Goal: Task Accomplishment & Management: Complete application form

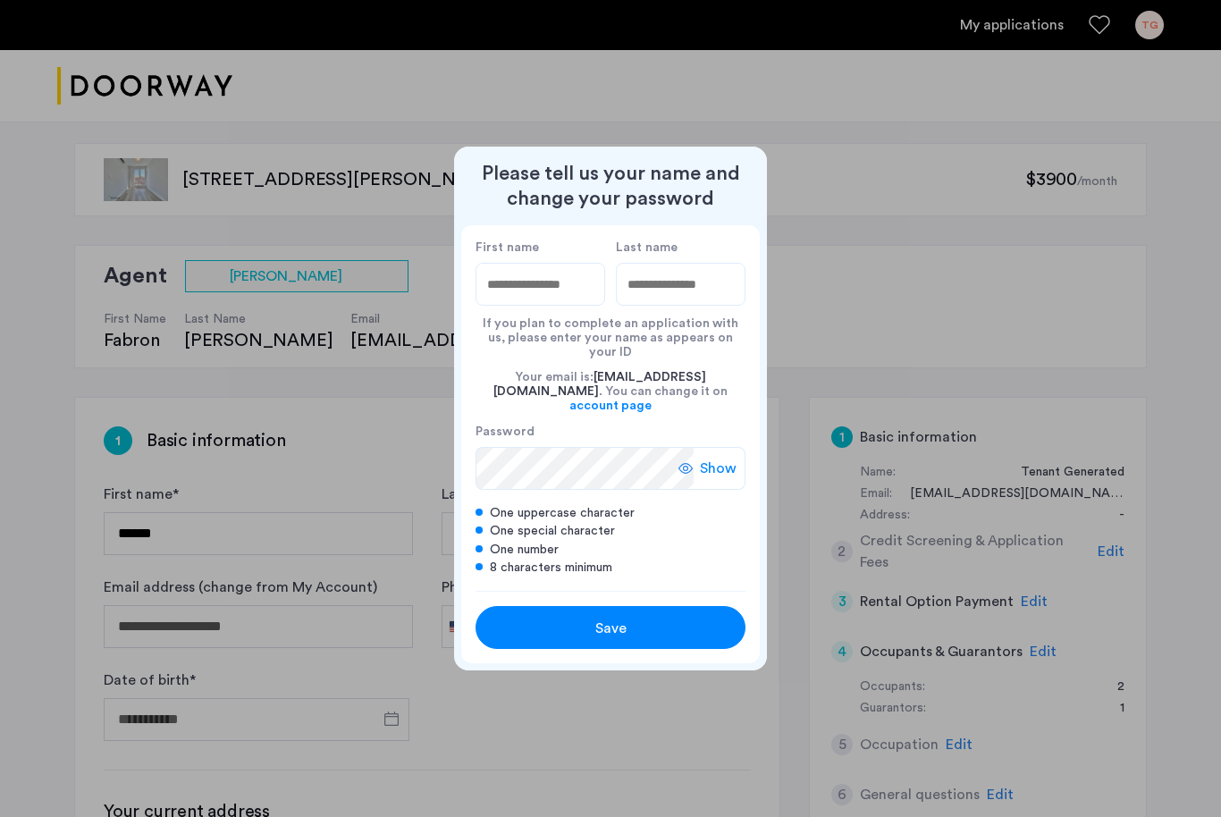
click at [1059, 303] on div at bounding box center [610, 408] width 1221 height 817
click at [931, 89] on div at bounding box center [610, 408] width 1221 height 817
click at [1070, 312] on div at bounding box center [610, 408] width 1221 height 817
click at [913, 299] on div at bounding box center [610, 408] width 1221 height 817
click at [896, 321] on div at bounding box center [610, 408] width 1221 height 817
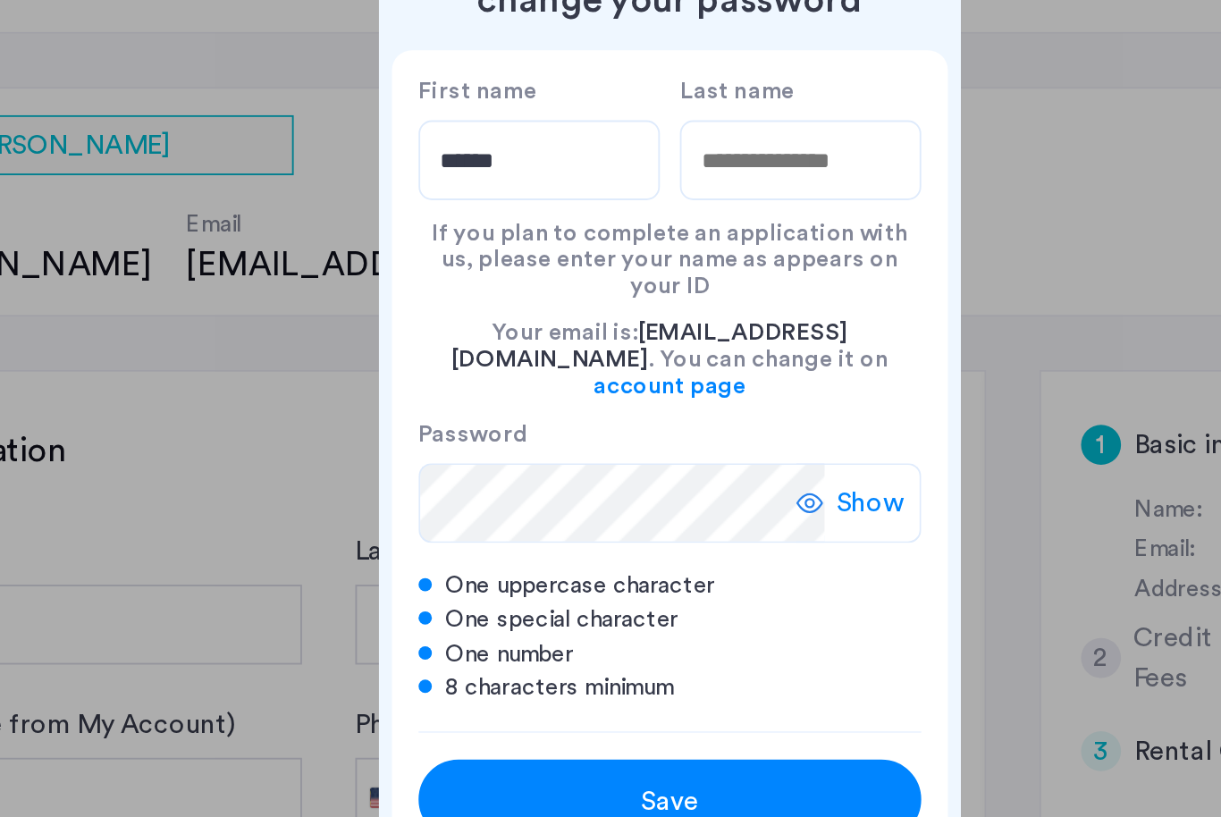
type input "******"
click at [616, 263] on input "Last name" at bounding box center [681, 284] width 130 height 43
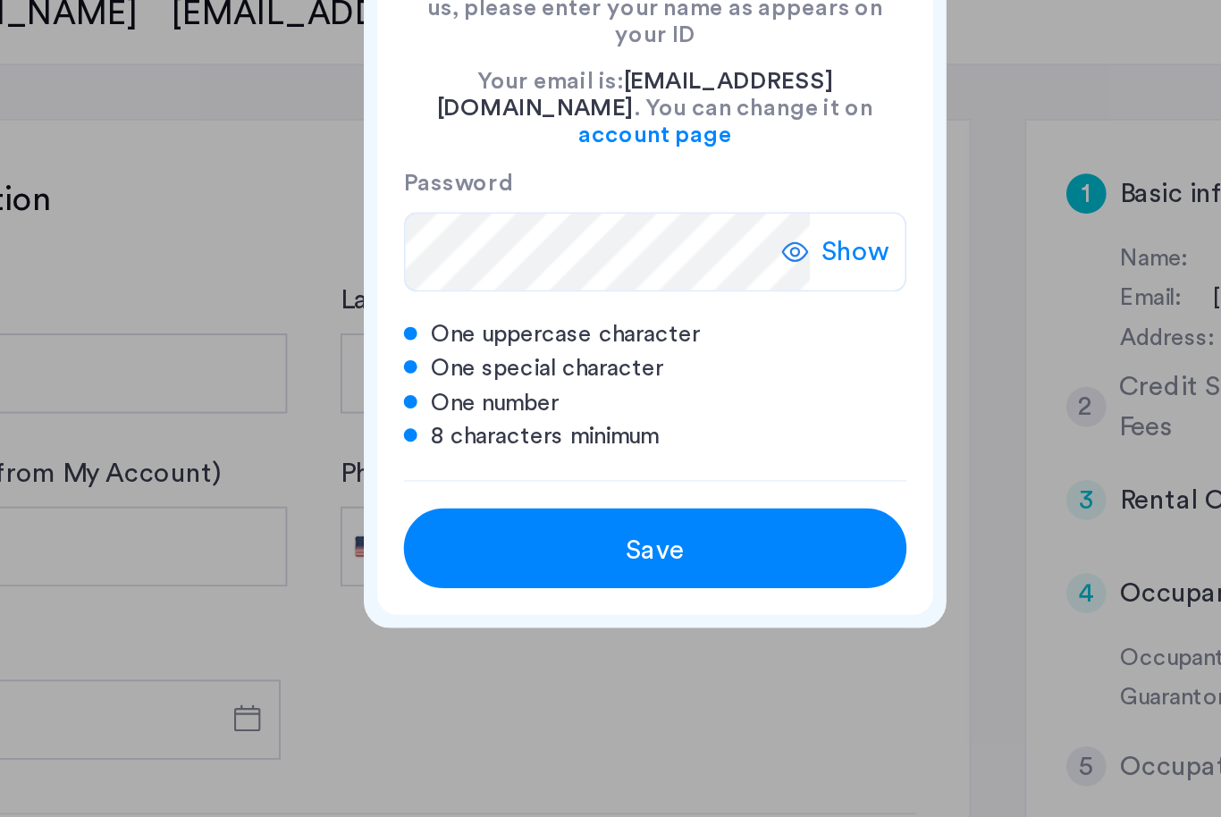
type input "********"
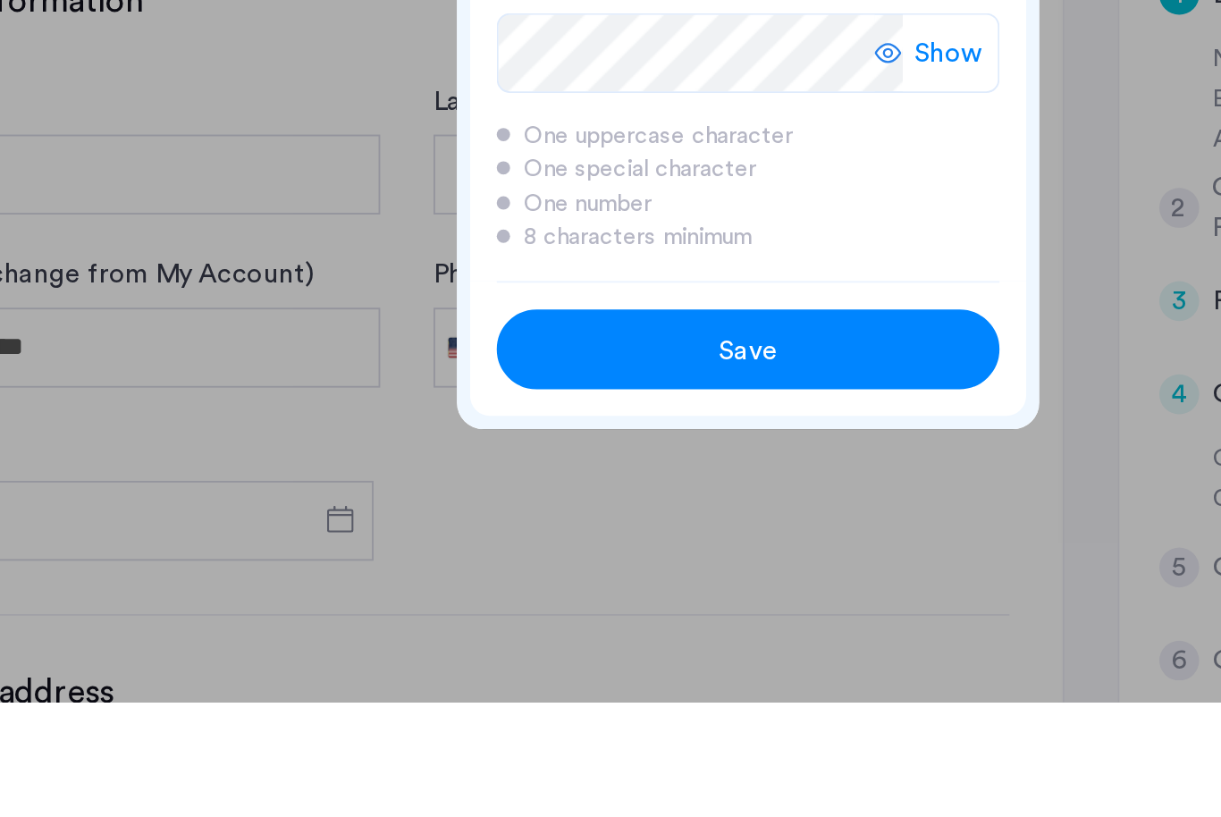
click at [595, 618] on span "Save" at bounding box center [610, 628] width 31 height 21
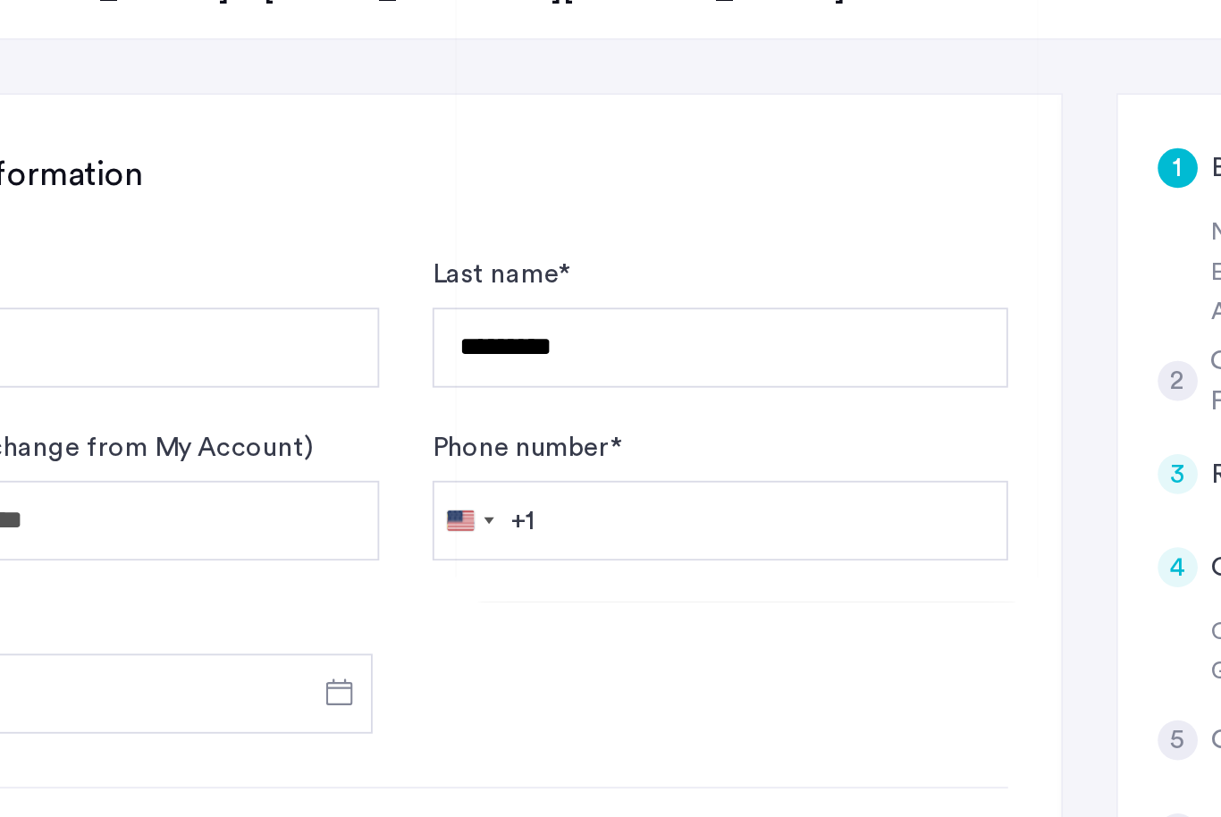
type input "******"
type input "********"
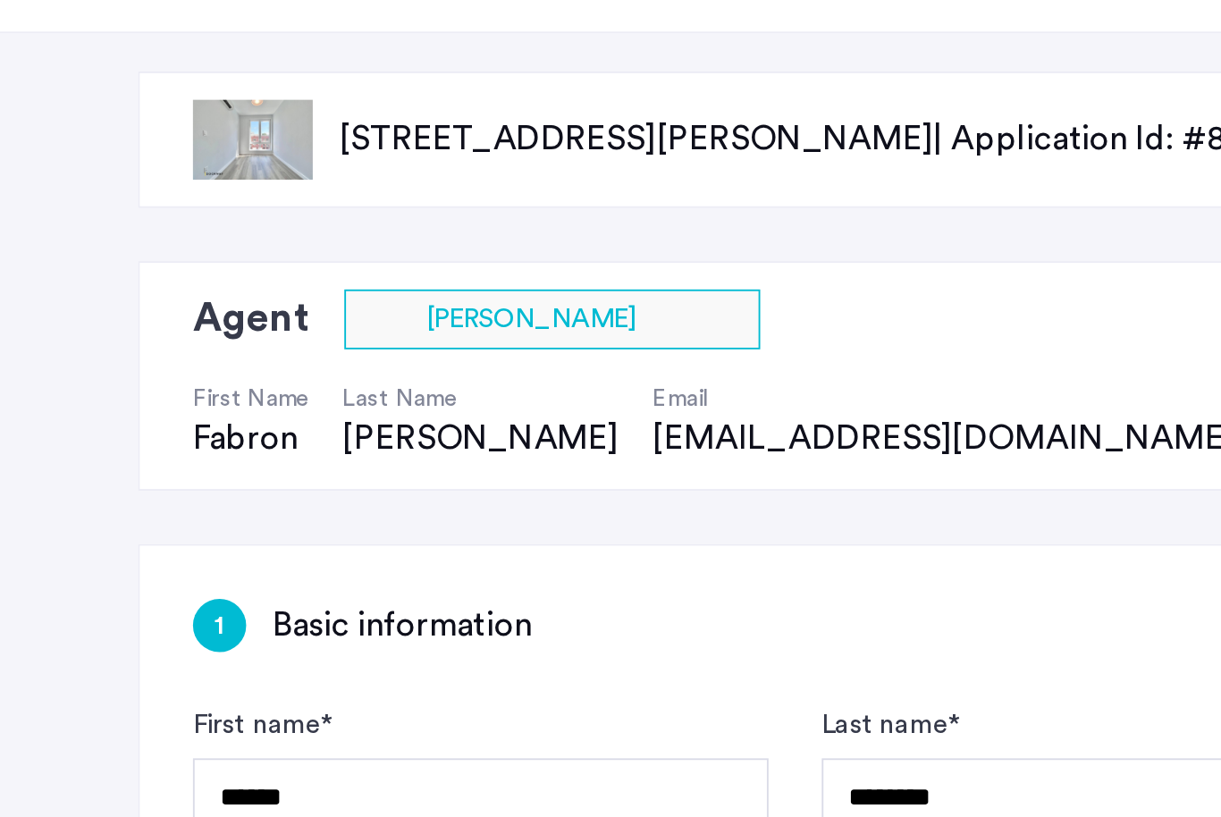
click at [461, 253] on div "Agent Select agent × [PERSON_NAME] First Name [PERSON_NAME] Last Name [PERSON_N…" at bounding box center [610, 306] width 1072 height 123
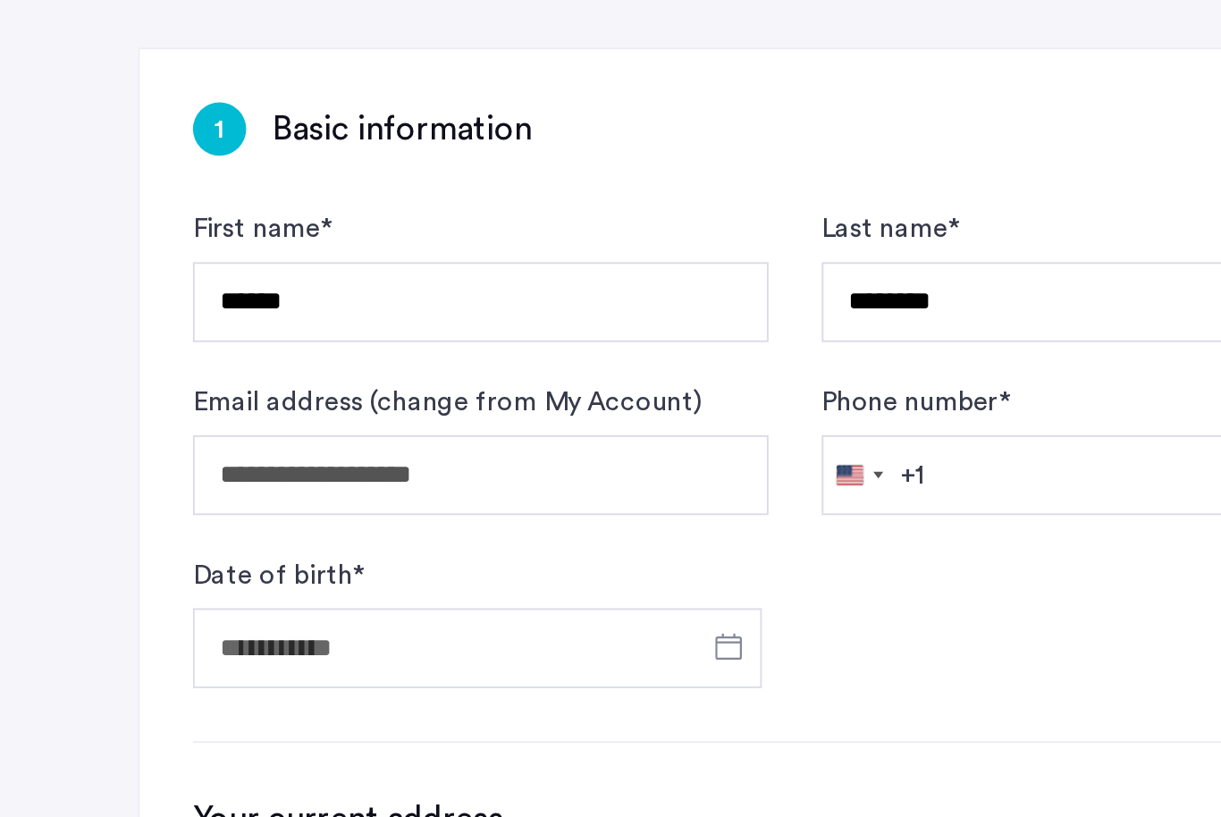
scroll to position [26, 0]
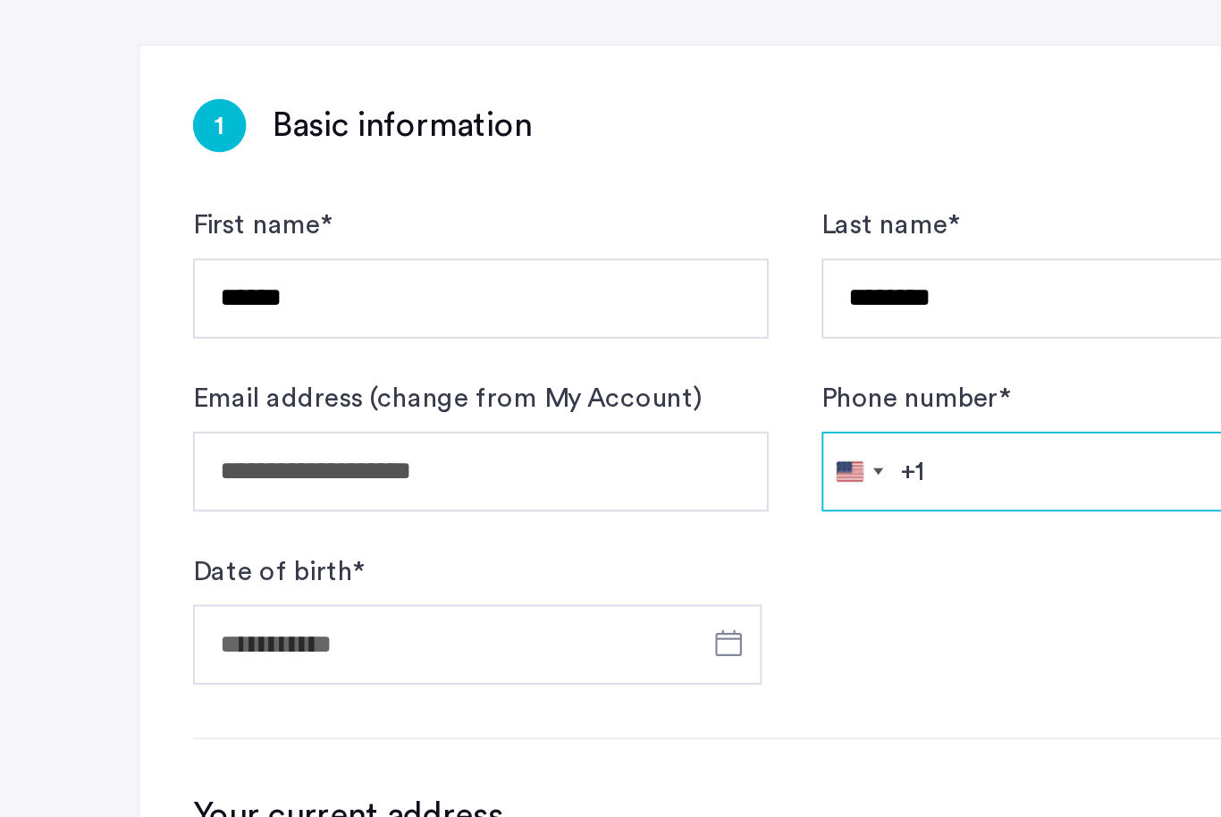
click at [516, 579] on input "Phone number *" at bounding box center [595, 600] width 309 height 43
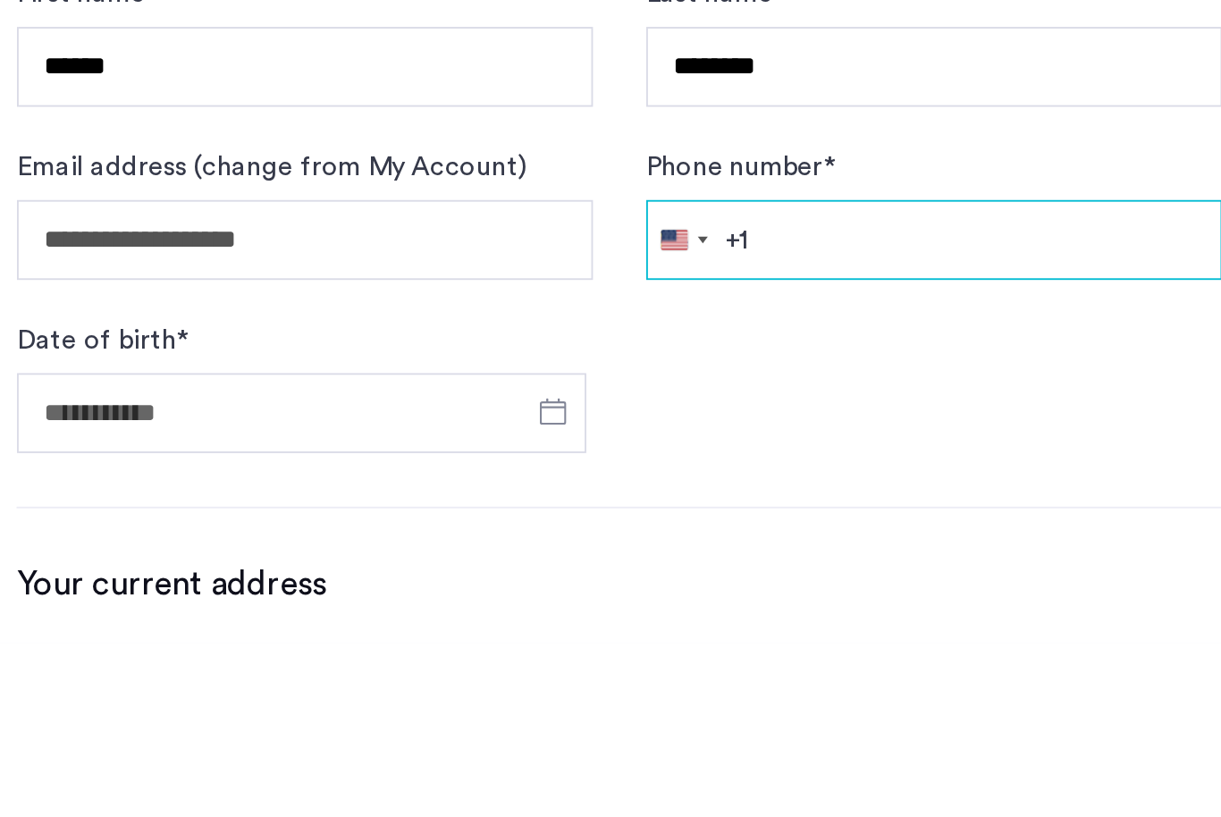
type input "**********"
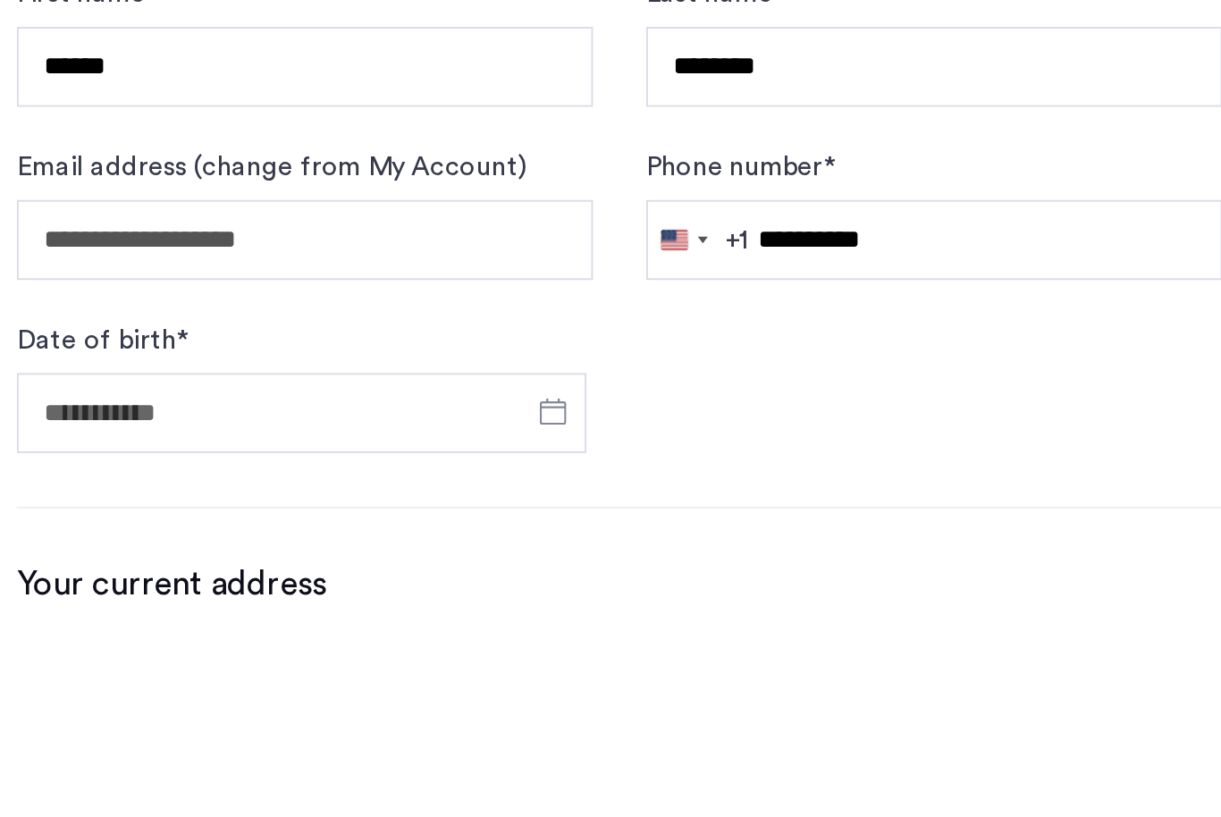
scroll to position [151, 0]
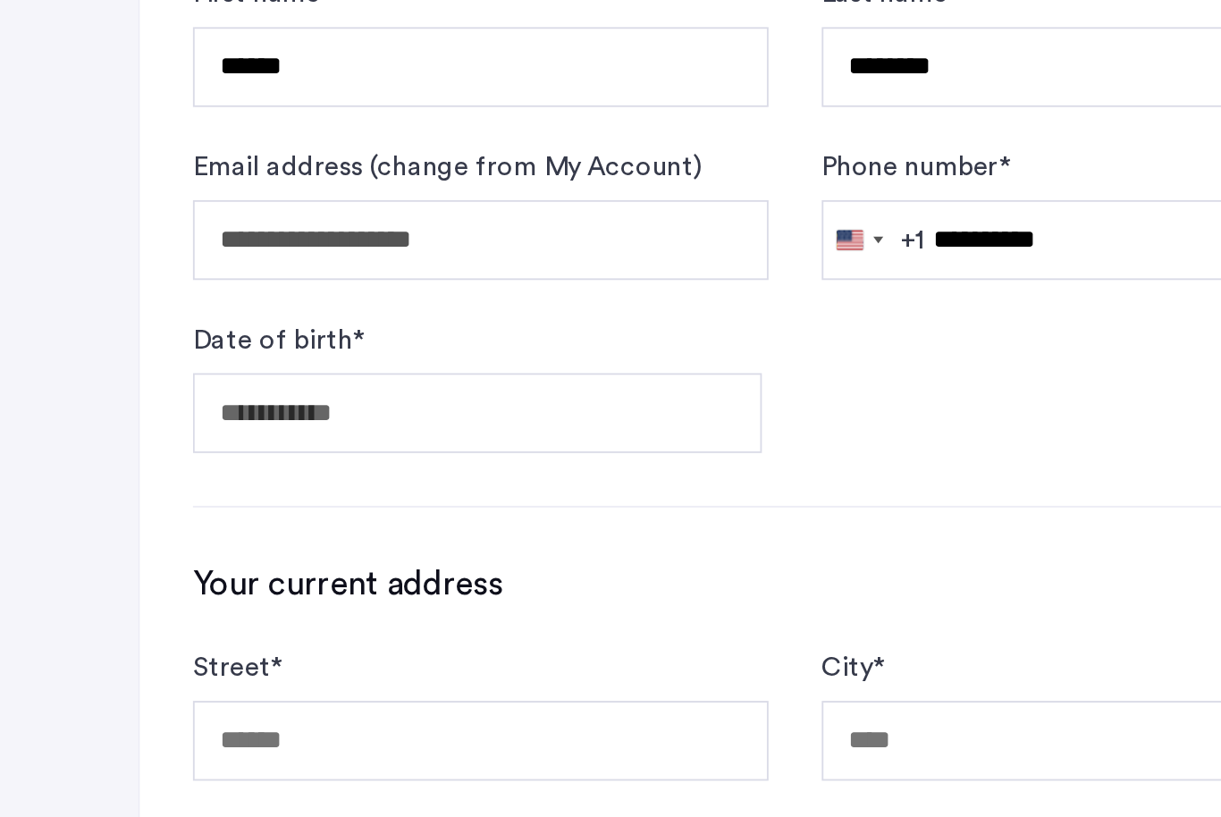
click at [399, 546] on span "Open calendar" at bounding box center [391, 567] width 43 height 43
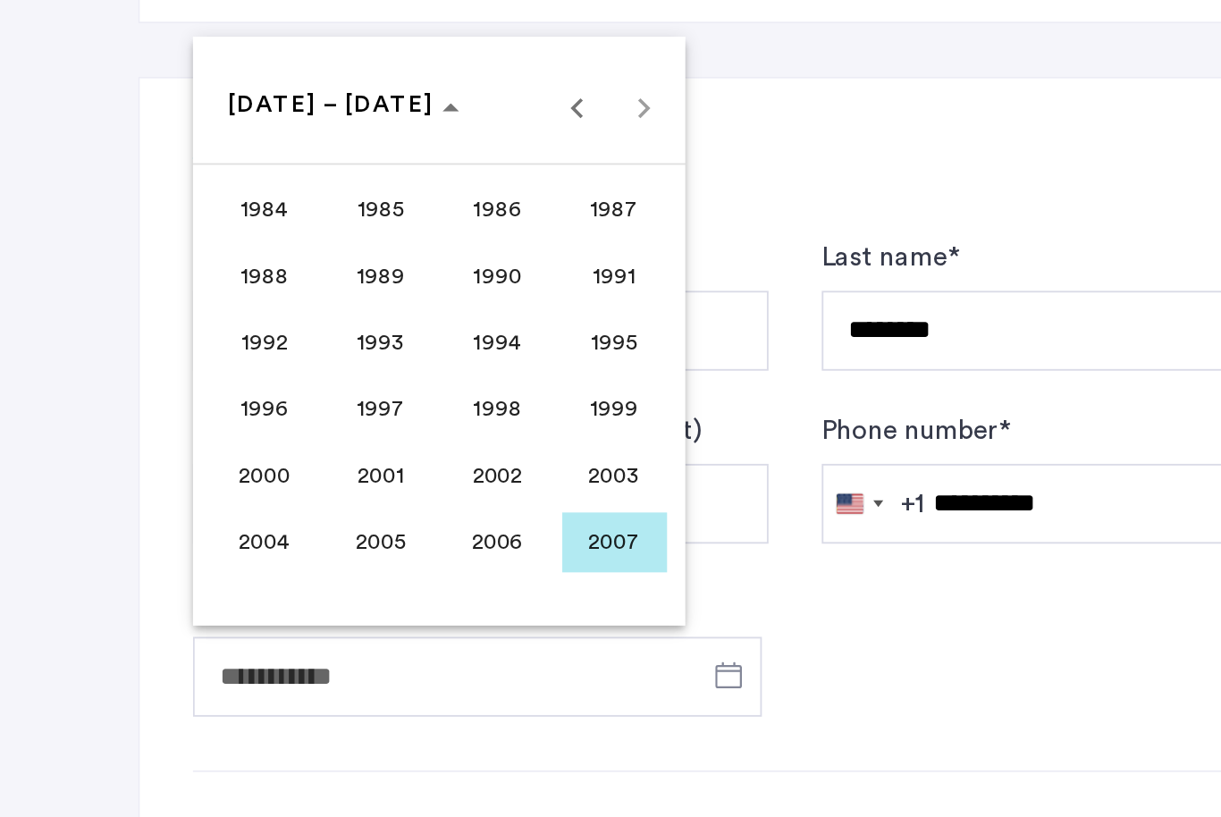
click at [315, 244] on span "Previous 24 years" at bounding box center [310, 262] width 36 height 36
click at [337, 301] on span "1963" at bounding box center [330, 317] width 56 height 32
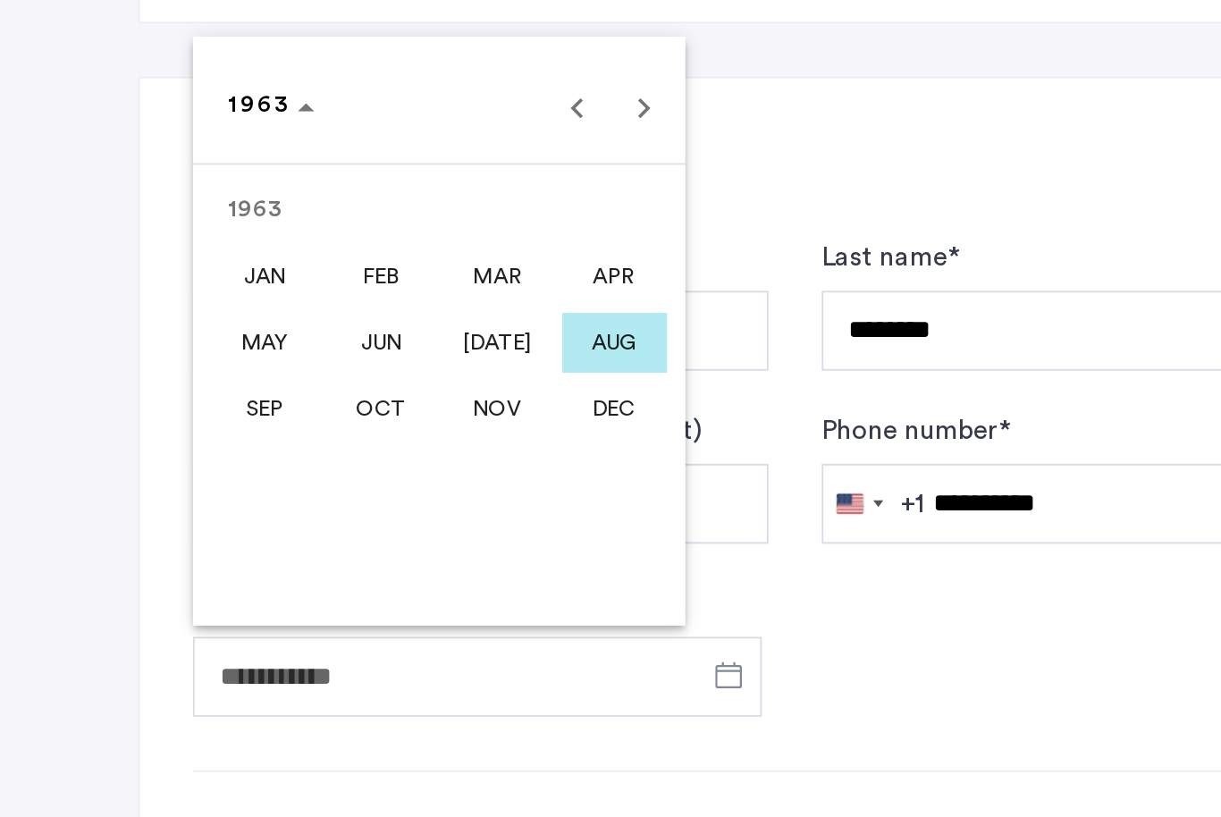
click at [340, 373] on span "AUG" at bounding box center [330, 389] width 56 height 32
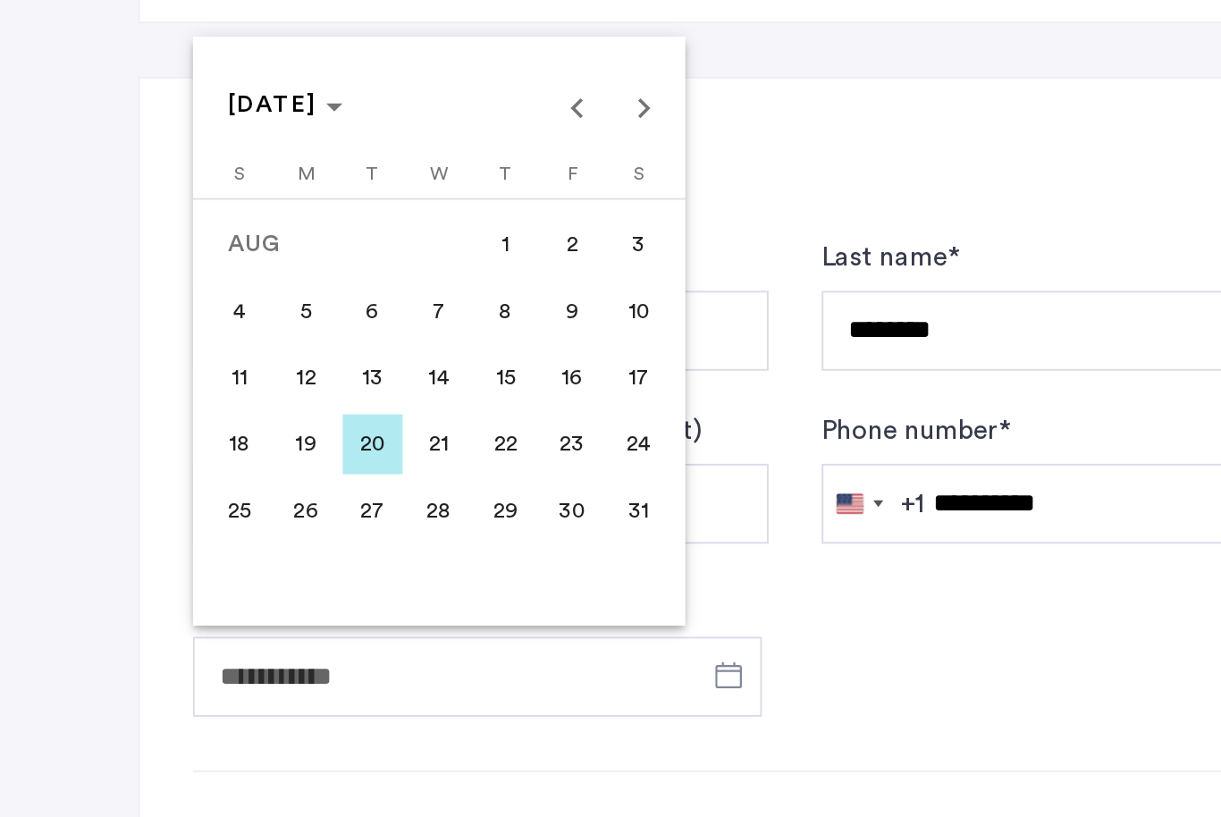
click at [241, 391] on span "14" at bounding box center [236, 407] width 32 height 32
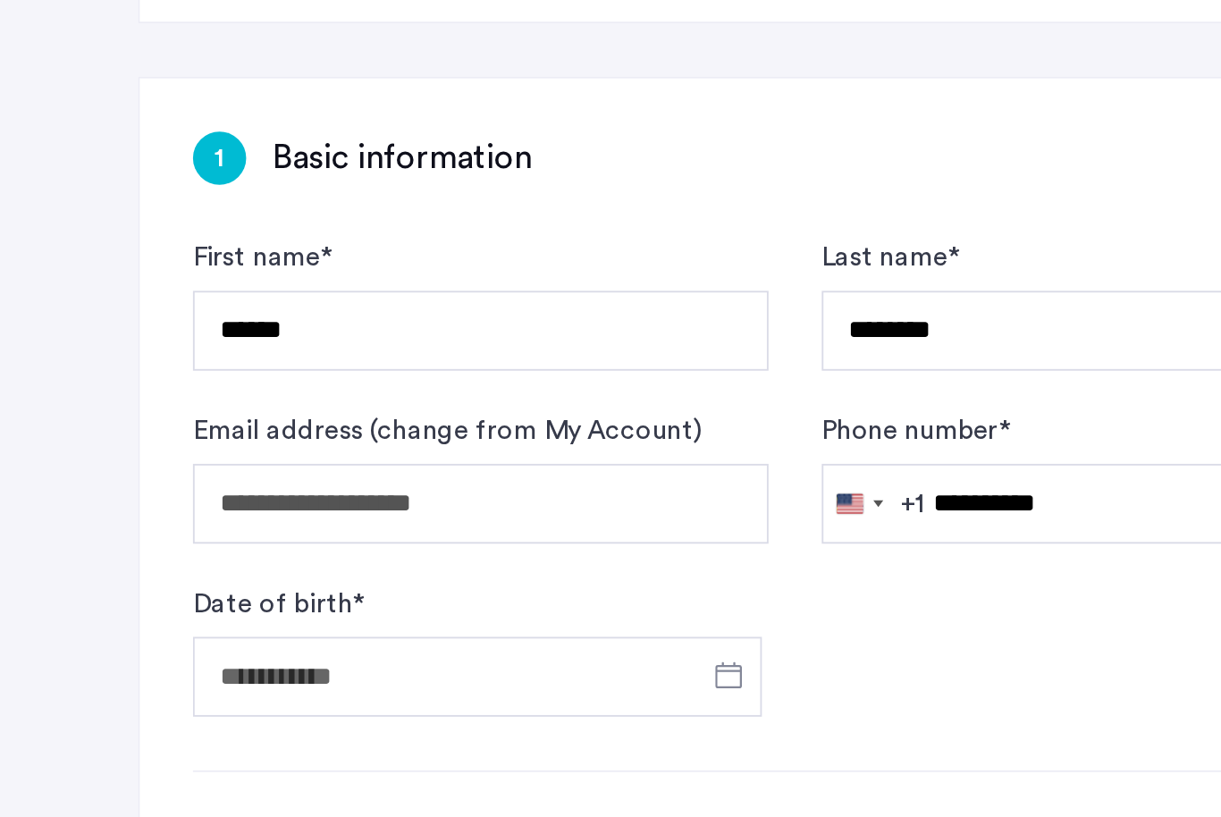
type input "**********"
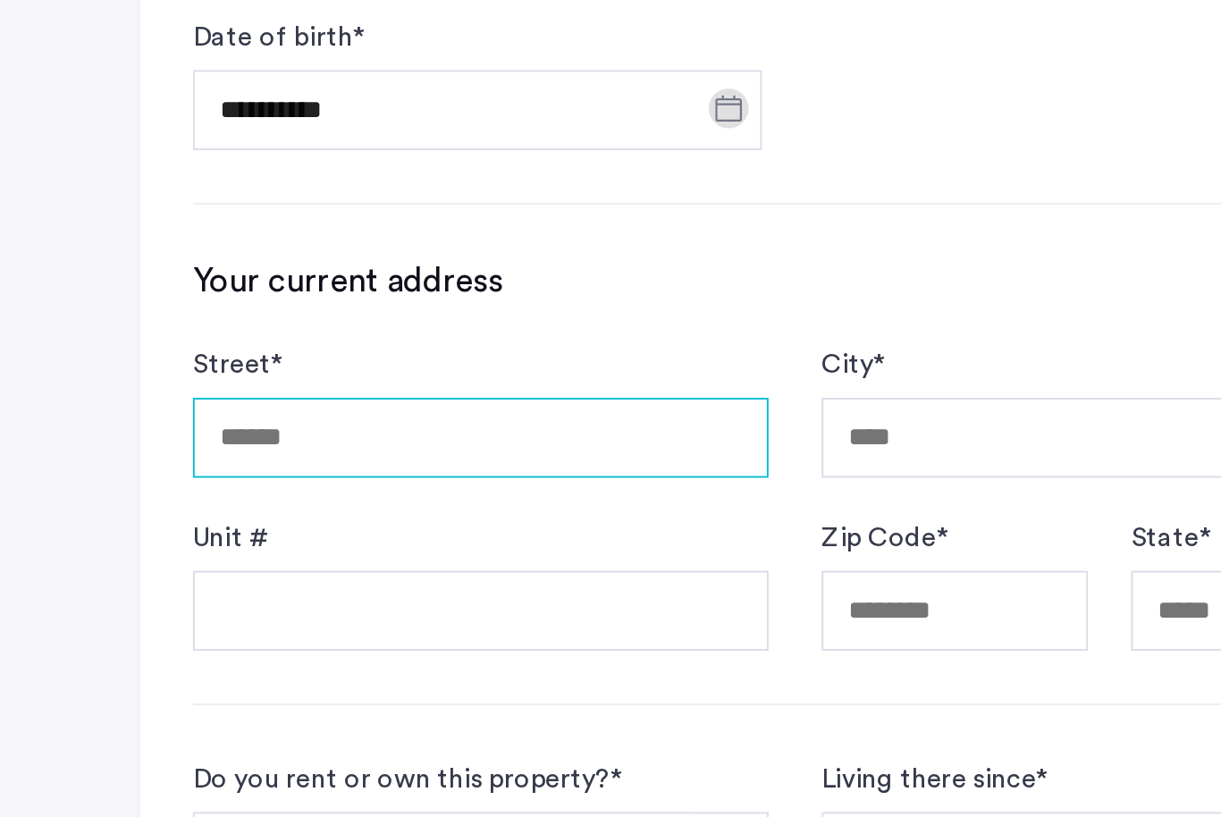
click at [136, 560] on input "Street *" at bounding box center [258, 581] width 309 height 43
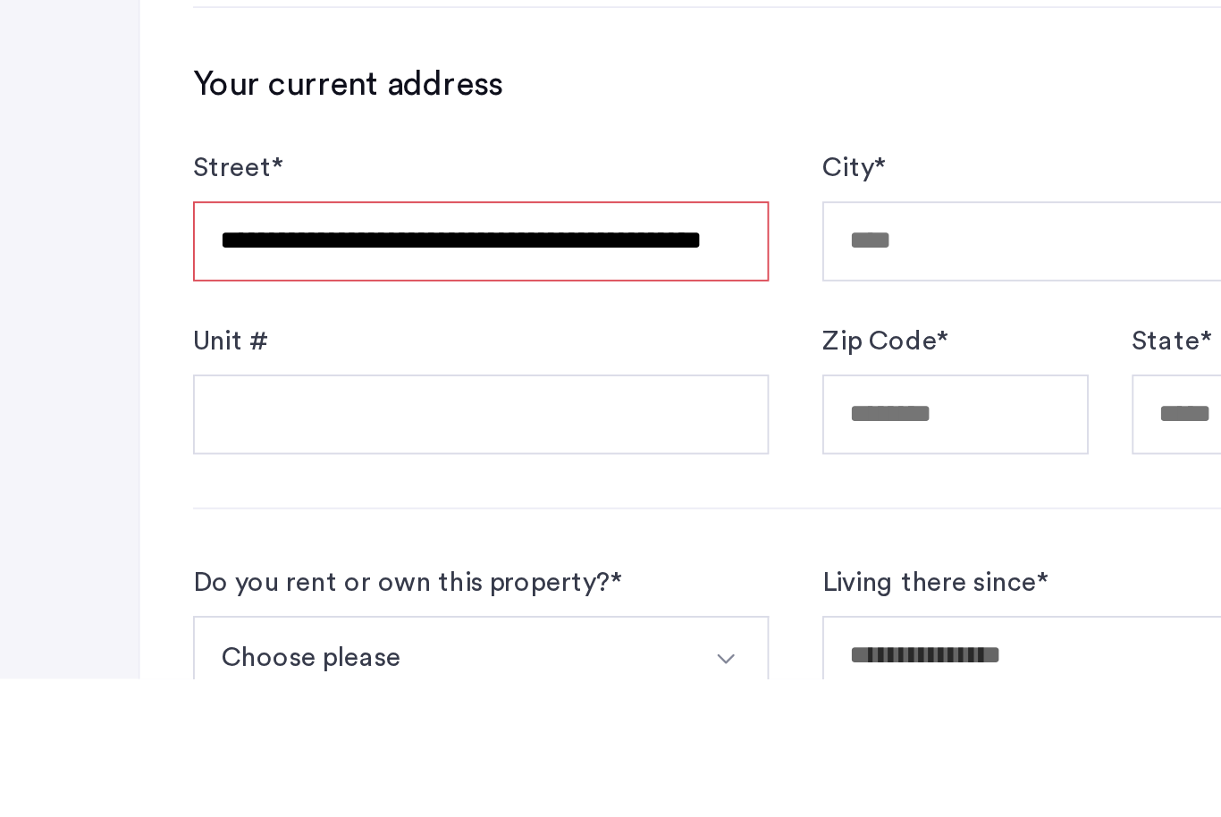
scroll to position [420, 0]
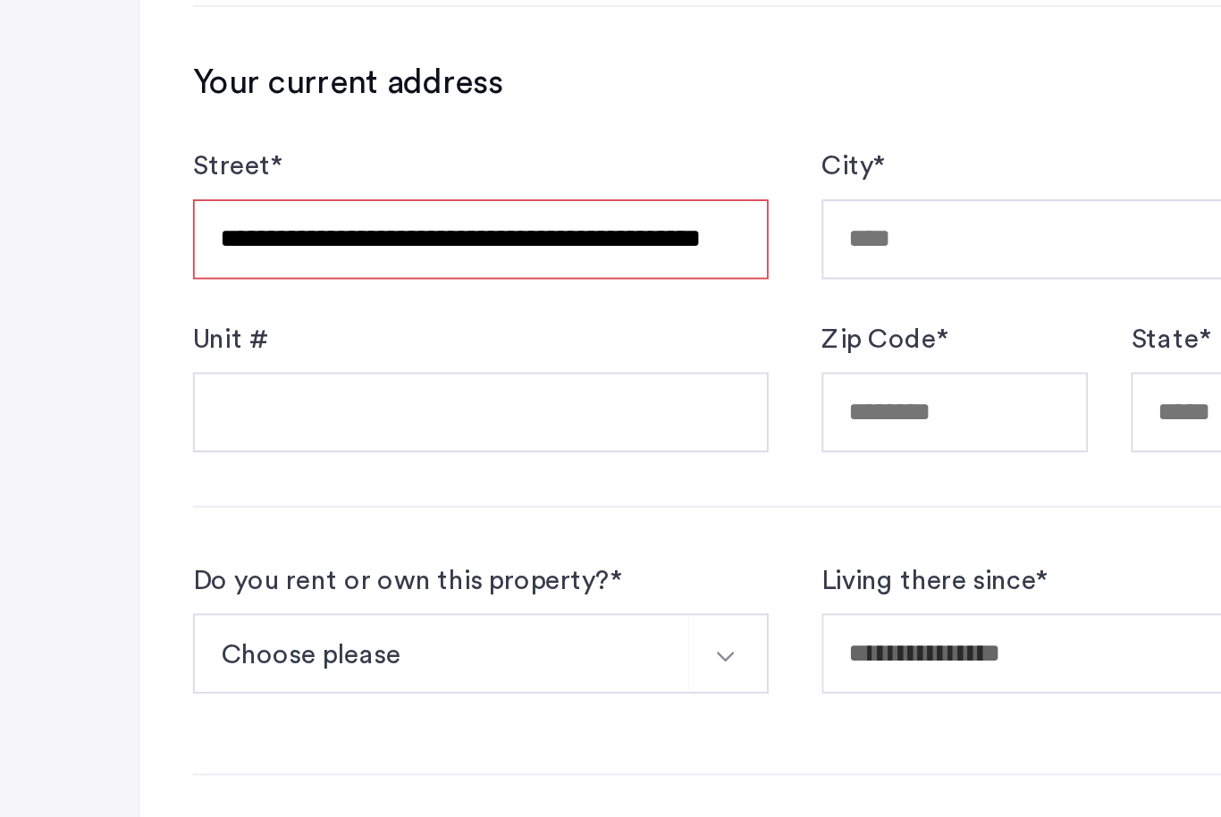
type input "**********"
type input "*****"
type input "**"
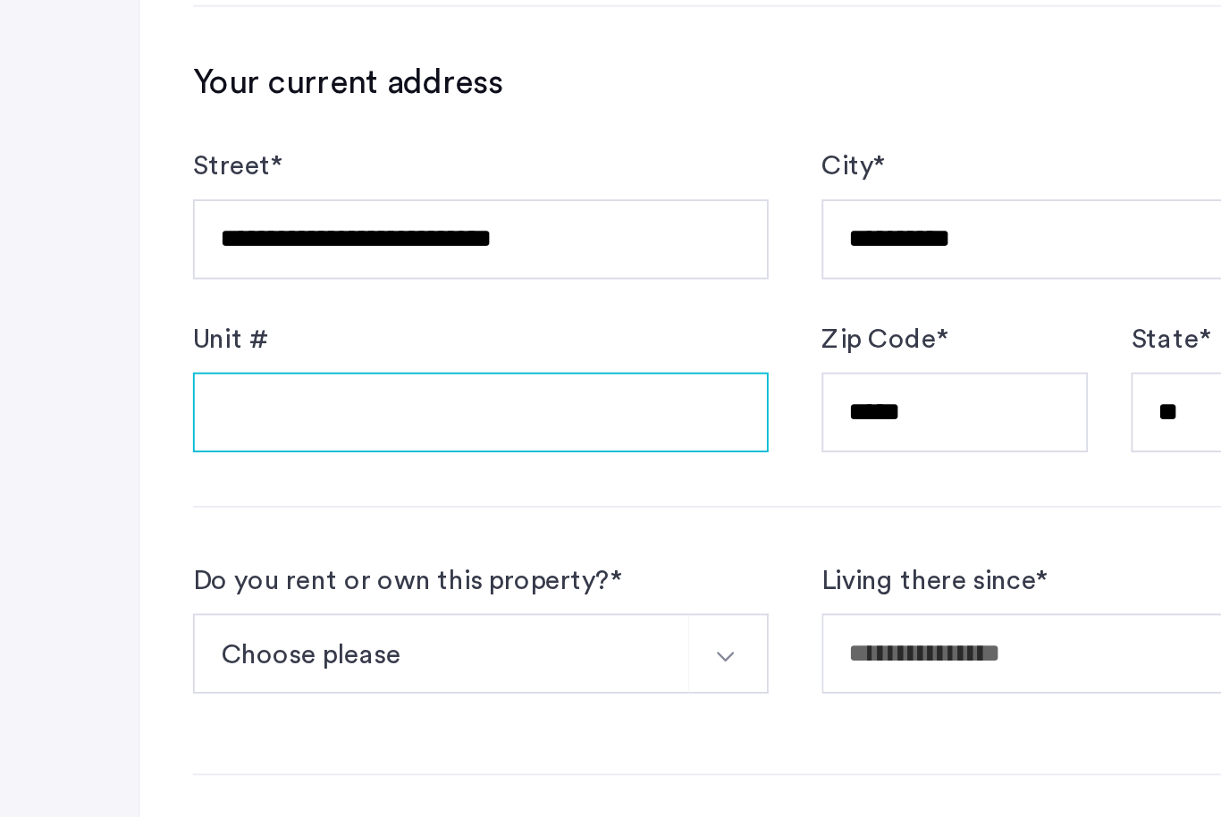
click at [158, 547] on input "Unit #" at bounding box center [258, 568] width 309 height 43
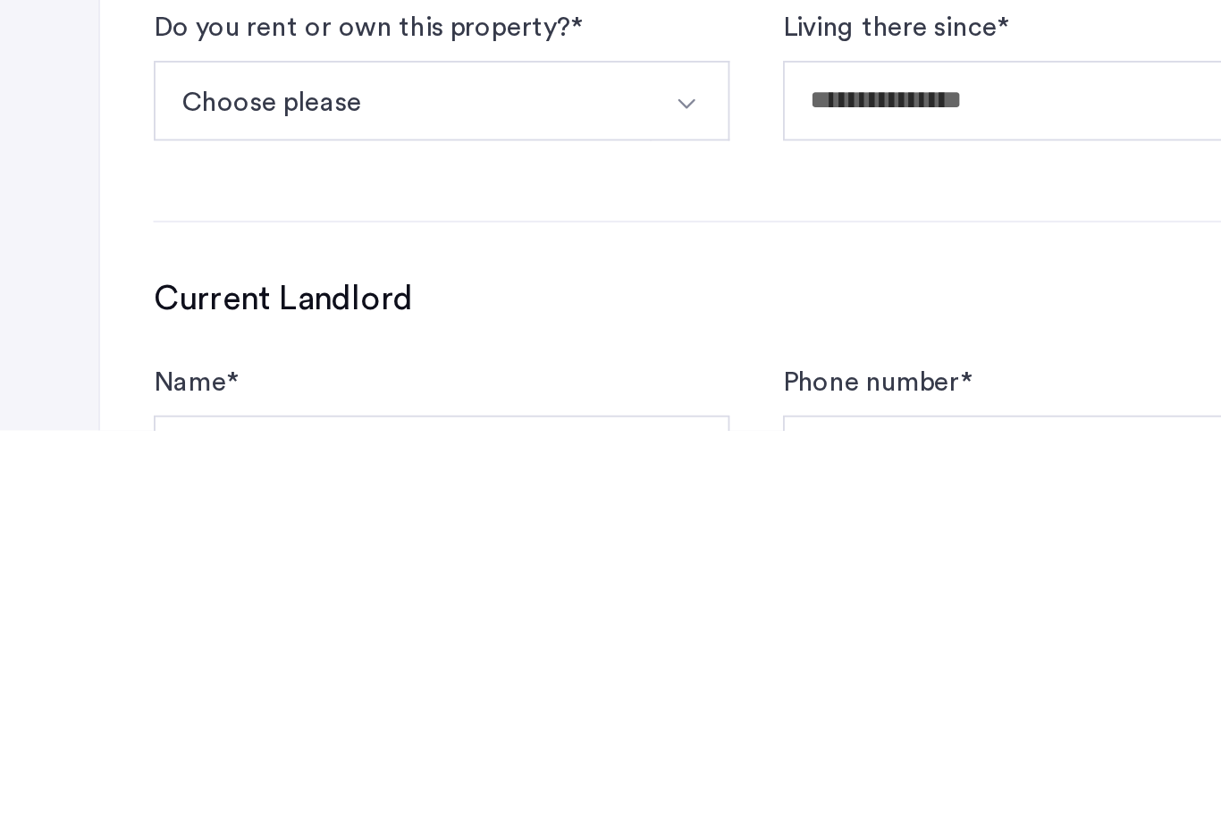
scroll to position [479, 0]
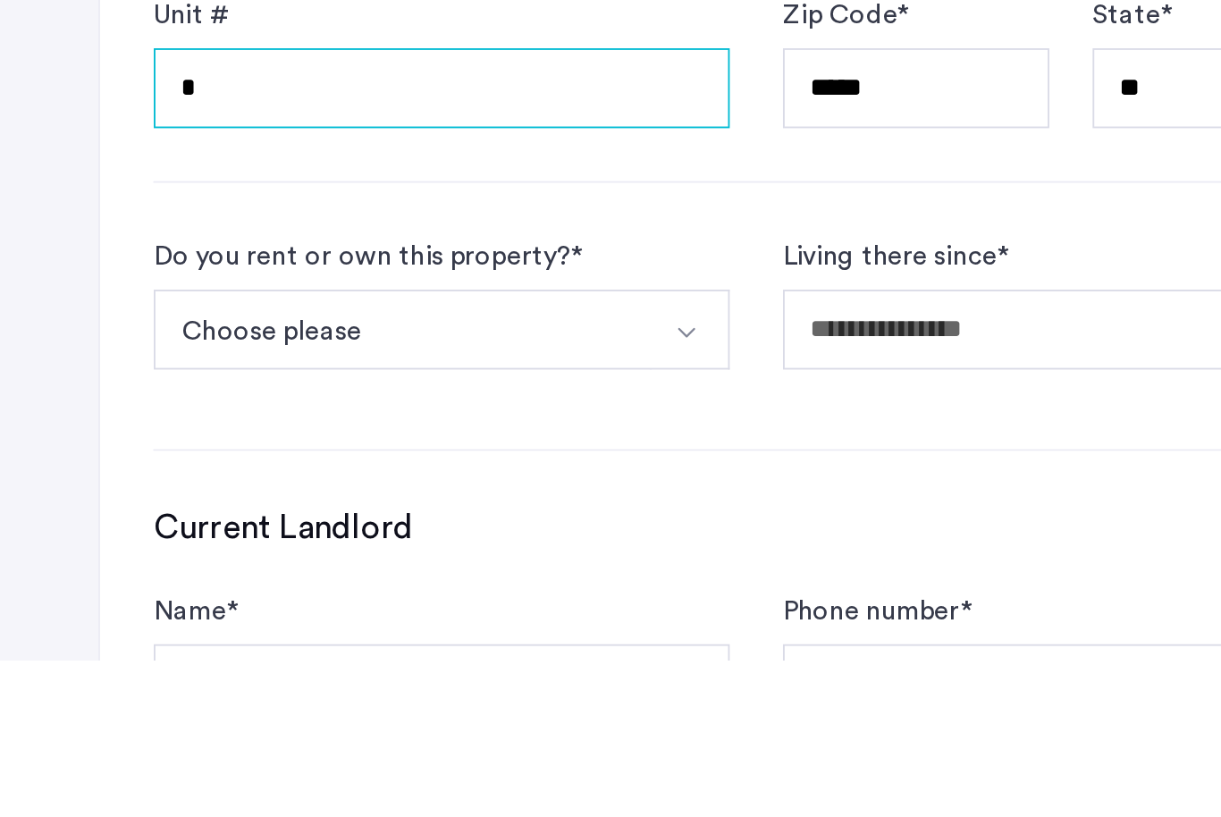
type input "*"
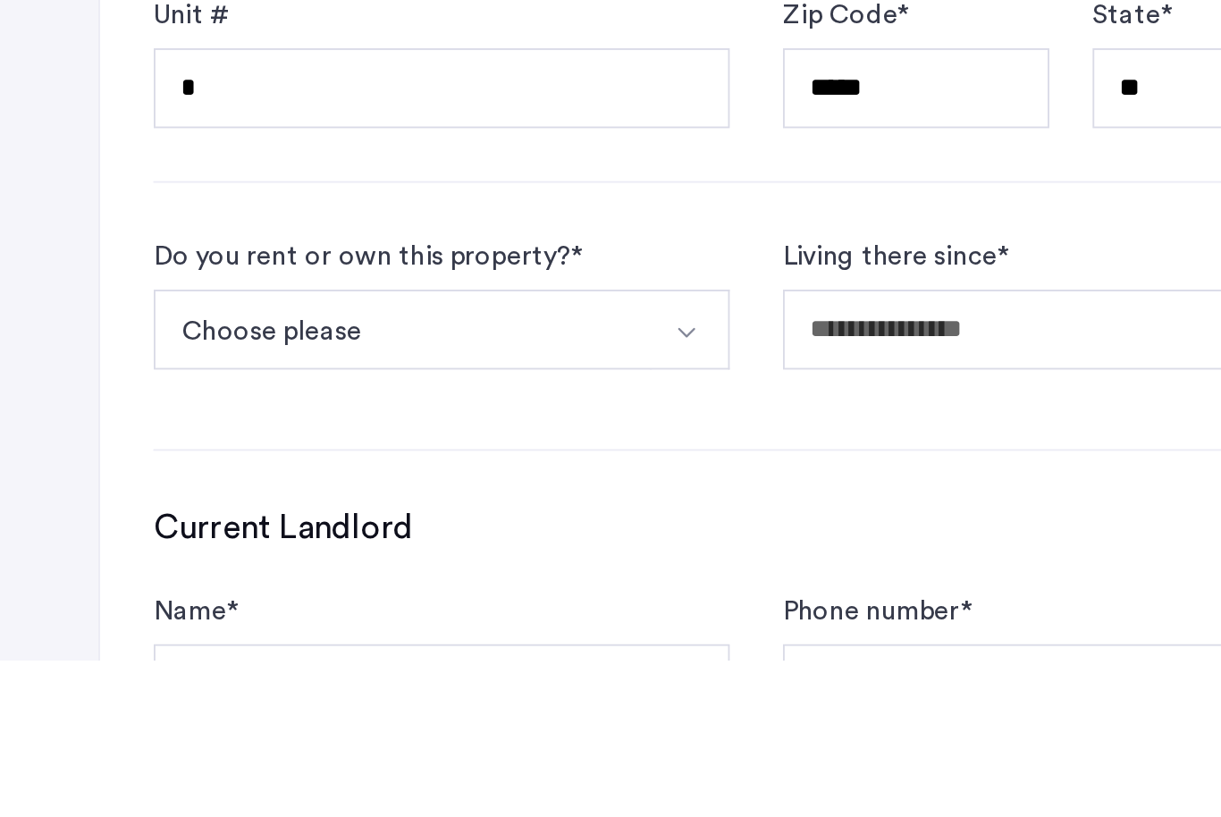
click at [383, 634] on img "Select option" at bounding box center [390, 641] width 14 height 14
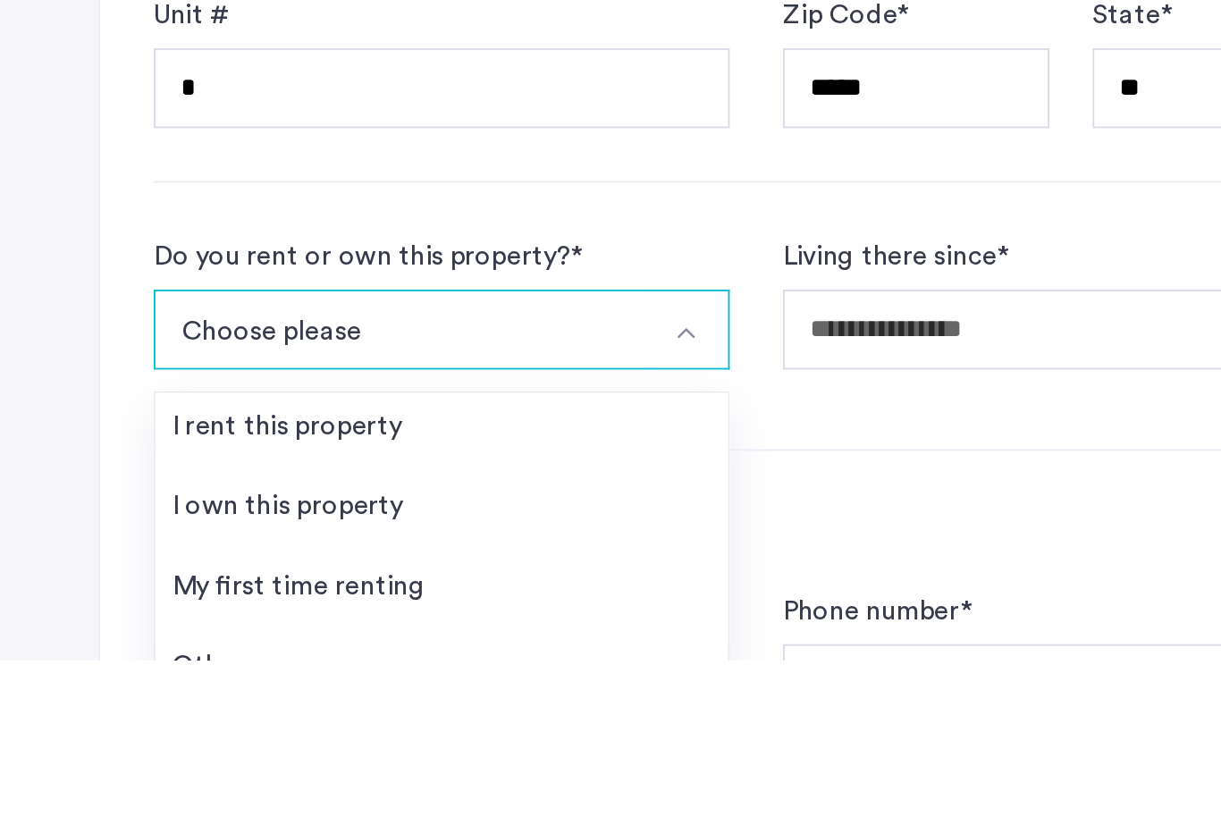
scroll to position [643, 0]
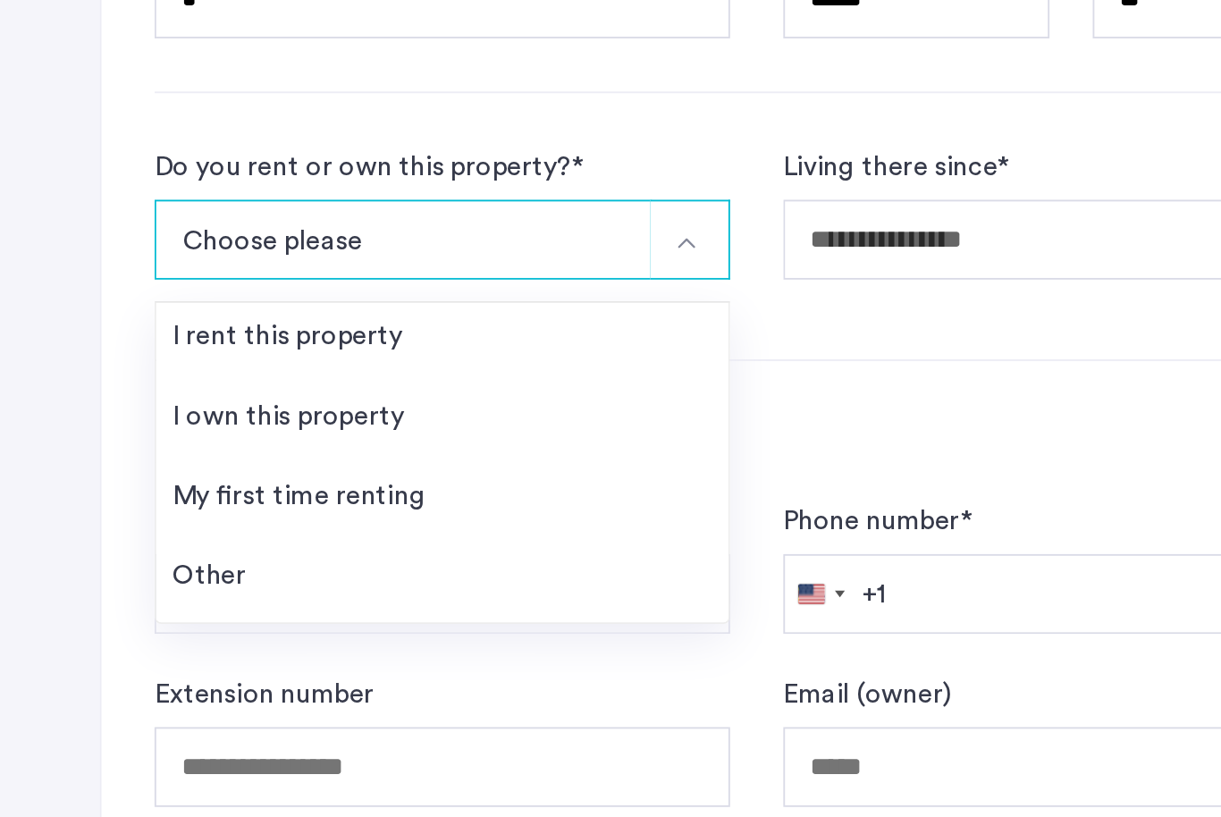
click at [200, 559] on div "I own this property" at bounding box center [175, 569] width 124 height 21
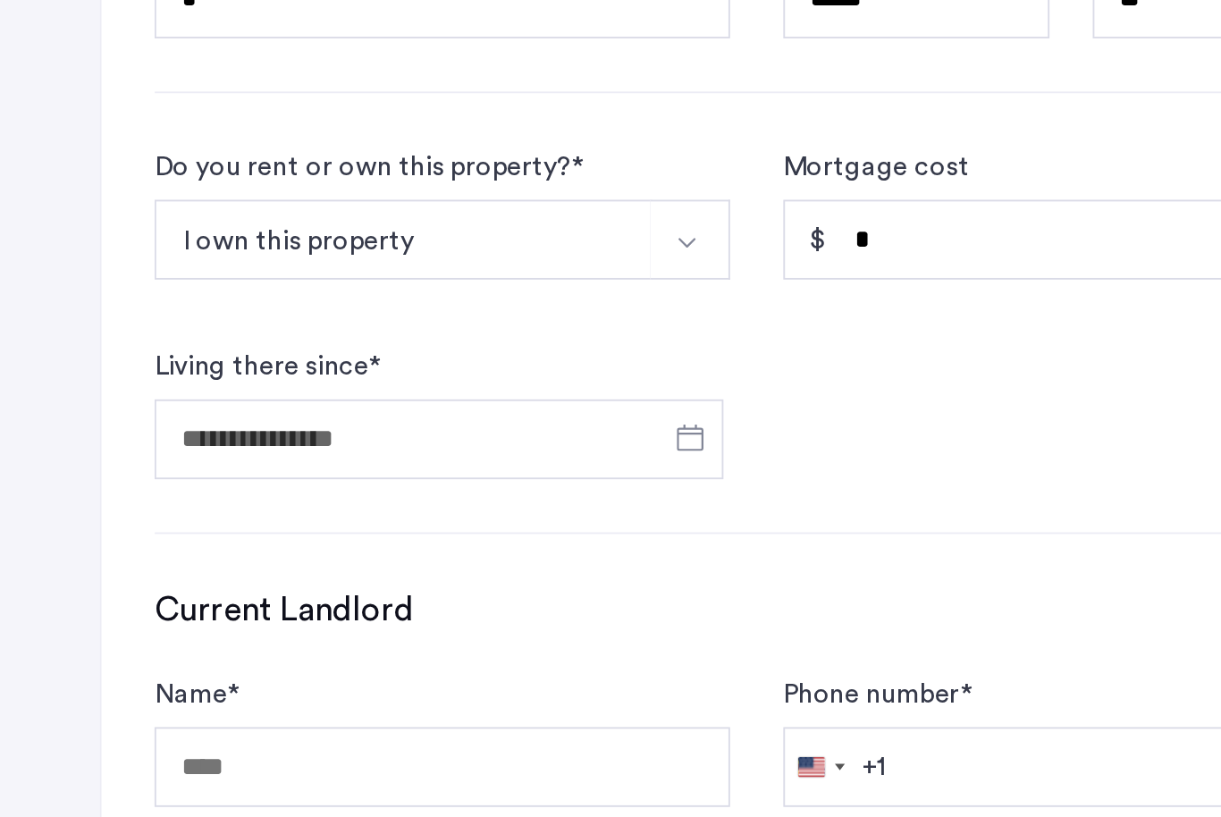
click at [374, 453] on span "Open calendar" at bounding box center [391, 474] width 43 height 43
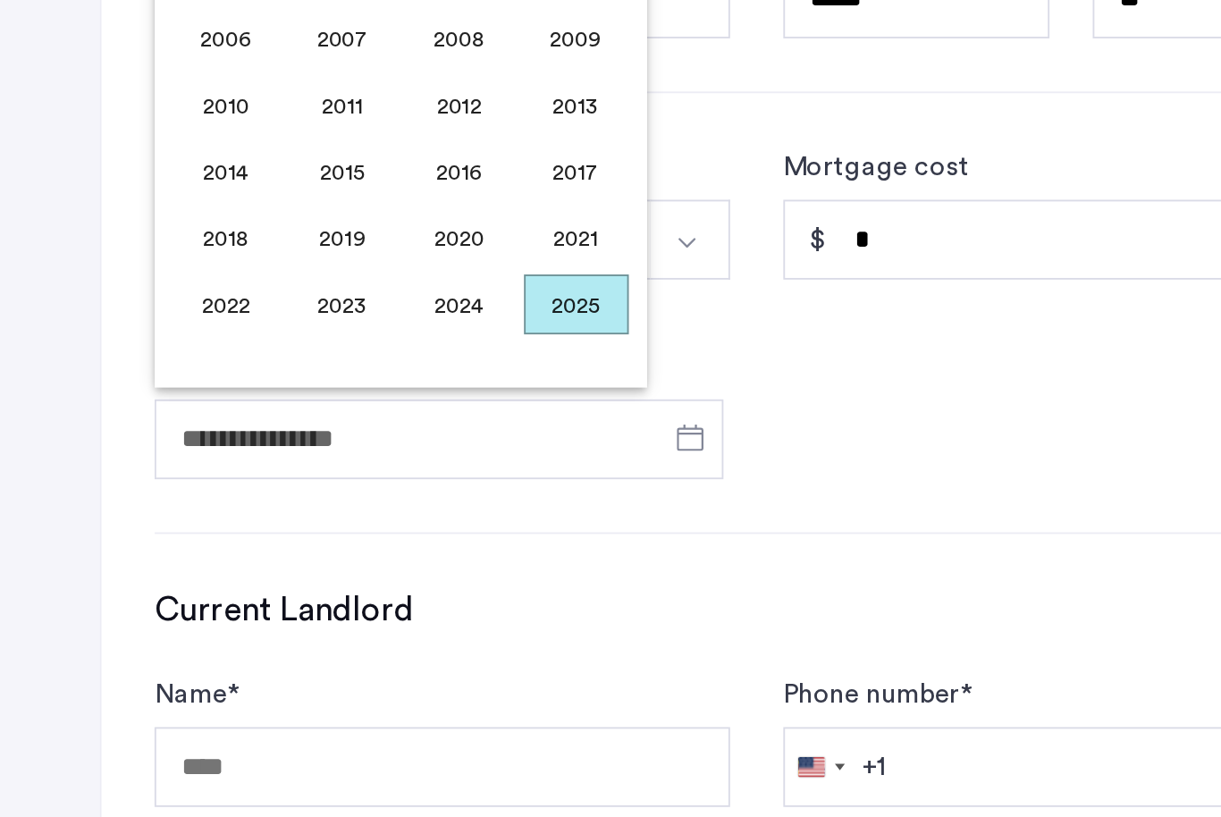
scroll to position [642, 0]
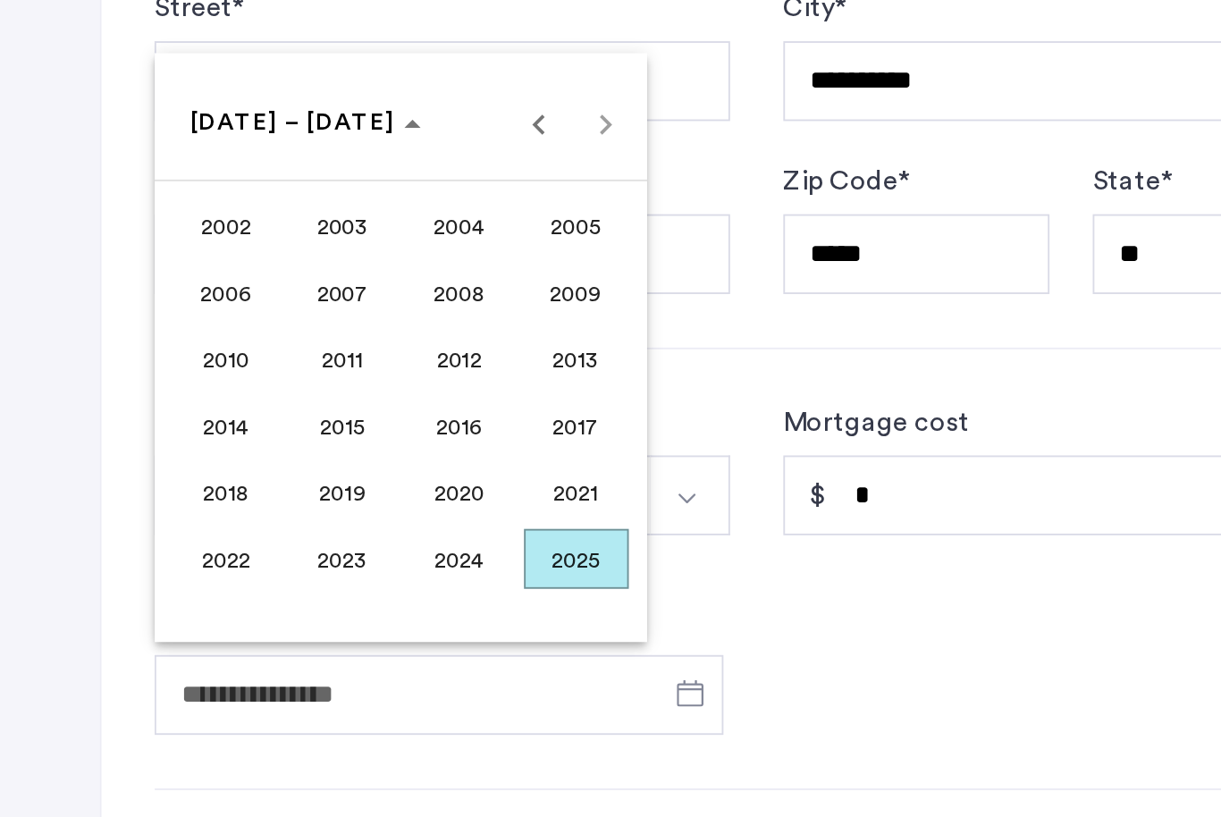
click at [295, 258] on span "Previous 24 years" at bounding box center [310, 276] width 36 height 36
click at [198, 494] on span "1999" at bounding box center [205, 510] width 56 height 32
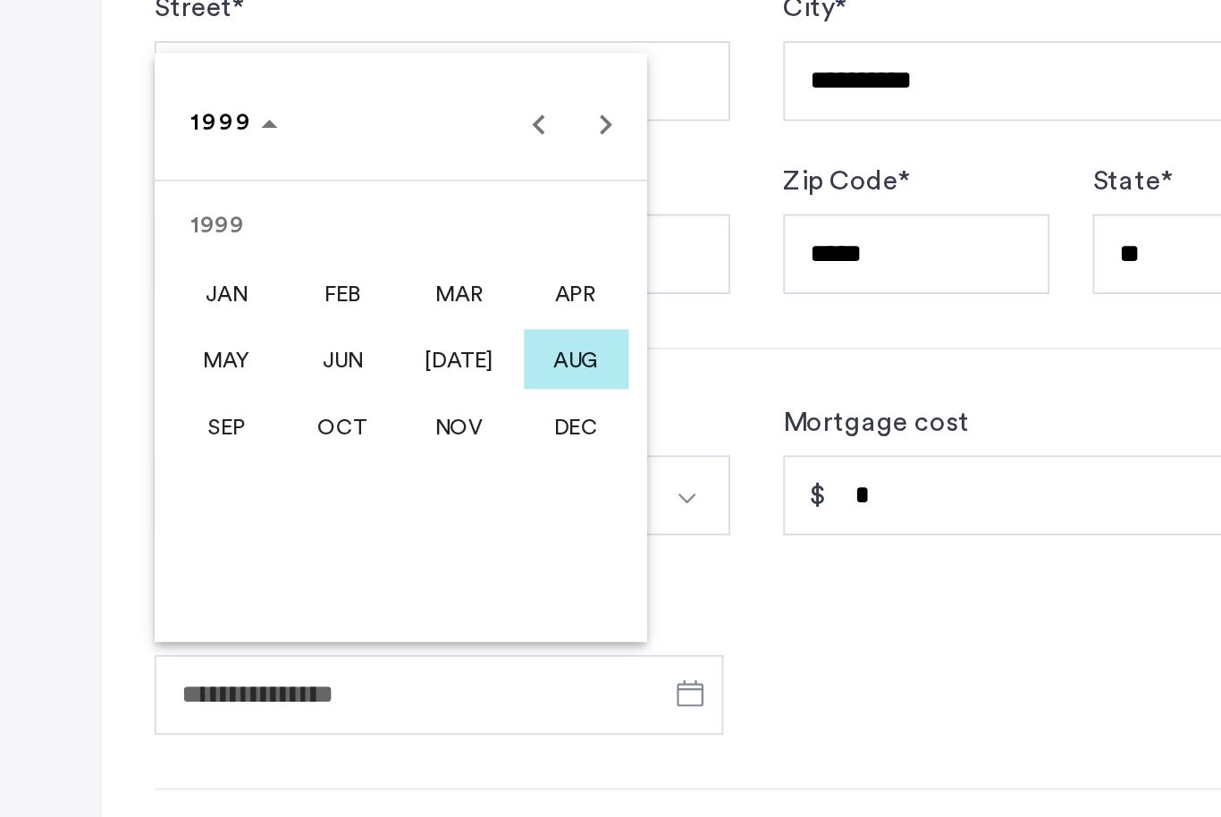
click at [292, 258] on span "Previous year" at bounding box center [310, 276] width 36 height 36
click at [315, 423] on span "DEC" at bounding box center [330, 439] width 56 height 32
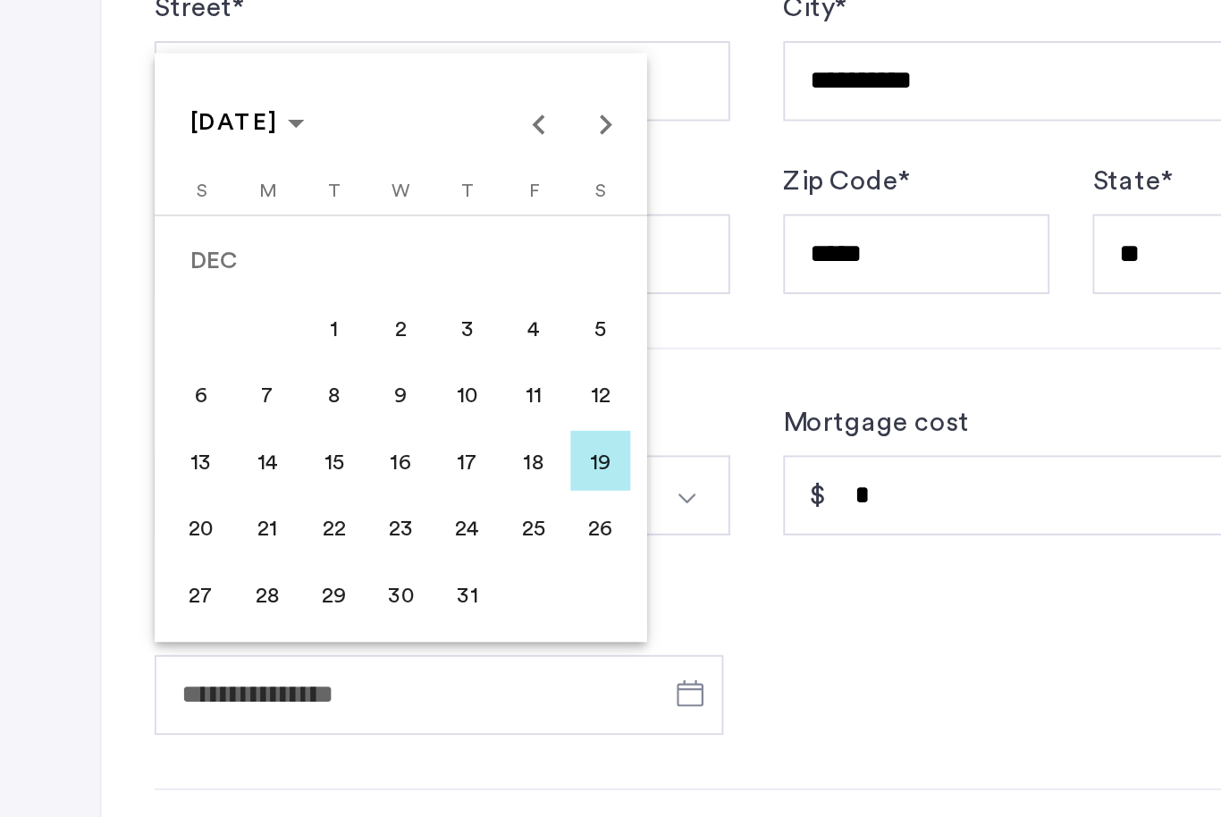
click at [220, 513] on span "30" at bounding box center [236, 529] width 32 height 32
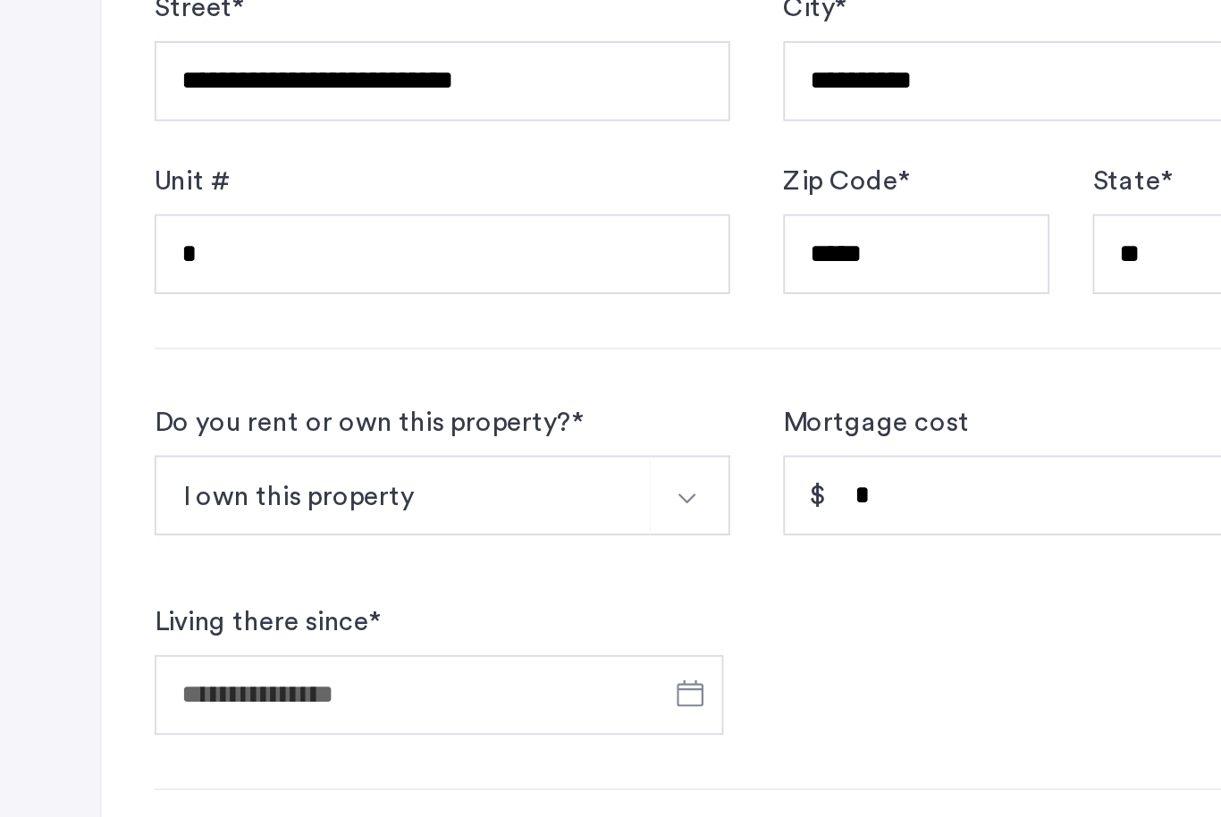
type input "**********"
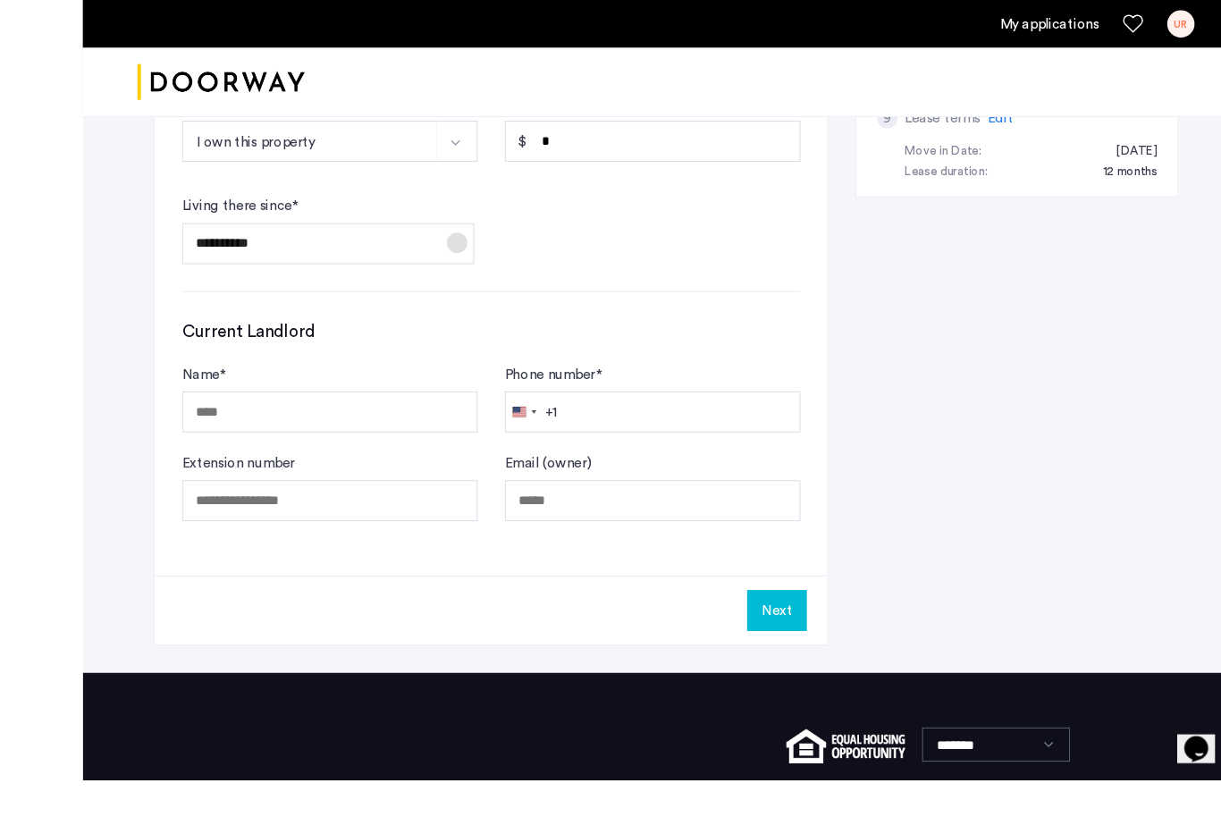
scroll to position [939, 0]
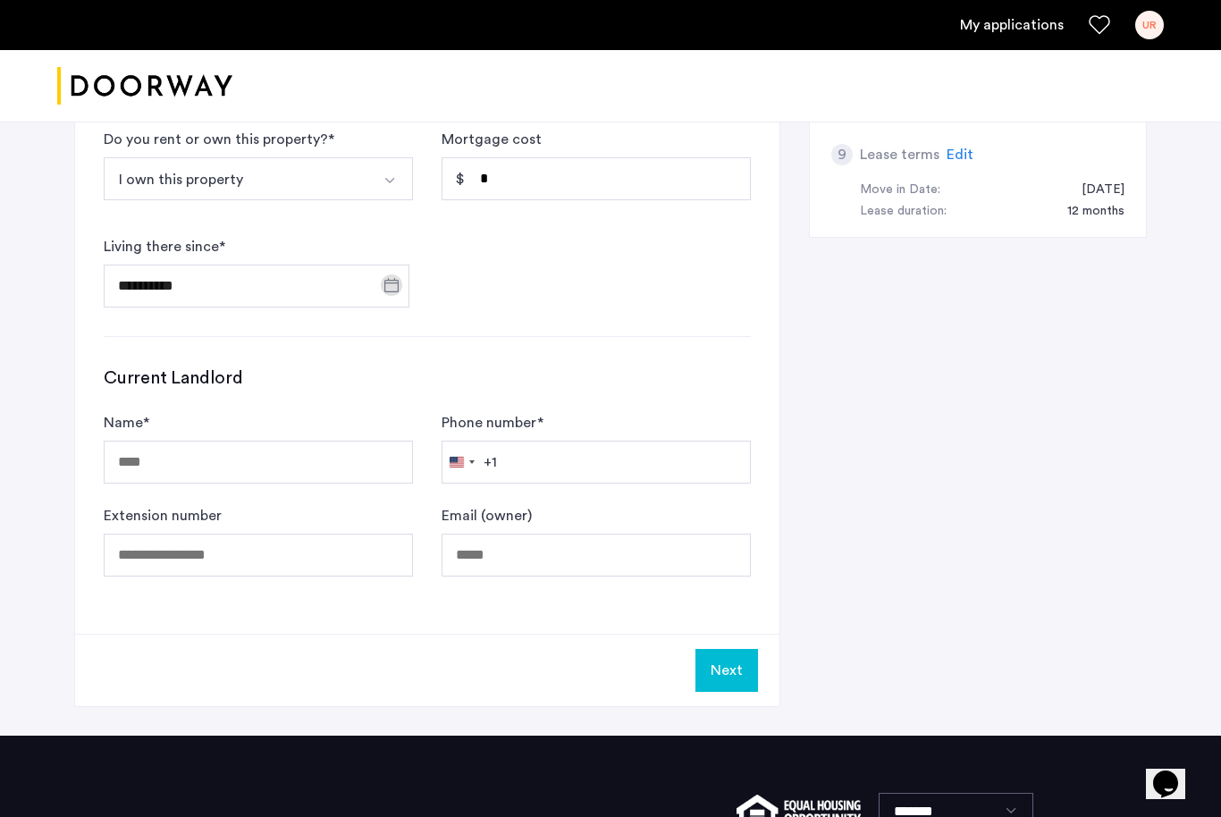
click at [737, 664] on button "Next" at bounding box center [726, 670] width 63 height 43
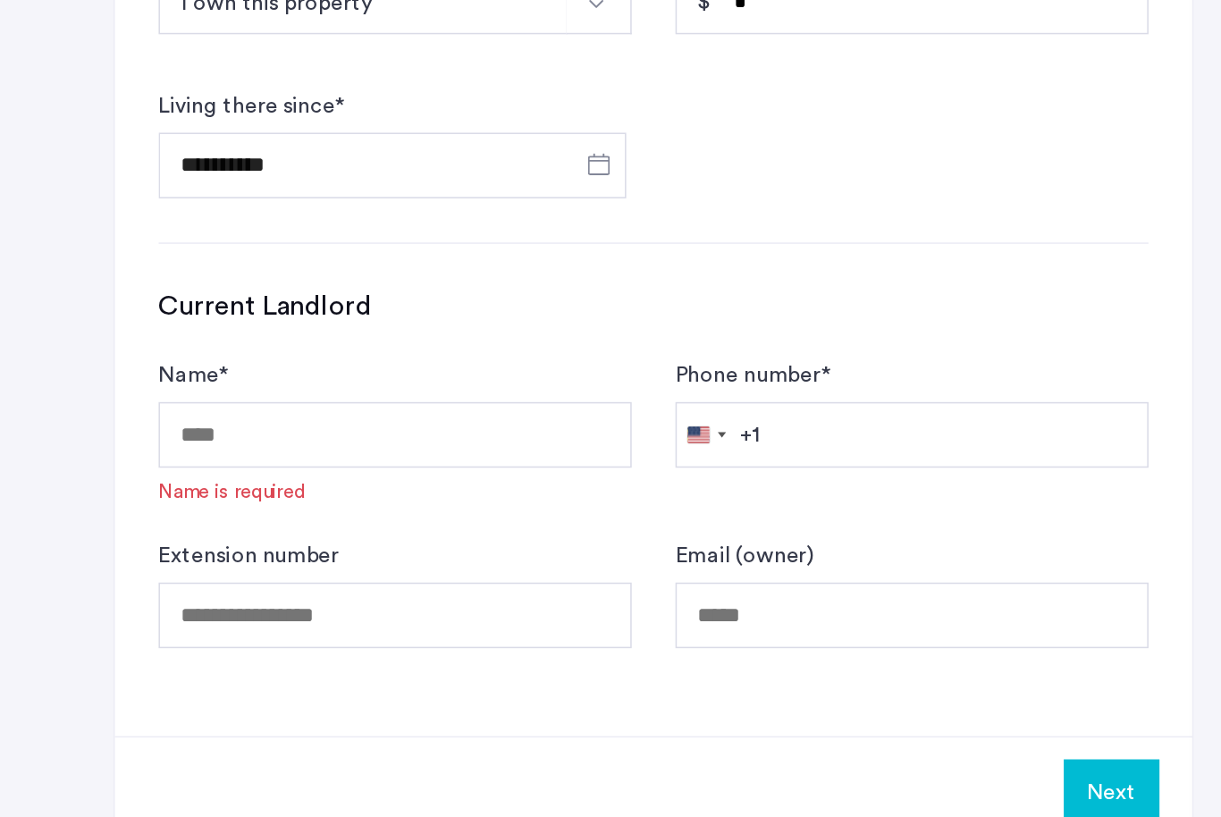
scroll to position [873, 0]
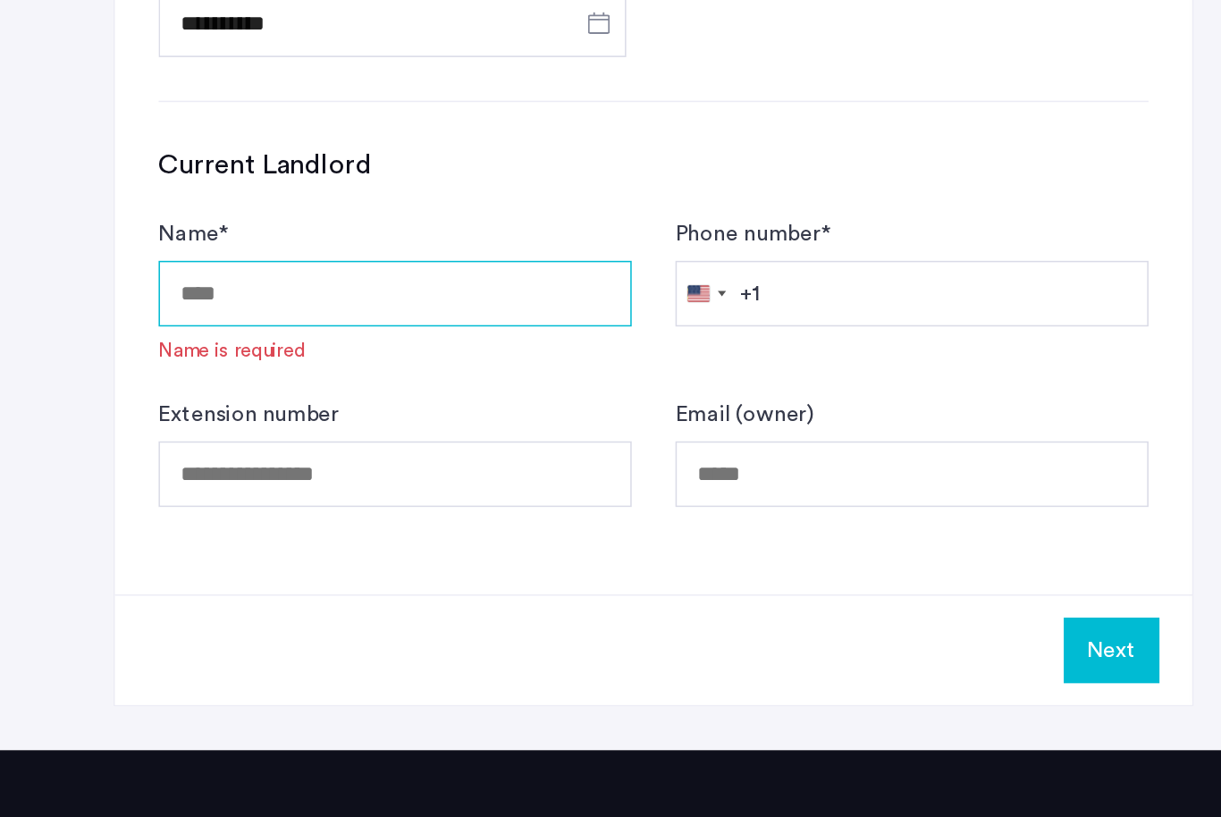
click at [181, 415] on input "Name *" at bounding box center [258, 436] width 309 height 43
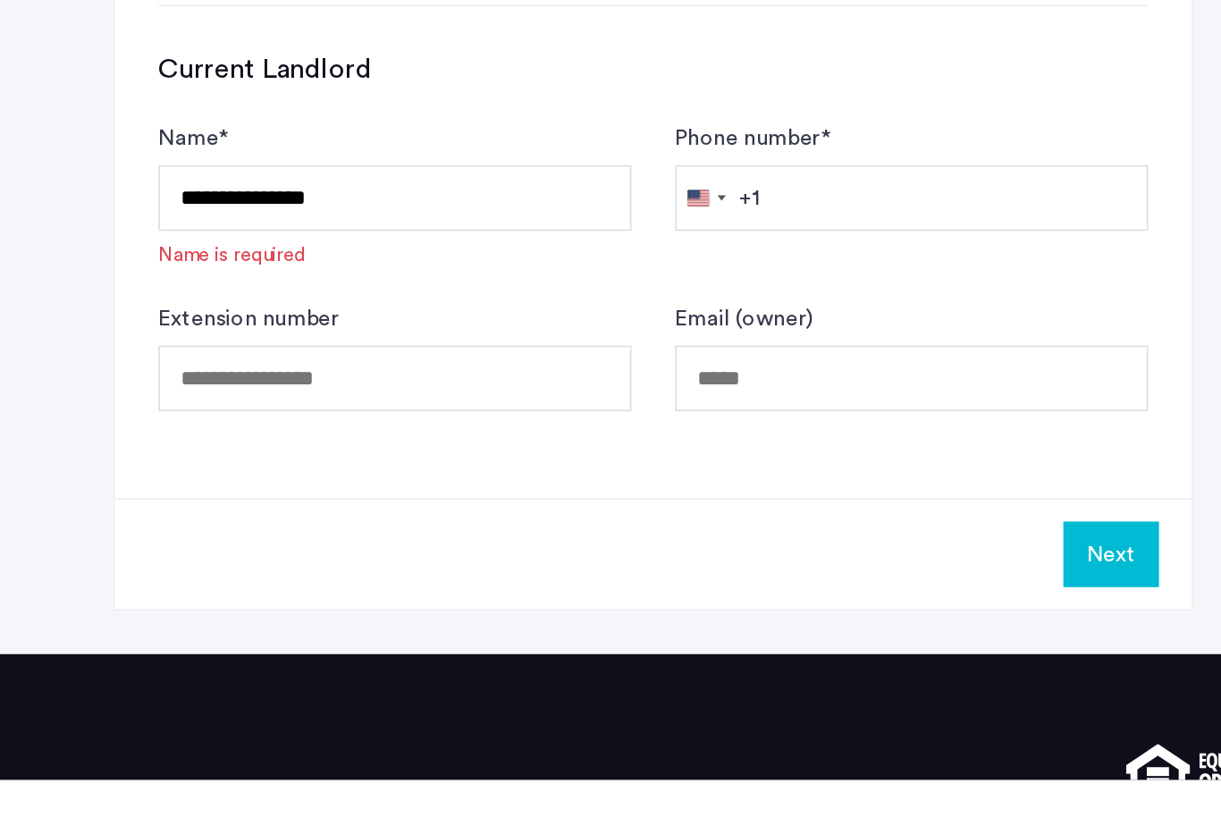
scroll to position [1029, 0]
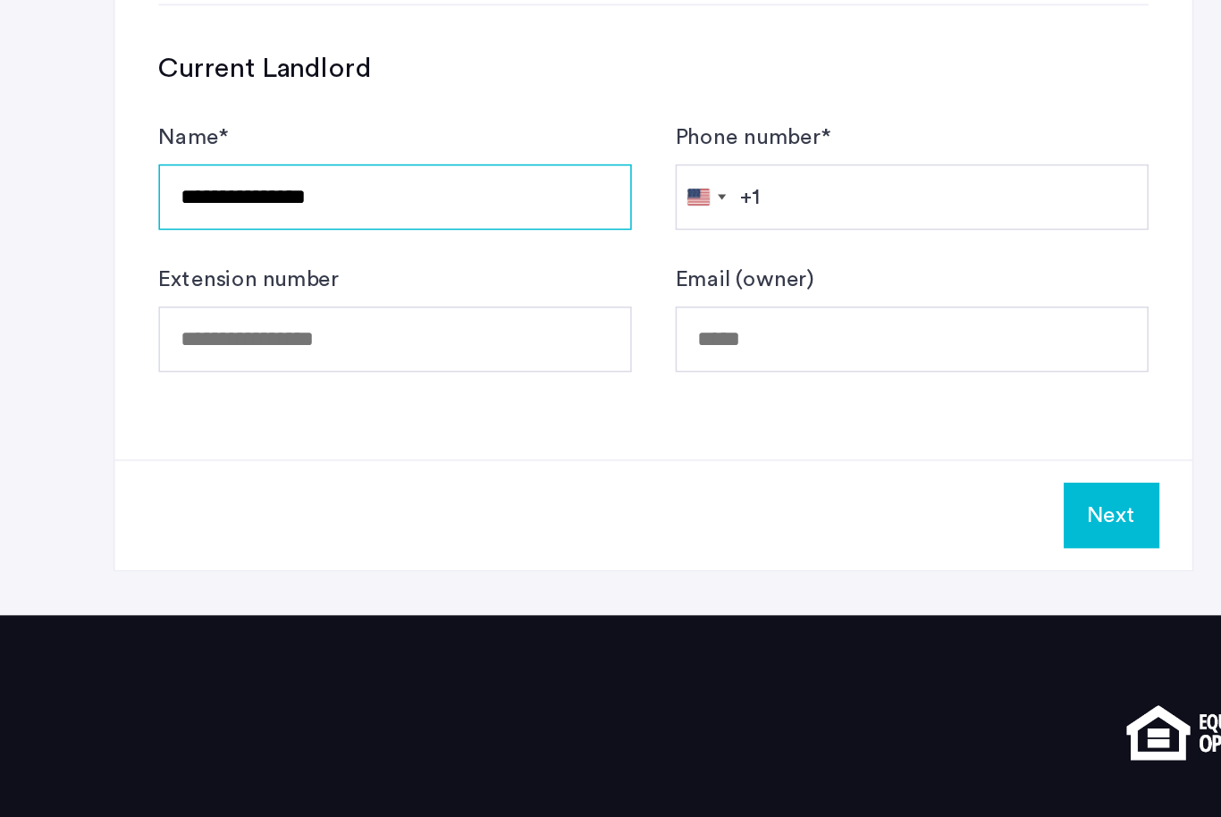
click at [298, 351] on input "**********" at bounding box center [258, 372] width 309 height 43
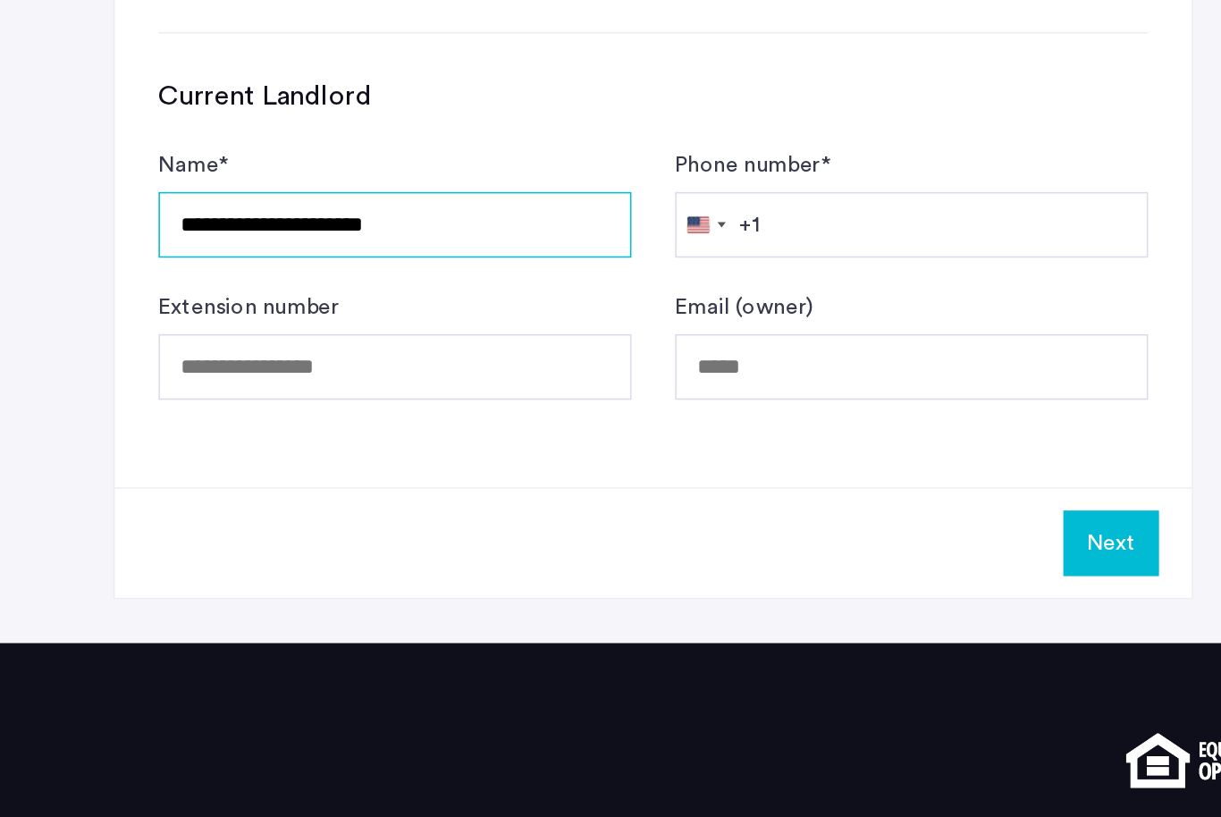
type input "**********"
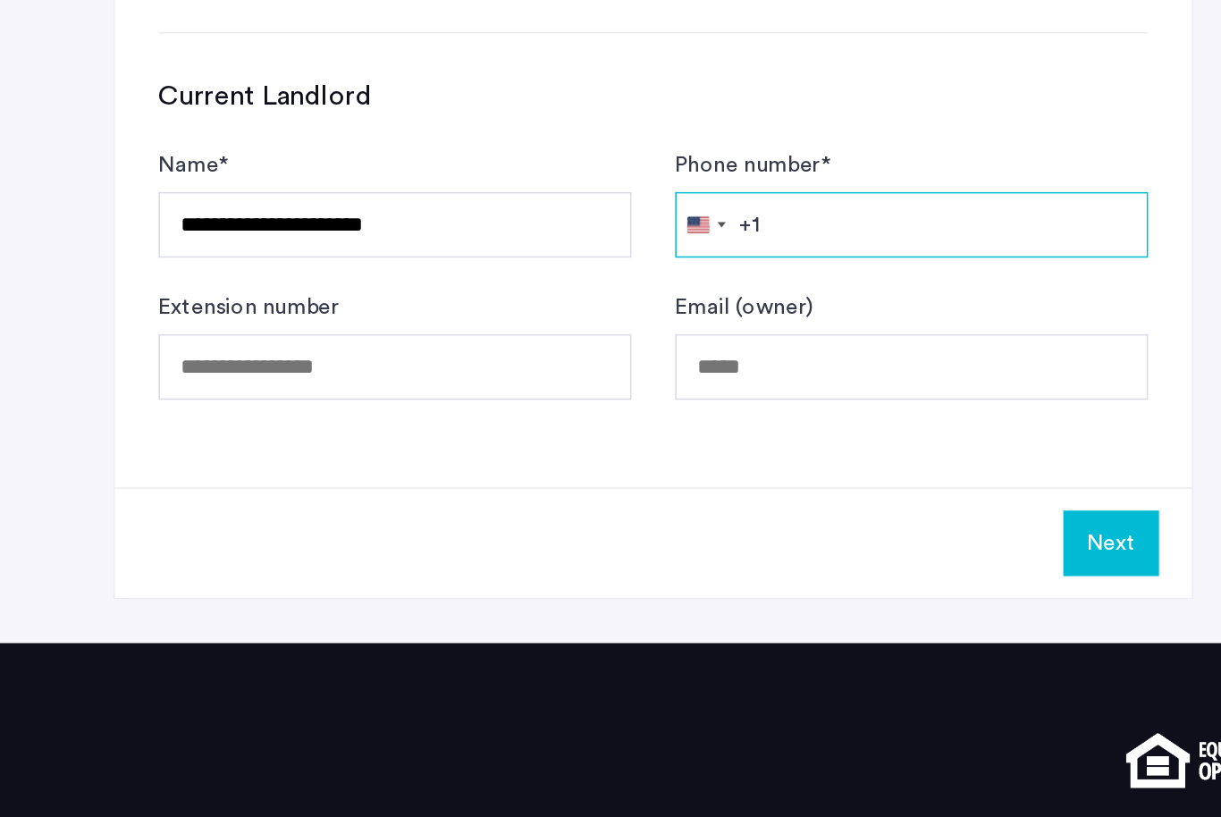
click at [509, 352] on input "Phone number *" at bounding box center [595, 373] width 309 height 43
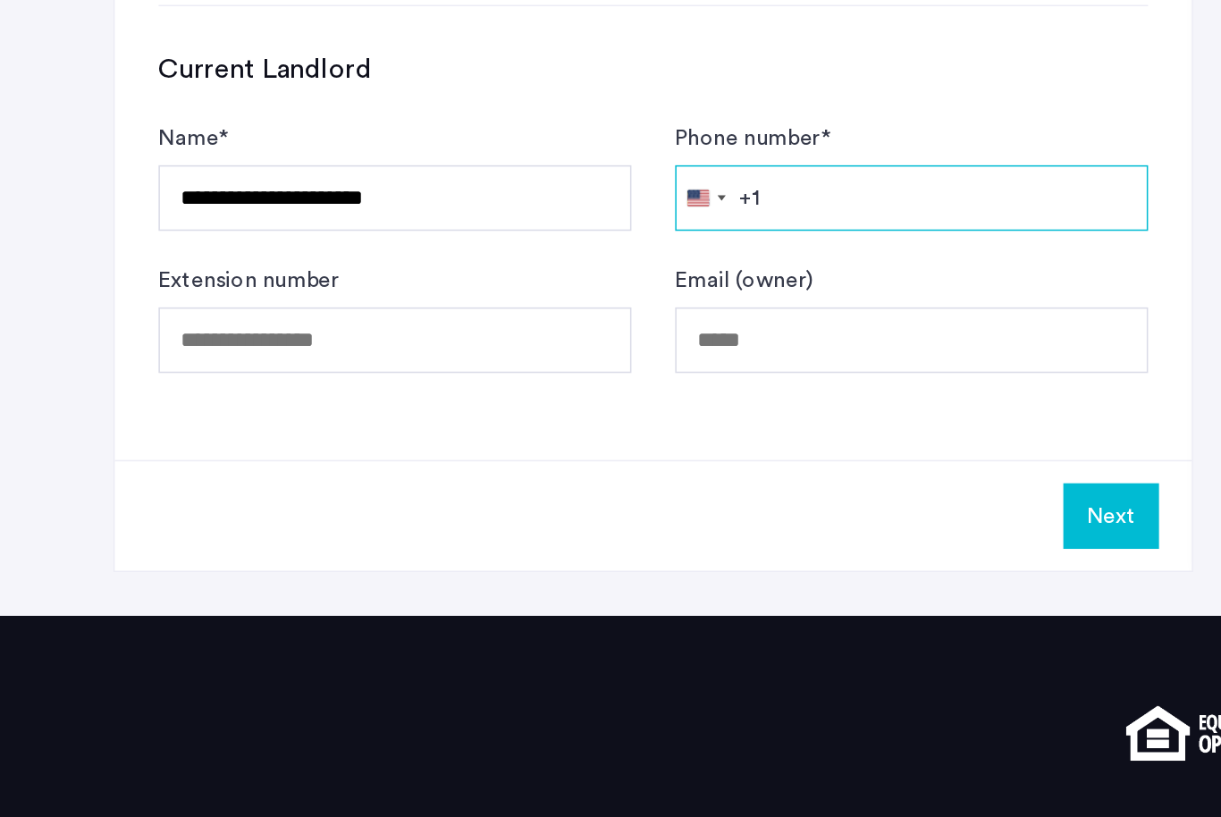
type input "*"
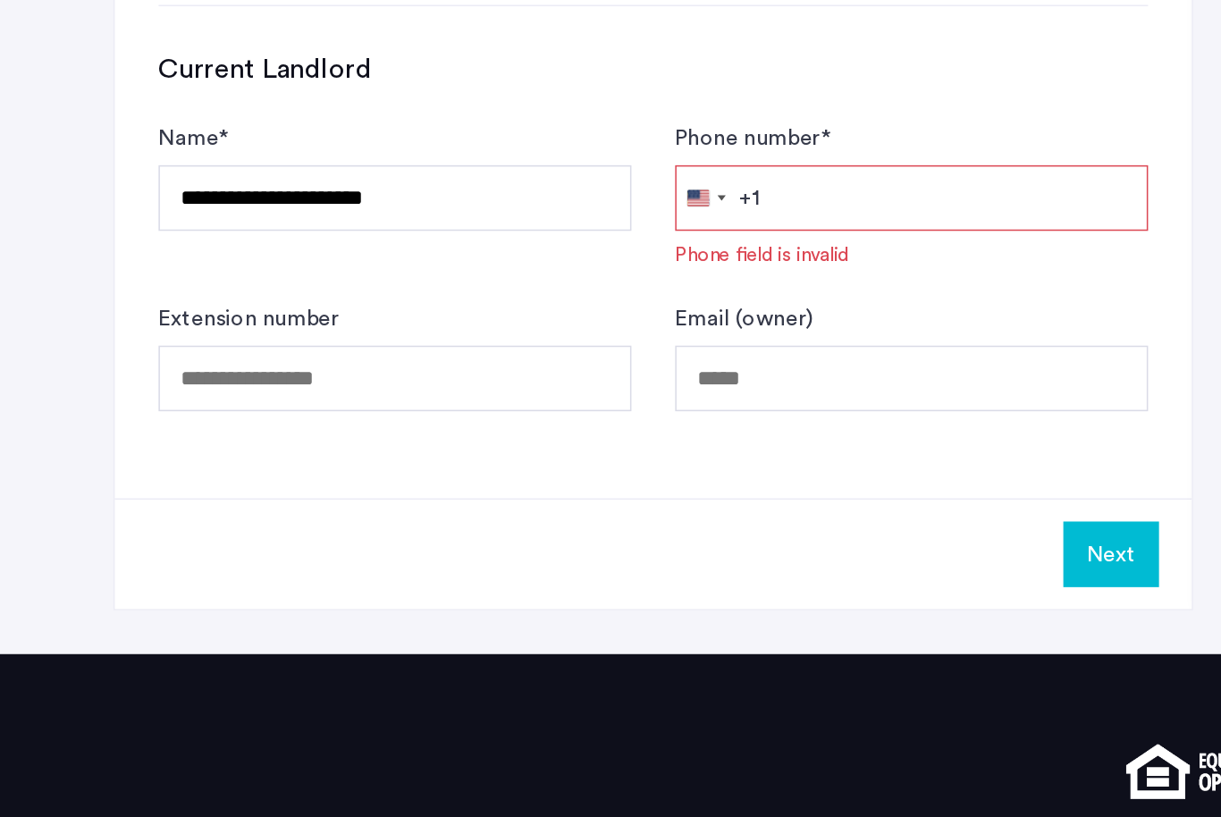
type input "**********"
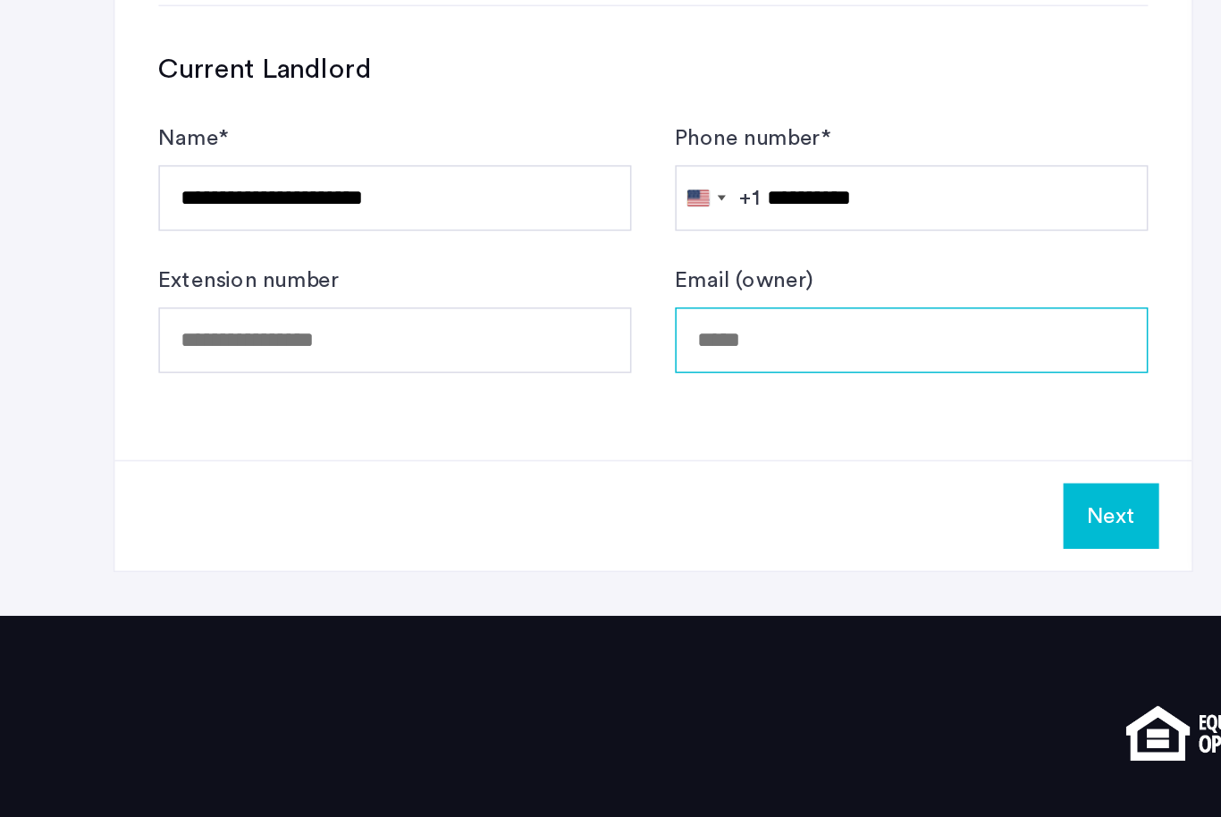
click at [491, 445] on input "Email (owner)" at bounding box center [595, 466] width 309 height 43
type input "**********"
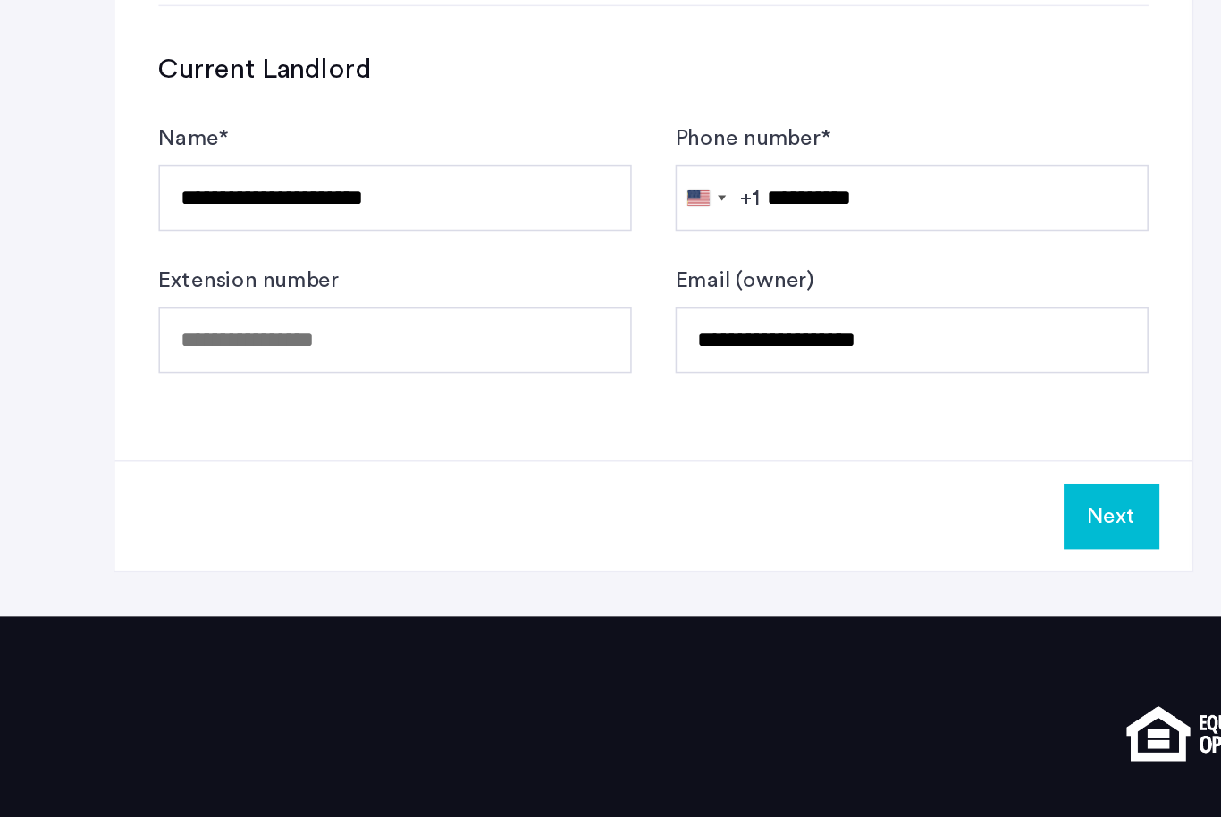
click at [730, 560] on button "Next" at bounding box center [726, 581] width 63 height 43
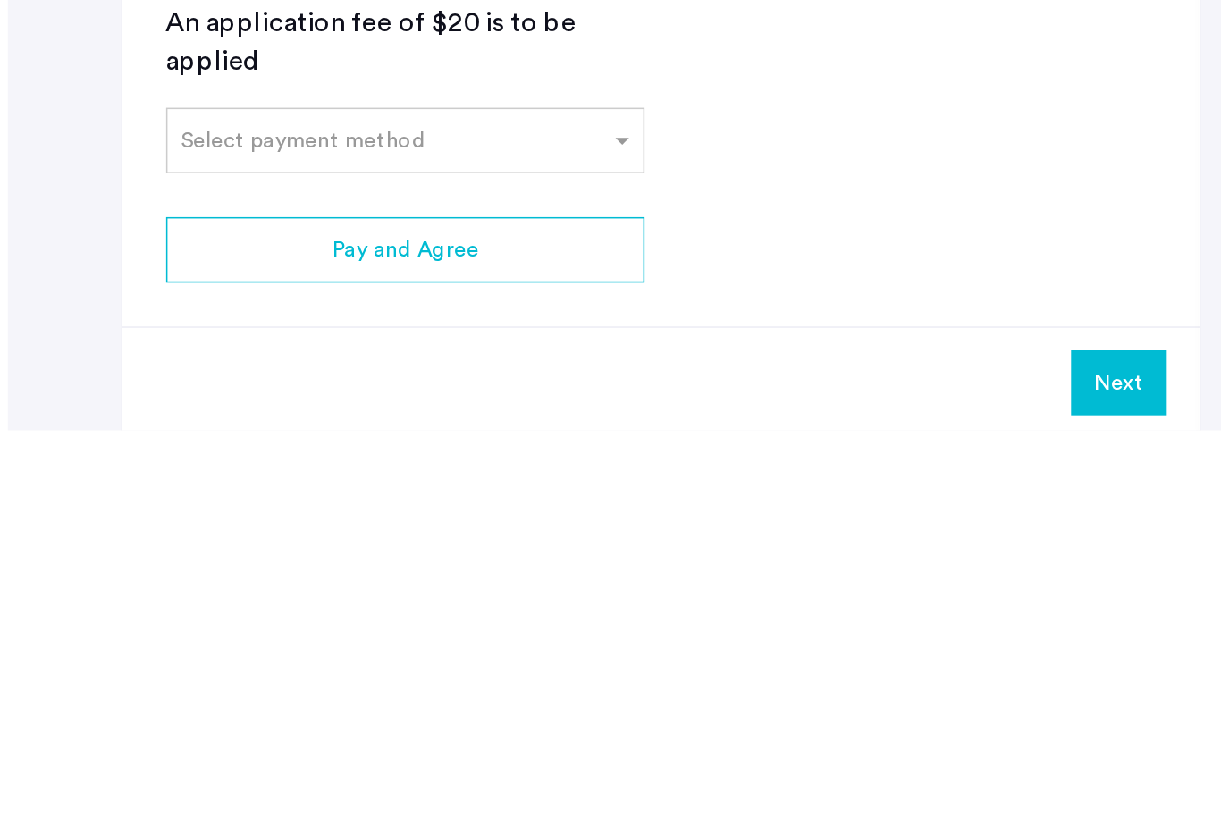
scroll to position [273, 0]
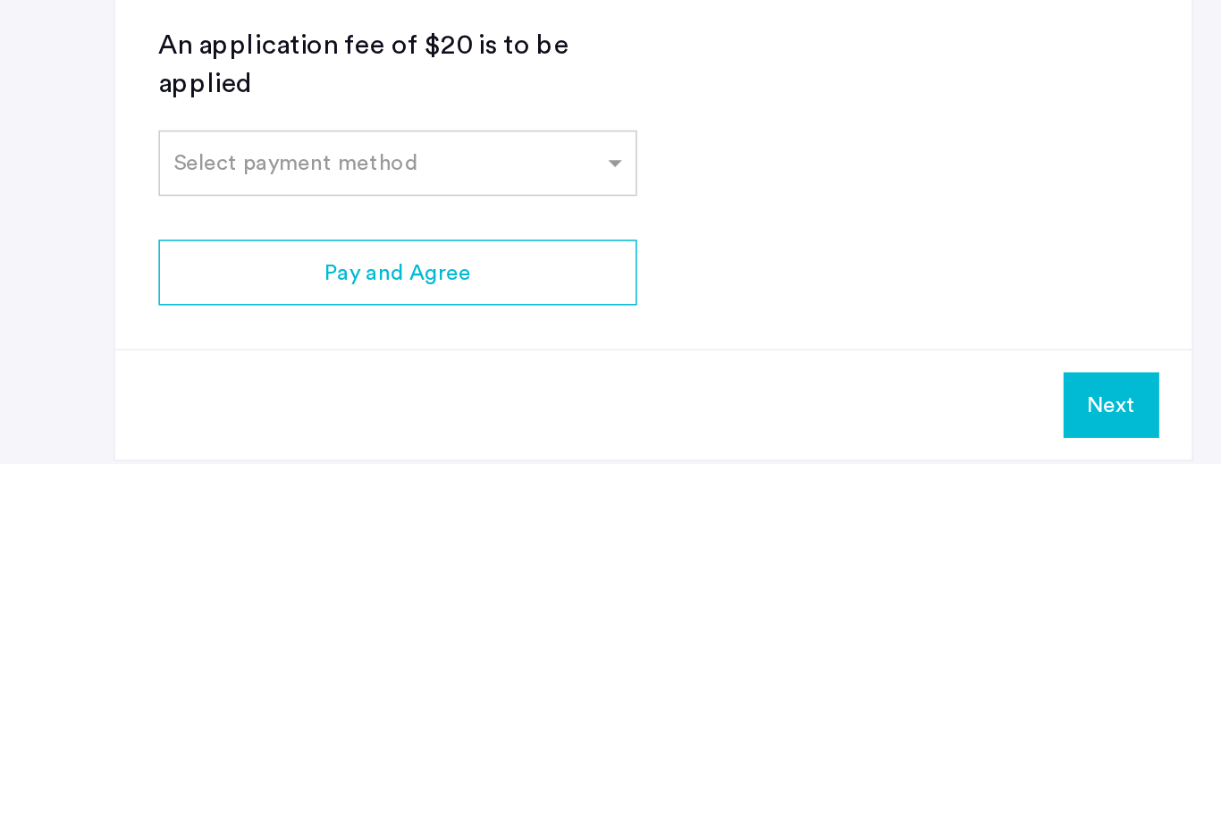
click at [408, 609] on span at bounding box center [404, 619] width 22 height 21
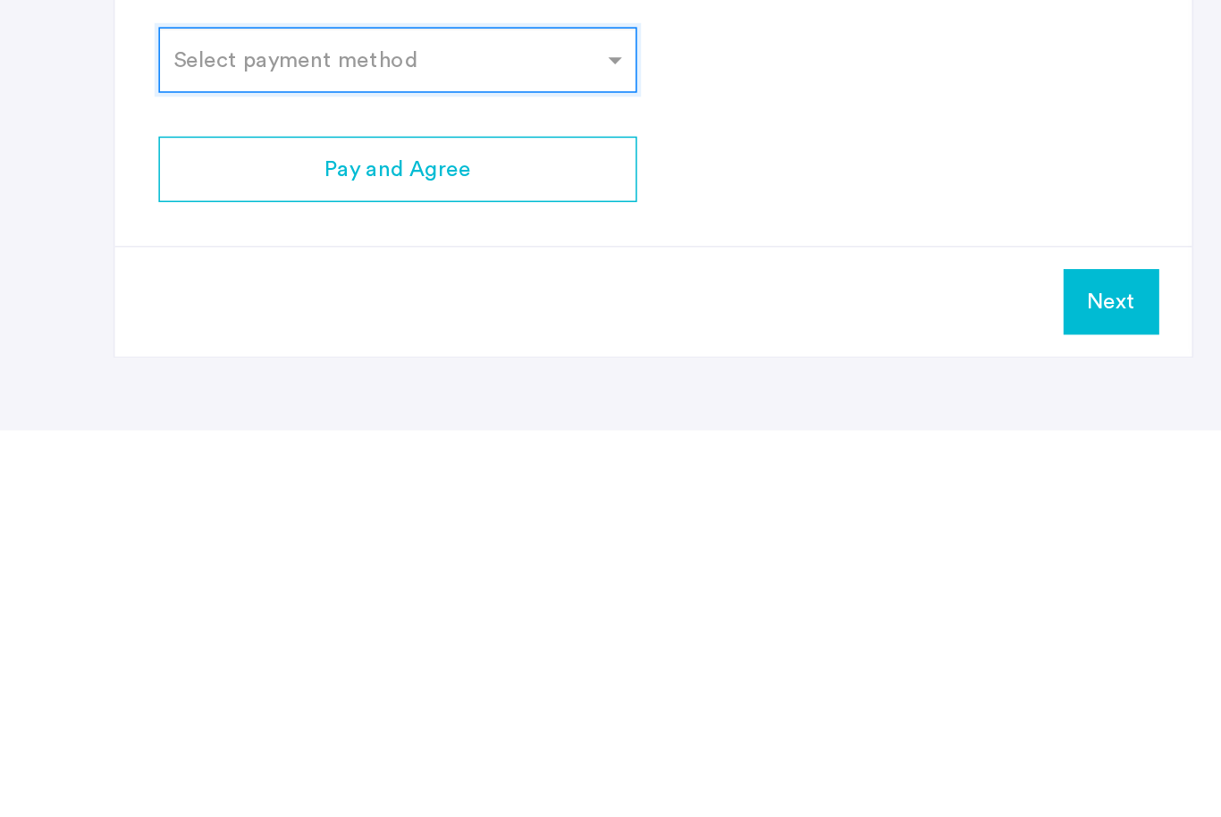
scroll to position [324, 0]
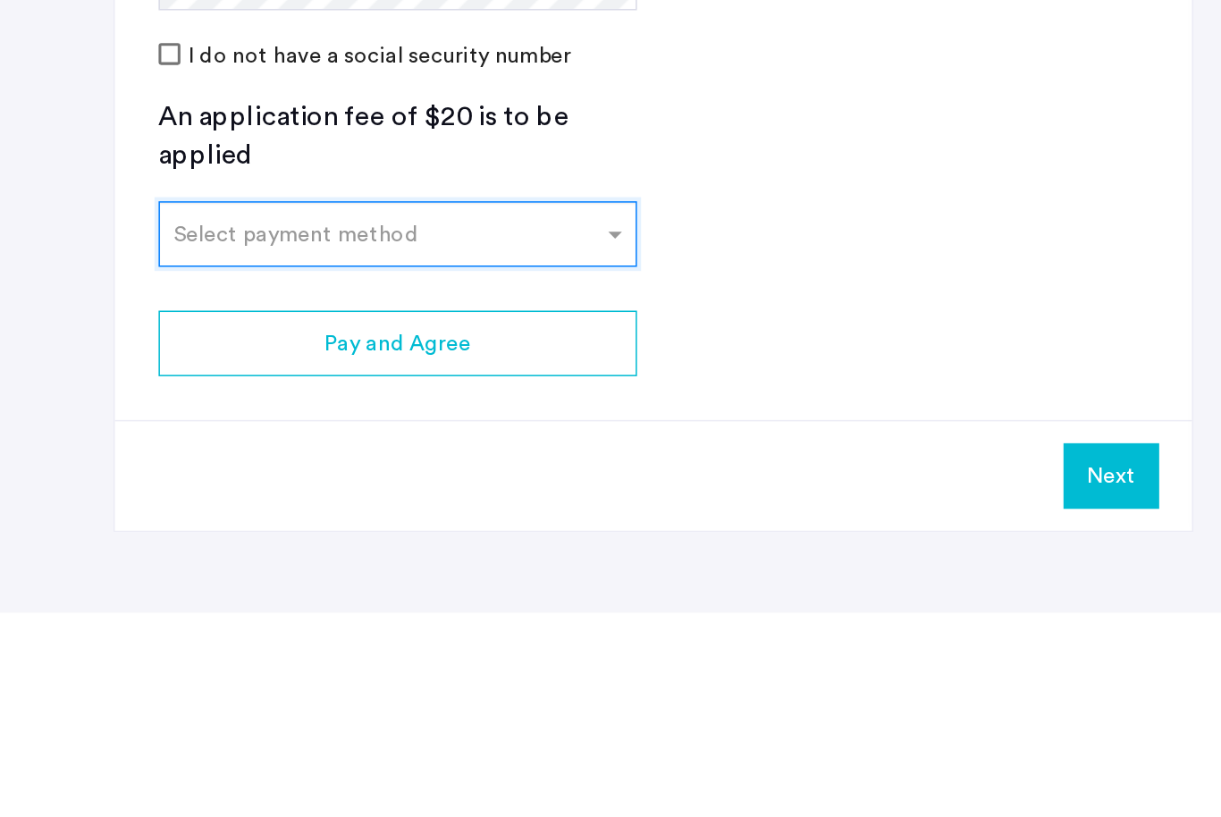
click at [398, 559] on span at bounding box center [404, 569] width 22 height 21
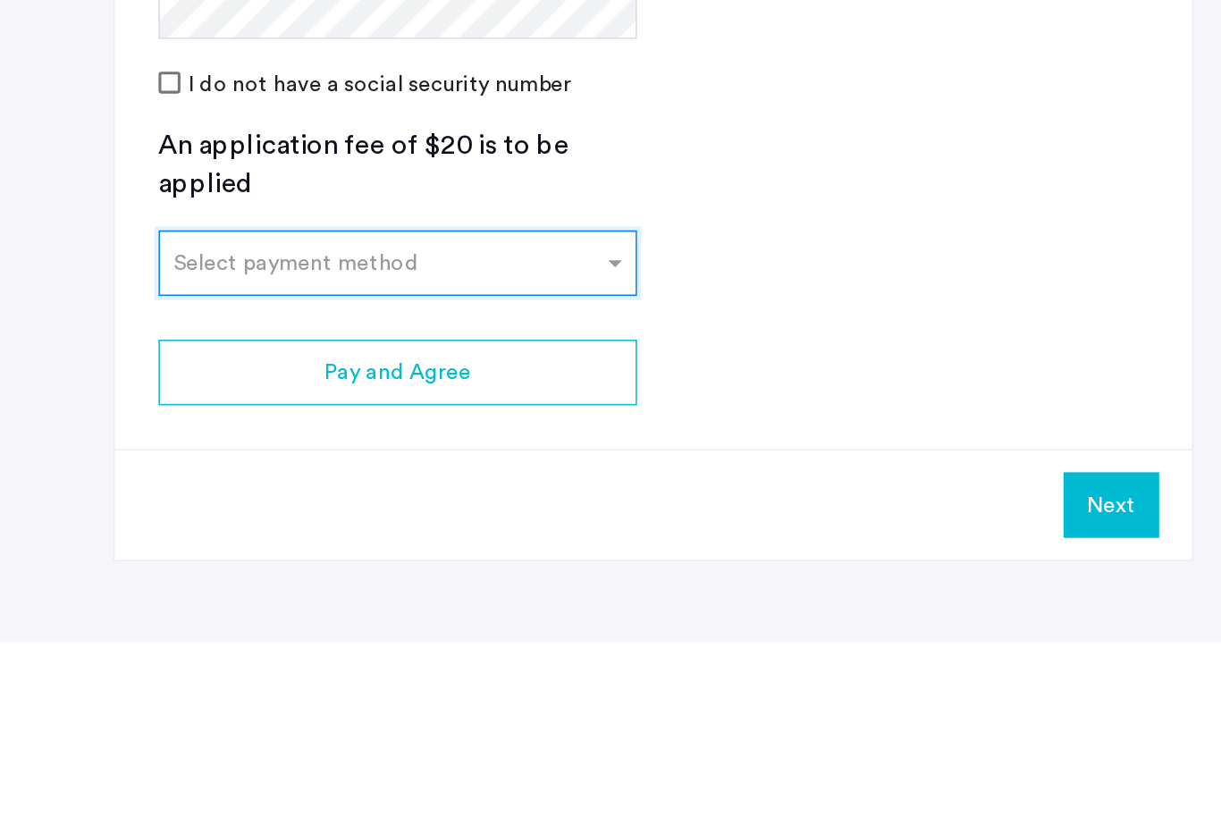
click at [407, 559] on span at bounding box center [404, 569] width 22 height 21
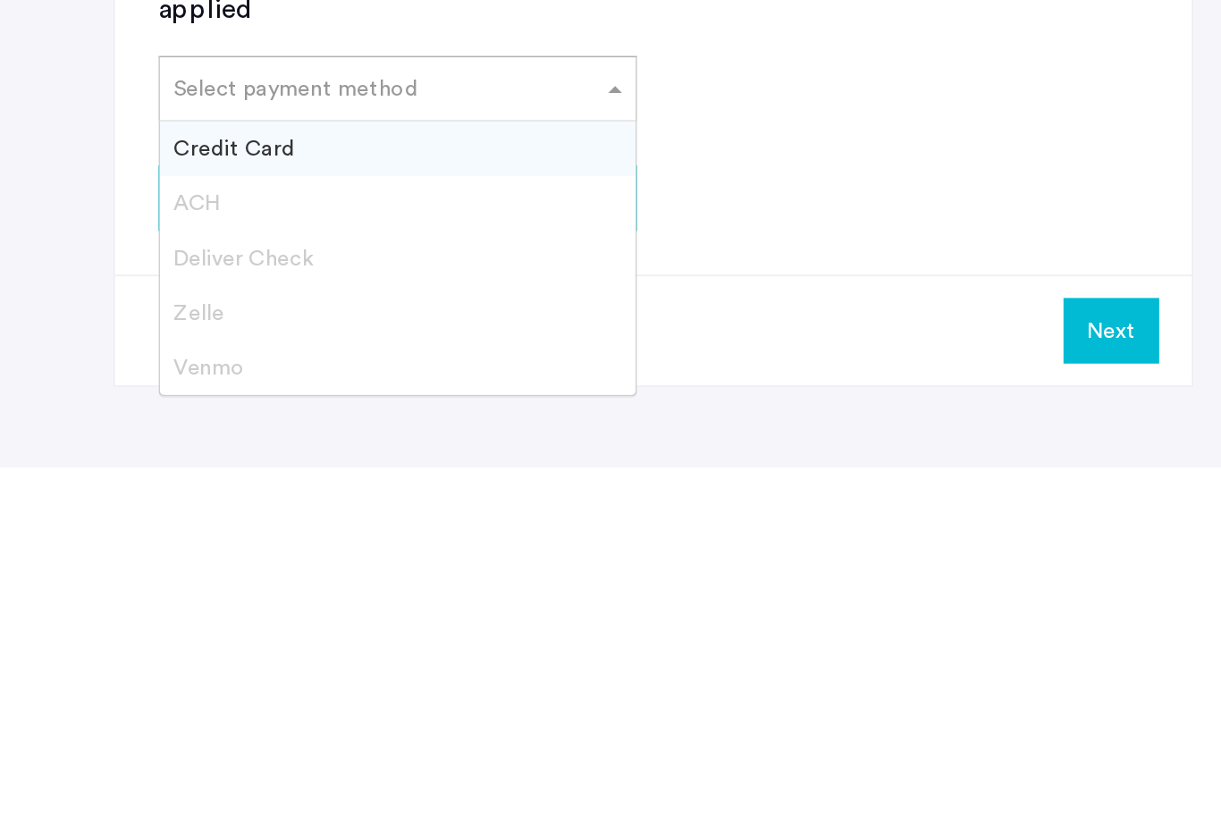
click at [139, 744] on span "Venmo" at bounding box center [136, 751] width 46 height 14
click at [148, 744] on span "Venmo" at bounding box center [136, 751] width 46 height 14
click at [403, 559] on span at bounding box center [404, 569] width 22 height 21
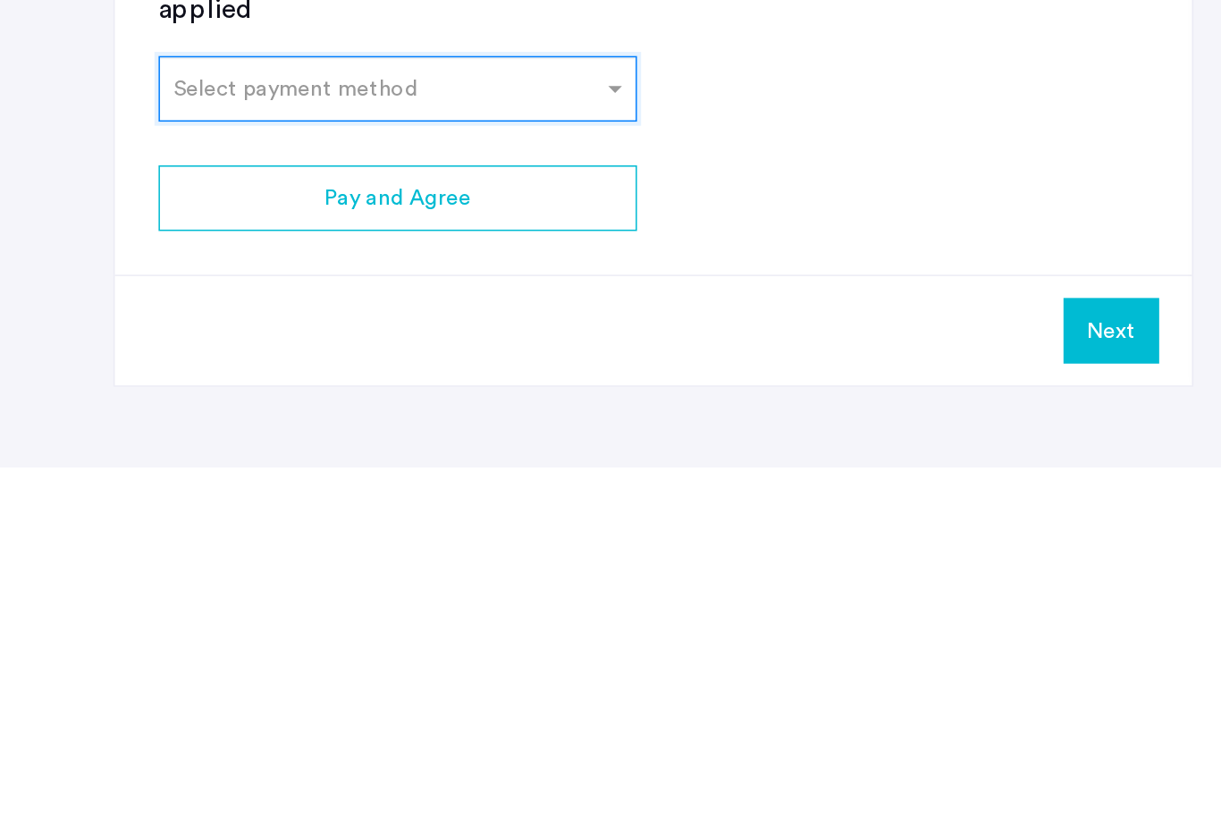
click at [407, 559] on span at bounding box center [404, 569] width 22 height 21
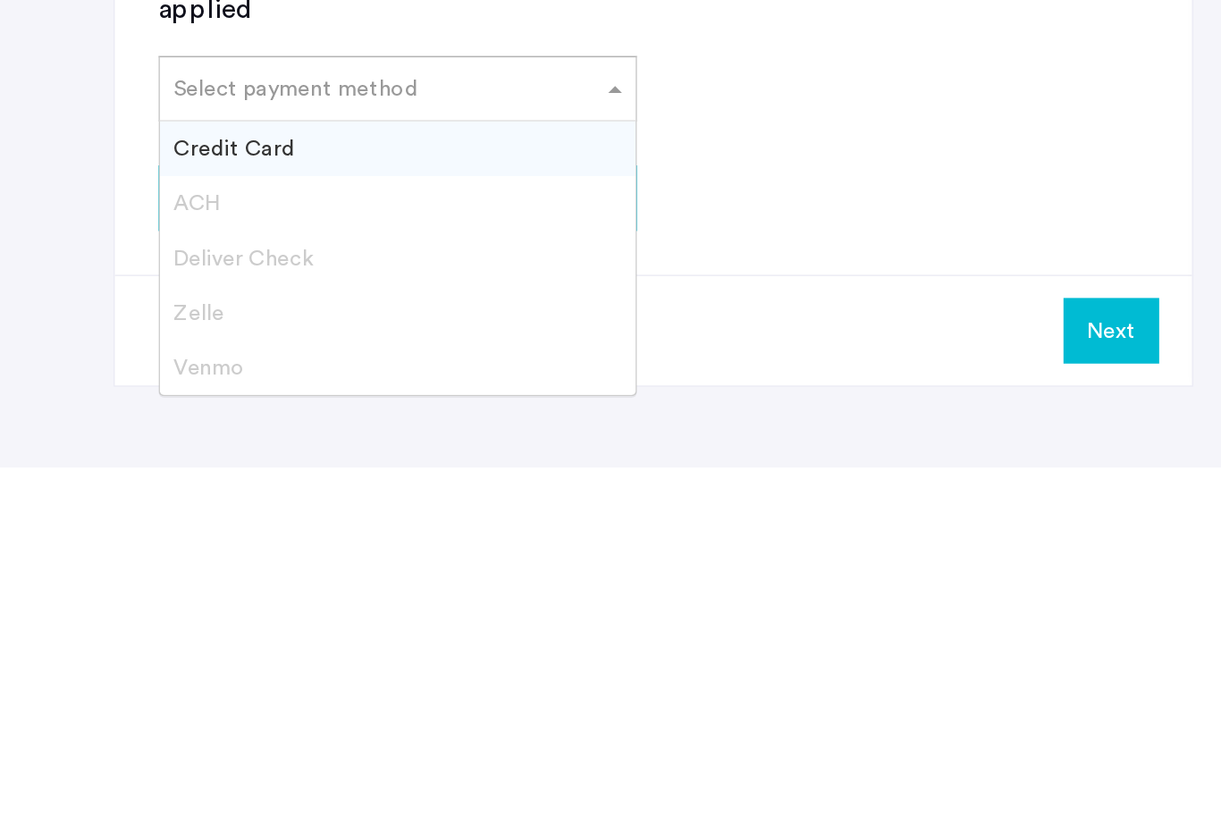
click at [139, 698] on div "Zelle" at bounding box center [260, 716] width 311 height 36
click at [147, 698] on div "Zelle" at bounding box center [260, 716] width 311 height 36
click at [146, 626] on div "ACH" at bounding box center [260, 644] width 311 height 36
click at [172, 601] on span "Credit Card" at bounding box center [153, 608] width 80 height 14
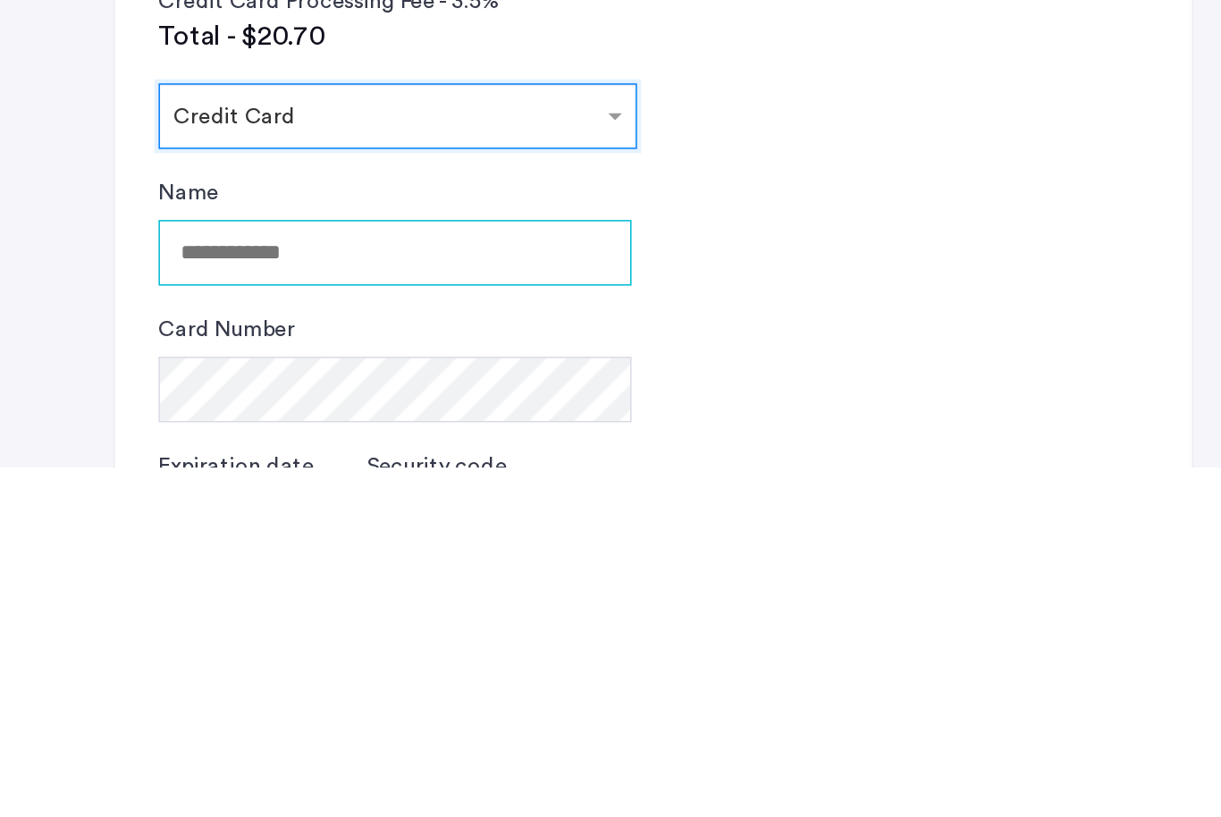
click at [194, 655] on input "Name" at bounding box center [258, 676] width 309 height 43
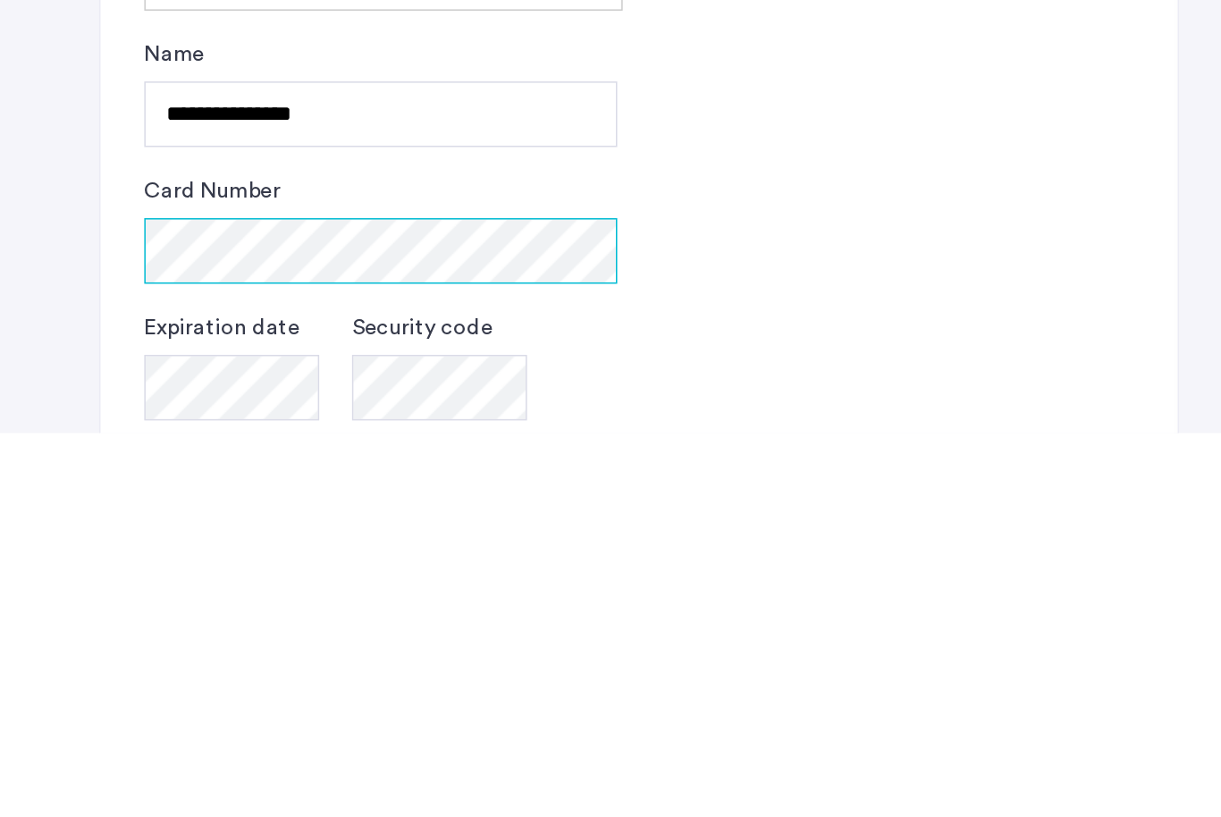
scroll to position [394, 0]
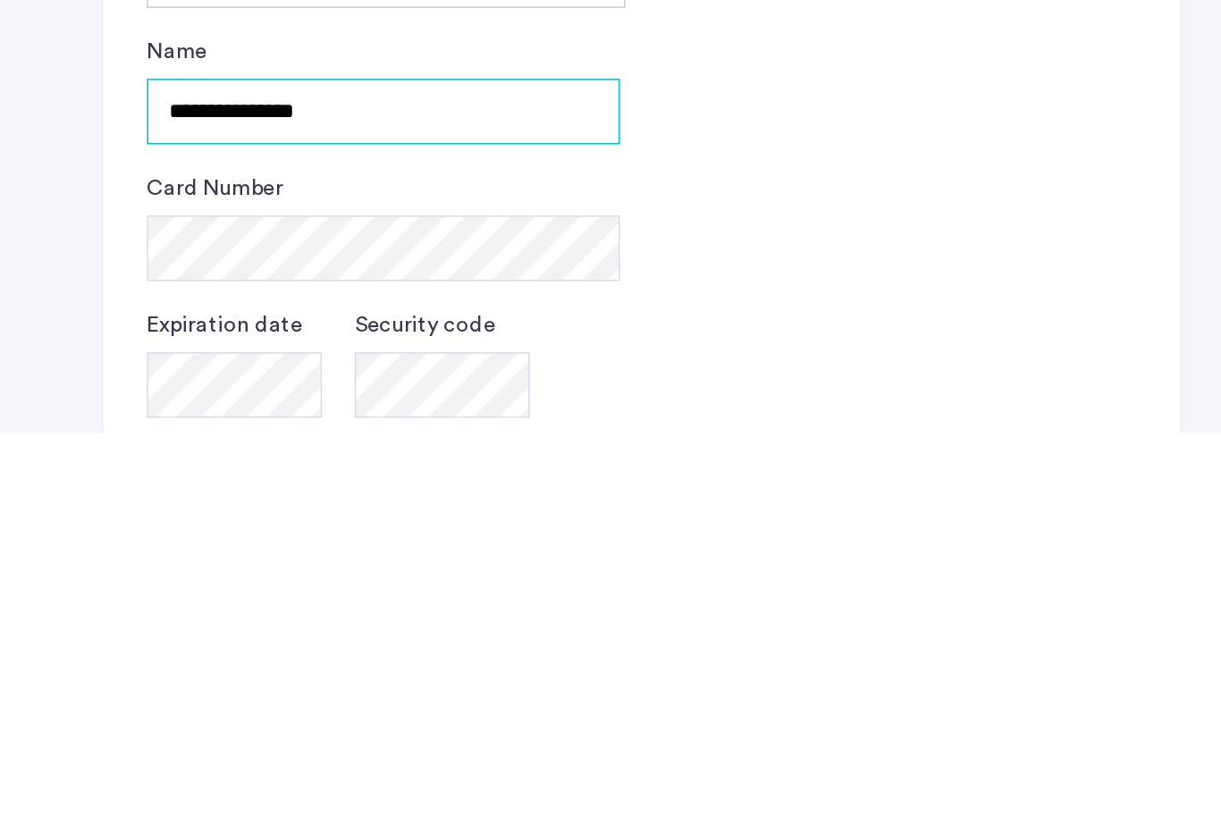
click at [149, 585] on input "**********" at bounding box center [258, 606] width 309 height 43
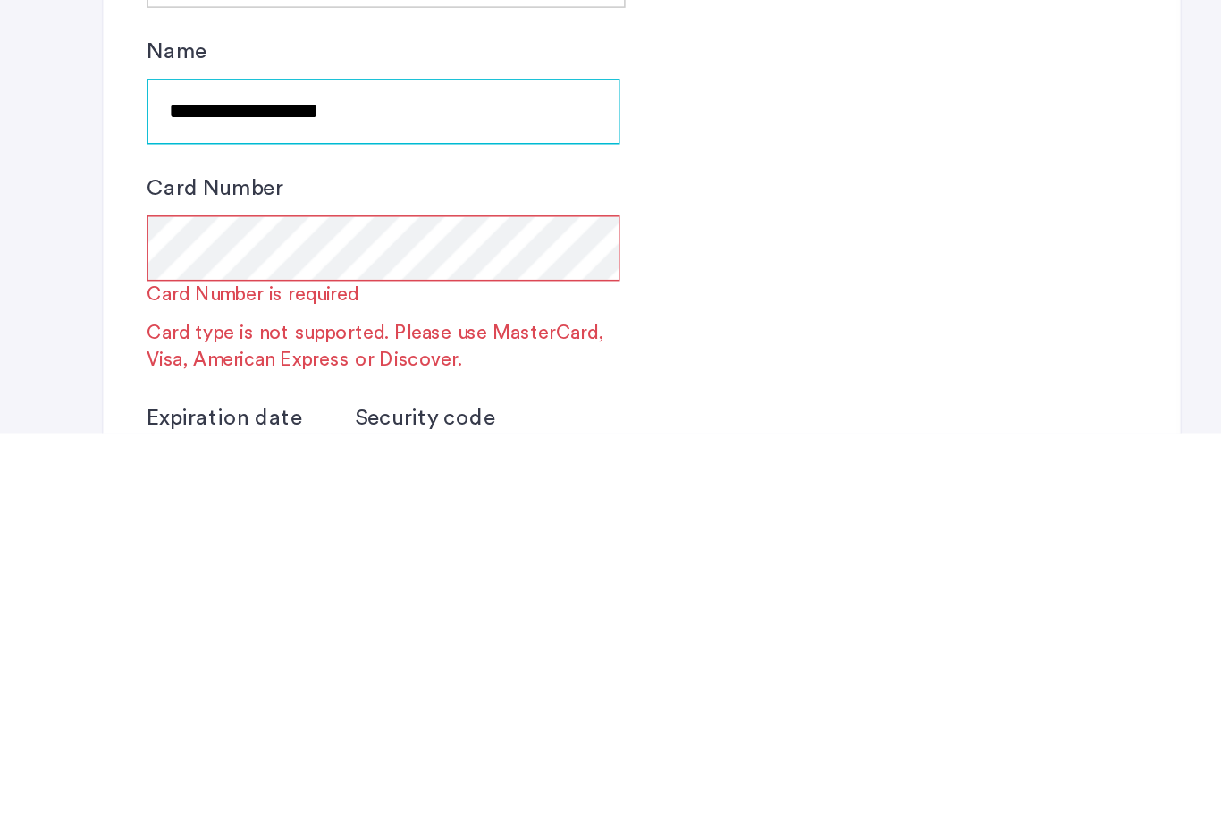
type input "**********"
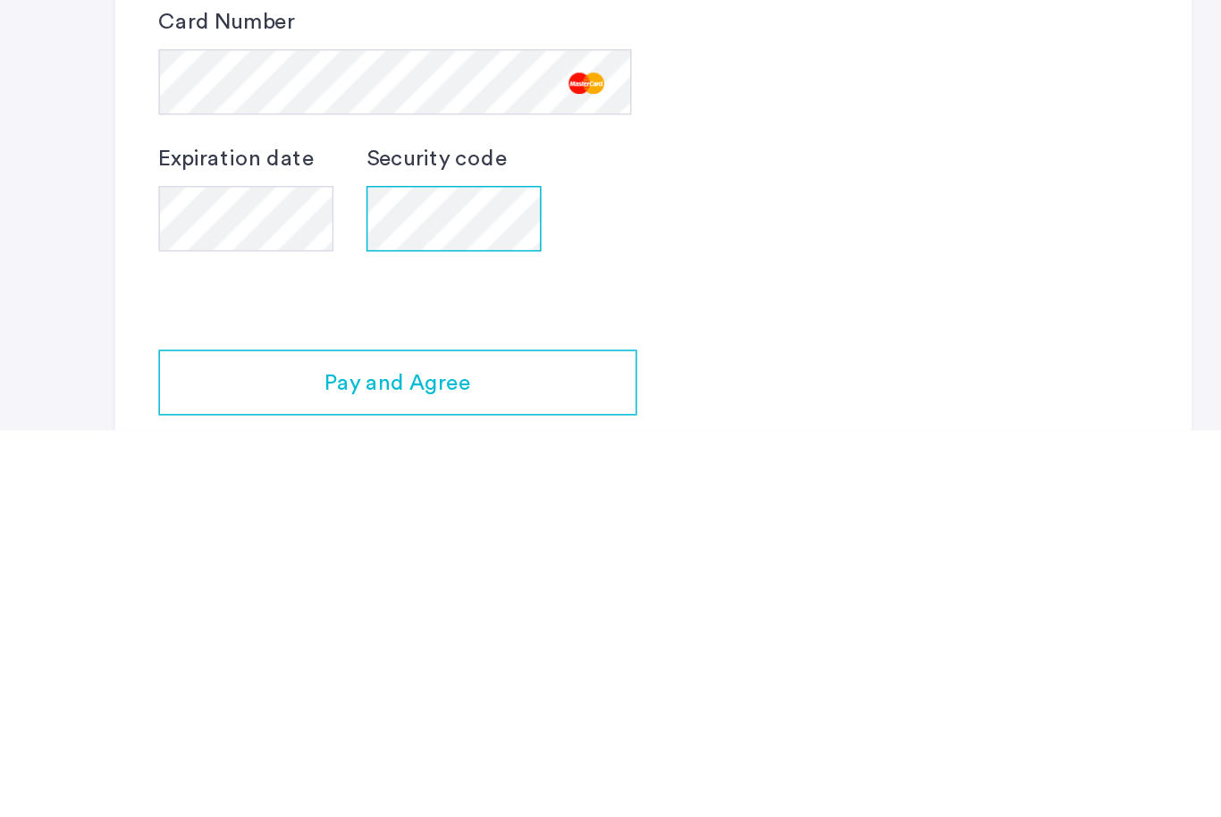
scroll to position [503, 0]
click at [282, 773] on span "Pay and Agree" at bounding box center [261, 783] width 96 height 21
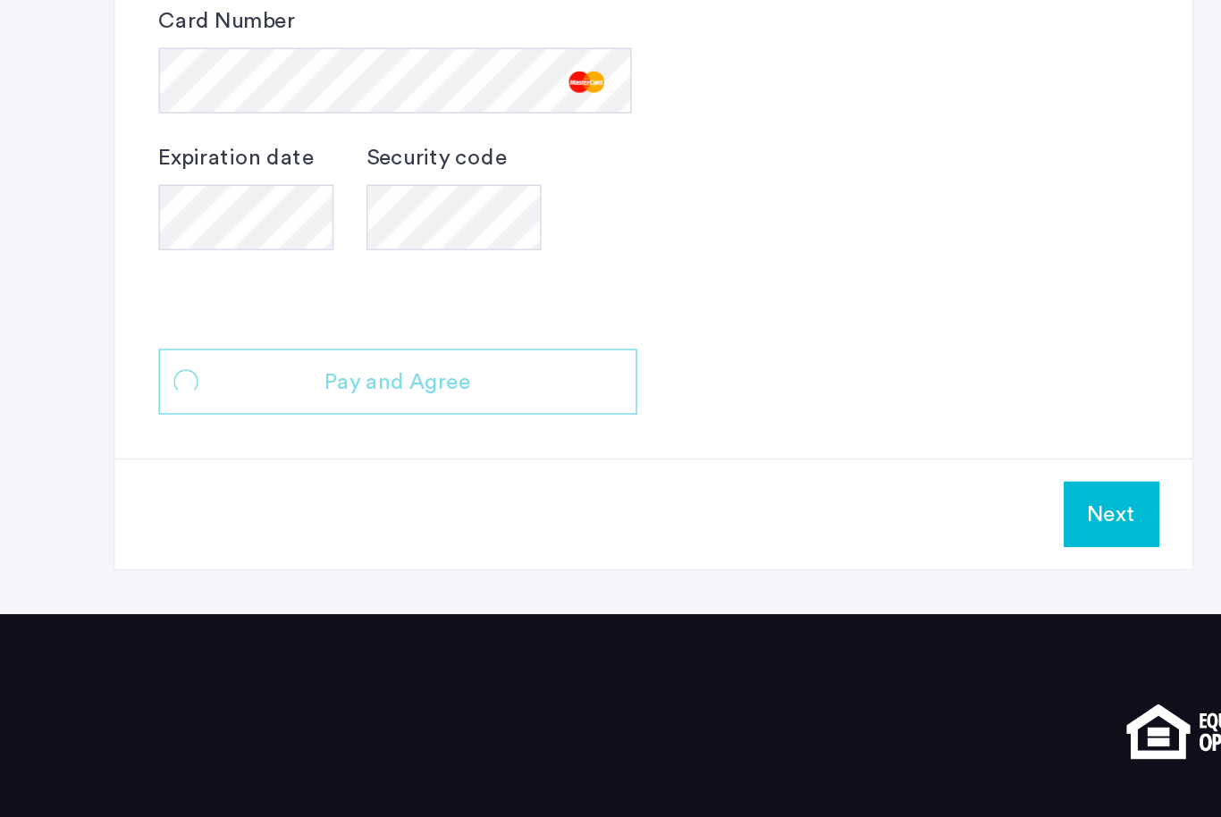
scroll to position [0, 0]
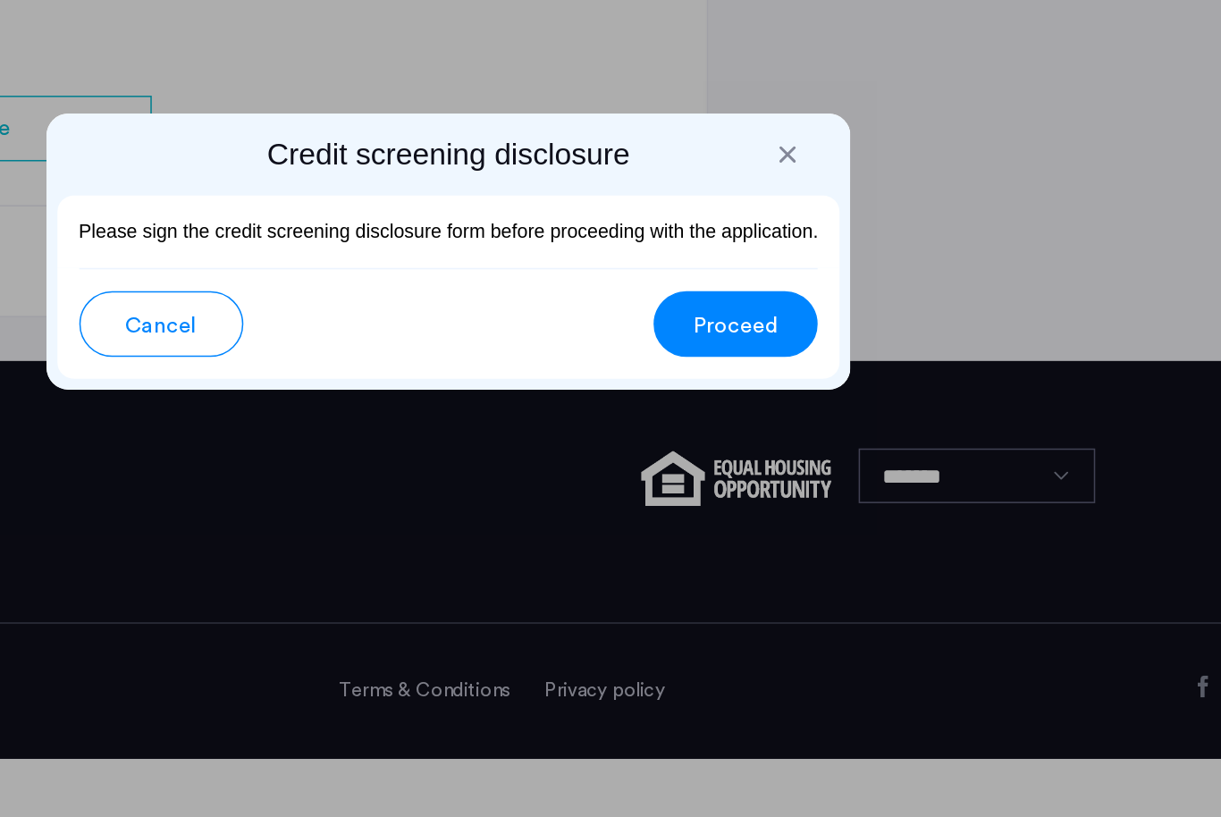
click at [770, 446] on span "Proceed" at bounding box center [797, 456] width 55 height 21
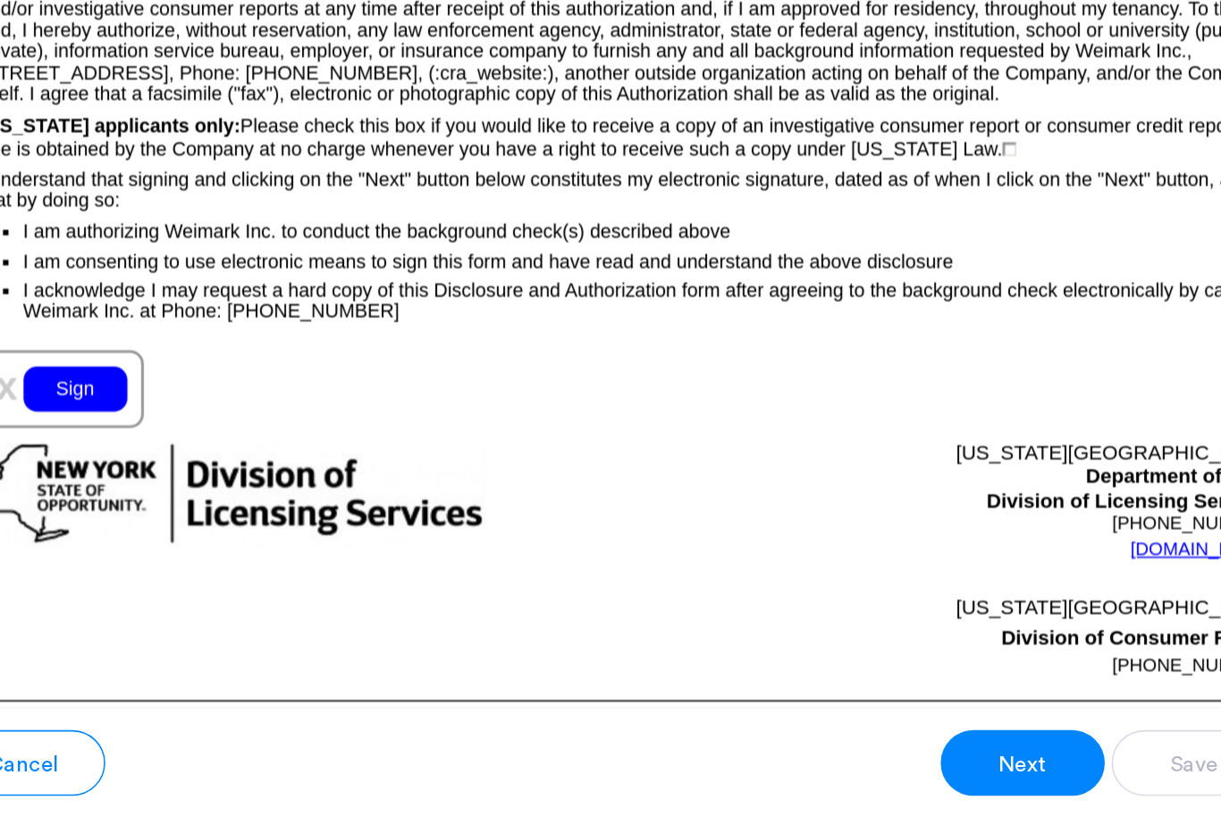
scroll to position [1900, 0]
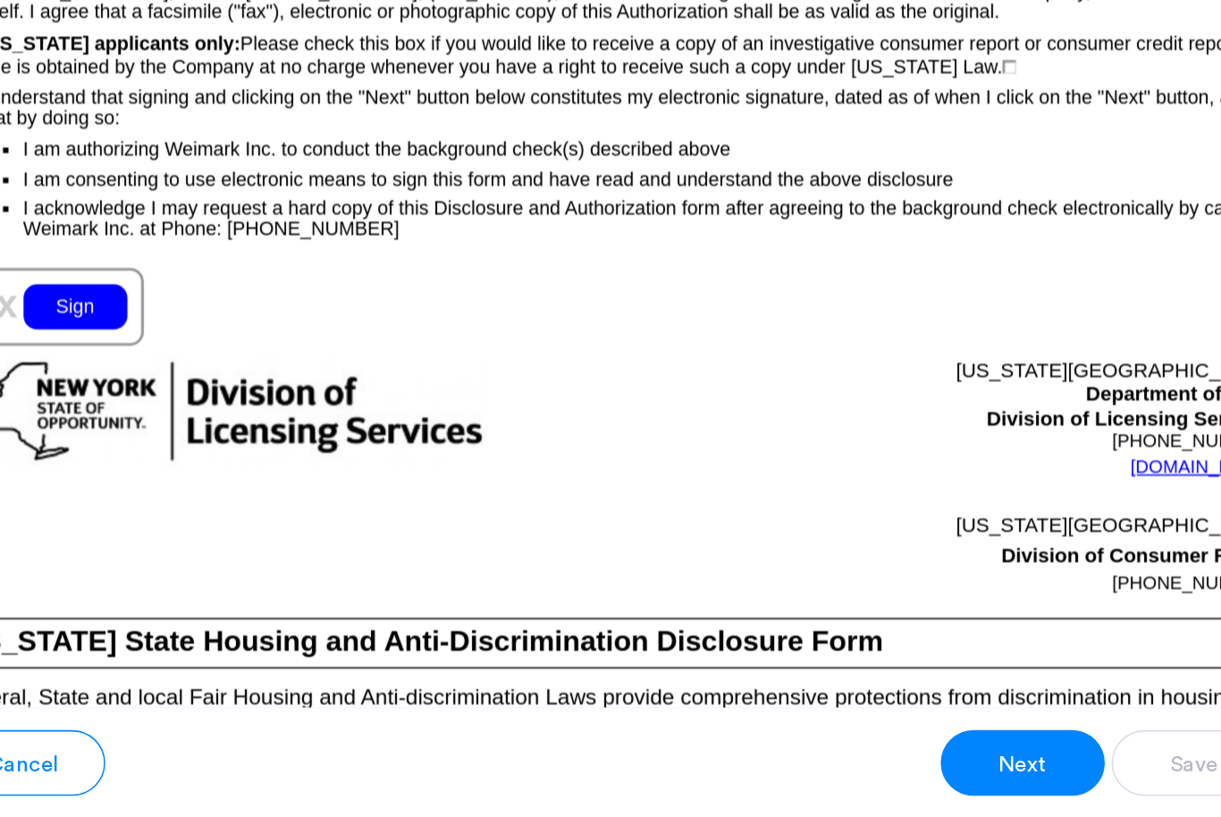
click at [228, 430] on div "Sign" at bounding box center [262, 444] width 68 height 29
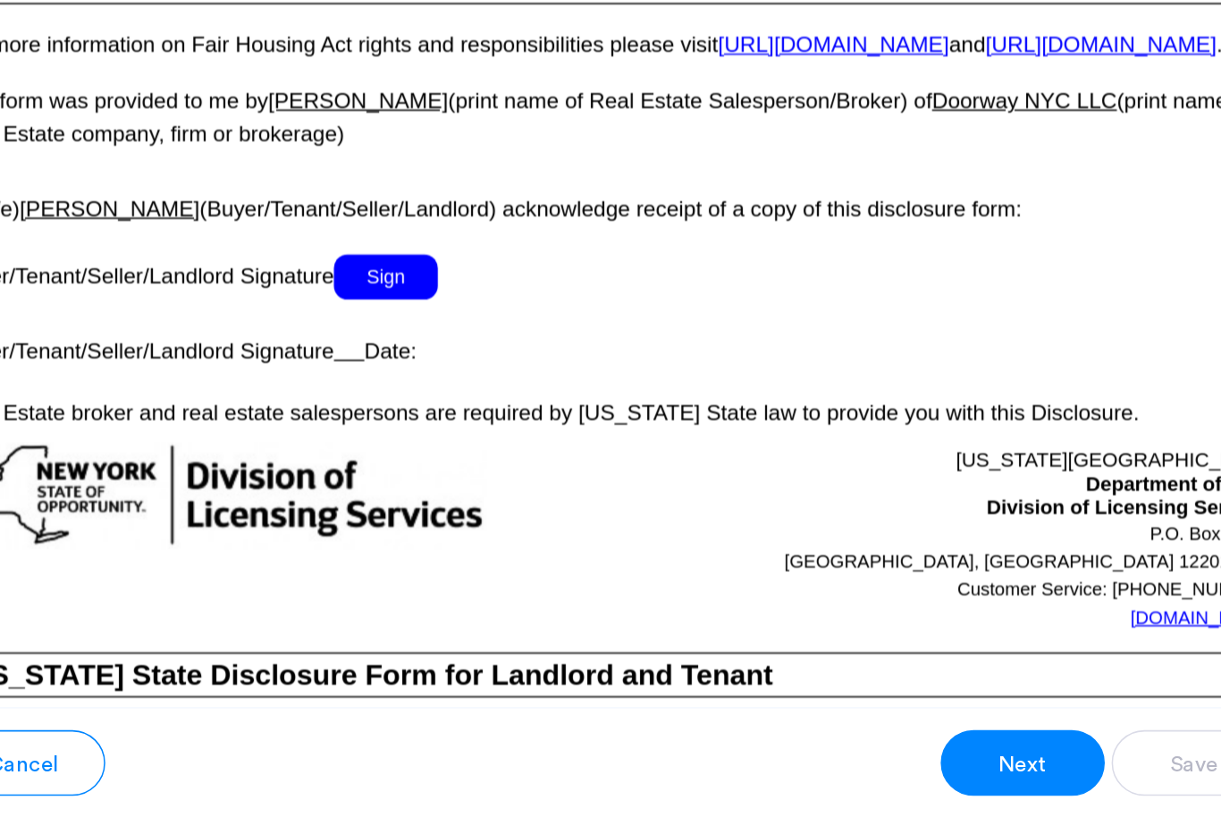
scroll to position [3226, 0]
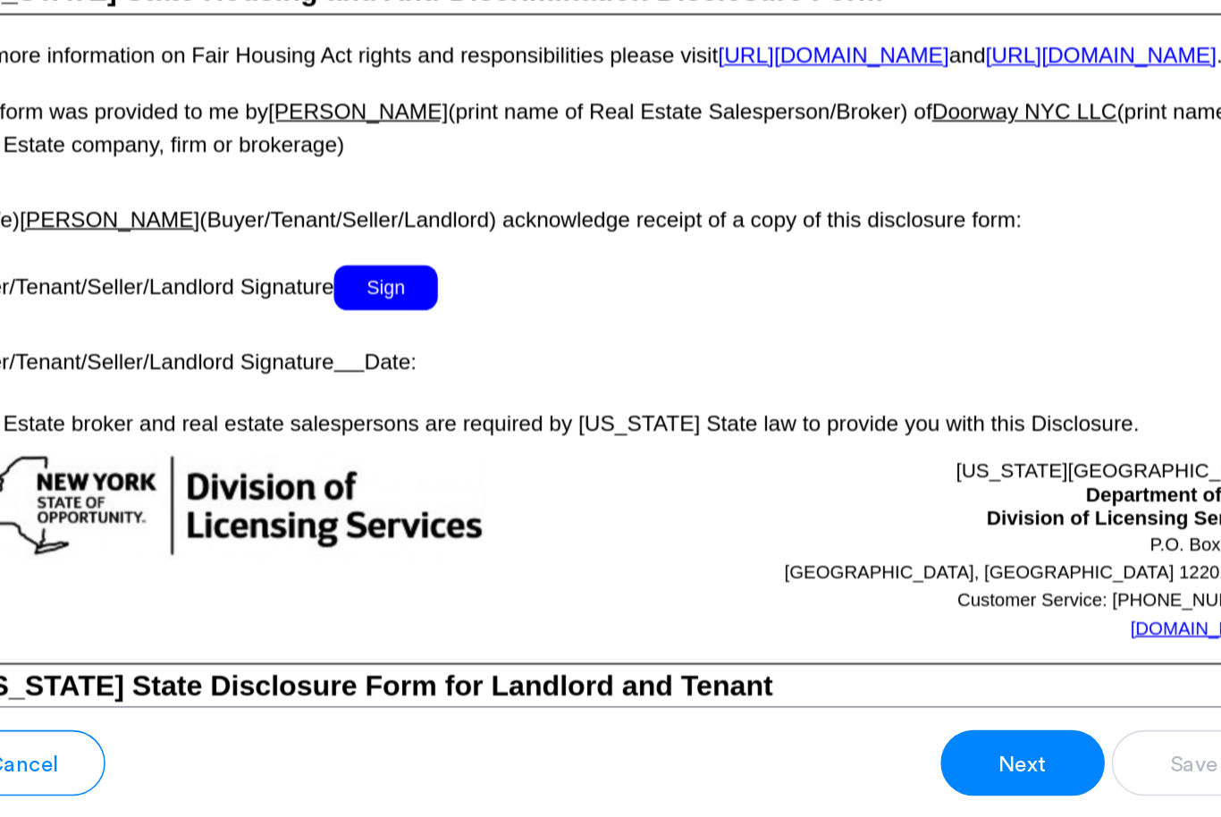
click at [431, 417] on span "Sign" at bounding box center [465, 431] width 68 height 29
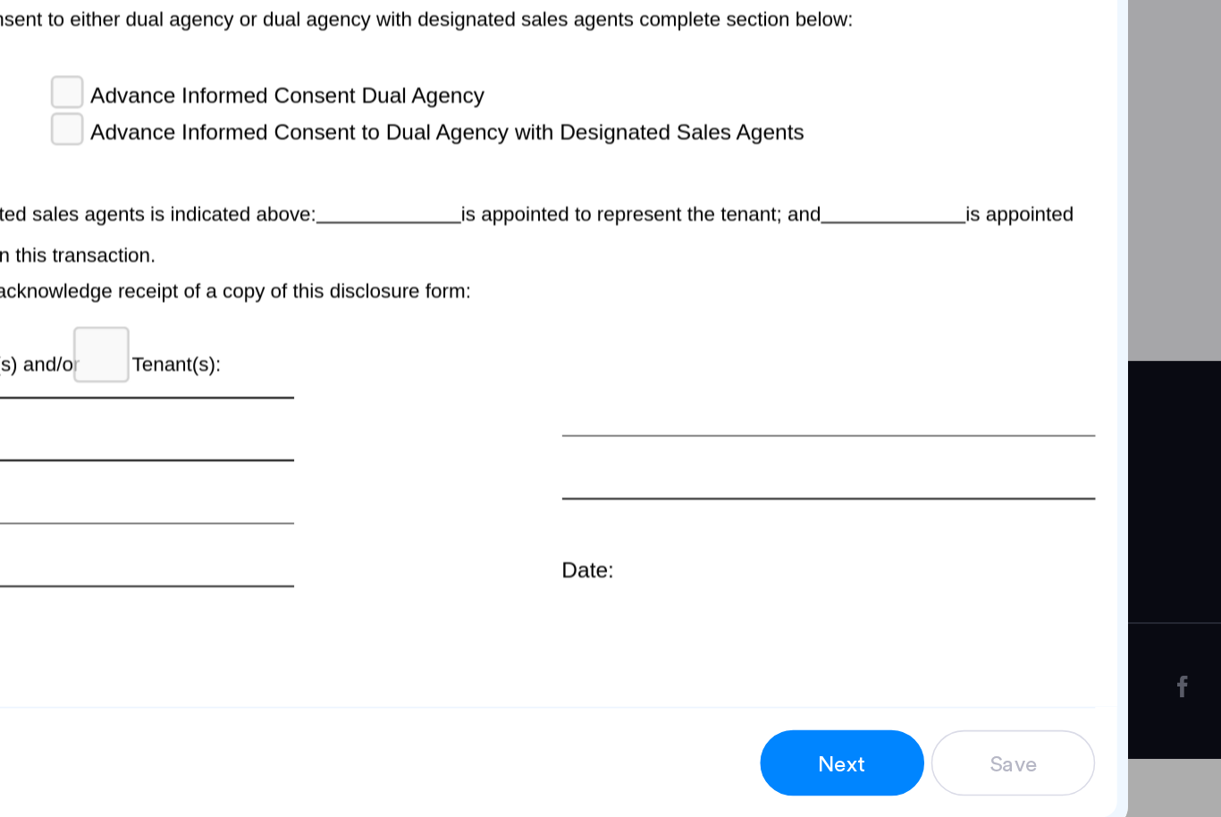
scroll to position [5319, 0]
click at [865, 733] on span "Next" at bounding box center [881, 743] width 32 height 21
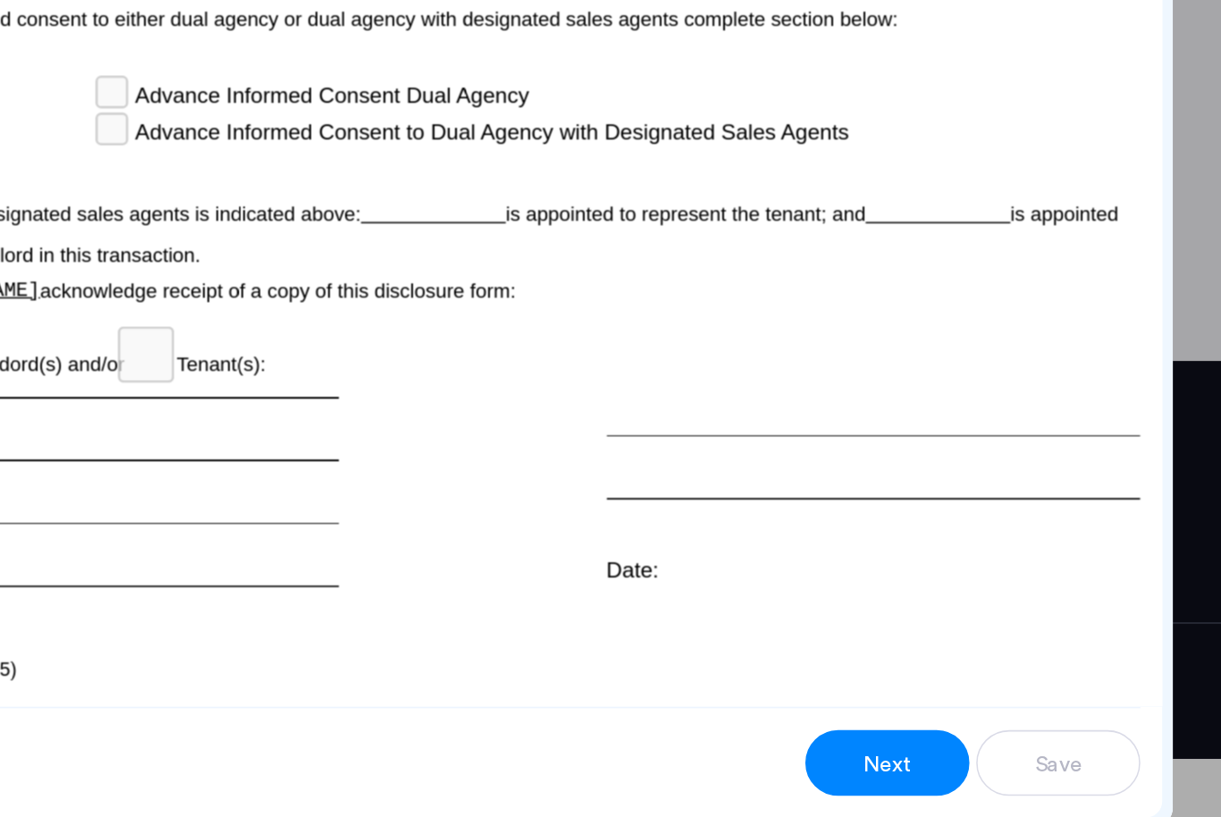
click at [865, 733] on span "Next" at bounding box center [881, 743] width 32 height 21
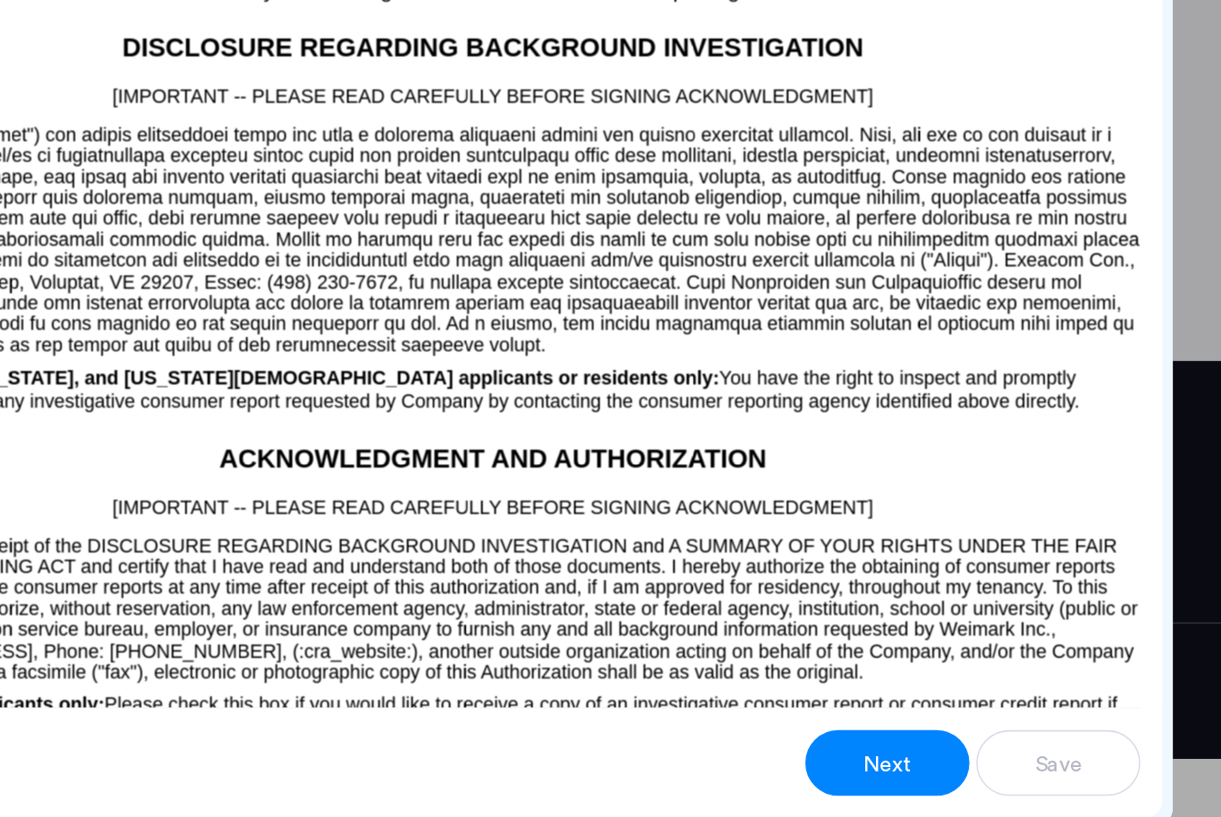
scroll to position [1418, 0]
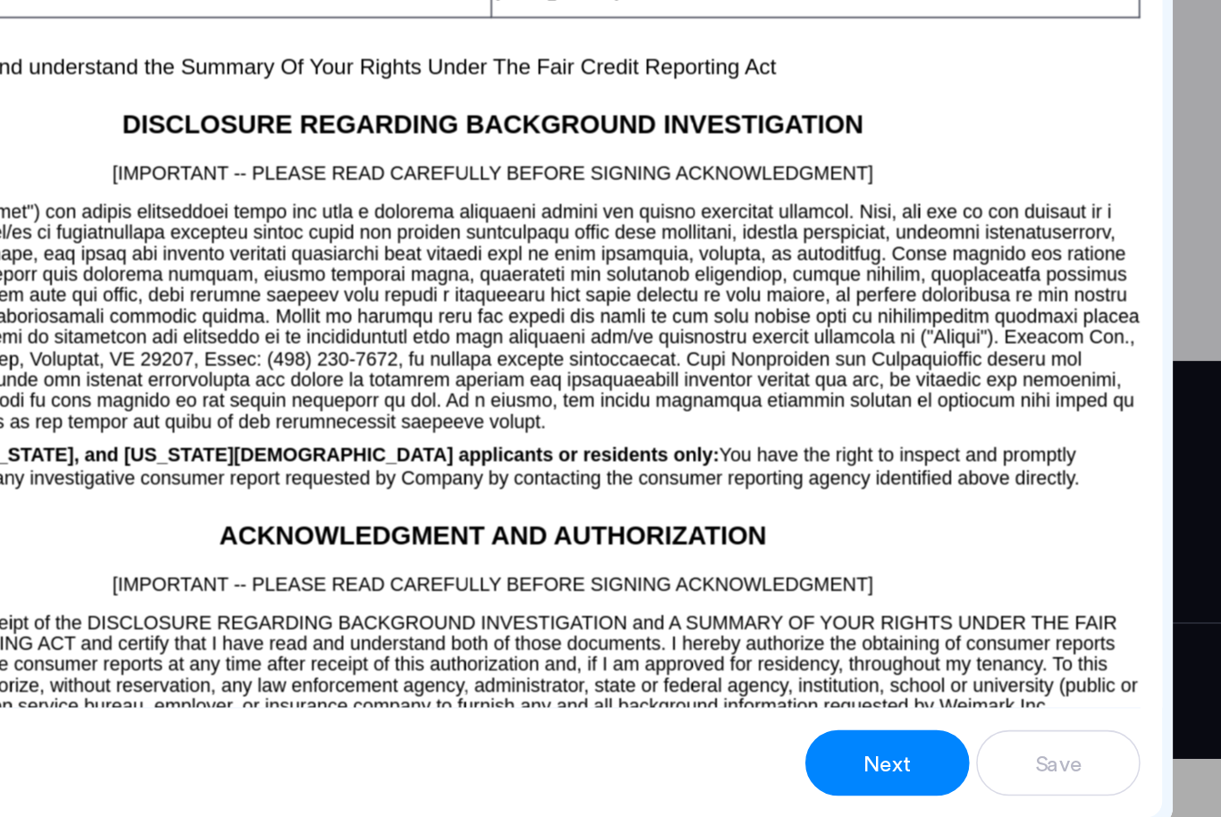
click at [865, 733] on span "Next" at bounding box center [881, 743] width 32 height 21
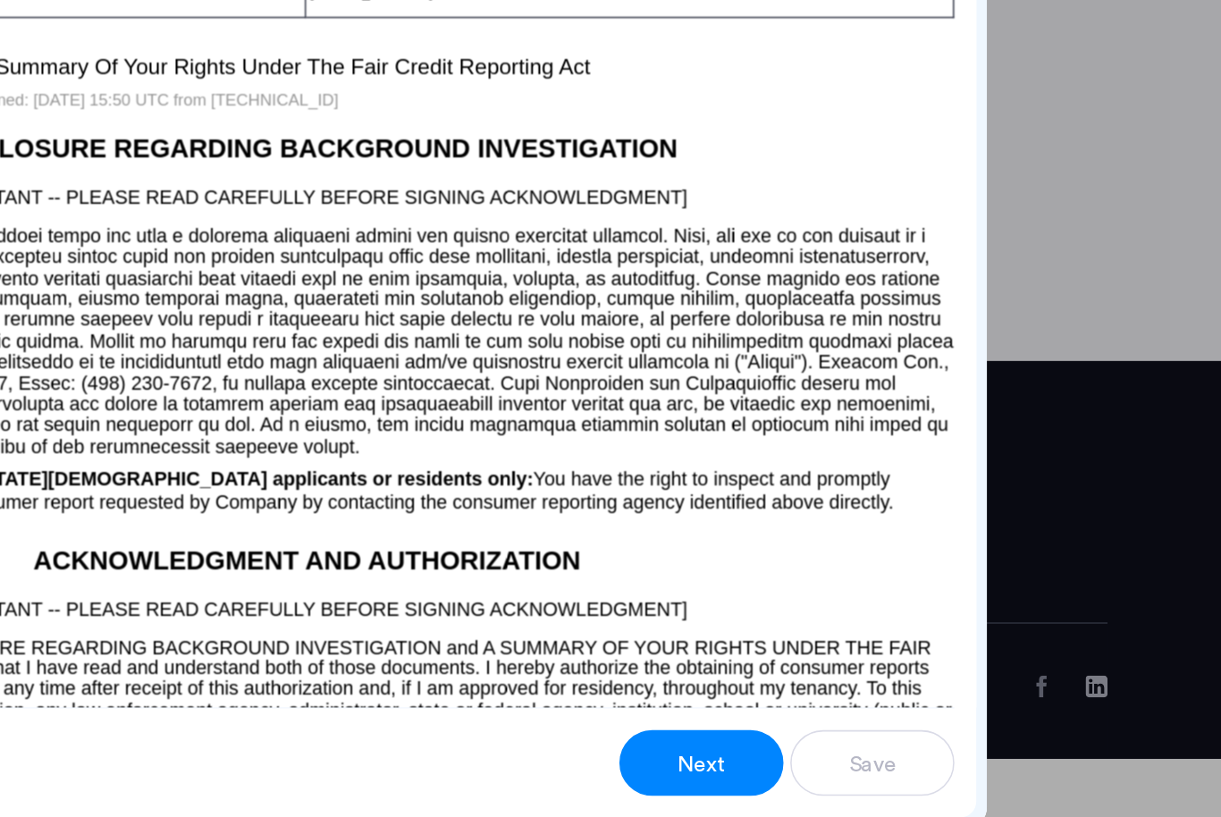
click at [865, 733] on span "Next" at bounding box center [881, 743] width 32 height 21
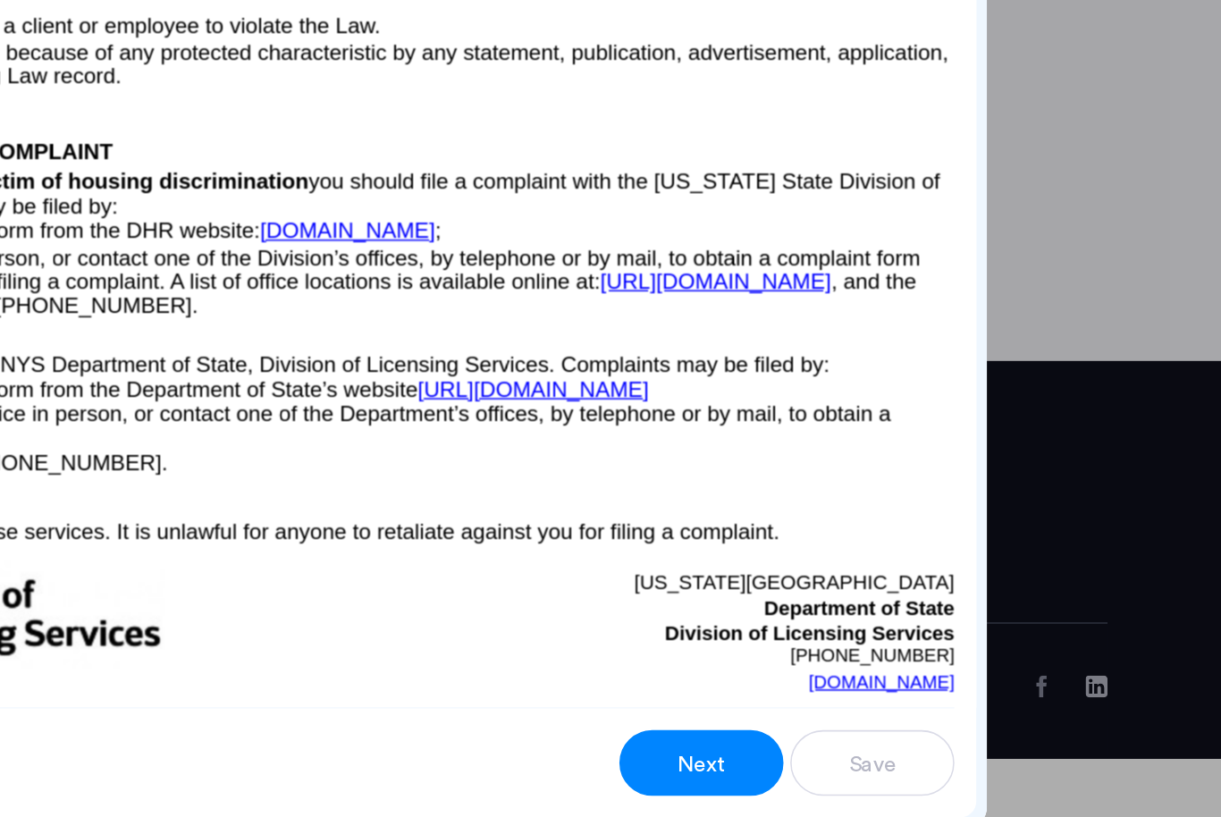
scroll to position [5335, 0]
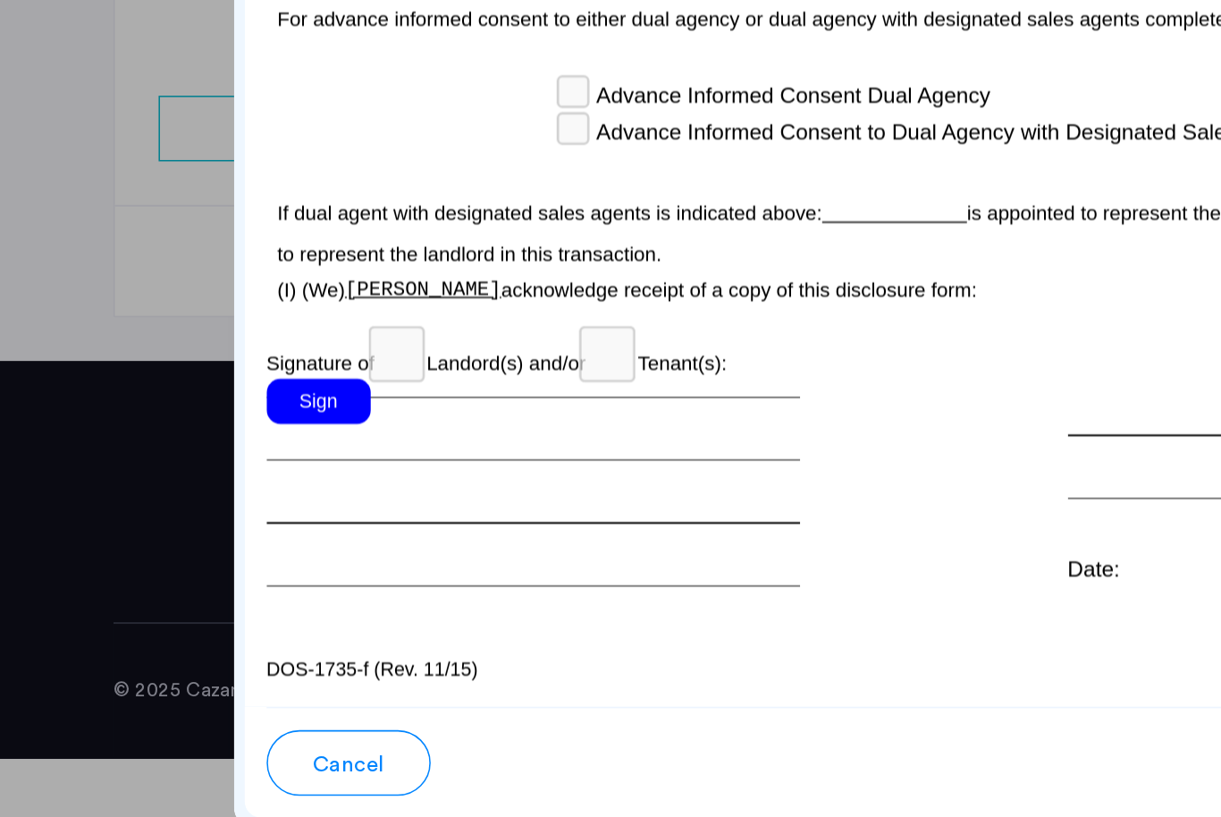
click at [214, 492] on div "Sign" at bounding box center [208, 506] width 68 height 29
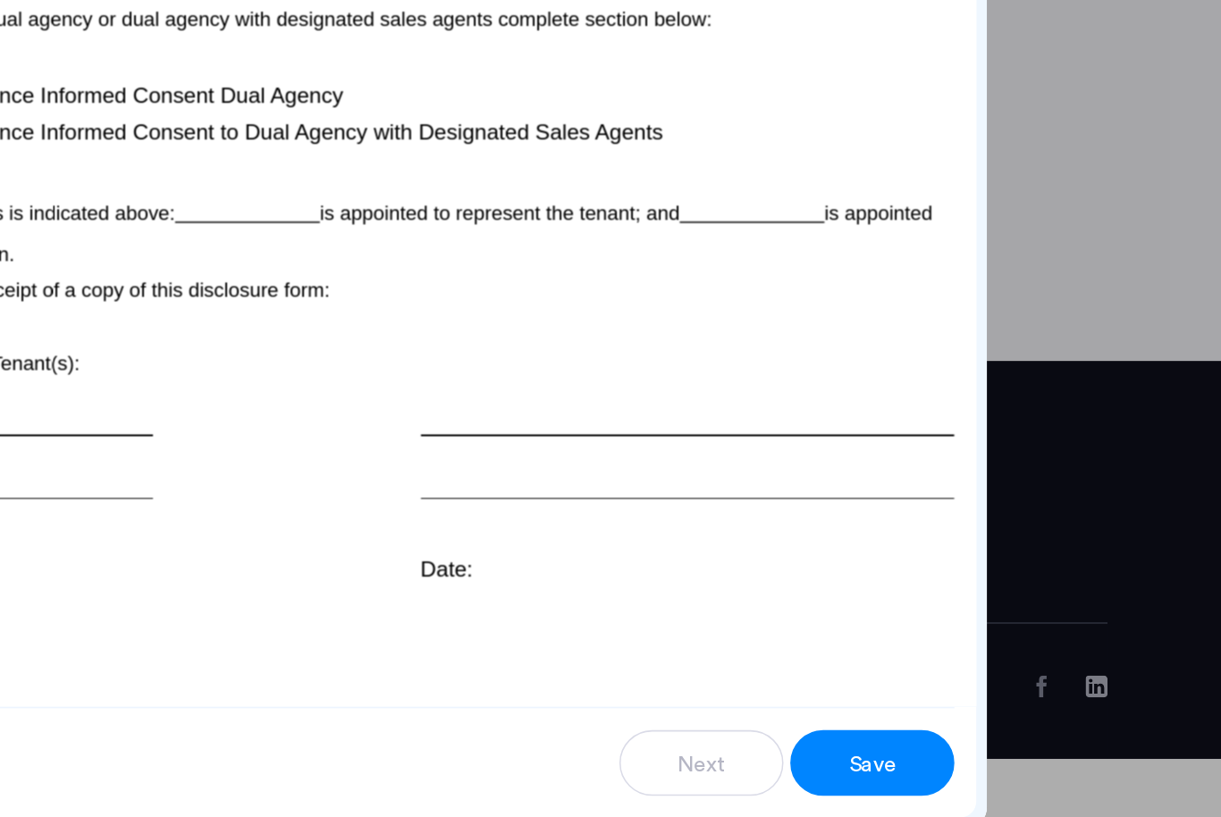
click at [978, 733] on span "Save" at bounding box center [993, 743] width 31 height 21
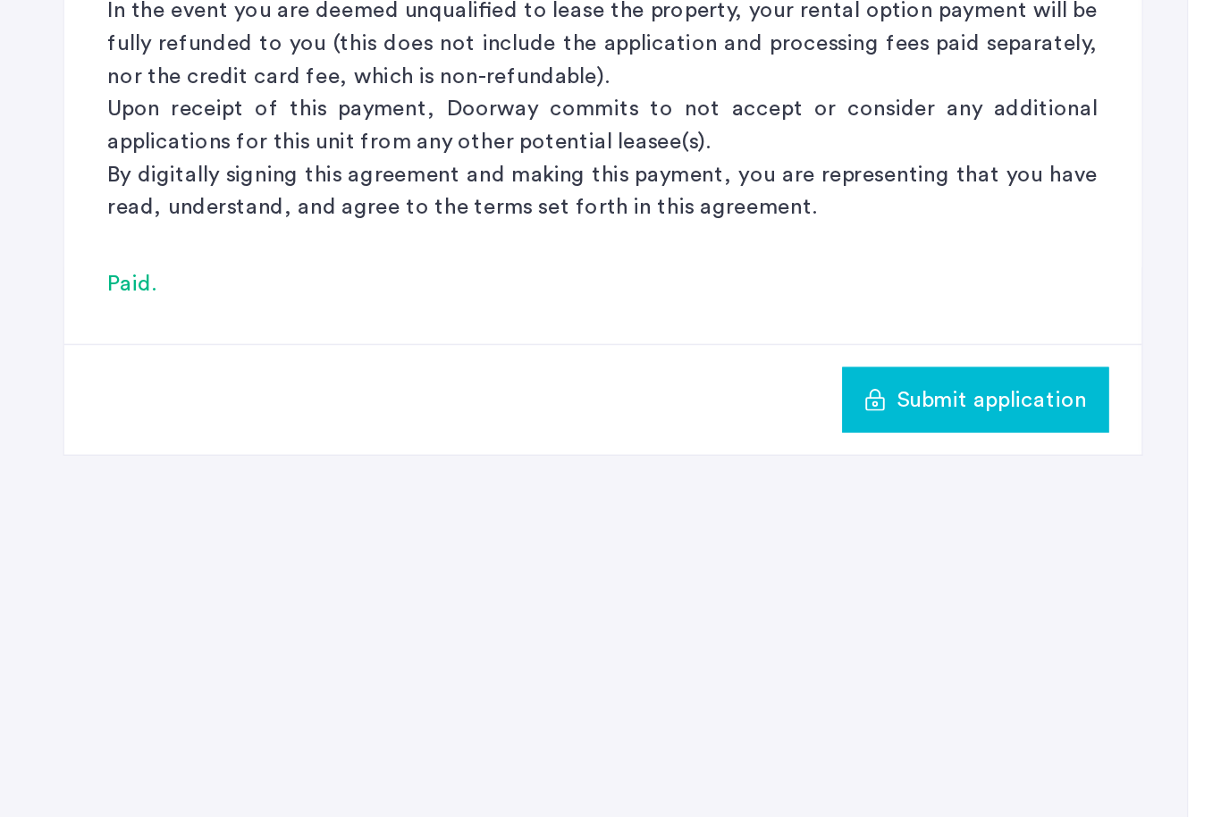
scroll to position [410, 0]
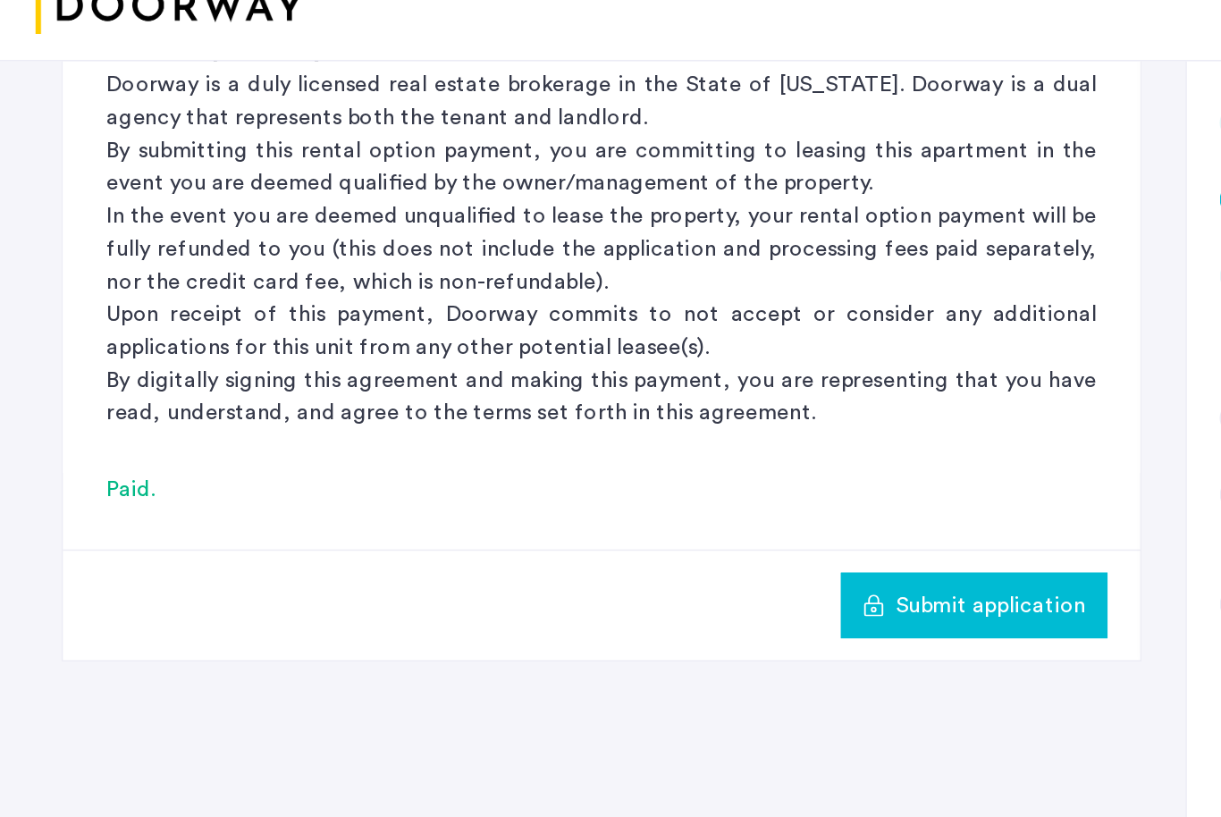
click at [641, 467] on span "Submit application" at bounding box center [681, 477] width 124 height 21
click at [658, 467] on span "Submit application" at bounding box center [681, 477] width 124 height 21
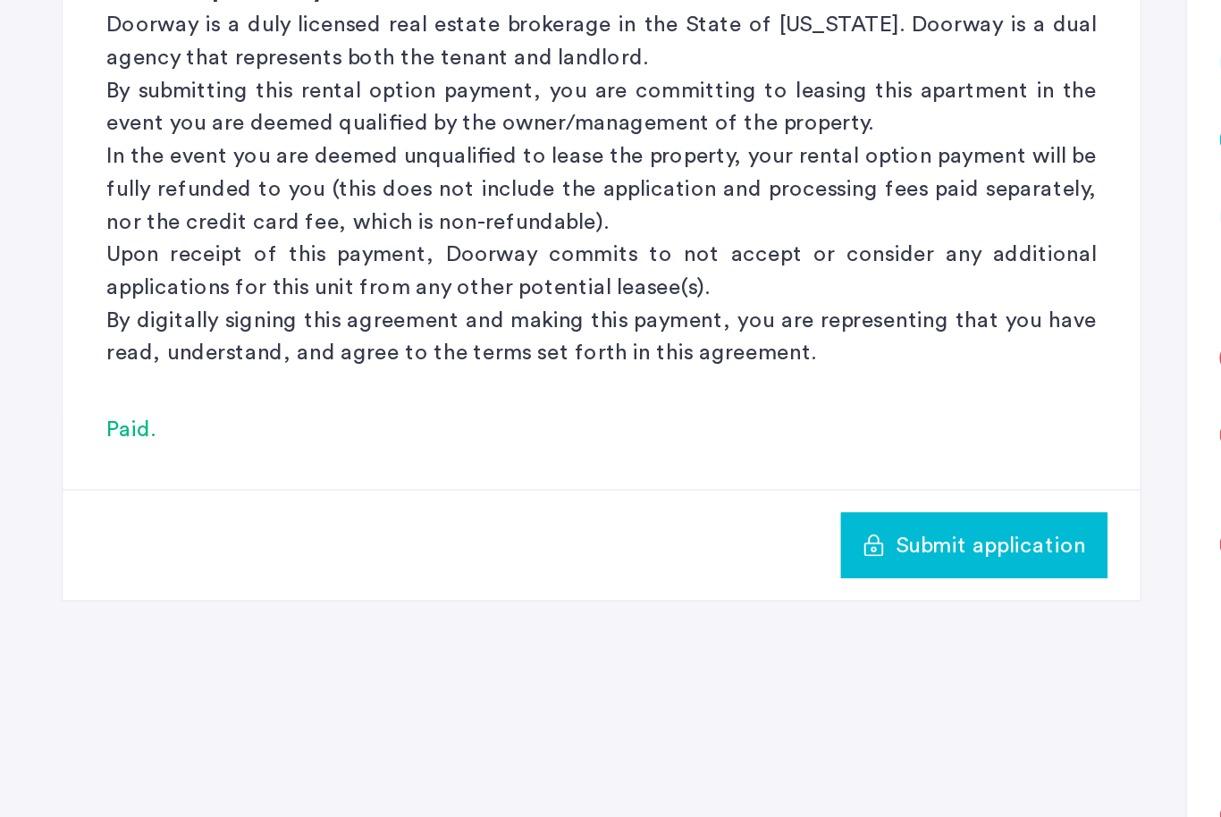
scroll to position [301, 0]
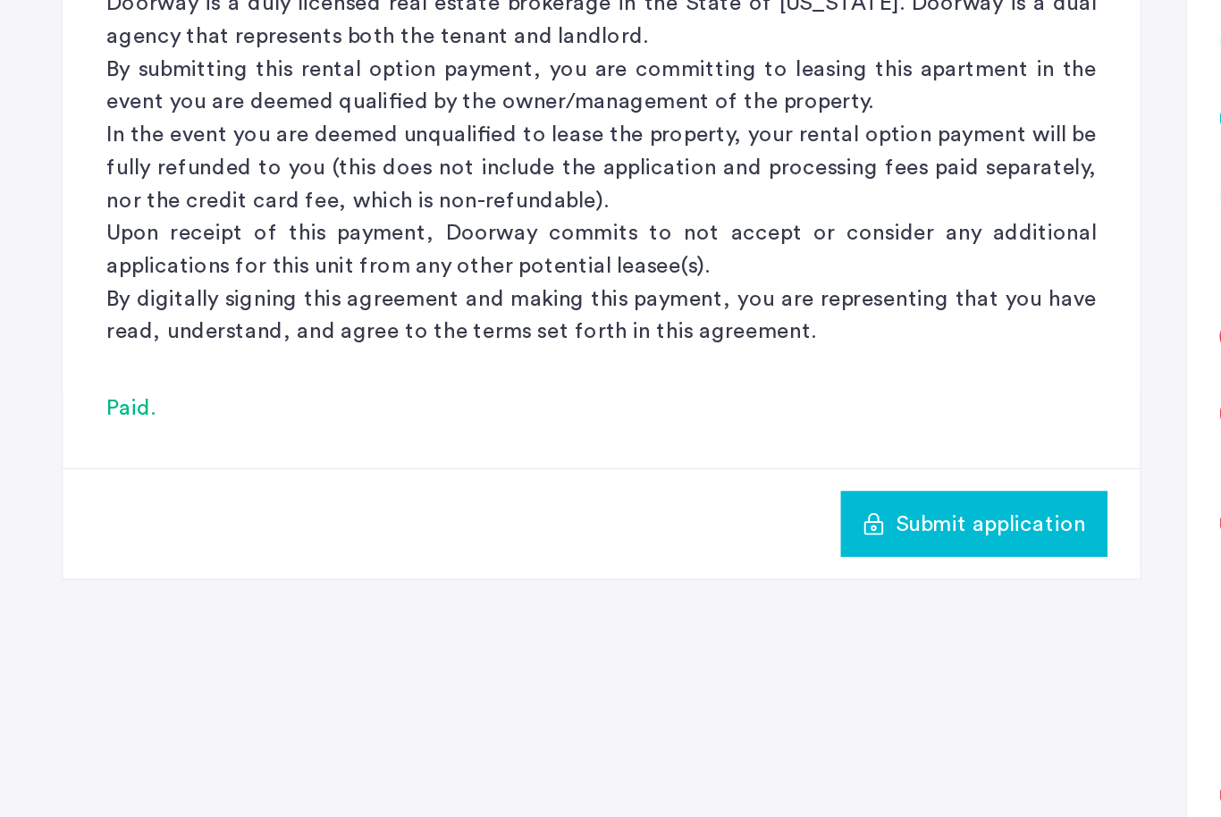
click at [104, 500] on div "Paid." at bounding box center [427, 510] width 647 height 21
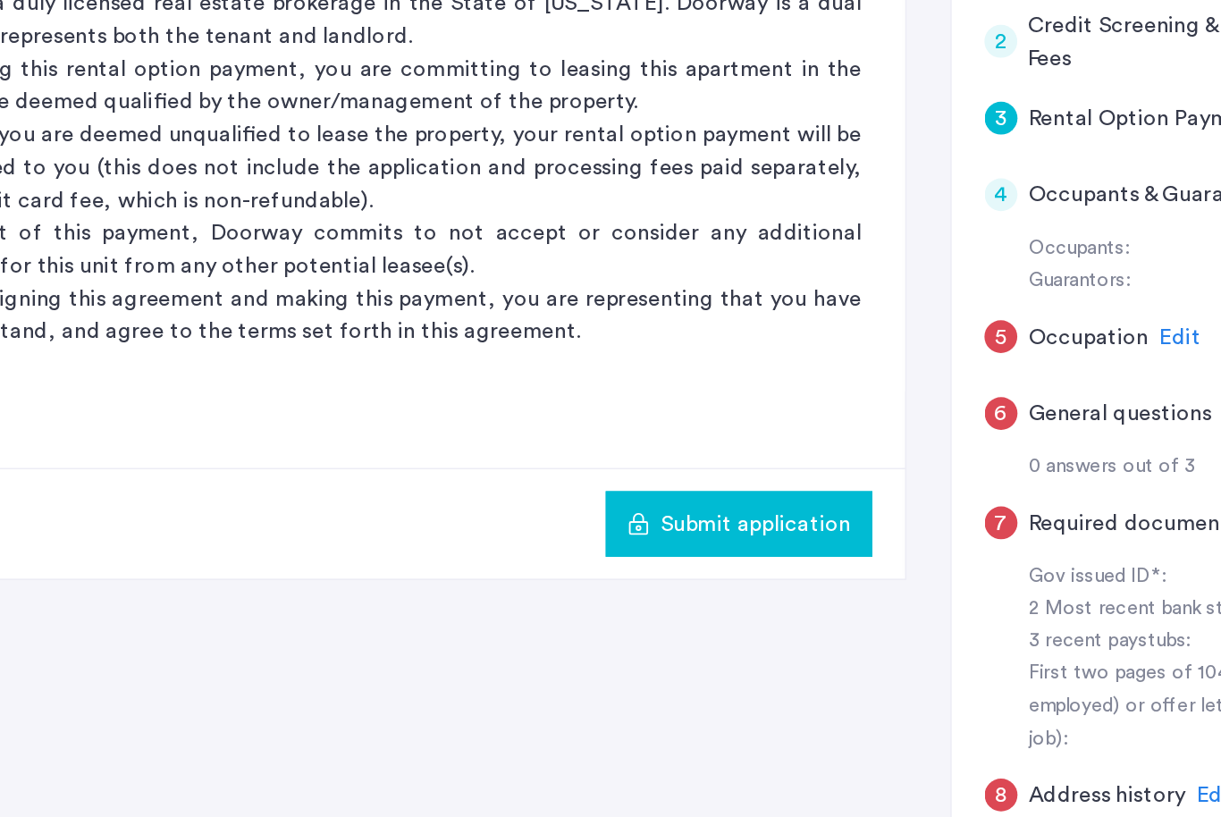
click at [619, 576] on span "Submit application" at bounding box center [681, 586] width 124 height 21
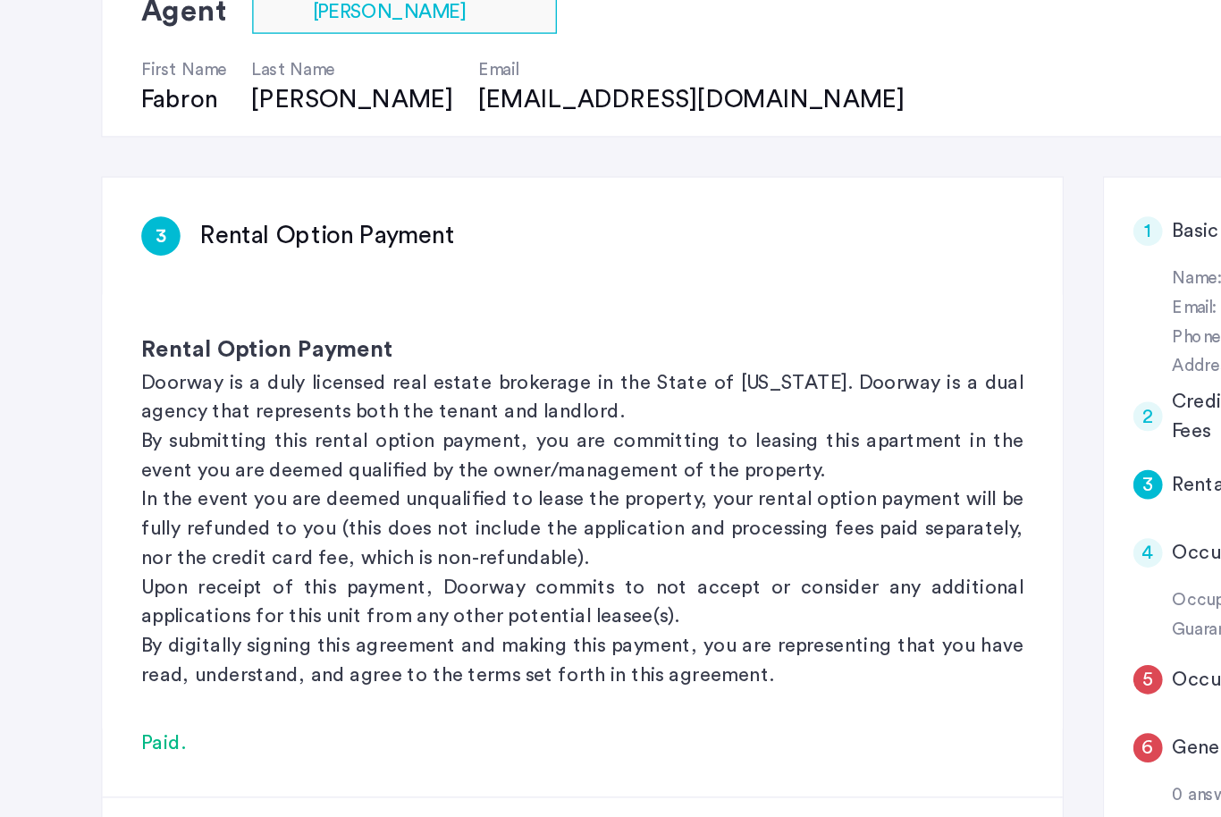
scroll to position [121, 0]
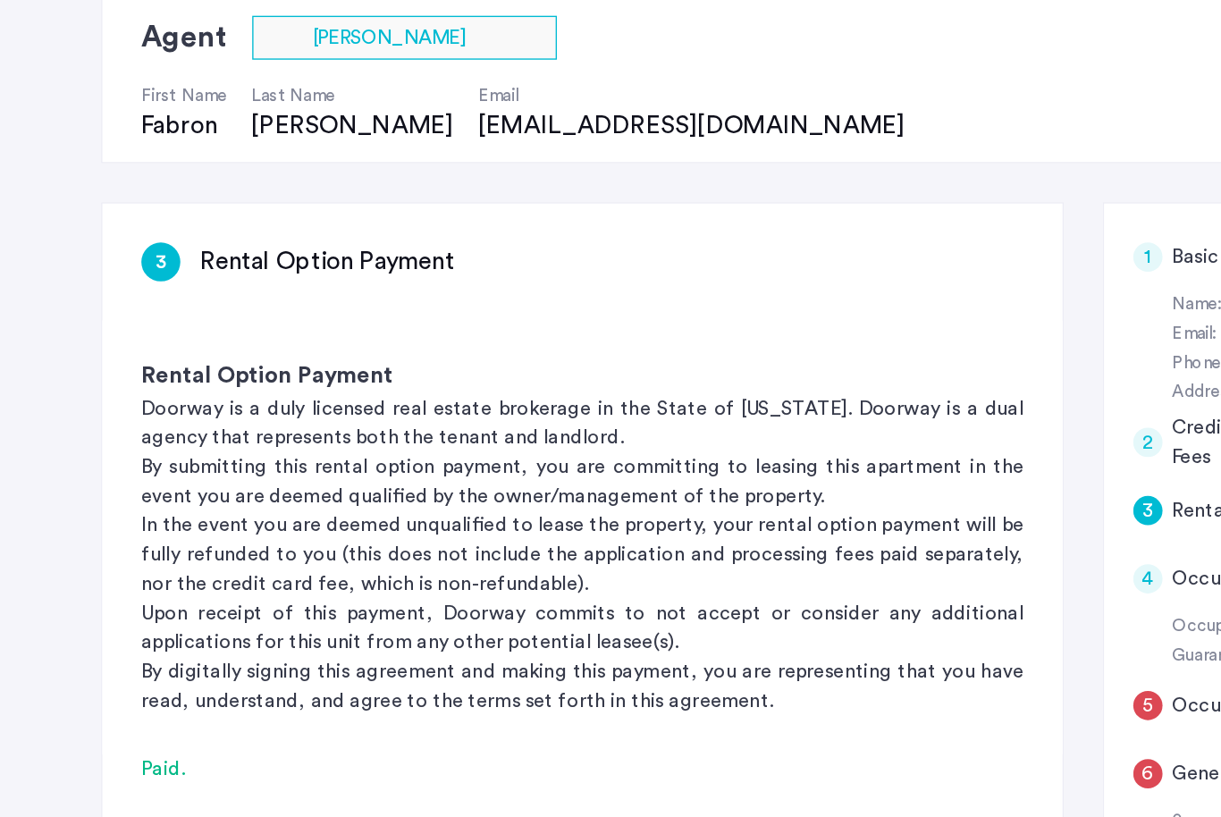
click at [117, 306] on div "3" at bounding box center [118, 320] width 29 height 29
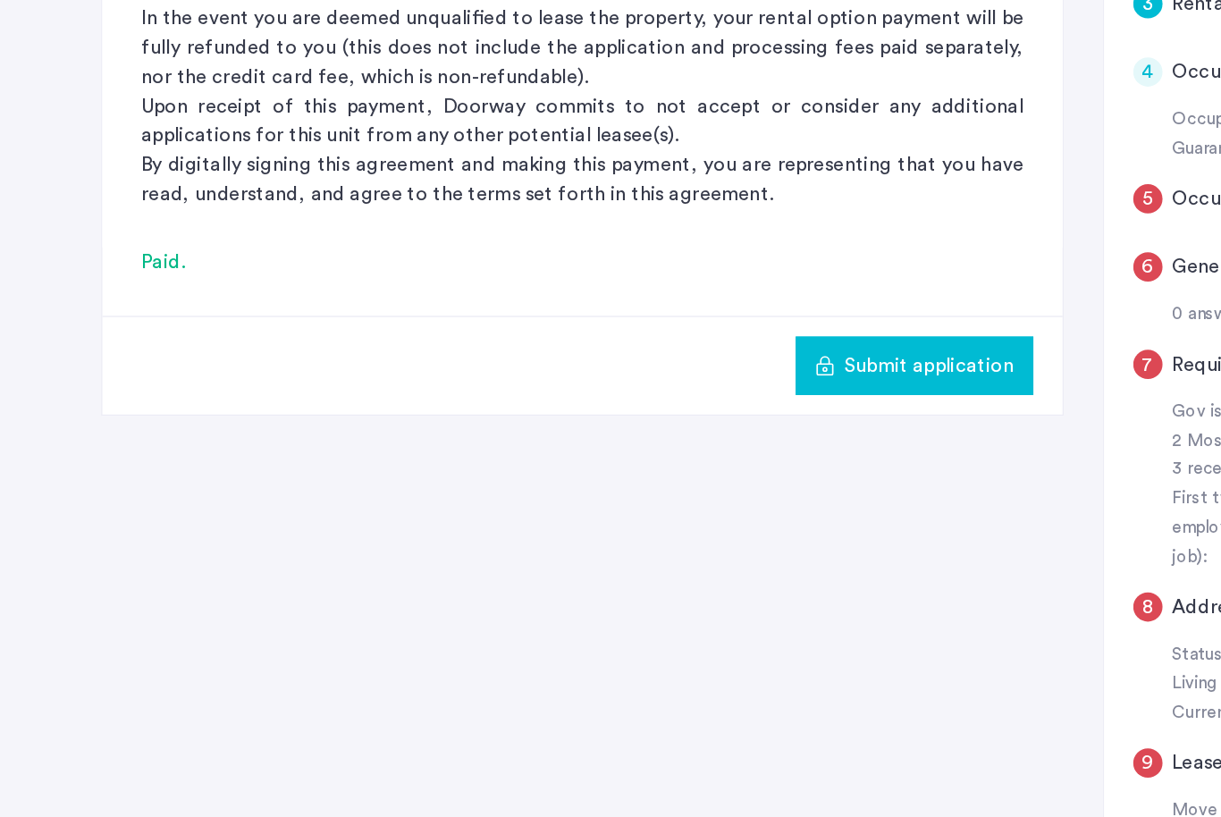
scroll to position [448, 0]
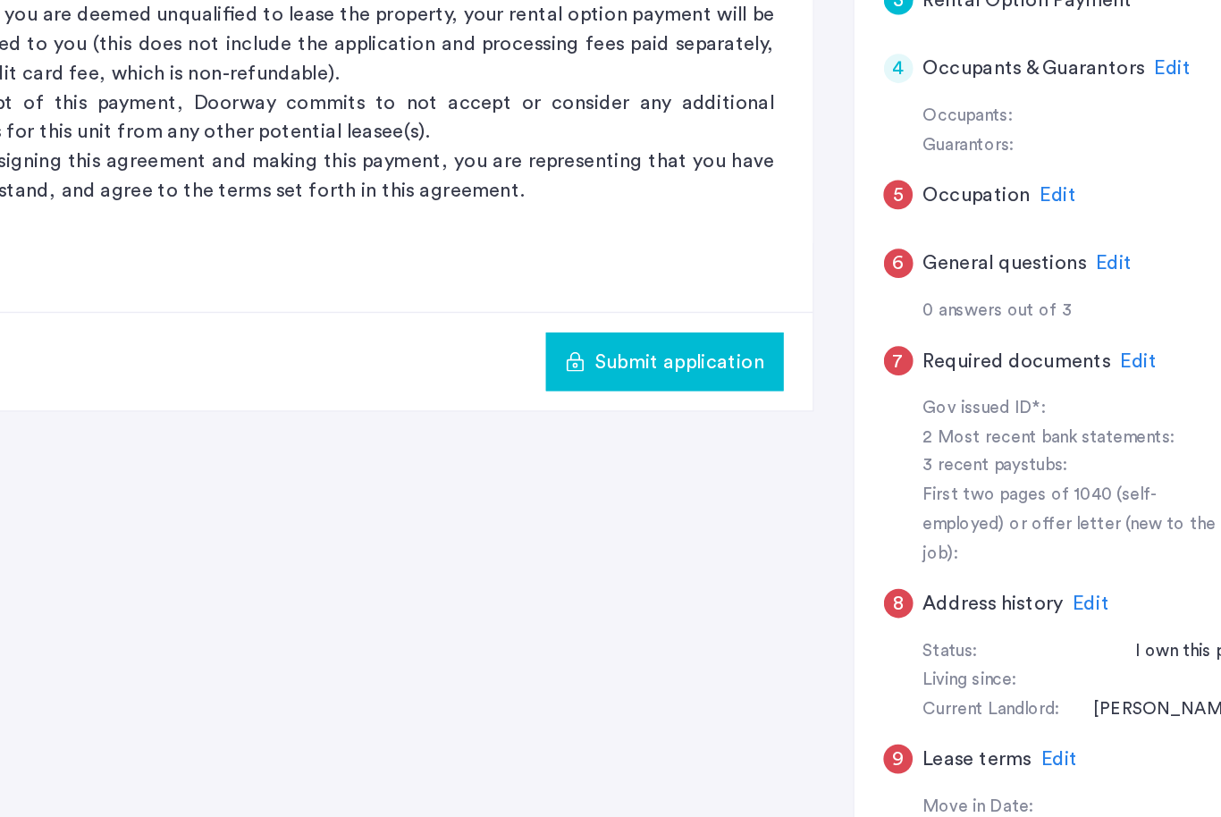
click at [619, 430] on span "Submit application" at bounding box center [681, 440] width 124 height 21
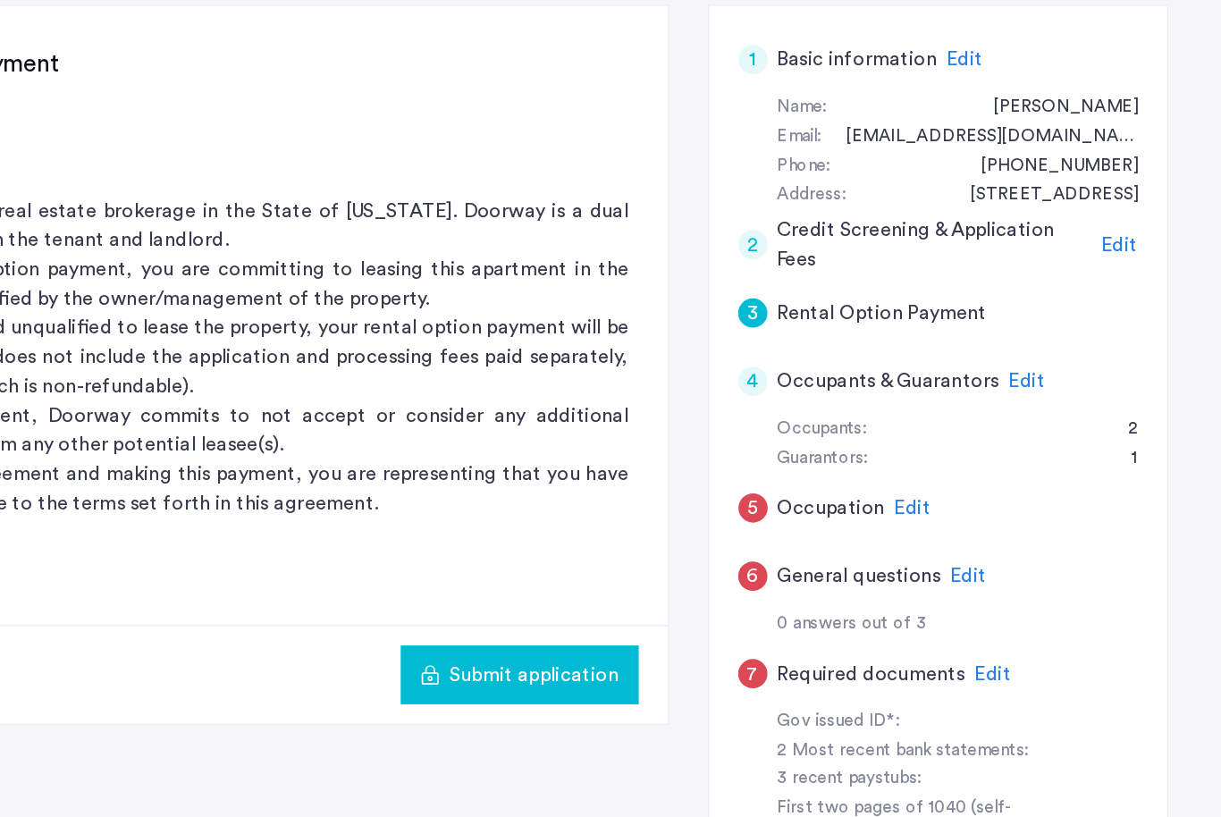
scroll to position [234, 0]
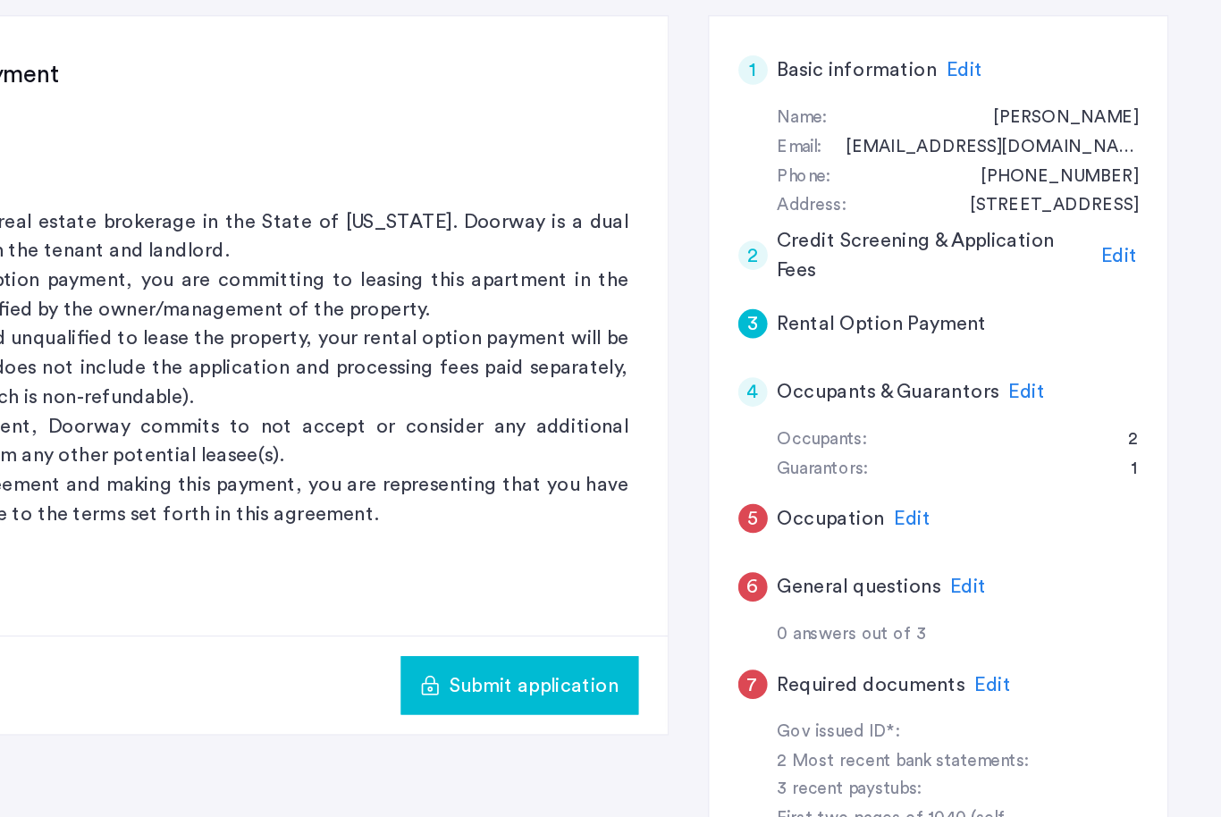
click at [619, 643] on span "Submit application" at bounding box center [681, 653] width 124 height 21
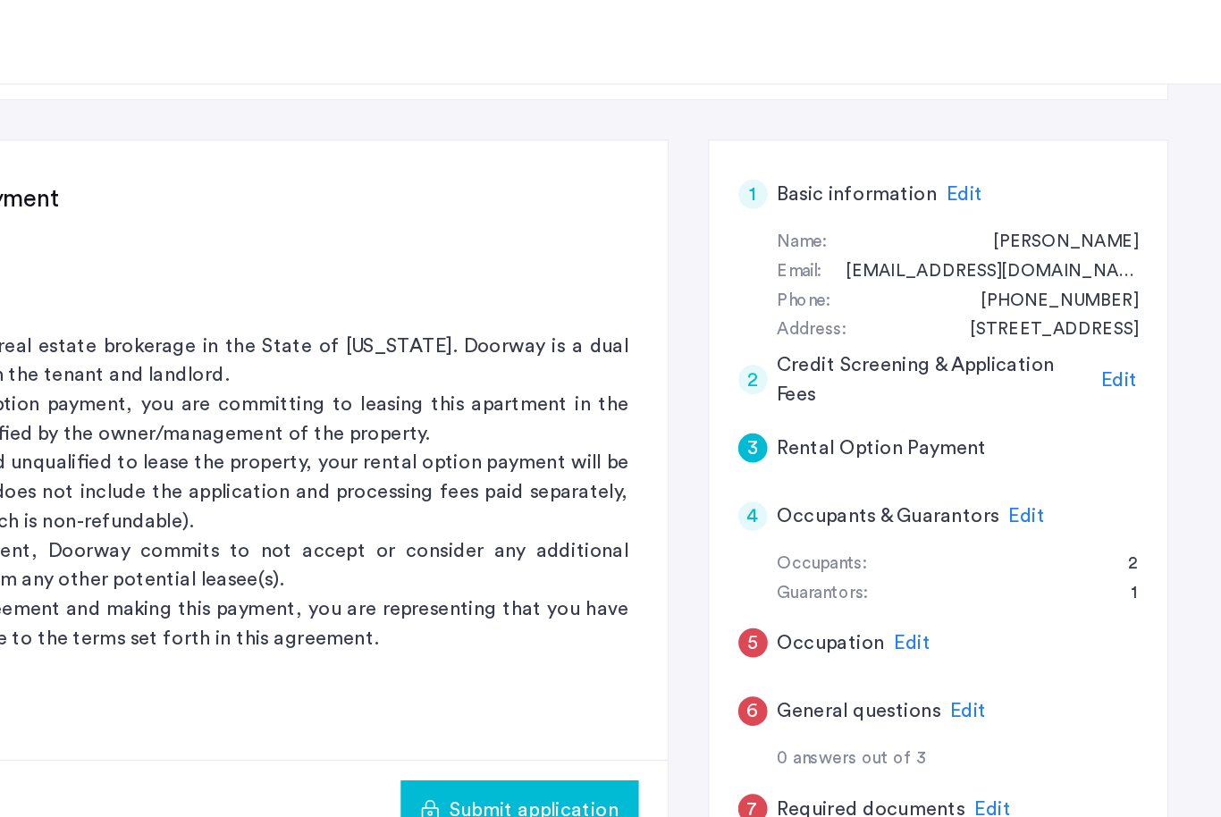
click at [1030, 432] on span "Edit" at bounding box center [1043, 439] width 27 height 14
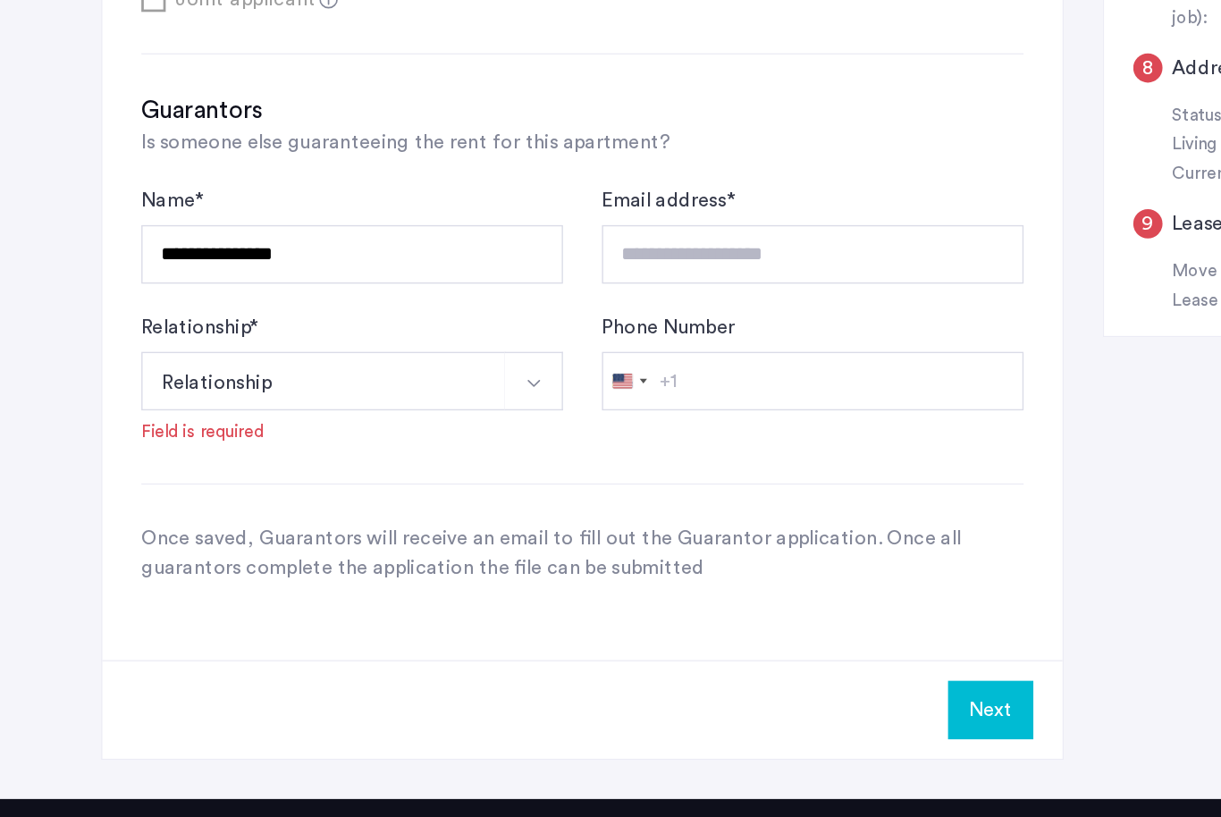
scroll to position [841, 0]
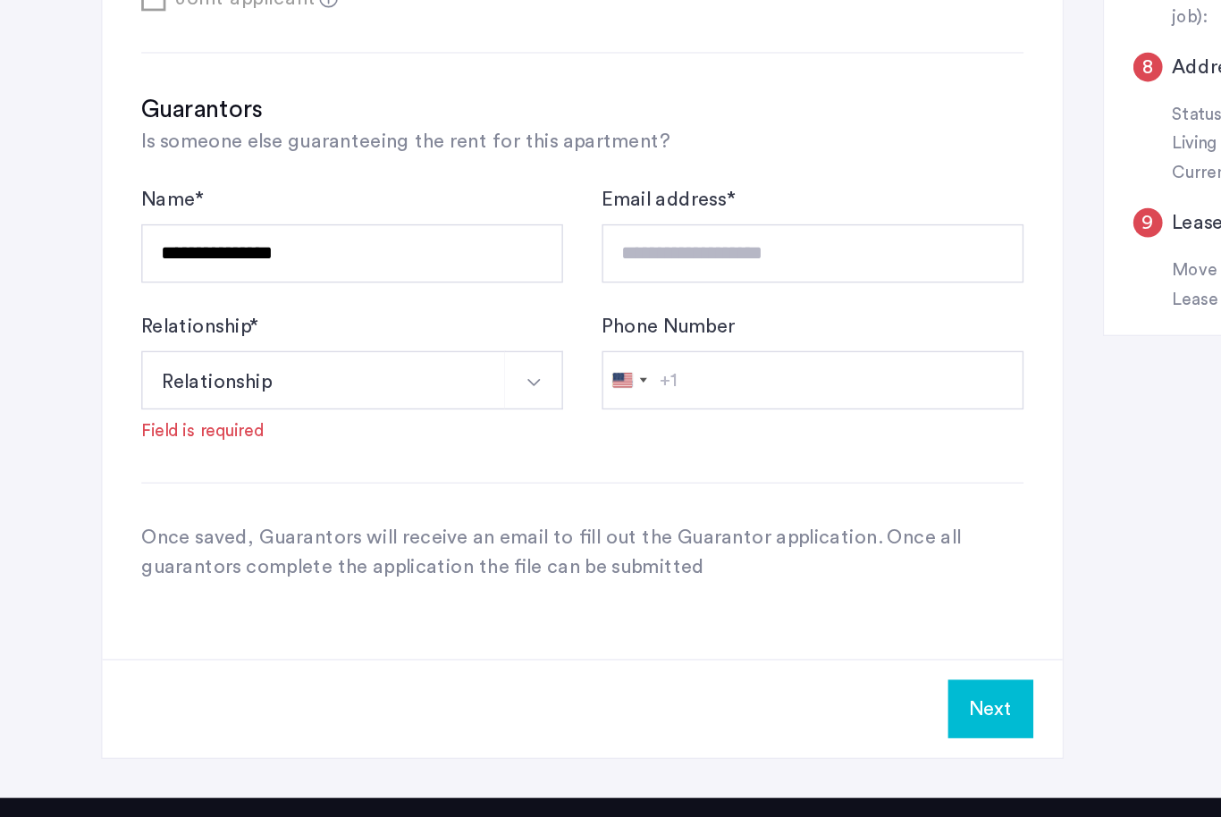
click at [386, 449] on img "Select option" at bounding box center [391, 456] width 14 height 14
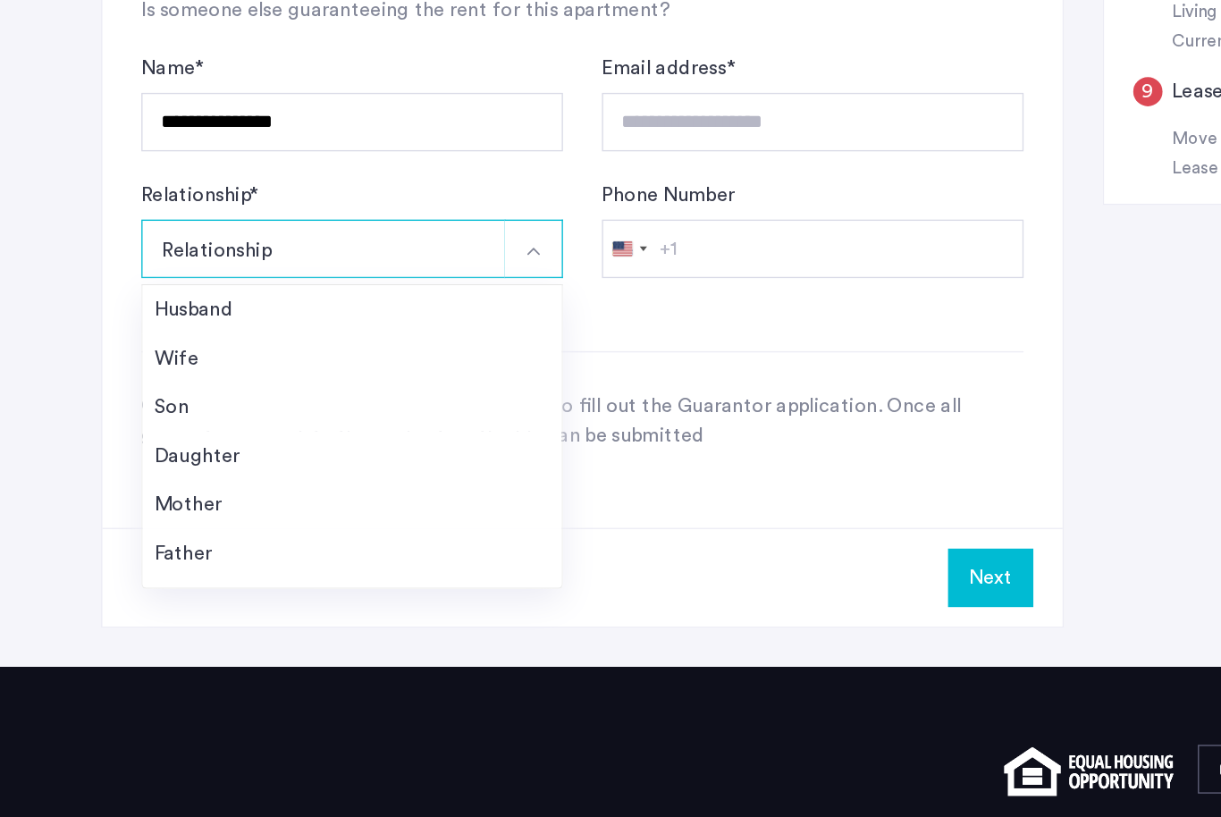
click at [185, 570] on div "Father" at bounding box center [258, 580] width 290 height 21
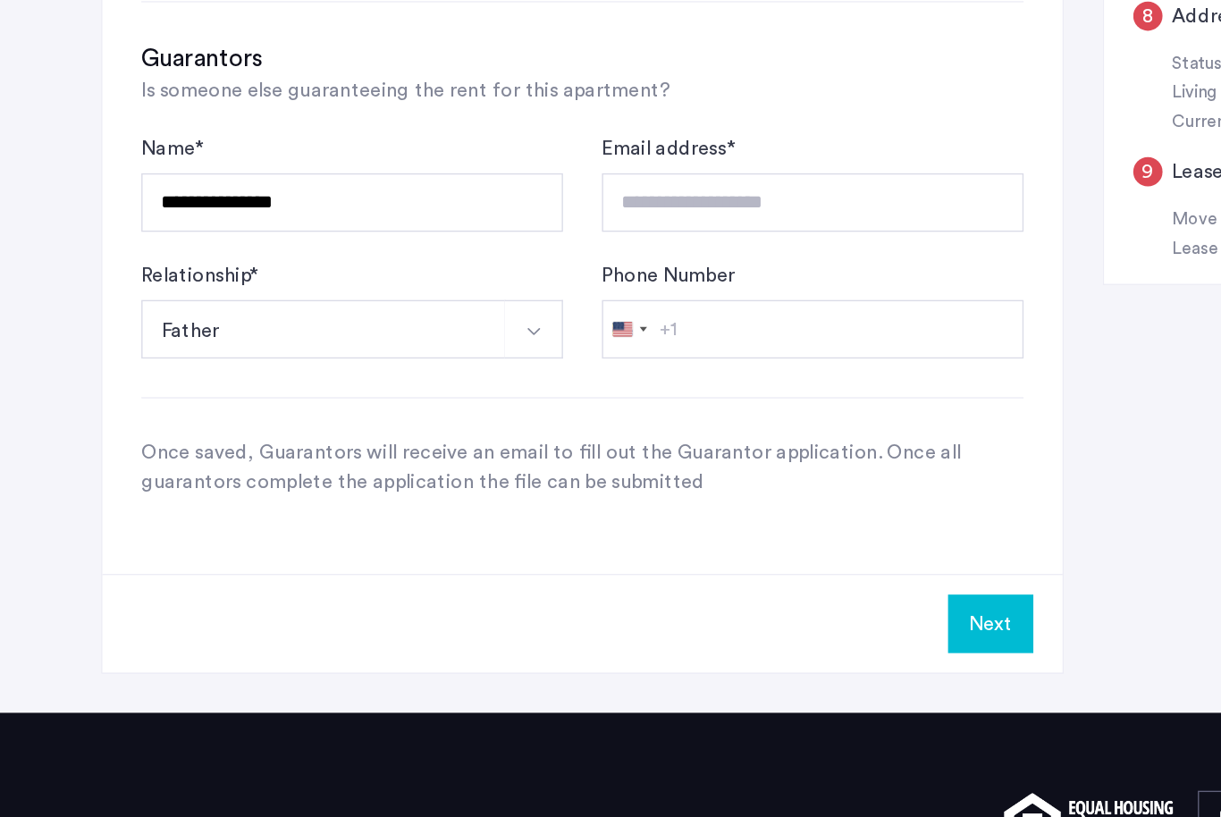
scroll to position [879, 0]
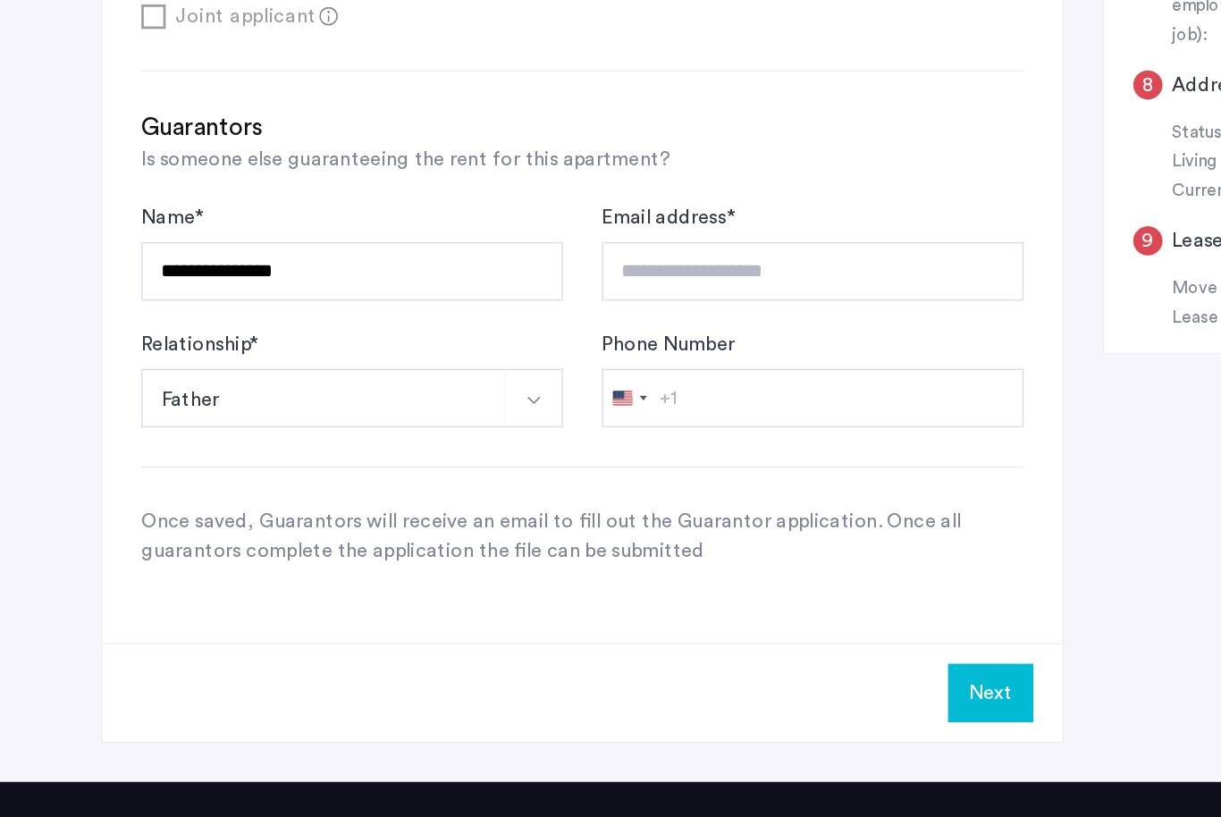
click at [726, 610] on button "Next" at bounding box center [726, 631] width 63 height 43
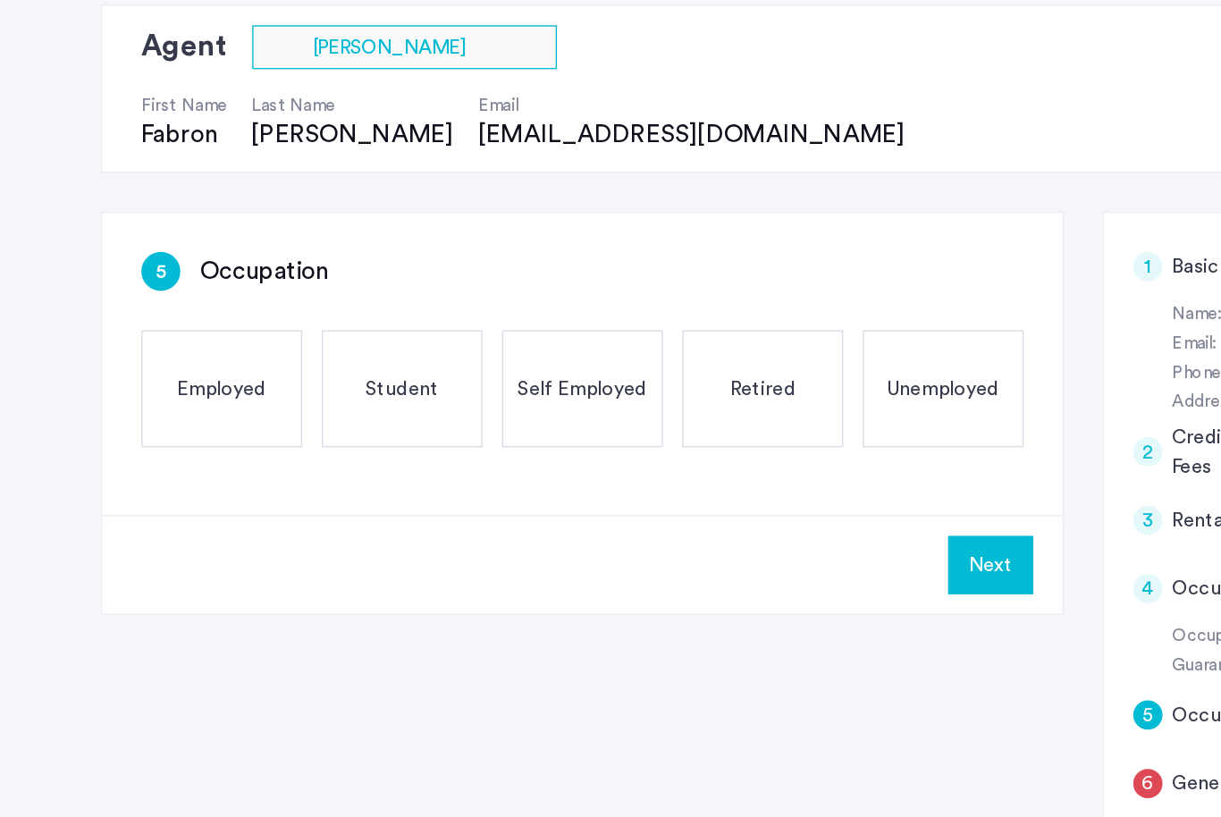
scroll to position [81, 0]
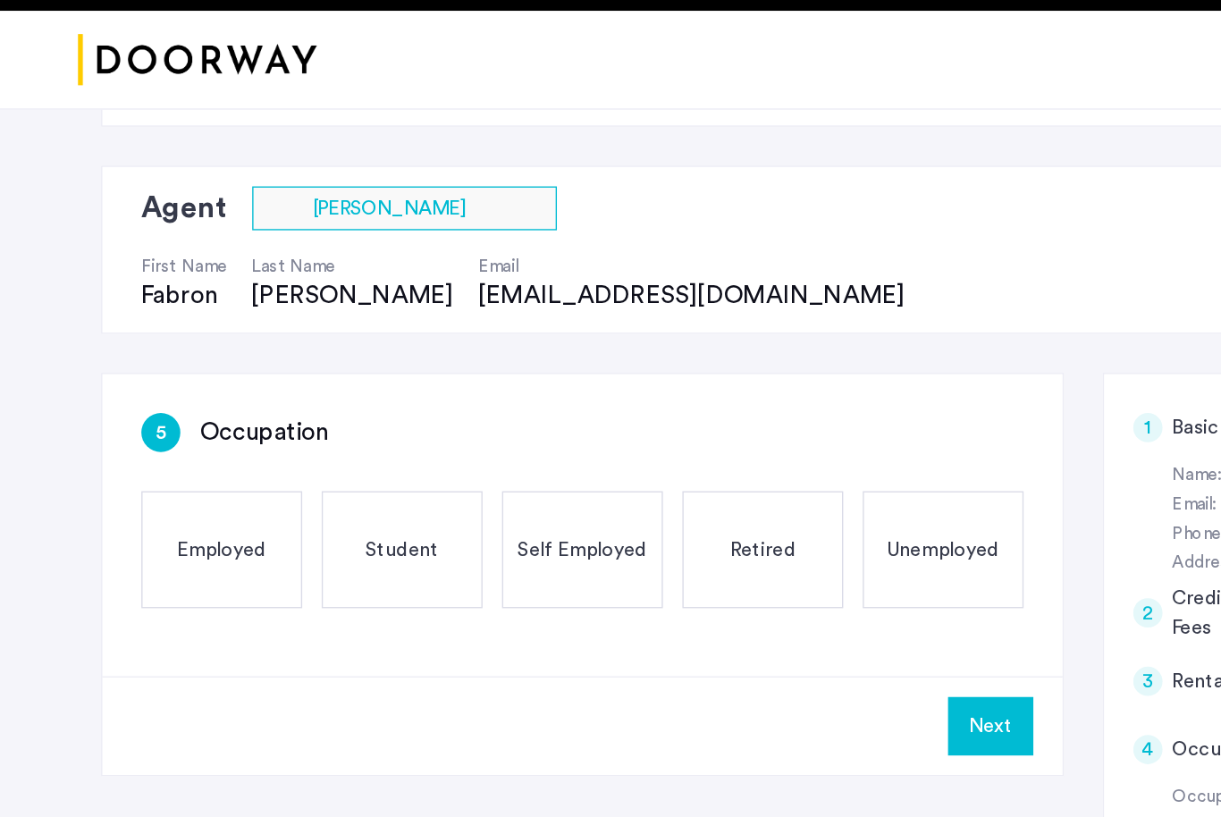
click at [424, 434] on span "Self Employed" at bounding box center [427, 444] width 95 height 21
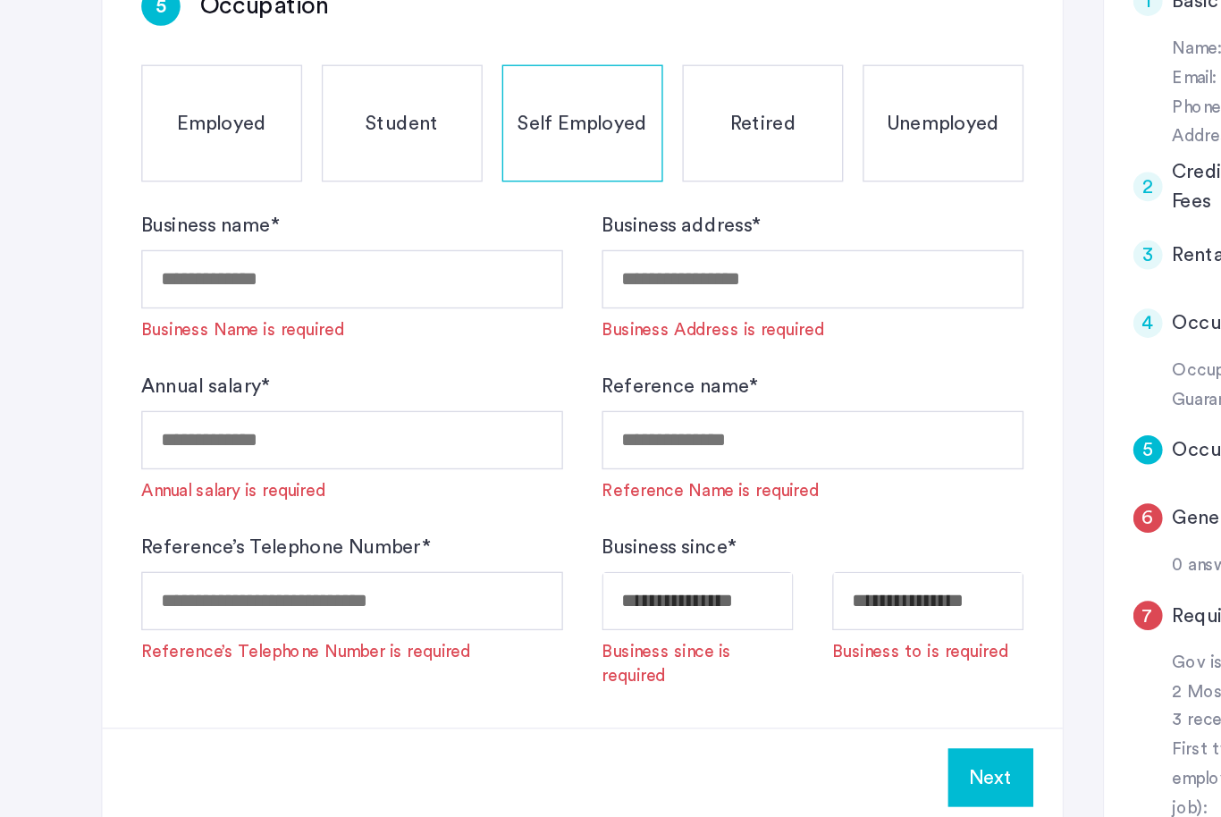
scroll to position [278, 0]
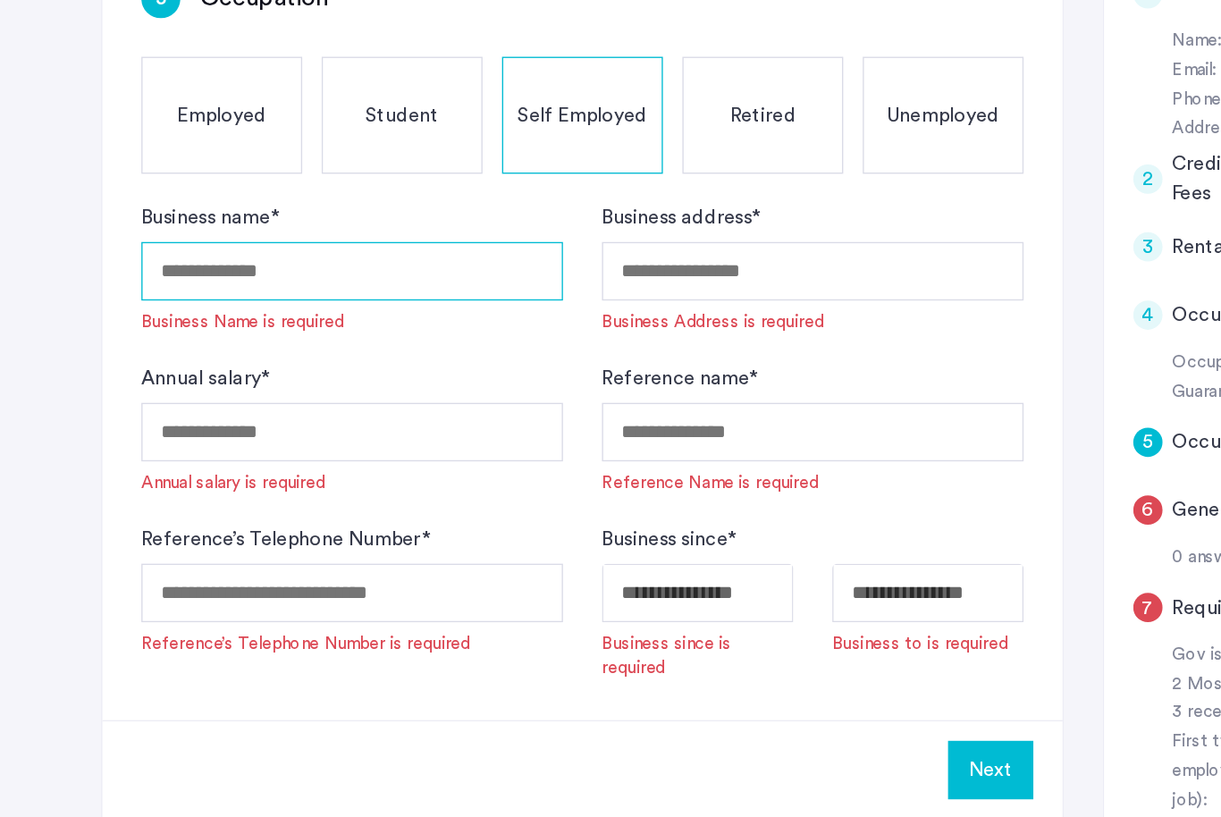
click at [240, 341] on input "Business name *" at bounding box center [258, 362] width 309 height 43
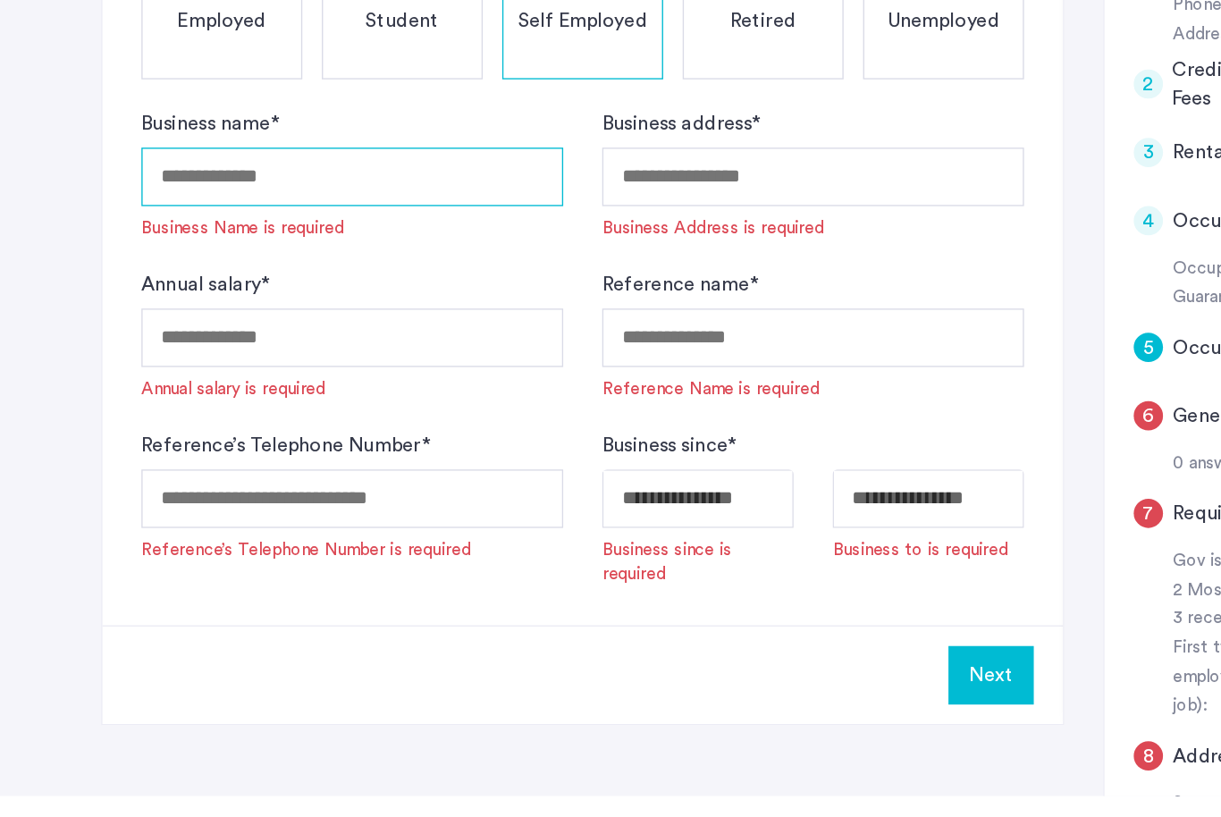
type input "**********"
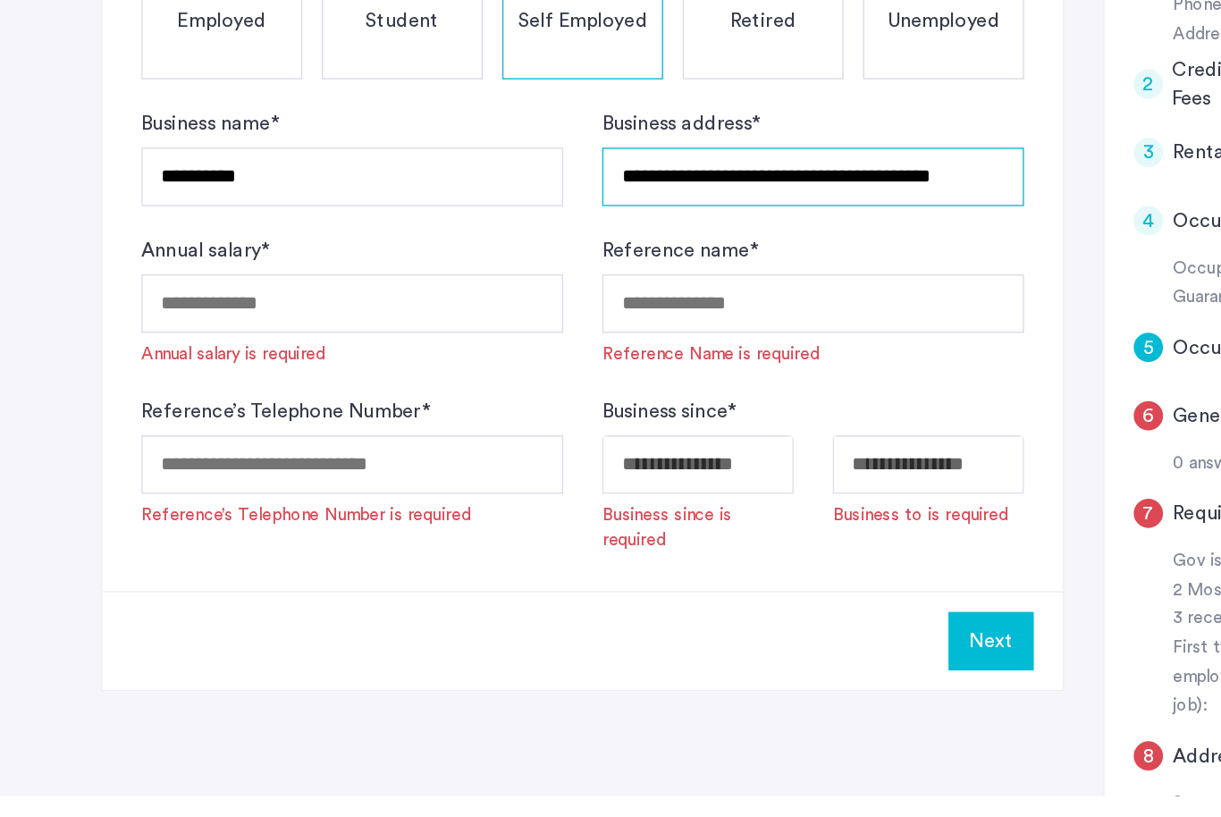
type input "**********"
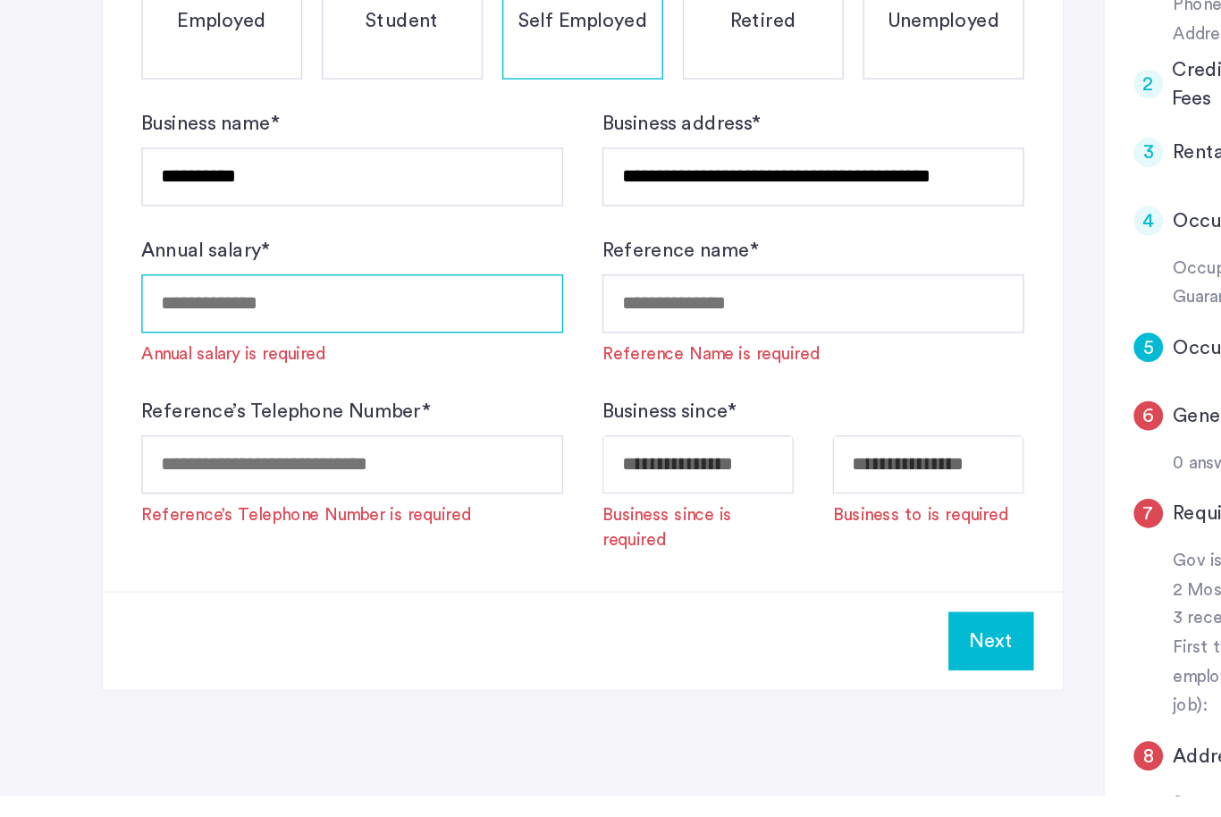
click at [156, 434] on input "Annual salary *" at bounding box center [258, 455] width 309 height 43
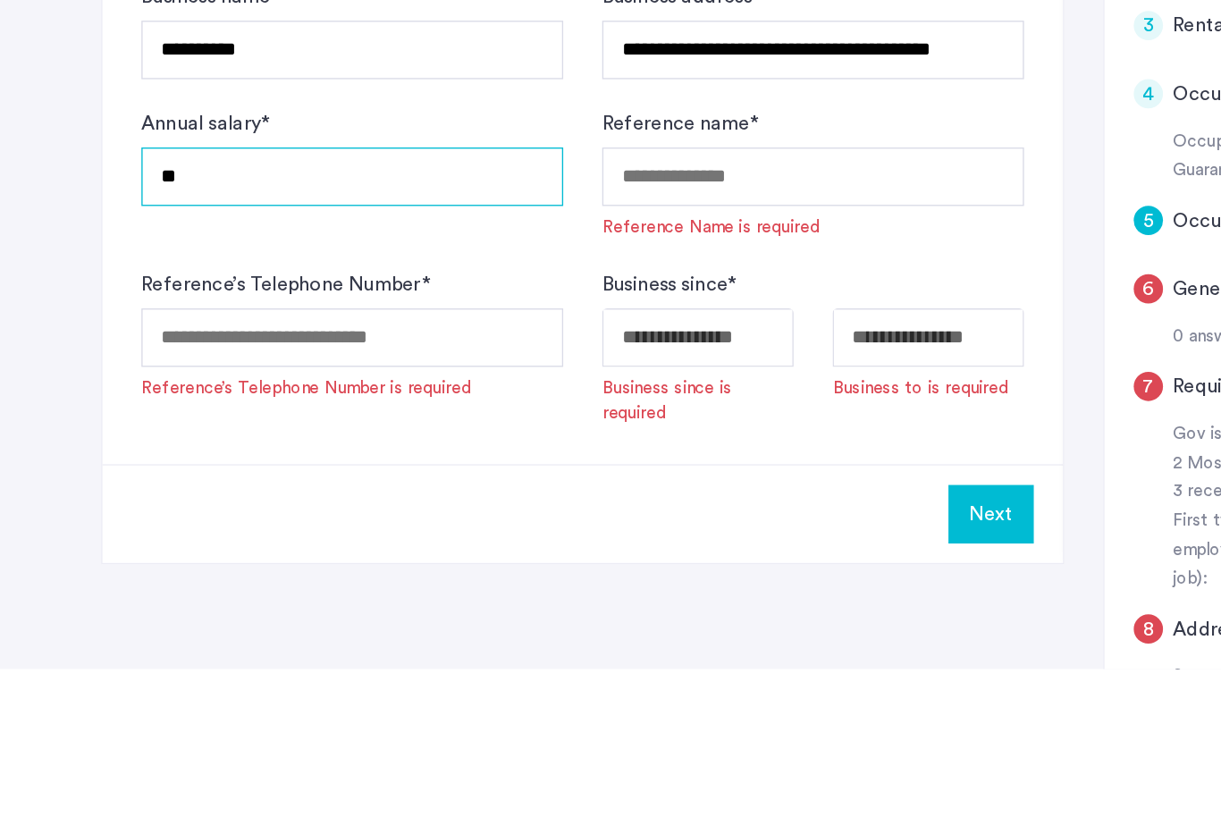
type input "*"
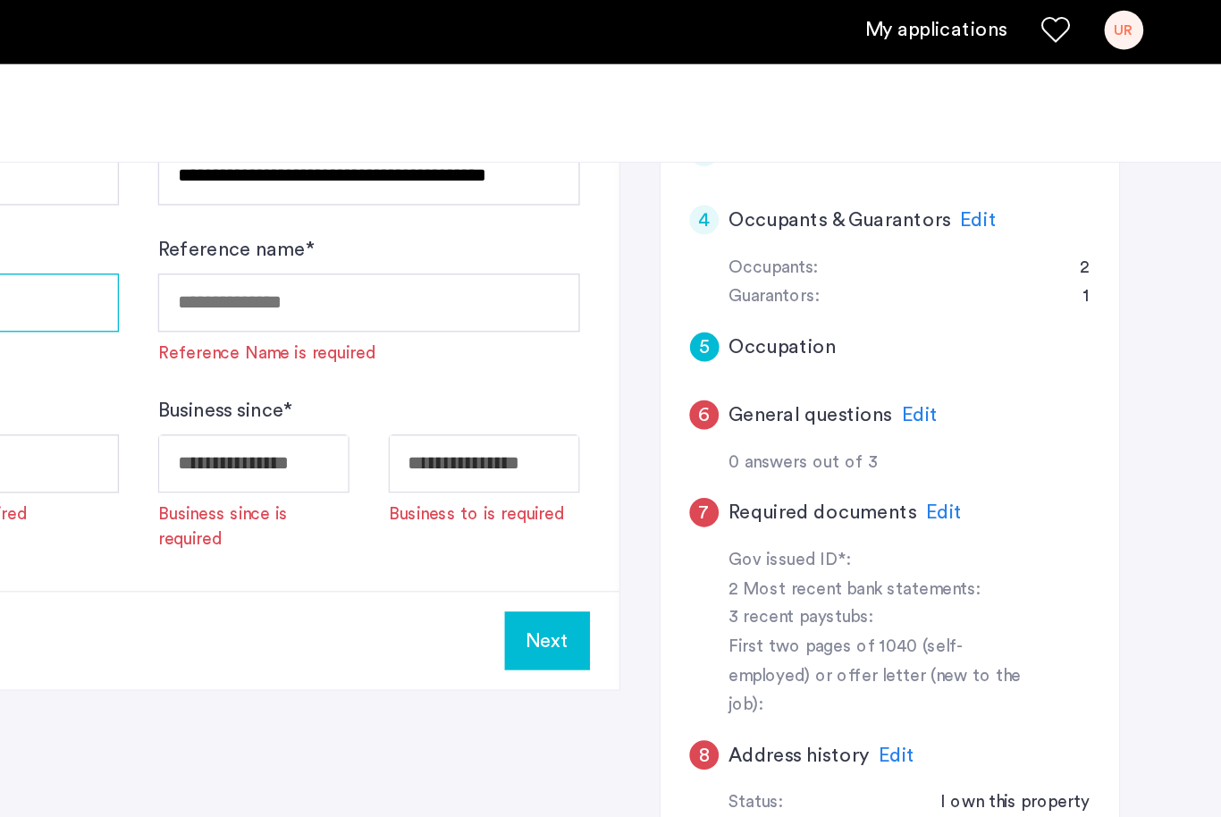
scroll to position [507, 0]
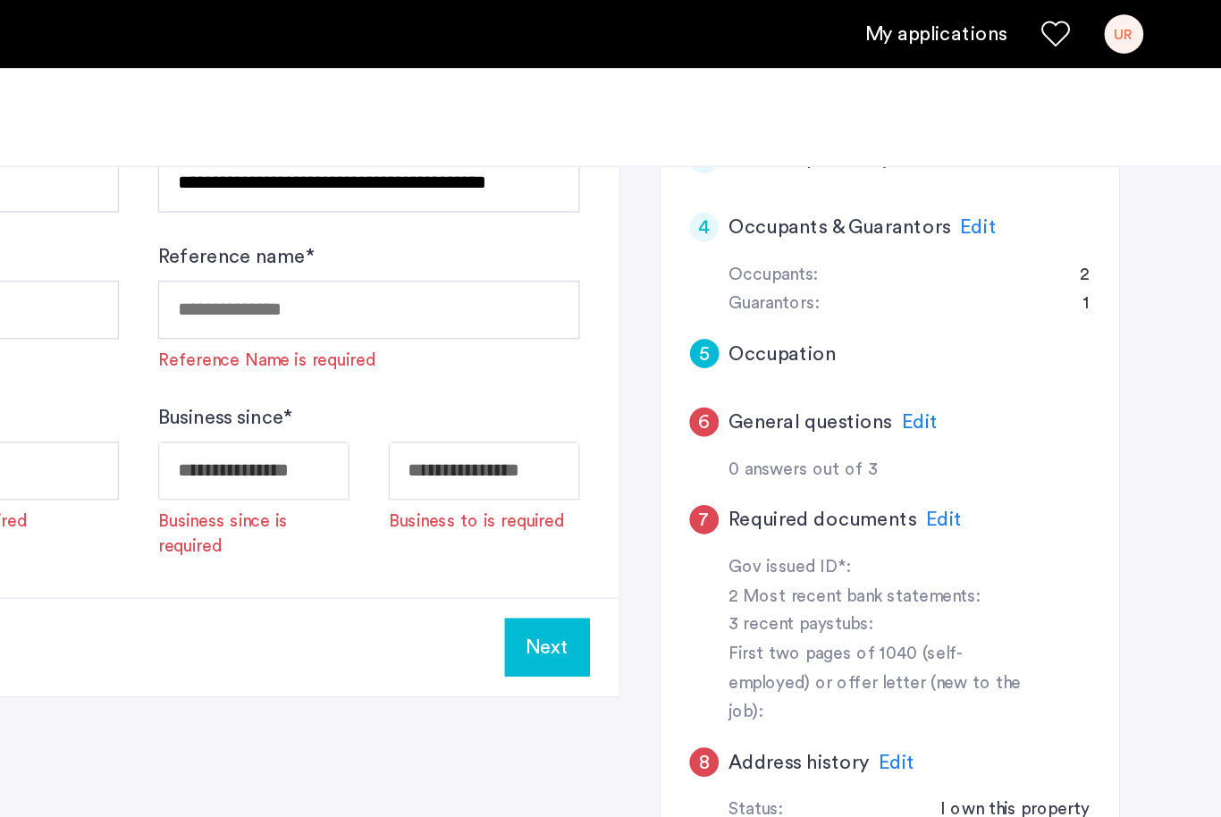
click at [1030, 159] on span "Edit" at bounding box center [1043, 166] width 27 height 14
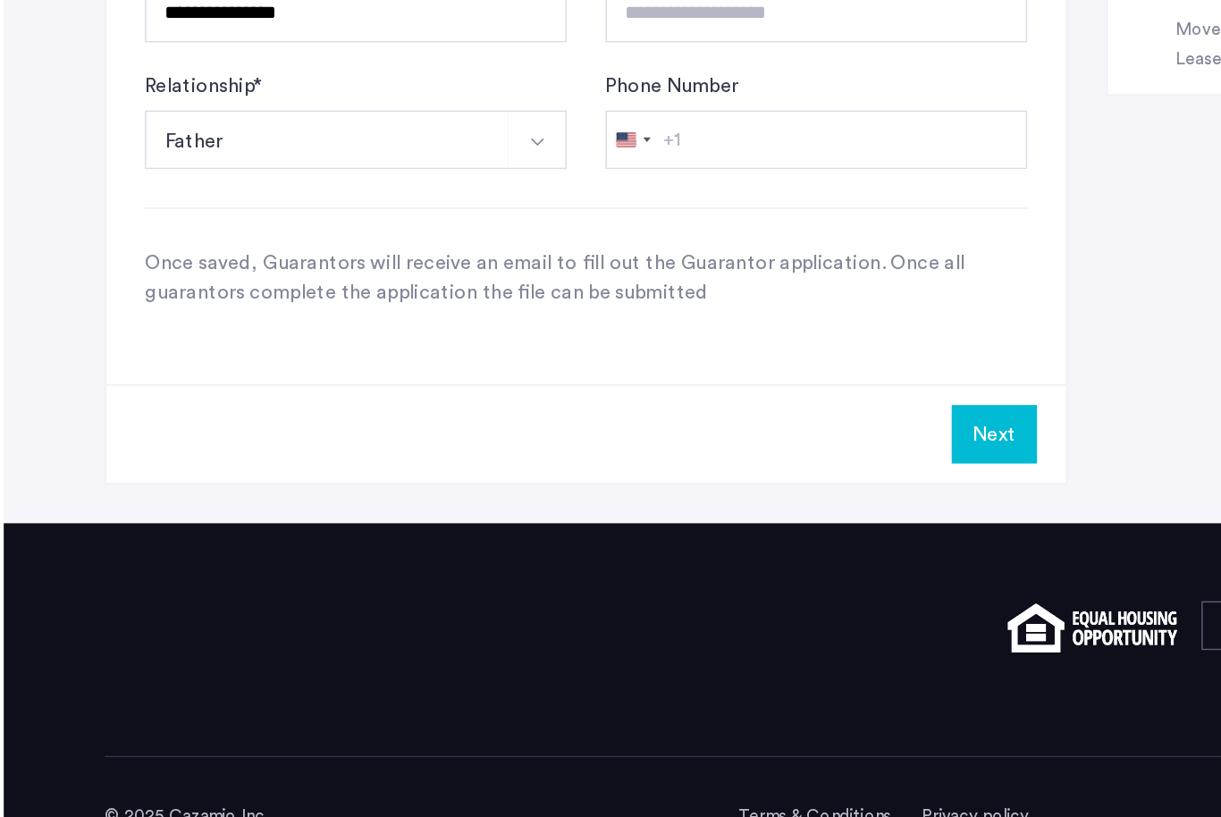
scroll to position [1020, 0]
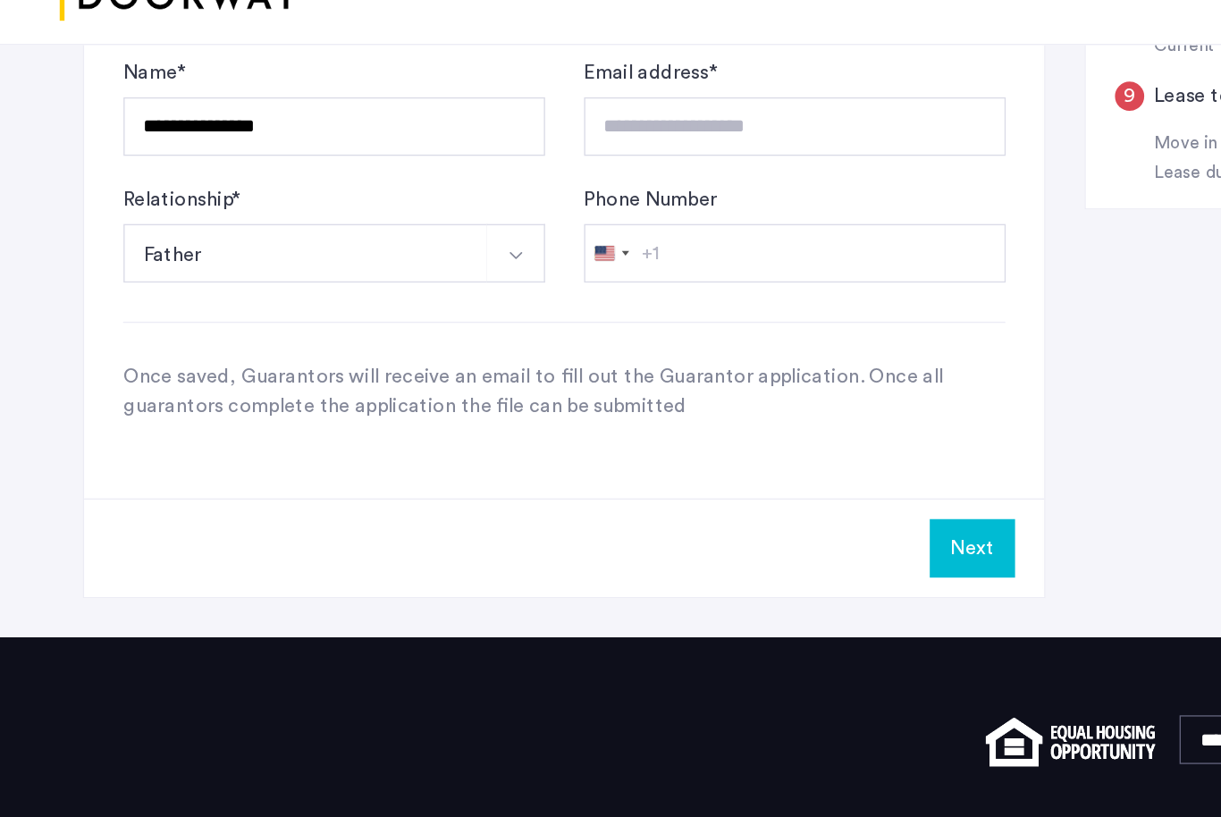
click at [710, 470] on button "Next" at bounding box center [726, 491] width 63 height 43
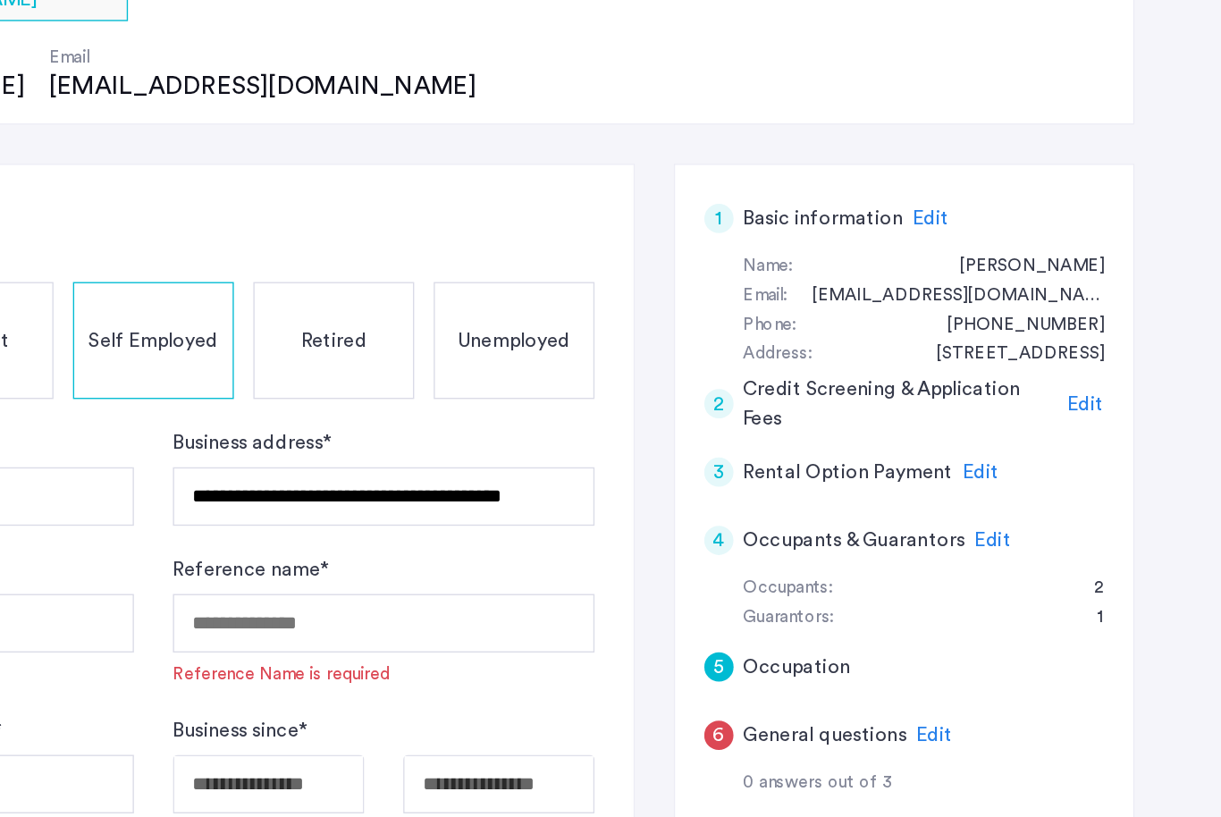
scroll to position [119, 0]
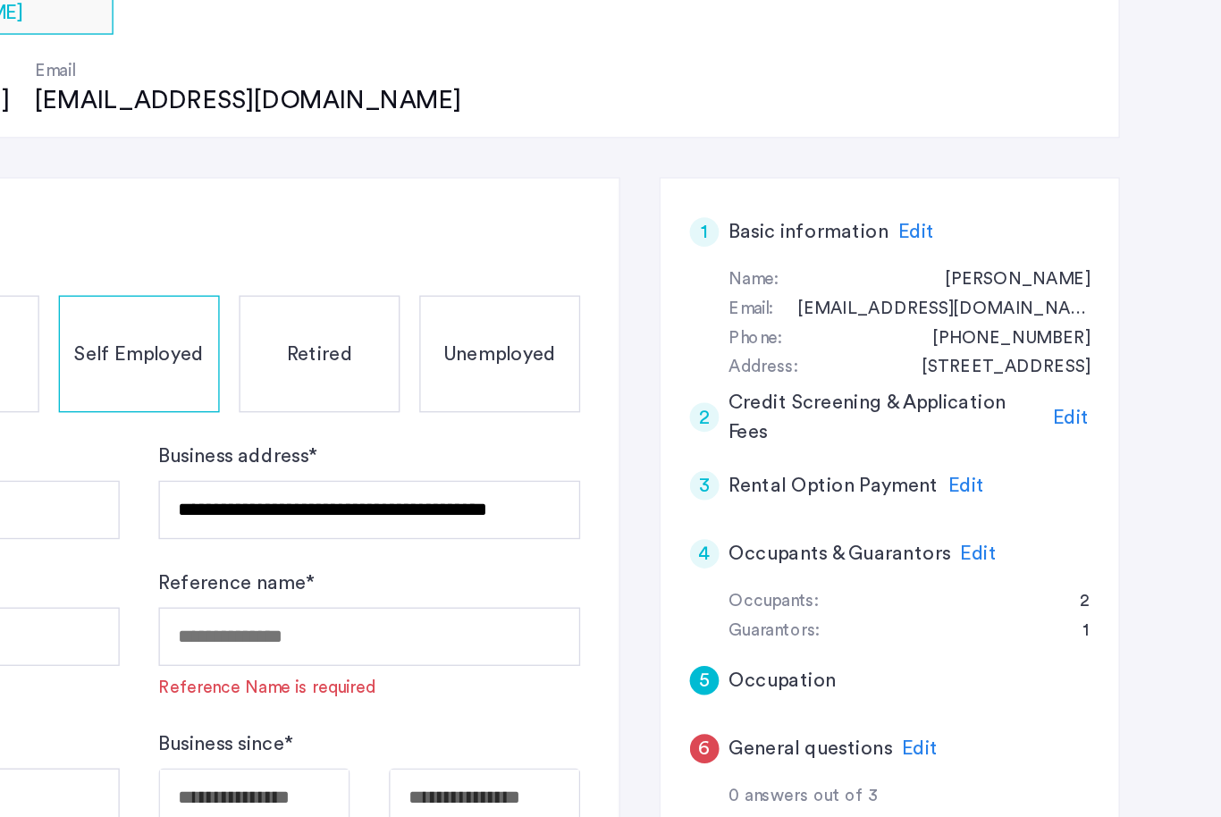
click at [1021, 497] on span "Edit" at bounding box center [1034, 504] width 27 height 14
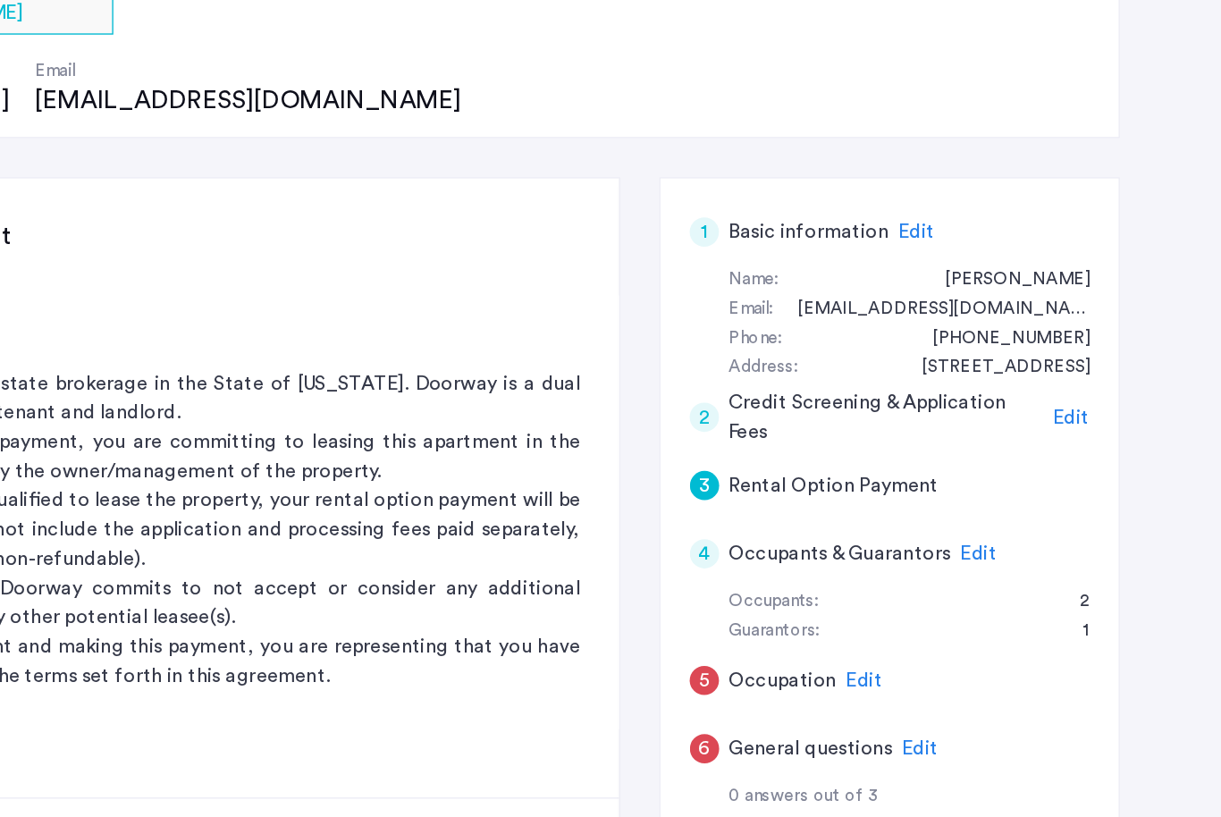
click at [1030, 547] on span "Edit" at bounding box center [1043, 554] width 27 height 14
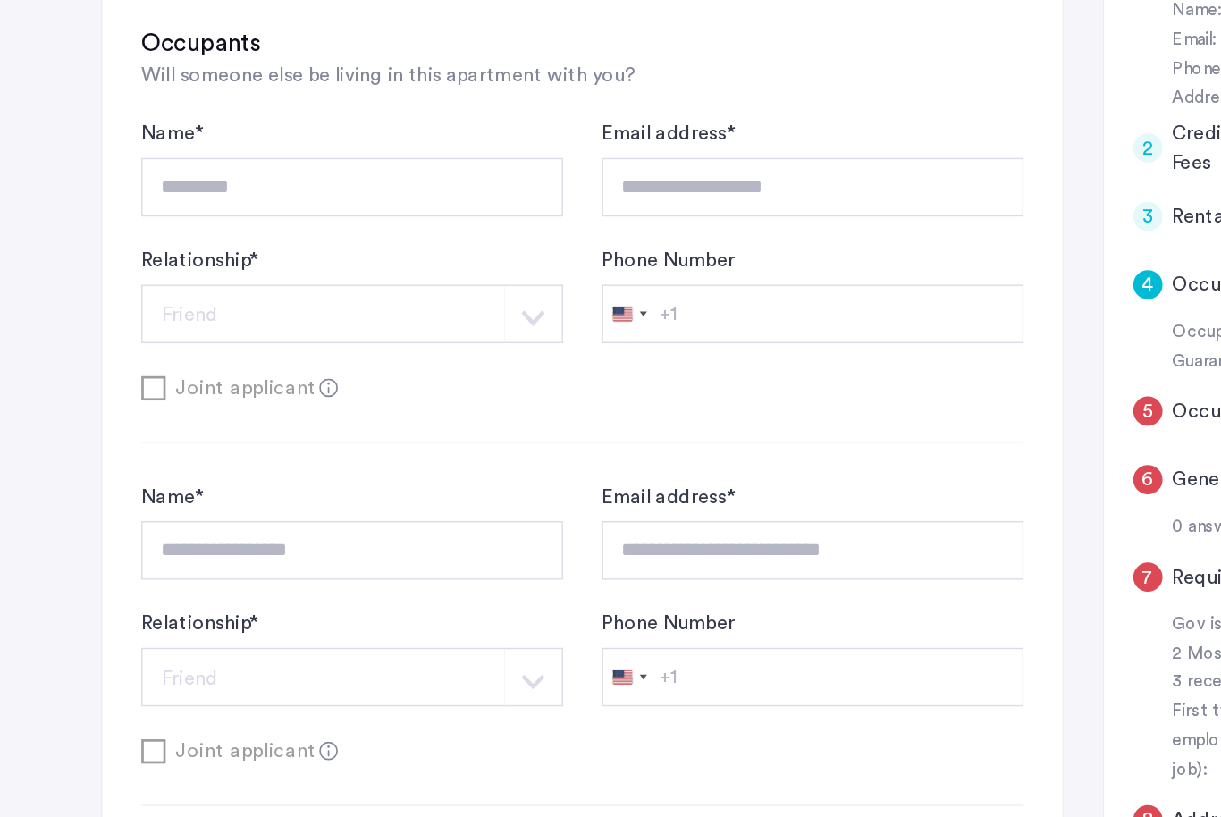
scroll to position [340, 0]
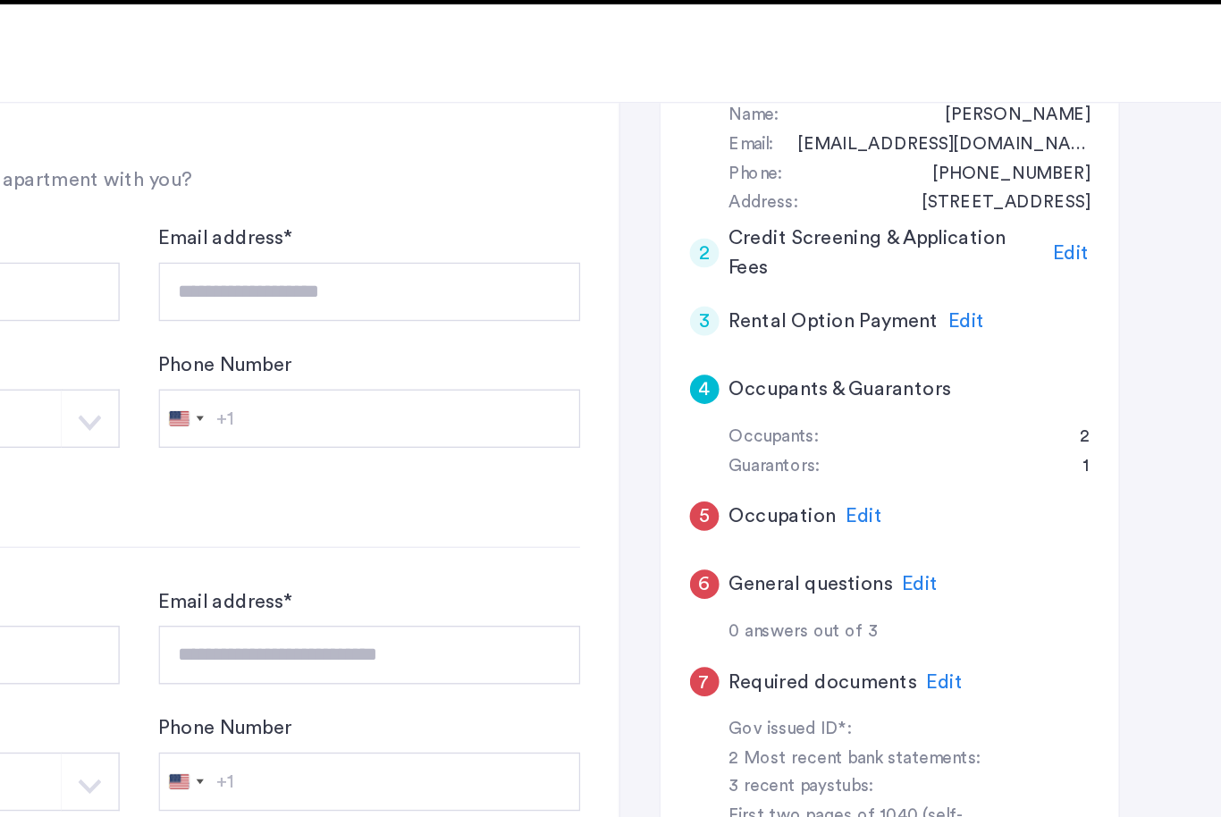
click at [860, 322] on h5 "Occupants & Guarantors" at bounding box center [941, 332] width 163 height 21
click at [860, 357] on div "Occupants:" at bounding box center [892, 367] width 65 height 21
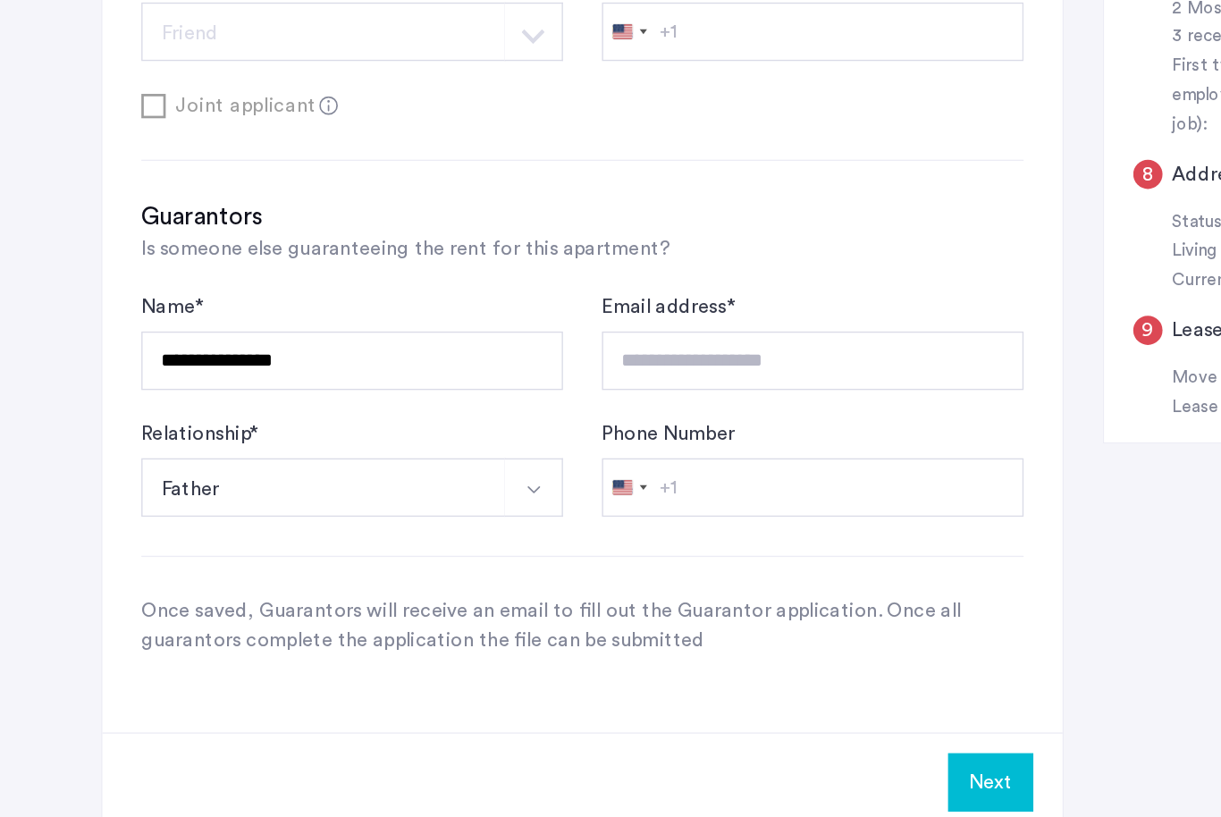
scroll to position [808, 0]
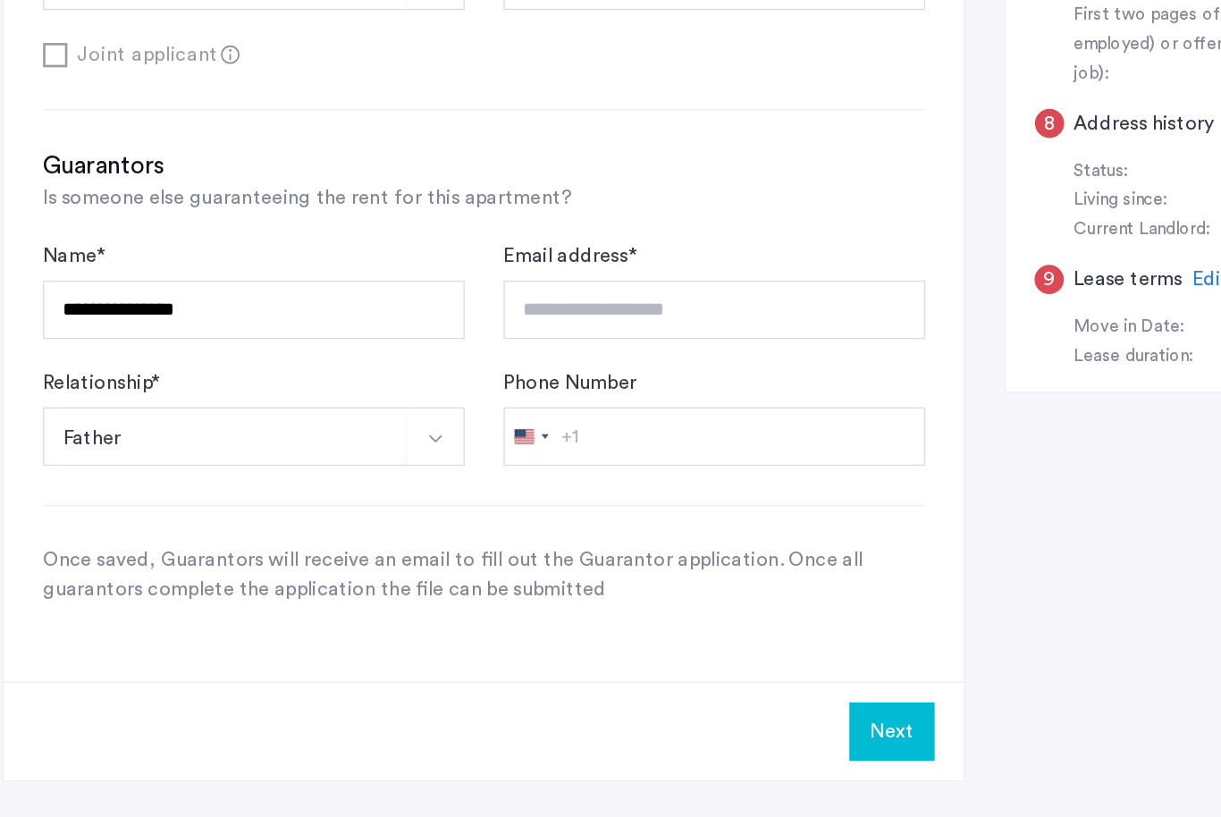
click at [695, 682] on button "Next" at bounding box center [726, 703] width 63 height 43
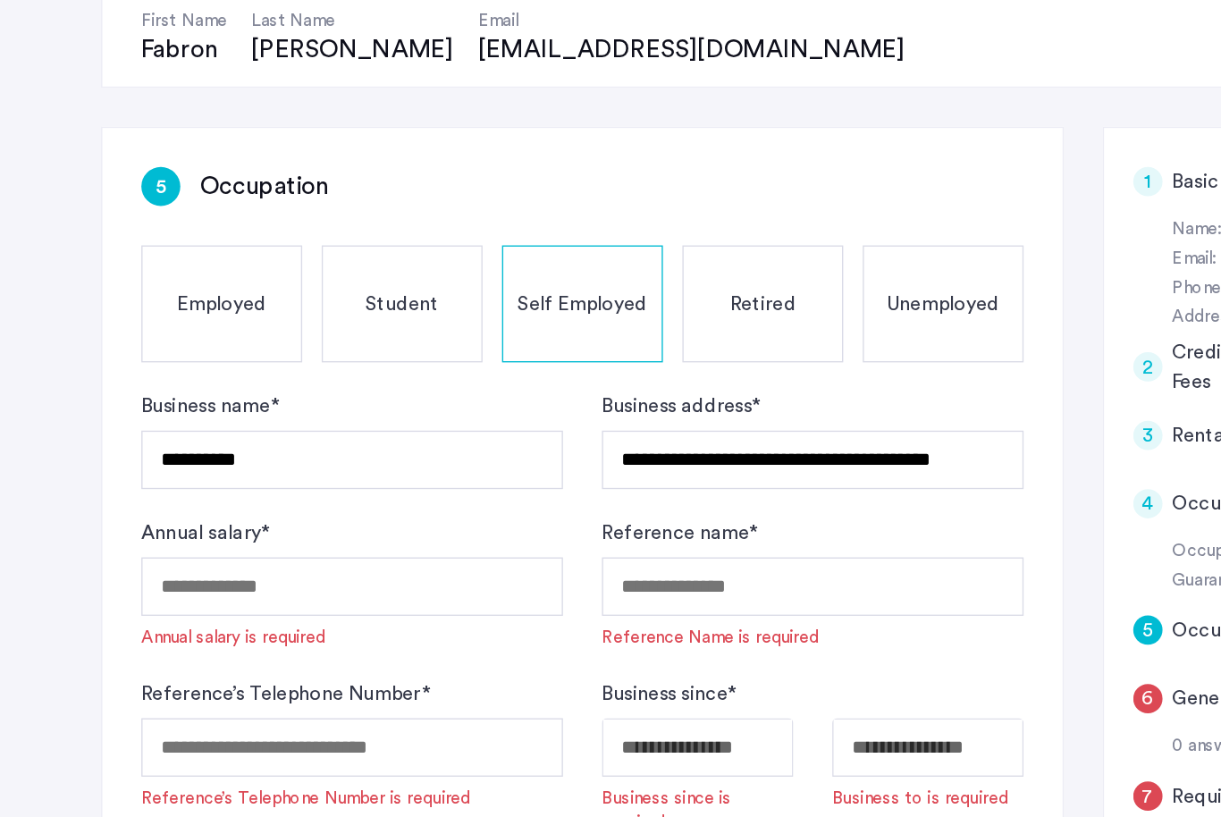
scroll to position [163, 0]
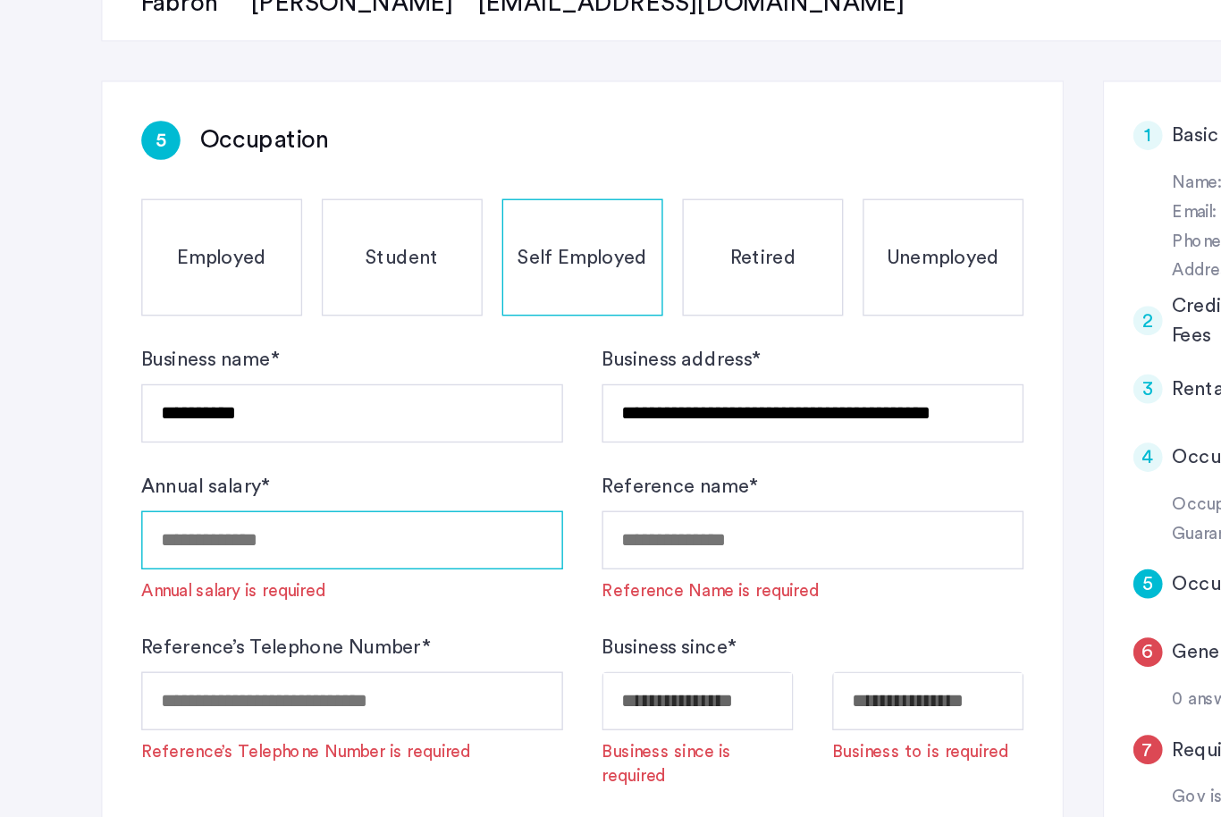
click at [275, 550] on input "Annual salary *" at bounding box center [258, 571] width 309 height 43
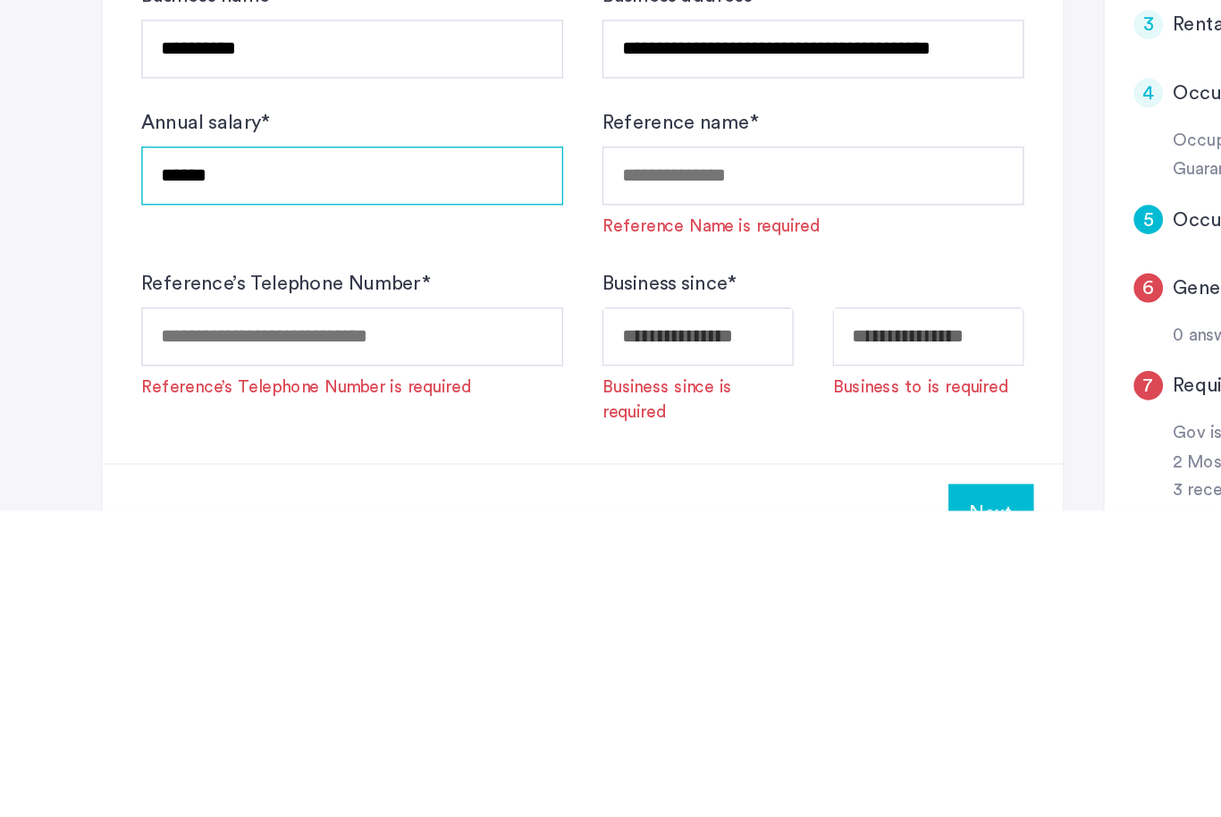
type input "******"
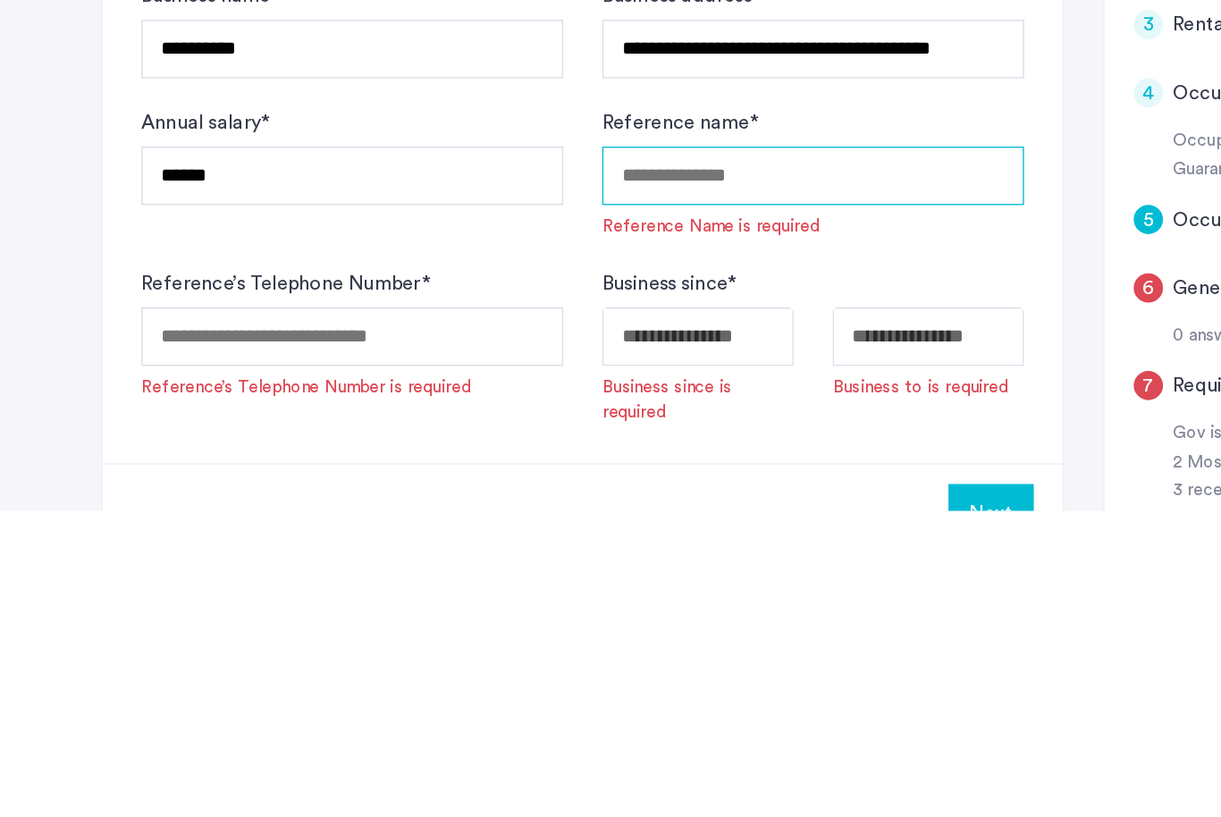
click at [517, 550] on input "Reference name *" at bounding box center [595, 571] width 309 height 43
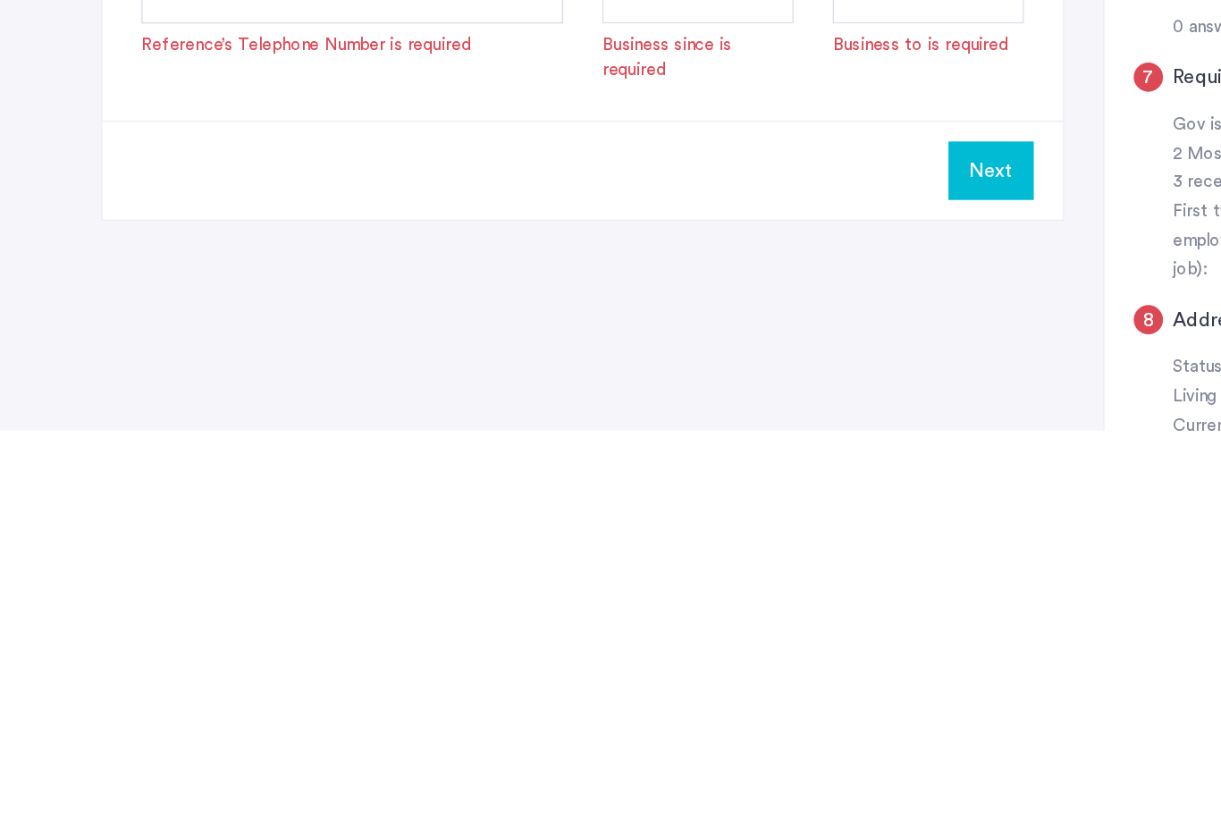
scroll to position [340, 0]
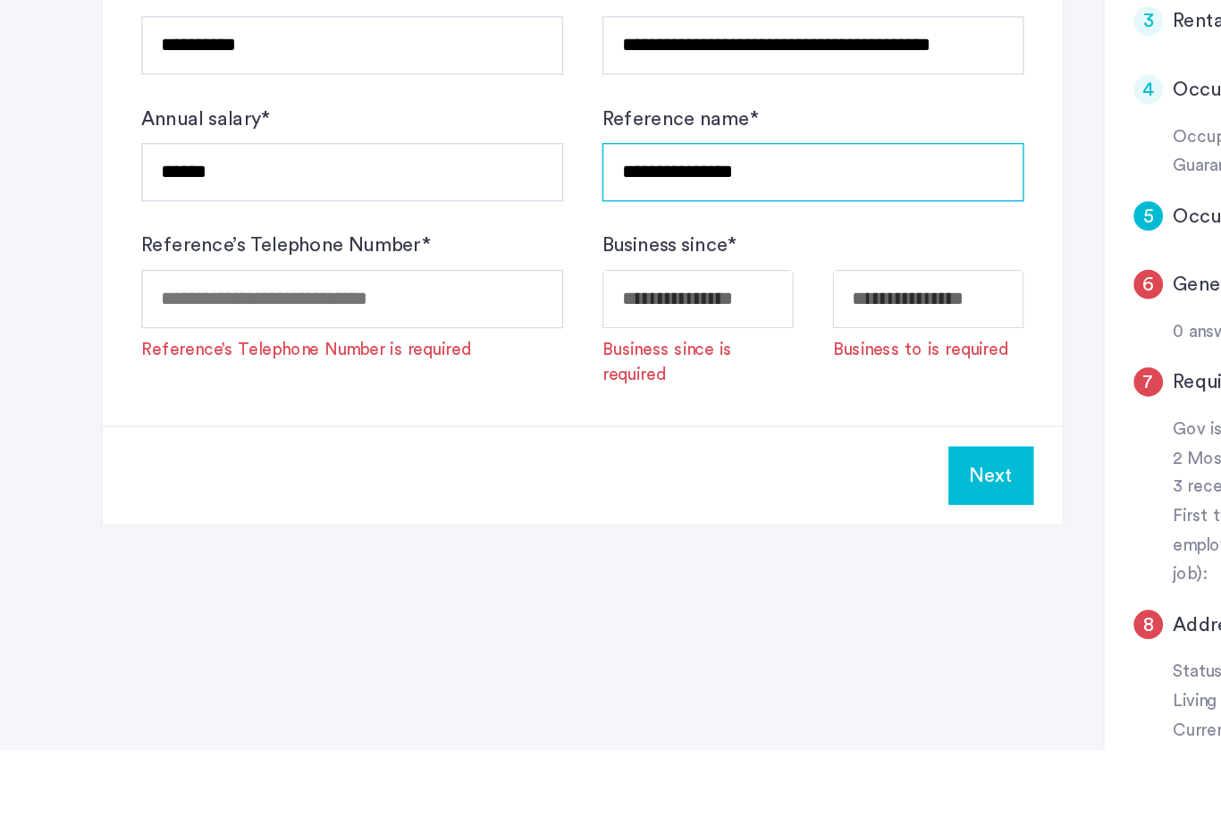
type input "**********"
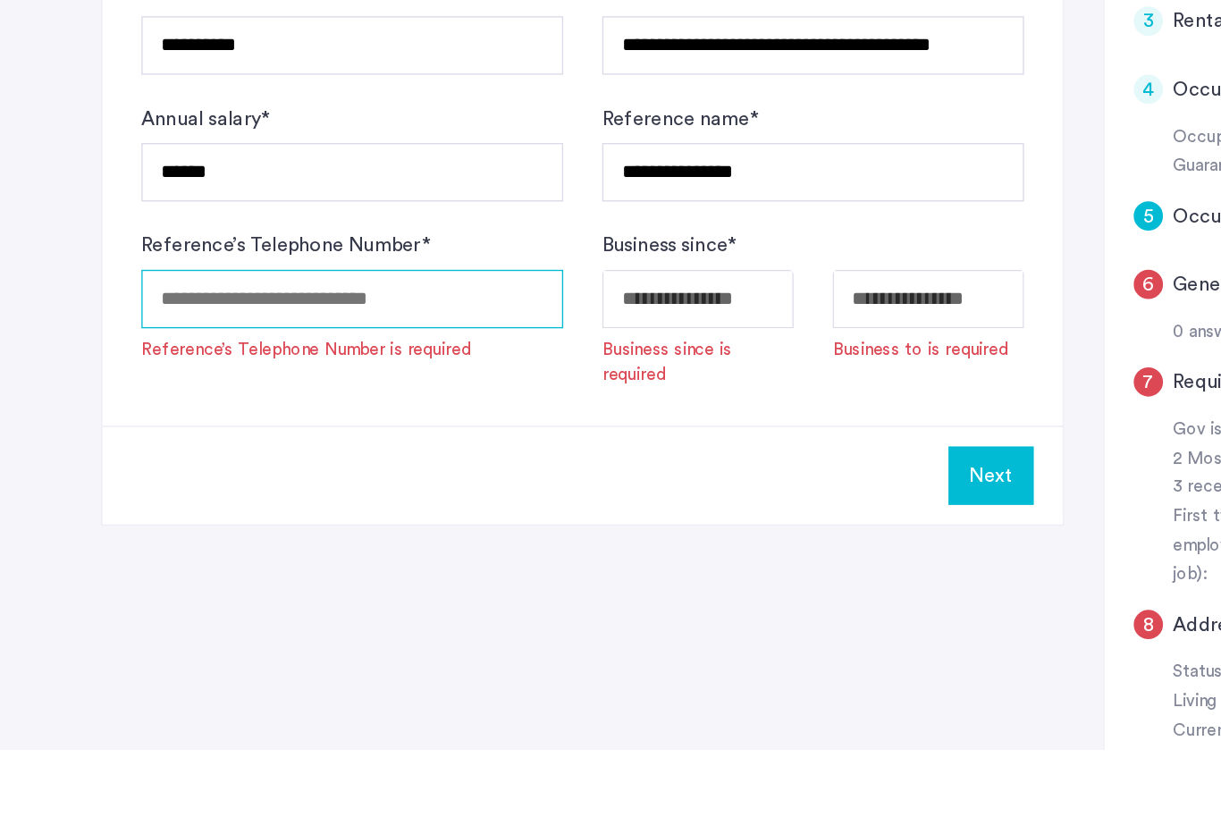
click at [263, 465] on input "Reference’s Telephone Number *" at bounding box center [258, 486] width 309 height 43
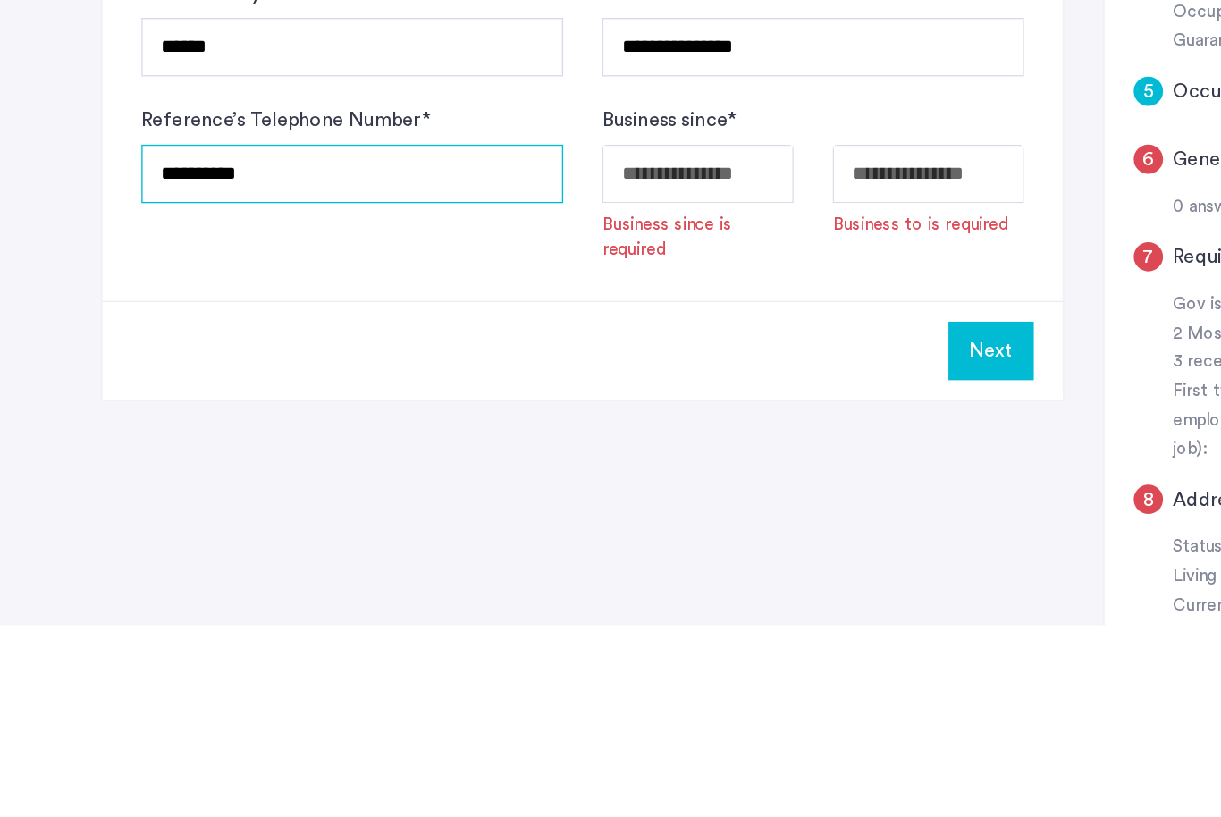
type input "**********"
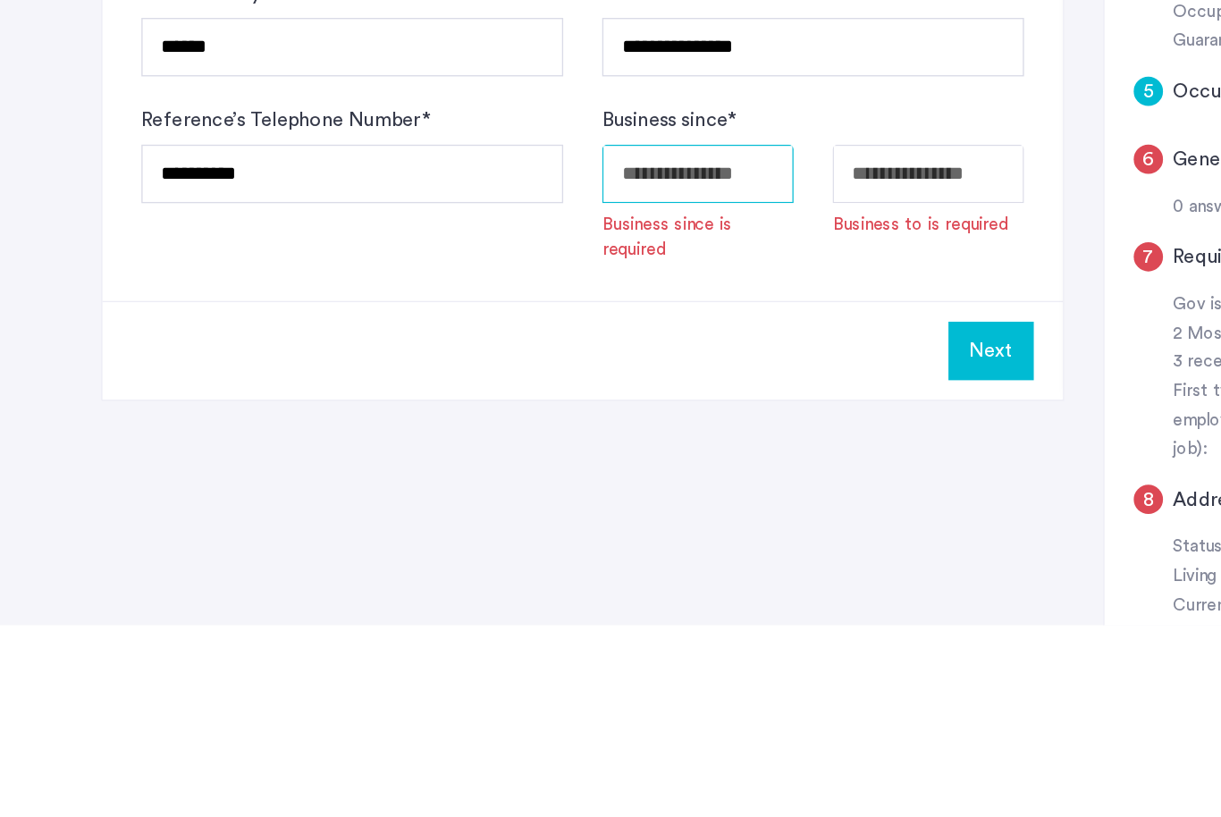
click at [531, 132] on body "**********" at bounding box center [610, 68] width 1221 height 817
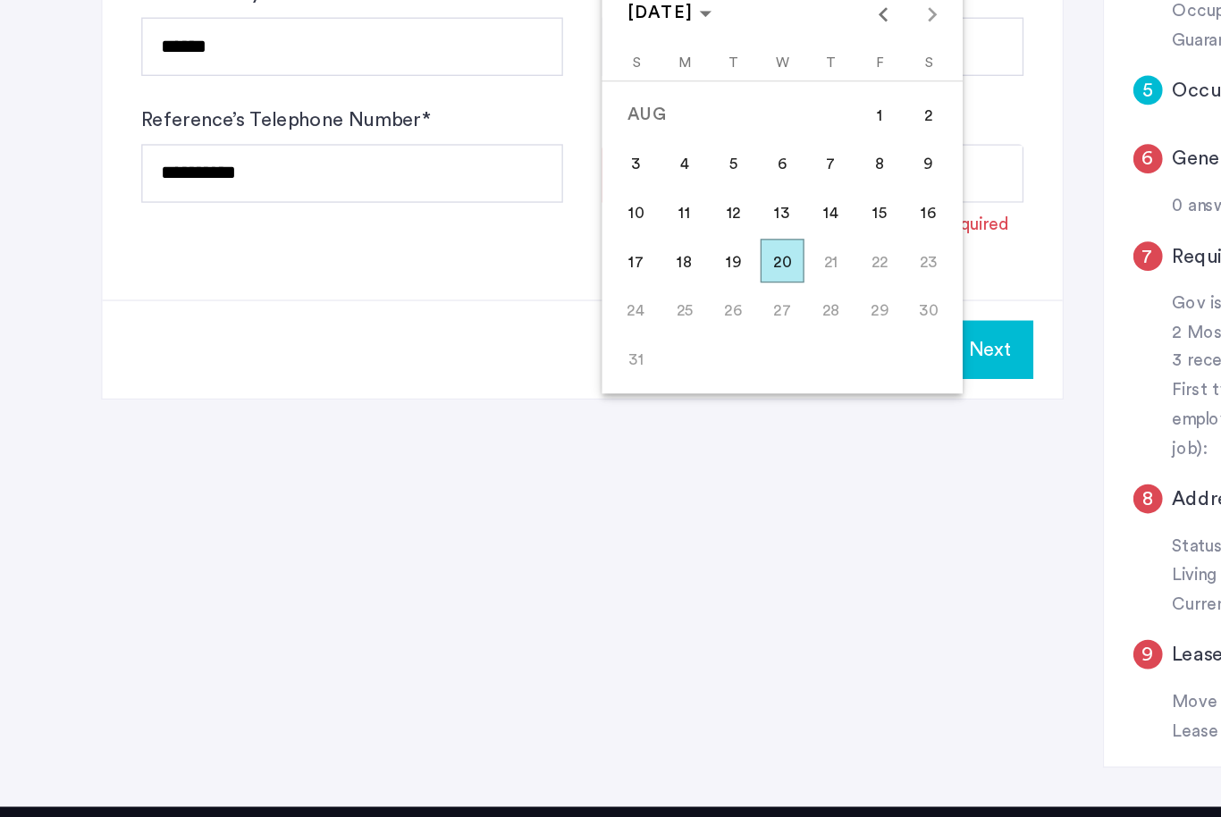
click at [649, 167] on span "Previous month" at bounding box center [648, 185] width 36 height 36
click at [655, 167] on span "Previous month" at bounding box center [648, 185] width 36 height 36
click at [652, 167] on span "Previous month" at bounding box center [648, 185] width 36 height 36
click at [653, 167] on span "Previous month" at bounding box center [648, 185] width 36 height 36
click at [655, 167] on span "Previous month" at bounding box center [648, 185] width 36 height 36
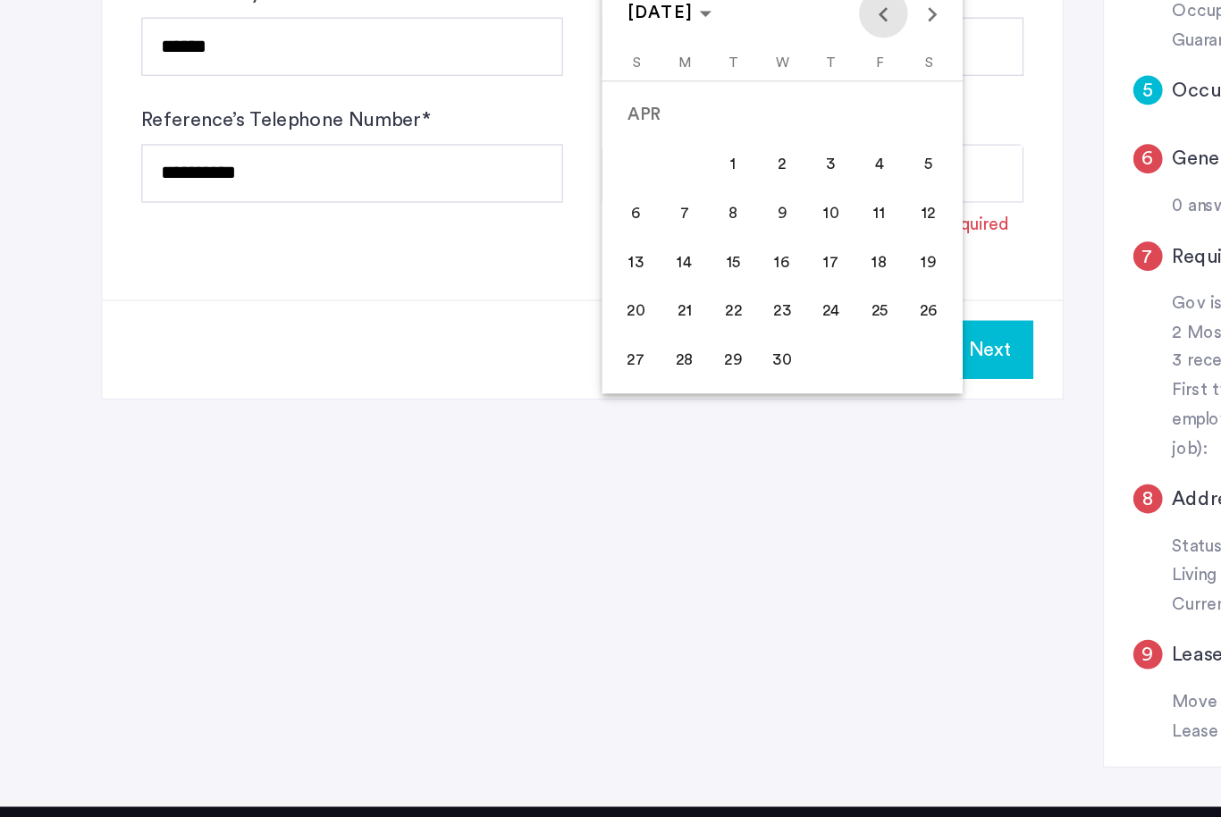
click at [653, 167] on span "Previous month" at bounding box center [648, 185] width 36 height 36
click at [652, 167] on span "Previous month" at bounding box center [648, 185] width 36 height 36
click at [651, 167] on span "Previous month" at bounding box center [648, 185] width 36 height 36
click at [650, 167] on span "Previous month" at bounding box center [648, 185] width 36 height 36
click at [366, 267] on div at bounding box center [610, 408] width 1221 height 817
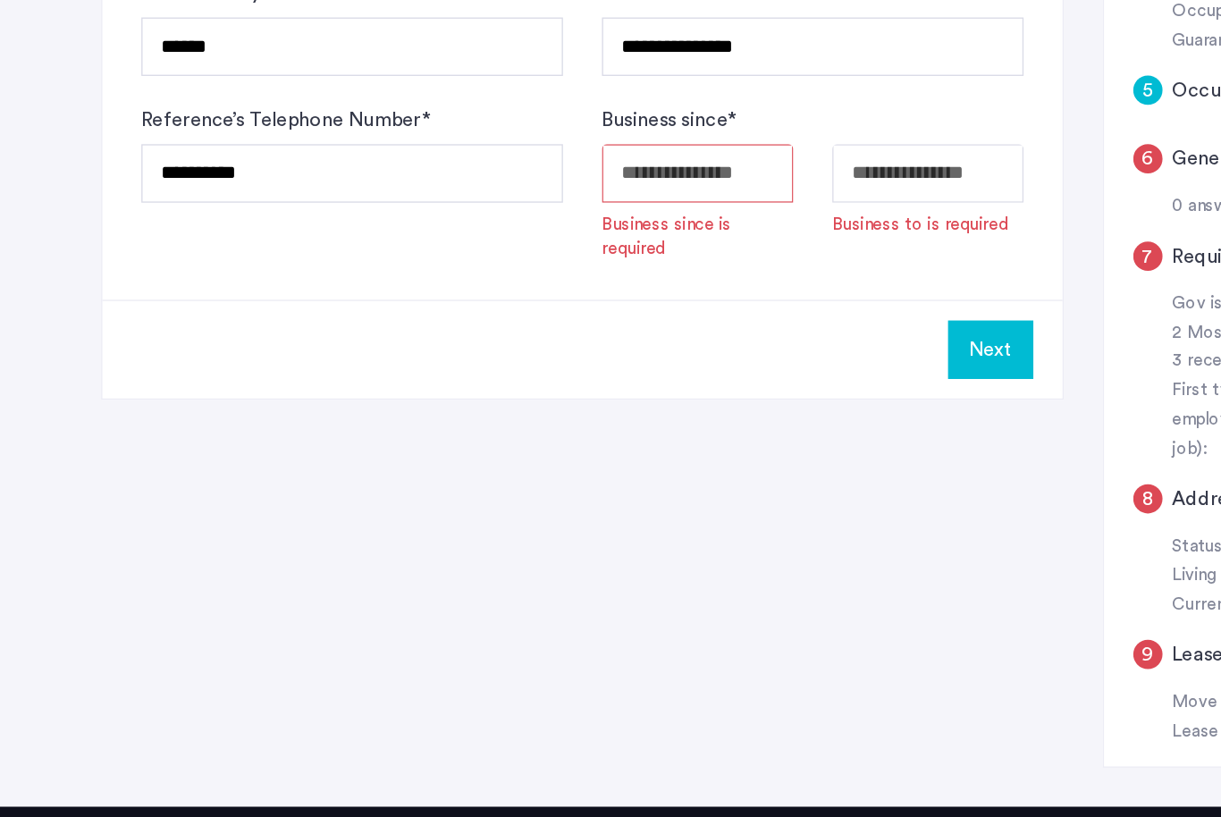
click at [532, 281] on input "Available date" at bounding box center [511, 302] width 140 height 43
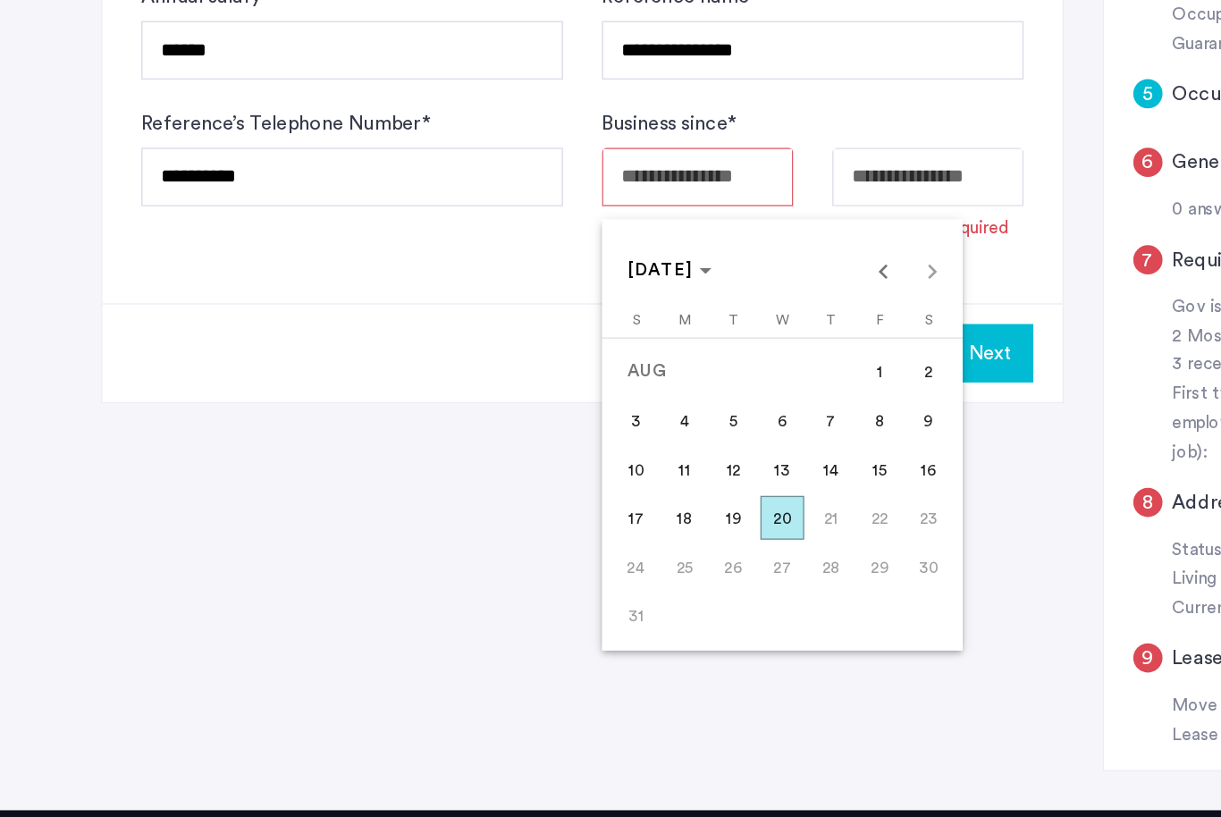
click at [349, 234] on div at bounding box center [610, 408] width 1221 height 817
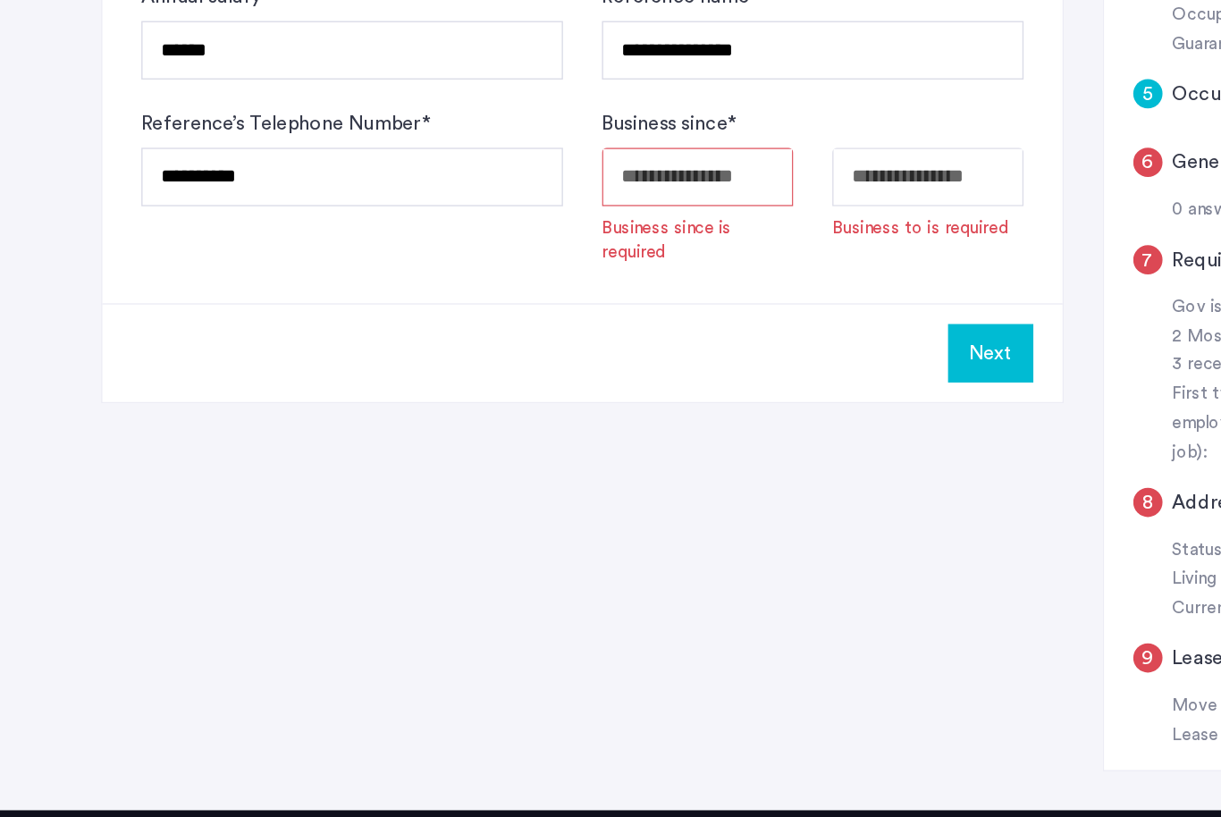
click at [532, 282] on input "Available date" at bounding box center [511, 303] width 140 height 43
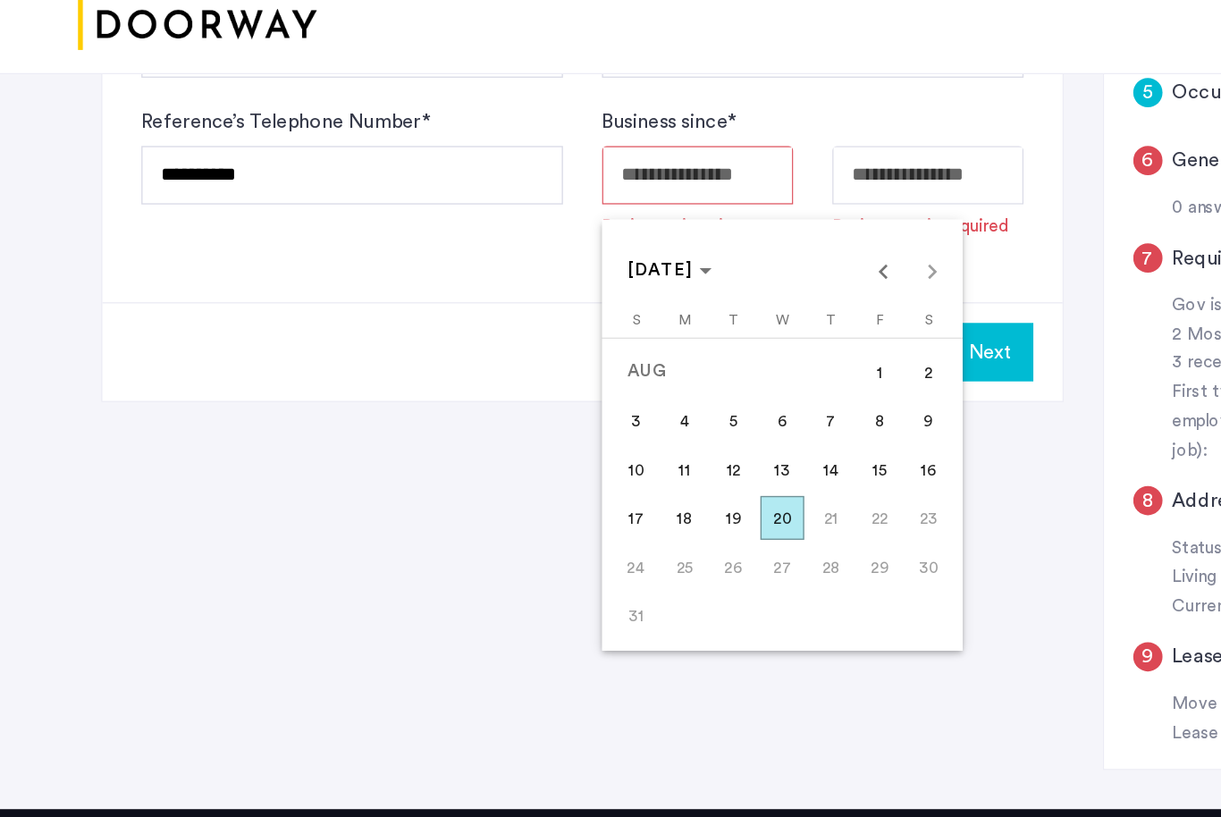
click at [529, 94] on div at bounding box center [610, 408] width 1221 height 817
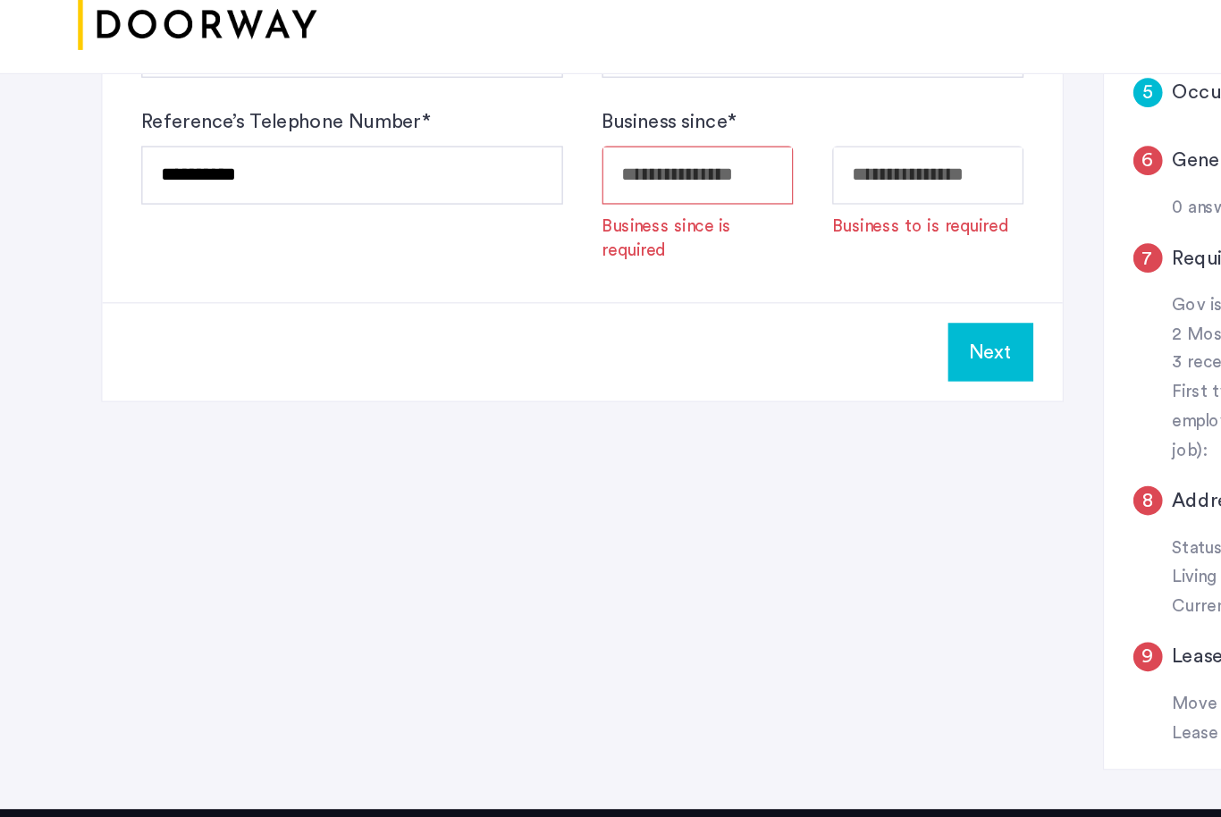
click at [516, 175] on input "Available date" at bounding box center [511, 196] width 140 height 43
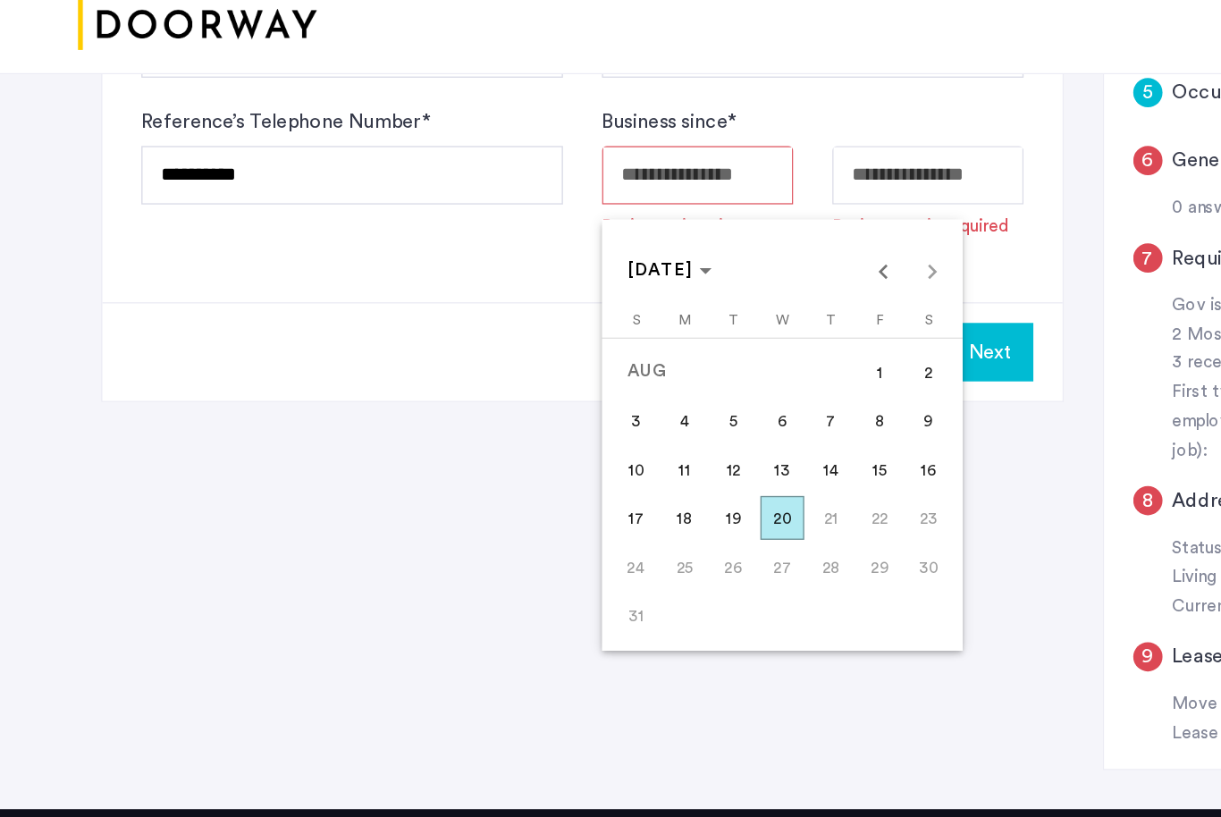
scroll to position [524, 0]
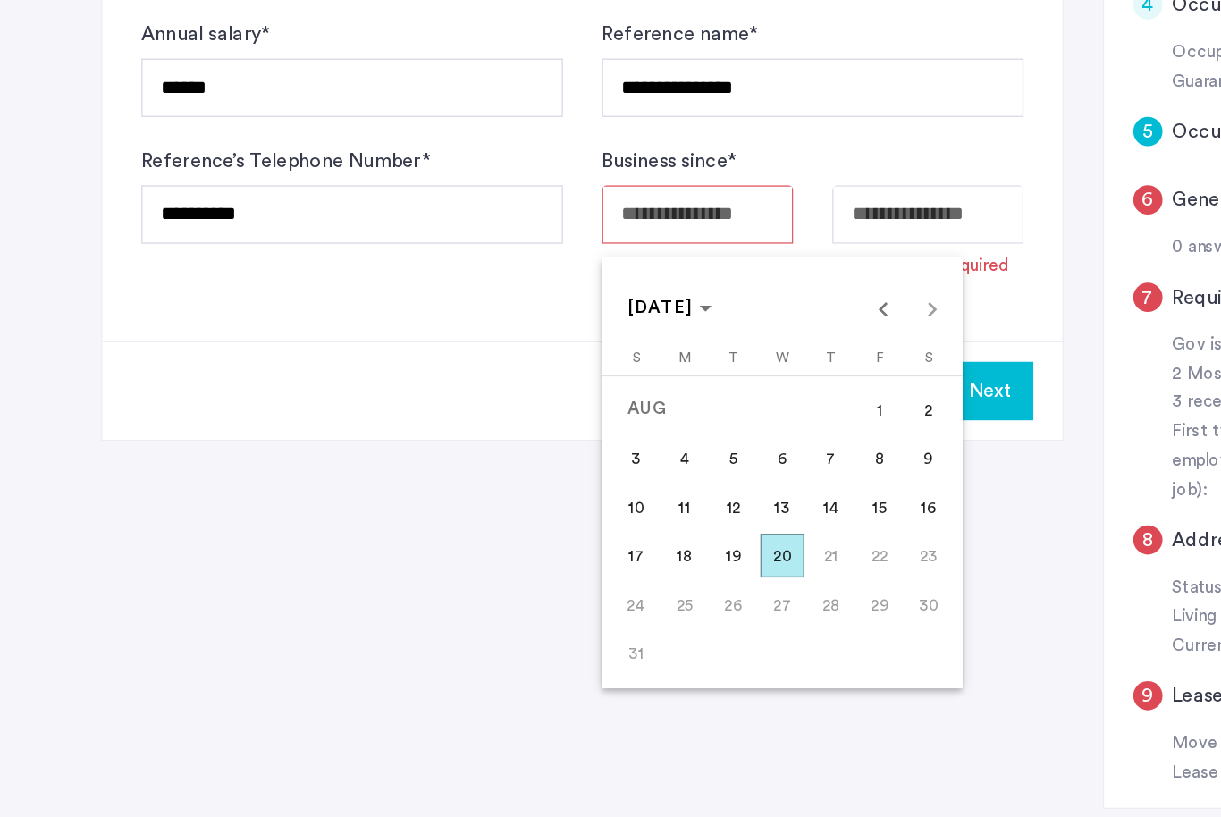
click at [649, 354] on span "Previous month" at bounding box center [648, 372] width 36 height 36
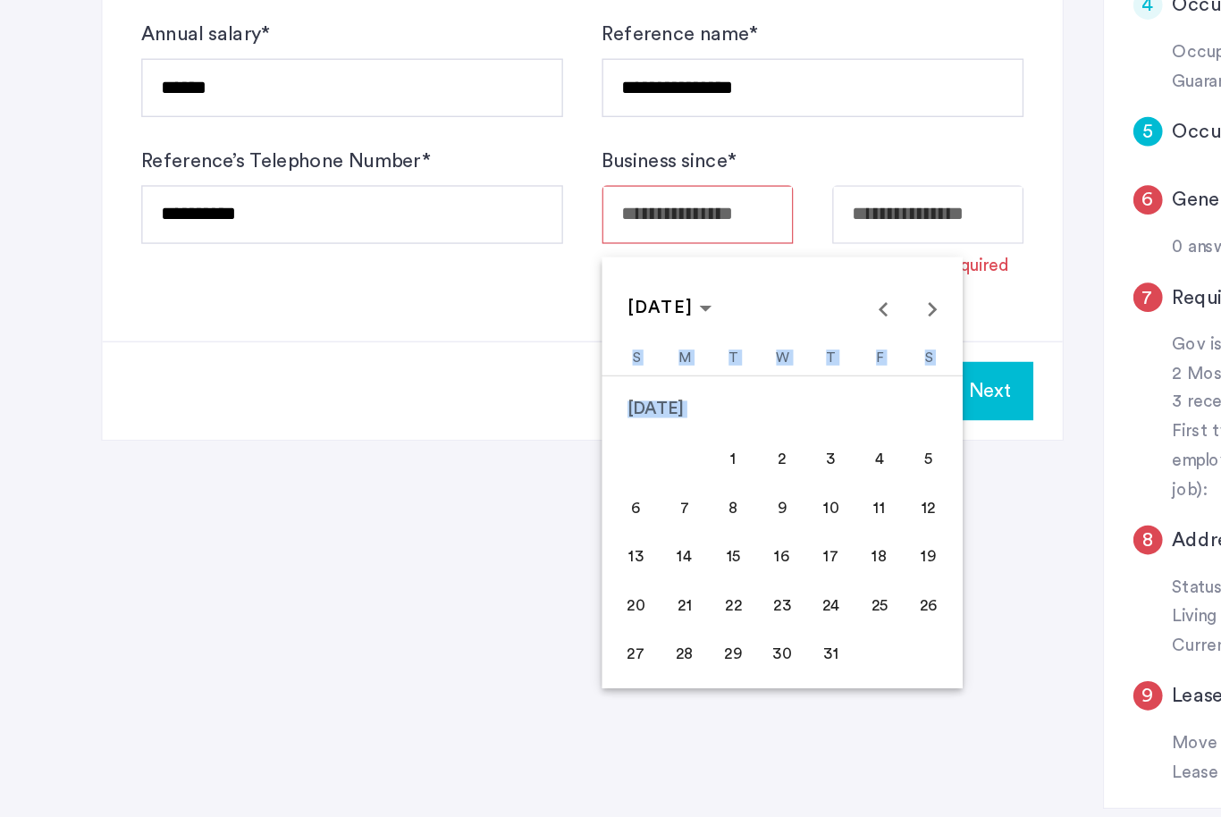
click at [644, 188] on div at bounding box center [610, 408] width 1221 height 817
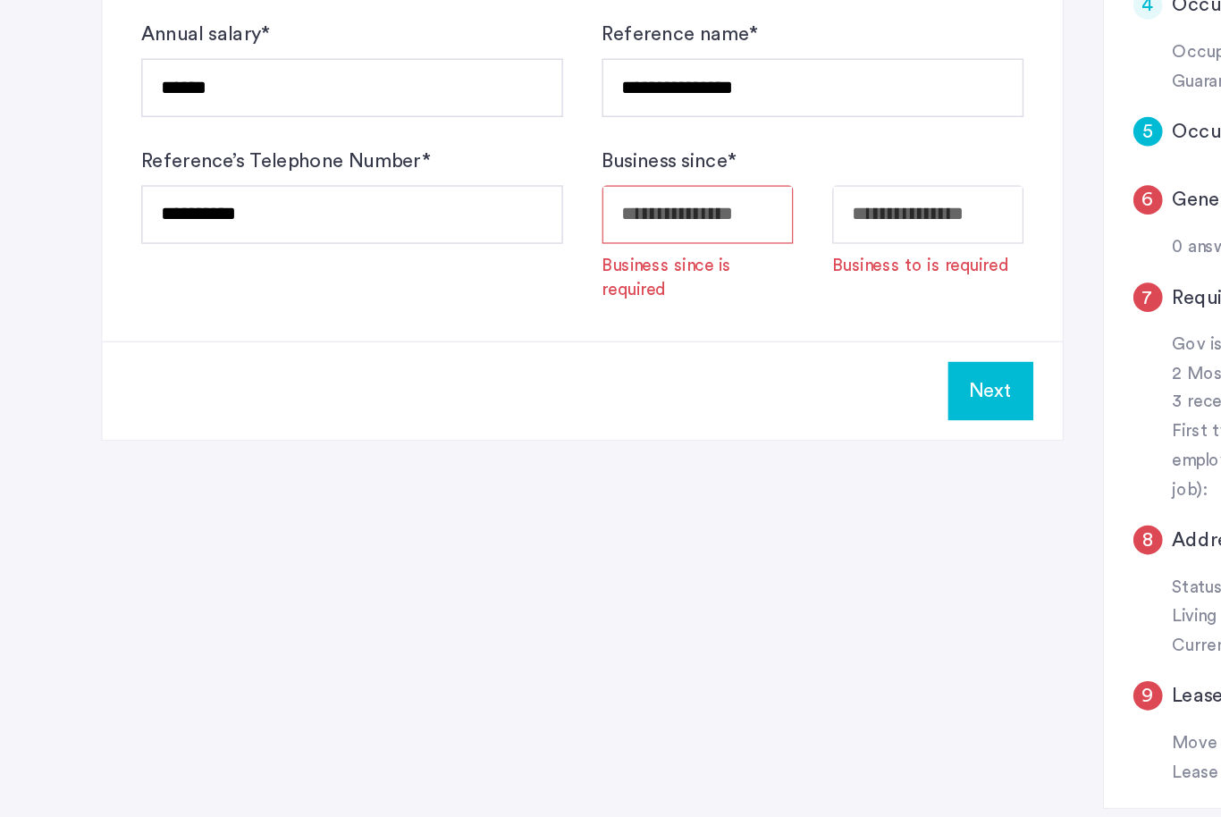
click at [550, 282] on input "Available date" at bounding box center [511, 303] width 140 height 43
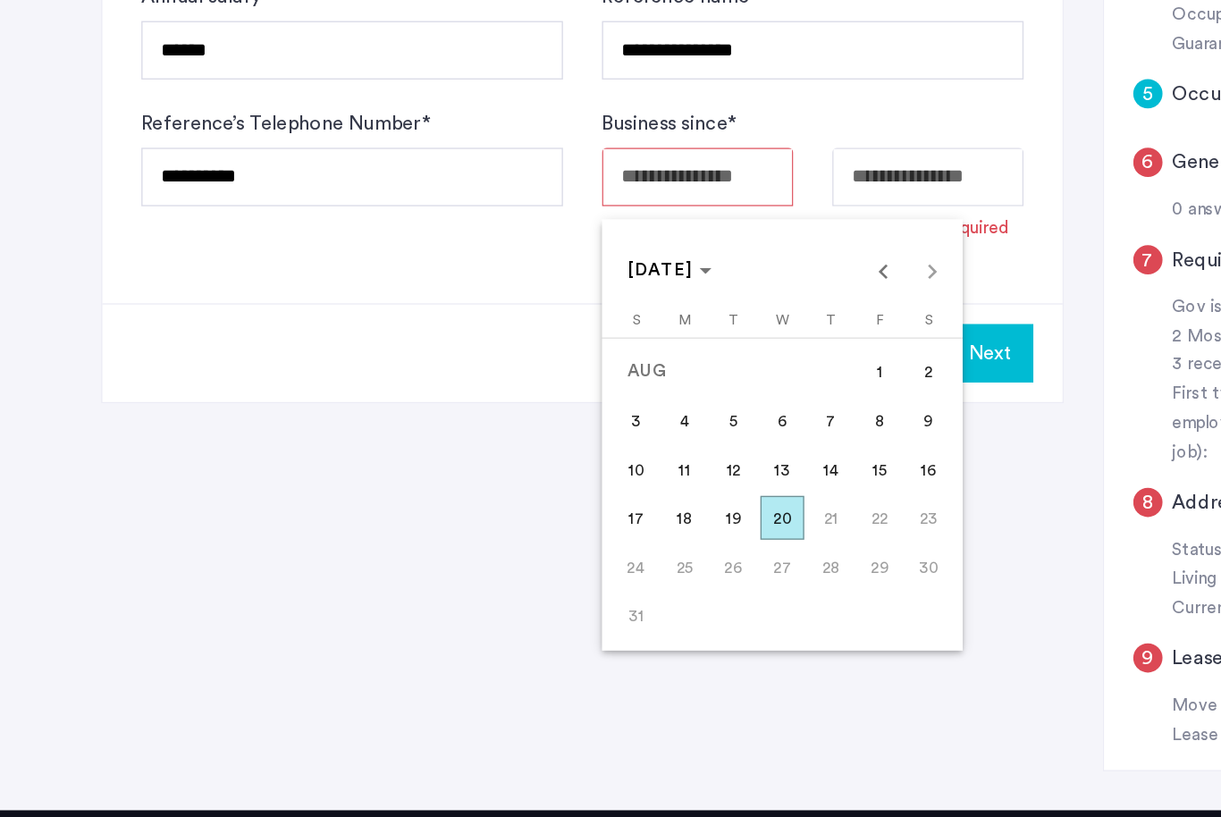
click at [659, 354] on span "Previous month" at bounding box center [648, 372] width 36 height 36
click at [654, 354] on span "Previous month" at bounding box center [648, 372] width 36 height 36
click at [653, 354] on span "Previous month" at bounding box center [648, 372] width 36 height 36
click at [651, 354] on span "Previous month" at bounding box center [648, 372] width 36 height 36
click at [652, 354] on span "Previous month" at bounding box center [648, 372] width 36 height 36
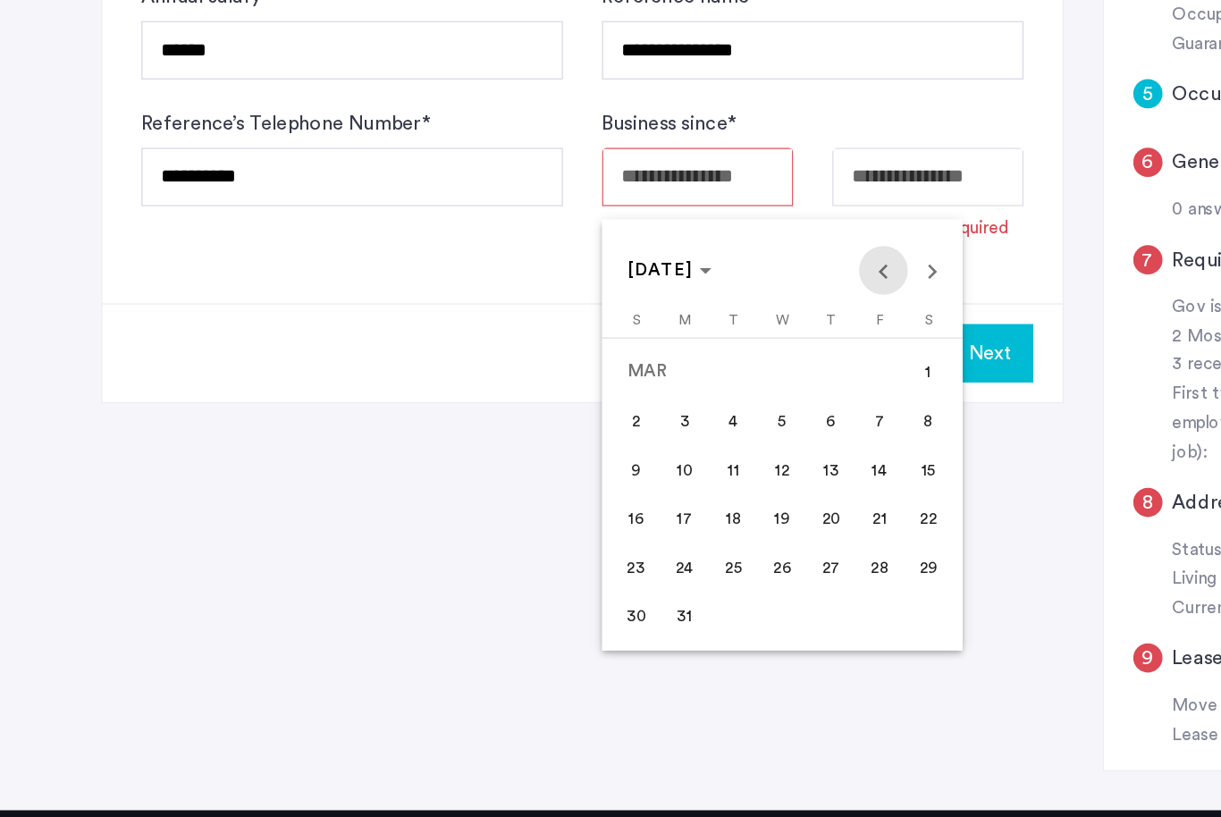
click at [652, 354] on span "Previous month" at bounding box center [648, 372] width 36 height 36
click at [653, 354] on span "Previous month" at bounding box center [648, 372] width 36 height 36
click at [652, 354] on span "Previous month" at bounding box center [648, 372] width 36 height 36
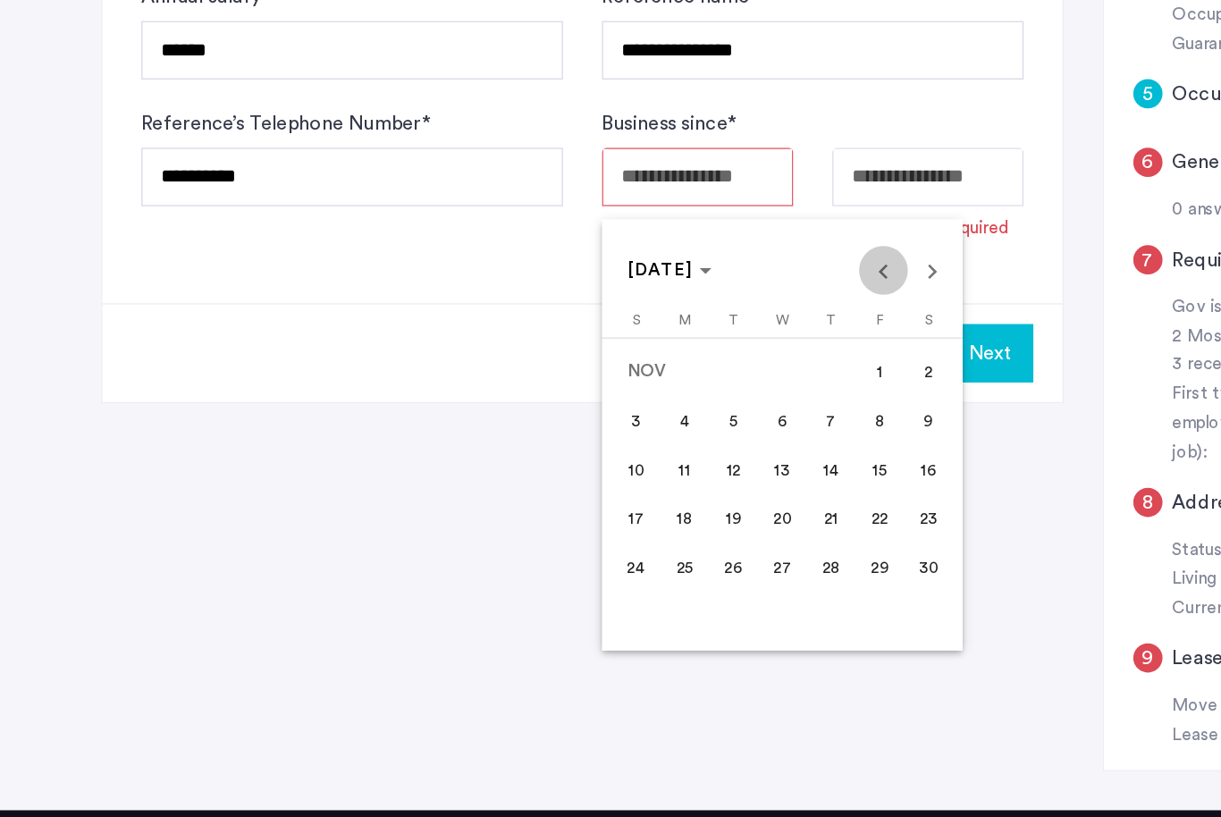
click at [651, 354] on span "Previous month" at bounding box center [648, 372] width 36 height 36
click at [649, 354] on span "Previous month" at bounding box center [648, 372] width 36 height 36
click at [648, 354] on span "Previous month" at bounding box center [648, 372] width 36 height 36
click at [647, 354] on span "Previous month" at bounding box center [648, 372] width 36 height 36
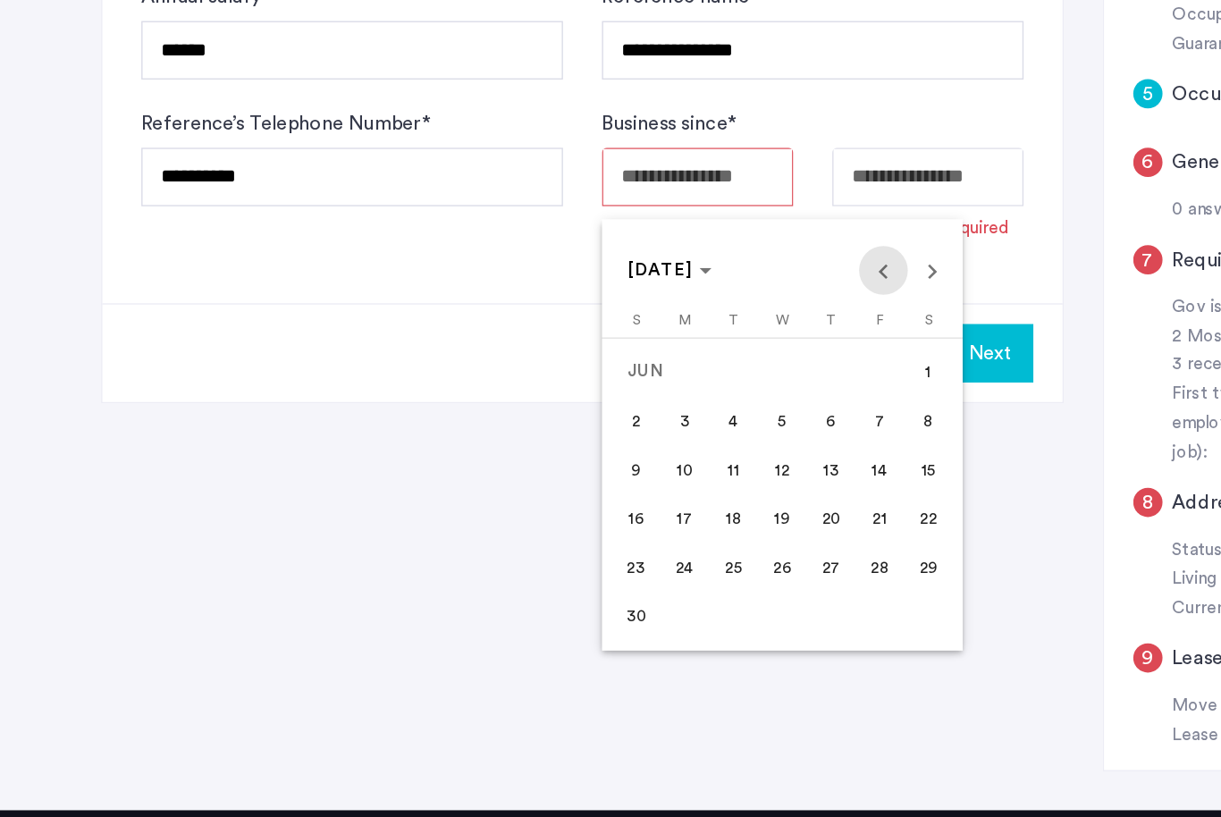
click at [649, 354] on span "Previous month" at bounding box center [648, 372] width 36 height 36
click at [648, 354] on span "Previous month" at bounding box center [648, 372] width 36 height 36
click at [647, 354] on span "Previous month" at bounding box center [648, 372] width 36 height 36
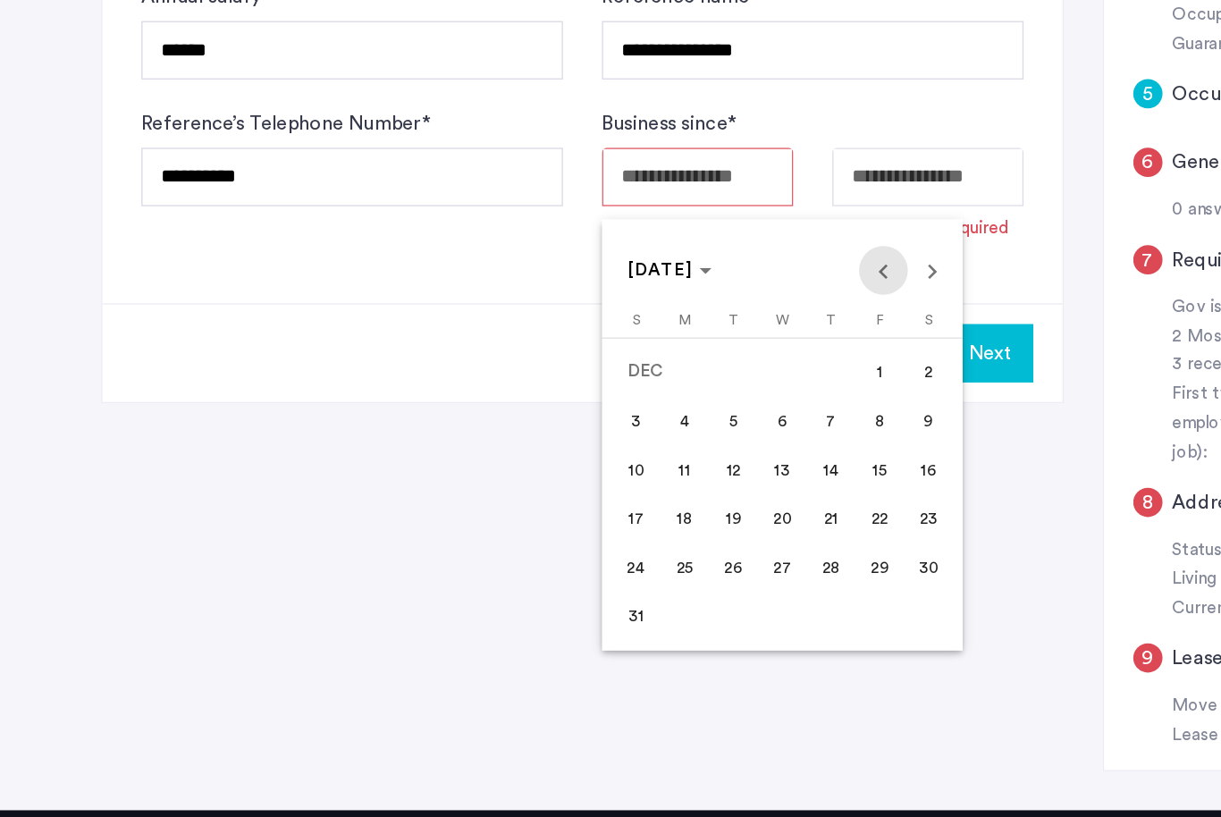
click at [648, 354] on span "Previous month" at bounding box center [648, 372] width 36 height 36
click at [649, 354] on span "Previous month" at bounding box center [648, 372] width 36 height 36
click at [650, 354] on span "Previous month" at bounding box center [648, 372] width 36 height 36
click at [649, 354] on span "Previous month" at bounding box center [648, 372] width 36 height 36
click at [647, 354] on span "Previous month" at bounding box center [648, 372] width 36 height 36
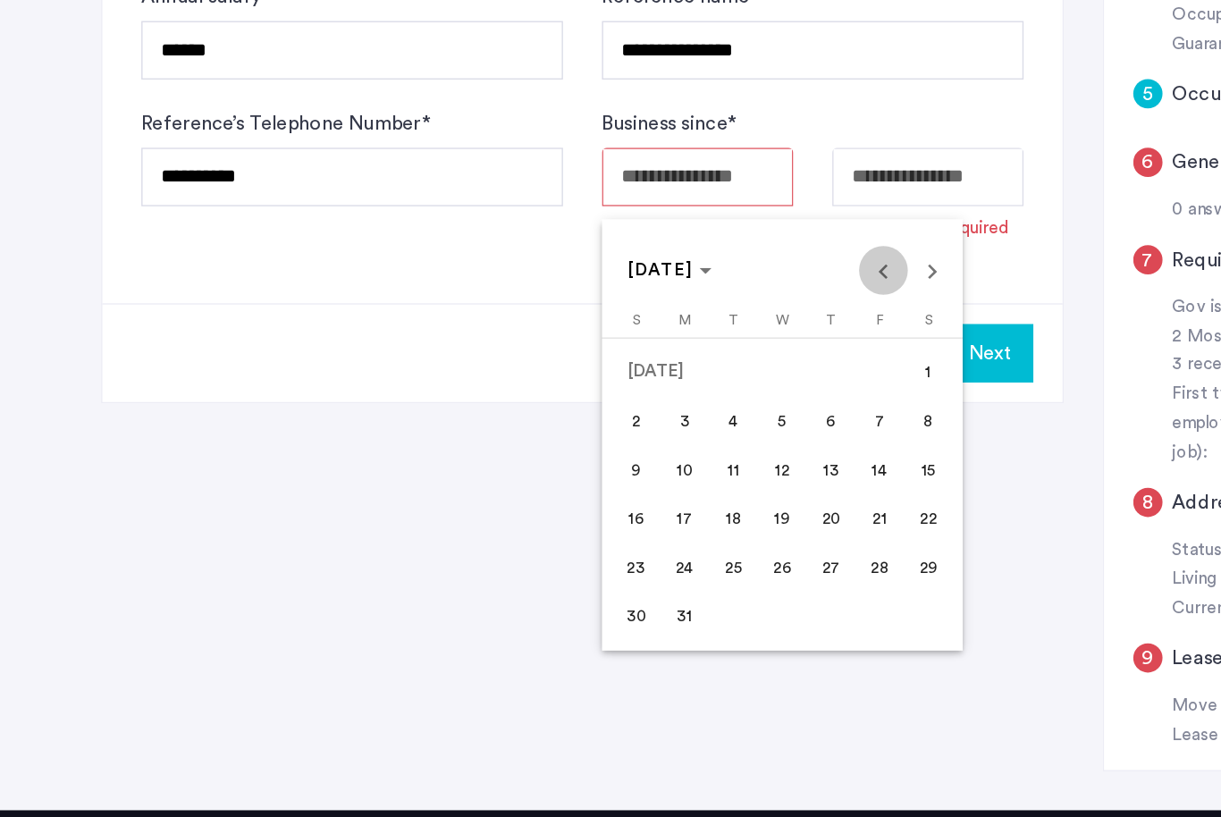
click at [647, 354] on span "Previous month" at bounding box center [648, 372] width 36 height 36
click at [646, 354] on span "Previous month" at bounding box center [648, 372] width 36 height 36
click at [647, 354] on span "Previous month" at bounding box center [648, 372] width 36 height 36
click at [645, 354] on span "Previous month" at bounding box center [648, 372] width 36 height 36
click at [646, 354] on span "Previous month" at bounding box center [648, 372] width 36 height 36
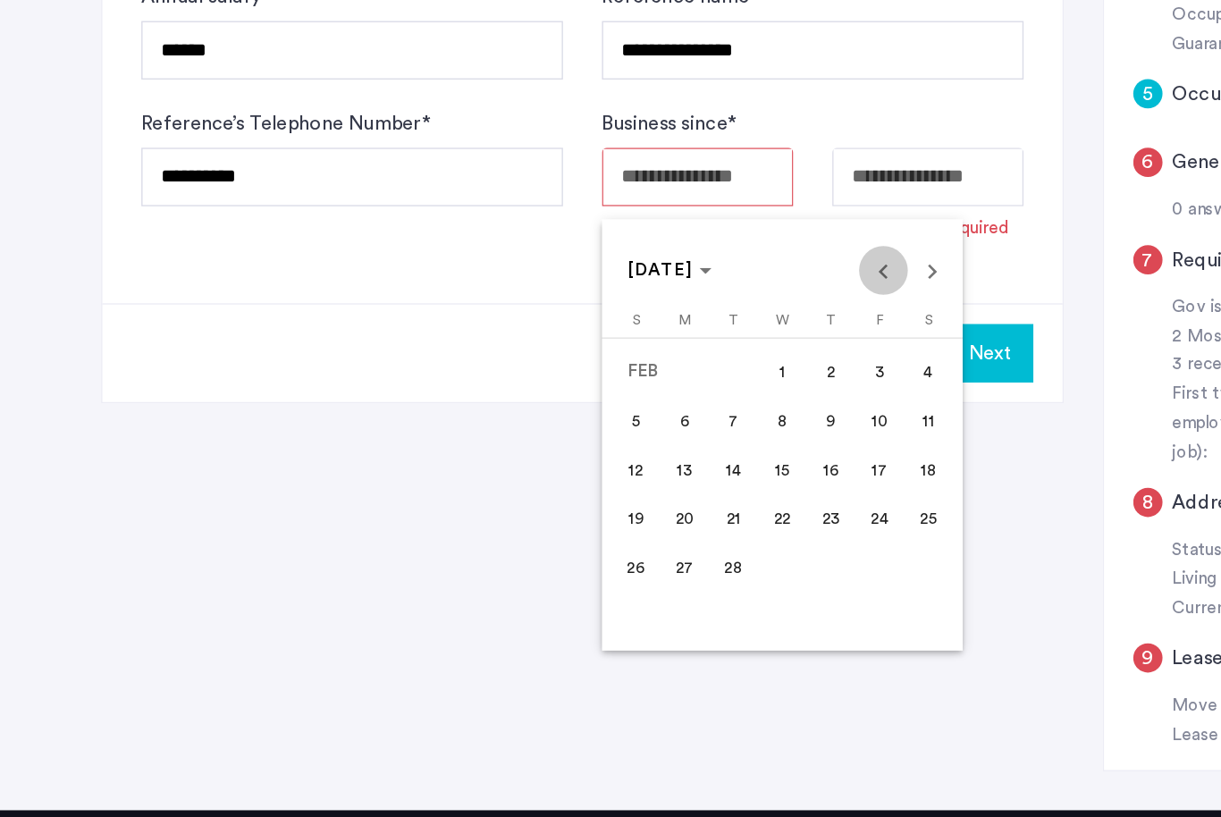
click at [646, 354] on span "Previous month" at bounding box center [648, 372] width 36 height 36
click at [647, 354] on span "Previous month" at bounding box center [648, 372] width 36 height 36
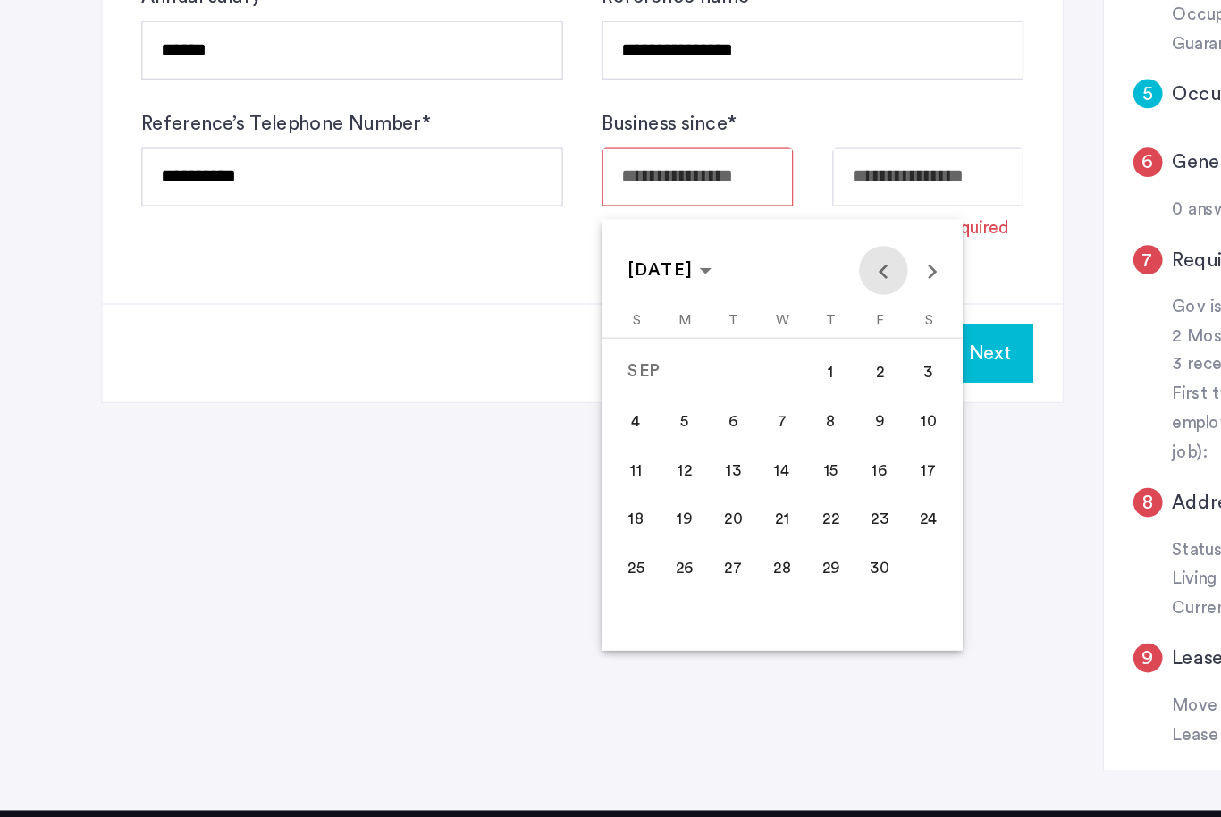
click at [647, 354] on span "Previous month" at bounding box center [648, 372] width 36 height 36
click at [645, 354] on span "Previous month" at bounding box center [648, 372] width 36 height 36
click at [646, 354] on span "Previous month" at bounding box center [648, 372] width 36 height 36
click at [645, 354] on span "Previous month" at bounding box center [648, 372] width 36 height 36
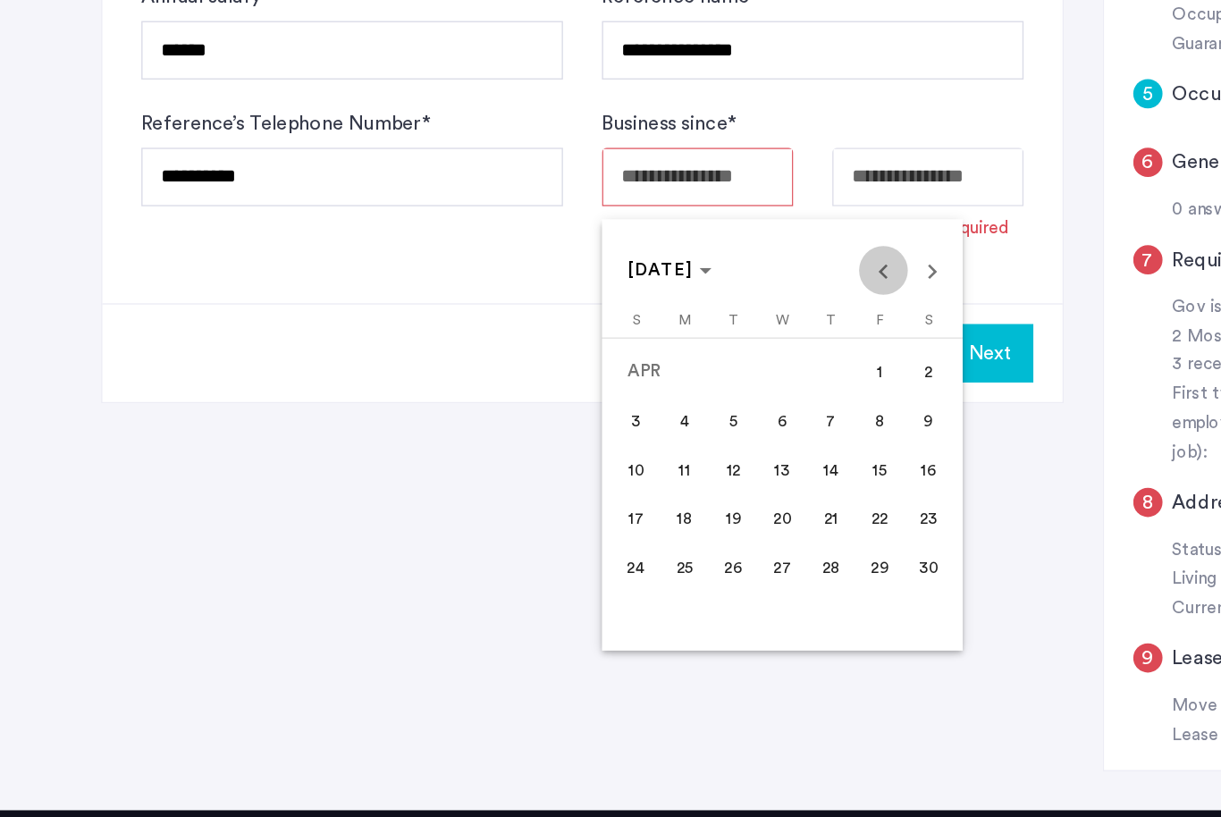
click at [643, 354] on span "Previous month" at bounding box center [648, 372] width 36 height 36
click at [645, 354] on span "Previous month" at bounding box center [648, 372] width 36 height 36
click at [644, 354] on span "Previous month" at bounding box center [648, 372] width 36 height 36
click at [645, 354] on span "Previous month" at bounding box center [648, 372] width 36 height 36
click at [646, 354] on span "Previous month" at bounding box center [648, 372] width 36 height 36
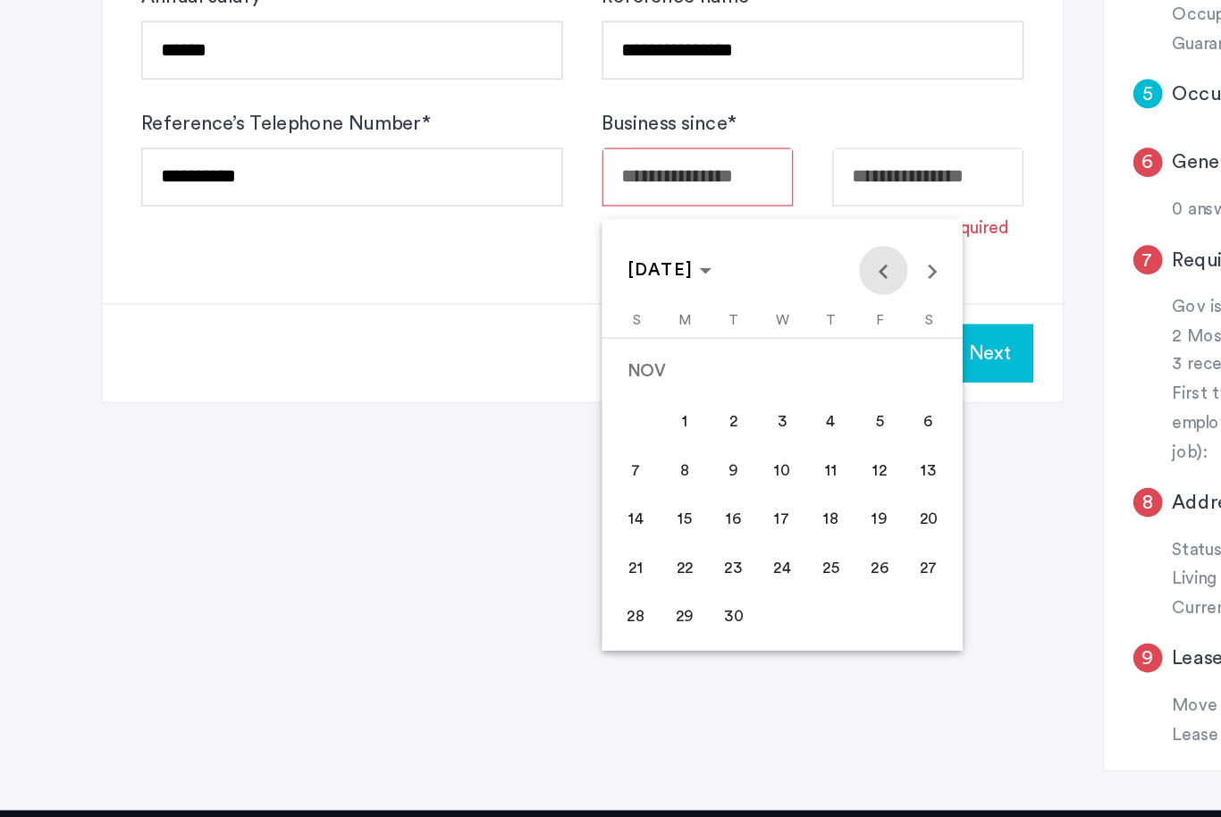
click at [647, 354] on span "Previous month" at bounding box center [648, 372] width 36 height 36
click at [648, 354] on span "Previous month" at bounding box center [648, 372] width 36 height 36
click at [647, 354] on span "Previous month" at bounding box center [648, 372] width 36 height 36
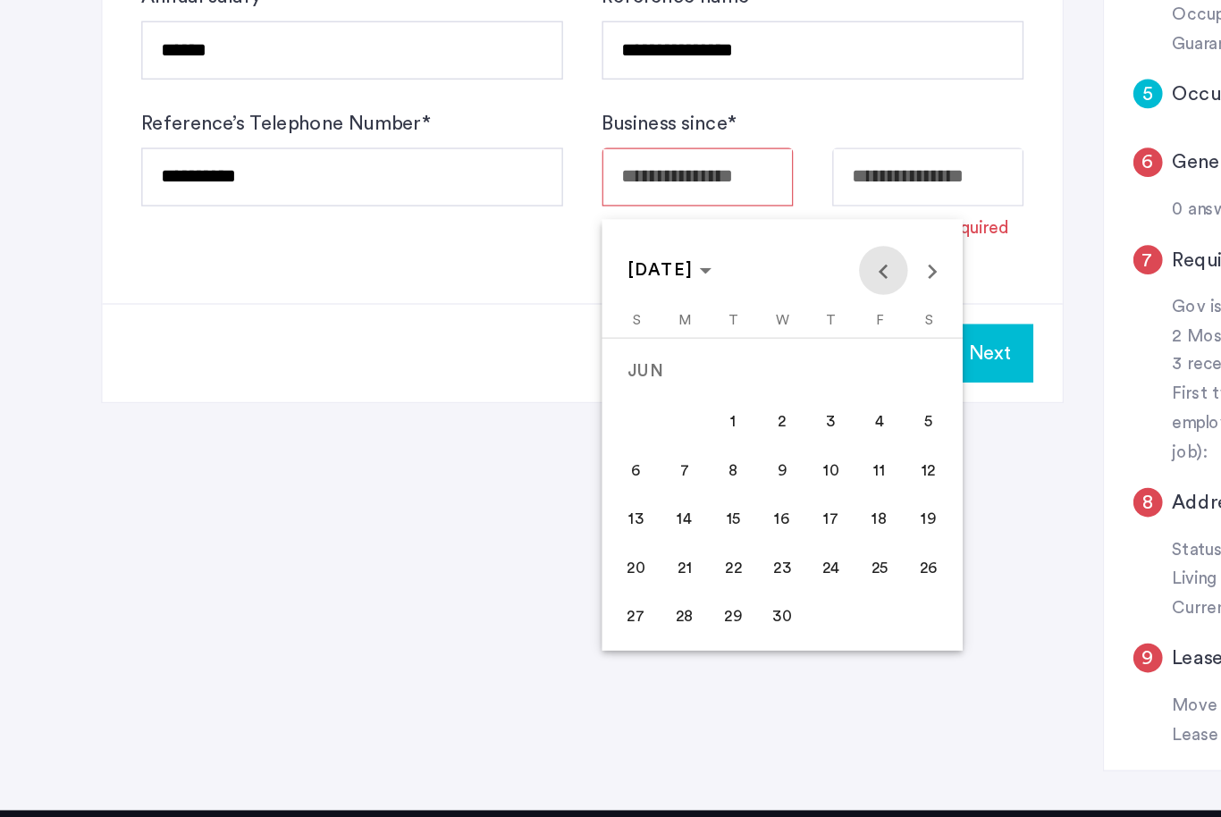
click at [647, 354] on span "Previous month" at bounding box center [648, 372] width 36 height 36
click at [646, 354] on span "Previous month" at bounding box center [648, 372] width 36 height 36
click at [647, 354] on span "Previous month" at bounding box center [648, 372] width 36 height 36
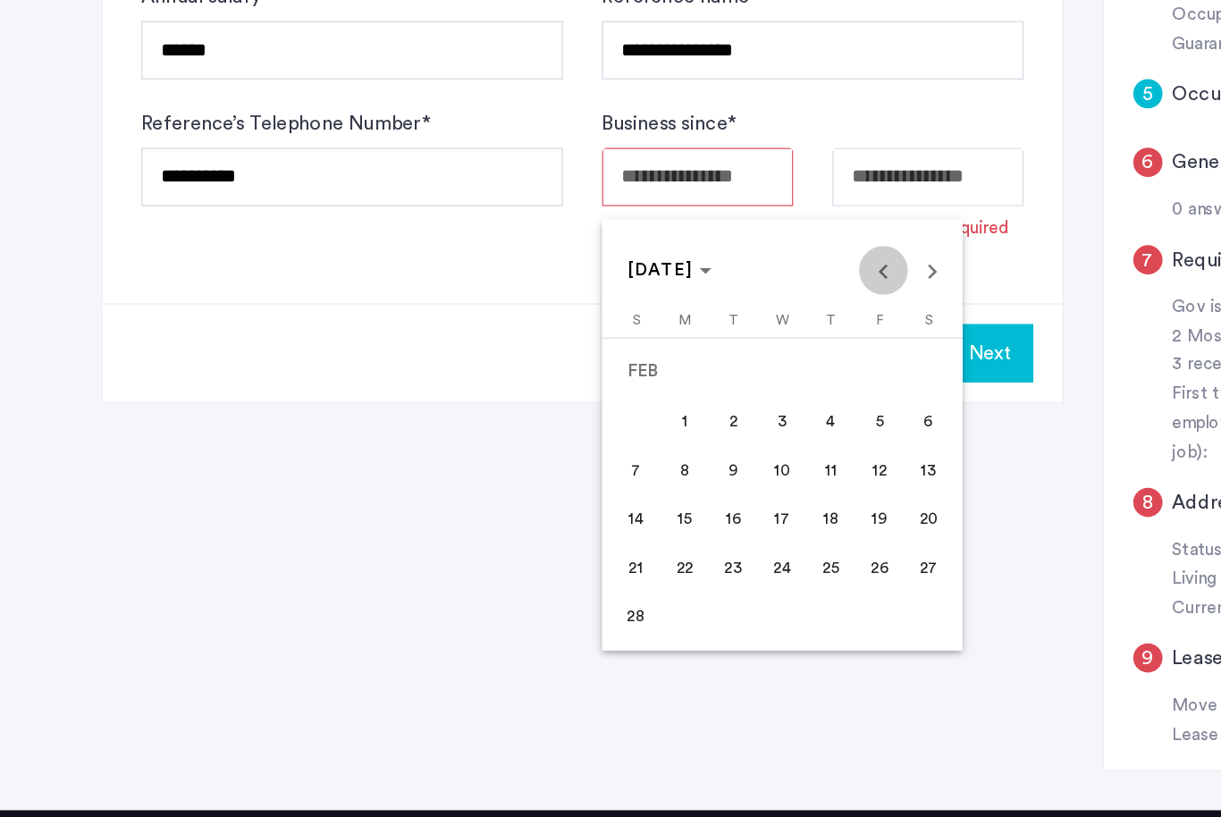
click at [646, 354] on span "Previous month" at bounding box center [648, 372] width 36 height 36
click at [647, 354] on span "Previous month" at bounding box center [648, 372] width 36 height 36
click at [646, 354] on span "Previous month" at bounding box center [648, 372] width 36 height 36
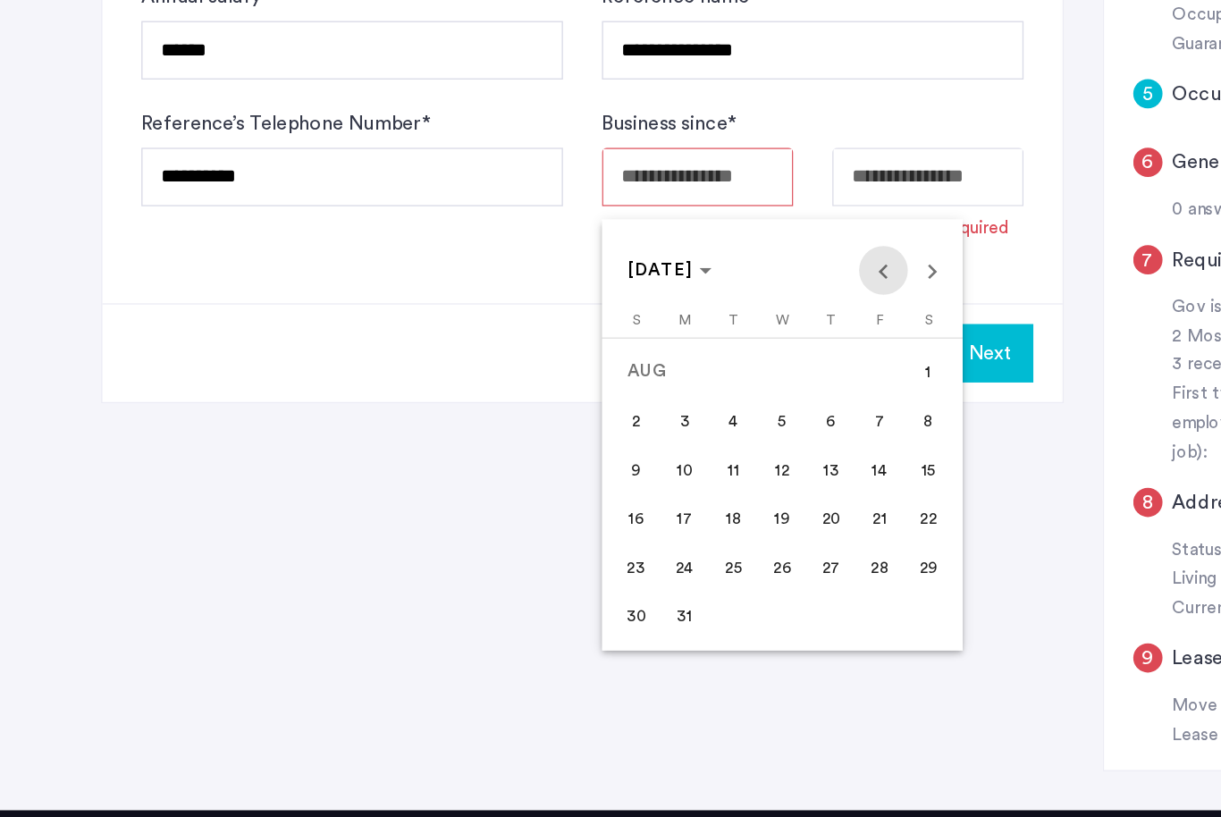
click at [647, 354] on span "Previous month" at bounding box center [648, 372] width 36 height 36
click at [648, 354] on span "Previous month" at bounding box center [648, 372] width 36 height 36
click at [647, 354] on span "Previous month" at bounding box center [648, 372] width 36 height 36
click at [649, 354] on span "Previous month" at bounding box center [648, 372] width 36 height 36
click at [648, 354] on span "Previous month" at bounding box center [648, 372] width 36 height 36
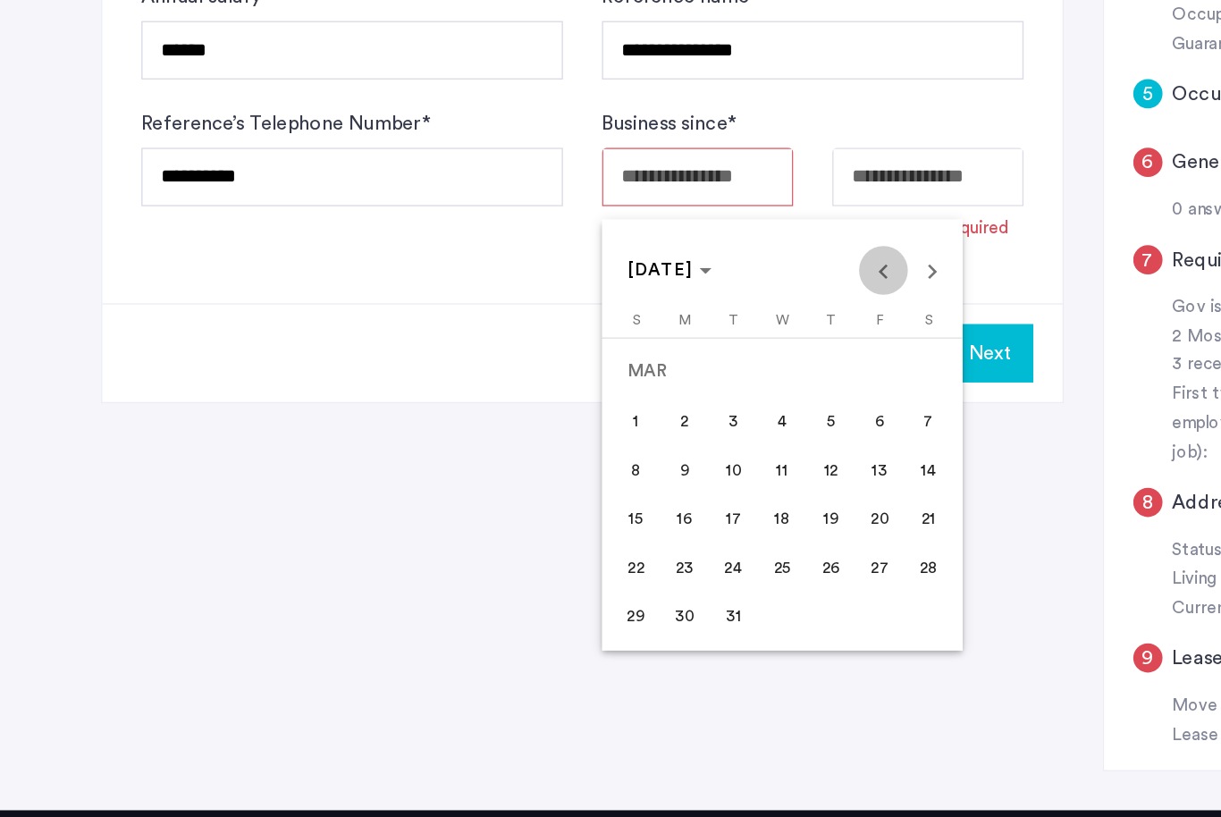
click at [649, 354] on span "Previous month" at bounding box center [648, 372] width 36 height 36
click at [647, 354] on span "Previous month" at bounding box center [648, 372] width 36 height 36
click at [648, 354] on span "Previous month" at bounding box center [648, 372] width 36 height 36
click at [649, 354] on span "Previous month" at bounding box center [648, 372] width 36 height 36
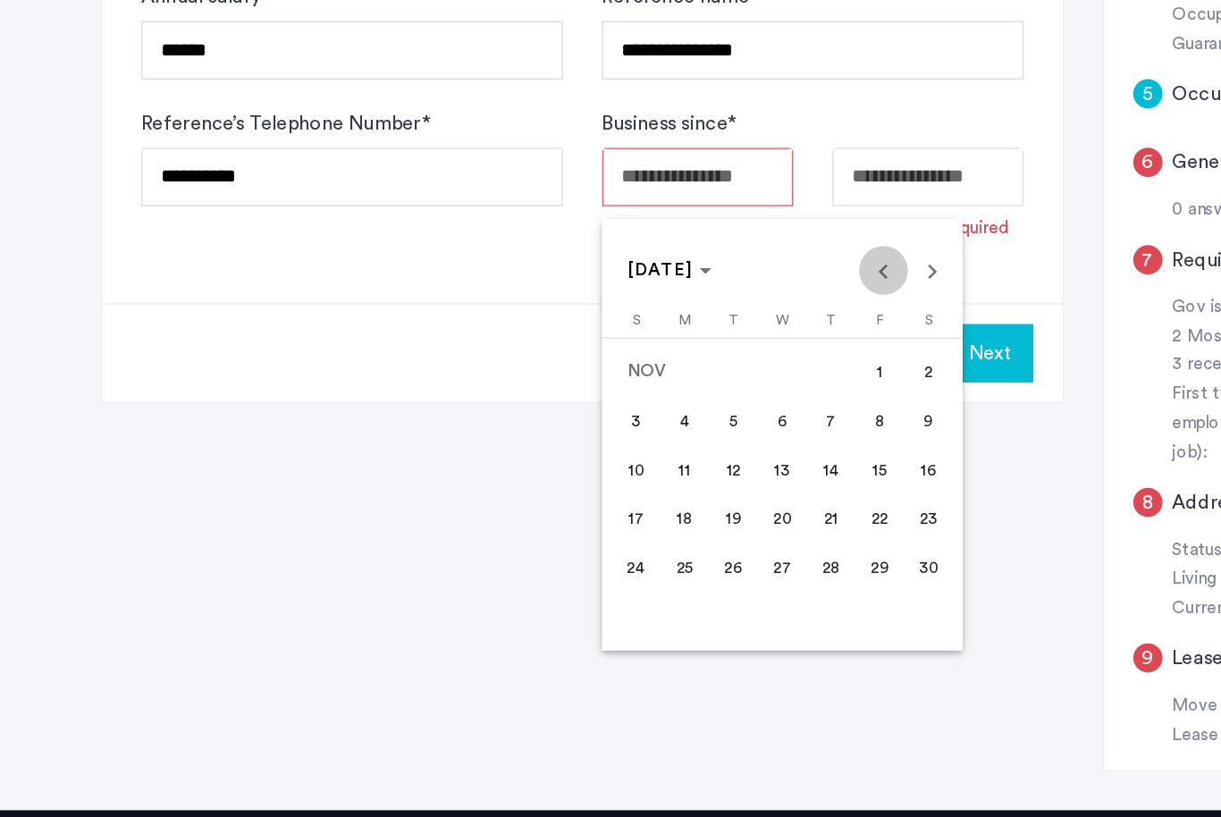
click at [649, 354] on span "Previous month" at bounding box center [648, 372] width 36 height 36
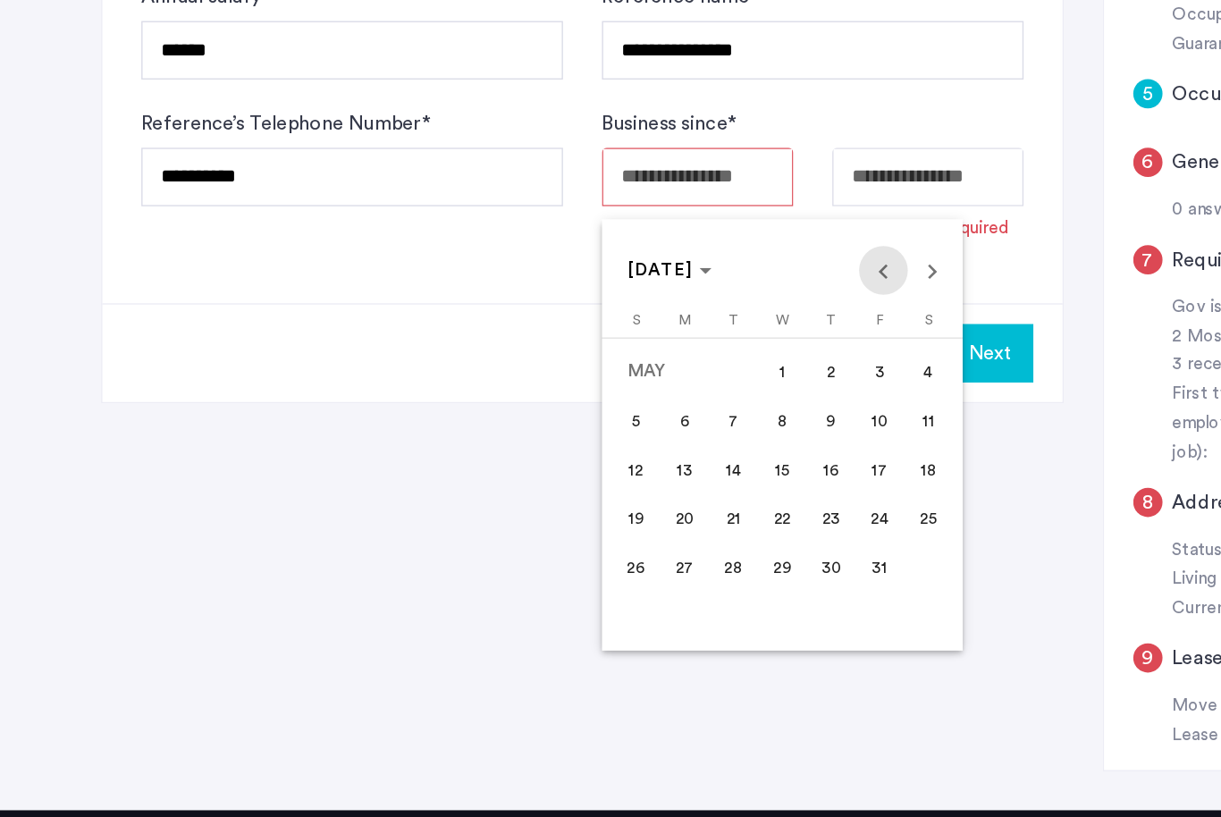
click at [649, 354] on span "Previous month" at bounding box center [648, 372] width 36 height 36
click at [650, 354] on span "Previous month" at bounding box center [648, 372] width 36 height 36
click at [649, 354] on span "Previous month" at bounding box center [648, 372] width 36 height 36
click at [650, 354] on span "Previous month" at bounding box center [648, 372] width 36 height 36
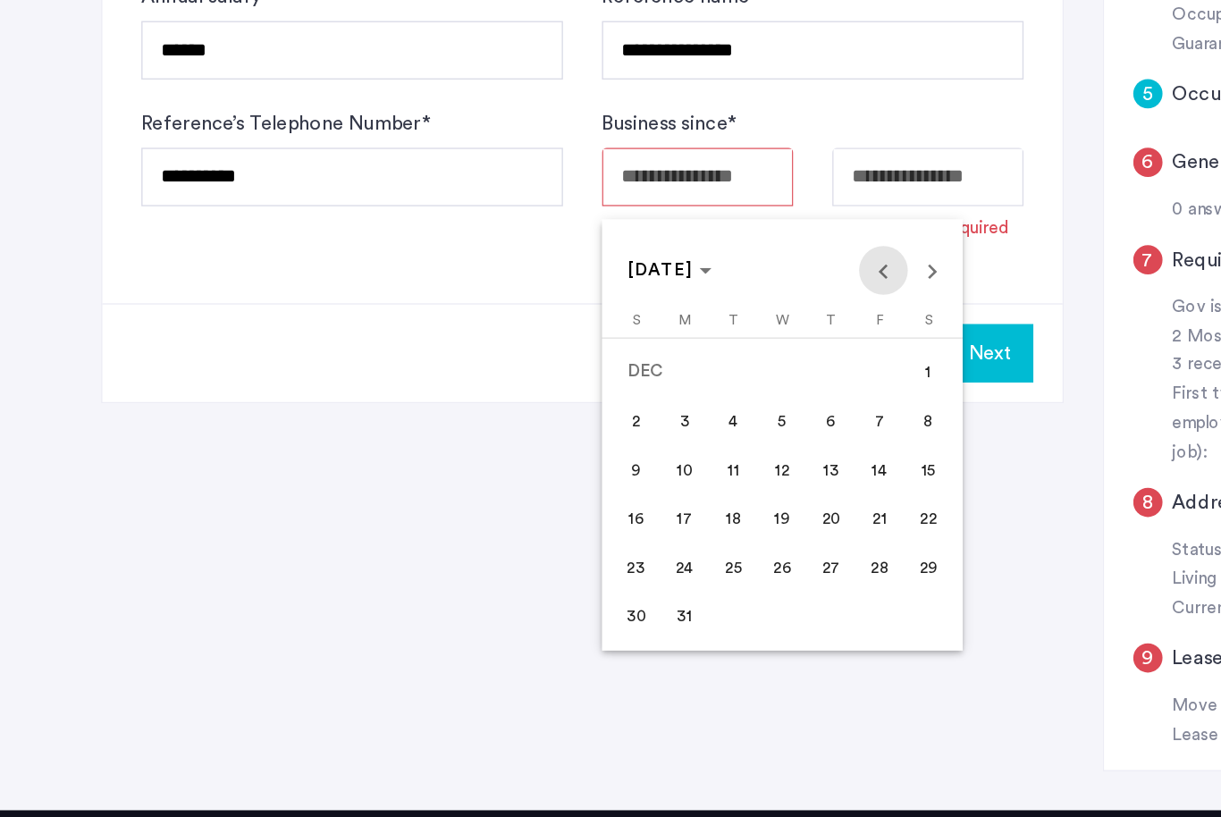
click at [651, 354] on span "Previous month" at bounding box center [648, 372] width 36 height 36
click at [650, 354] on span "Previous month" at bounding box center [648, 372] width 36 height 36
click at [652, 354] on span "Previous month" at bounding box center [648, 372] width 36 height 36
click at [651, 354] on span "Previous month" at bounding box center [648, 372] width 36 height 36
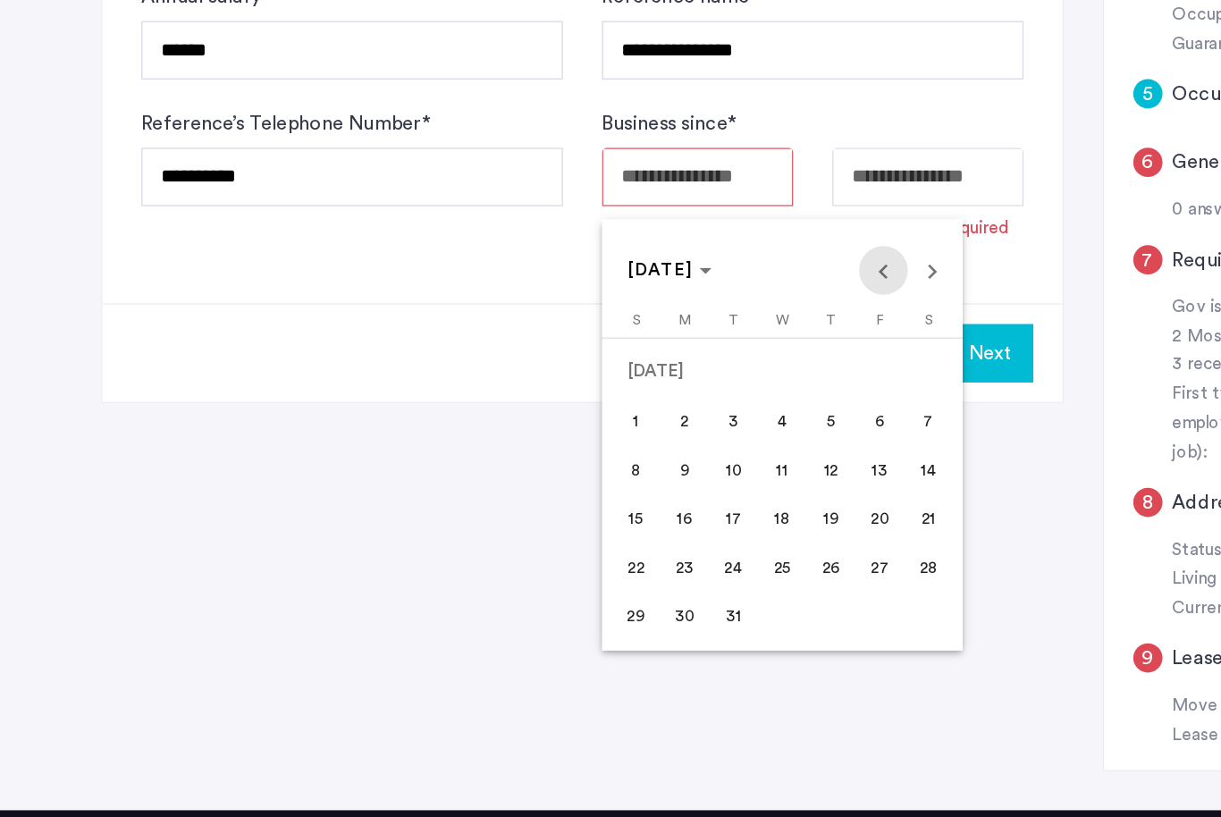
click at [651, 354] on span "Previous month" at bounding box center [648, 372] width 36 height 36
click at [650, 354] on span "Previous month" at bounding box center [648, 372] width 36 height 36
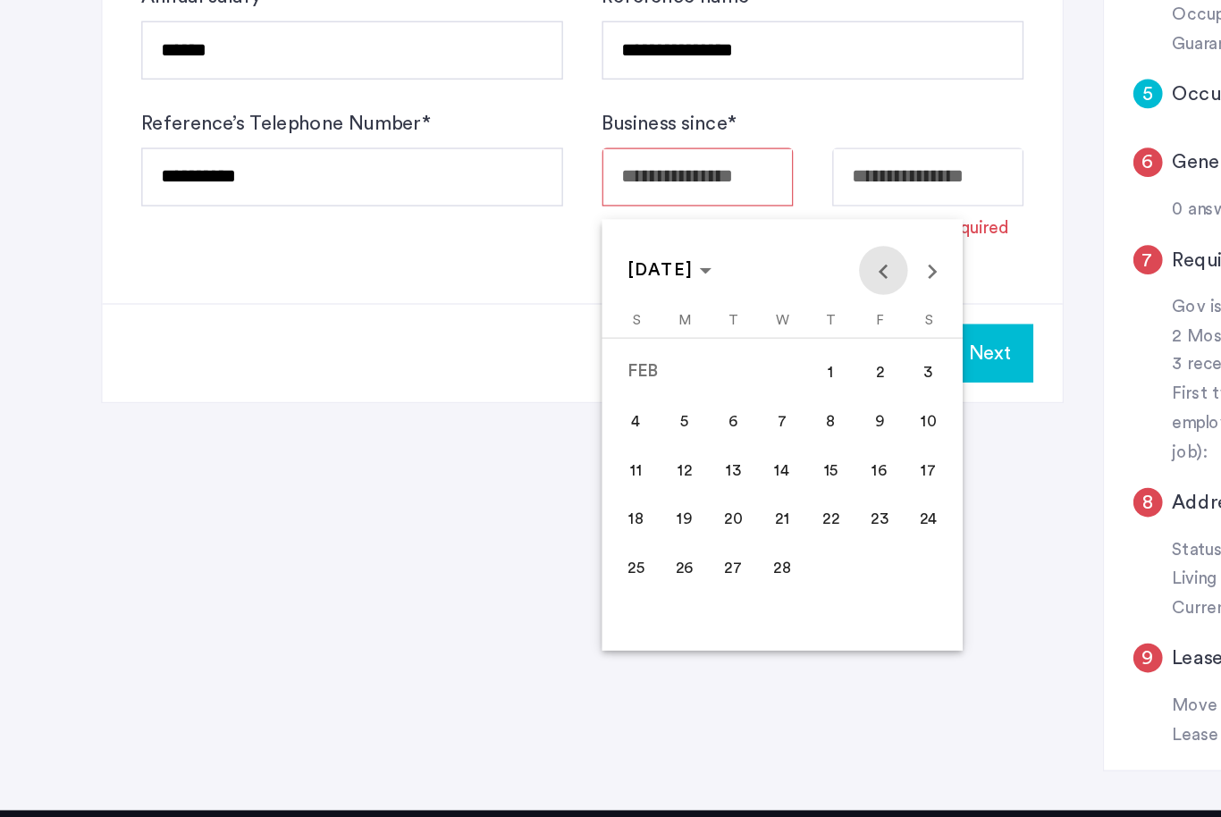
click at [650, 354] on span "Previous month" at bounding box center [648, 372] width 36 height 36
click at [651, 354] on span "Previous month" at bounding box center [648, 372] width 36 height 36
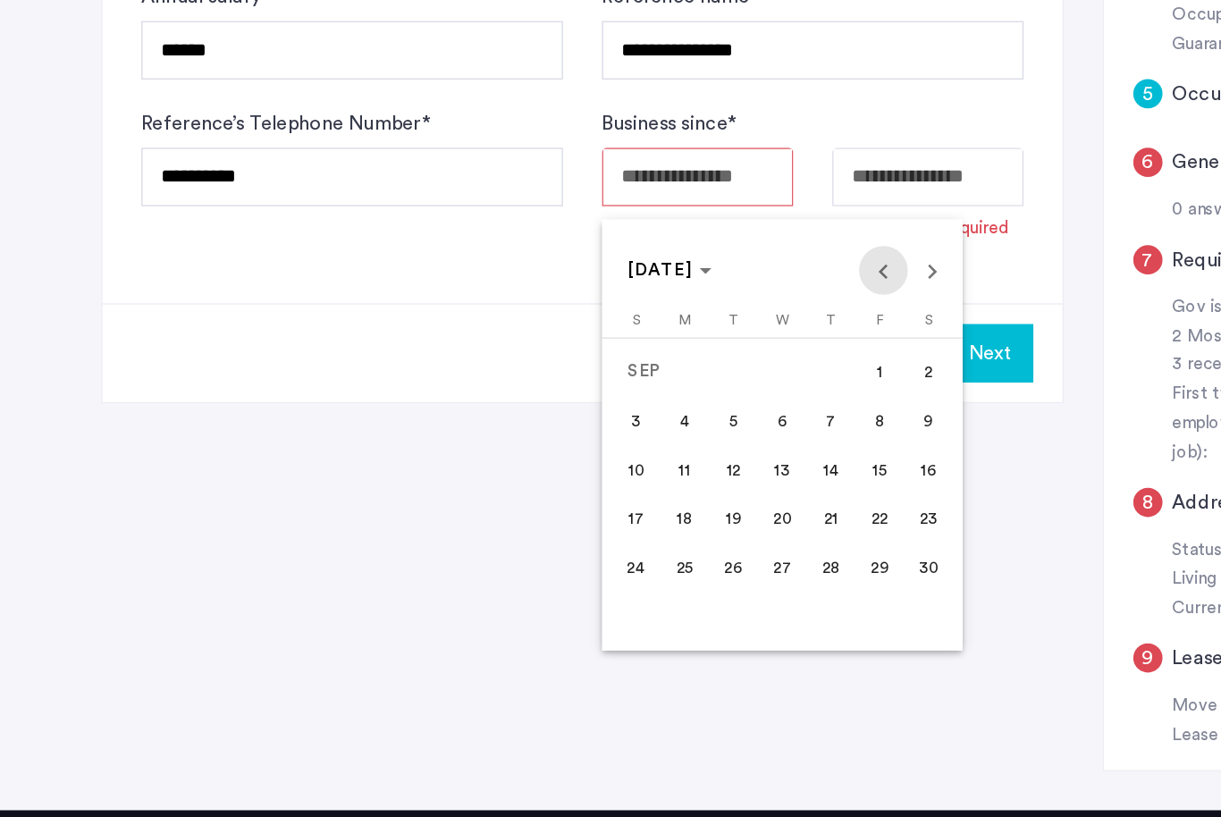
click at [651, 354] on span "Previous month" at bounding box center [648, 372] width 36 height 36
click at [652, 354] on span "Previous month" at bounding box center [648, 372] width 36 height 36
click at [651, 354] on span "Previous month" at bounding box center [648, 372] width 36 height 36
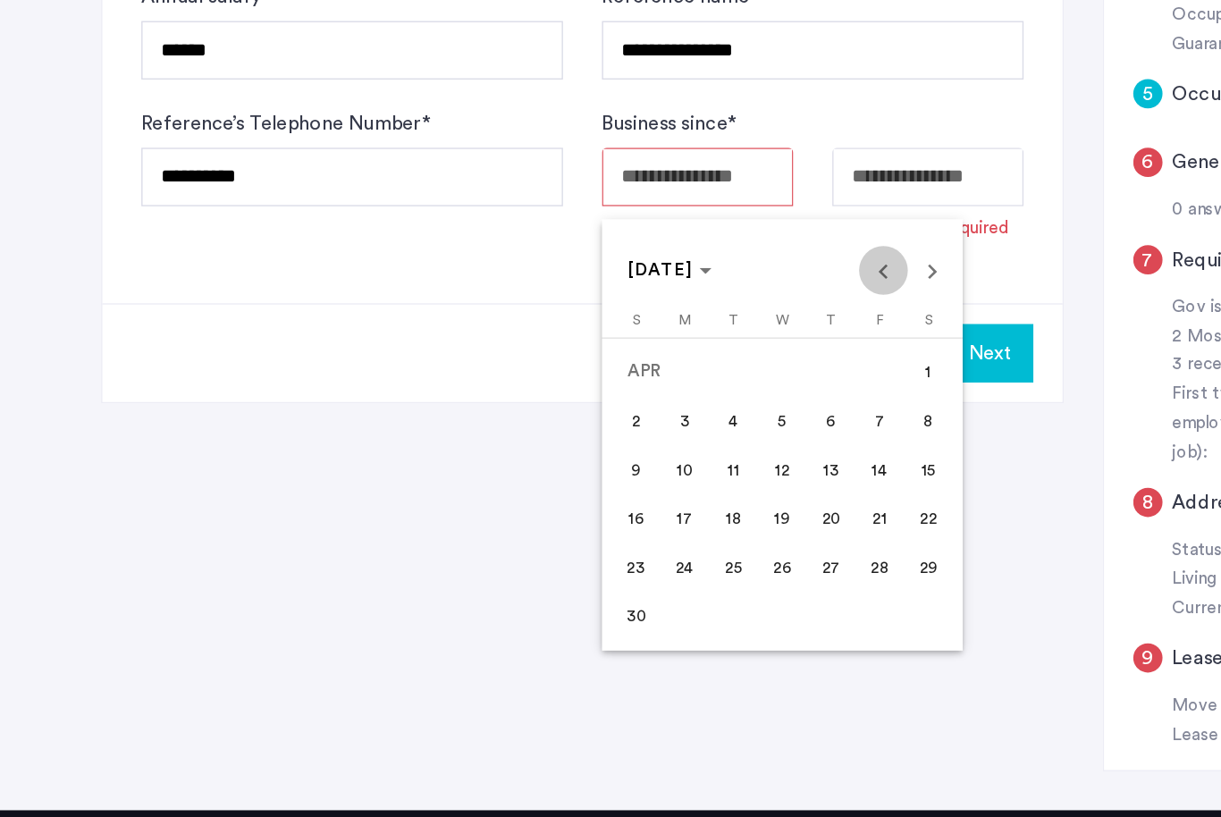
click at [651, 354] on span "Previous month" at bounding box center [648, 372] width 36 height 36
click at [652, 354] on span "Previous month" at bounding box center [648, 372] width 36 height 36
click at [651, 354] on span "Previous month" at bounding box center [648, 372] width 36 height 36
click at [652, 354] on span "Previous month" at bounding box center [648, 372] width 36 height 36
click at [650, 354] on span "Previous month" at bounding box center [648, 372] width 36 height 36
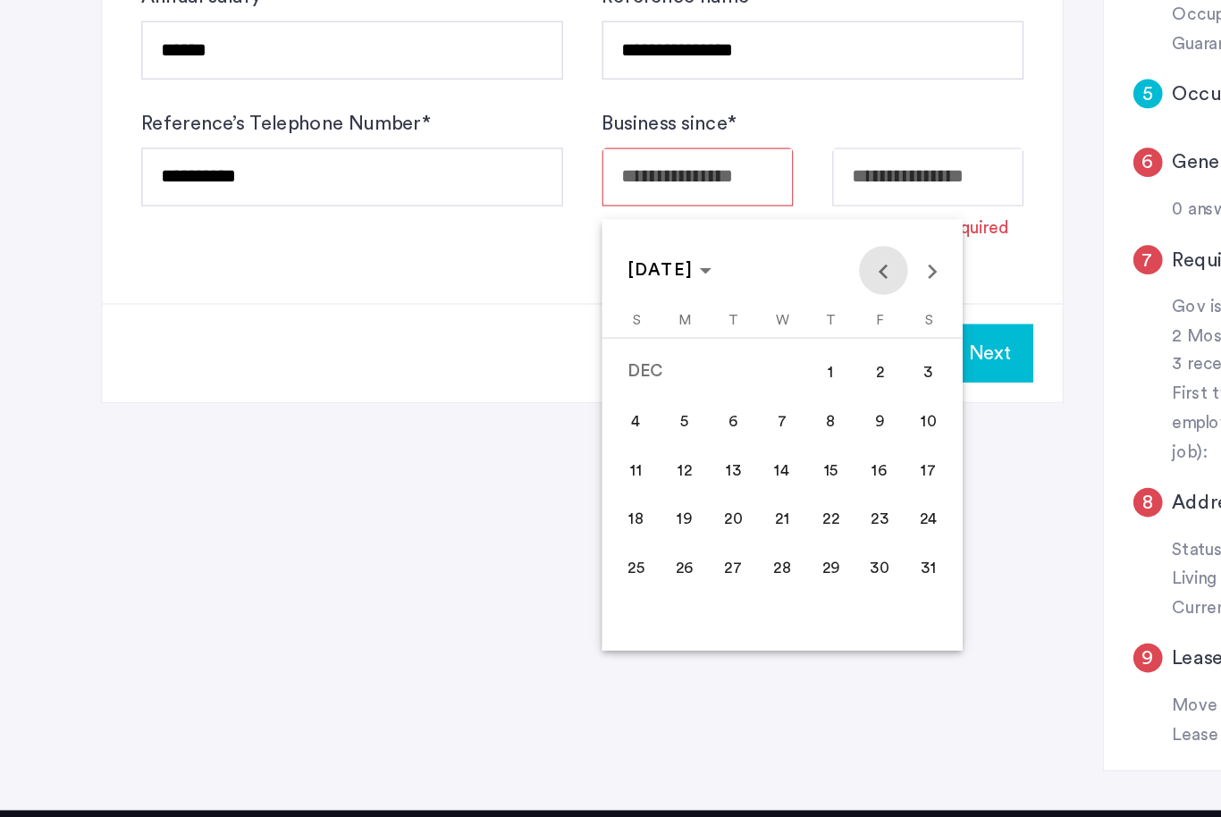
click at [651, 354] on span "Previous month" at bounding box center [648, 372] width 36 height 36
click at [650, 354] on span "Previous month" at bounding box center [648, 372] width 36 height 36
click at [649, 354] on span "Previous month" at bounding box center [648, 372] width 36 height 36
click at [651, 354] on span "Previous month" at bounding box center [648, 372] width 36 height 36
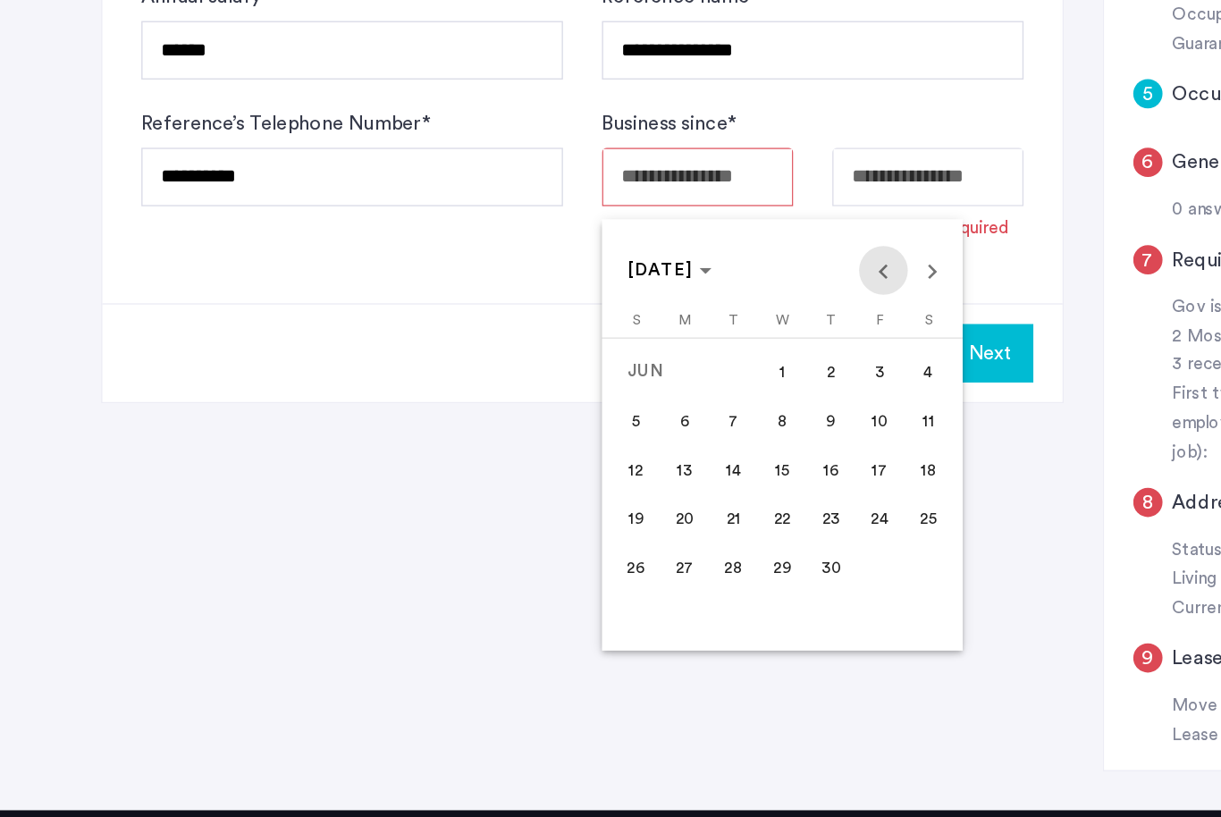
click at [651, 354] on span "Previous month" at bounding box center [648, 372] width 36 height 36
click at [652, 354] on span "Previous month" at bounding box center [648, 372] width 36 height 36
click at [651, 354] on span "Previous month" at bounding box center [648, 372] width 36 height 36
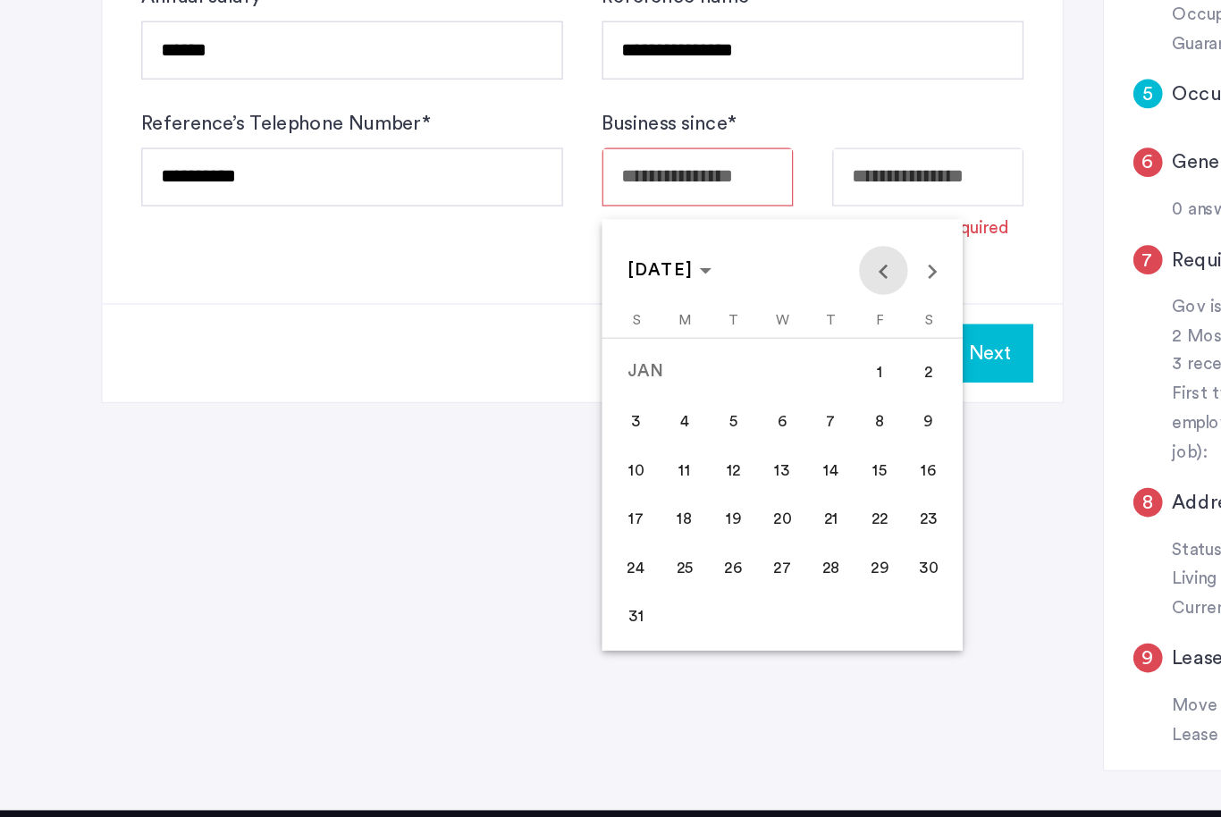
click at [652, 354] on span "Previous month" at bounding box center [648, 372] width 36 height 36
click at [651, 354] on span "Previous month" at bounding box center [648, 372] width 36 height 36
click at [652, 354] on span "Previous month" at bounding box center [648, 372] width 36 height 36
click at [651, 354] on span "Previous month" at bounding box center [648, 372] width 36 height 36
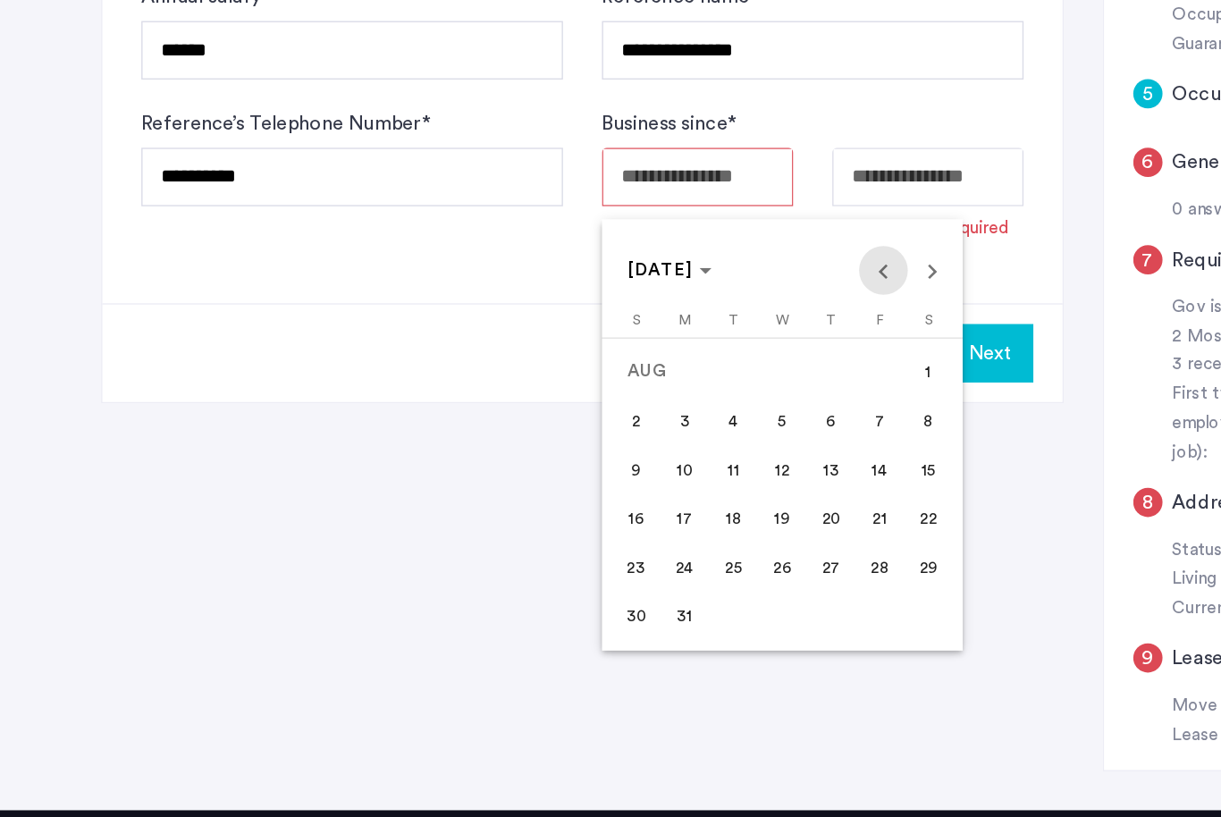
click at [651, 354] on span "Previous month" at bounding box center [648, 372] width 36 height 36
click at [652, 354] on span "Previous month" at bounding box center [648, 372] width 36 height 36
click at [650, 354] on span "Previous month" at bounding box center [648, 372] width 36 height 36
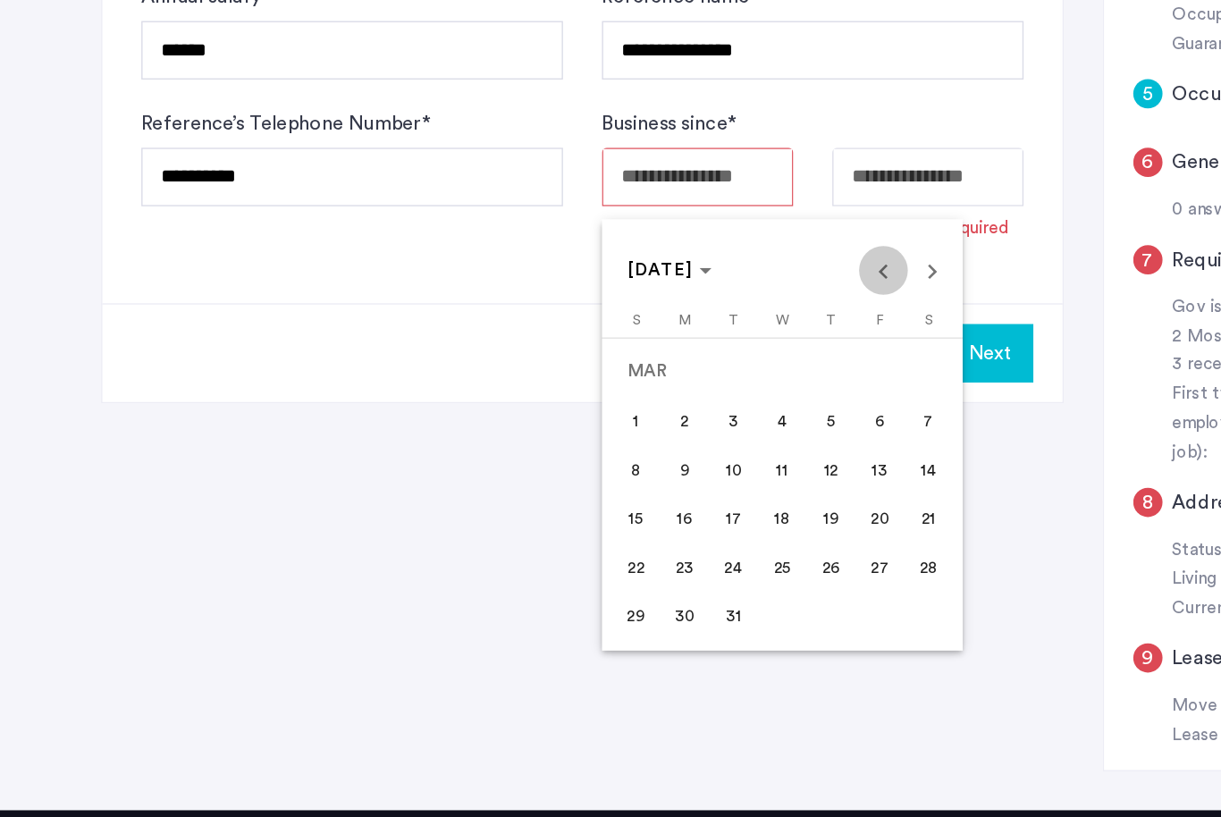
click at [653, 354] on span "Previous month" at bounding box center [648, 372] width 36 height 36
click at [652, 354] on span "Previous month" at bounding box center [648, 372] width 36 height 36
click at [653, 354] on span "Previous month" at bounding box center [648, 372] width 36 height 36
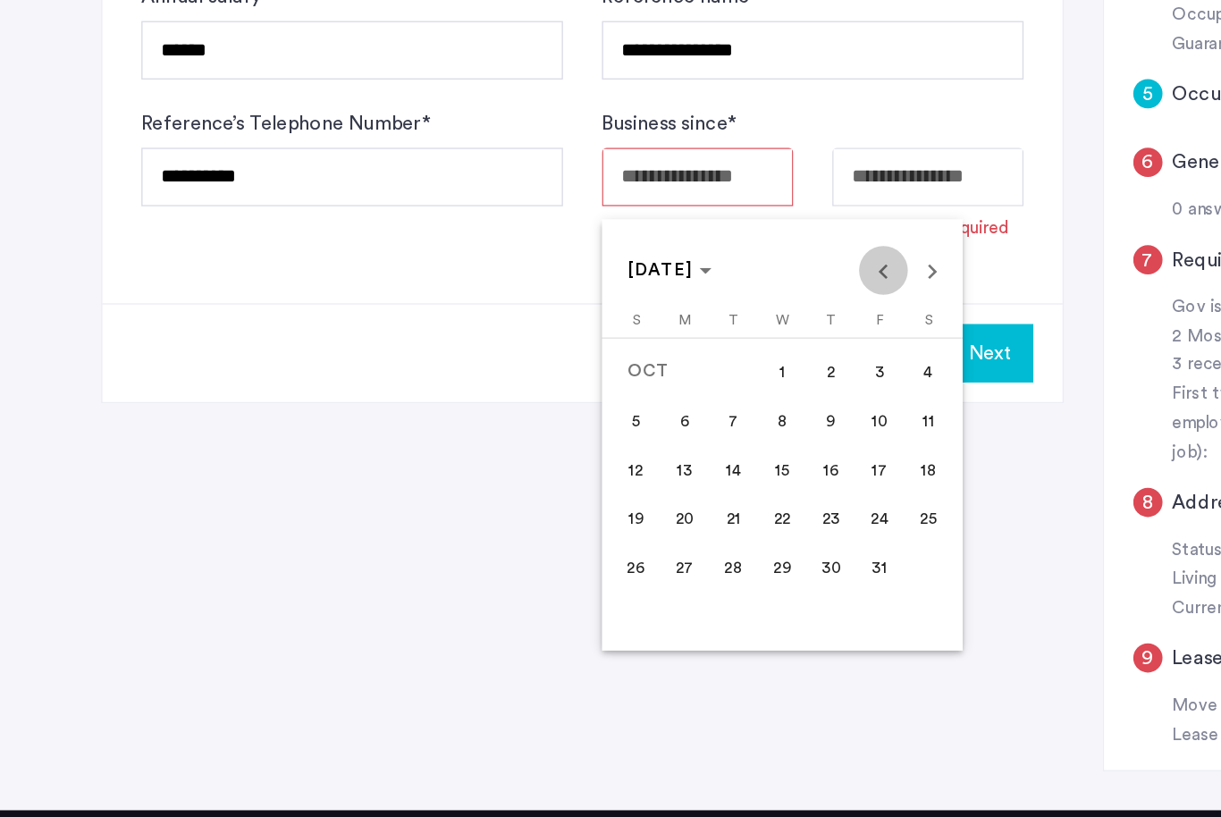
click at [652, 354] on span "Previous month" at bounding box center [648, 372] width 36 height 36
click at [651, 354] on span "Previous month" at bounding box center [648, 372] width 36 height 36
click at [653, 354] on span "Previous month" at bounding box center [648, 372] width 36 height 36
click at [652, 354] on span "Previous month" at bounding box center [648, 372] width 36 height 36
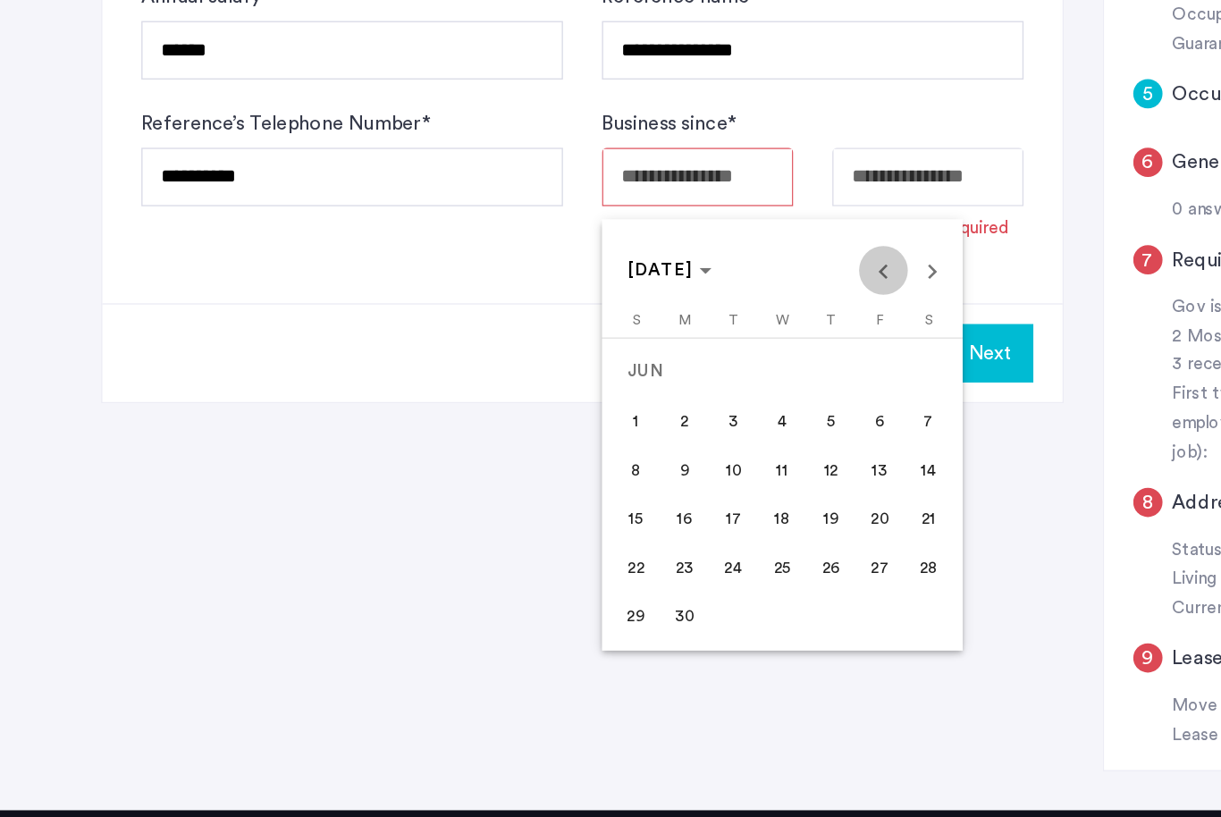
click at [651, 354] on span "Previous month" at bounding box center [648, 372] width 36 height 36
click at [649, 354] on span "Previous month" at bounding box center [648, 372] width 36 height 36
click at [652, 354] on span "Previous month" at bounding box center [648, 372] width 36 height 36
click at [649, 354] on span "Previous month" at bounding box center [648, 372] width 36 height 36
click at [646, 354] on span "Previous month" at bounding box center [648, 372] width 36 height 36
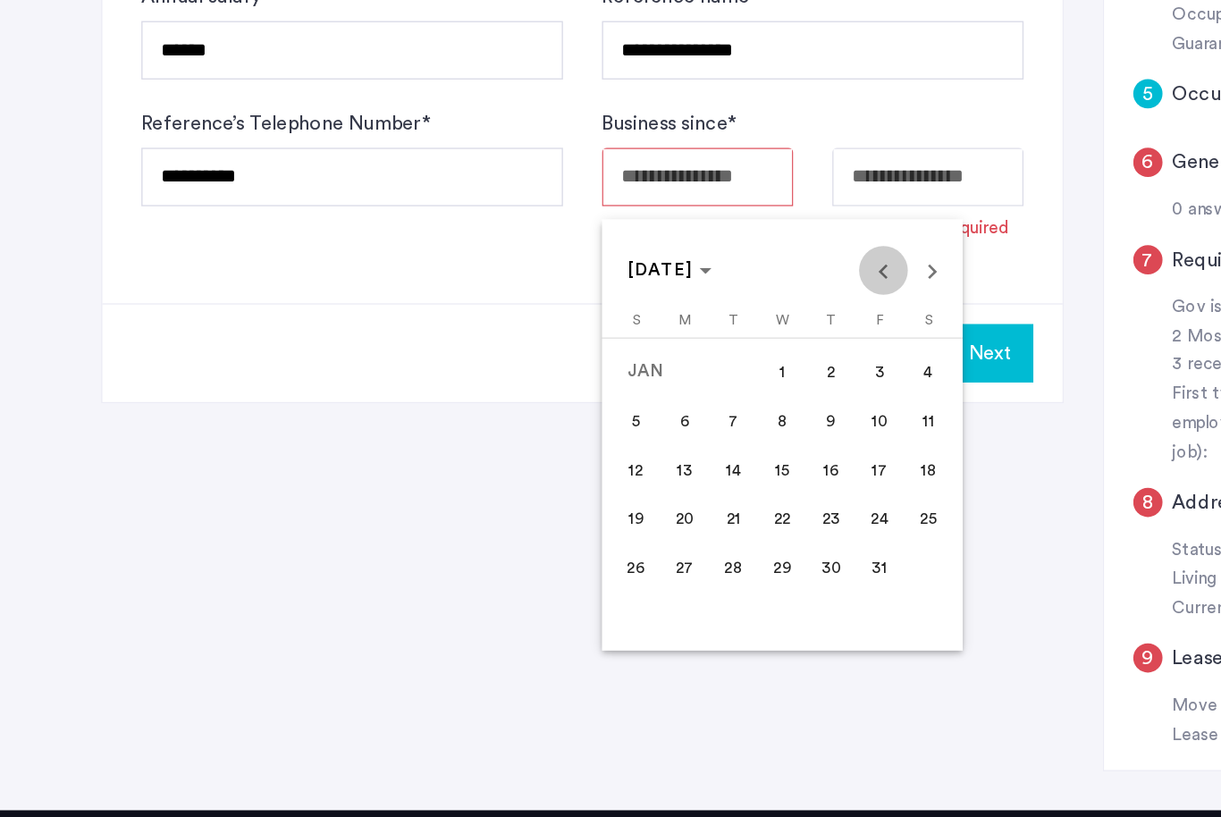
click at [646, 354] on span "Previous month" at bounding box center [648, 372] width 36 height 36
click at [649, 354] on span "Previous month" at bounding box center [648, 372] width 36 height 36
click at [648, 354] on span "Previous month" at bounding box center [648, 372] width 36 height 36
click at [649, 354] on span "Previous month" at bounding box center [648, 372] width 36 height 36
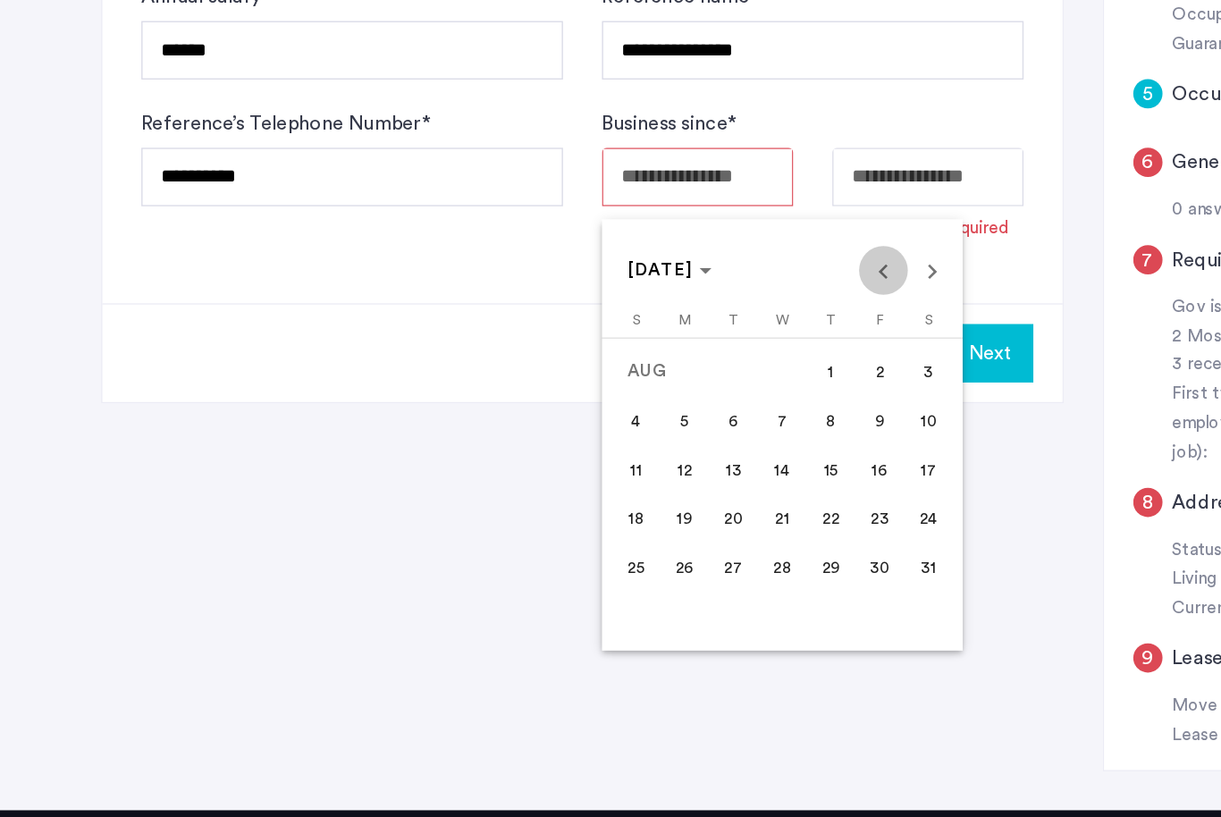
click at [649, 354] on span "Previous month" at bounding box center [648, 372] width 36 height 36
click at [650, 354] on span "Previous month" at bounding box center [648, 372] width 36 height 36
click at [651, 354] on span "Previous month" at bounding box center [648, 372] width 36 height 36
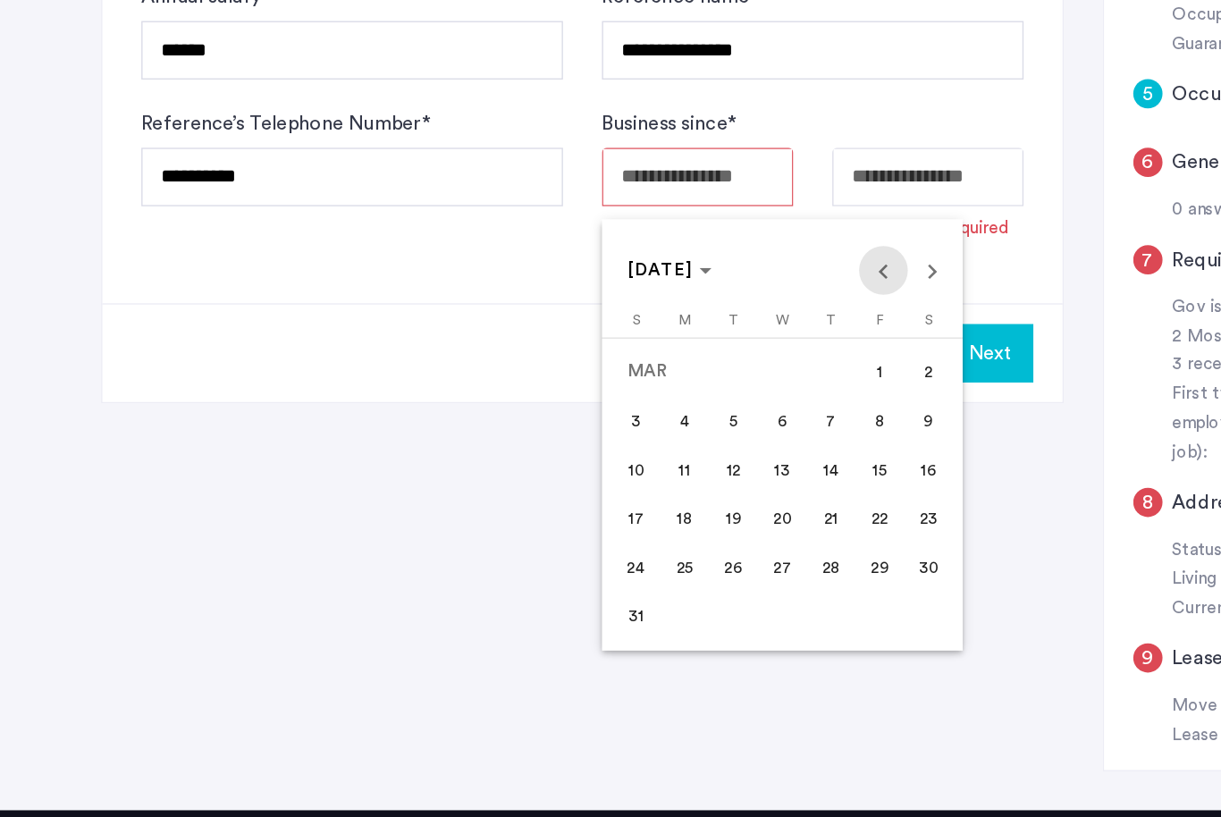
click at [650, 354] on span "Previous month" at bounding box center [648, 372] width 36 height 36
click at [651, 354] on span "Previous month" at bounding box center [648, 372] width 36 height 36
click at [648, 354] on span "Previous month" at bounding box center [648, 372] width 36 height 36
click at [649, 354] on span "Previous month" at bounding box center [648, 372] width 36 height 36
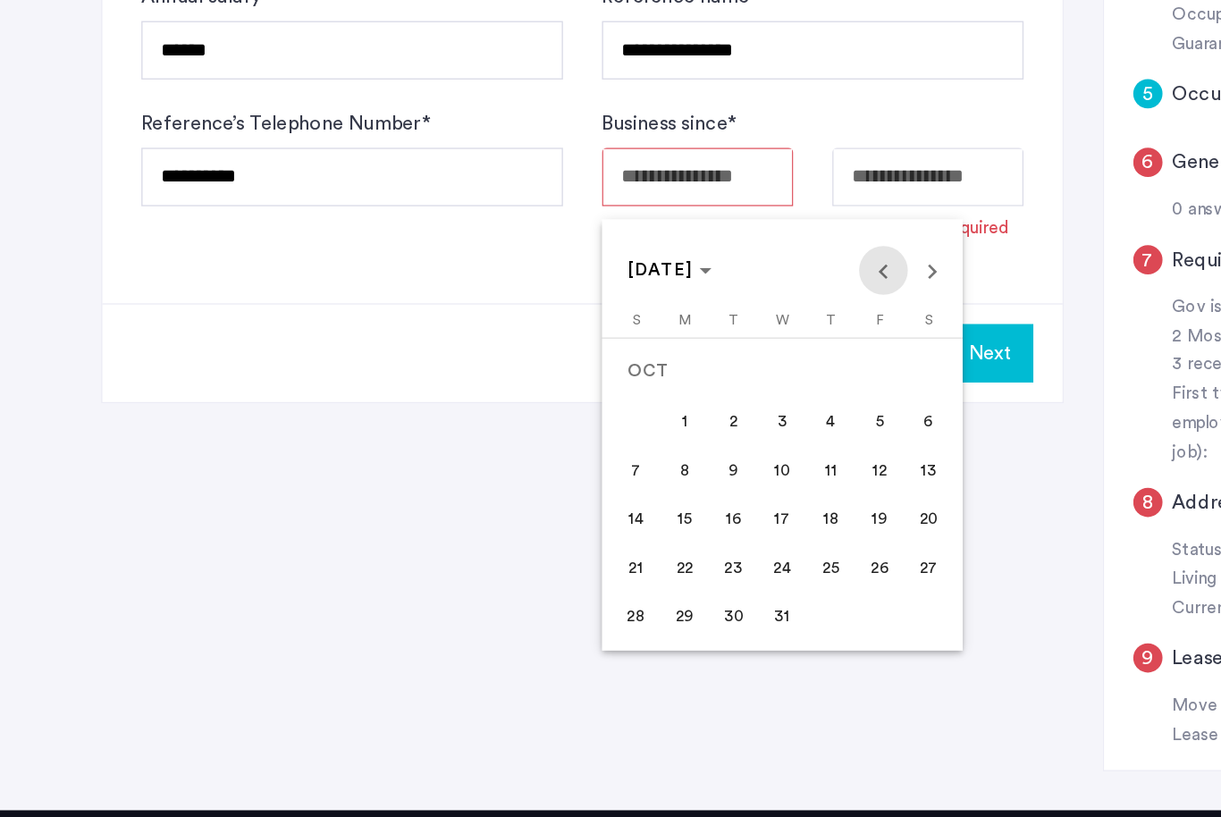
click at [651, 354] on span "Previous month" at bounding box center [648, 372] width 36 height 36
click at [652, 354] on span "Previous month" at bounding box center [648, 372] width 36 height 36
click at [651, 354] on span "Previous month" at bounding box center [648, 372] width 36 height 36
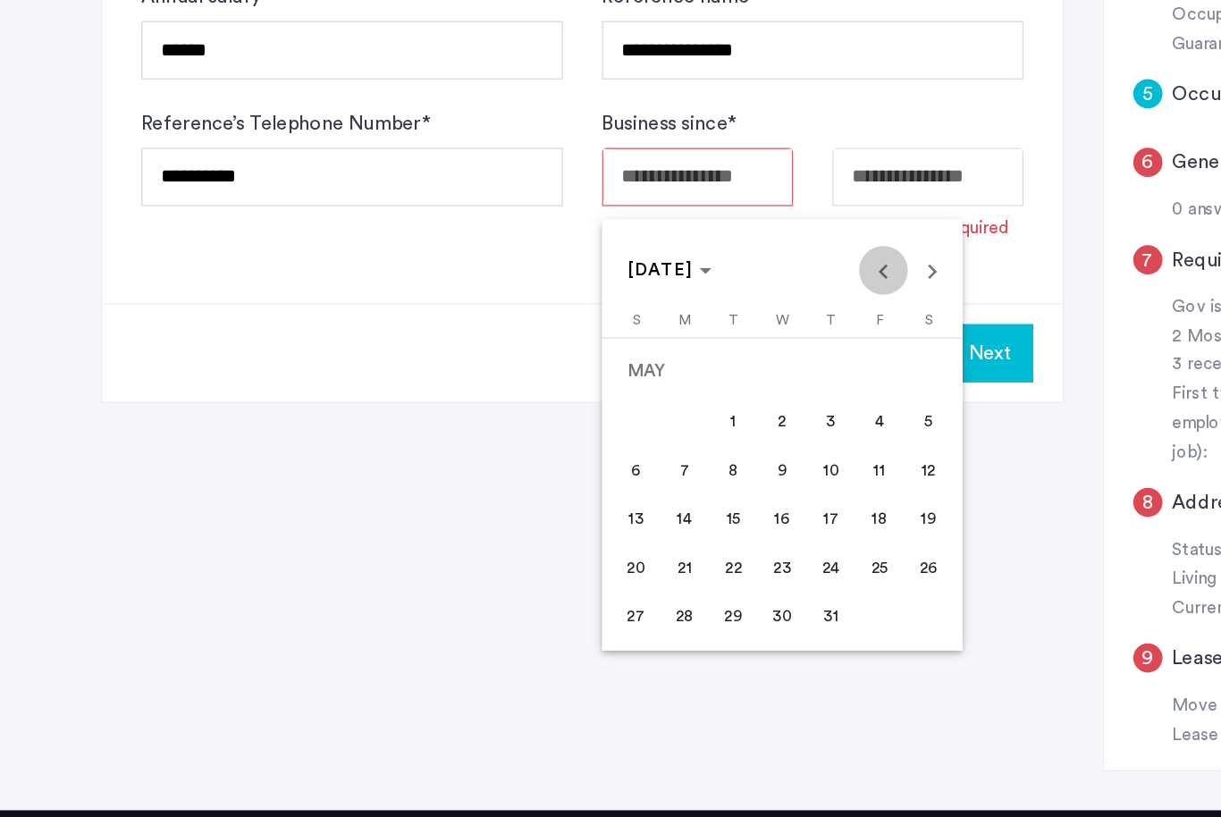
click at [652, 354] on span "Previous month" at bounding box center [648, 372] width 36 height 36
click at [653, 354] on span "Previous month" at bounding box center [648, 372] width 36 height 36
click at [652, 354] on span "Previous month" at bounding box center [648, 372] width 36 height 36
click at [653, 354] on span "Previous month" at bounding box center [648, 372] width 36 height 36
click at [652, 354] on span "Previous month" at bounding box center [648, 372] width 36 height 36
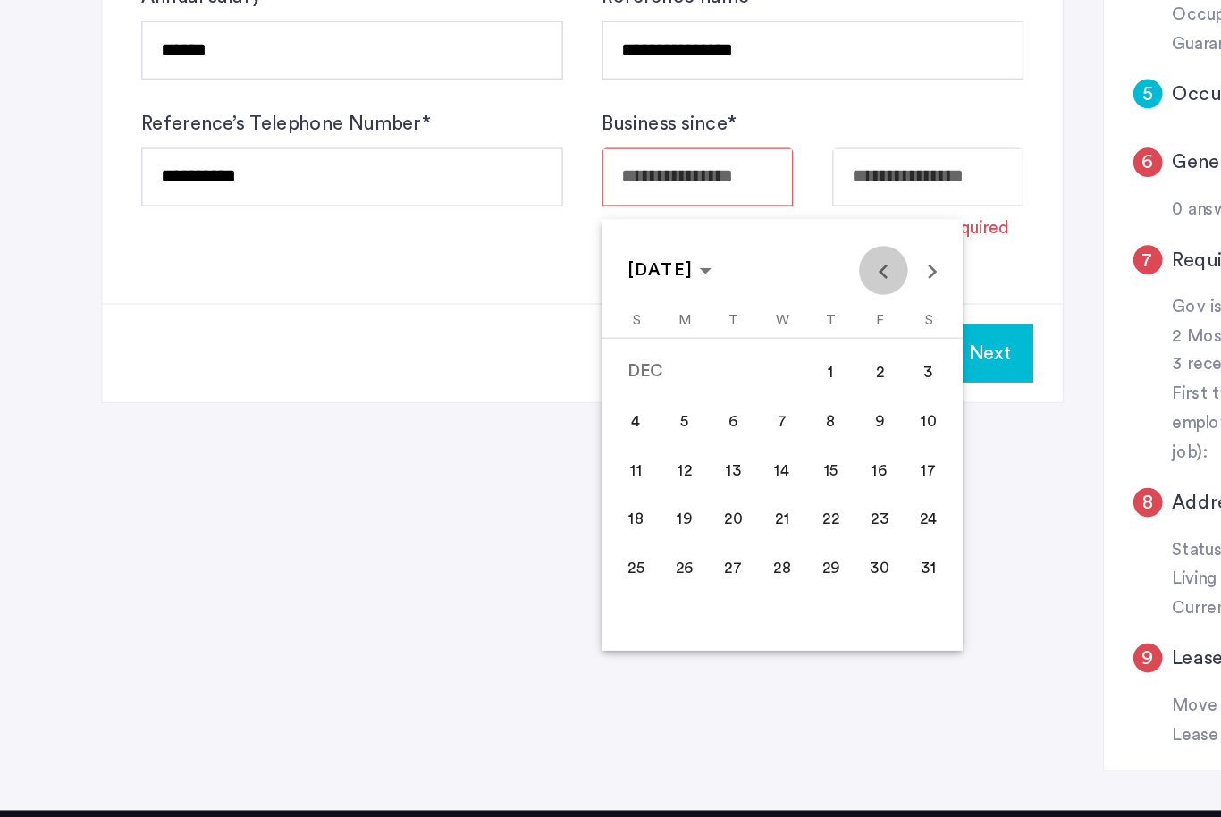
click at [652, 354] on span "Previous month" at bounding box center [648, 372] width 36 height 36
click at [654, 354] on span "Previous month" at bounding box center [648, 372] width 36 height 36
click at [655, 354] on span "Previous month" at bounding box center [648, 372] width 36 height 36
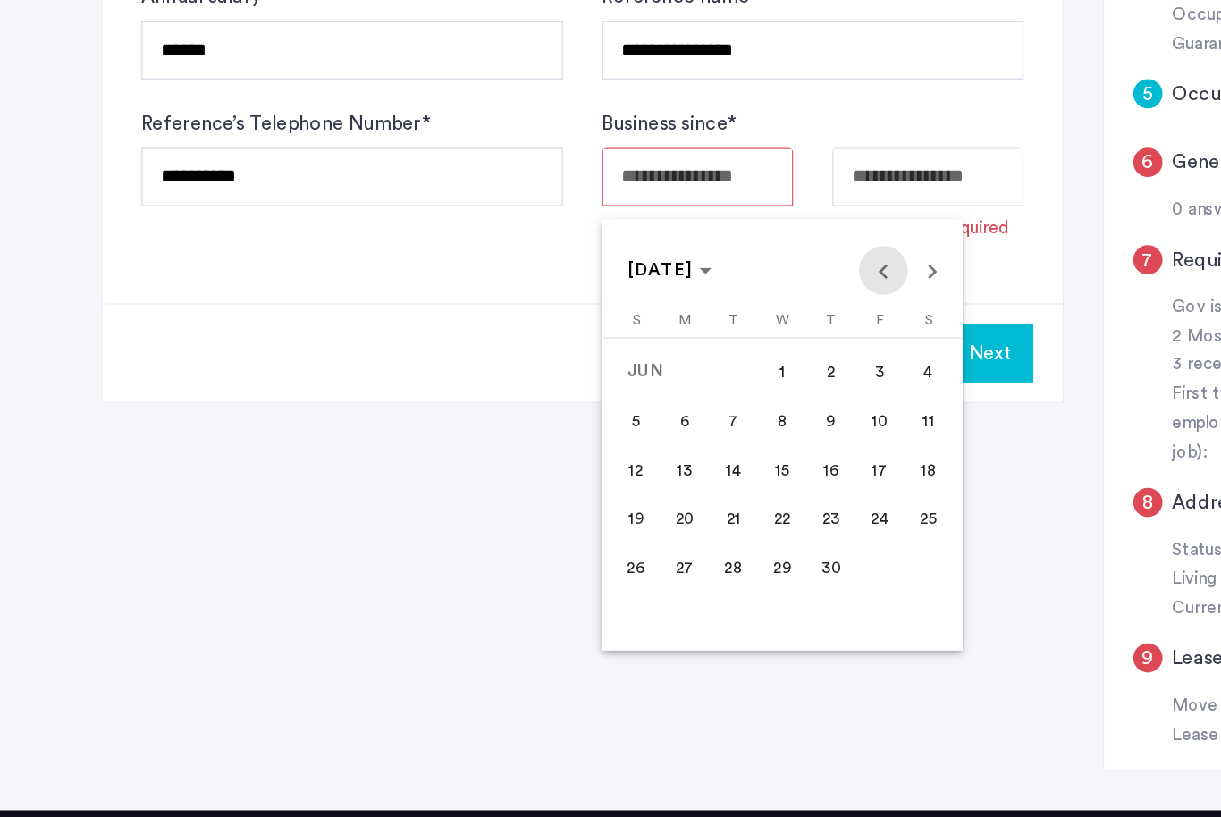
click at [654, 354] on span "Previous month" at bounding box center [648, 372] width 36 height 36
click at [656, 354] on span "Previous month" at bounding box center [648, 372] width 36 height 36
click at [655, 354] on span "Previous month" at bounding box center [648, 372] width 36 height 36
click at [656, 354] on span "Previous month" at bounding box center [648, 372] width 36 height 36
click at [655, 354] on span "Previous month" at bounding box center [648, 372] width 36 height 36
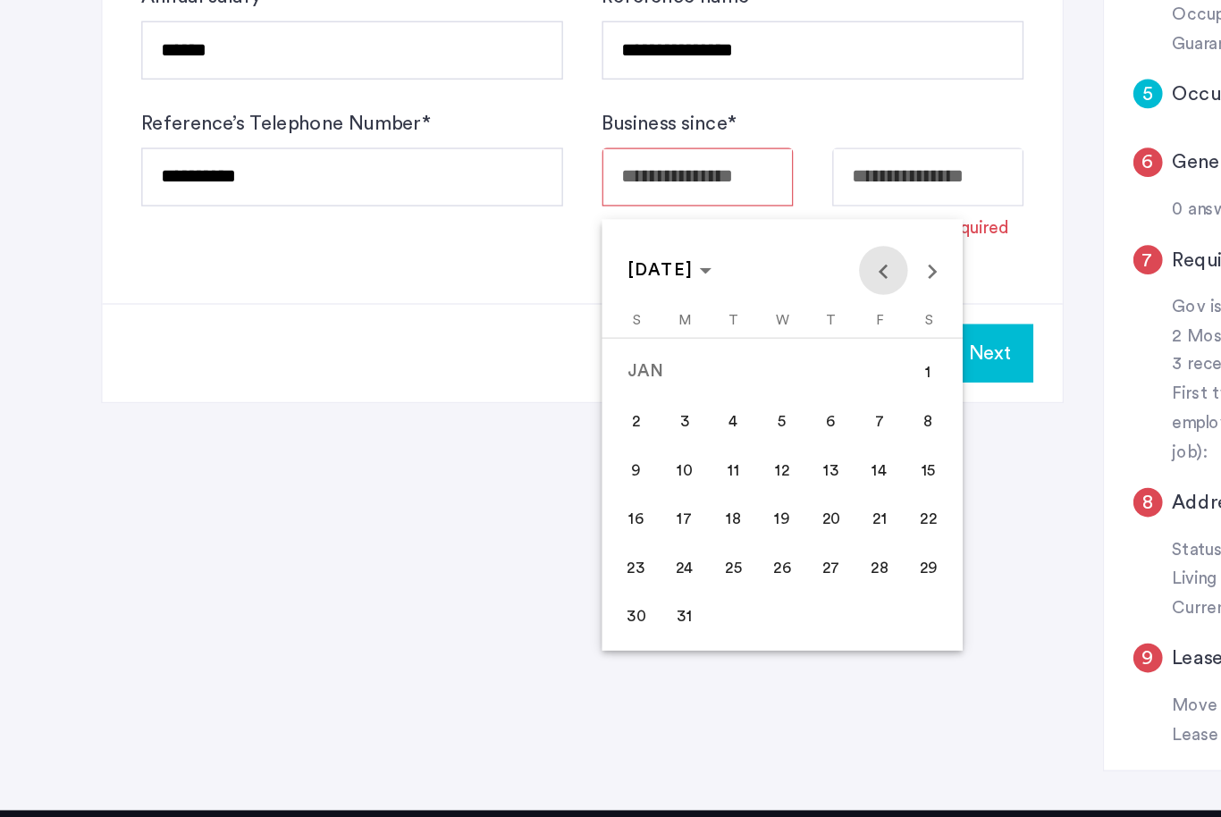
click at [654, 354] on span "Previous month" at bounding box center [648, 372] width 36 height 36
click at [653, 354] on span "Previous month" at bounding box center [648, 372] width 36 height 36
click at [652, 354] on span "Previous month" at bounding box center [648, 372] width 36 height 36
click at [654, 354] on span "Previous month" at bounding box center [648, 372] width 36 height 36
click at [653, 354] on span "Previous month" at bounding box center [648, 372] width 36 height 36
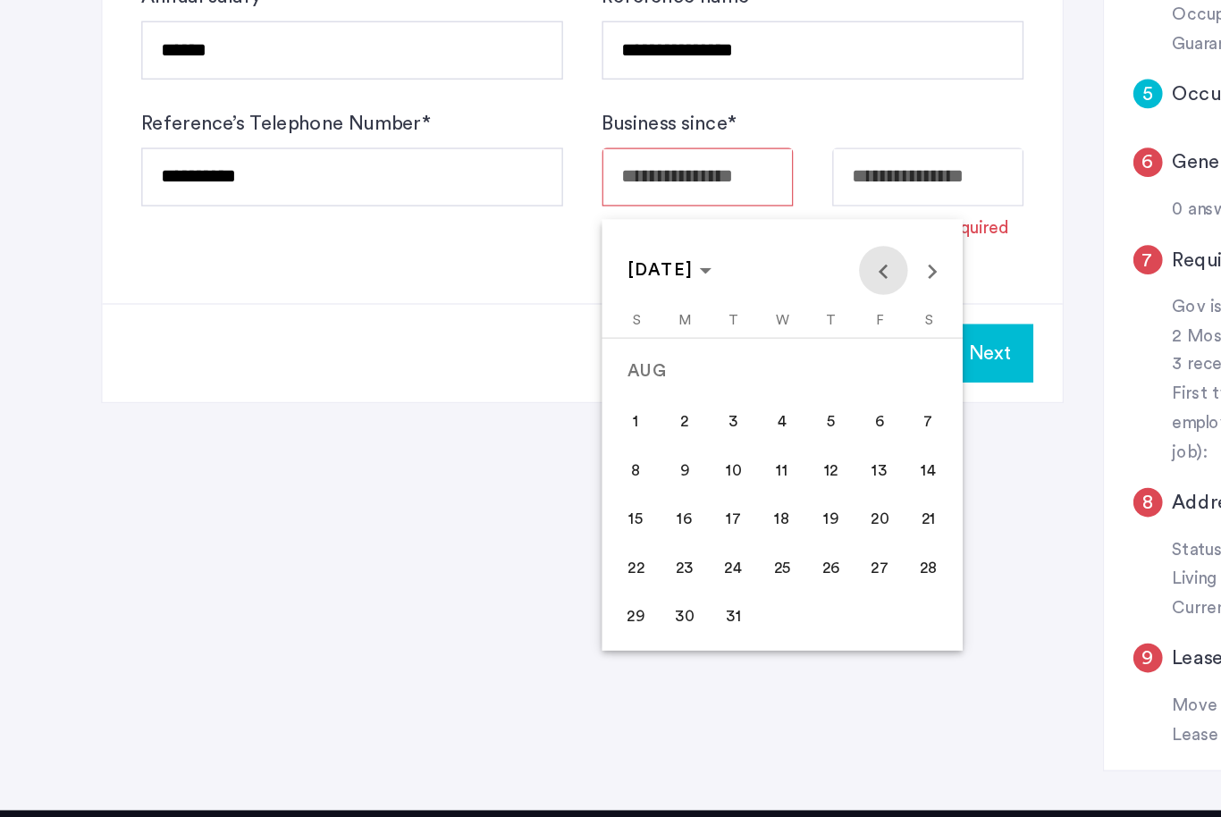
click at [653, 354] on span "Previous month" at bounding box center [648, 372] width 36 height 36
click at [652, 354] on span "Previous month" at bounding box center [648, 372] width 36 height 36
click at [653, 354] on span "Previous month" at bounding box center [648, 372] width 36 height 36
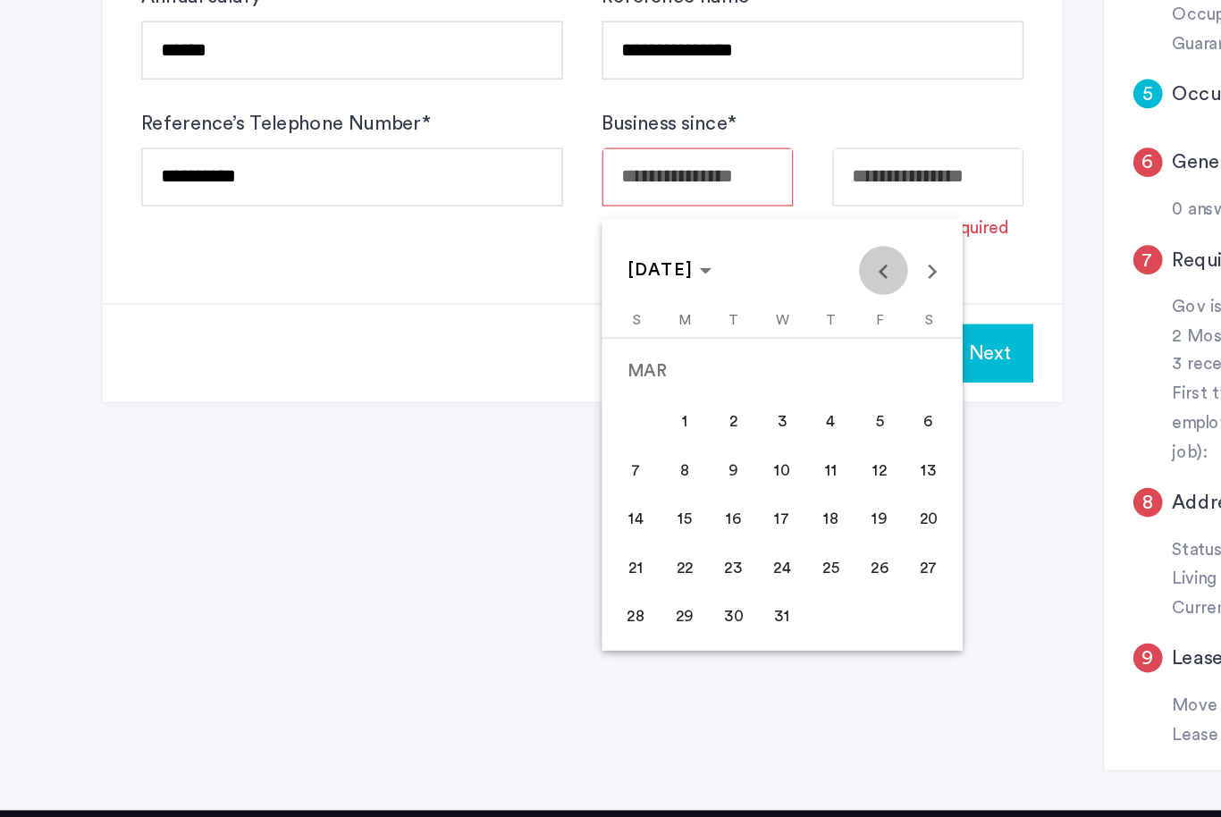
click at [652, 354] on span "Previous month" at bounding box center [648, 372] width 36 height 36
click at [651, 354] on span "Previous month" at bounding box center [648, 372] width 36 height 36
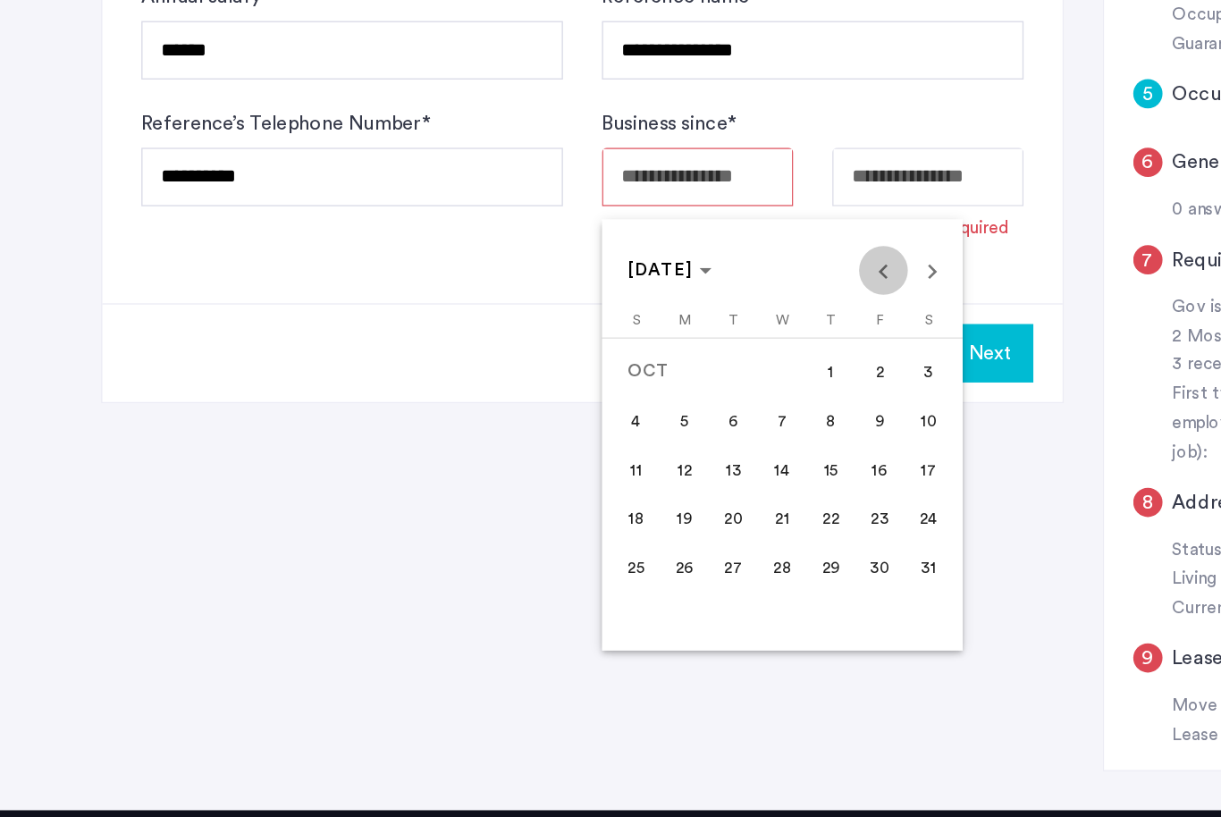
click at [652, 354] on span "Previous month" at bounding box center [648, 372] width 36 height 36
click at [651, 354] on span "Previous month" at bounding box center [648, 372] width 36 height 36
click at [652, 354] on span "Previous month" at bounding box center [648, 372] width 36 height 36
click at [653, 354] on span "Previous month" at bounding box center [648, 372] width 36 height 36
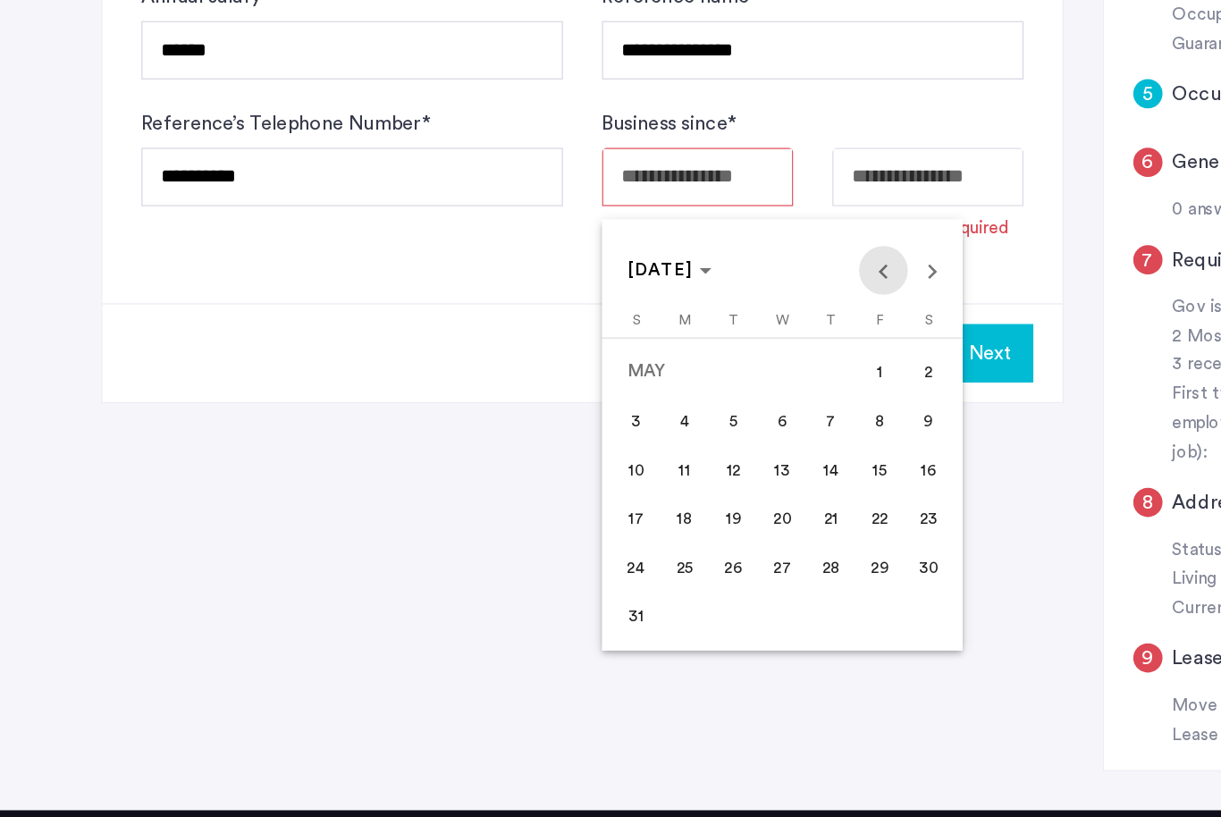
click at [651, 354] on span "Previous month" at bounding box center [648, 372] width 36 height 36
click at [652, 354] on span "Previous month" at bounding box center [648, 372] width 36 height 36
click at [653, 354] on span "Previous month" at bounding box center [648, 372] width 36 height 36
click at [654, 354] on span "Previous month" at bounding box center [648, 372] width 36 height 36
click at [653, 354] on span "Previous month" at bounding box center [648, 372] width 36 height 36
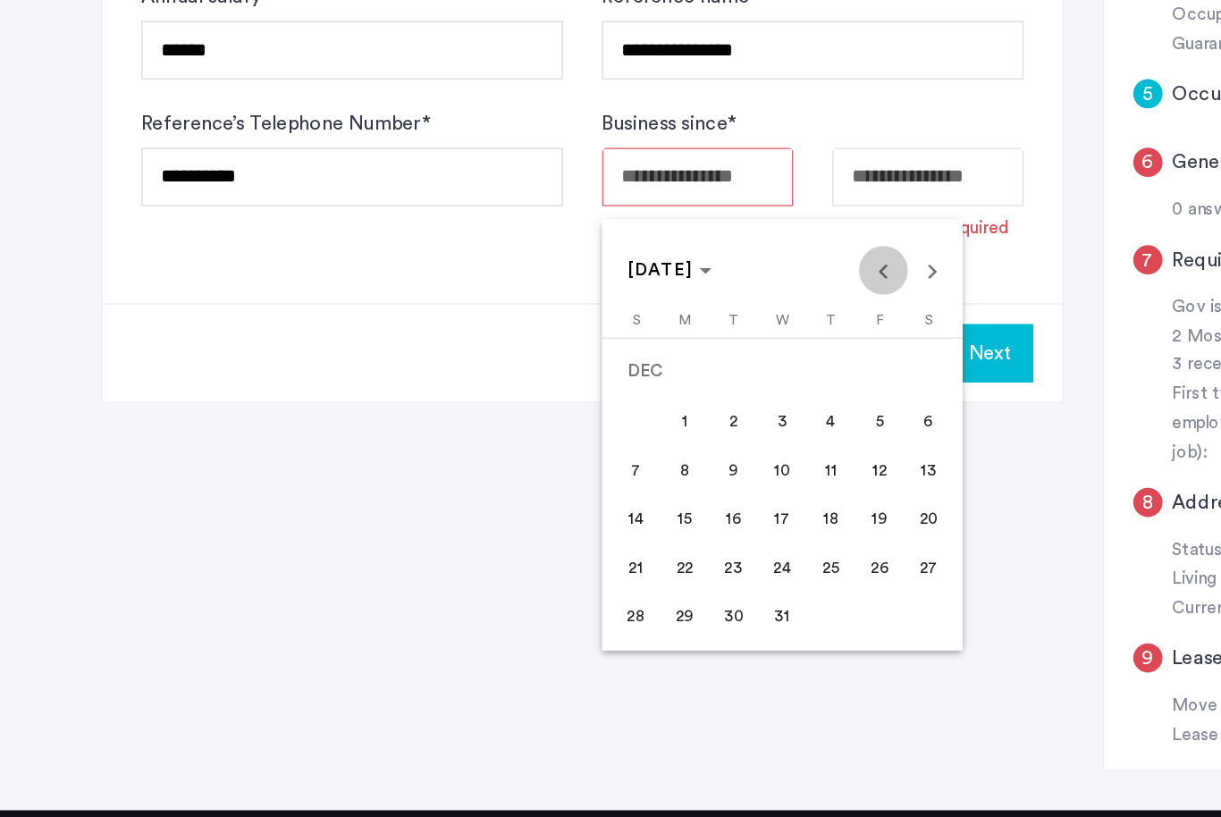
click at [654, 354] on span "Previous month" at bounding box center [648, 372] width 36 height 36
click at [657, 354] on span "Previous month" at bounding box center [648, 372] width 36 height 36
click at [654, 354] on span "Previous month" at bounding box center [648, 372] width 36 height 36
click at [656, 354] on span "Previous month" at bounding box center [648, 372] width 36 height 36
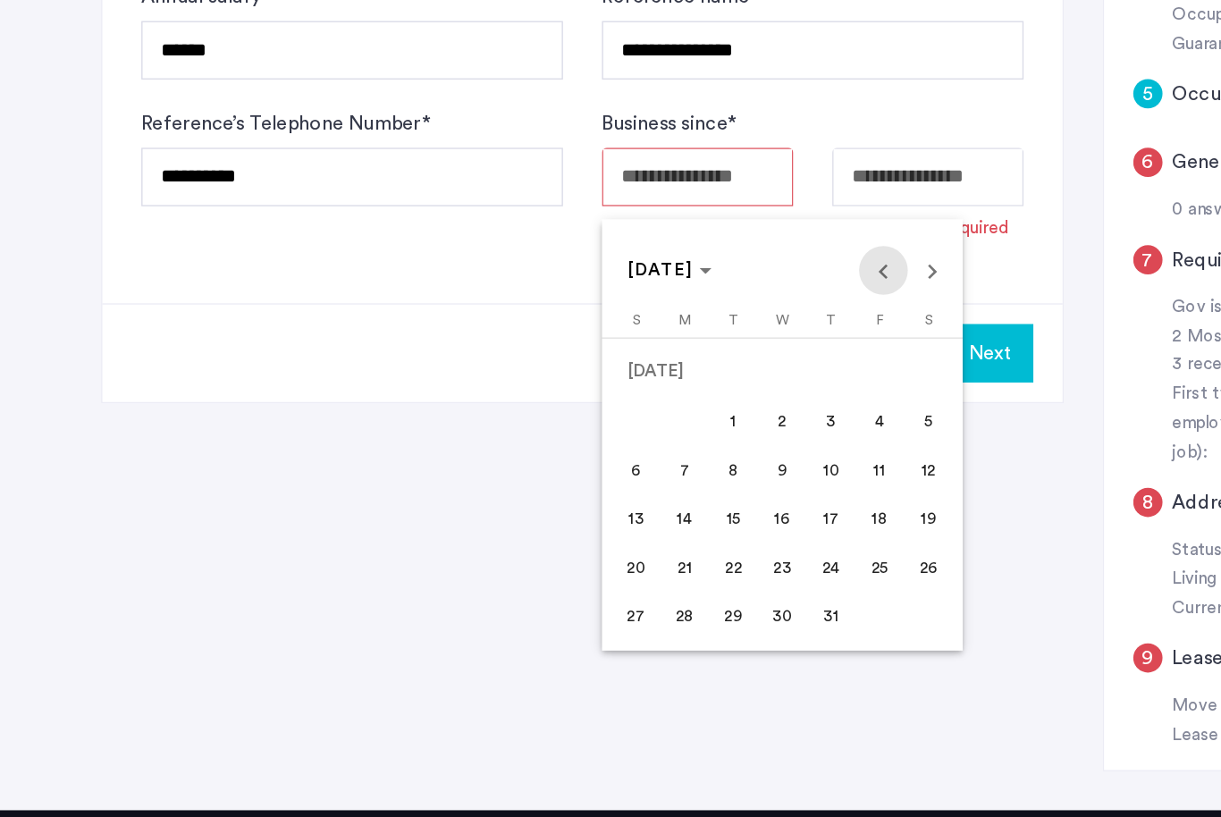
click at [653, 354] on span "Previous month" at bounding box center [648, 372] width 36 height 36
click at [654, 354] on span "Previous month" at bounding box center [648, 372] width 36 height 36
click at [652, 354] on span "Previous month" at bounding box center [648, 372] width 36 height 36
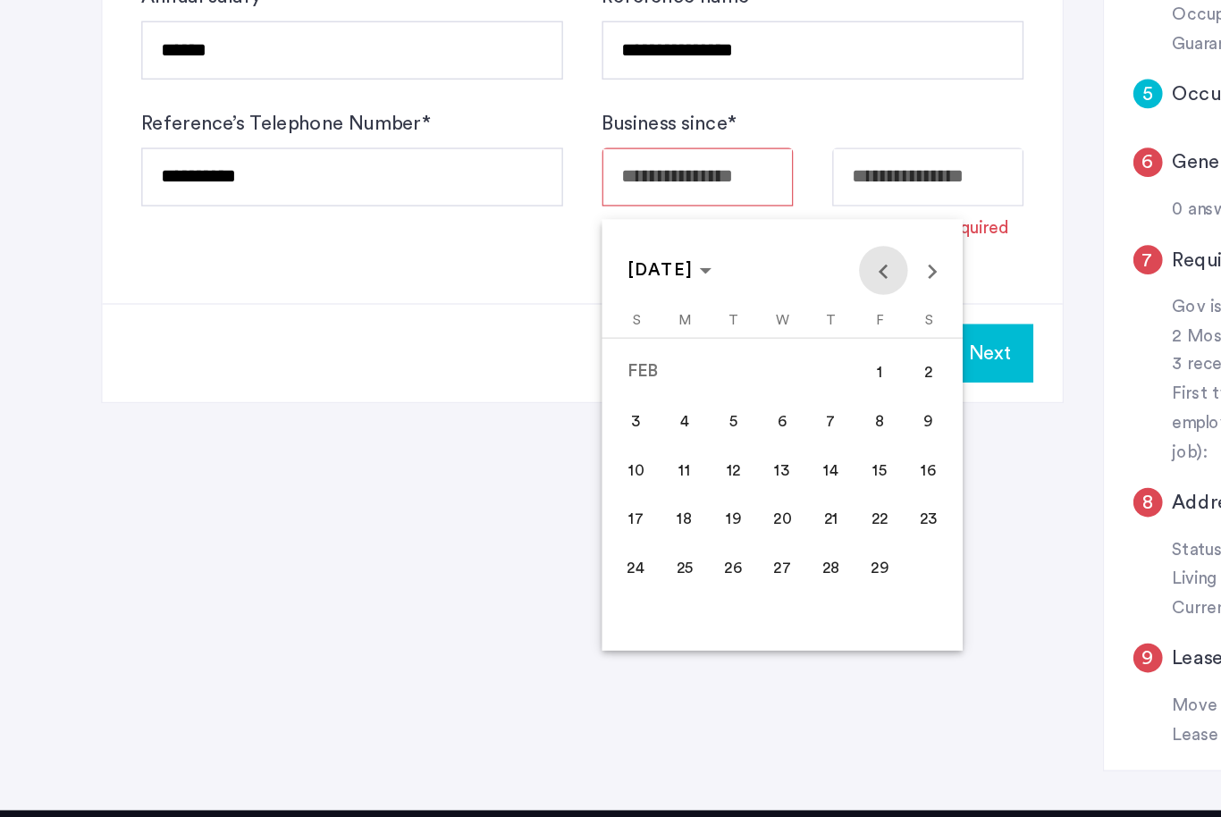
click at [653, 354] on span "Previous month" at bounding box center [648, 372] width 36 height 36
click at [654, 354] on span "Previous month" at bounding box center [648, 372] width 36 height 36
click at [656, 354] on span "Previous month" at bounding box center [648, 372] width 36 height 36
click at [655, 354] on span "Previous month" at bounding box center [648, 372] width 36 height 36
click at [654, 354] on span "Previous month" at bounding box center [648, 372] width 36 height 36
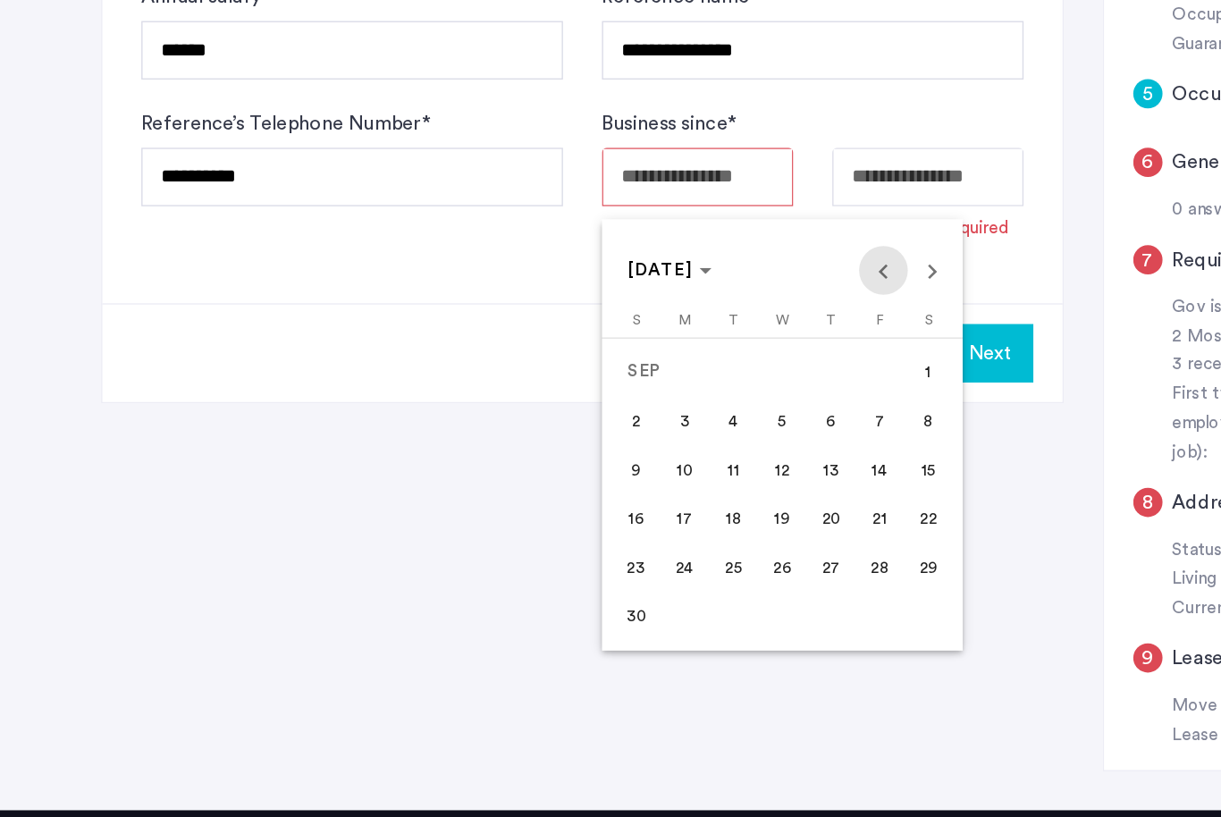
click at [655, 354] on span "Previous month" at bounding box center [648, 372] width 36 height 36
click at [654, 354] on span "Previous month" at bounding box center [648, 372] width 36 height 36
click at [656, 354] on span "Previous month" at bounding box center [648, 372] width 36 height 36
click at [657, 354] on span "Previous month" at bounding box center [648, 372] width 36 height 36
click at [662, 354] on span "Previous month" at bounding box center [648, 372] width 36 height 36
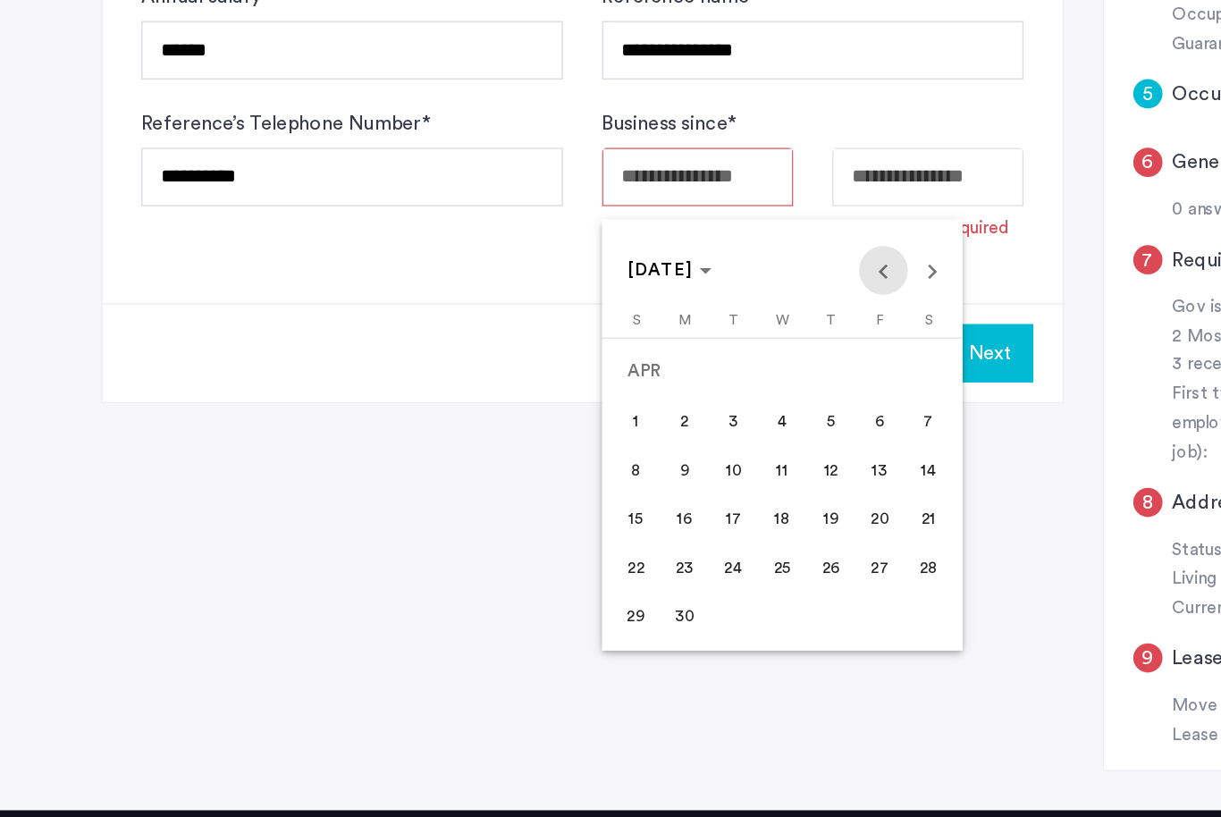
click at [659, 354] on span "Previous month" at bounding box center [648, 372] width 36 height 36
click at [660, 354] on span "Previous month" at bounding box center [648, 372] width 36 height 36
click at [661, 354] on span "Previous month" at bounding box center [648, 372] width 36 height 36
click at [660, 354] on span "Previous month" at bounding box center [648, 372] width 36 height 36
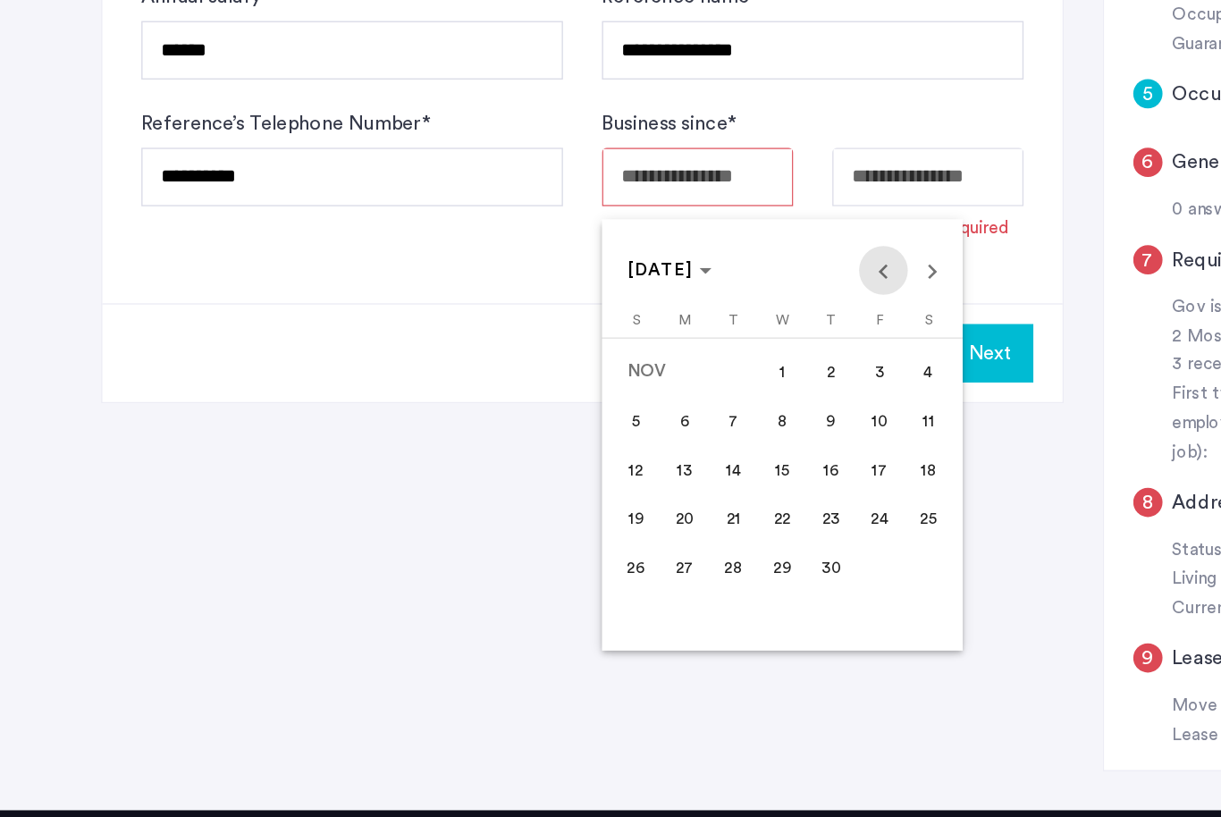
click at [660, 354] on span "Previous month" at bounding box center [648, 372] width 36 height 36
click at [661, 354] on span "Previous month" at bounding box center [648, 372] width 36 height 36
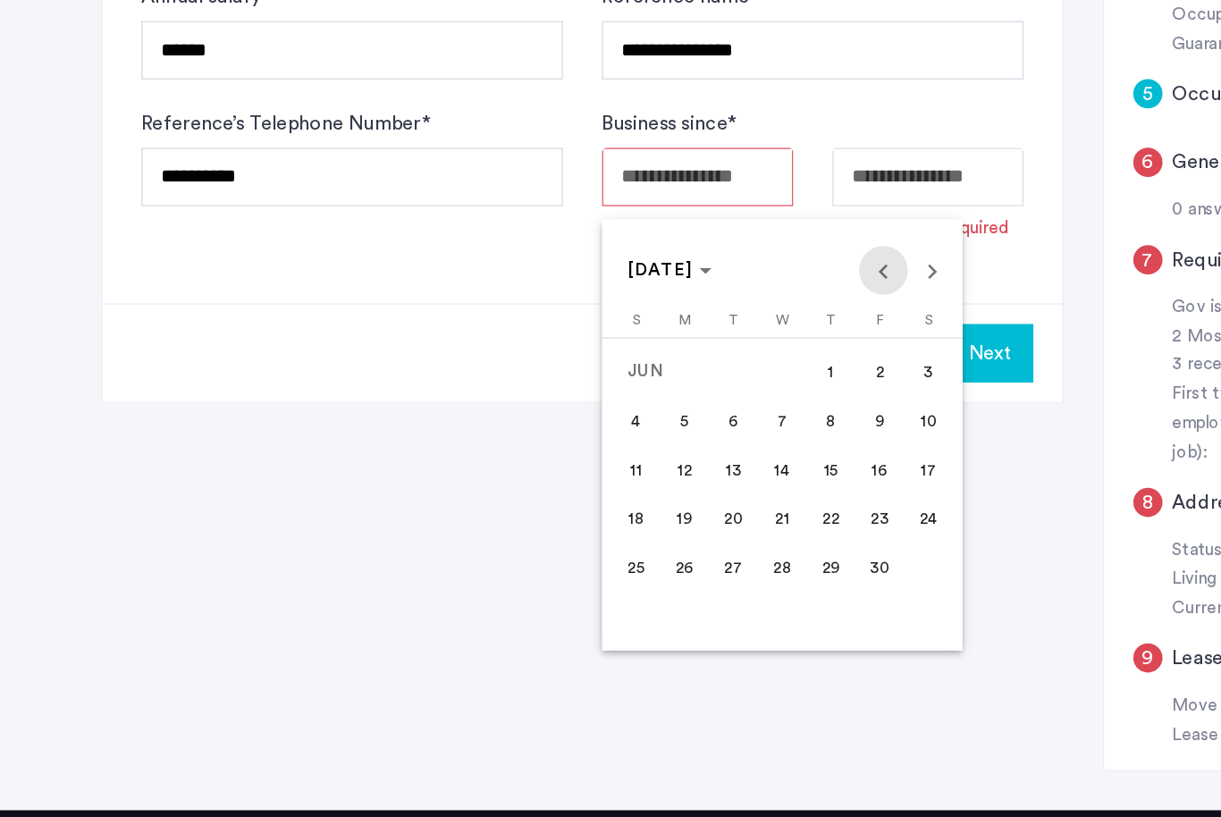
click at [661, 354] on span "Previous month" at bounding box center [648, 372] width 36 height 36
click at [660, 354] on span "Previous month" at bounding box center [648, 372] width 36 height 36
click at [659, 354] on span "Previous month" at bounding box center [648, 372] width 36 height 36
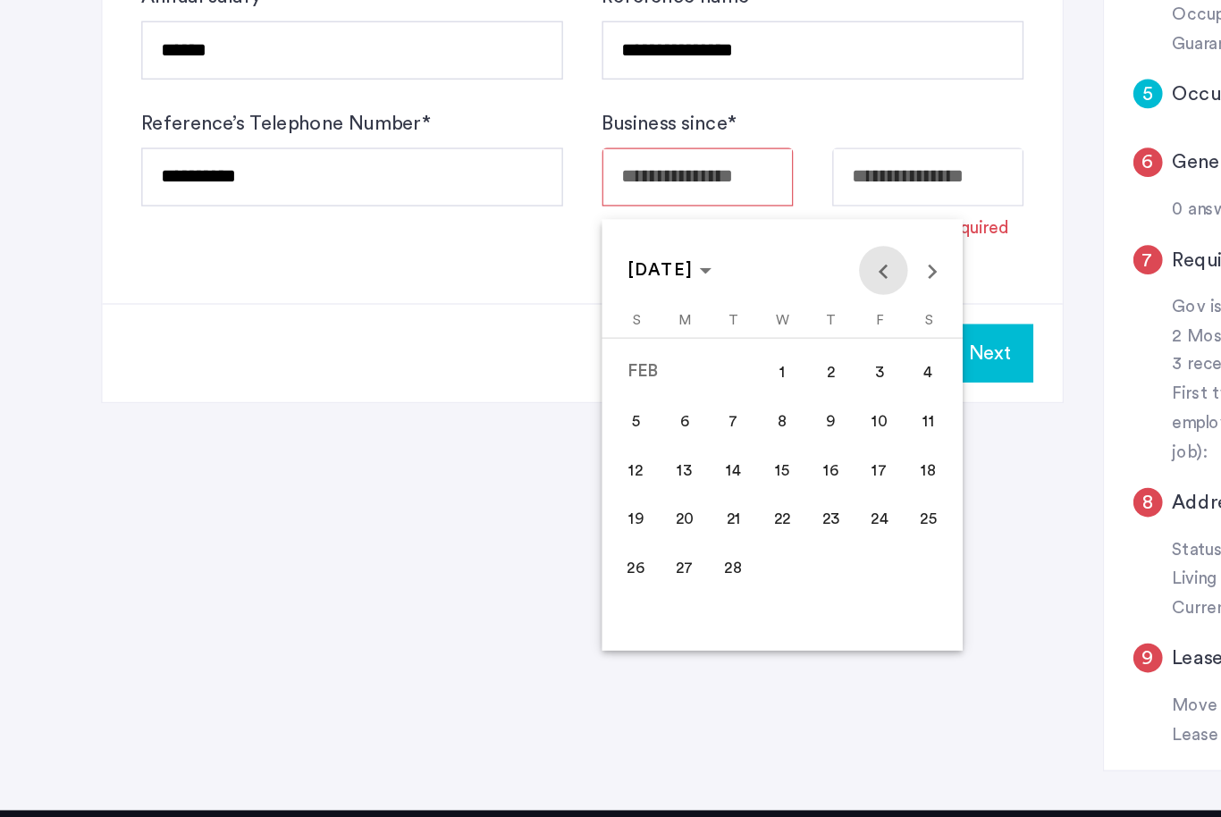
click at [657, 354] on span "Previous month" at bounding box center [648, 372] width 36 height 36
click at [656, 354] on span "Previous month" at bounding box center [648, 372] width 36 height 36
click at [654, 354] on span "Previous month" at bounding box center [648, 372] width 36 height 36
click at [657, 354] on span "Previous month" at bounding box center [648, 372] width 36 height 36
click at [656, 354] on span "Previous month" at bounding box center [648, 372] width 36 height 36
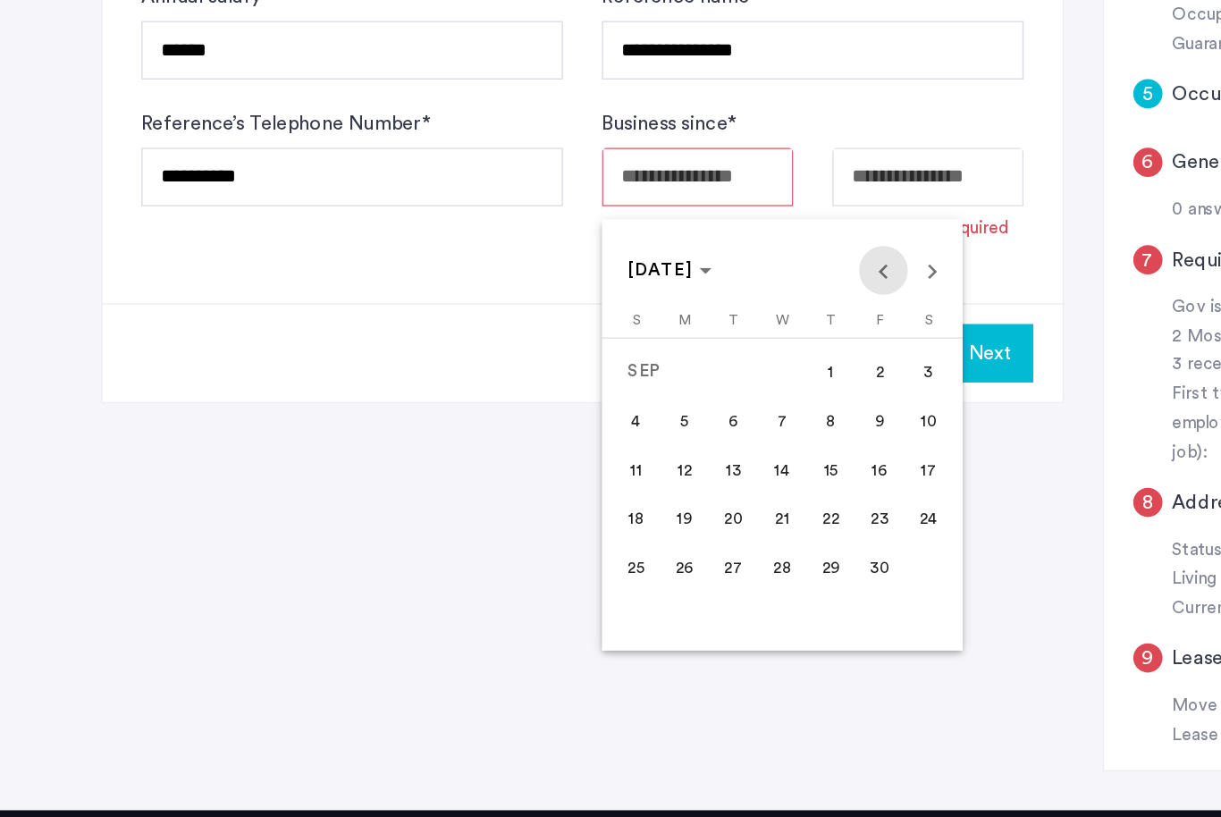
click at [658, 354] on span "Previous month" at bounding box center [648, 372] width 36 height 36
click at [660, 354] on span "Previous month" at bounding box center [648, 372] width 36 height 36
click at [657, 354] on span "Previous month" at bounding box center [648, 372] width 36 height 36
click at [655, 354] on span "Previous month" at bounding box center [648, 372] width 36 height 36
click at [658, 354] on span "Previous month" at bounding box center [648, 372] width 36 height 36
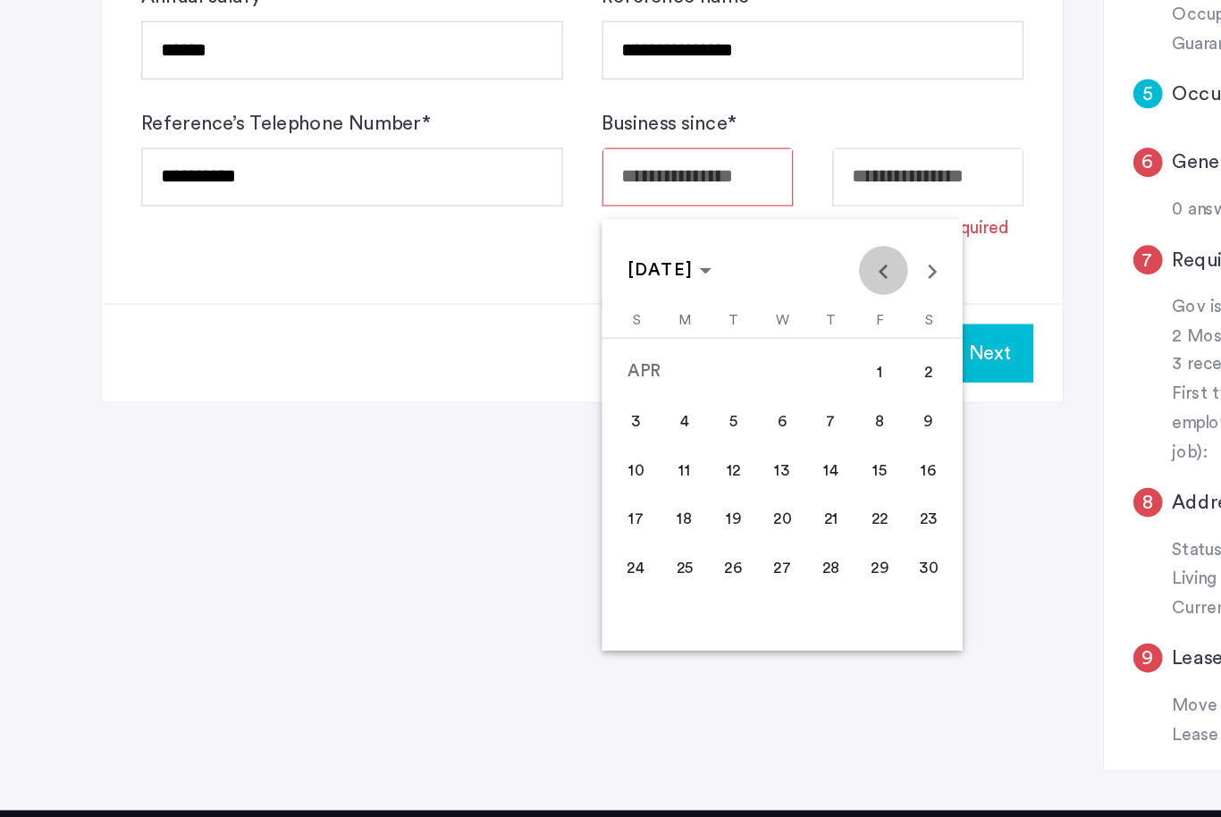
click at [660, 354] on span "Previous month" at bounding box center [648, 372] width 36 height 36
click at [659, 354] on span "Previous month" at bounding box center [648, 372] width 36 height 36
click at [658, 354] on span "Previous month" at bounding box center [648, 372] width 36 height 36
click at [659, 354] on span "Previous month" at bounding box center [648, 372] width 36 height 36
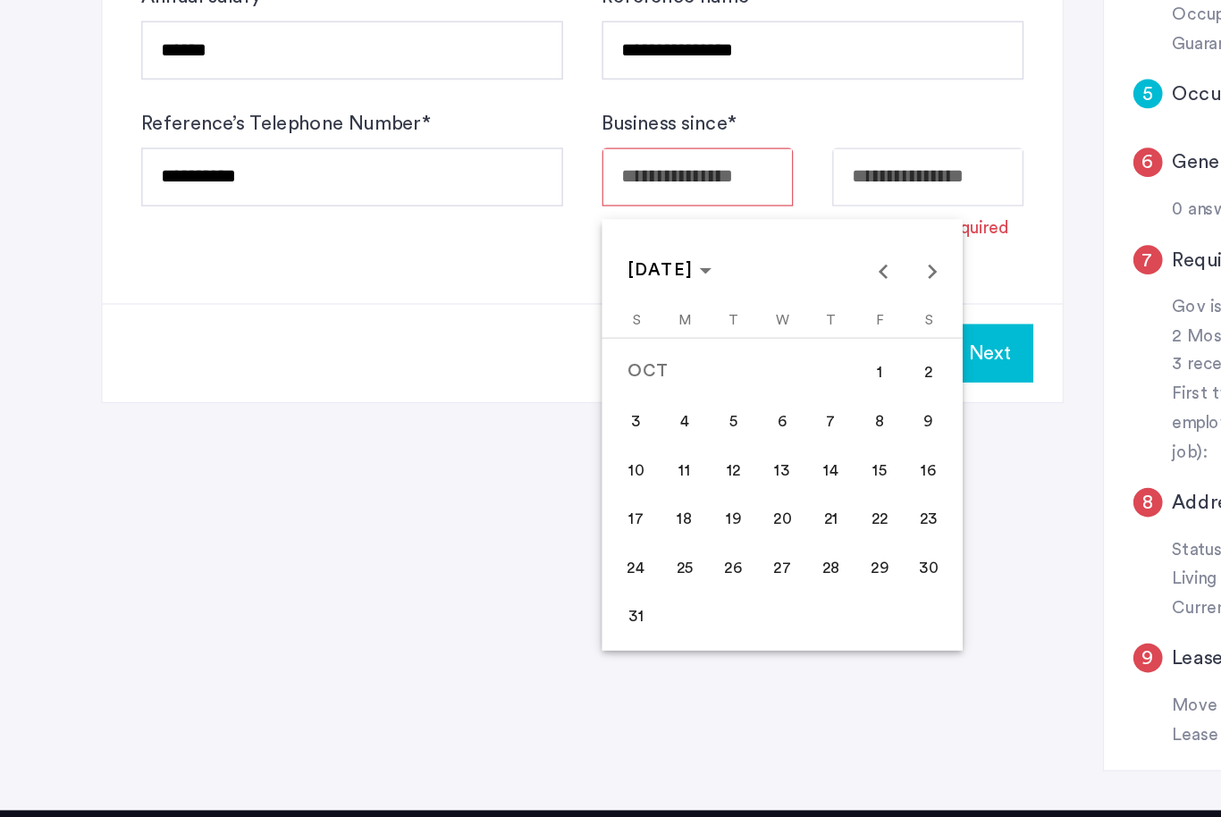
click at [661, 354] on span "Previous month" at bounding box center [648, 372] width 36 height 36
click at [659, 354] on span "Previous month" at bounding box center [648, 372] width 36 height 36
click at [657, 354] on span "Previous month" at bounding box center [648, 372] width 36 height 36
click at [654, 354] on span "Previous month" at bounding box center [648, 372] width 36 height 36
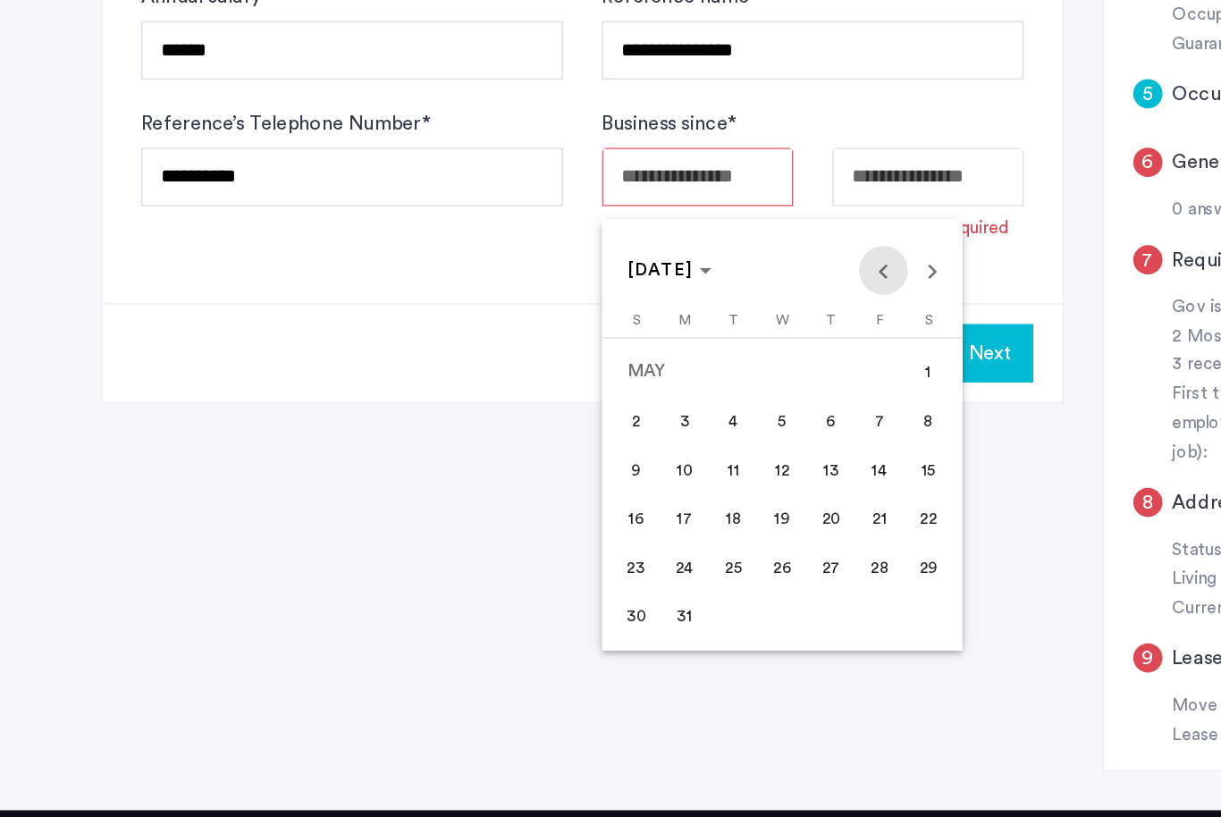
click at [653, 354] on span "Previous month" at bounding box center [648, 372] width 36 height 36
click at [652, 354] on span "Previous month" at bounding box center [648, 372] width 36 height 36
click at [654, 354] on span "Previous month" at bounding box center [648, 372] width 36 height 36
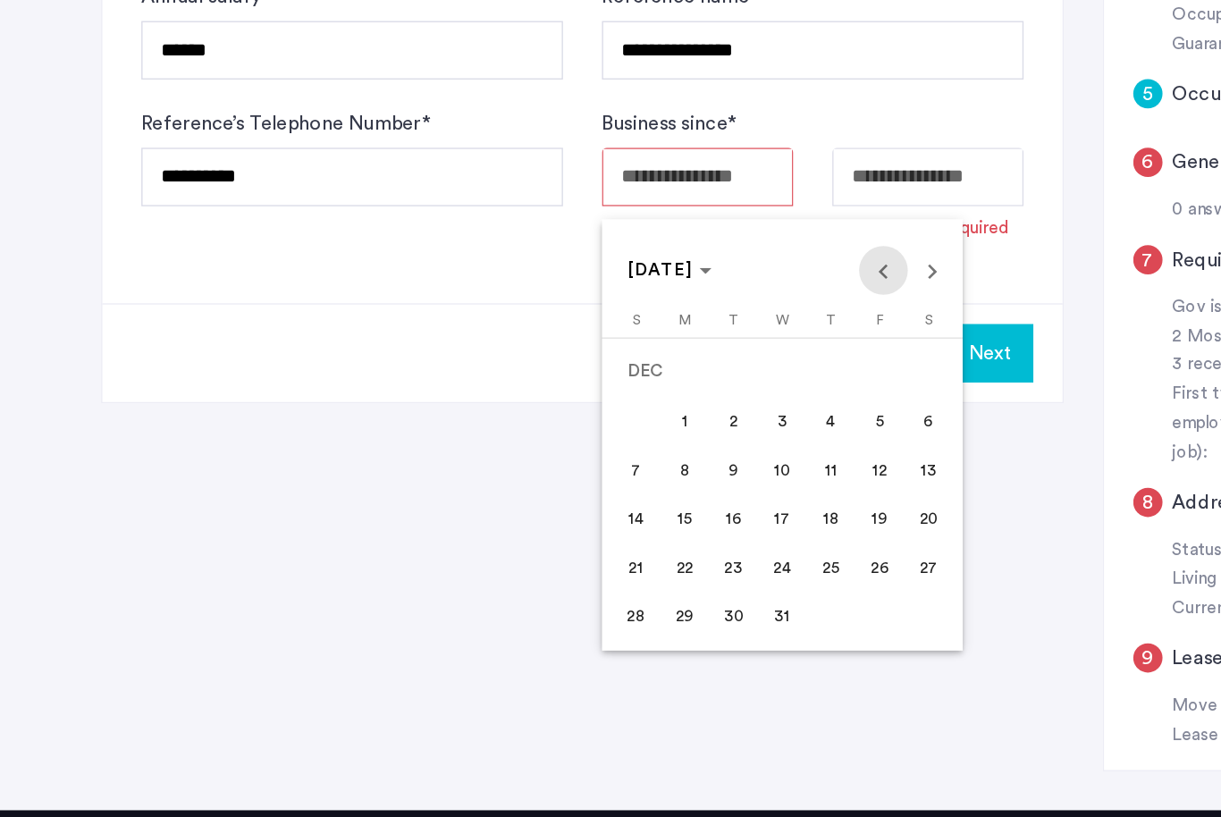
click at [654, 354] on span "Previous month" at bounding box center [648, 372] width 36 height 36
click at [658, 354] on span "Previous month" at bounding box center [648, 372] width 36 height 36
click at [657, 354] on span "Previous month" at bounding box center [648, 372] width 36 height 36
click at [658, 354] on span "Previous month" at bounding box center [648, 372] width 36 height 36
click at [654, 354] on span "Previous month" at bounding box center [648, 372] width 36 height 36
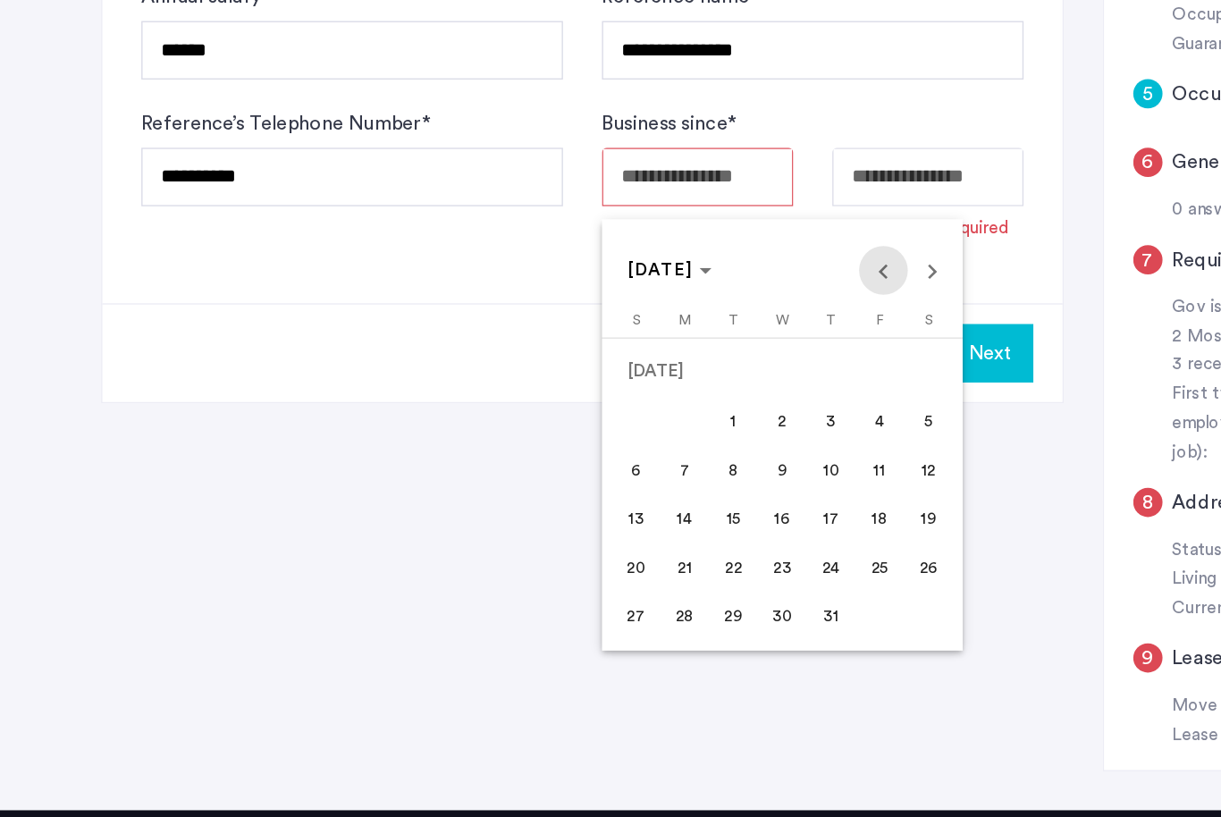
click at [653, 354] on span "Previous month" at bounding box center [648, 372] width 36 height 36
click at [652, 354] on span "Previous month" at bounding box center [648, 372] width 36 height 36
click at [653, 354] on span "Previous month" at bounding box center [648, 372] width 36 height 36
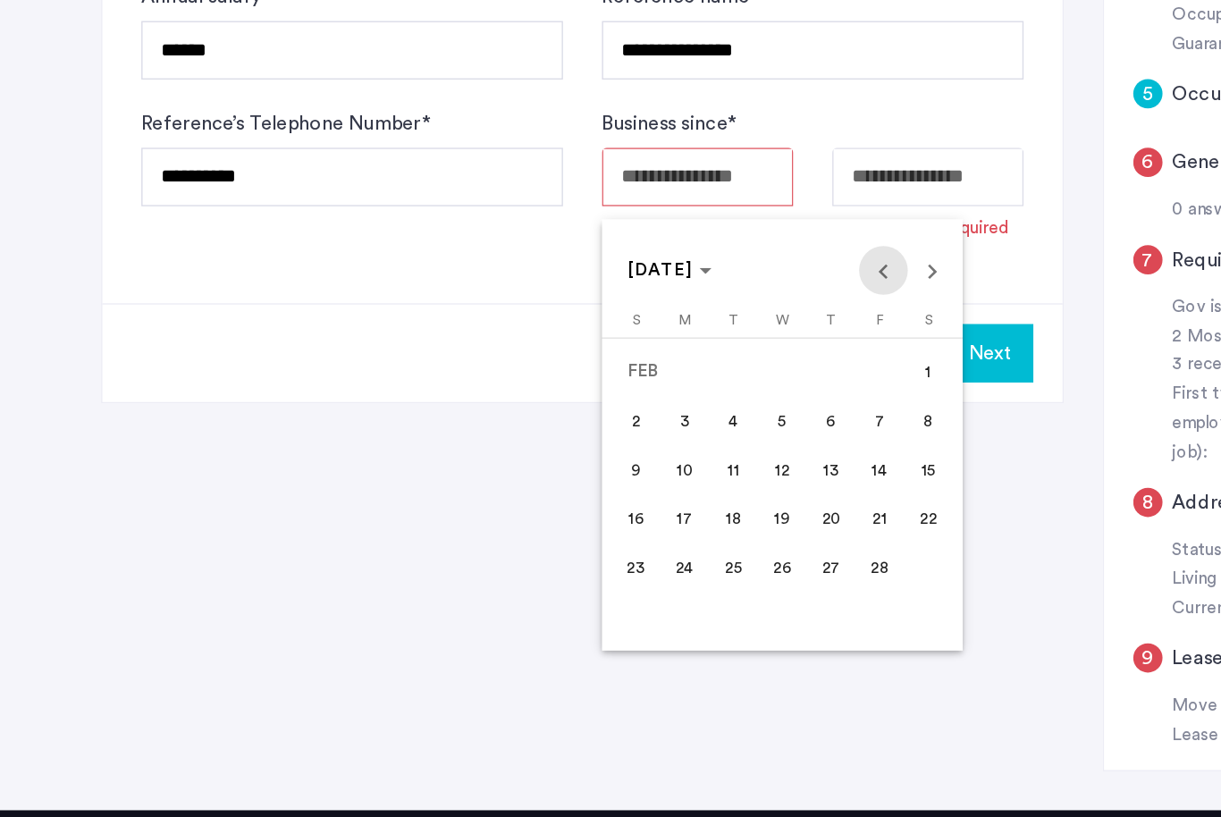
click at [653, 354] on span "Previous month" at bounding box center [648, 372] width 36 height 36
click at [652, 354] on span "Previous month" at bounding box center [648, 372] width 36 height 36
click at [653, 354] on span "Previous month" at bounding box center [648, 372] width 36 height 36
click at [654, 354] on span "Previous month" at bounding box center [648, 372] width 36 height 36
click at [683, 354] on span "Next month" at bounding box center [684, 372] width 36 height 36
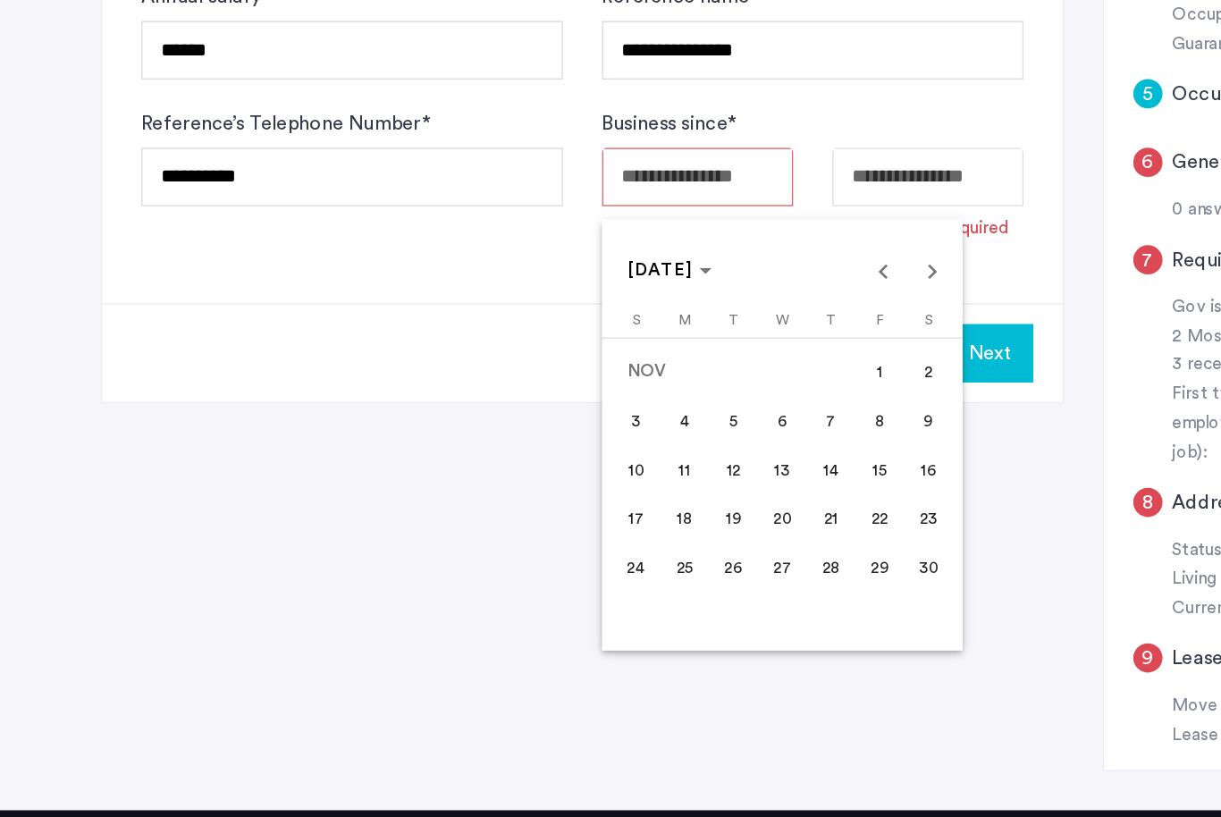
click at [684, 354] on span "Next month" at bounding box center [684, 372] width 36 height 36
click at [683, 354] on span "Next month" at bounding box center [684, 372] width 36 height 36
click at [580, 430] on span "1" at bounding box center [574, 446] width 32 height 32
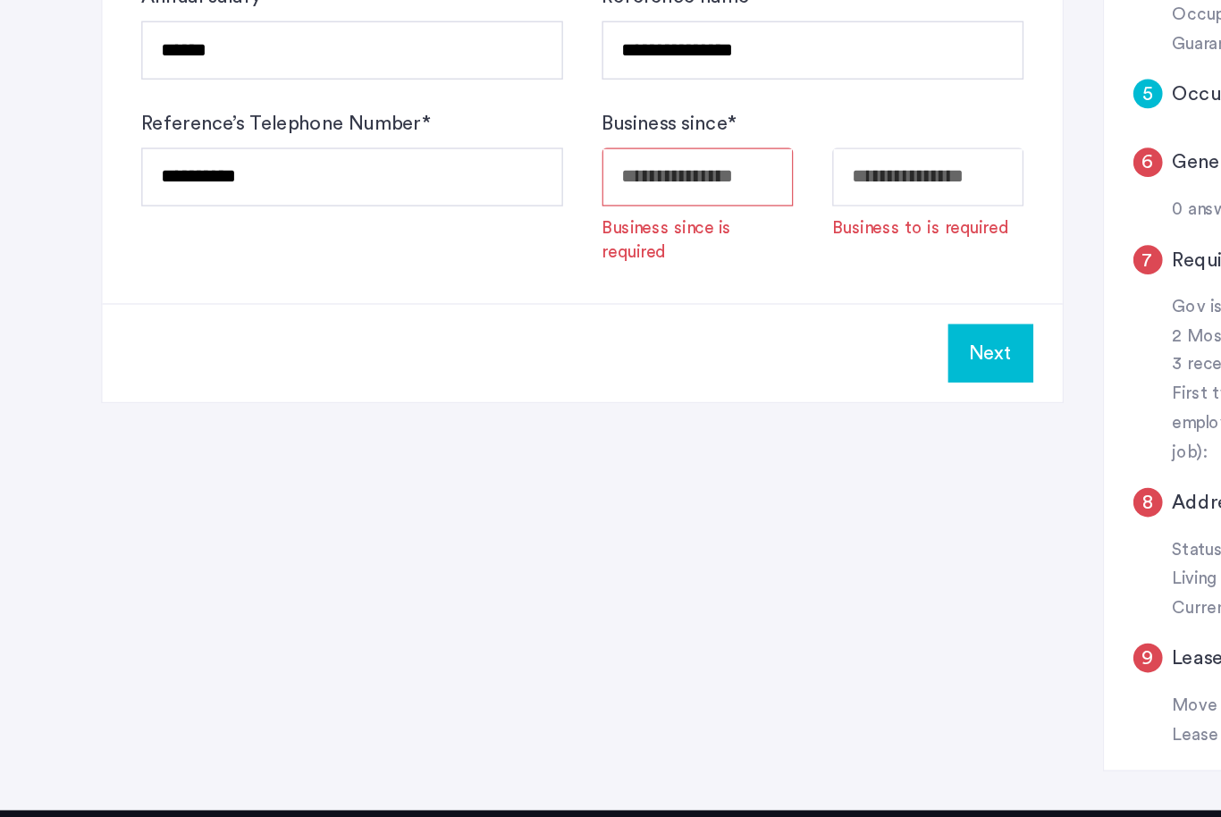
type input "**********"
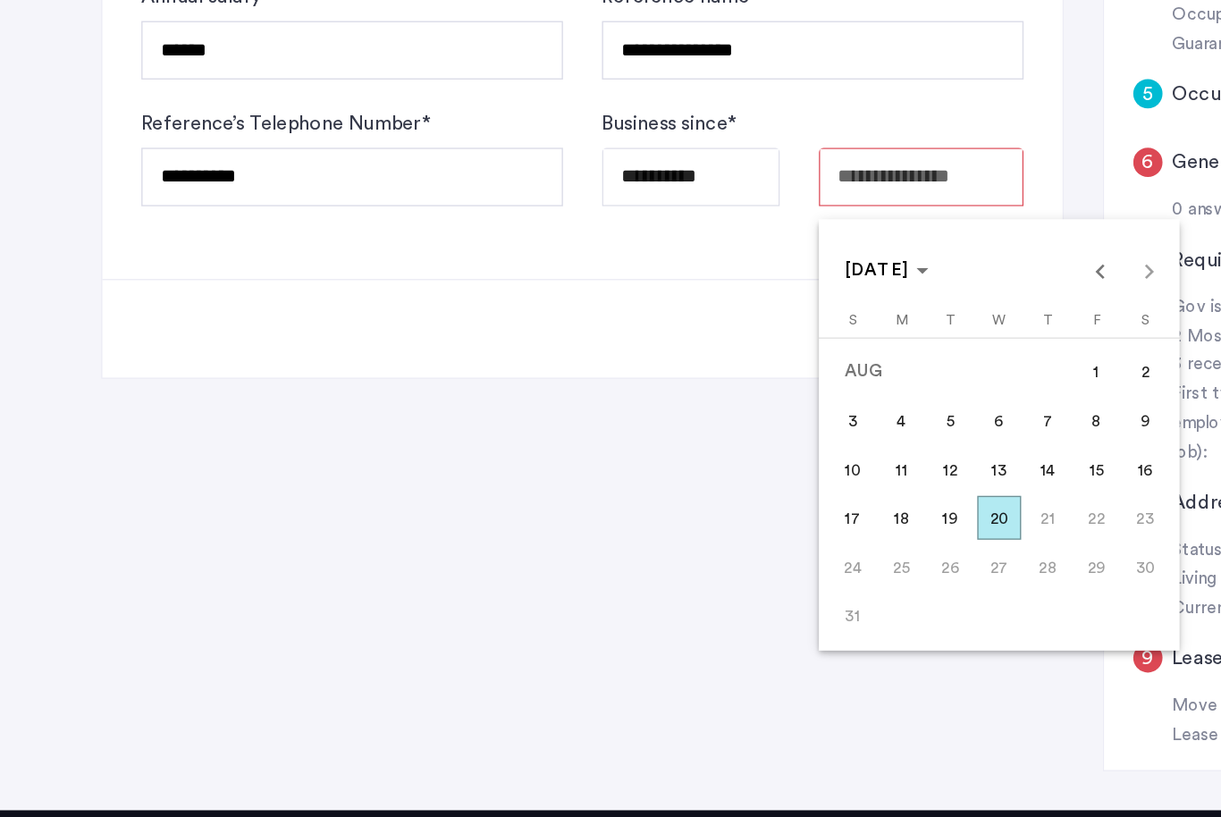
click at [743, 537] on span "20" at bounding box center [733, 553] width 32 height 32
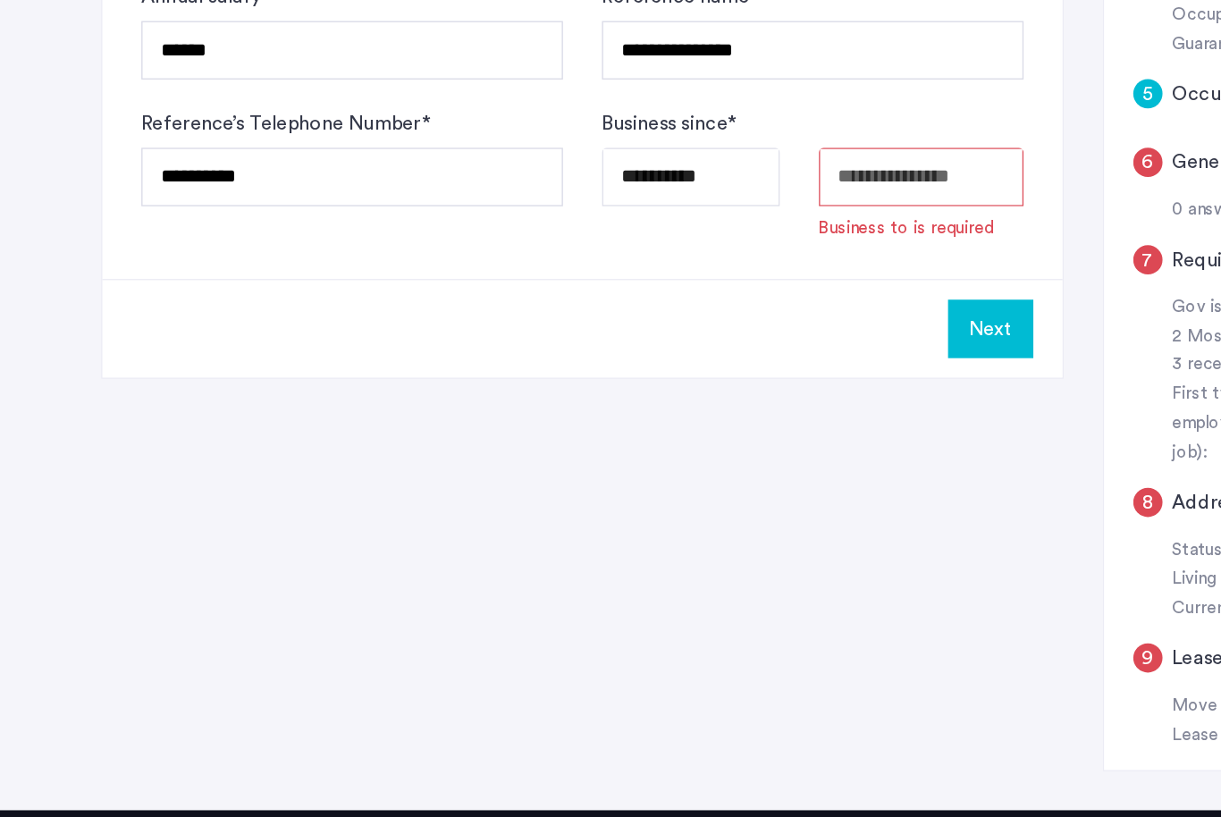
type input "**********"
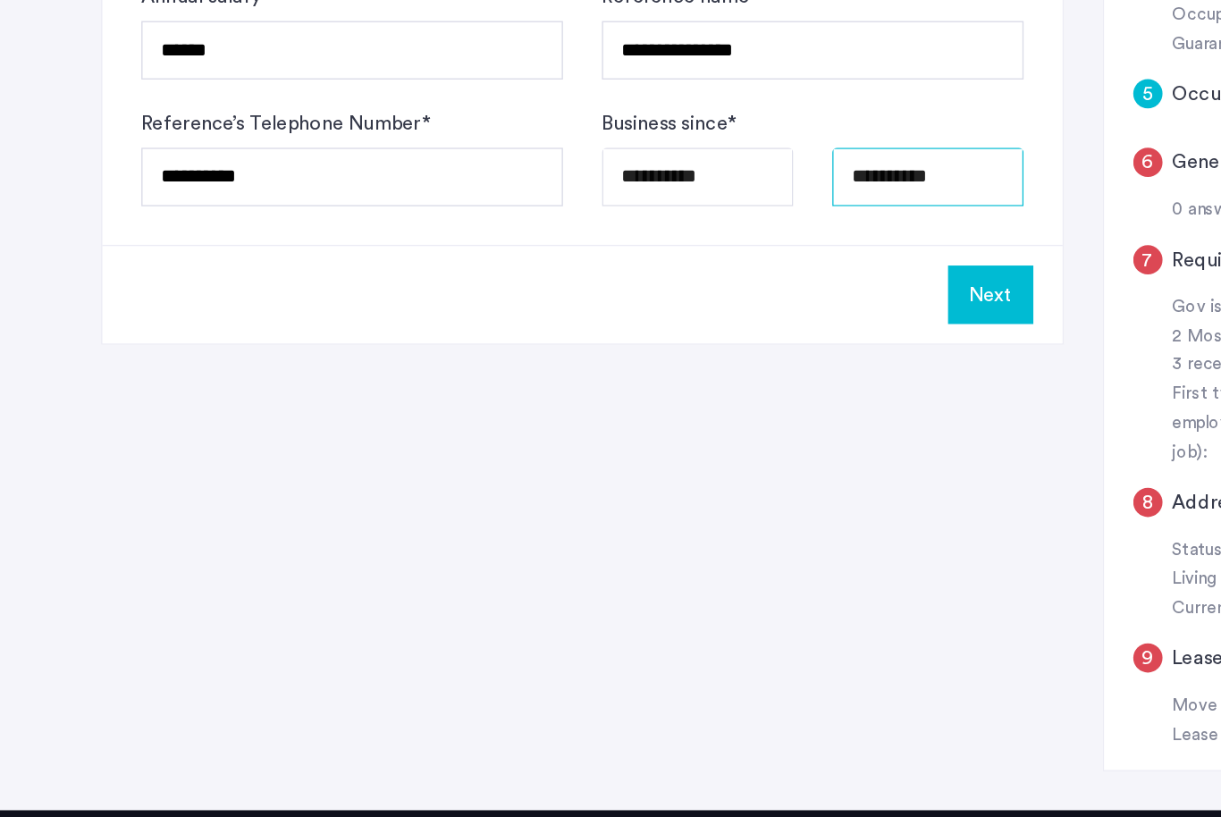
click at [700, 282] on input "**********" at bounding box center [680, 303] width 140 height 43
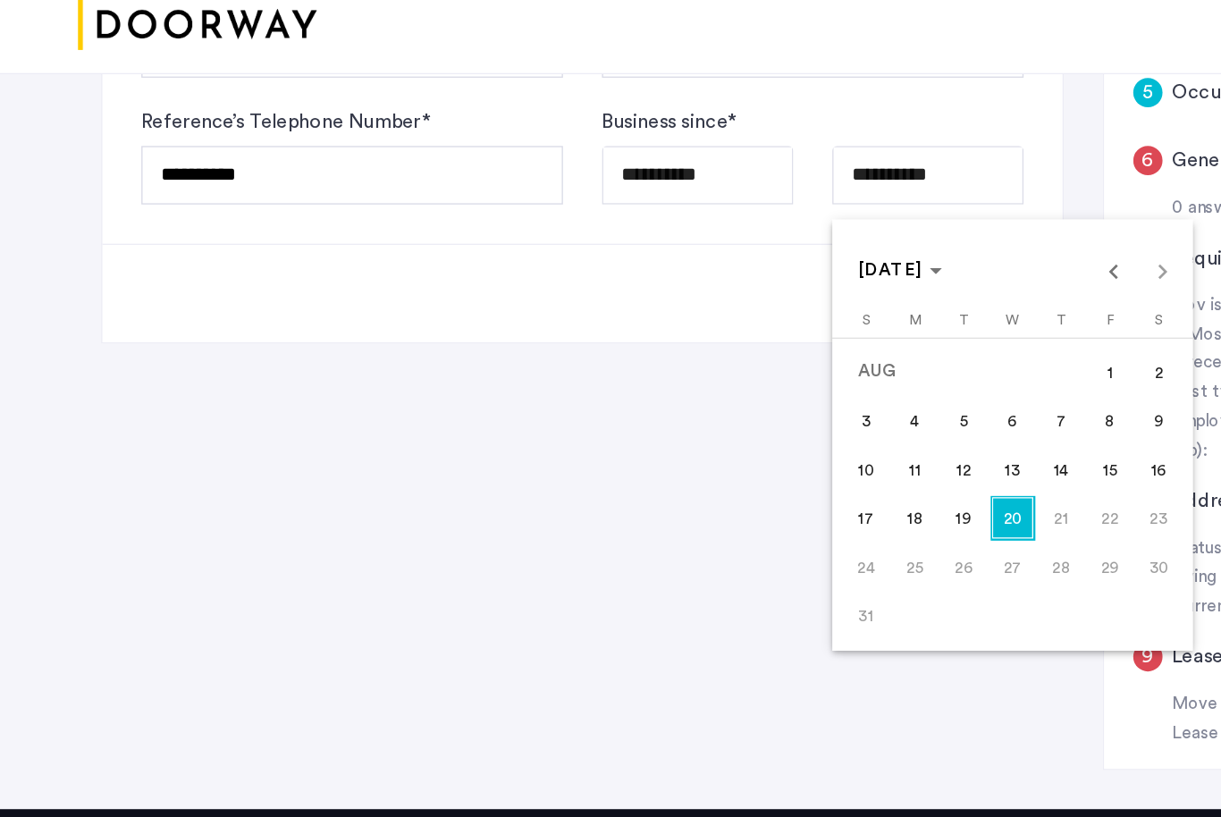
scroll to position [524, 0]
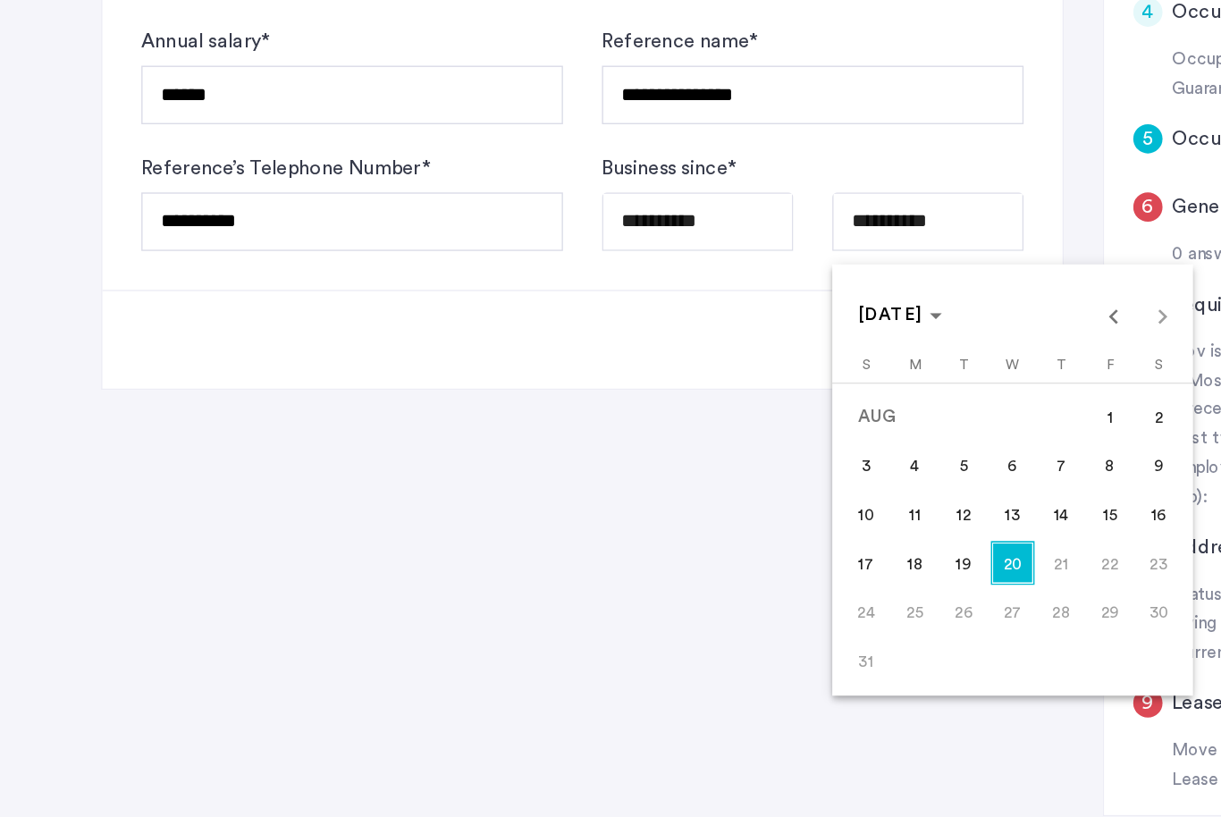
click at [723, 156] on div at bounding box center [610, 408] width 1221 height 817
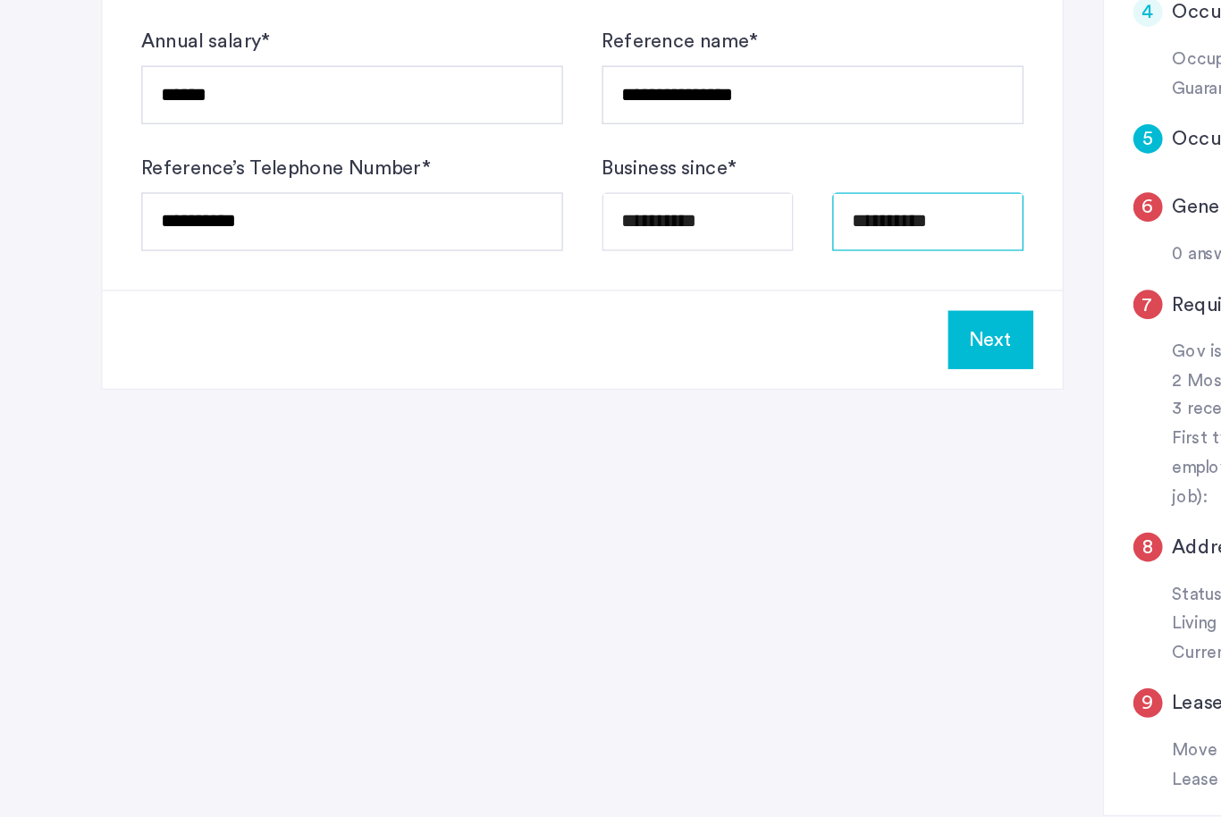
click at [715, 282] on input "**********" at bounding box center [680, 303] width 140 height 43
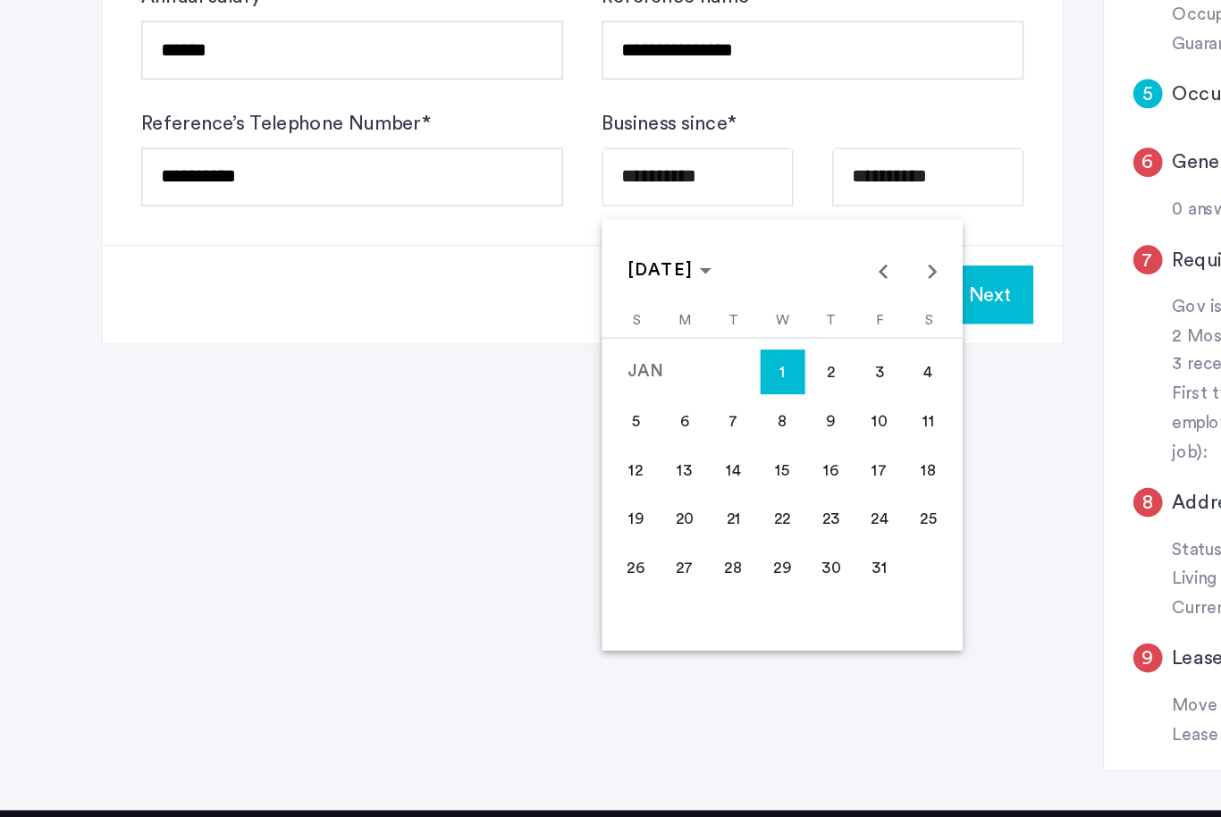
click at [728, 128] on div at bounding box center [610, 408] width 1221 height 817
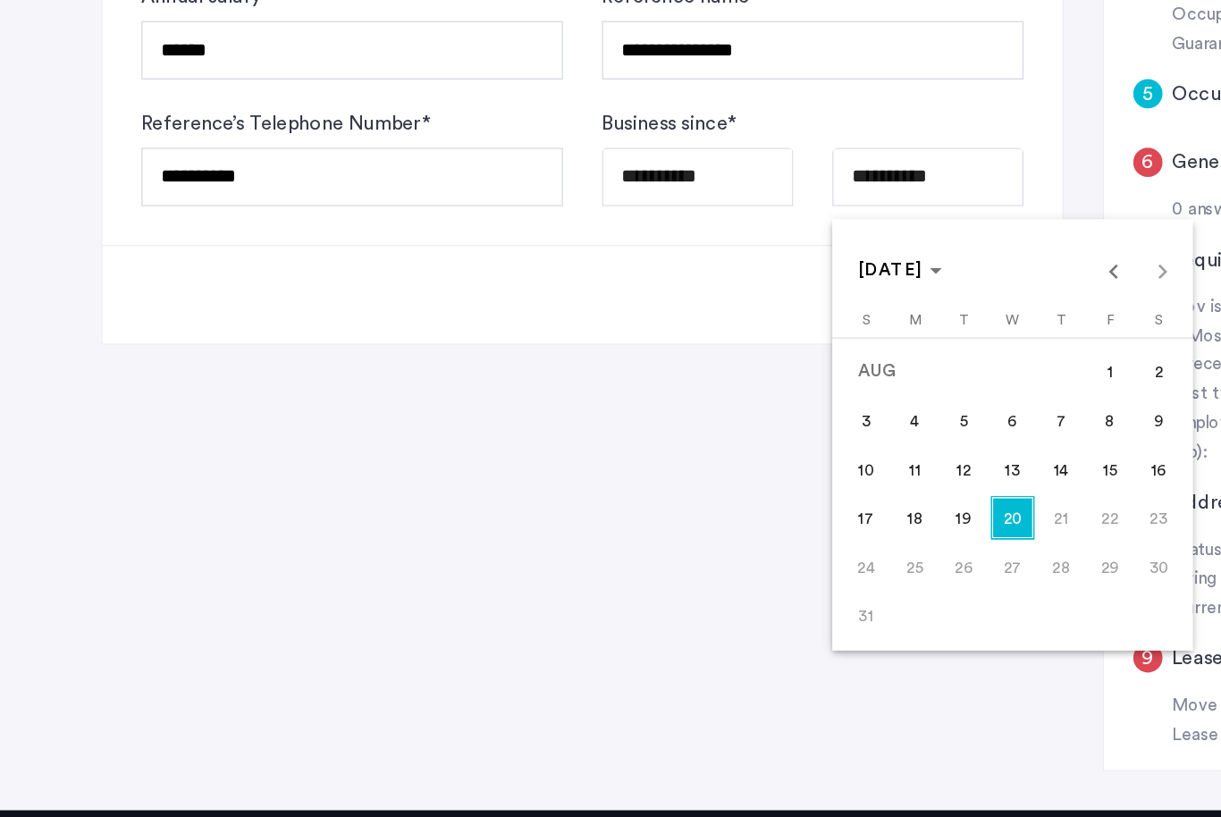
click at [719, 131] on div at bounding box center [610, 408] width 1221 height 817
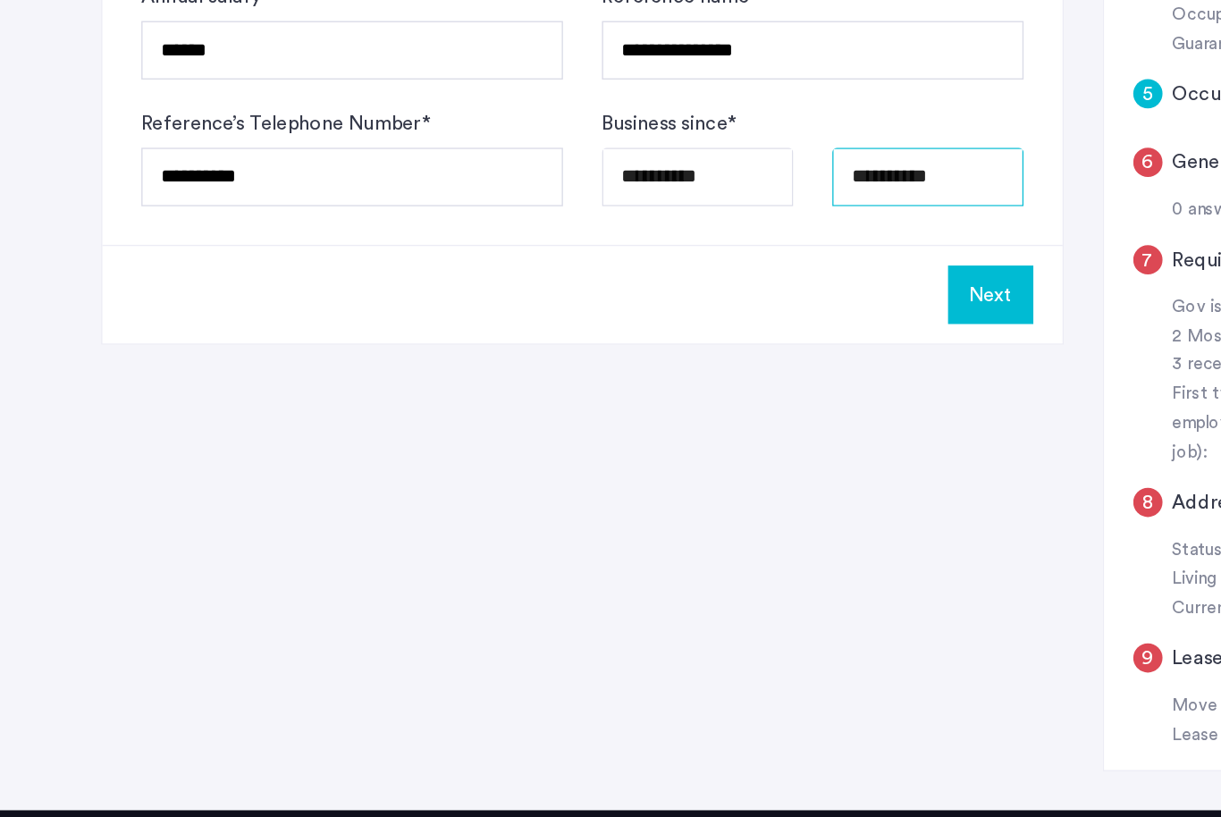
click at [712, 282] on input "**********" at bounding box center [680, 303] width 140 height 43
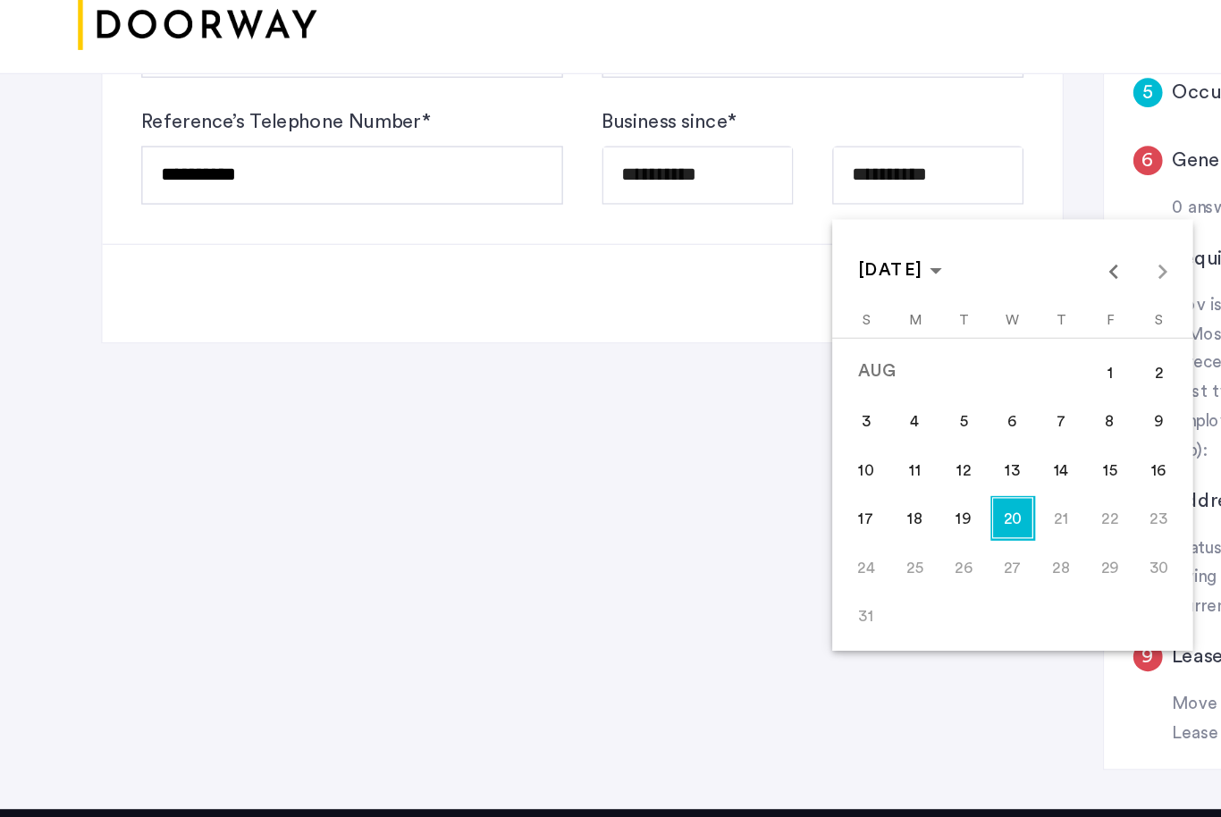
scroll to position [524, 0]
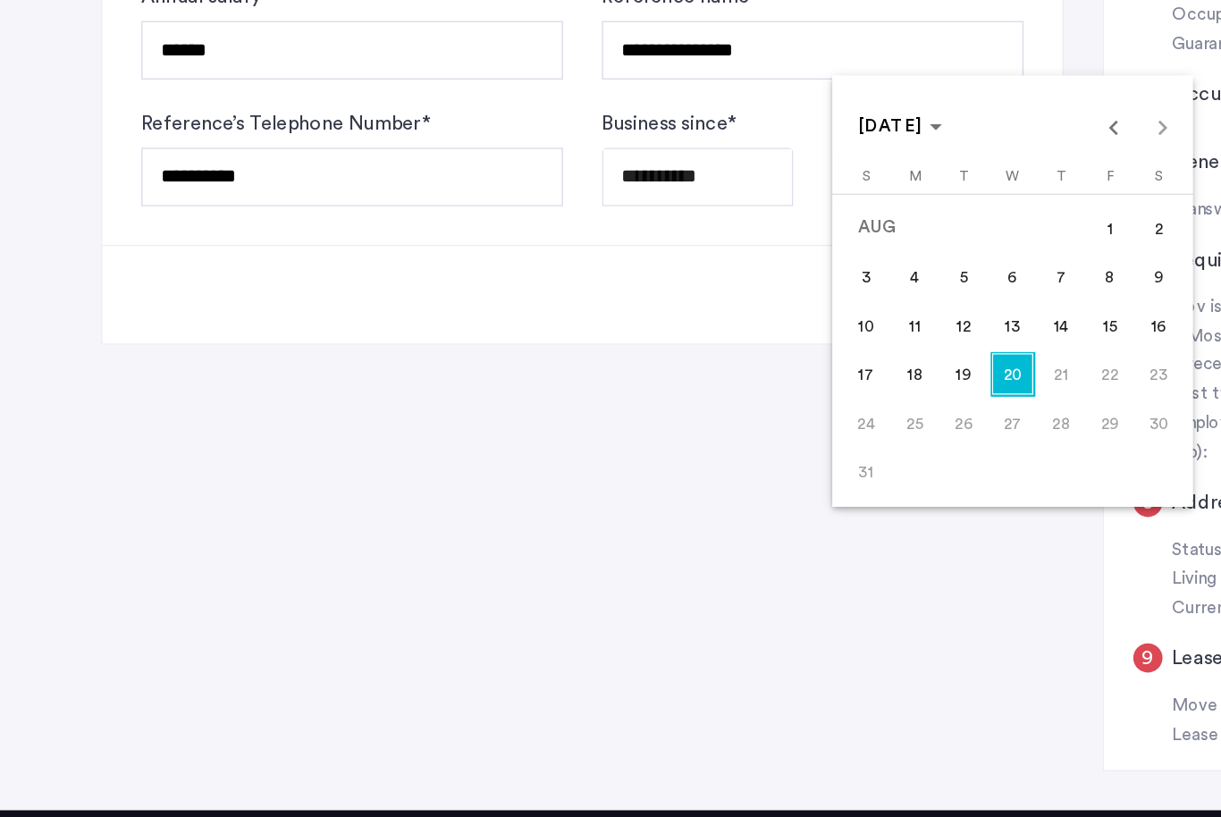
click at [864, 248] on div "[DATE] [DATE]" at bounding box center [743, 266] width 256 height 36
click at [853, 248] on div "[DATE] [DATE]" at bounding box center [743, 266] width 256 height 36
click at [859, 248] on div "[DATE] [DATE]" at bounding box center [743, 266] width 256 height 36
click at [861, 248] on div "[DATE] [DATE]" at bounding box center [743, 266] width 256 height 36
click at [820, 248] on span "Previous month" at bounding box center [817, 266] width 36 height 36
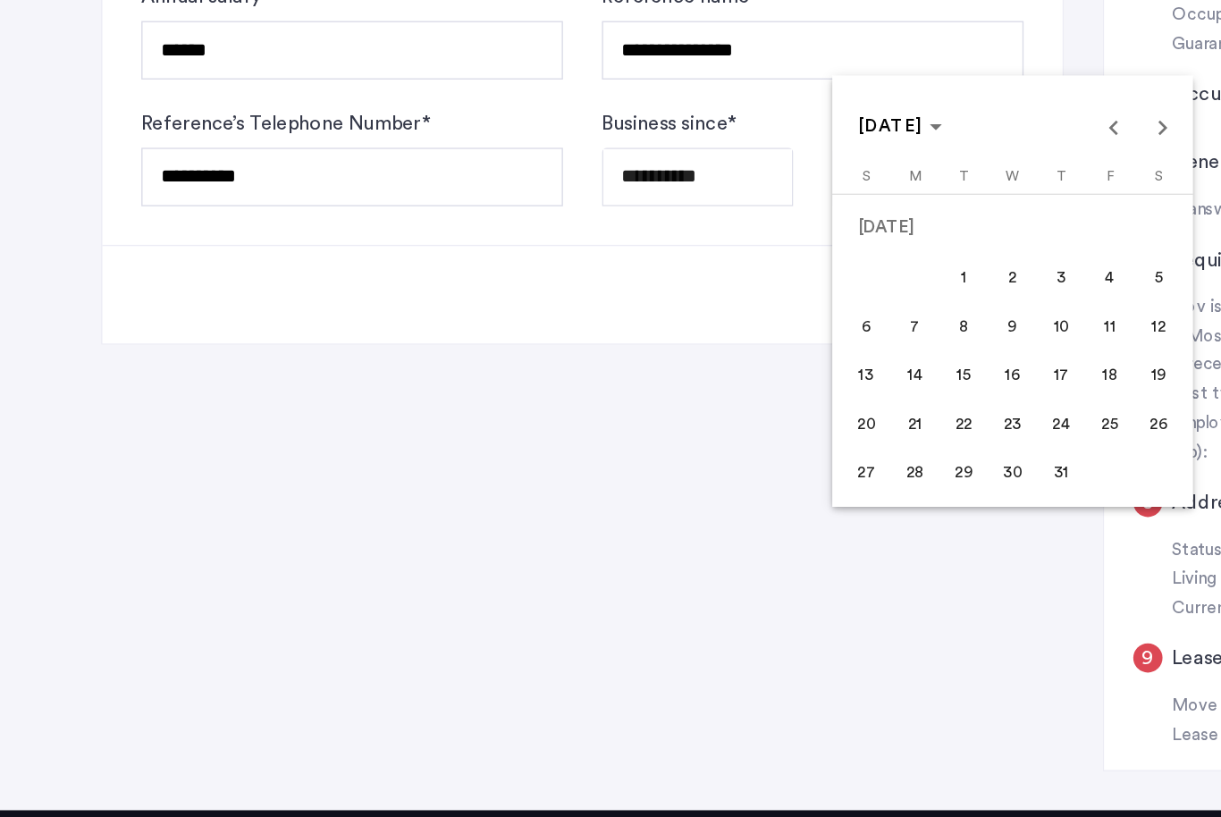
click at [853, 248] on span "Next month" at bounding box center [853, 266] width 36 height 36
click at [643, 503] on span "31" at bounding box center [635, 519] width 32 height 32
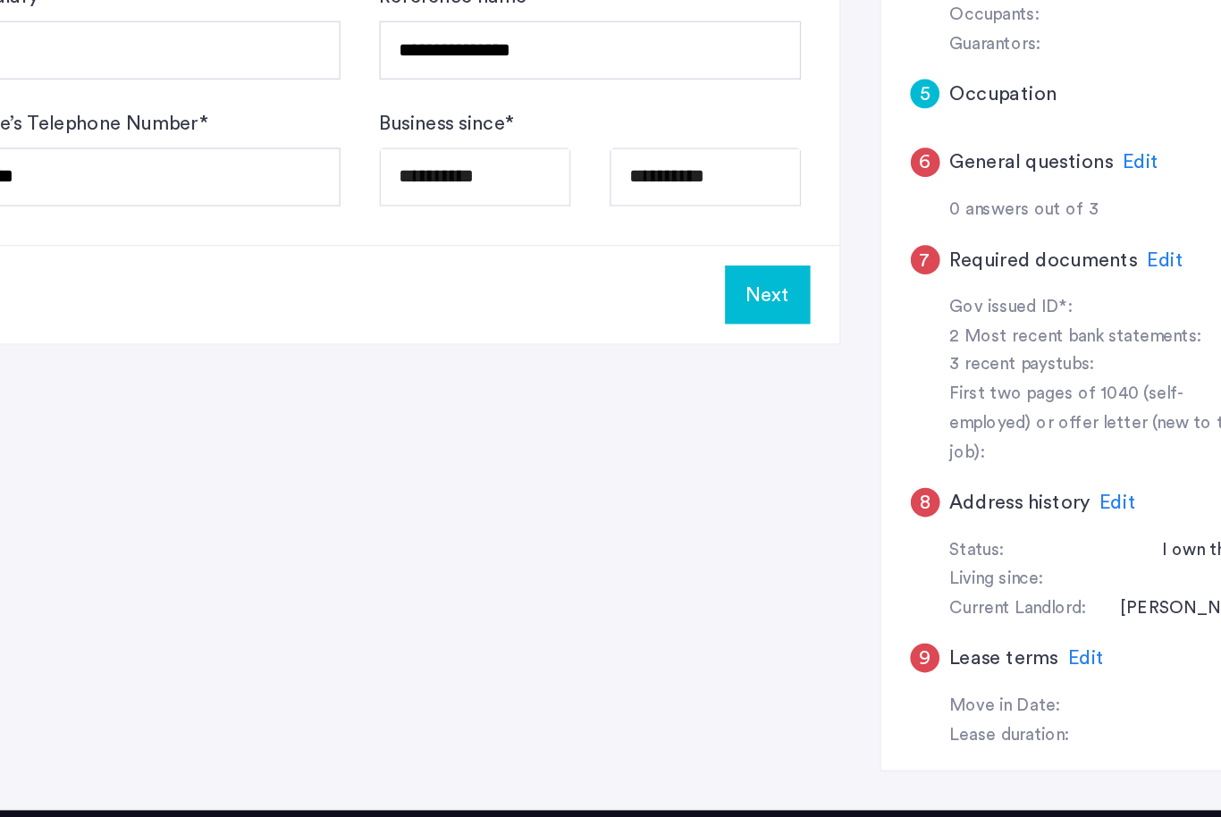
click at [695, 368] on button "Next" at bounding box center [726, 389] width 63 height 43
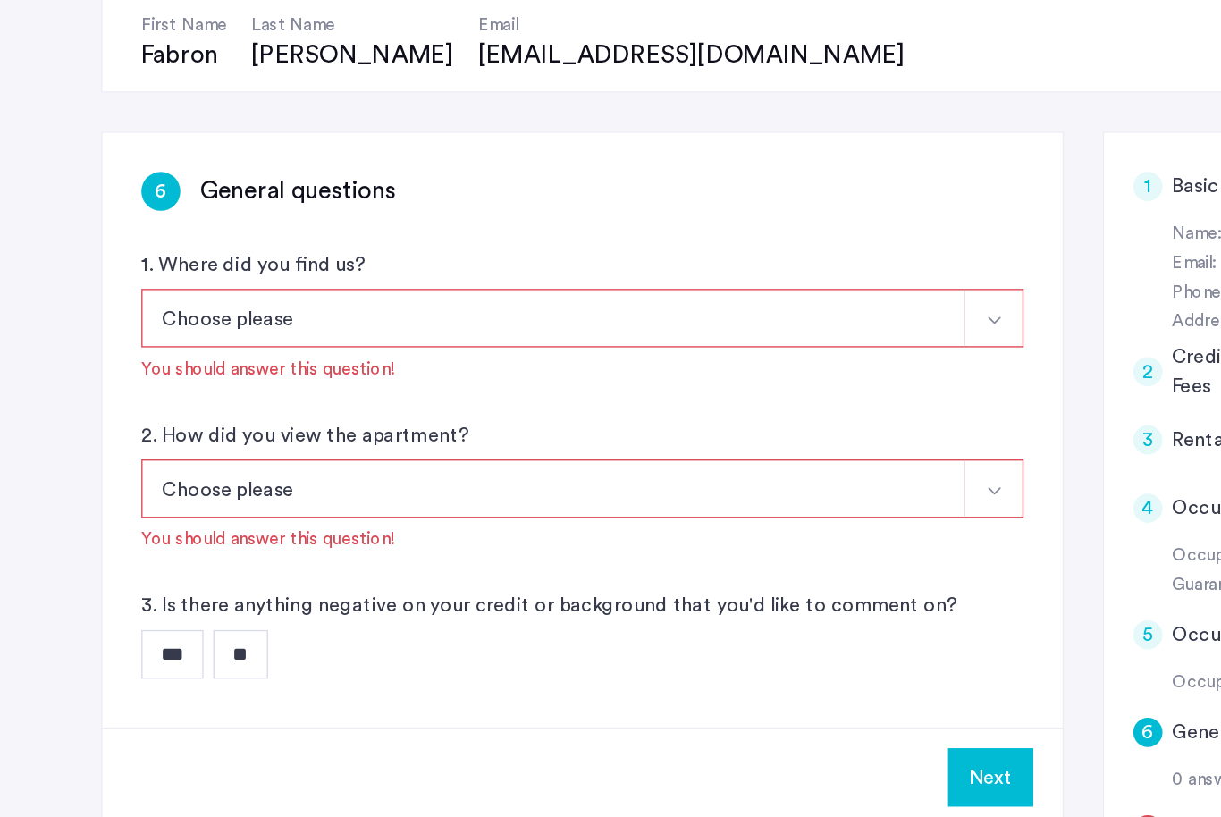
scroll to position [125, 0]
click at [733, 403] on img "Select option" at bounding box center [729, 410] width 14 height 14
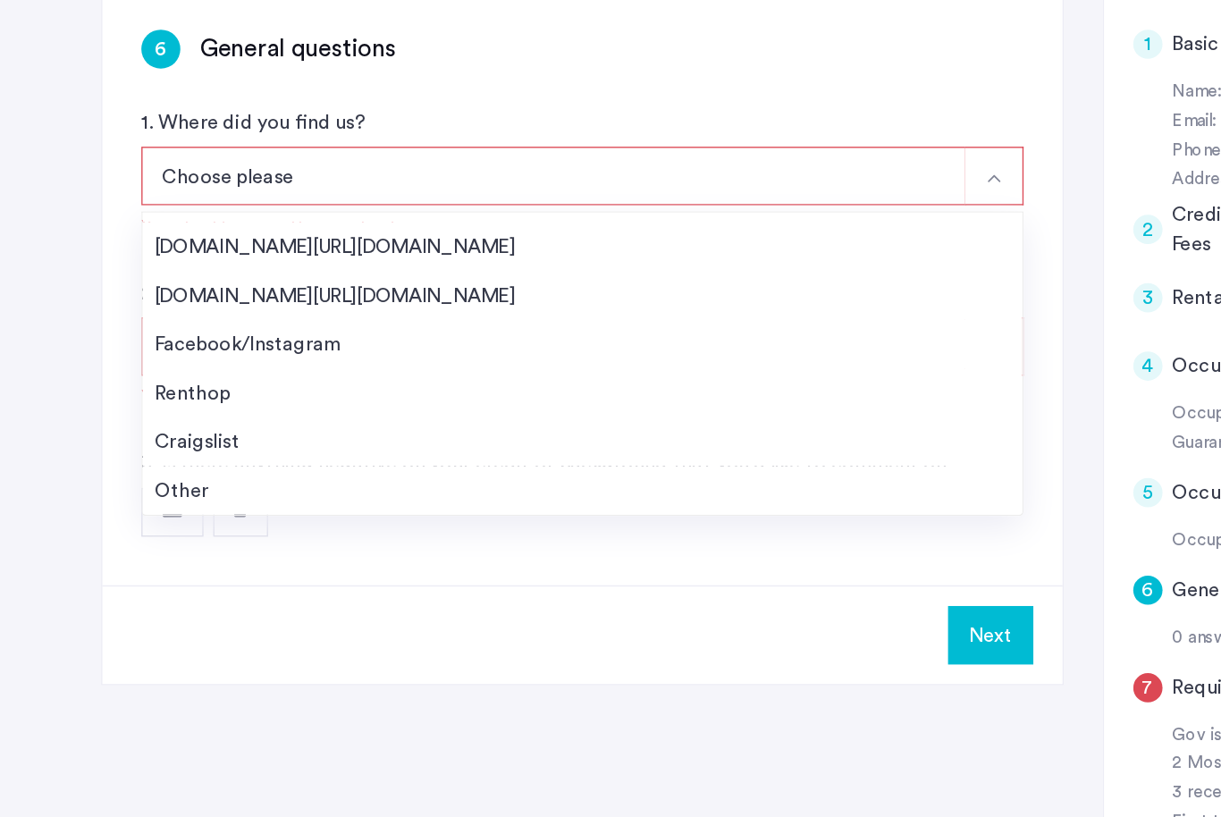
scroll to position [29, 0]
click at [140, 524] on div "Other" at bounding box center [426, 534] width 627 height 21
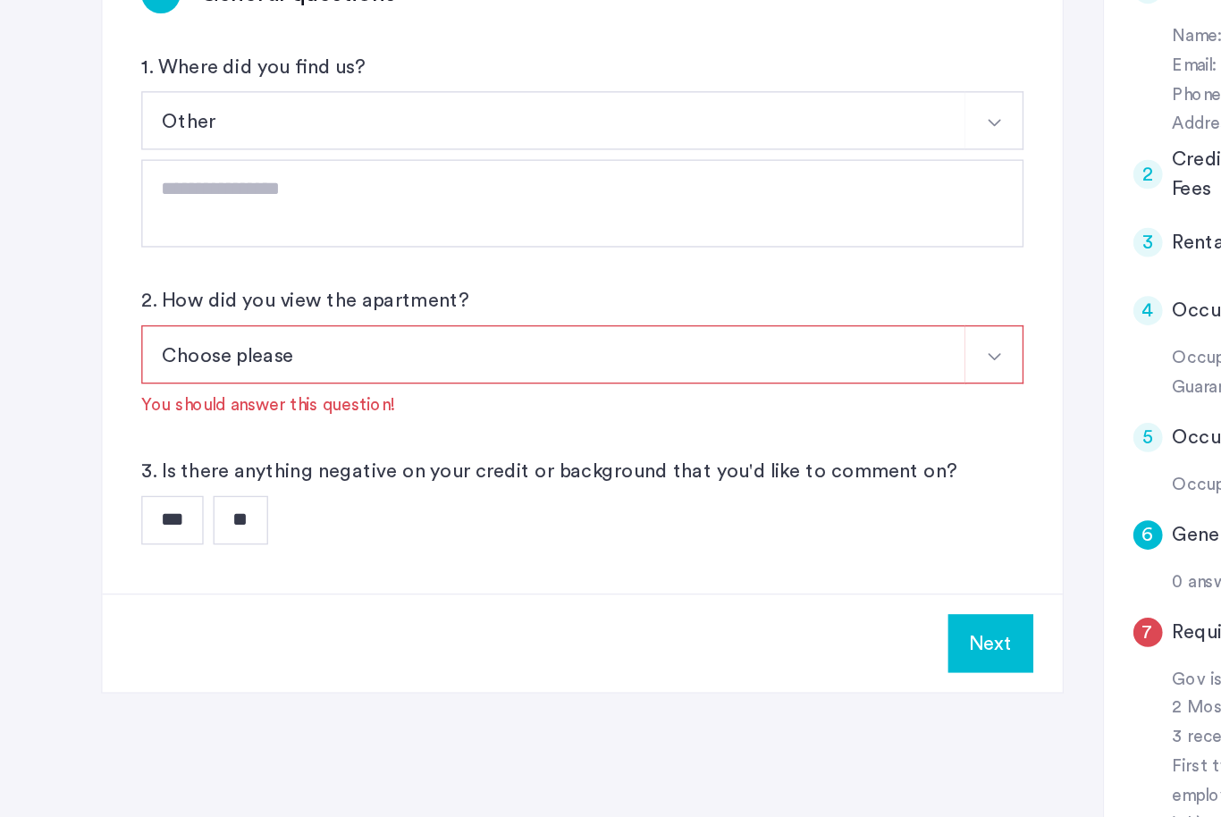
scroll to position [270, 0]
click at [727, 430] on img "Select option" at bounding box center [729, 437] width 14 height 14
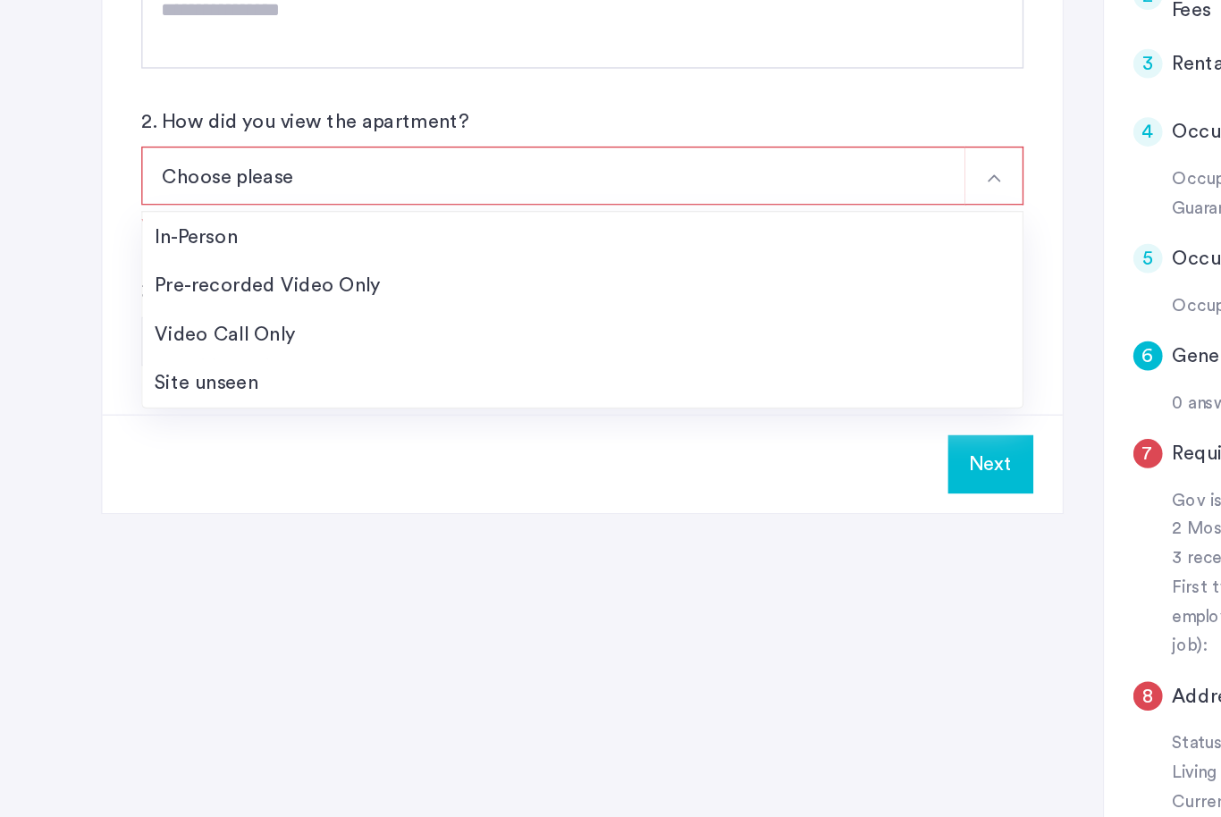
click at [150, 445] on div "Site unseen" at bounding box center [426, 455] width 627 height 21
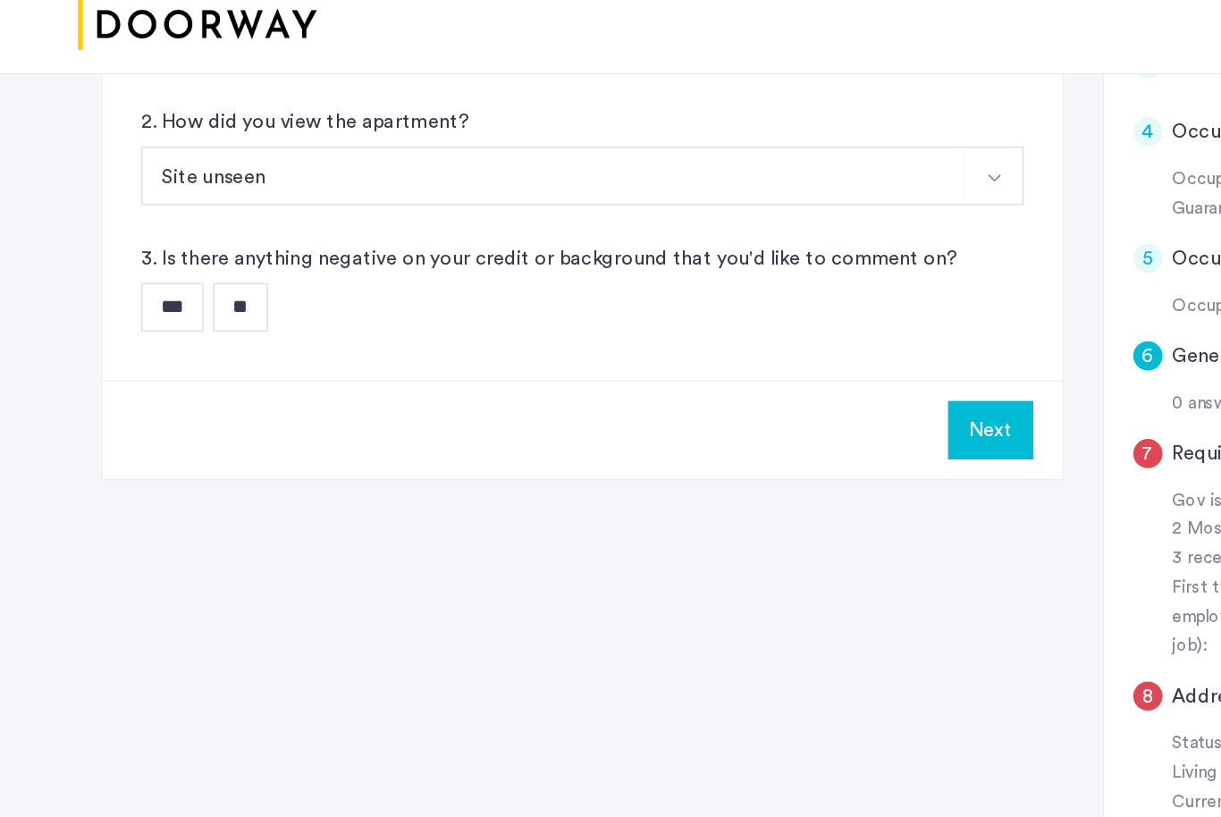
click at [194, 275] on input "**" at bounding box center [176, 293] width 40 height 36
click at [733, 362] on button "Next" at bounding box center [726, 383] width 63 height 43
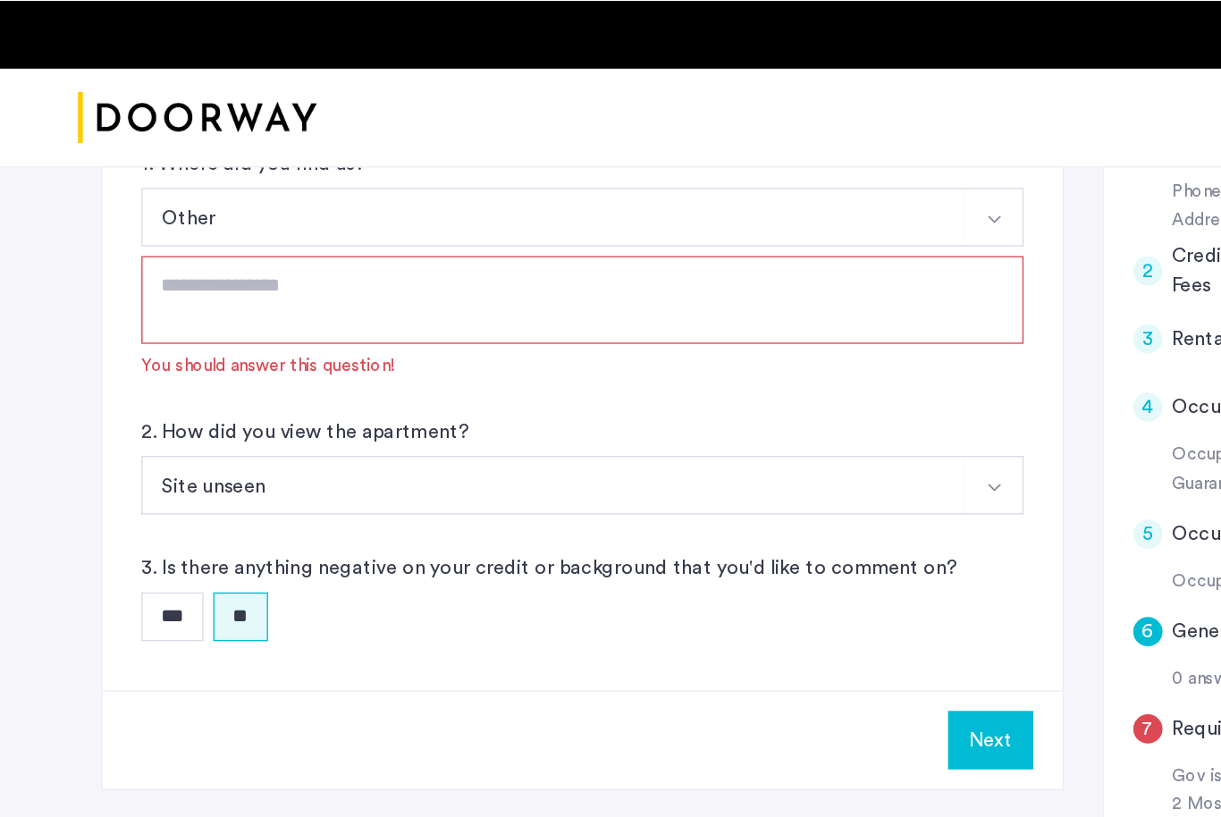
scroll to position [374, 0]
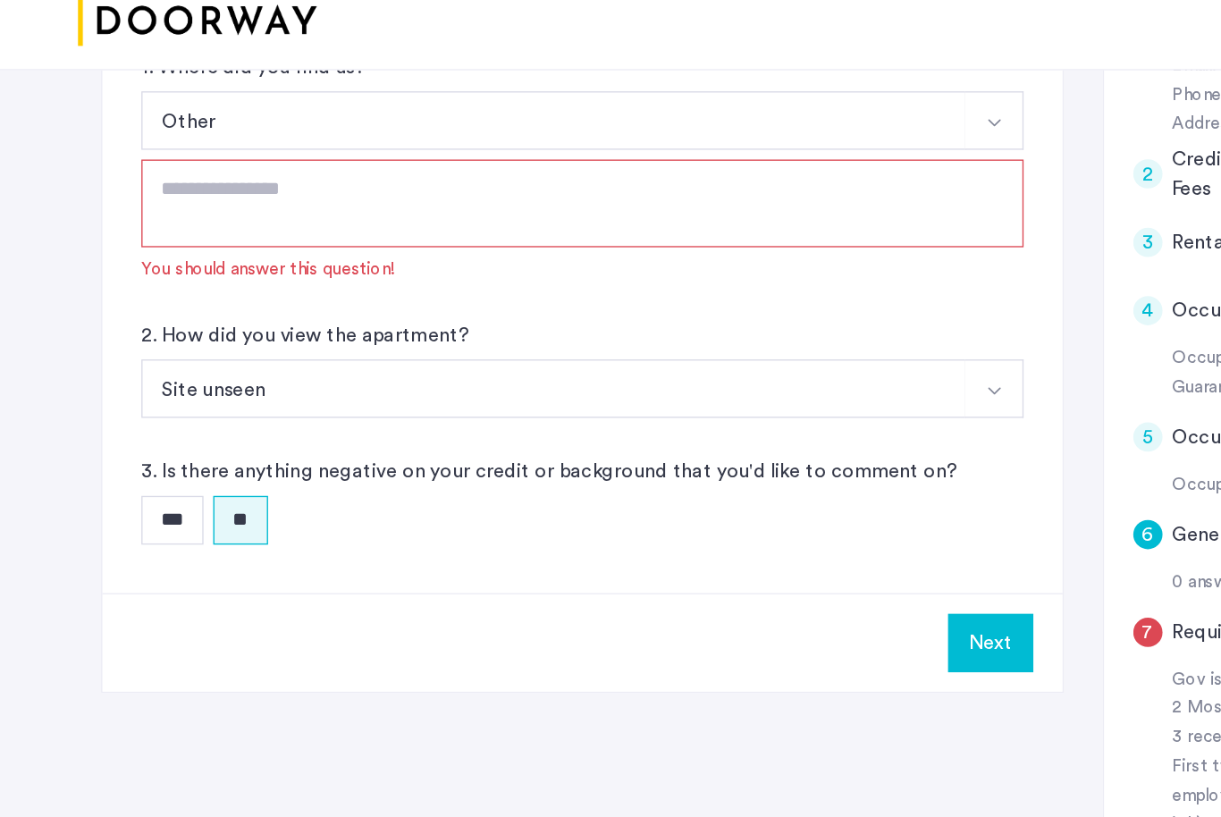
click at [164, 219] on textarea at bounding box center [427, 220] width 647 height 64
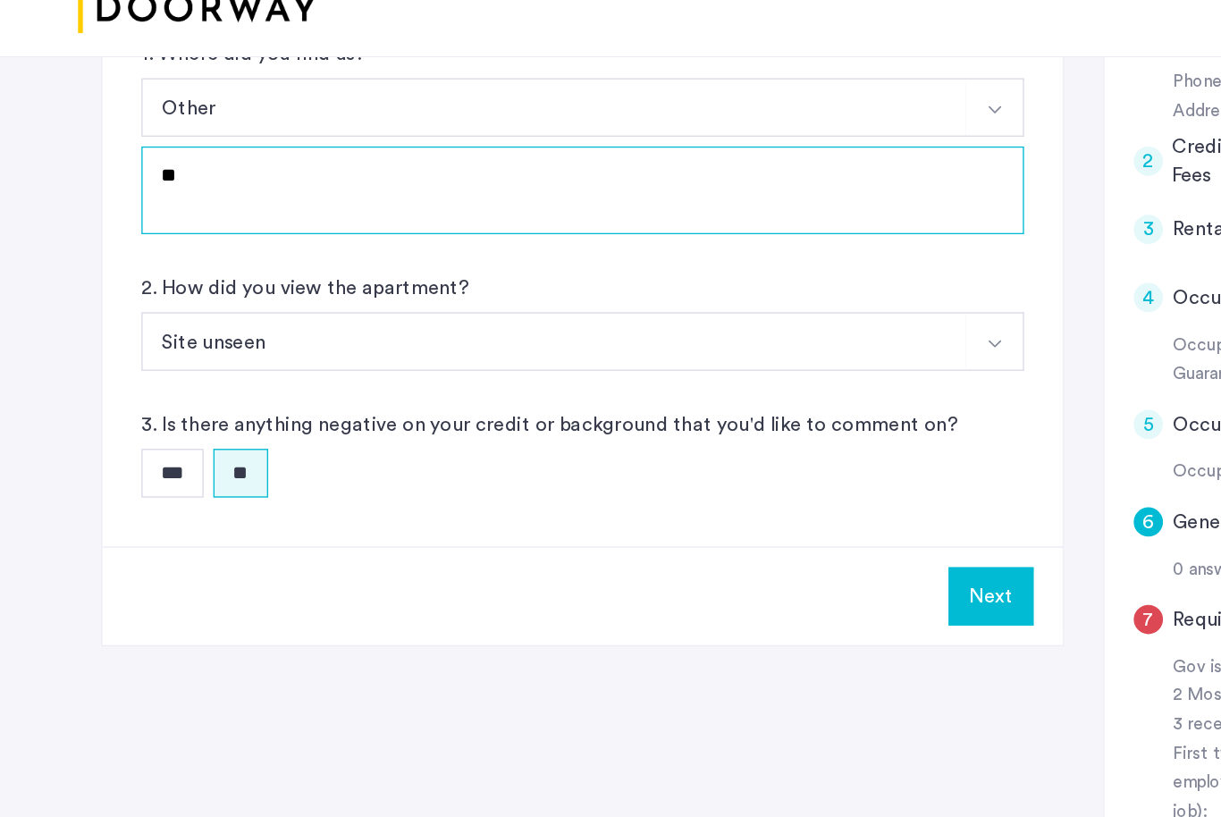
type textarea "***"
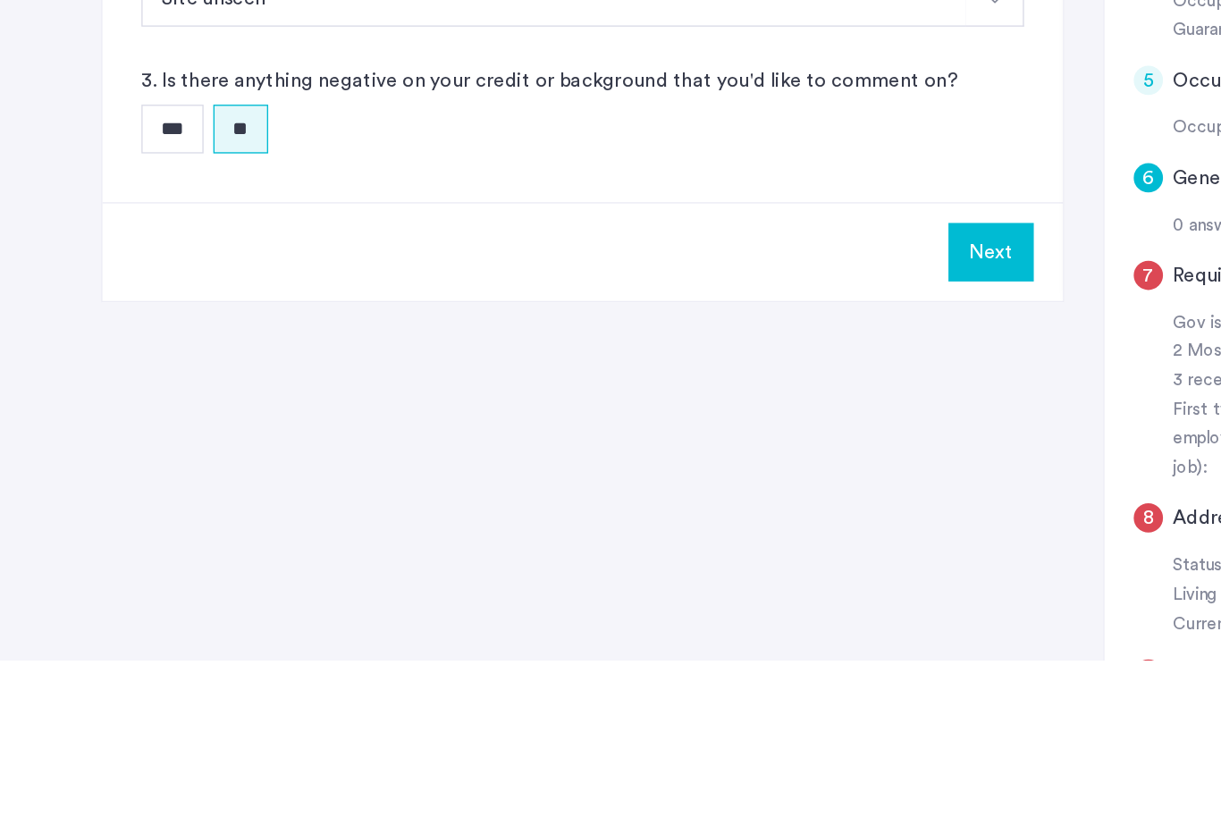
click at [726, 496] on button "Next" at bounding box center [726, 517] width 63 height 43
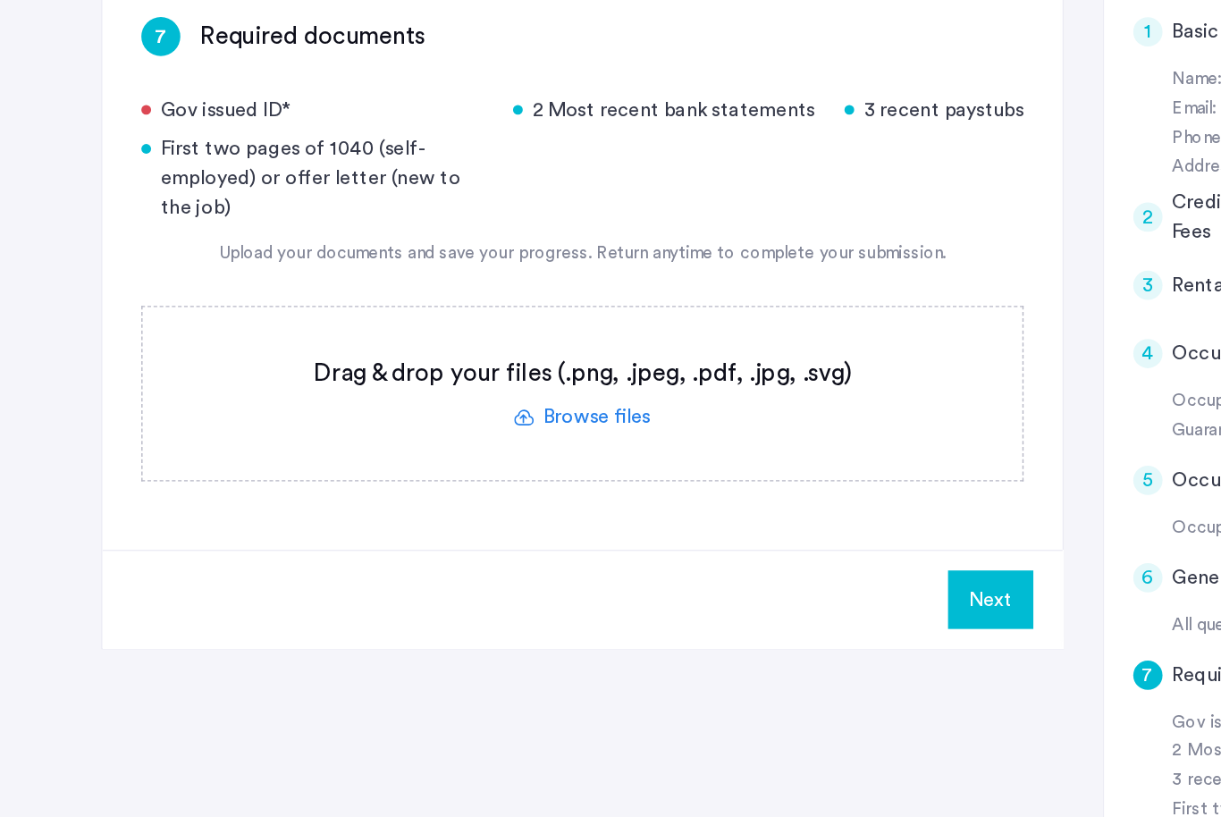
scroll to position [240, 0]
click at [441, 399] on label at bounding box center [427, 462] width 645 height 127
click at [0, 0] on input "file" at bounding box center [0, 0] width 0 height 0
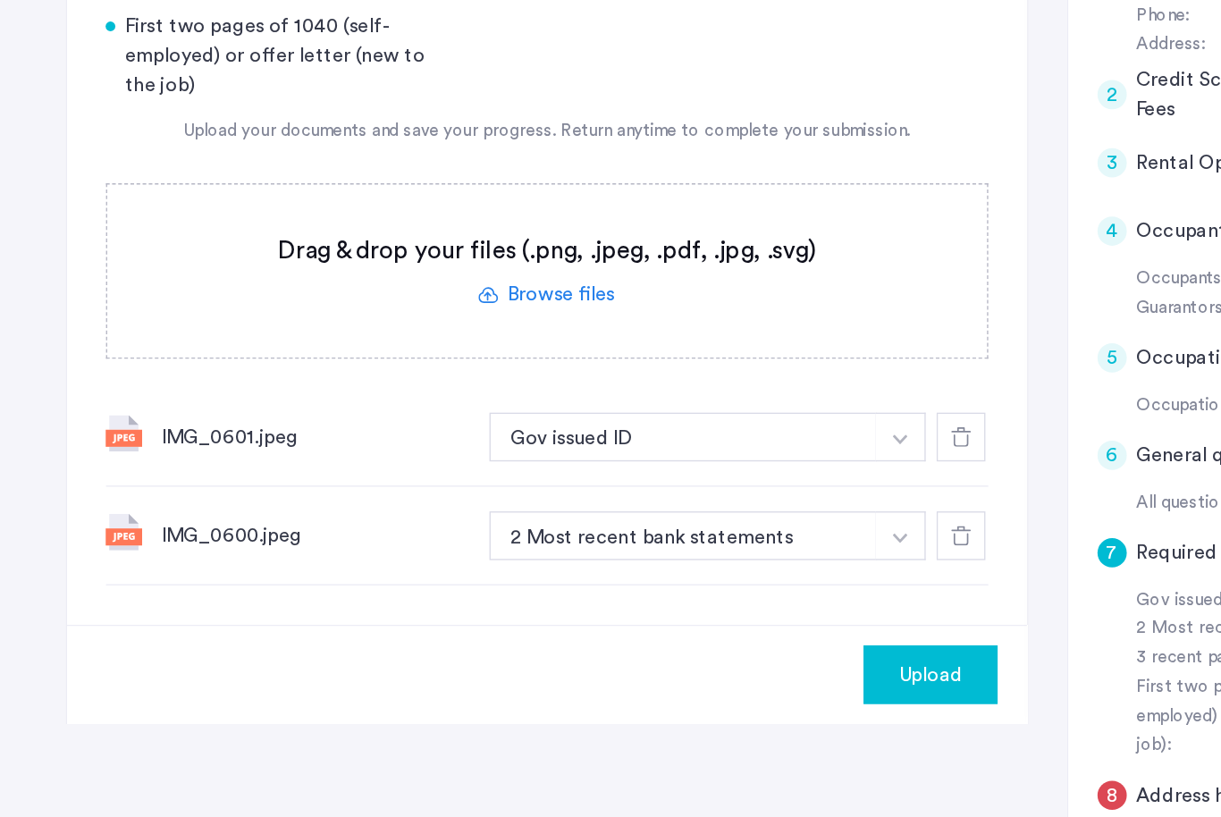
scroll to position [330, 0]
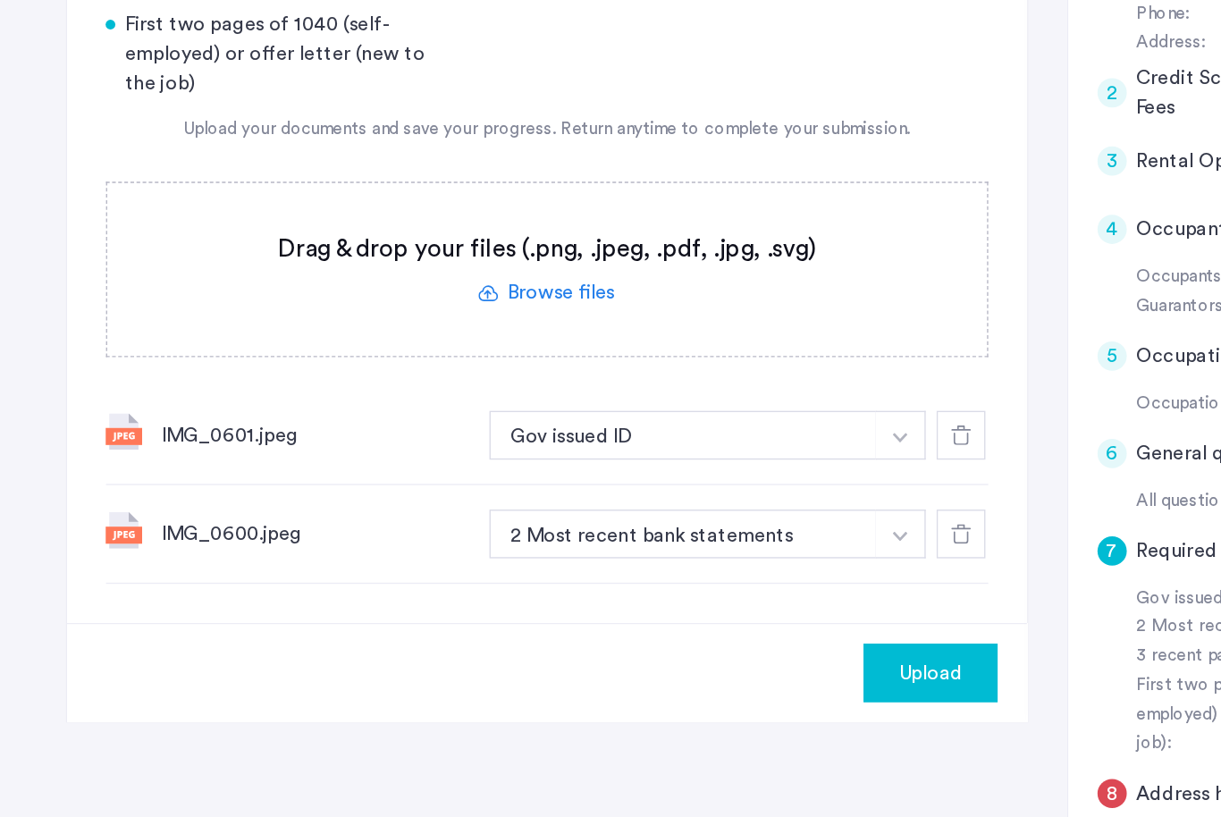
click at [404, 309] on label at bounding box center [427, 372] width 645 height 127
click at [0, 0] on input "file" at bounding box center [0, 0] width 0 height 0
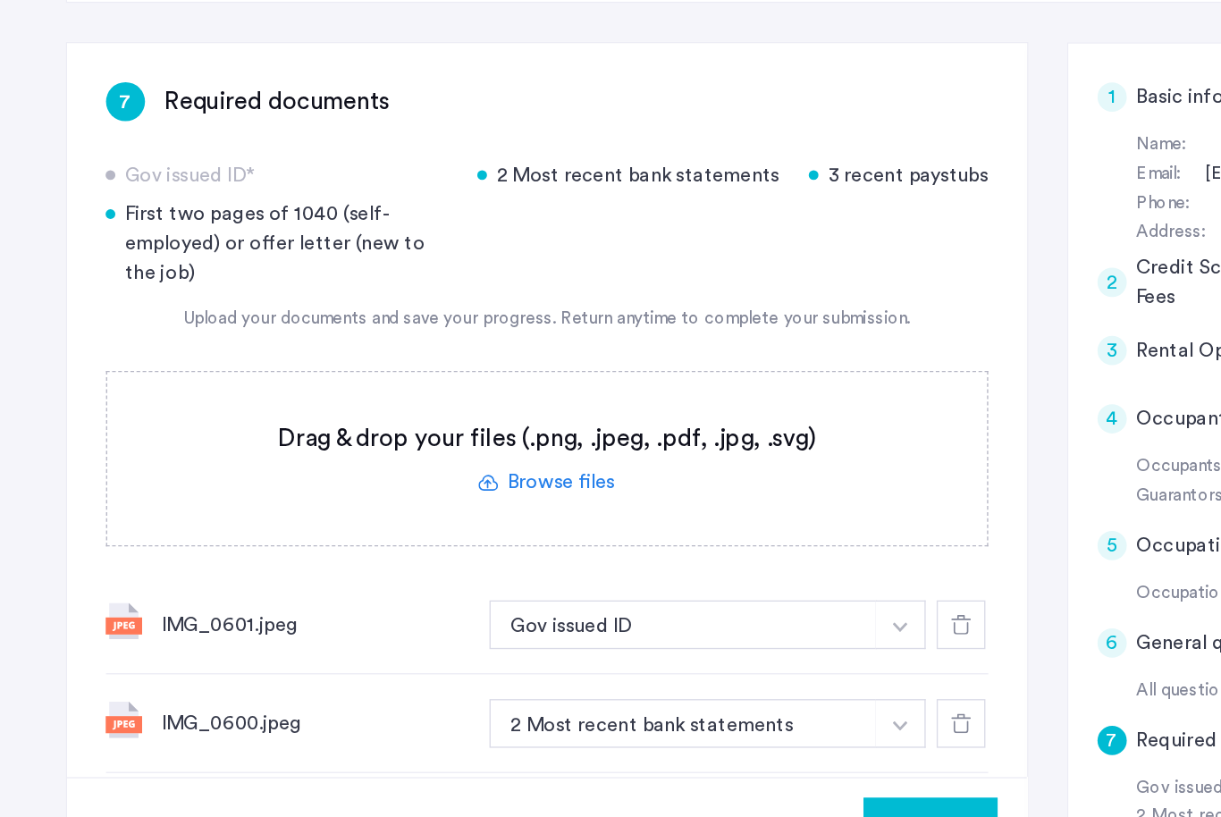
scroll to position [224, 0]
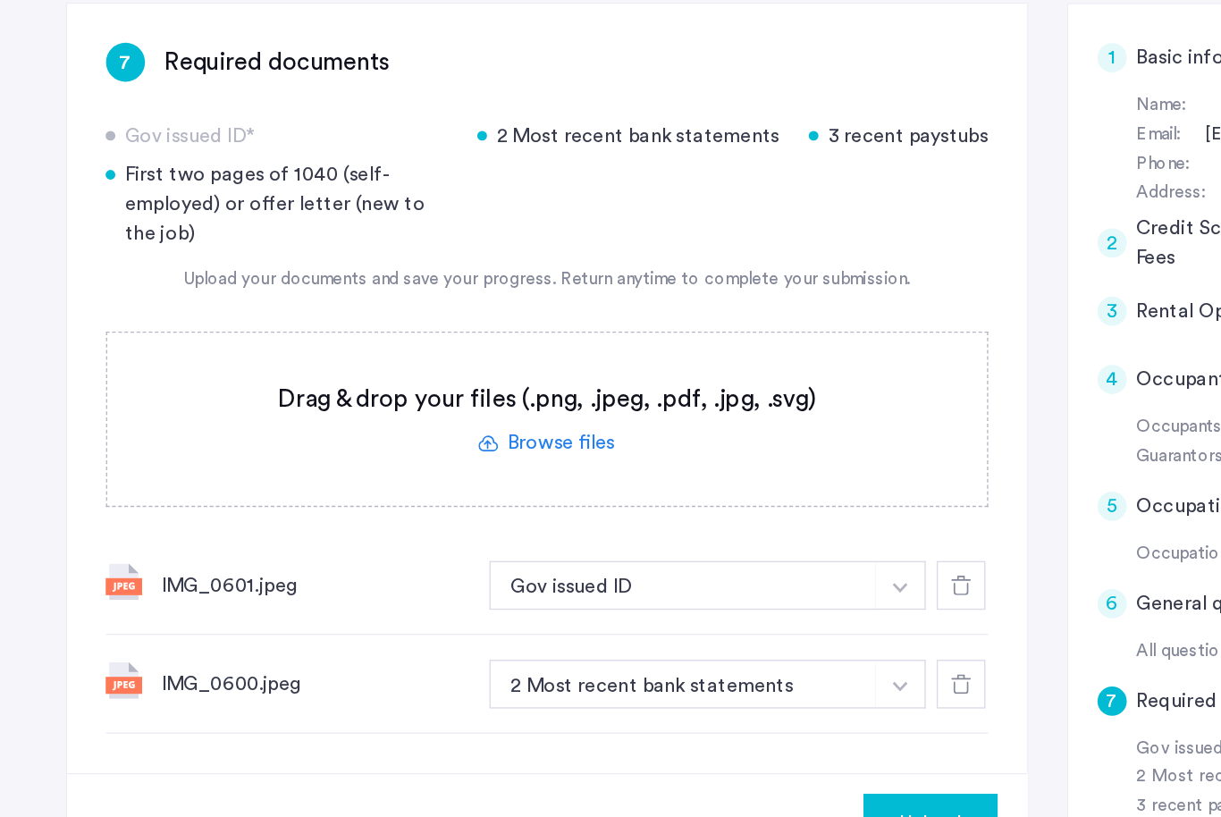
click at [408, 415] on label at bounding box center [427, 478] width 645 height 127
click at [0, 0] on input "file" at bounding box center [0, 0] width 0 height 0
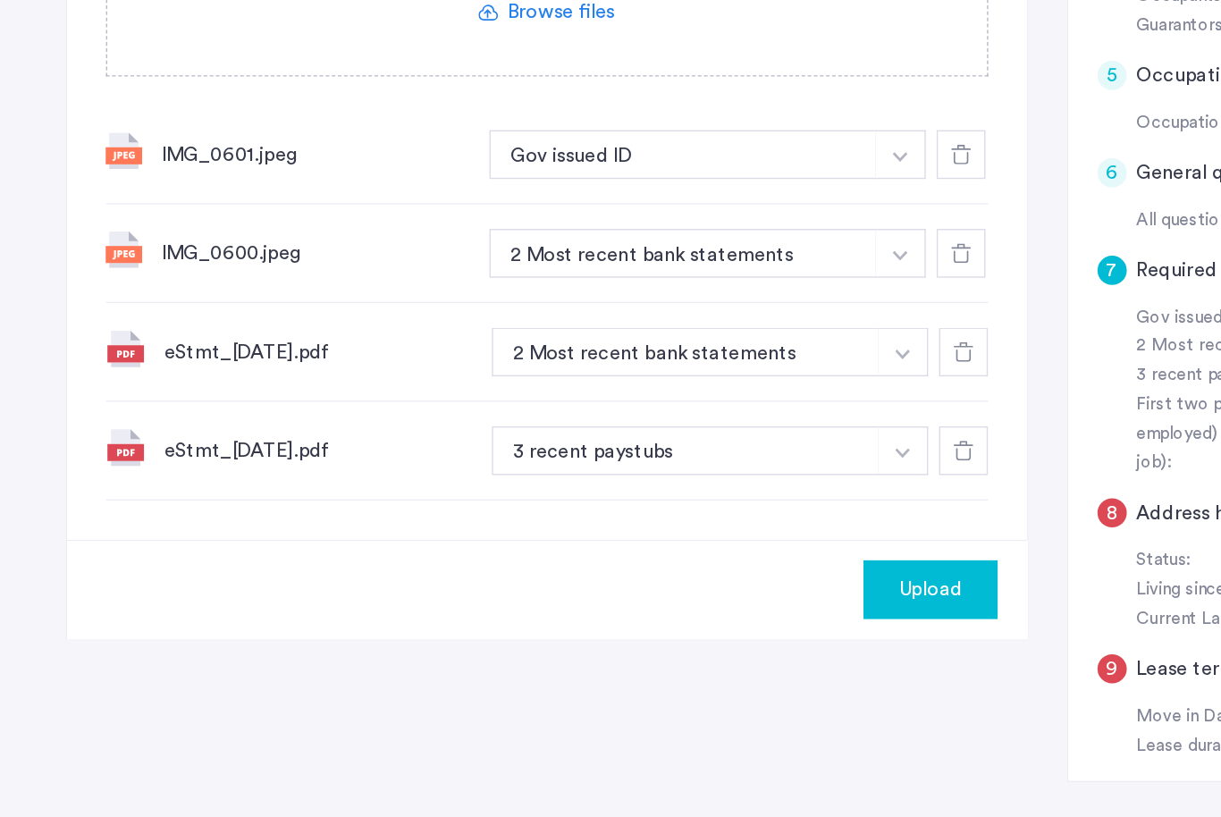
scroll to position [536, 0]
click at [686, 596] on span "Upload" at bounding box center [708, 606] width 46 height 21
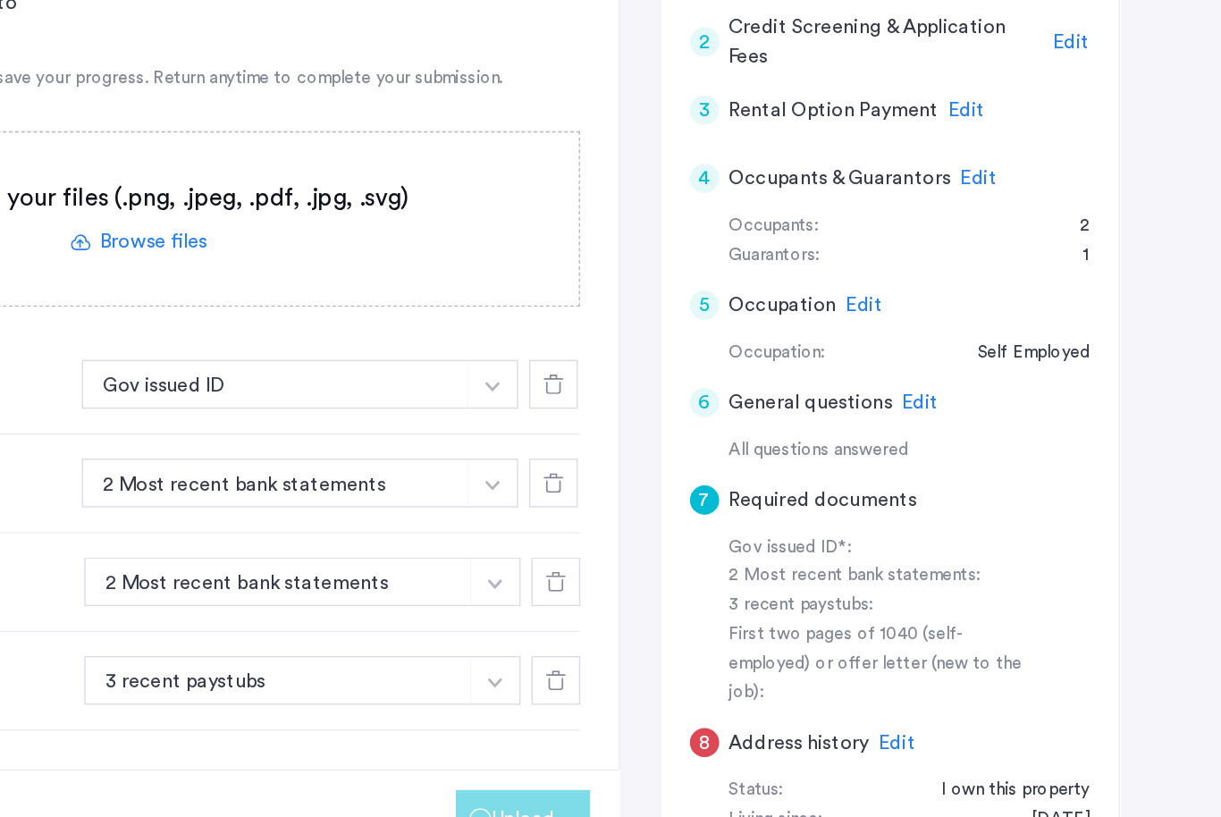
scroll to position [377, 0]
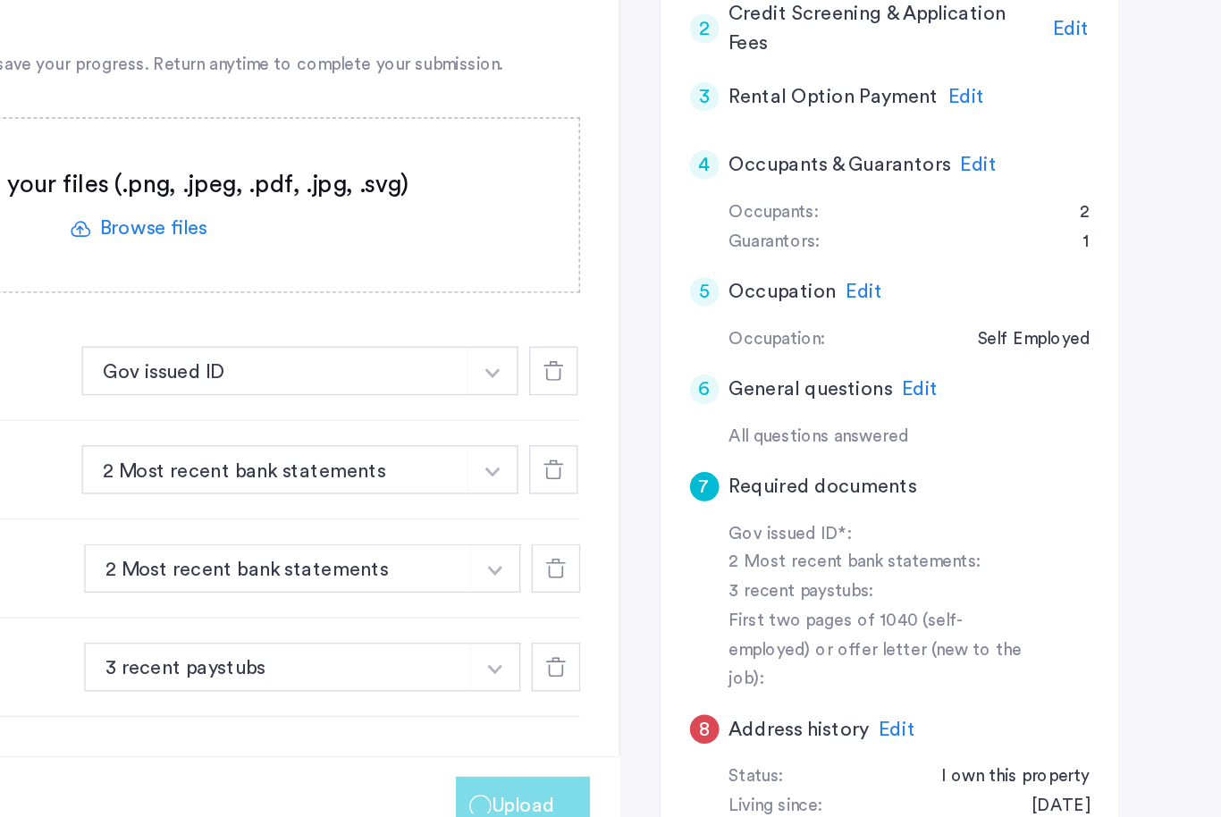
click at [685, 755] on span "Upload" at bounding box center [708, 765] width 46 height 21
click at [681, 445] on img "button" at bounding box center [686, 448] width 11 height 7
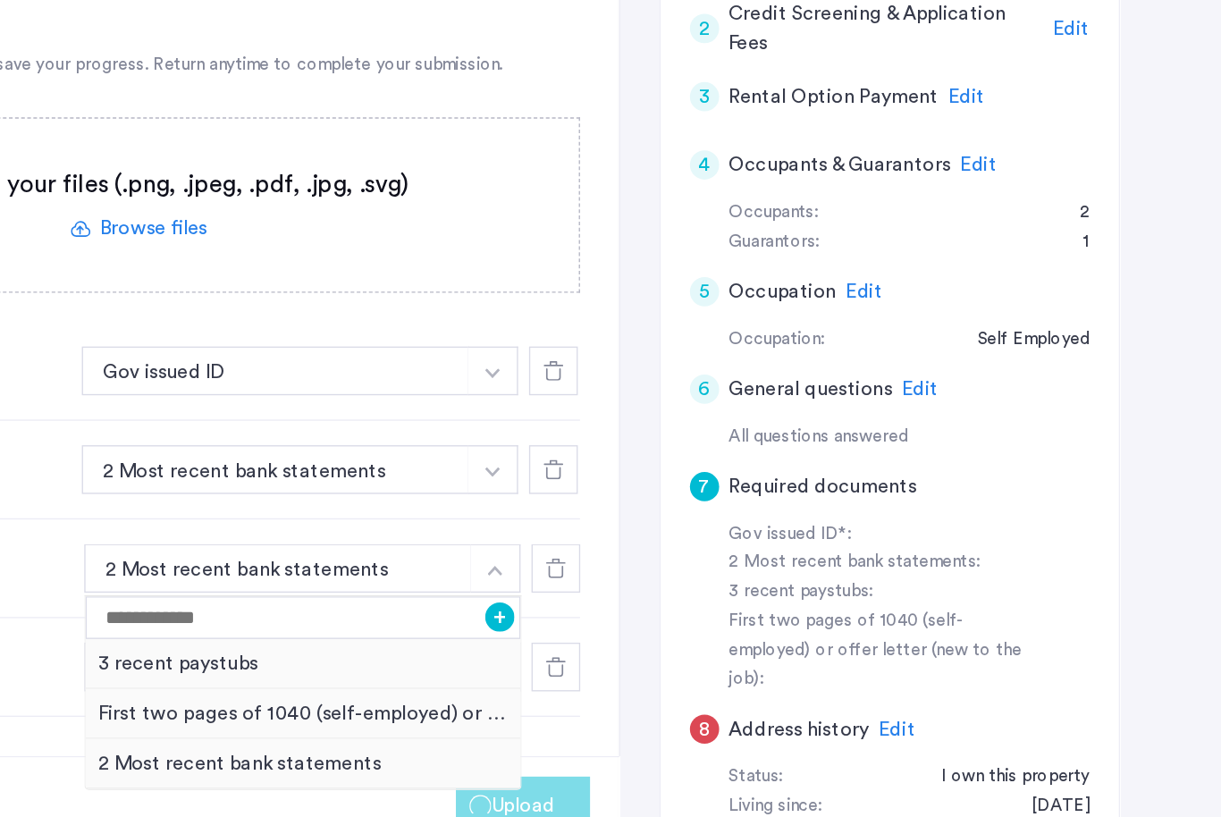
click at [668, 429] on button "button" at bounding box center [686, 447] width 37 height 36
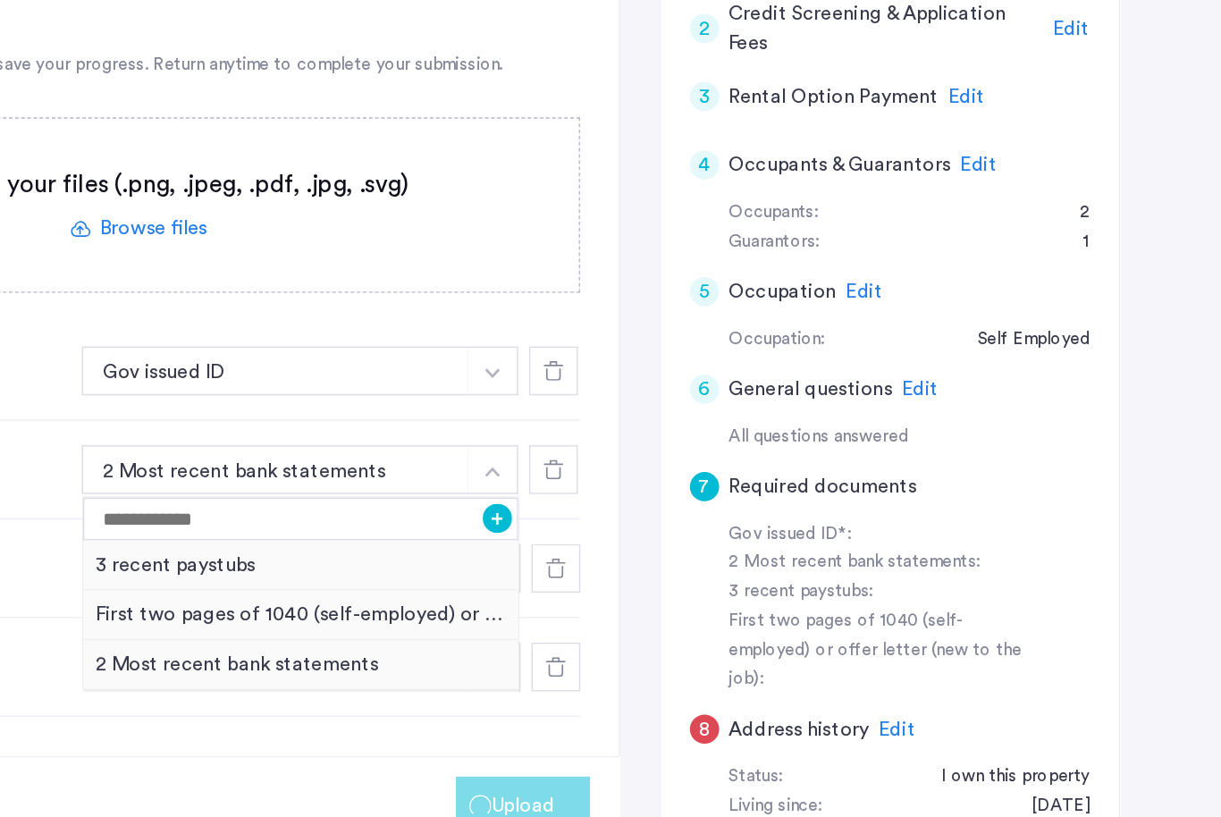
click at [681, 445] on img "button" at bounding box center [686, 448] width 11 height 7
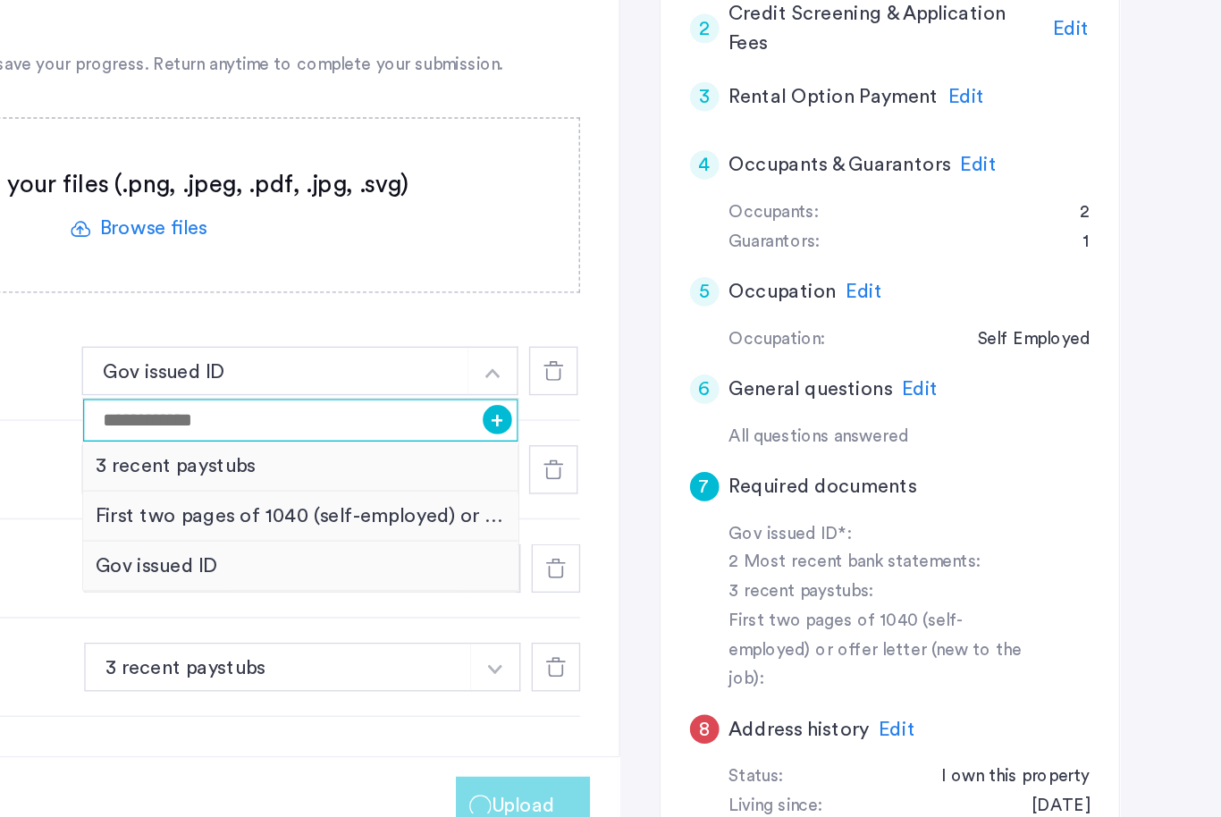
click at [386, 467] on input at bounding box center [545, 482] width 319 height 31
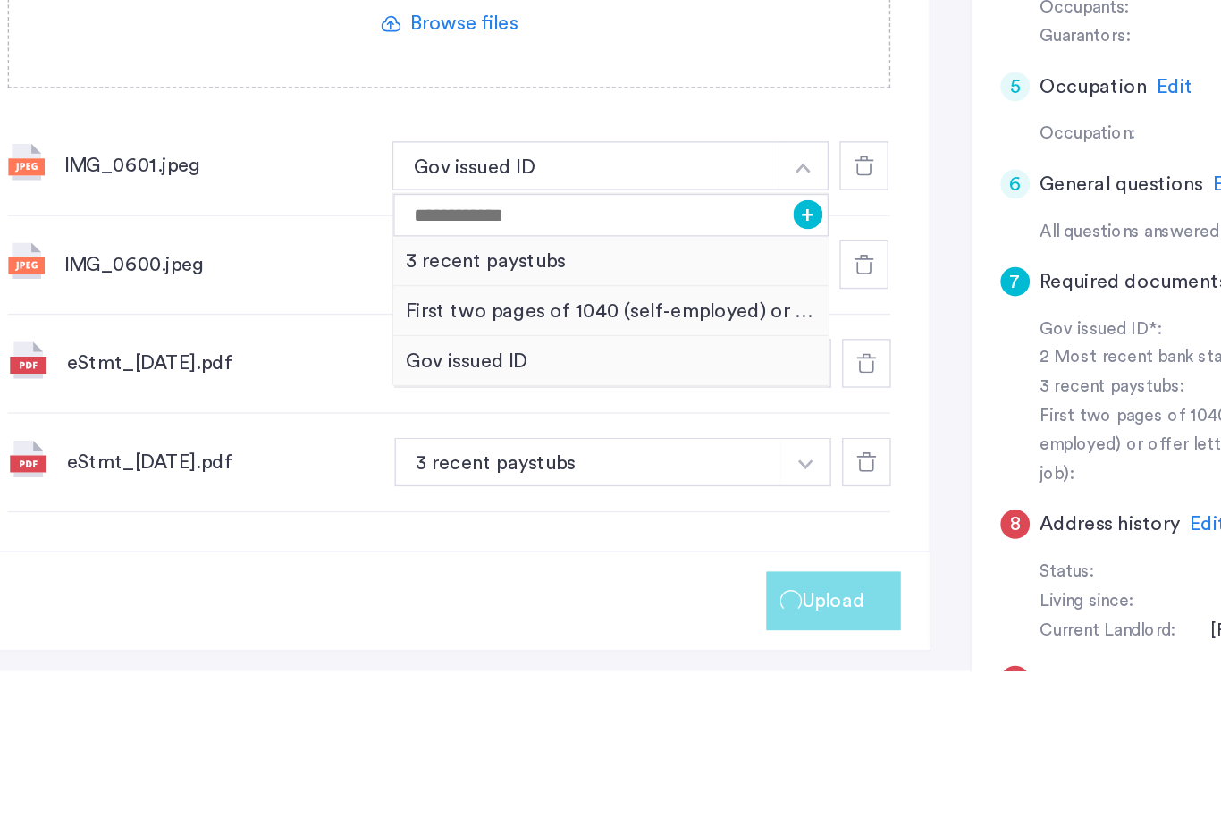
click at [673, 60] on div "7 Required documents Gov issued ID* 2 Most recent bank statements 3 recent pays…" at bounding box center [427, 375] width 704 height 709
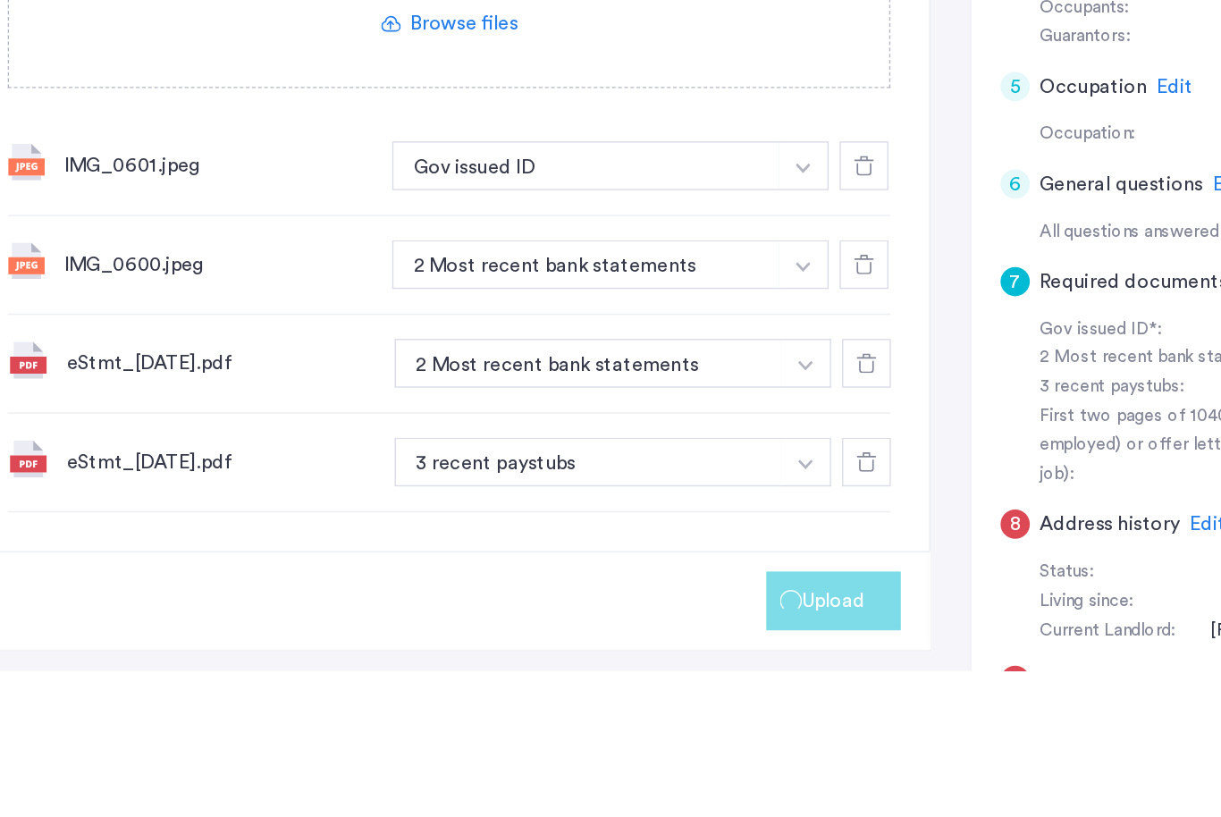
scroll to position [527, 0]
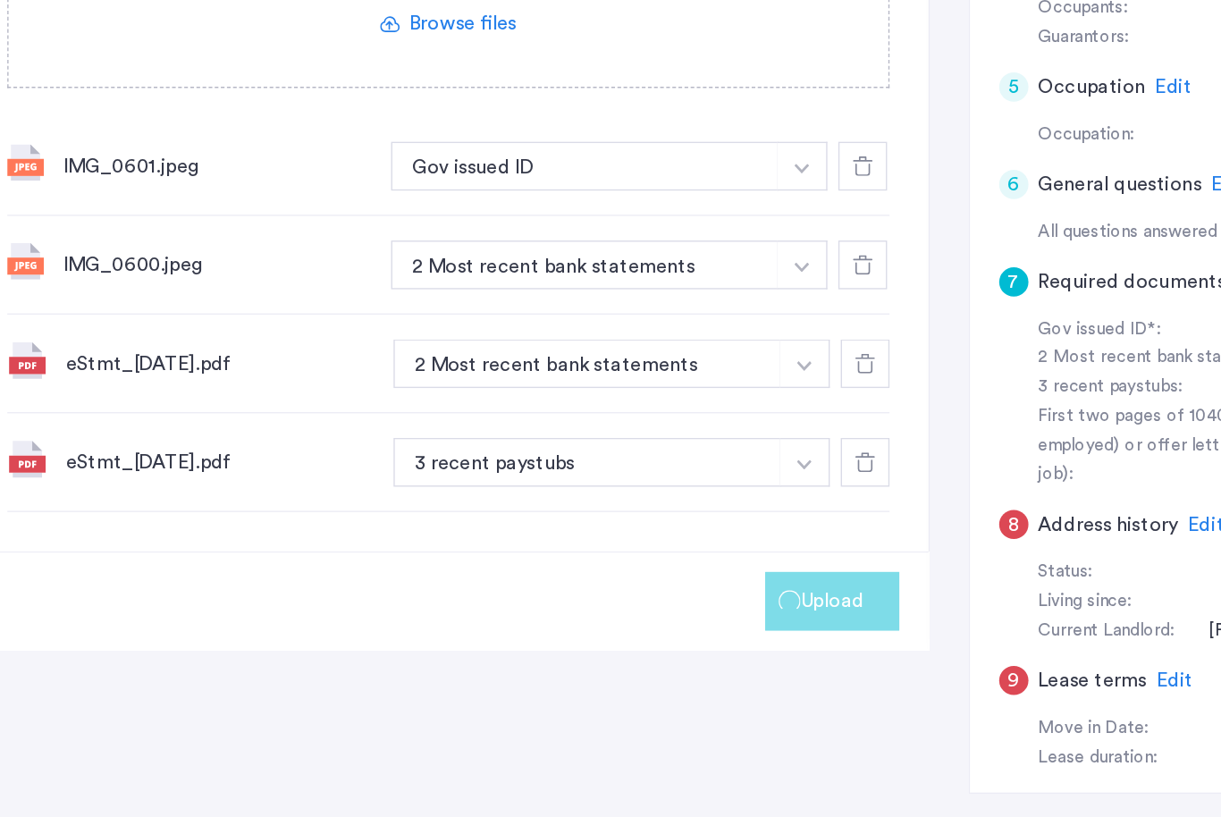
click at [668, 315] on button "button" at bounding box center [686, 297] width 37 height 36
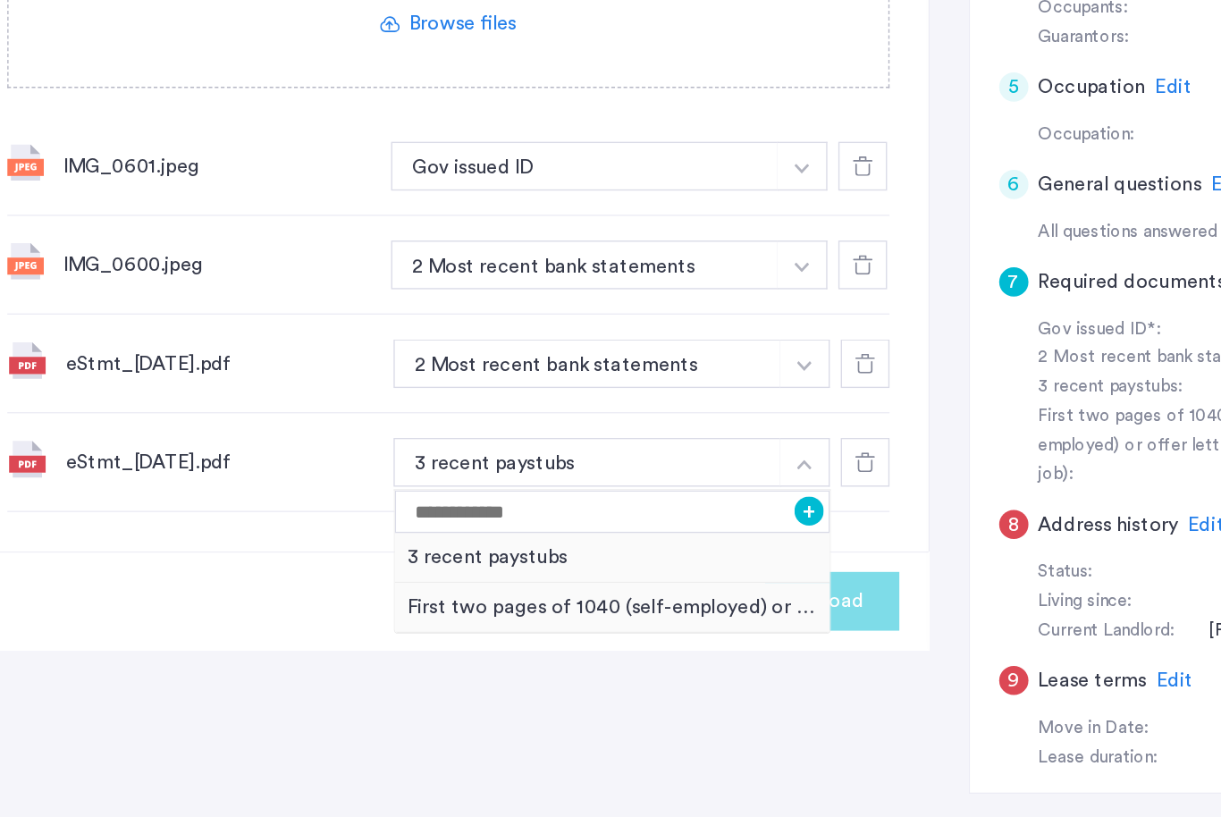
click at [668, 279] on button "button" at bounding box center [686, 297] width 37 height 36
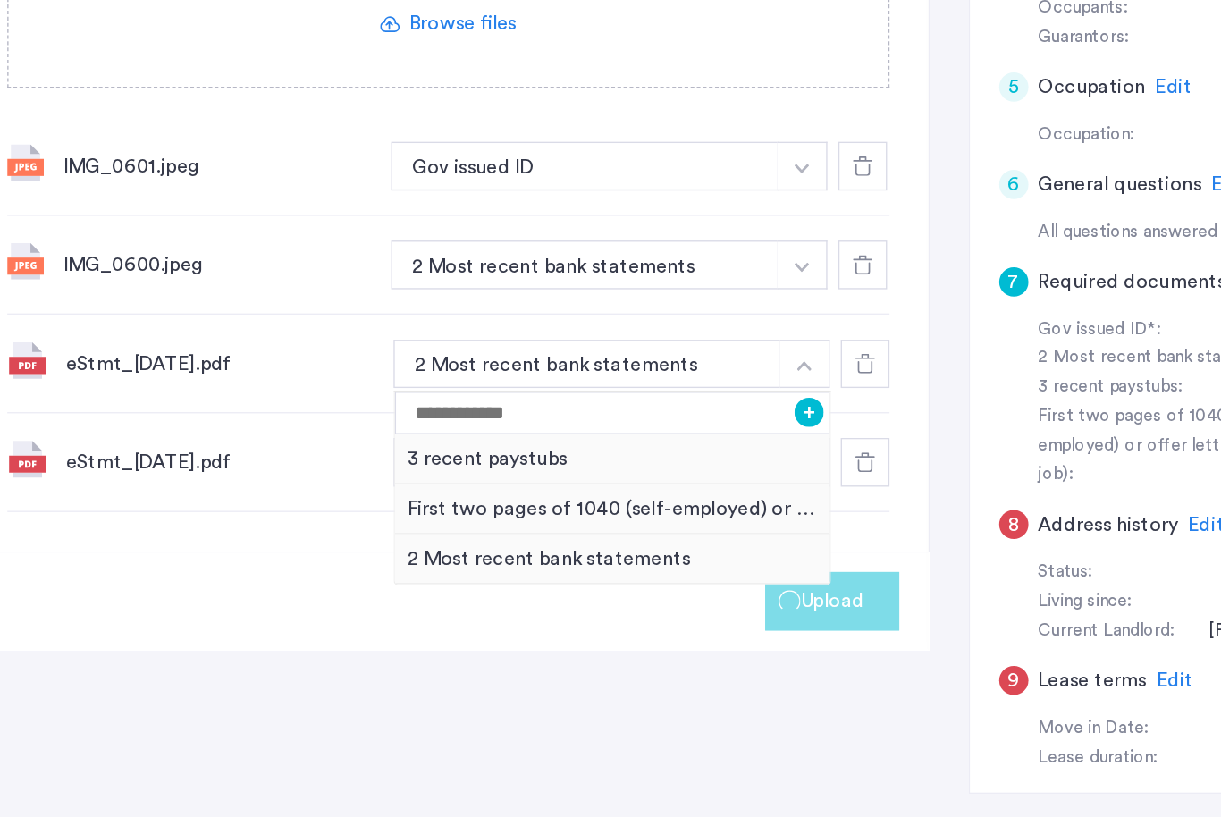
click at [368, 502] on div "7 Required documents Gov issued ID* 2 Most recent bank statements 3 recent pays…" at bounding box center [610, 328] width 1072 height 916
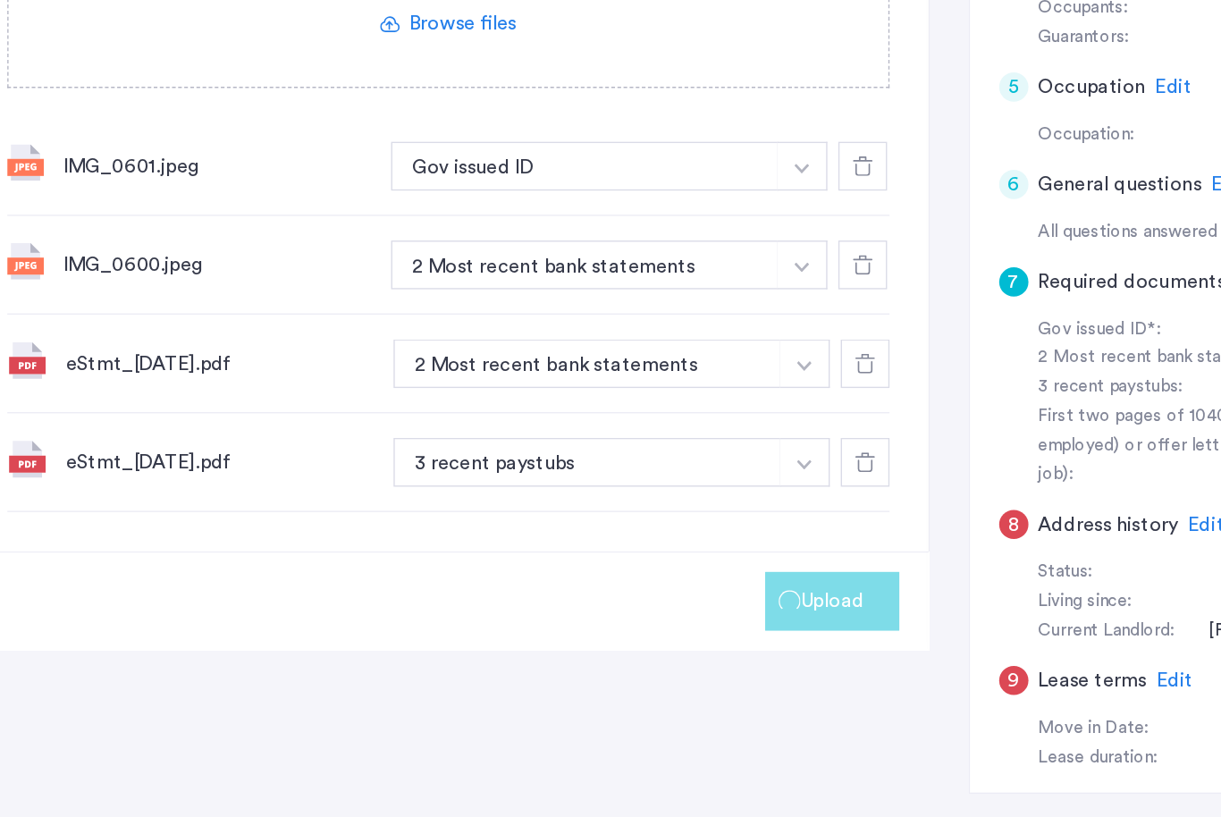
click at [334, 579] on div "Upload" at bounding box center [427, 615] width 704 height 72
click at [685, 605] on span "Upload" at bounding box center [708, 615] width 46 height 21
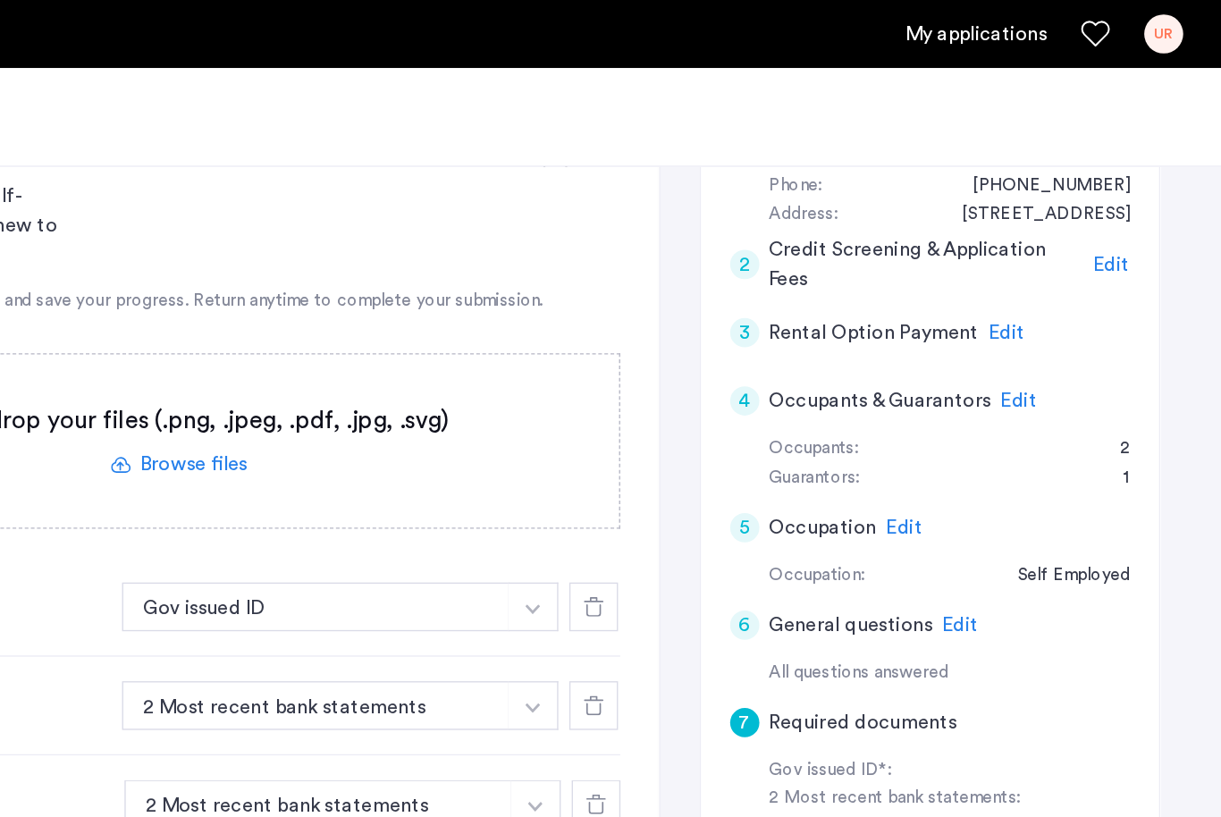
scroll to position [367, 0]
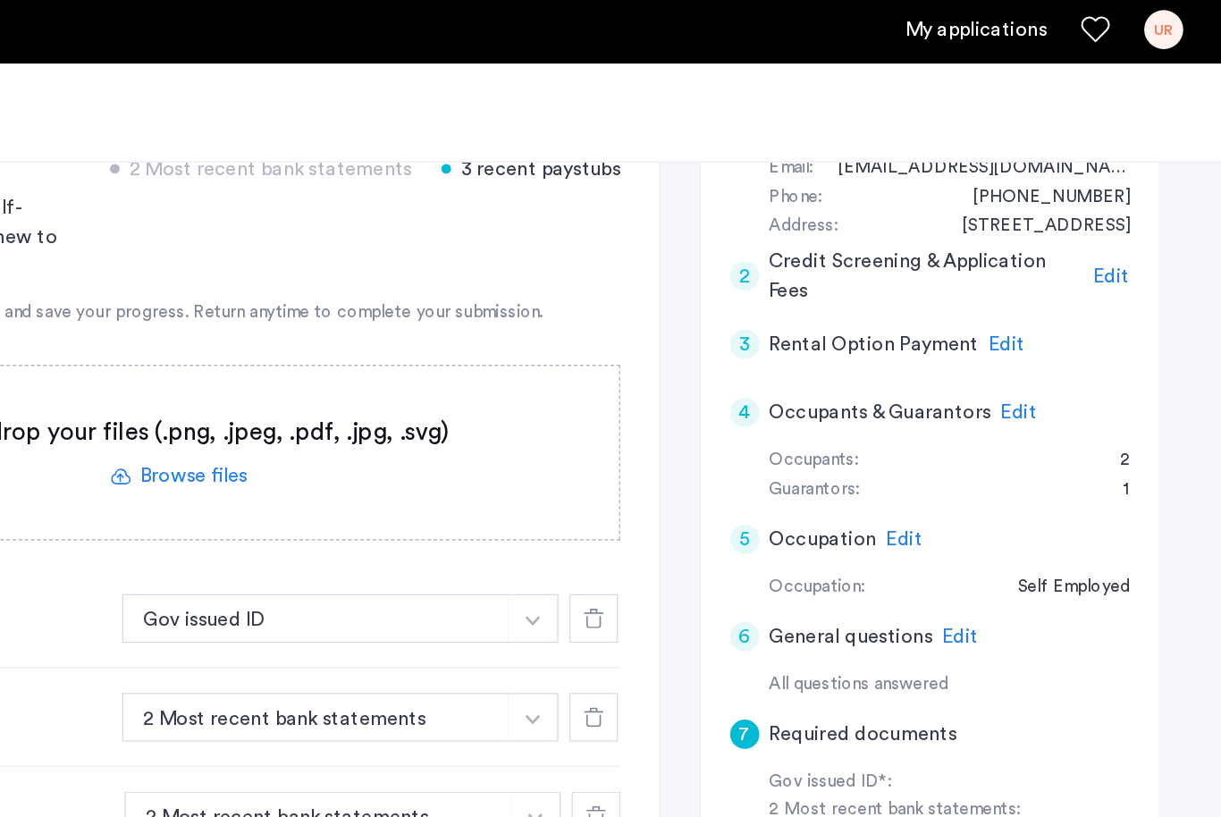
click at [1030, 302] on span "Edit" at bounding box center [1043, 305] width 27 height 14
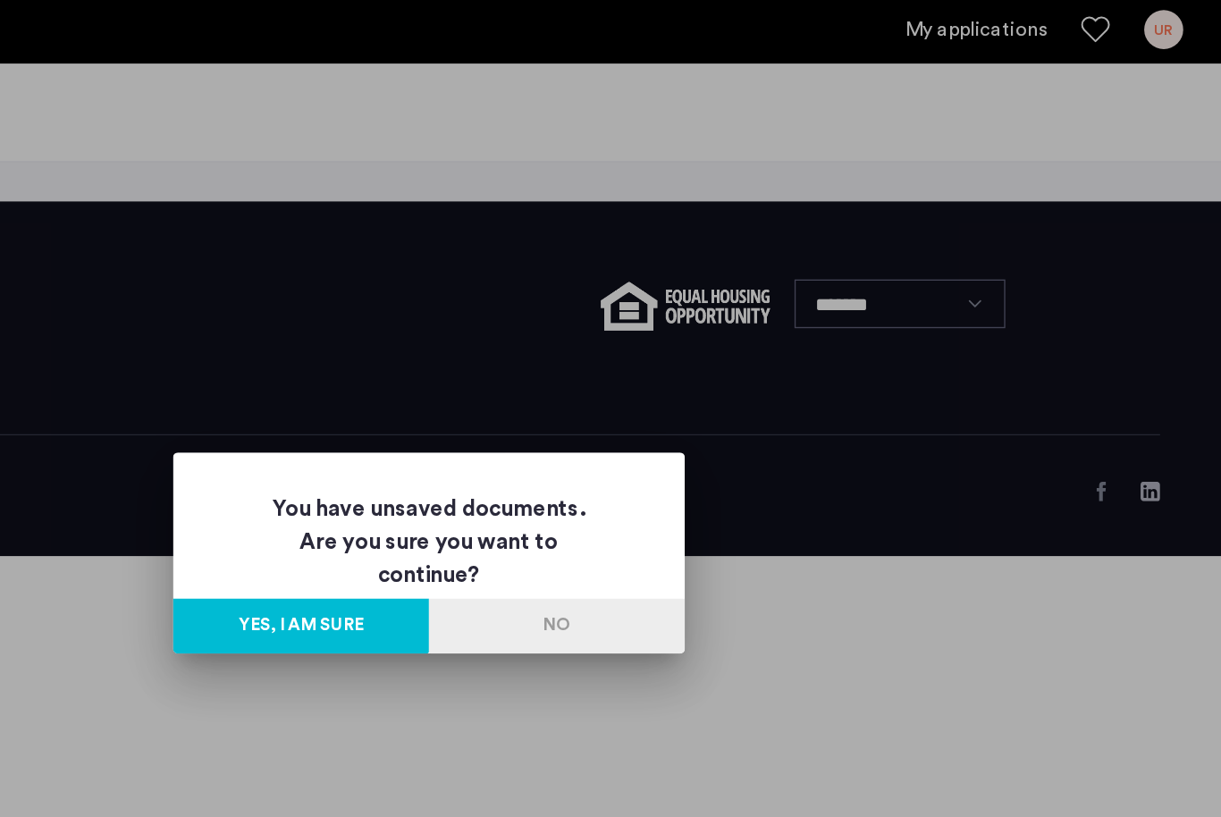
scroll to position [0, 0]
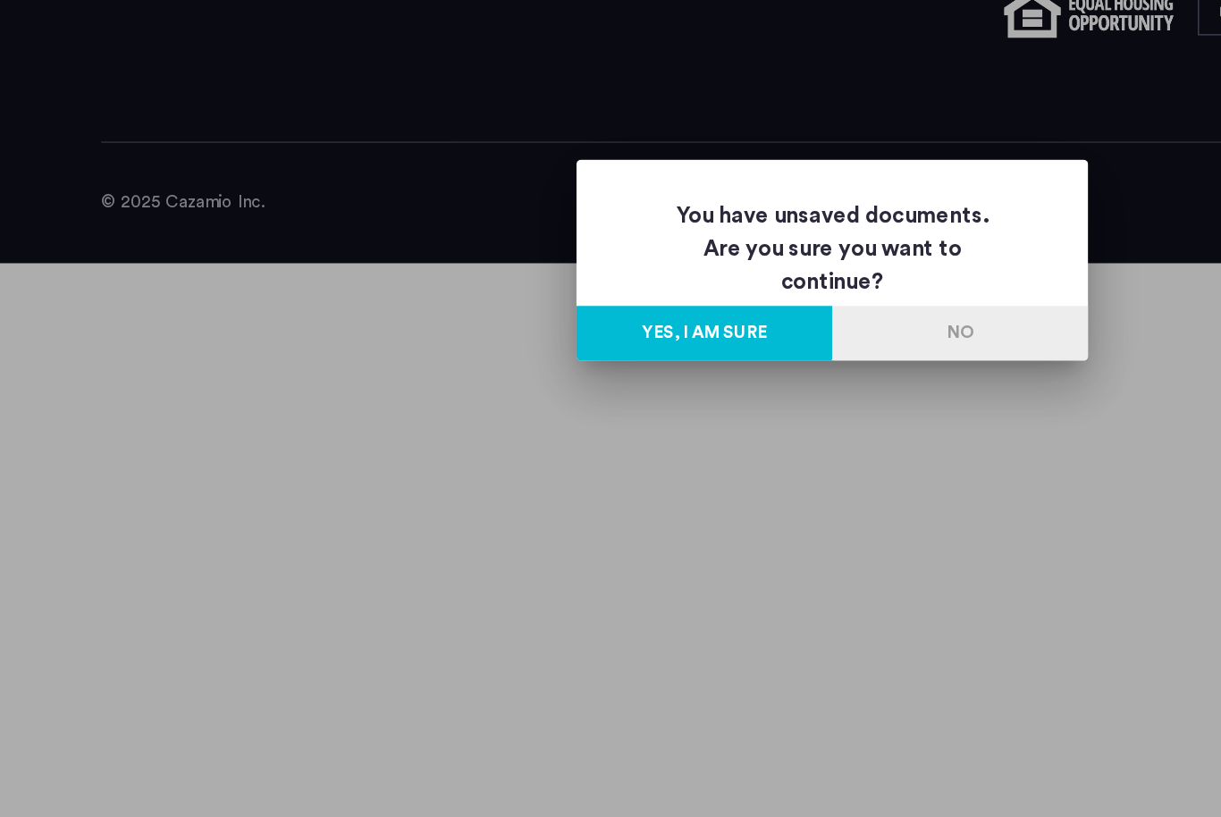
click at [712, 442] on button "No" at bounding box center [704, 462] width 188 height 40
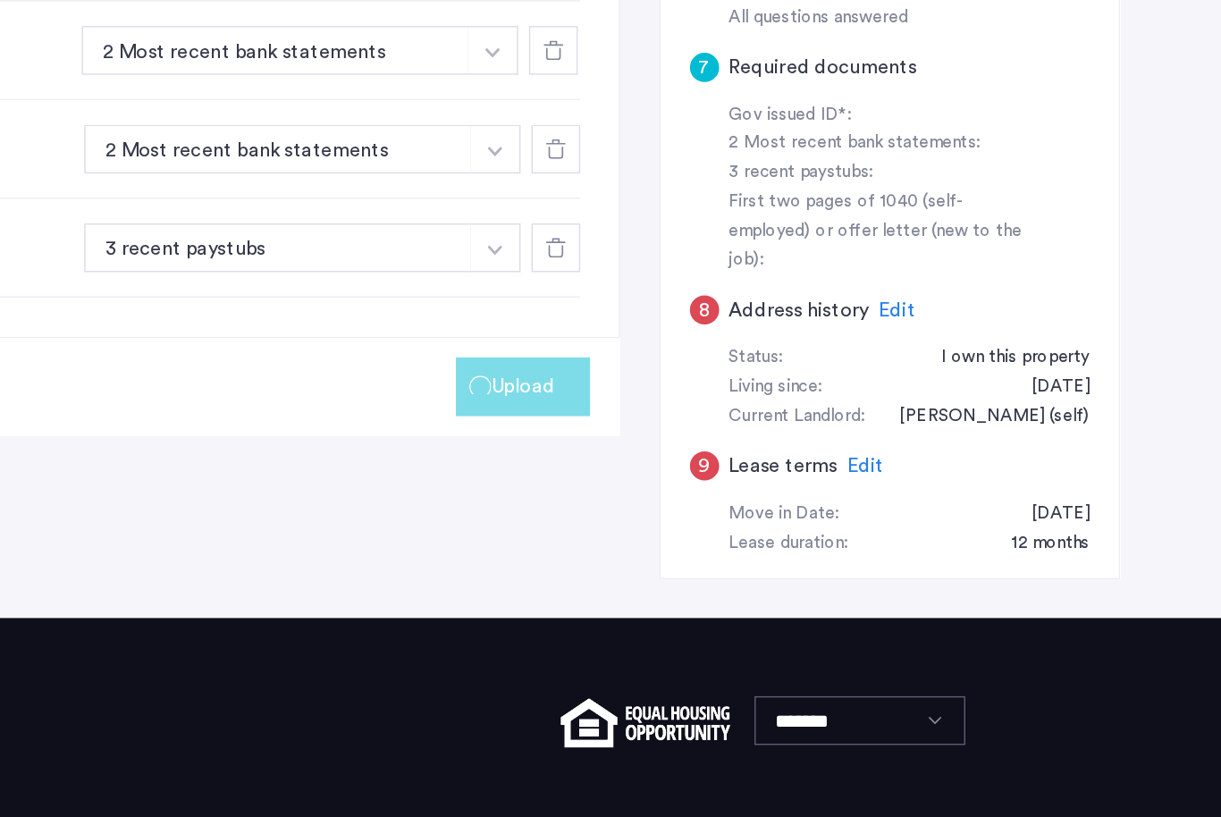
scroll to position [688, 0]
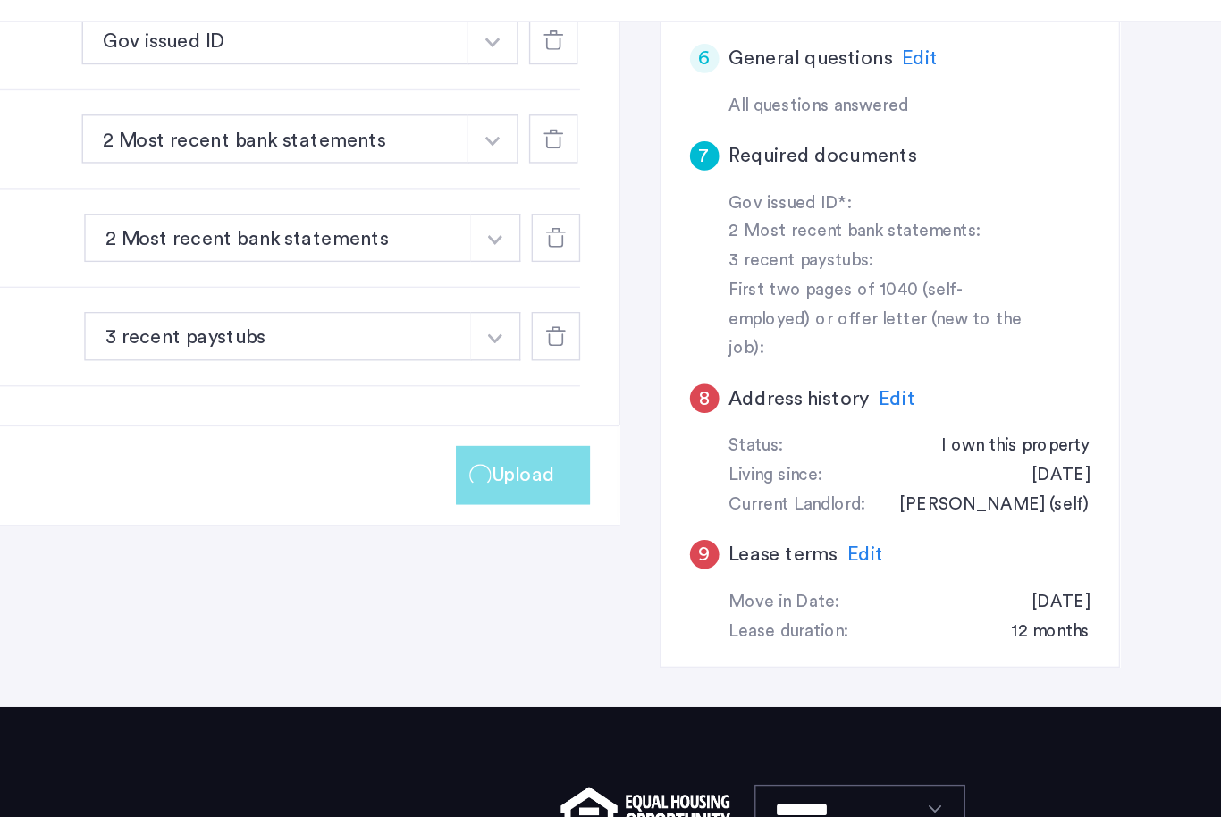
click at [660, 433] on button "Upload" at bounding box center [709, 454] width 98 height 43
click at [685, 444] on span "Upload" at bounding box center [708, 454] width 46 height 21
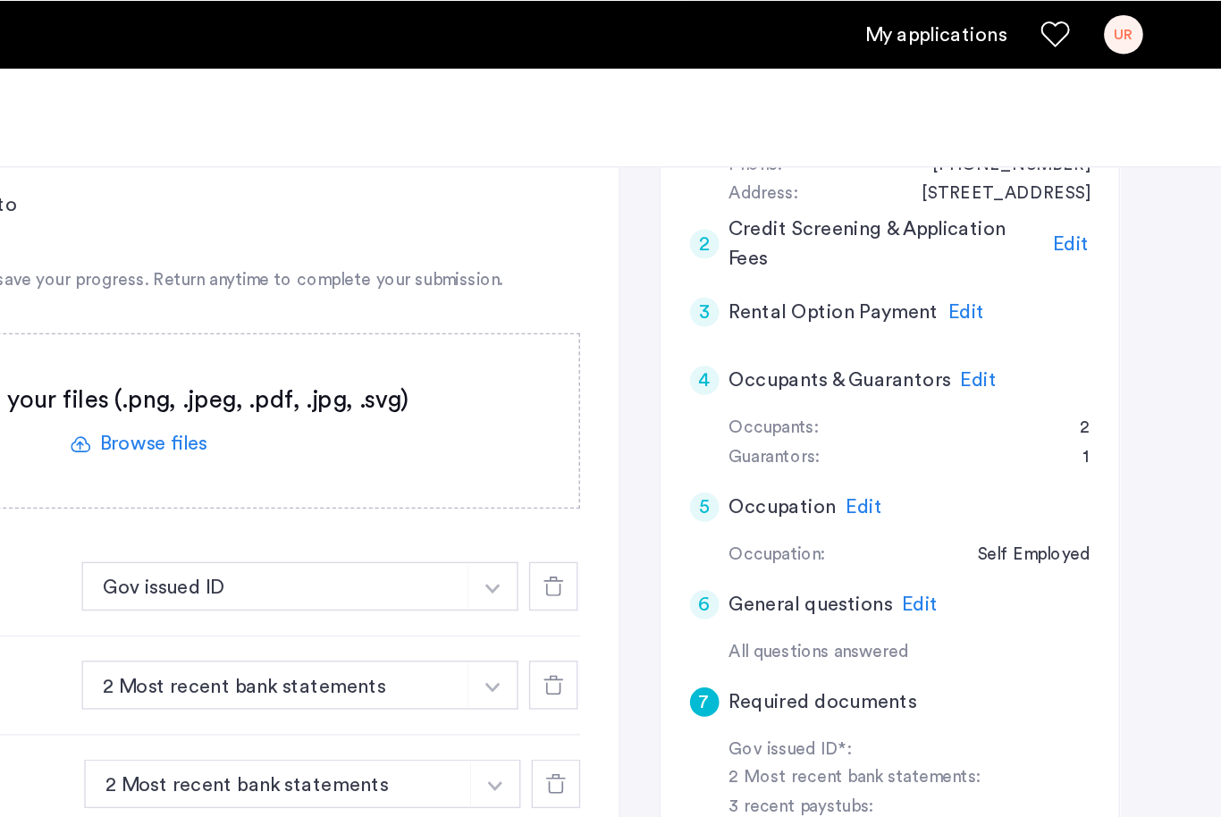
scroll to position [393, 0]
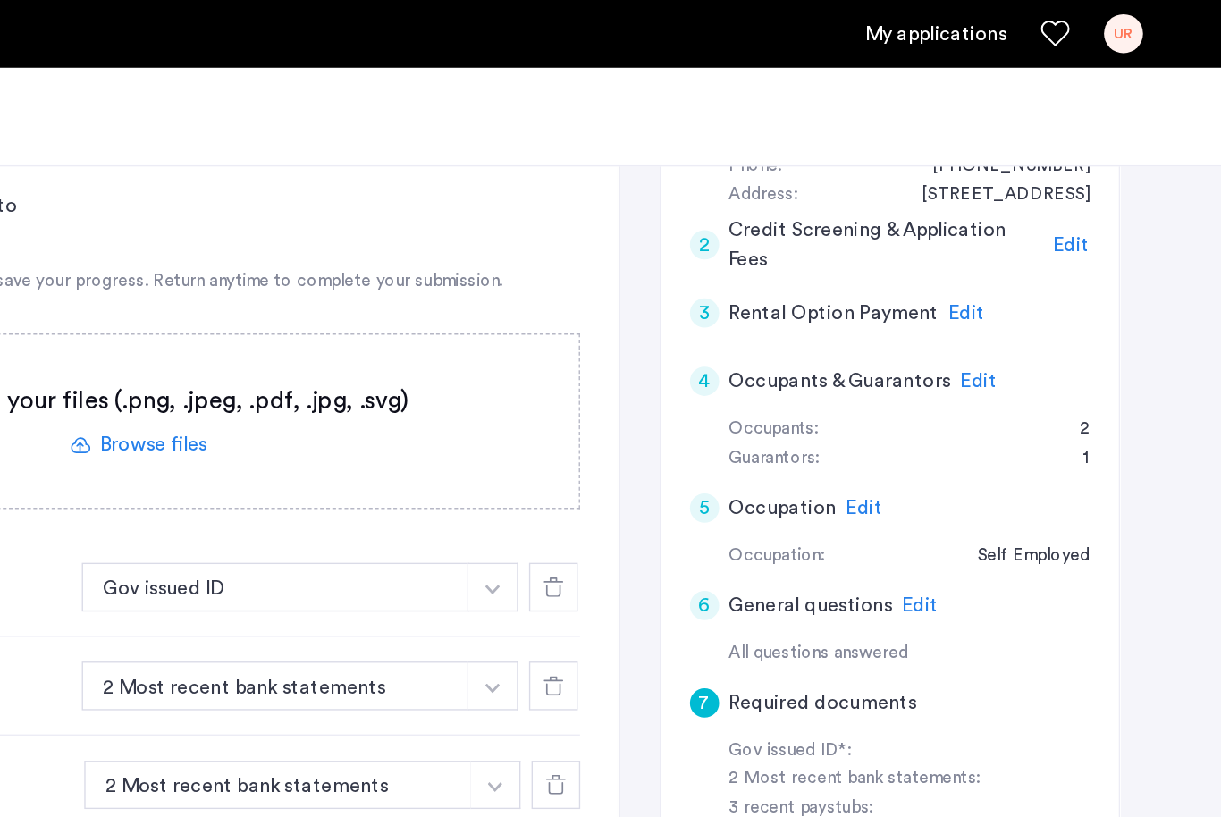
click at [1030, 273] on span "Edit" at bounding box center [1043, 280] width 27 height 14
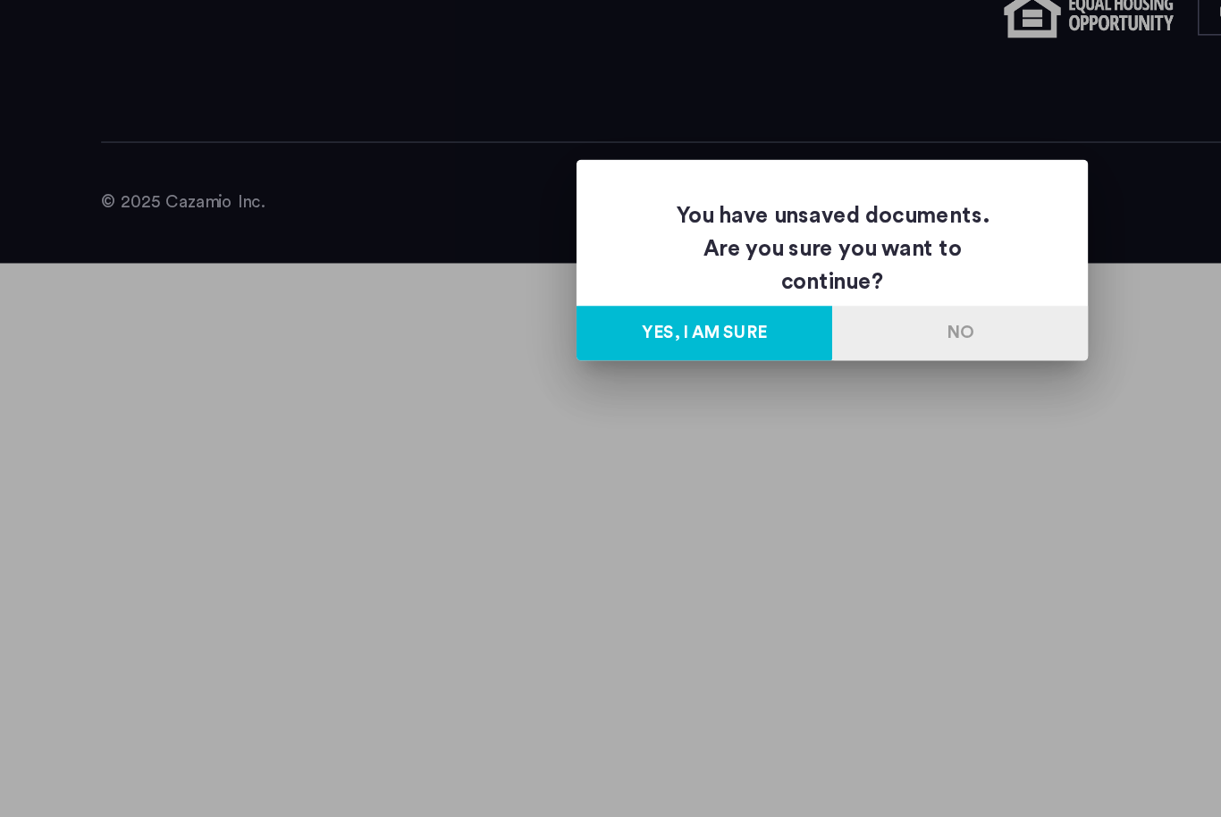
click at [551, 442] on button "Yes, I am sure" at bounding box center [517, 462] width 188 height 40
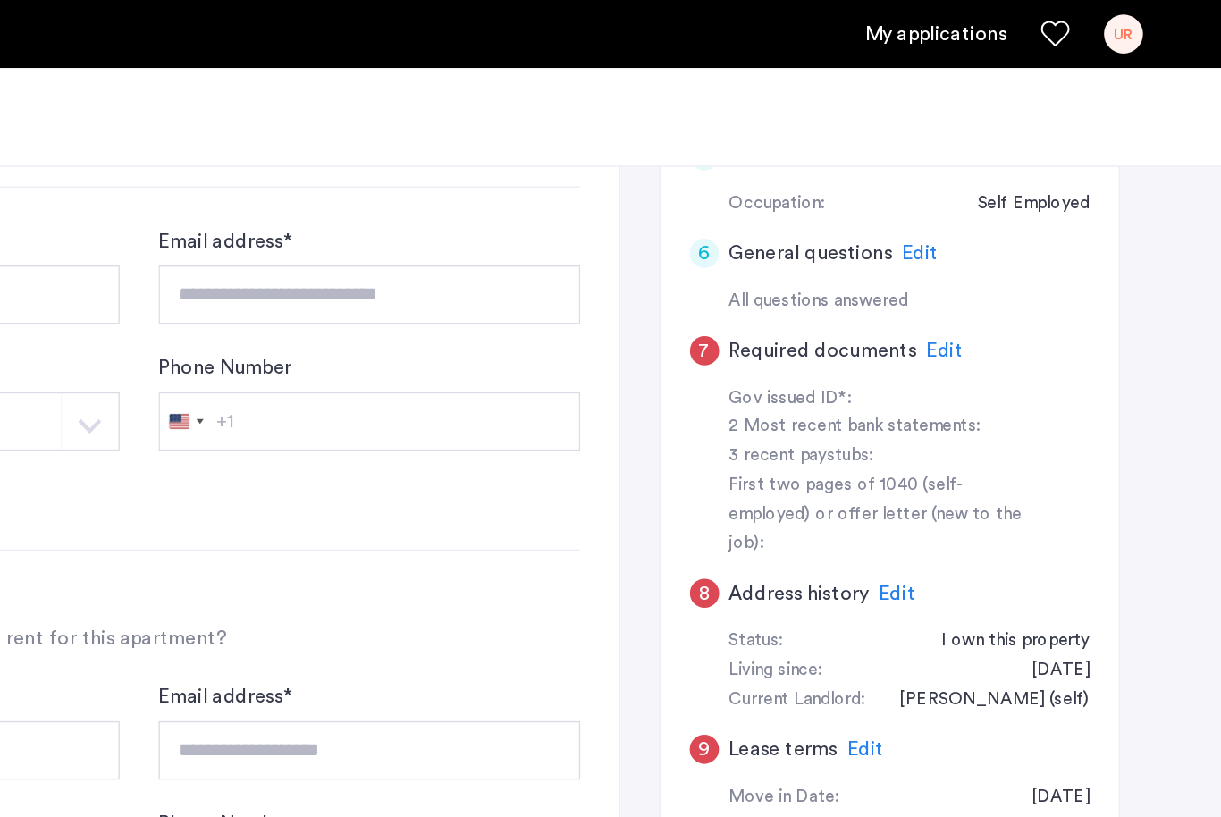
scroll to position [645, 0]
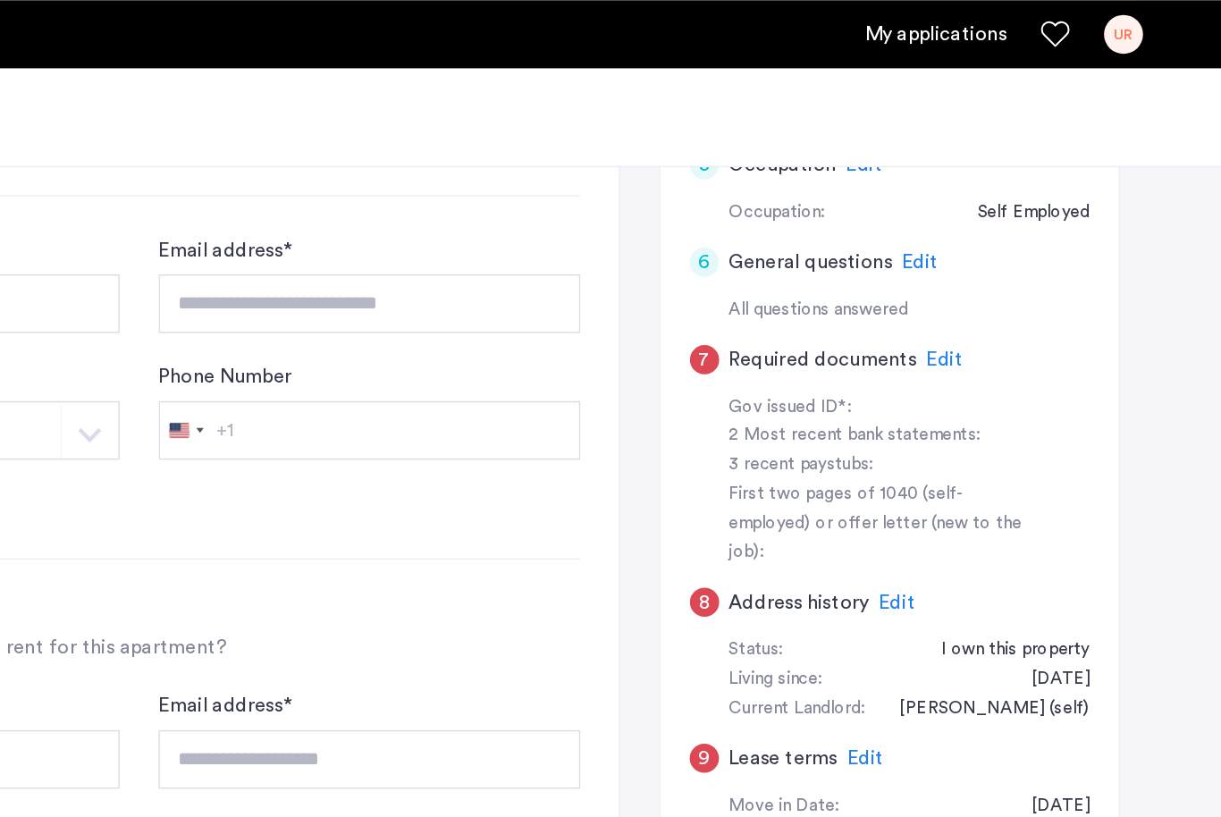
click at [1005, 256] on span "Edit" at bounding box center [1018, 263] width 27 height 14
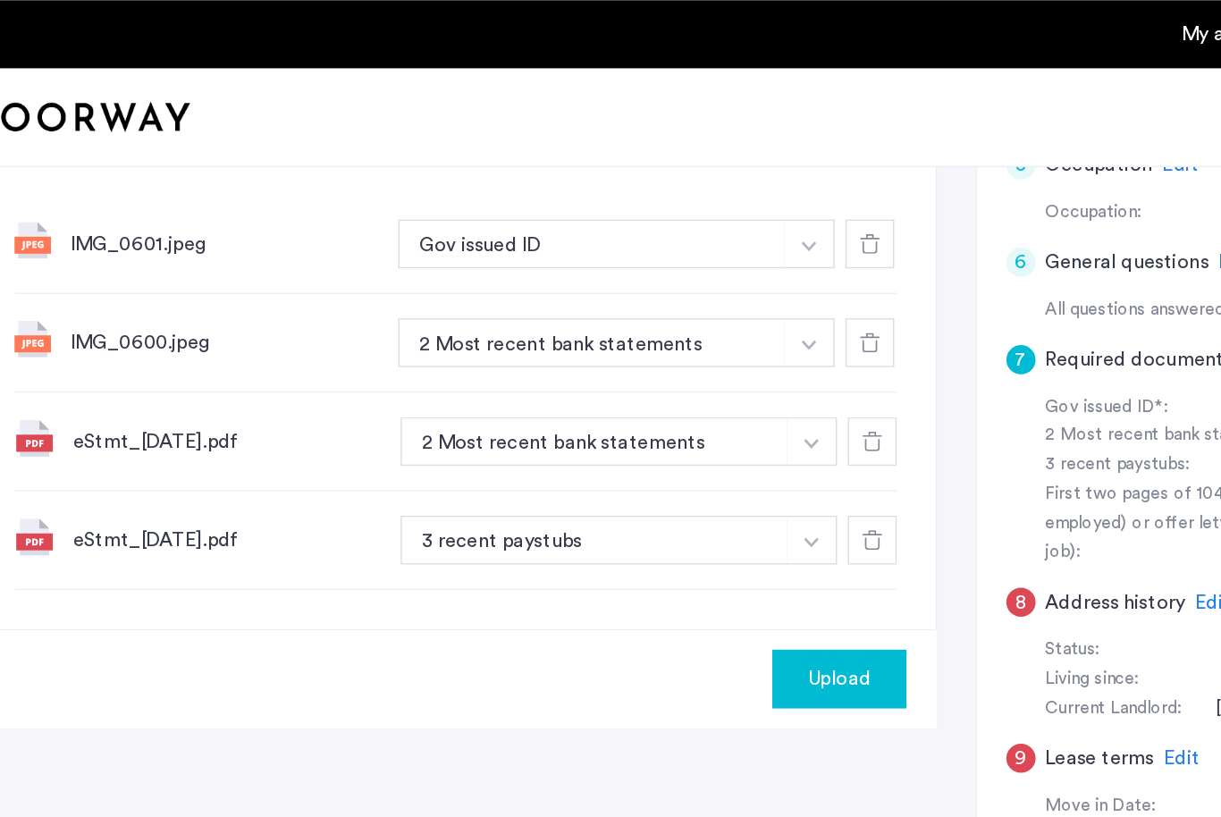
click at [660, 486] on button "Upload" at bounding box center [709, 497] width 98 height 43
click at [685, 496] on span "Upload" at bounding box center [708, 497] width 46 height 21
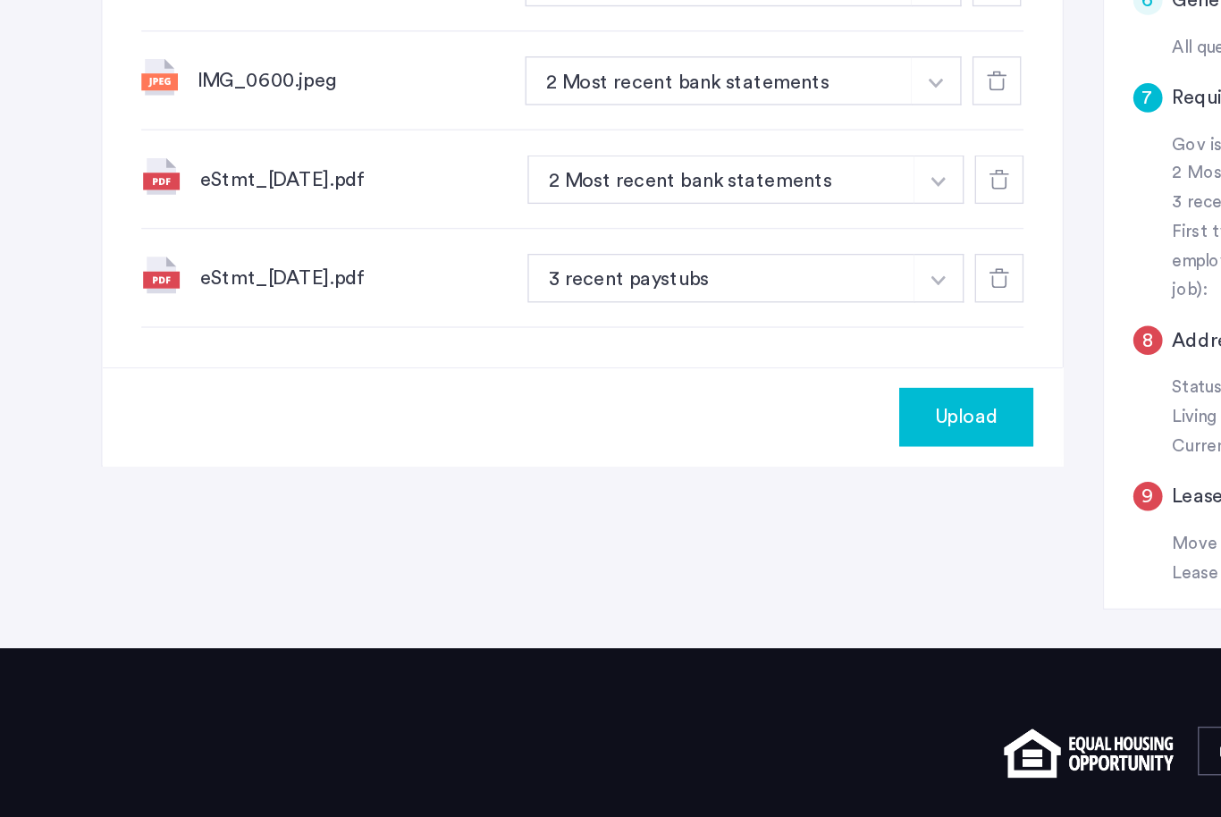
scroll to position [665, 0]
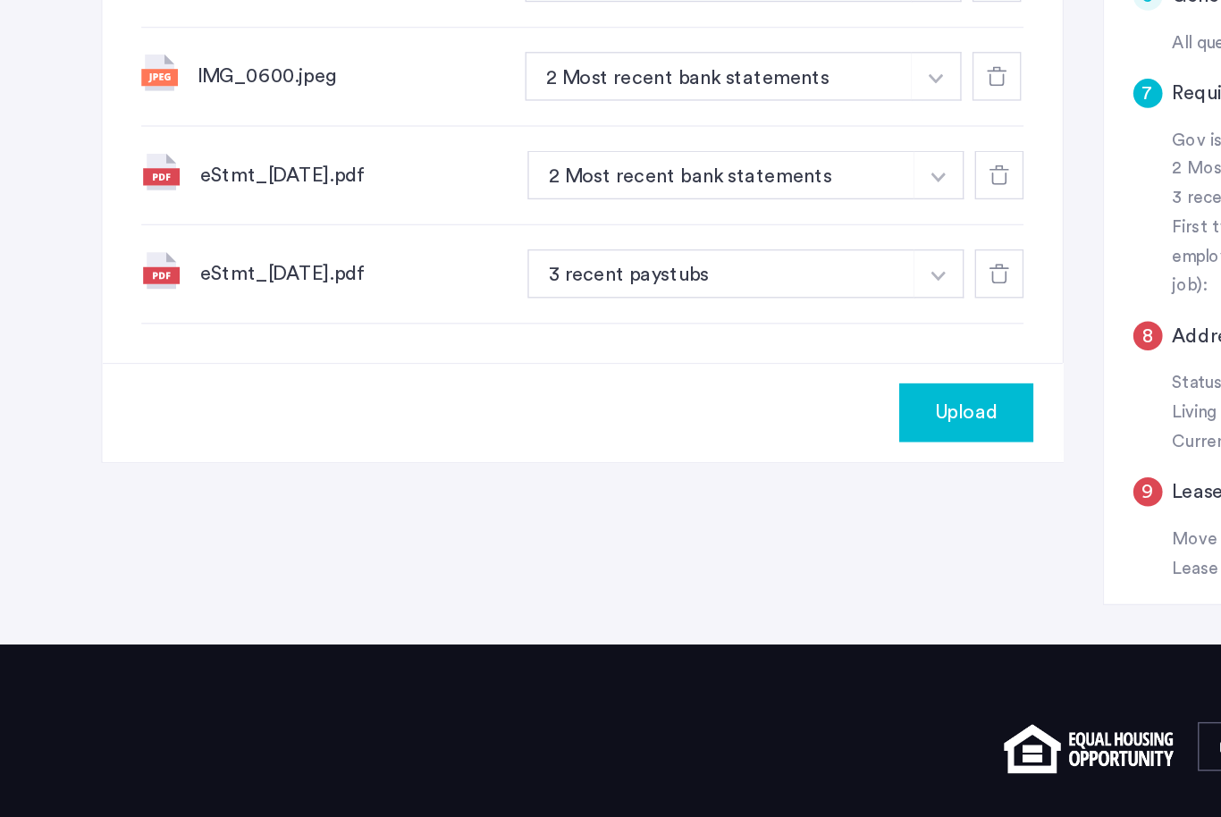
click at [715, 467] on span "Upload" at bounding box center [708, 477] width 46 height 21
click at [714, 467] on span "Upload" at bounding box center [708, 477] width 46 height 21
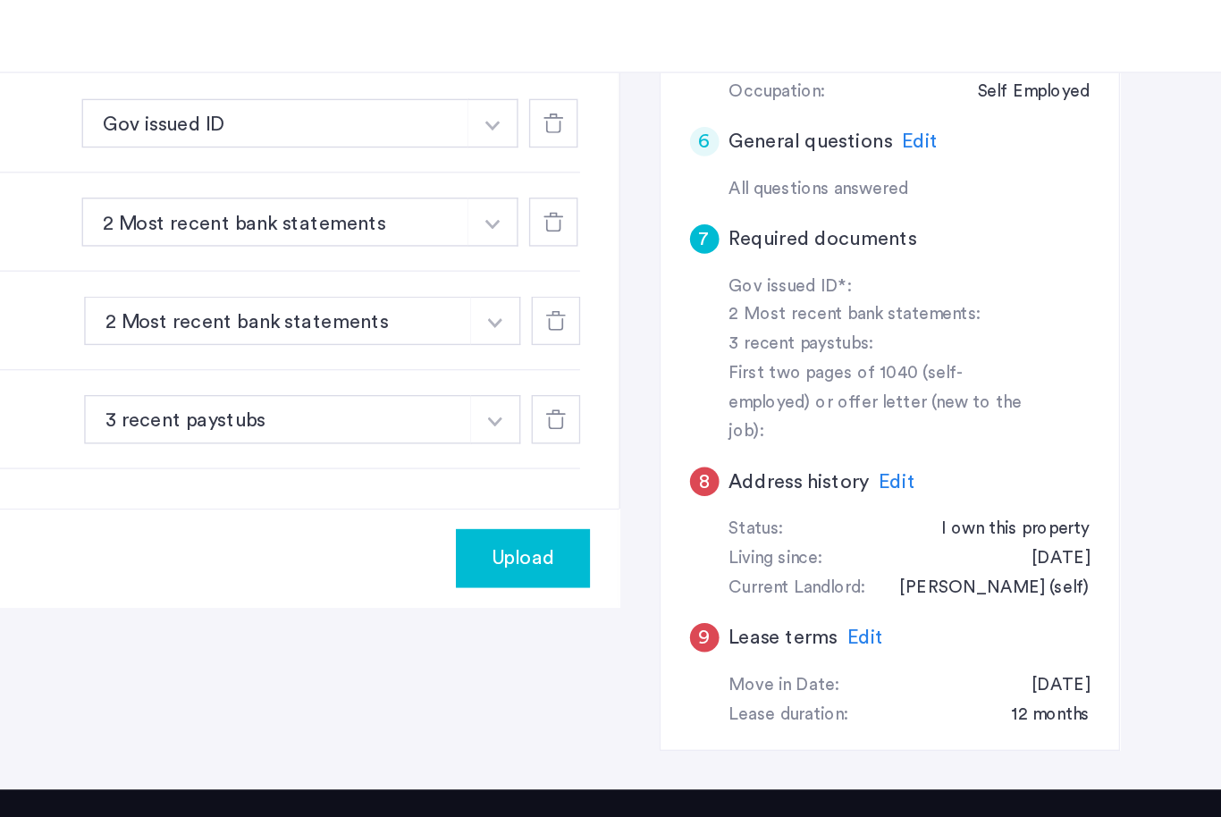
click at [970, 415] on span "Edit" at bounding box center [983, 422] width 27 height 14
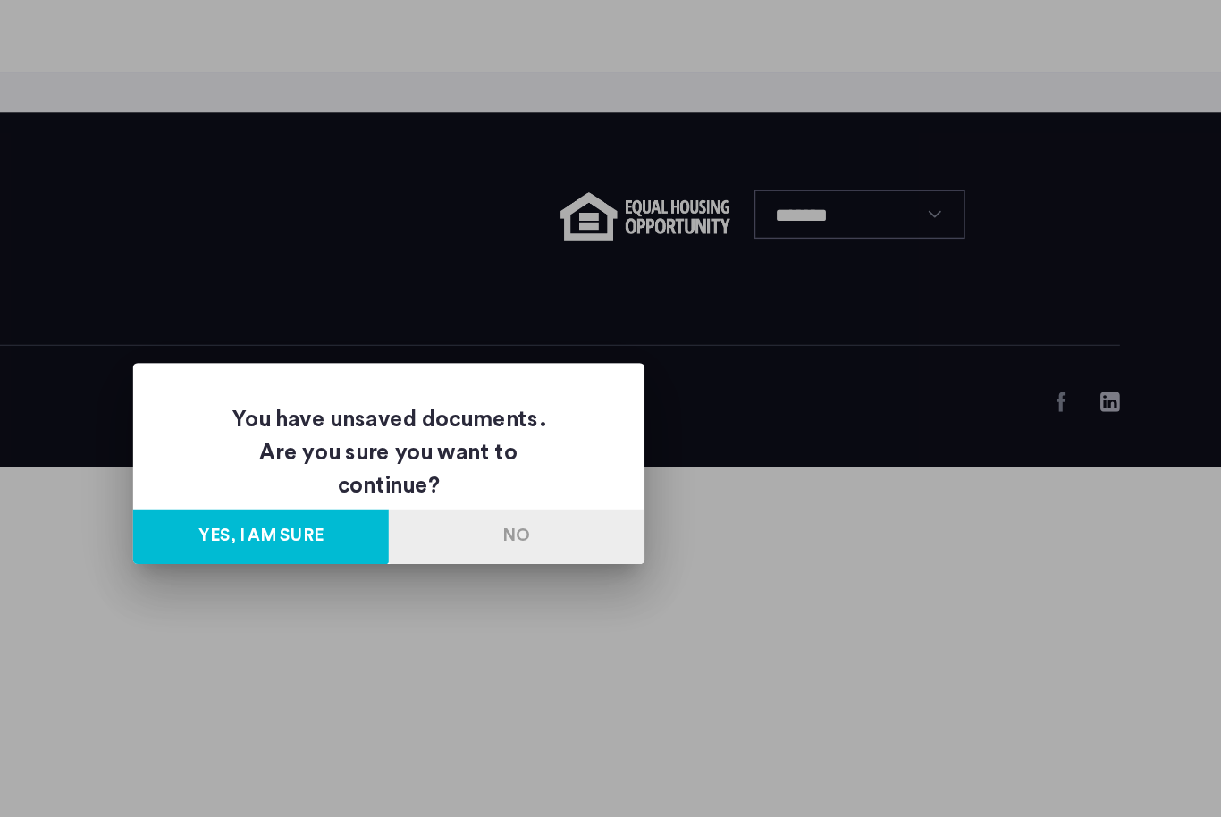
scroll to position [0, 0]
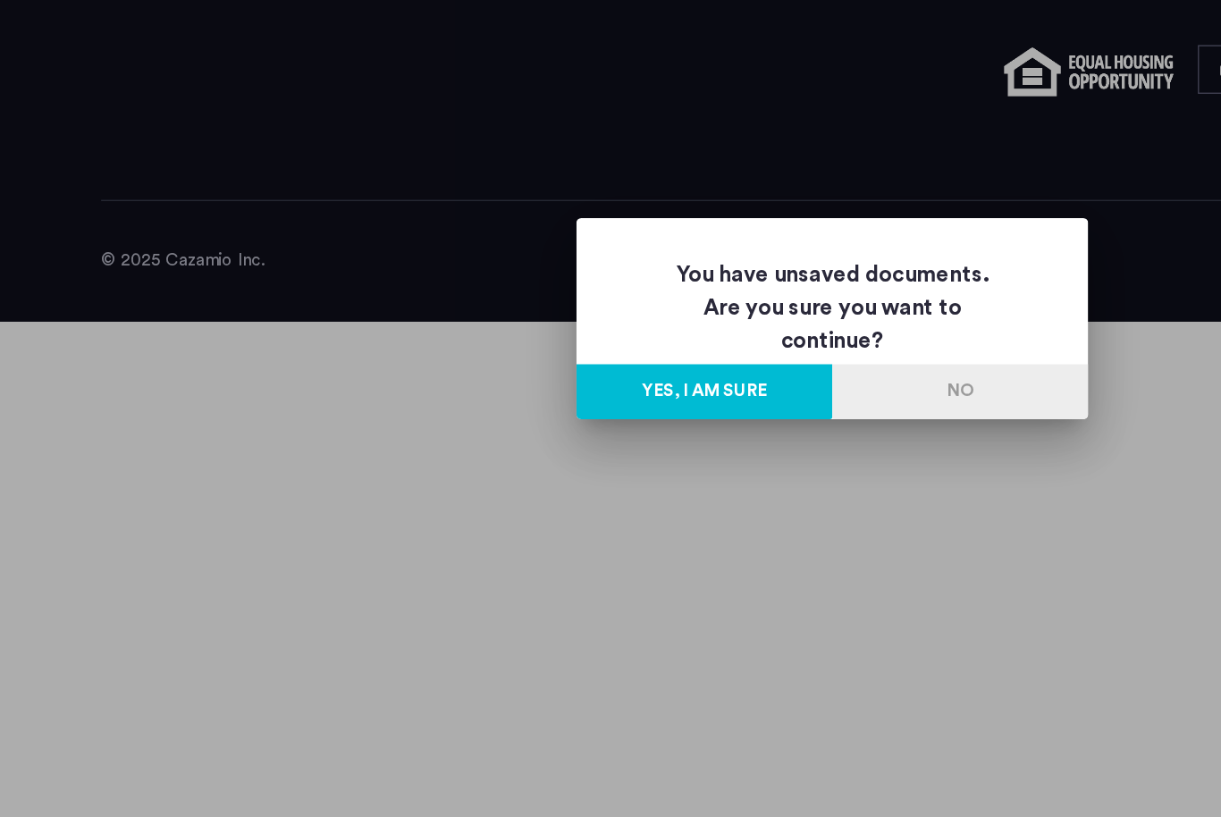
click at [557, 442] on button "Yes, I am sure" at bounding box center [517, 462] width 188 height 40
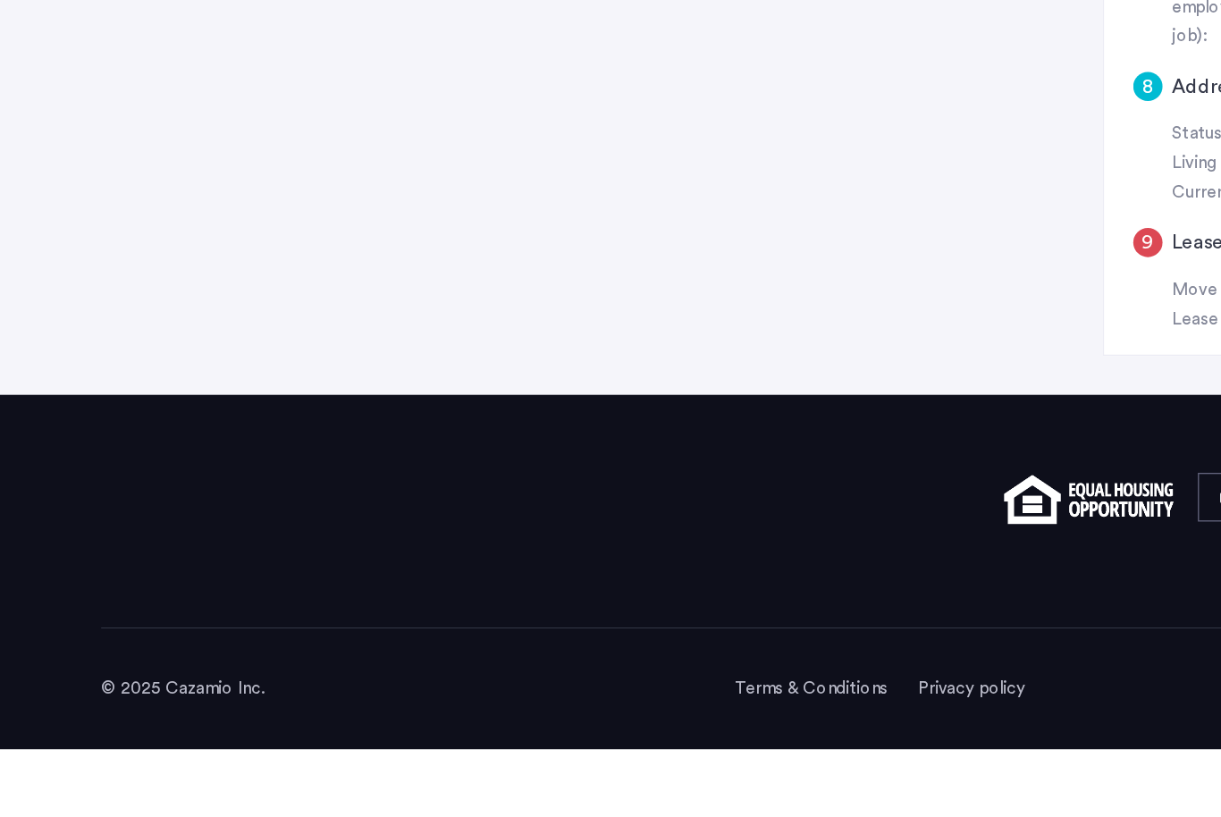
scroll to position [719, 0]
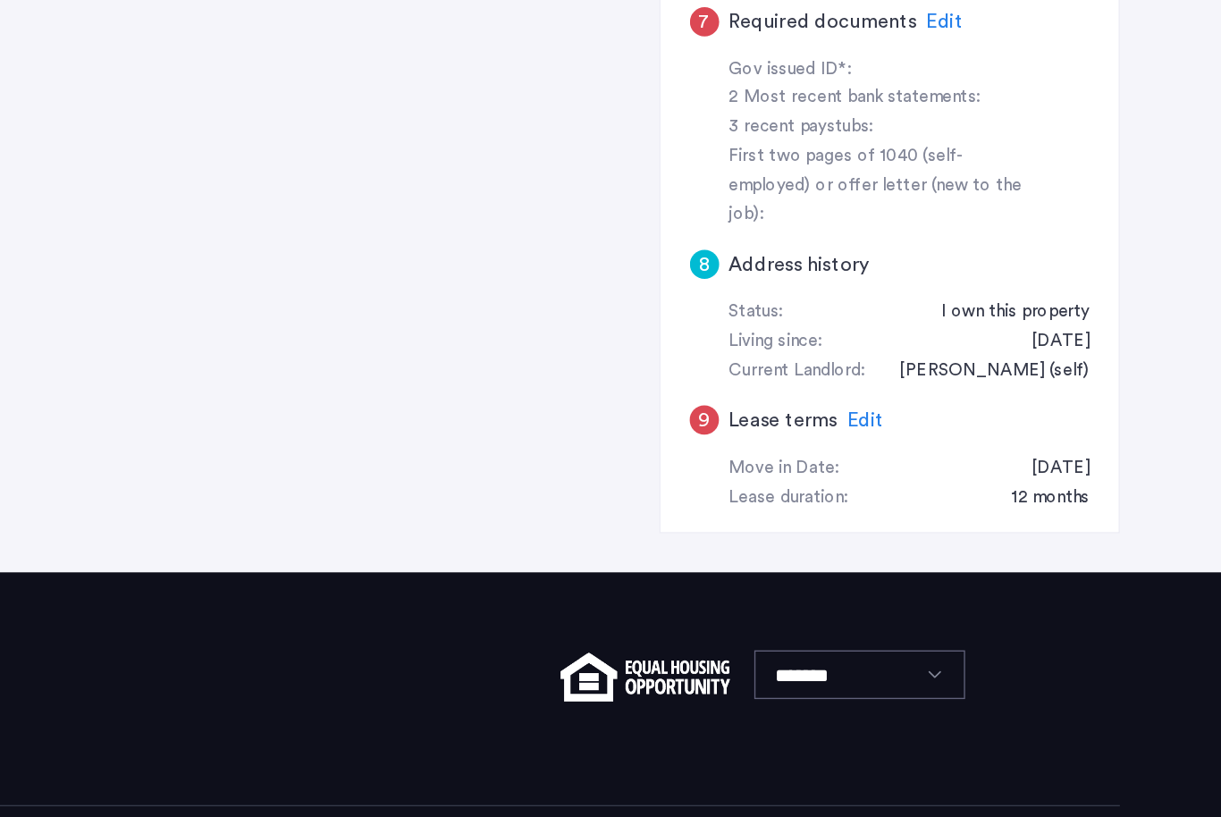
click at [946, 475] on span "Edit" at bounding box center [959, 482] width 27 height 14
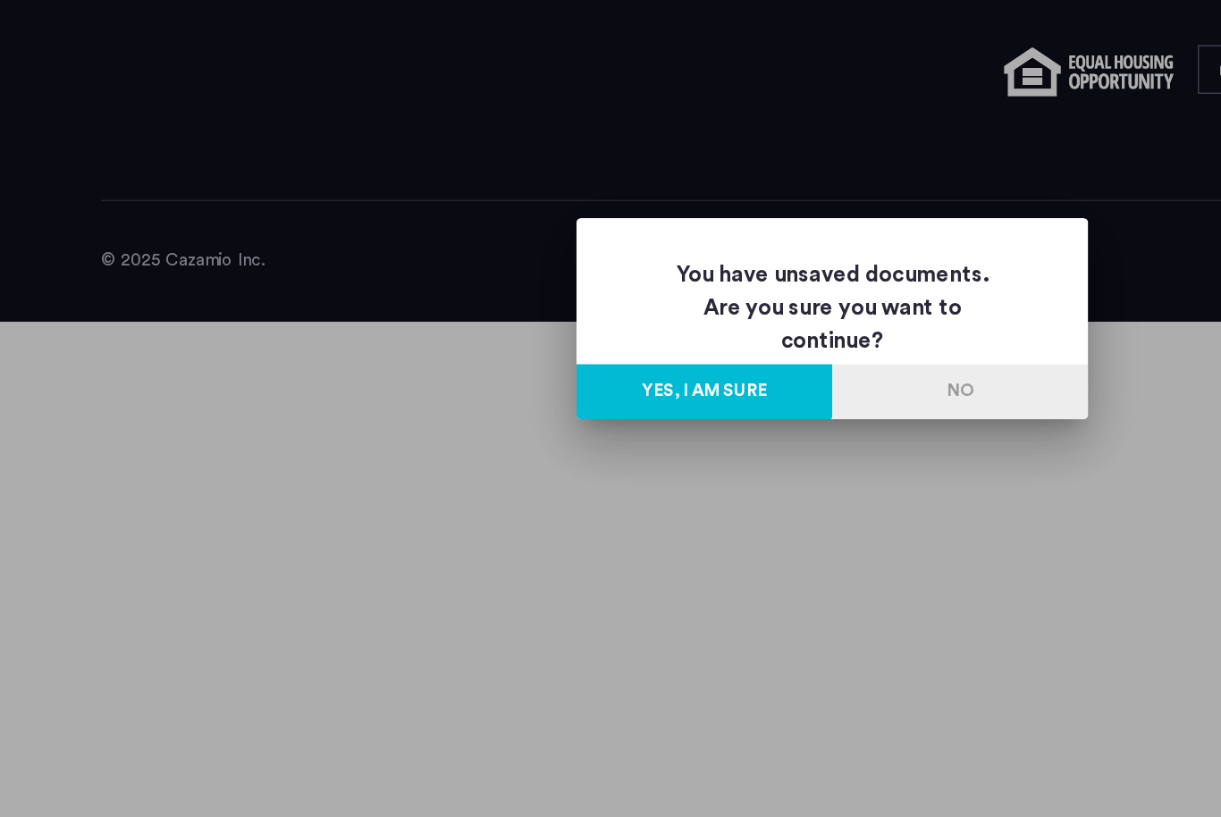
click at [558, 442] on button "Yes, I am sure" at bounding box center [517, 462] width 188 height 40
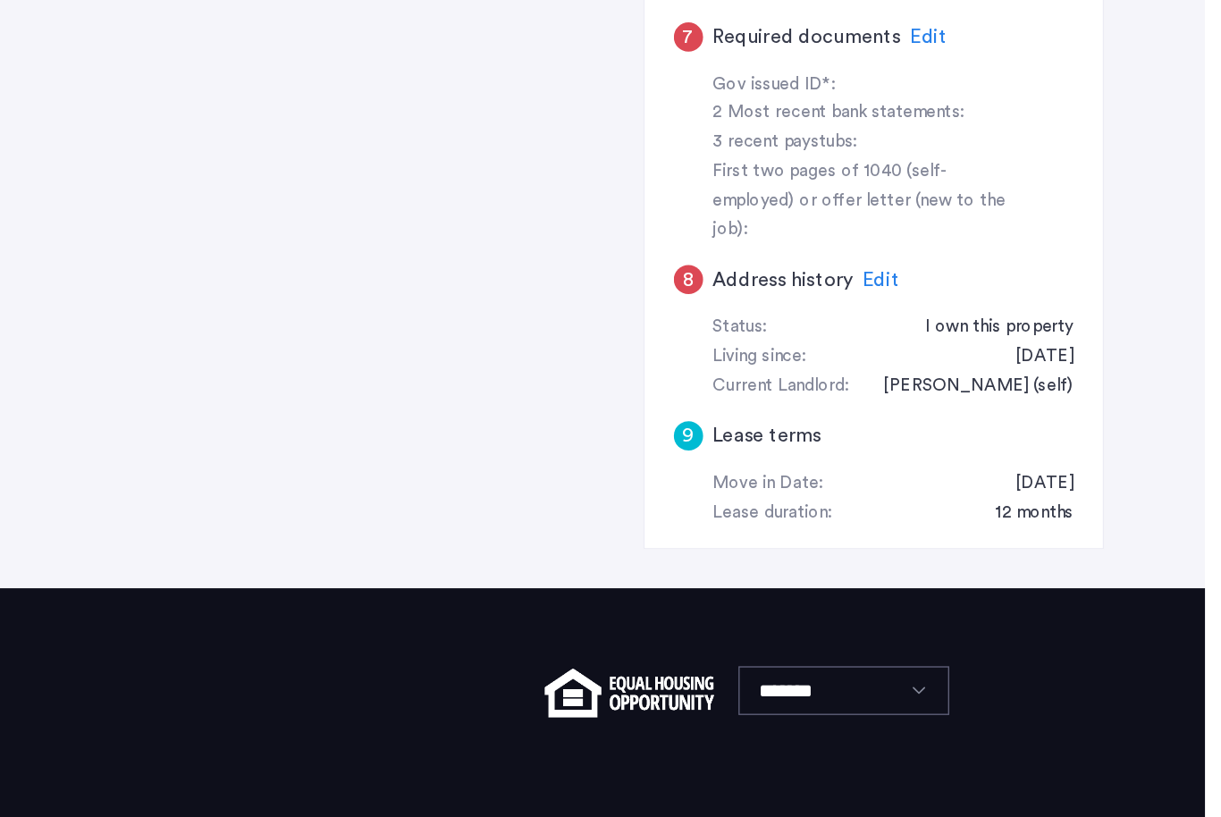
scroll to position [719, 0]
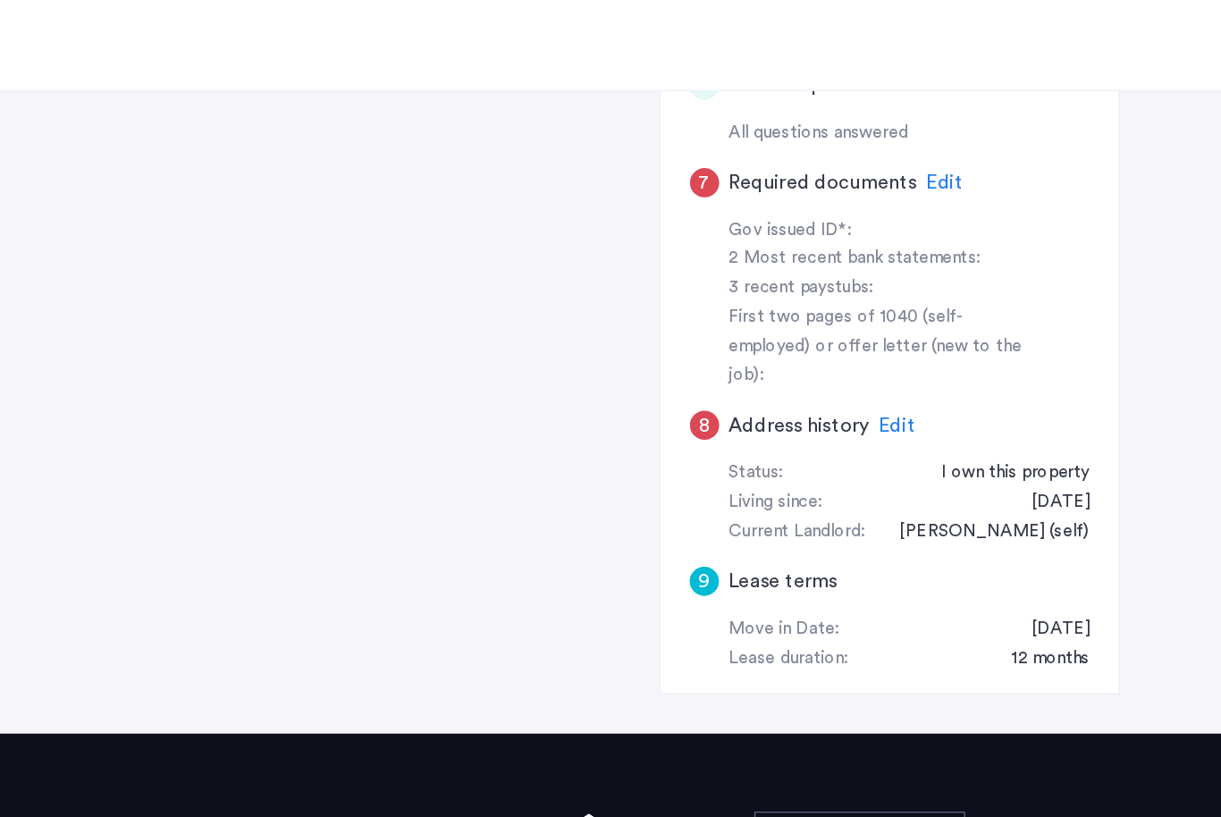
click at [970, 360] on span "Edit" at bounding box center [983, 367] width 27 height 14
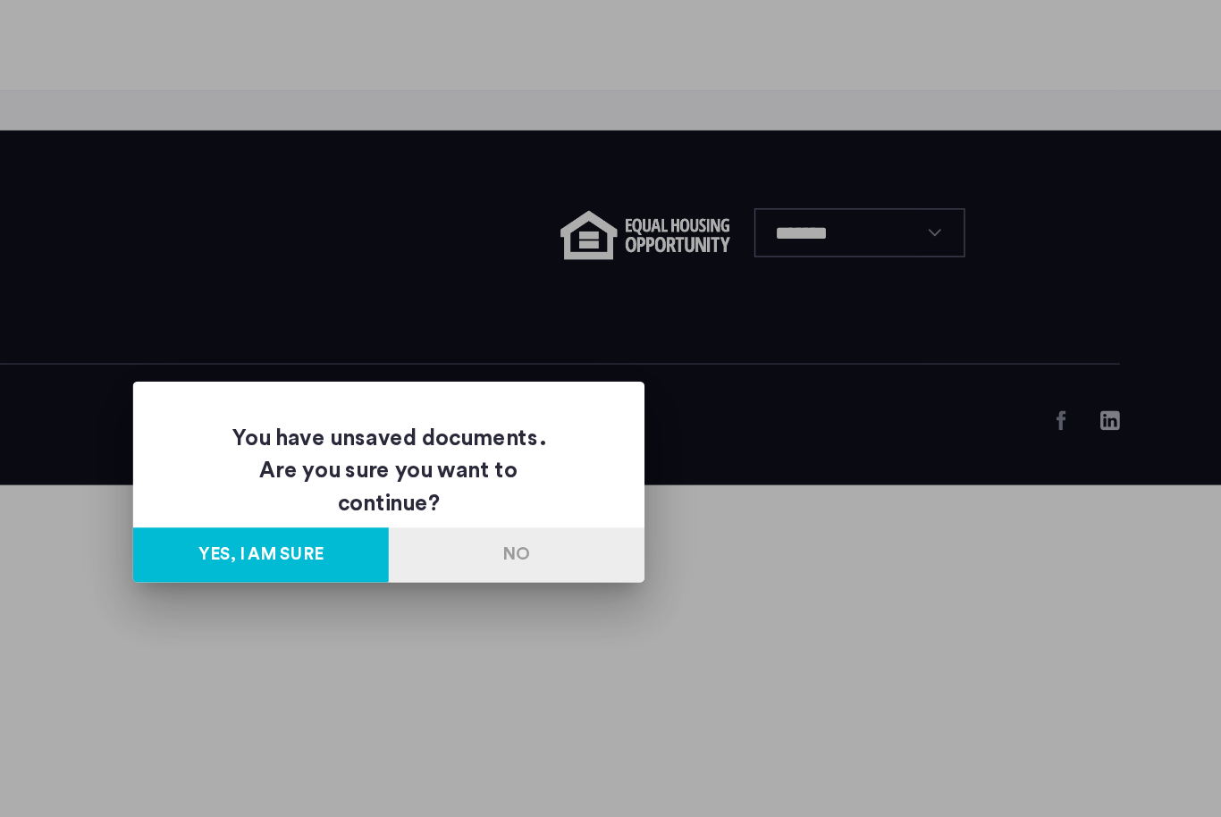
scroll to position [0, 0]
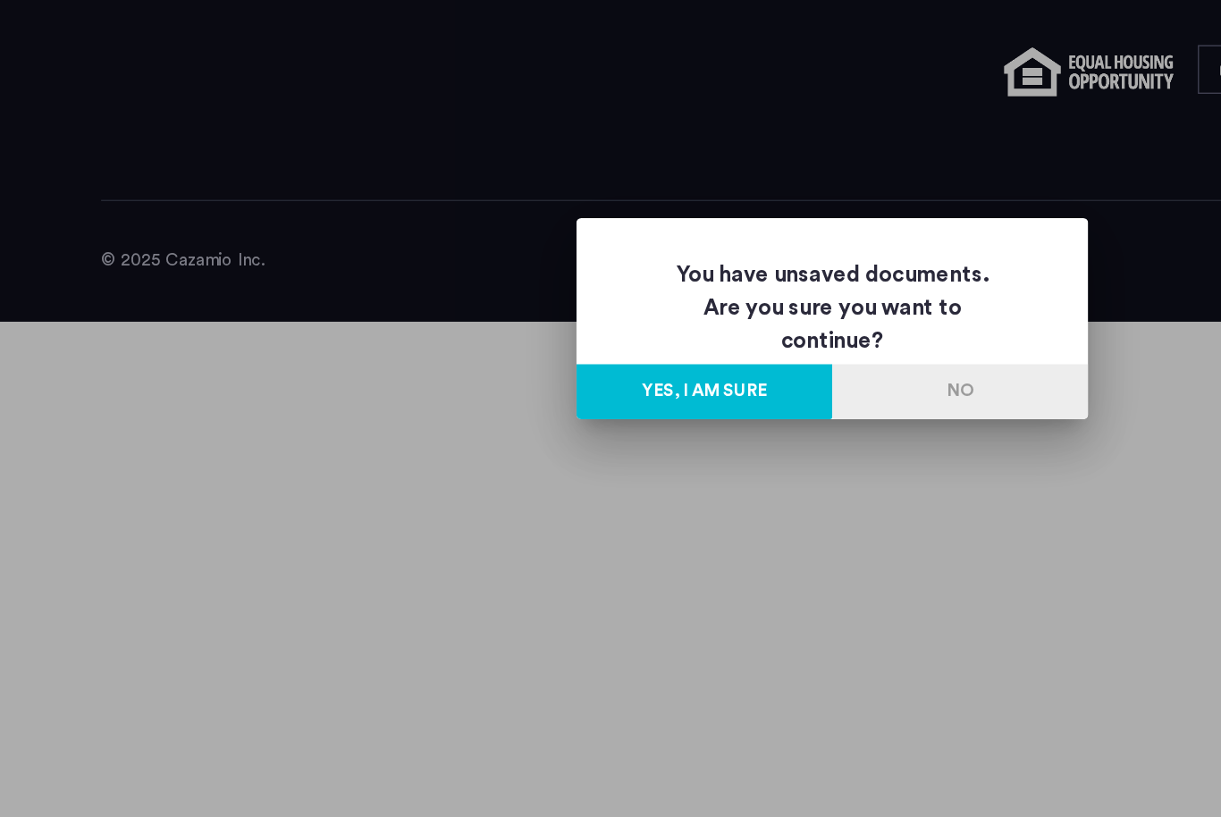
click at [549, 442] on button "Yes, I am sure" at bounding box center [517, 462] width 188 height 40
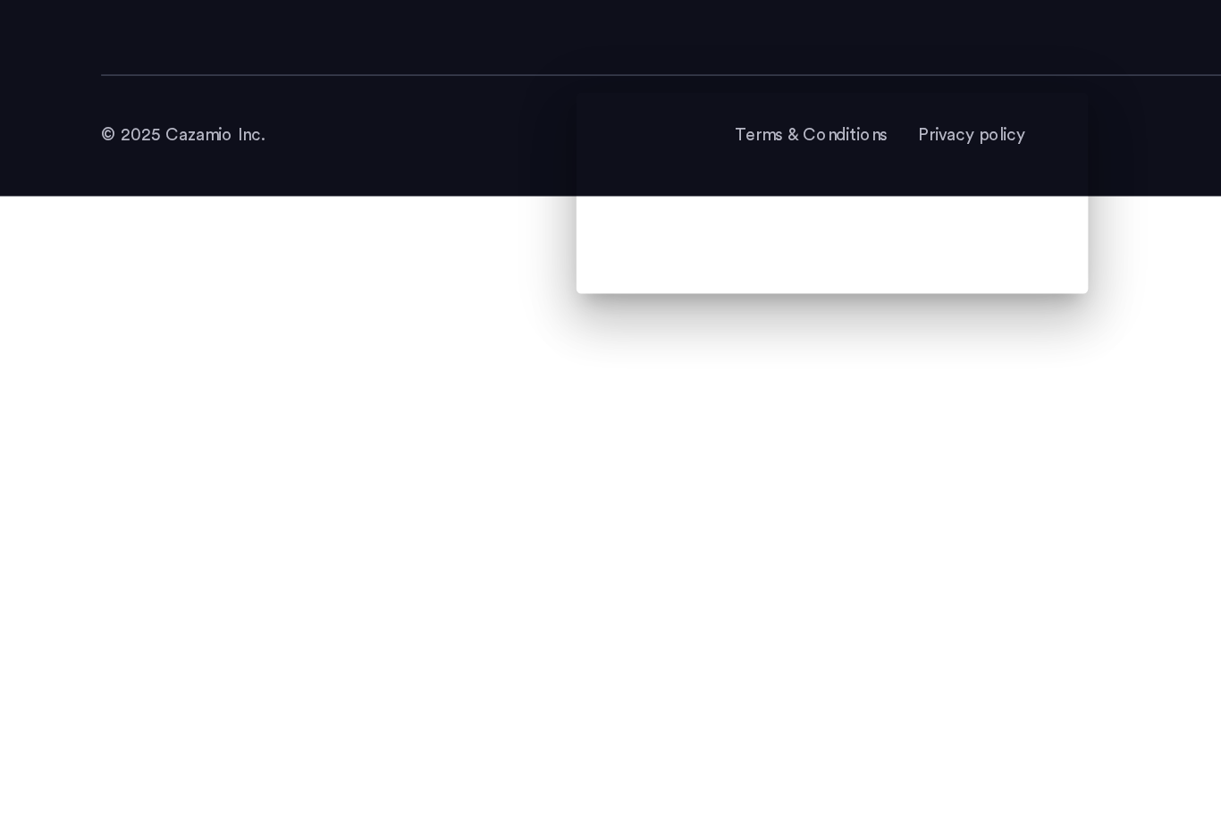
scroll to position [719, 0]
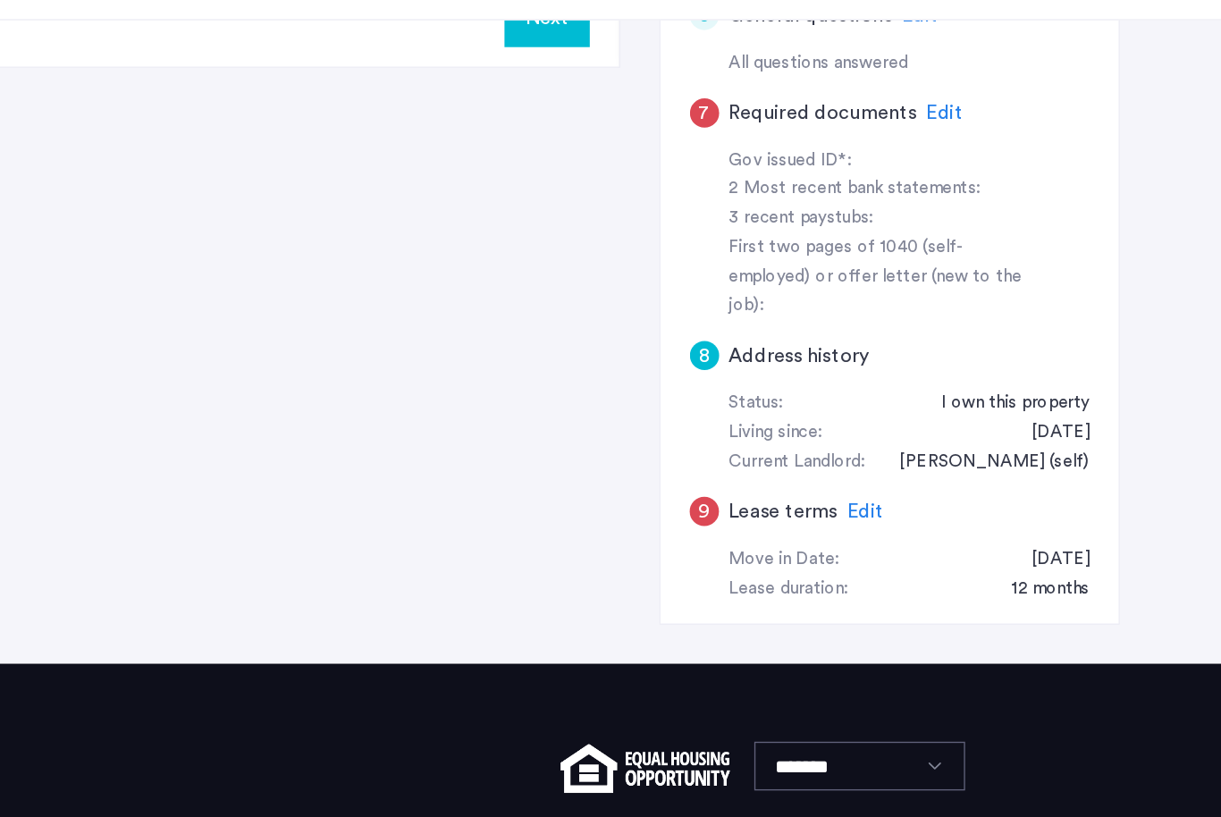
click at [946, 475] on span "Edit" at bounding box center [959, 482] width 27 height 14
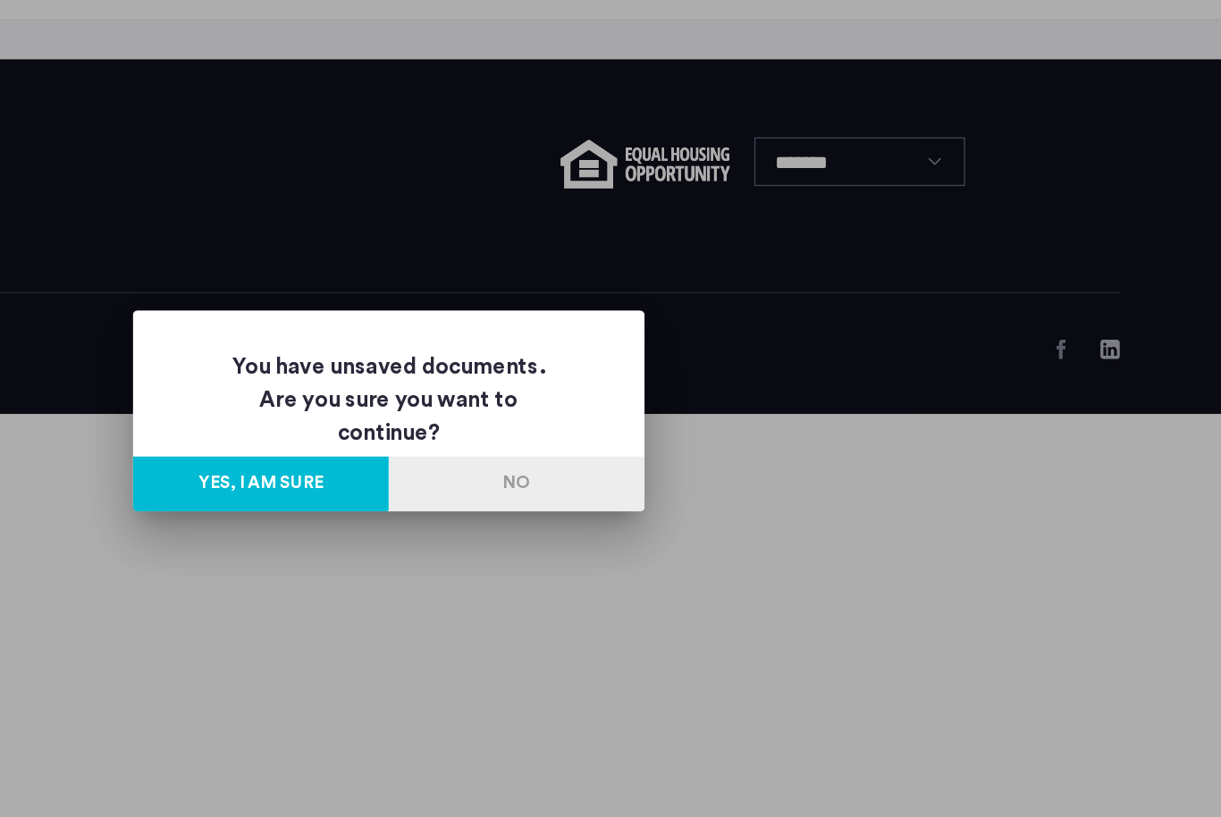
scroll to position [0, 0]
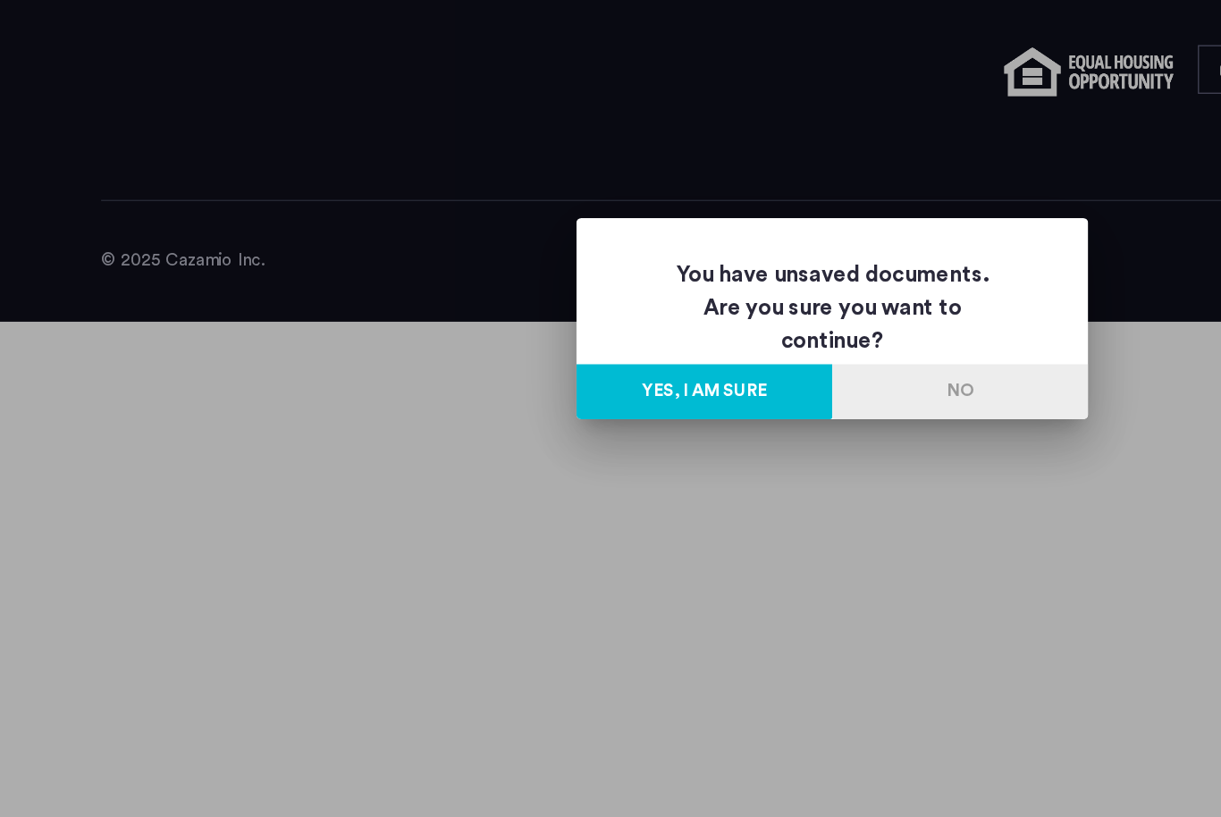
click at [542, 442] on button "Yes, I am sure" at bounding box center [517, 462] width 188 height 40
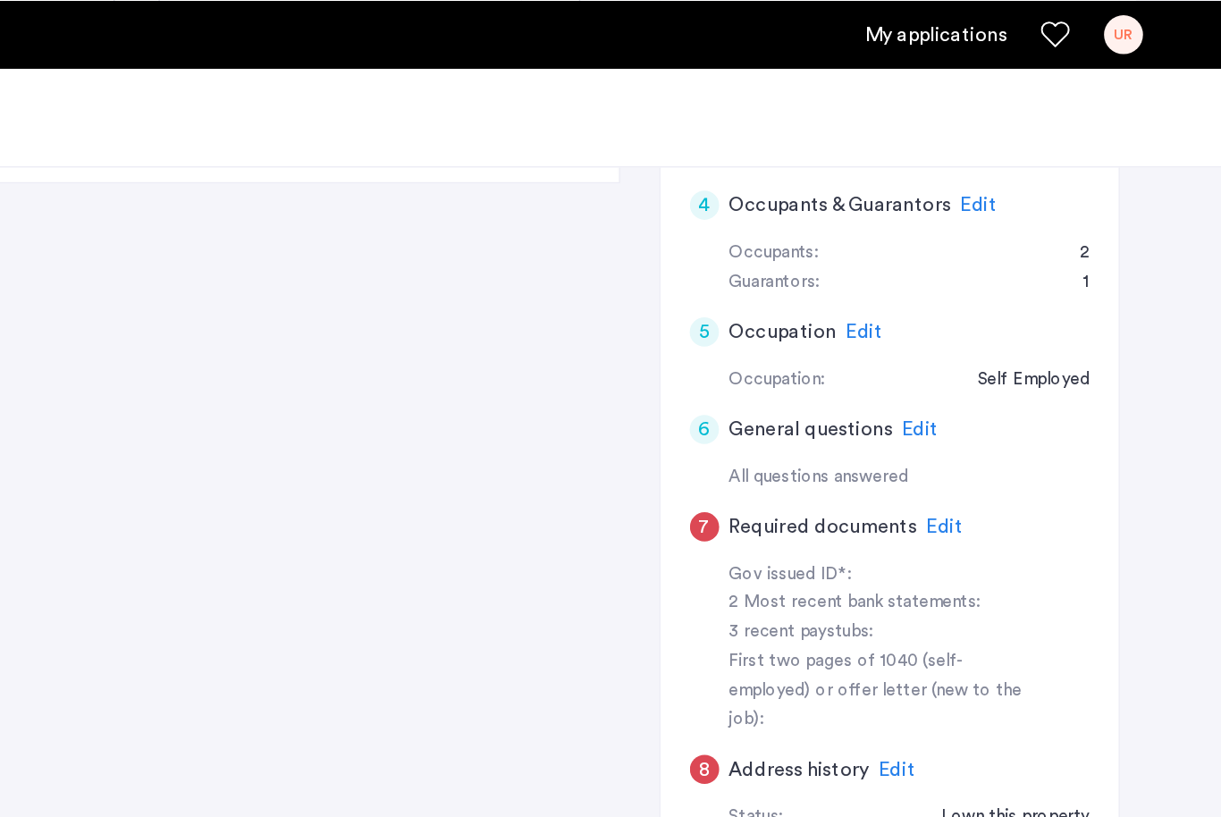
scroll to position [519, 0]
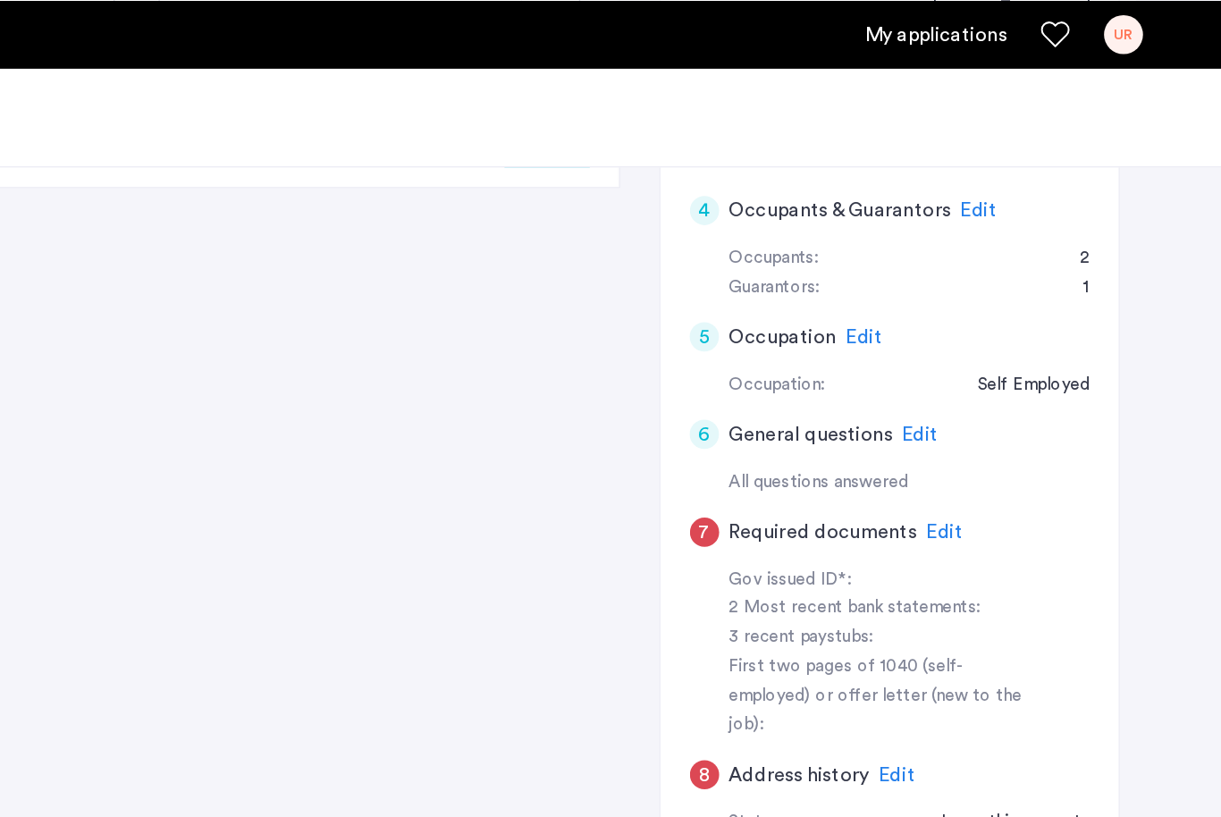
click at [946, 240] on span "Edit" at bounding box center [959, 247] width 27 height 14
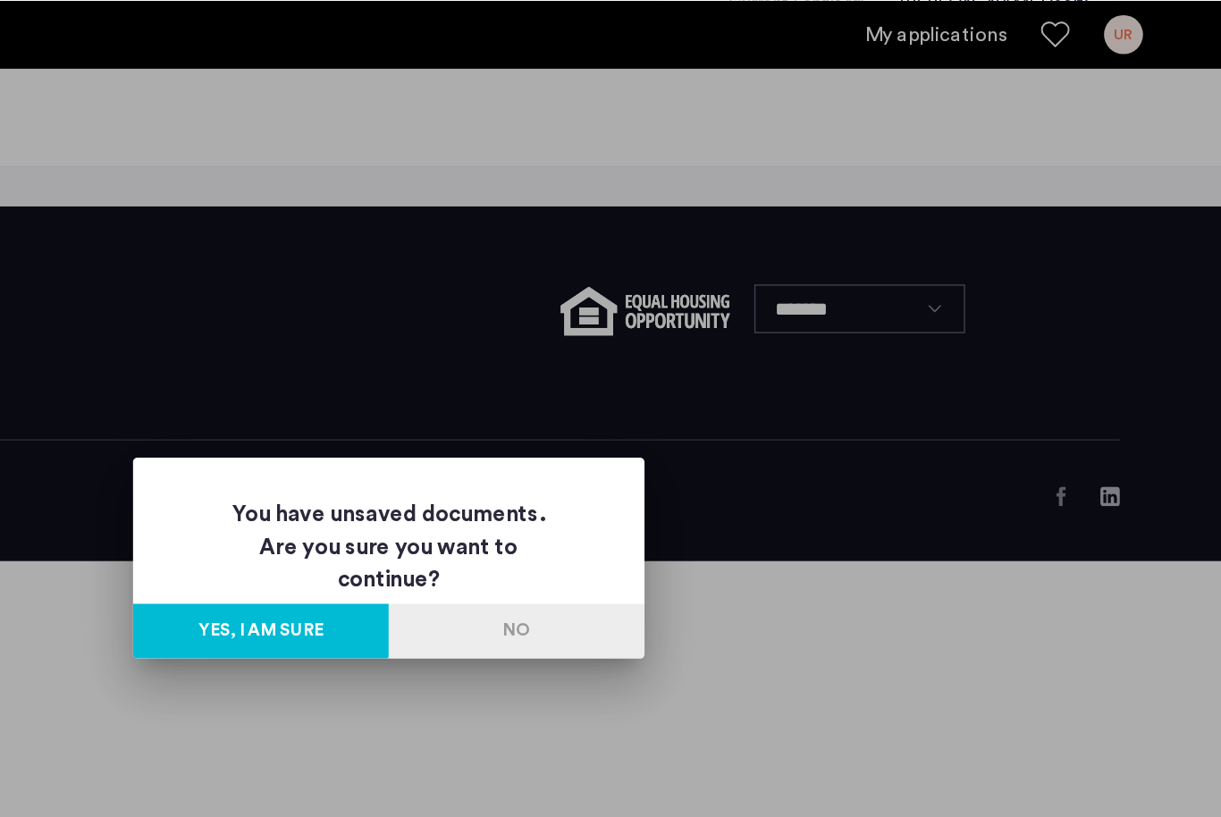
scroll to position [0, 0]
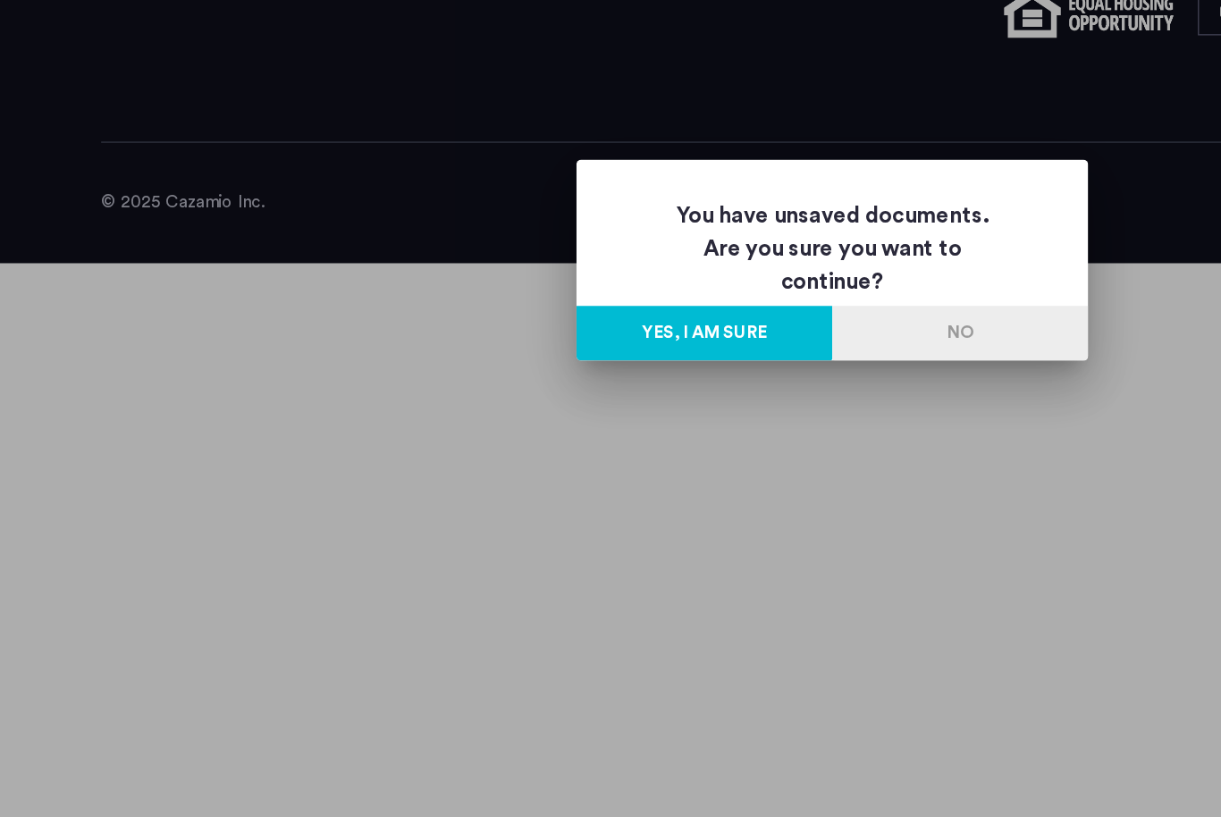
click at [553, 442] on button "Yes, I am sure" at bounding box center [517, 462] width 188 height 40
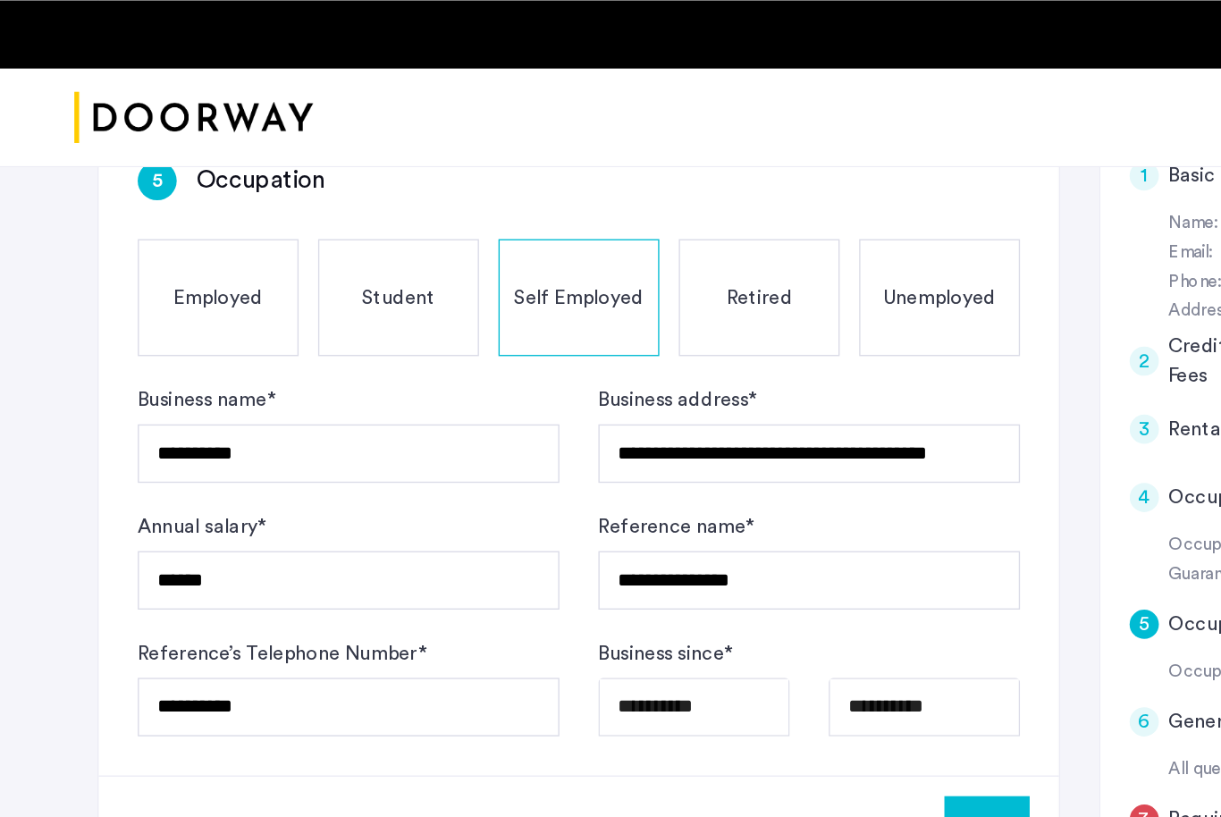
scroll to position [298, 0]
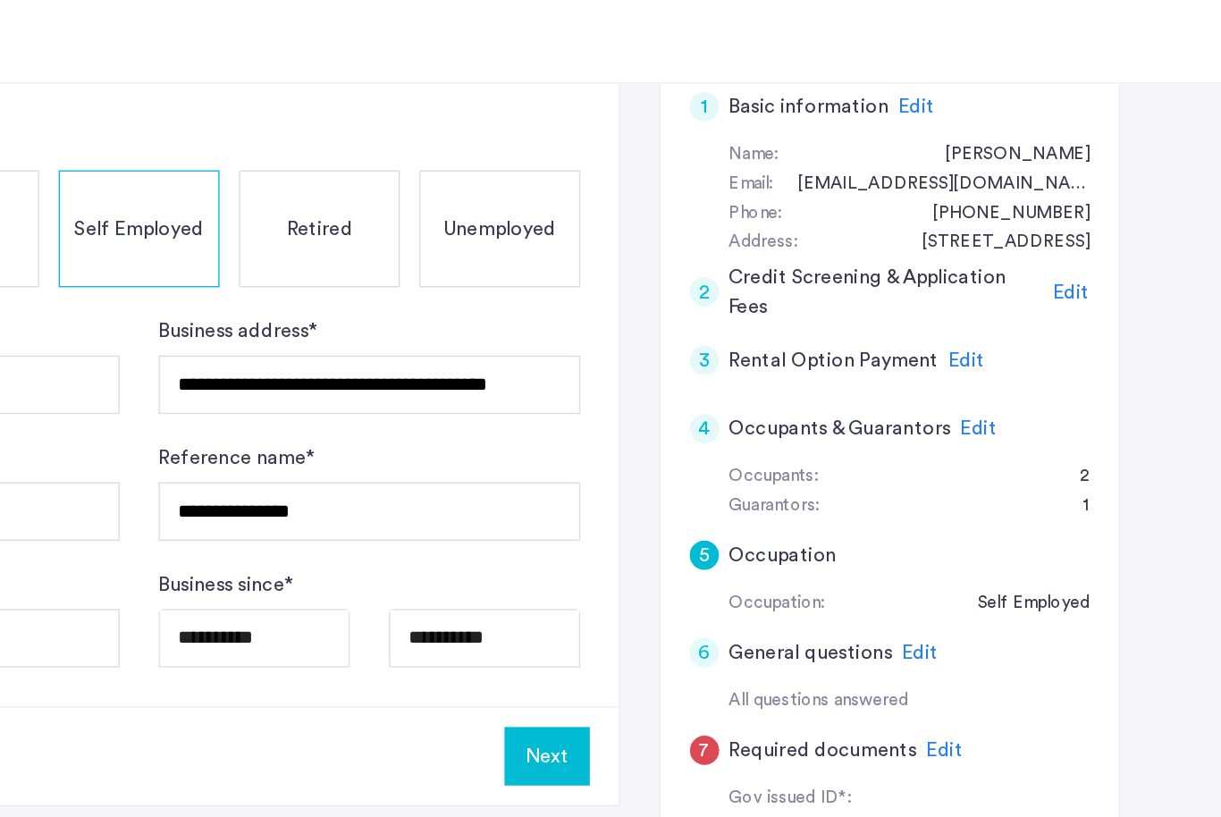
click at [1021, 318] on span "Edit" at bounding box center [1034, 325] width 27 height 14
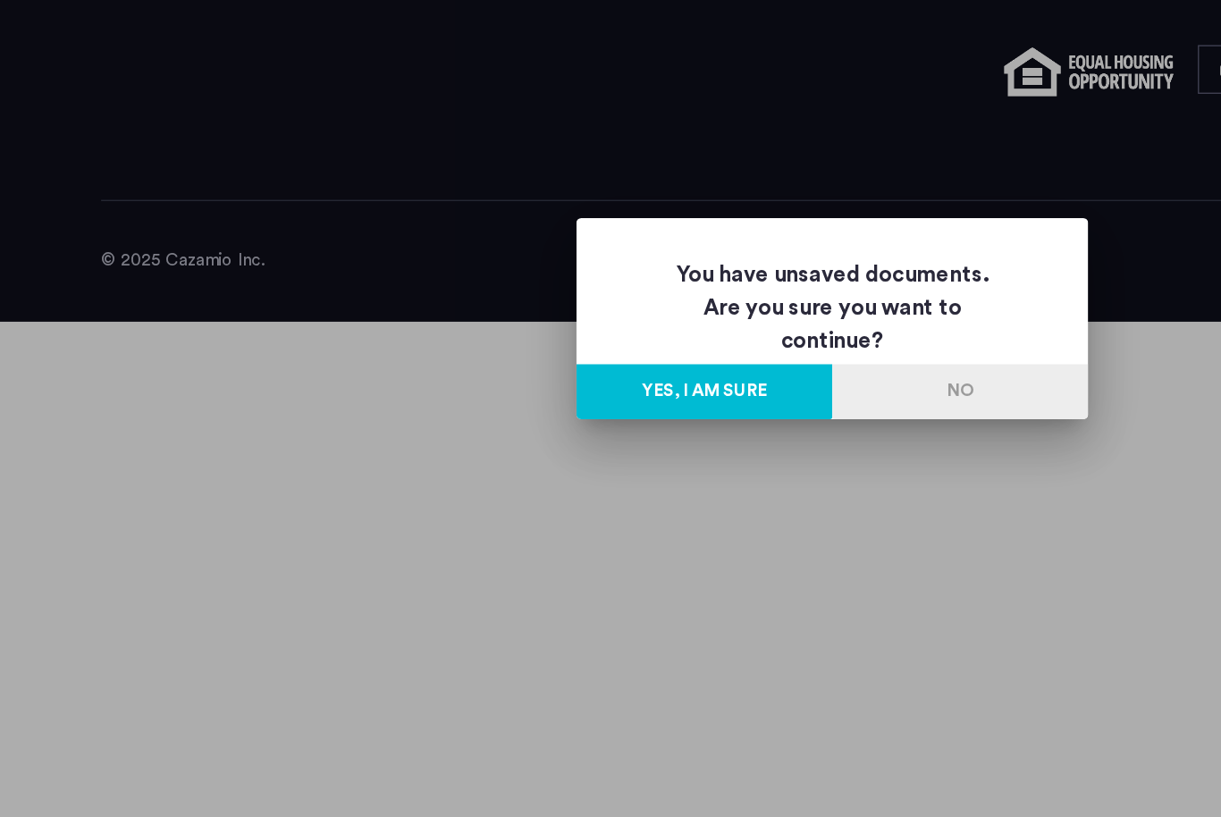
click at [547, 442] on button "Yes, I am sure" at bounding box center [517, 462] width 188 height 40
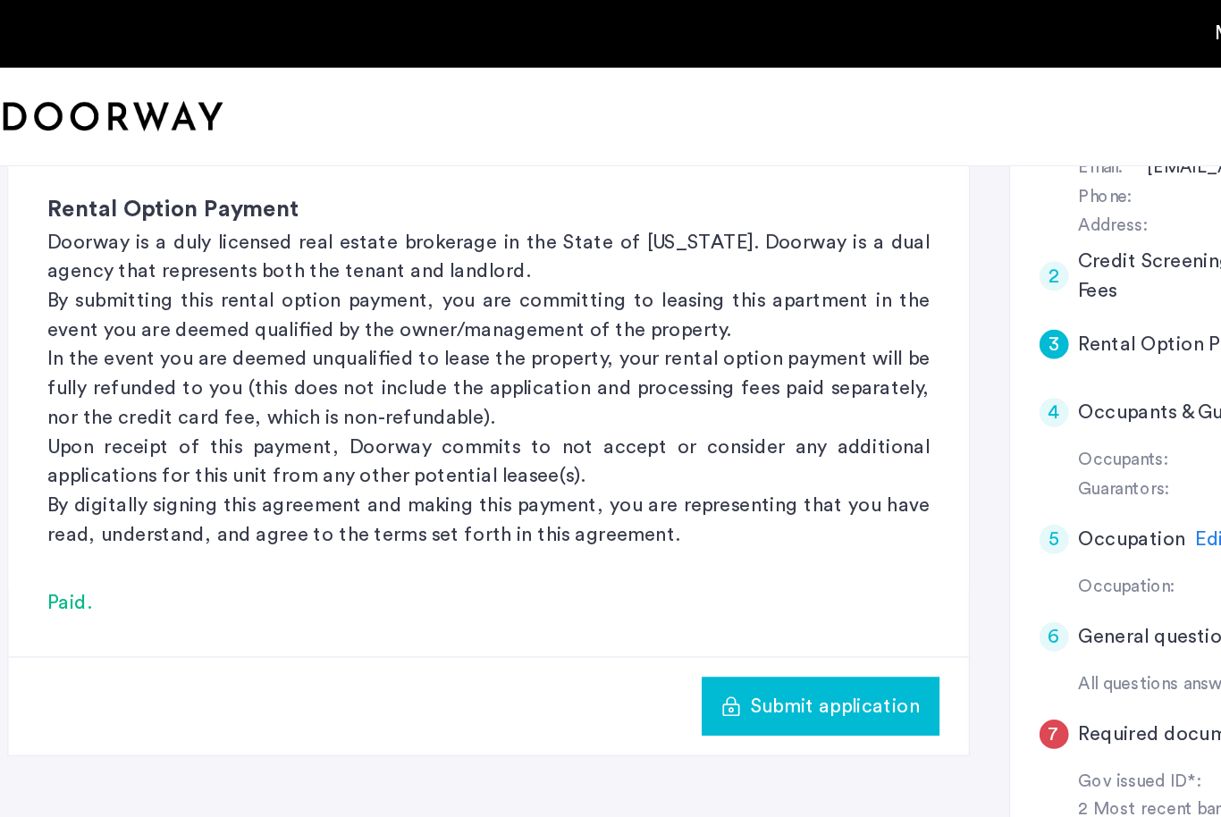
scroll to position [356, 0]
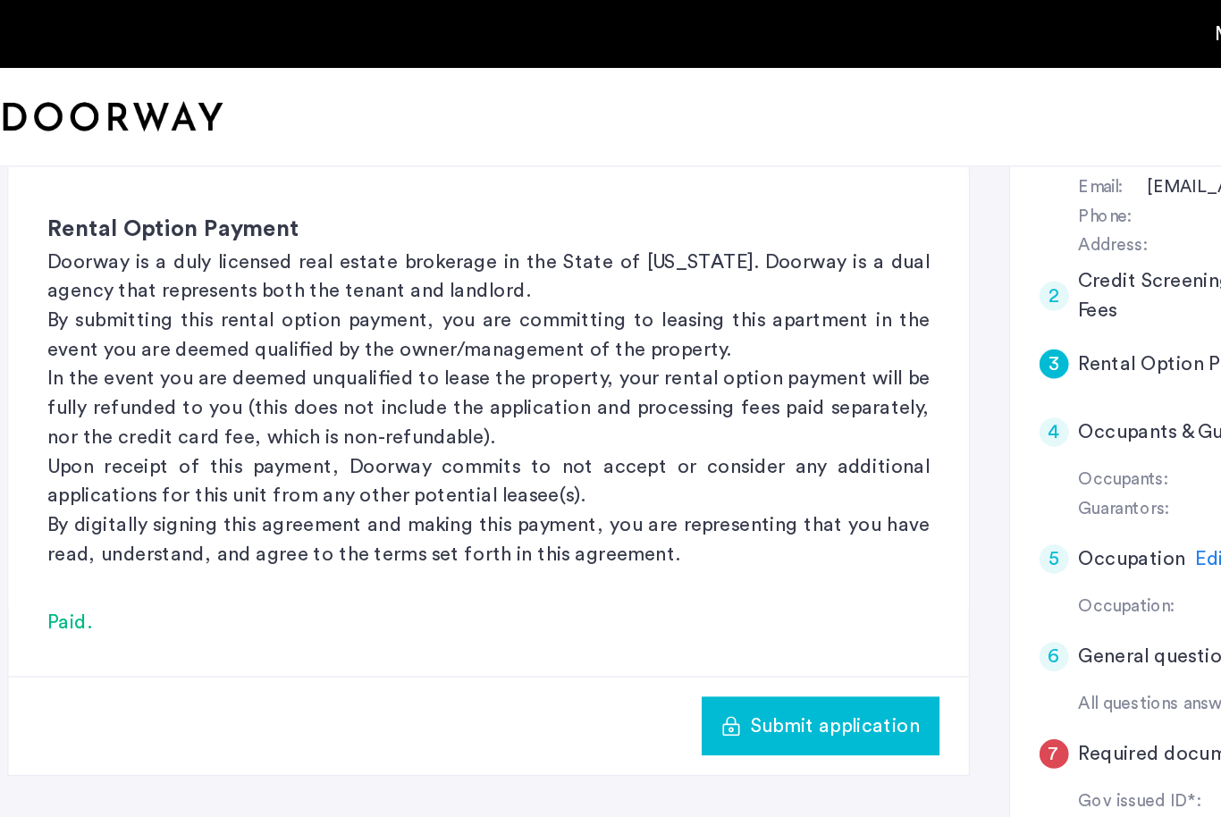
click at [619, 525] on span "Submit application" at bounding box center [681, 532] width 124 height 21
click at [619, 523] on span "Submit application" at bounding box center [681, 532] width 124 height 21
click at [619, 525] on span "Submit application" at bounding box center [681, 532] width 124 height 21
click at [104, 464] on div "Paid." at bounding box center [427, 456] width 647 height 21
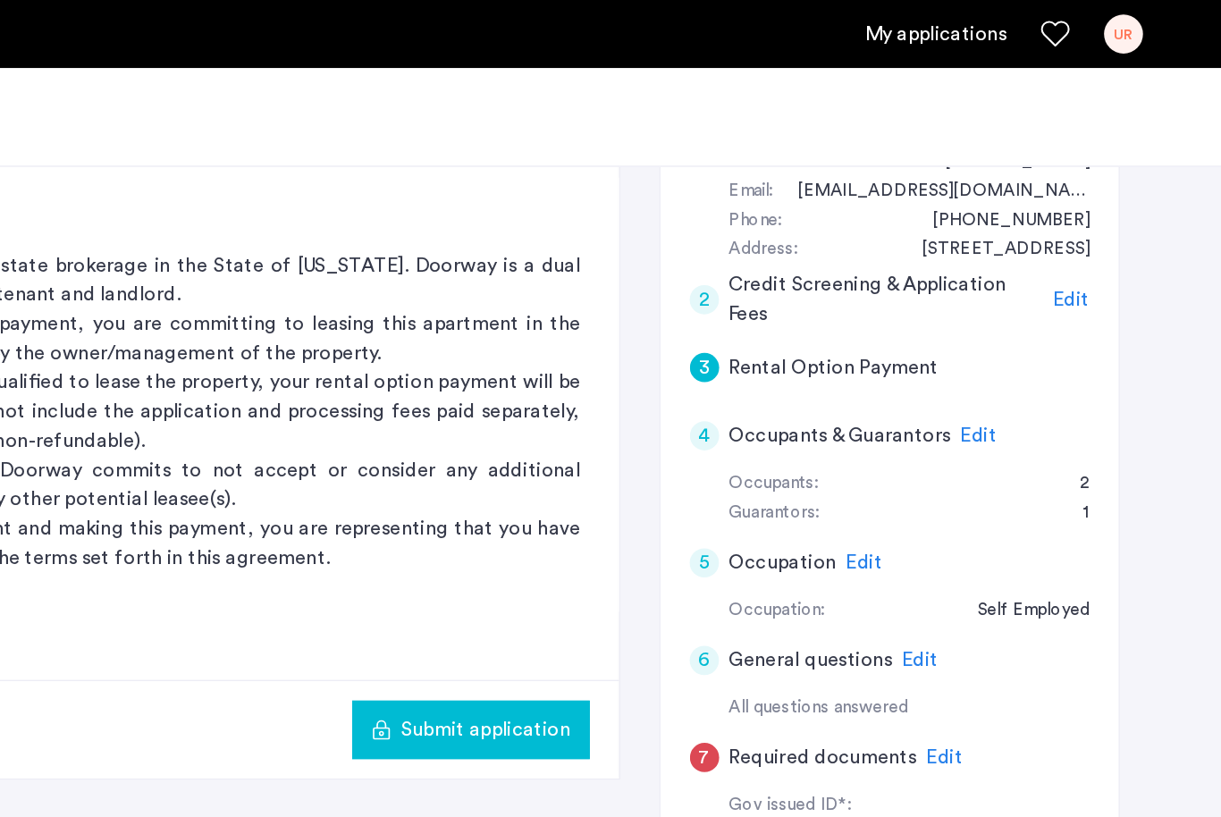
click at [619, 535] on span "Submit application" at bounding box center [681, 535] width 124 height 21
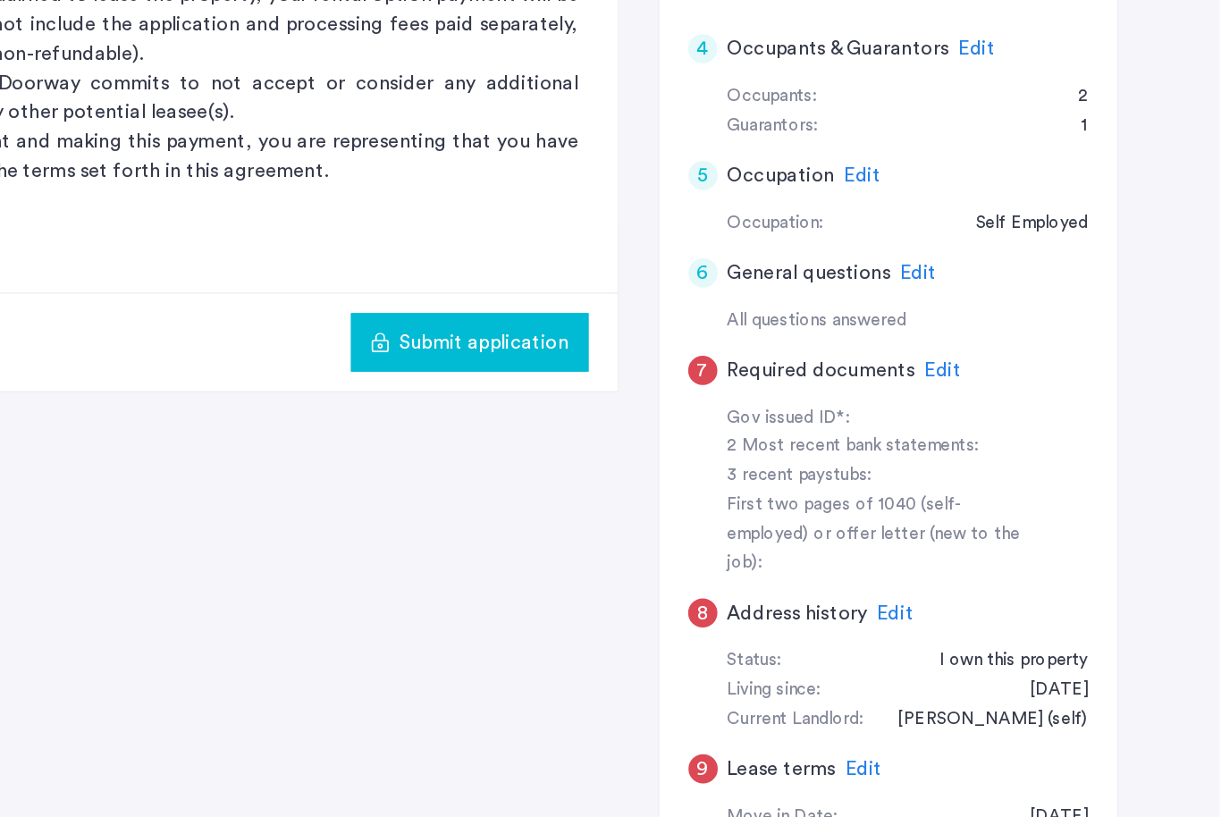
scroll to position [512, 0]
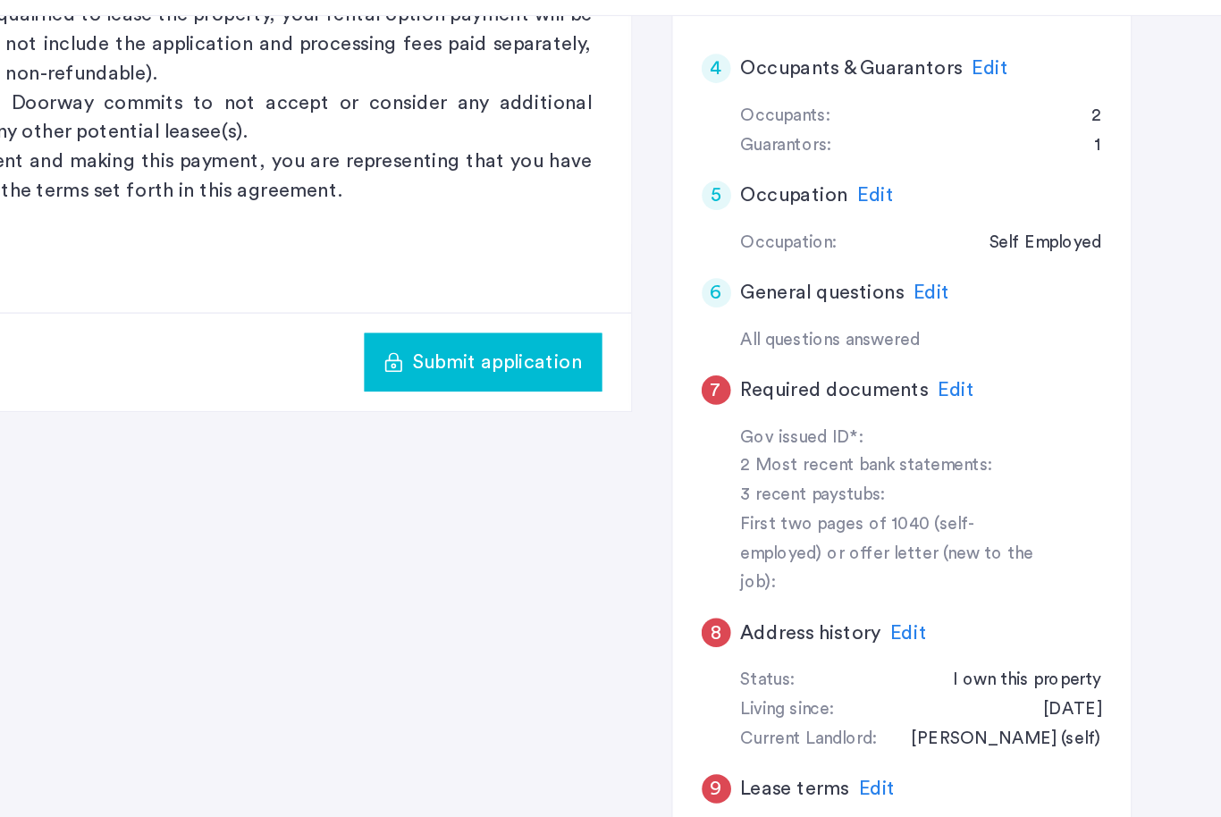
click at [1005, 390] on span "Edit" at bounding box center [1018, 397] width 27 height 14
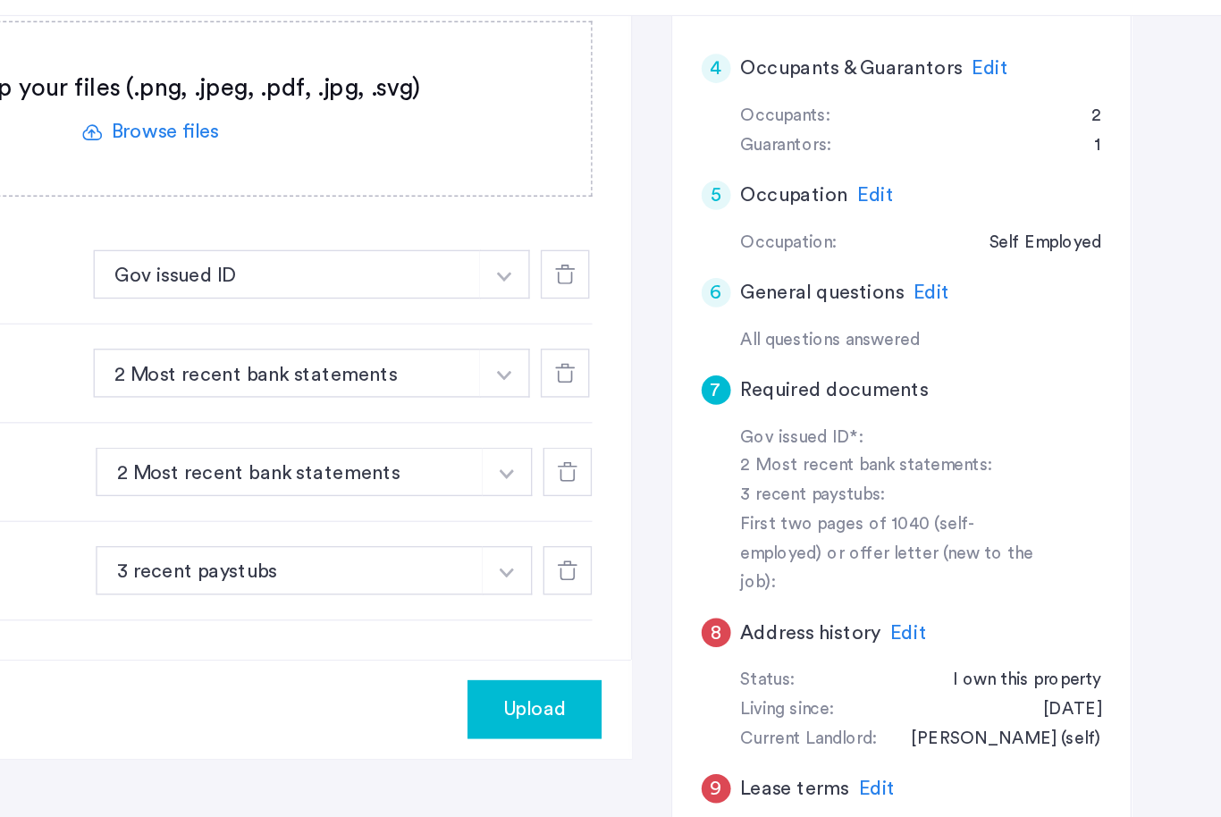
click at [668, 294] on button "button" at bounding box center [686, 312] width 37 height 36
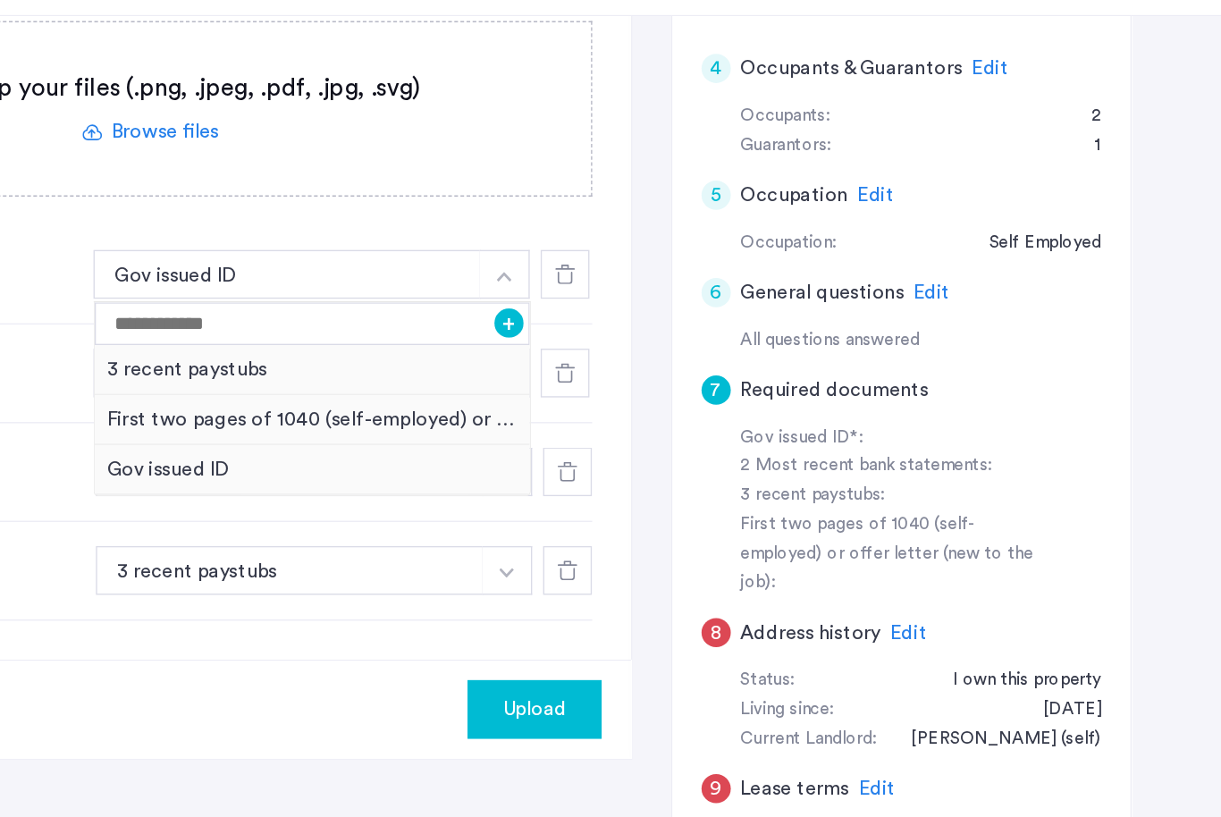
click at [668, 294] on button "button" at bounding box center [686, 312] width 37 height 36
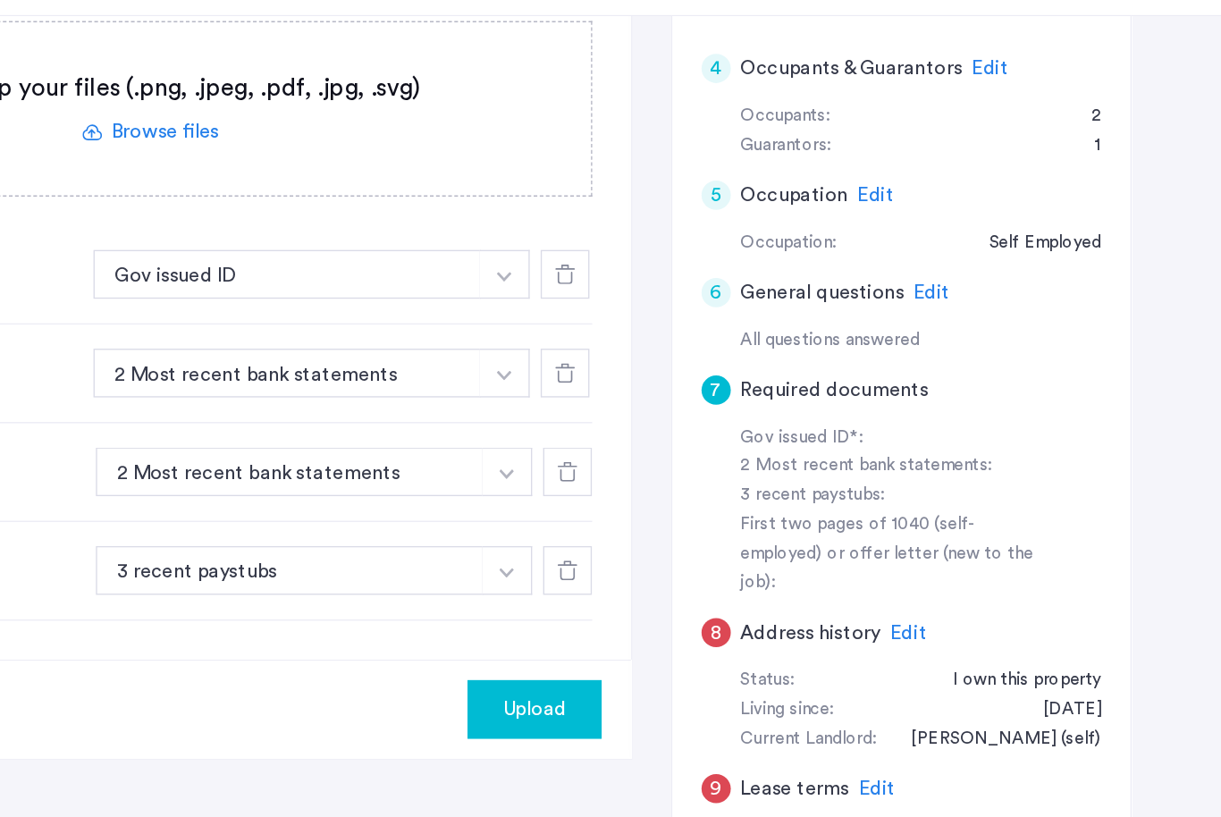
click at [681, 310] on img "button" at bounding box center [686, 313] width 11 height 7
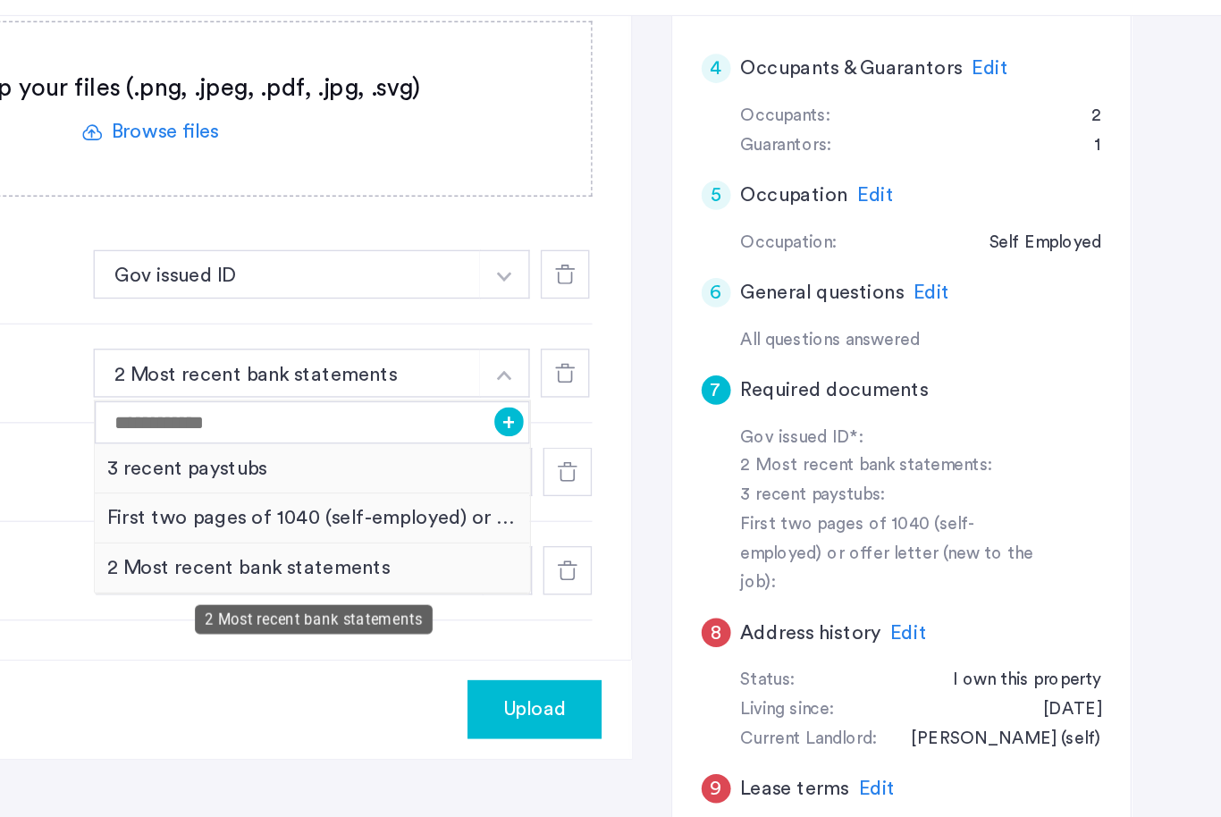
click at [386, 509] on div "2 Most recent bank statements" at bounding box center [545, 527] width 319 height 37
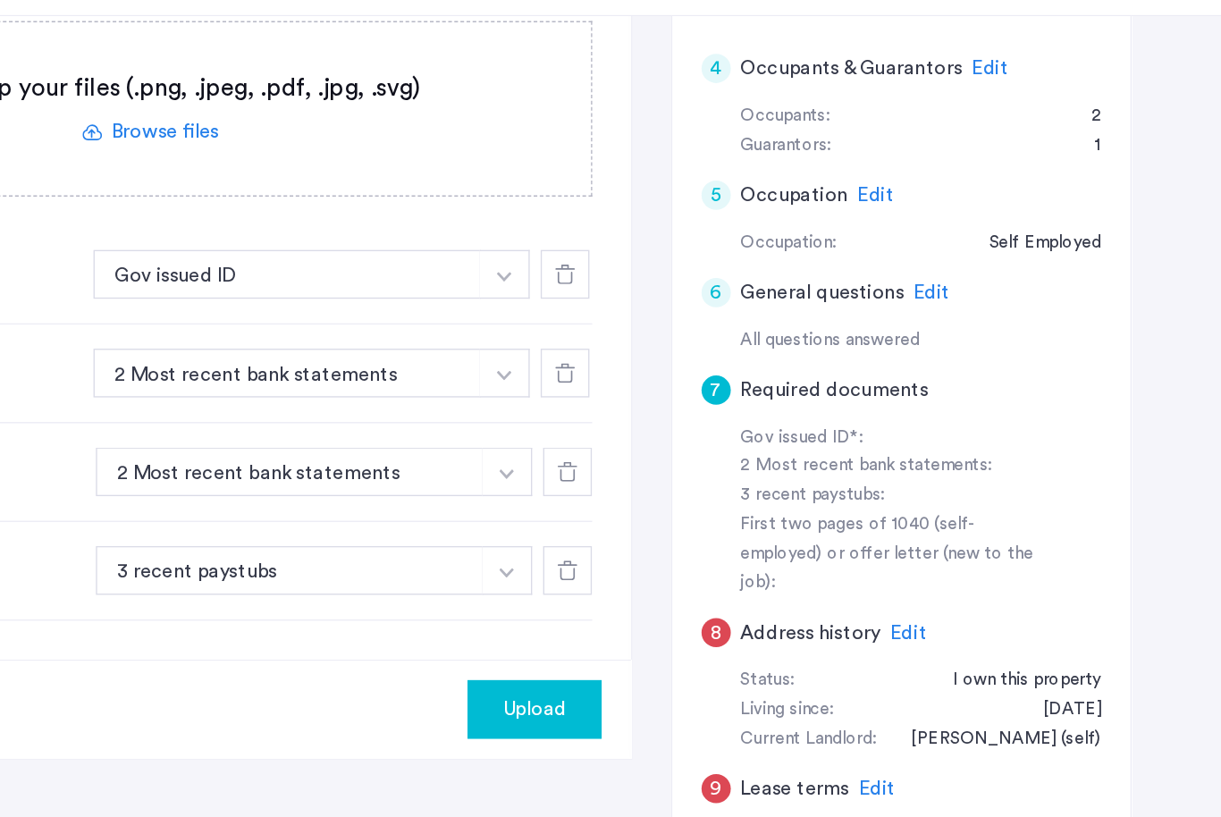
click at [681, 317] on img "button" at bounding box center [686, 313] width 11 height 7
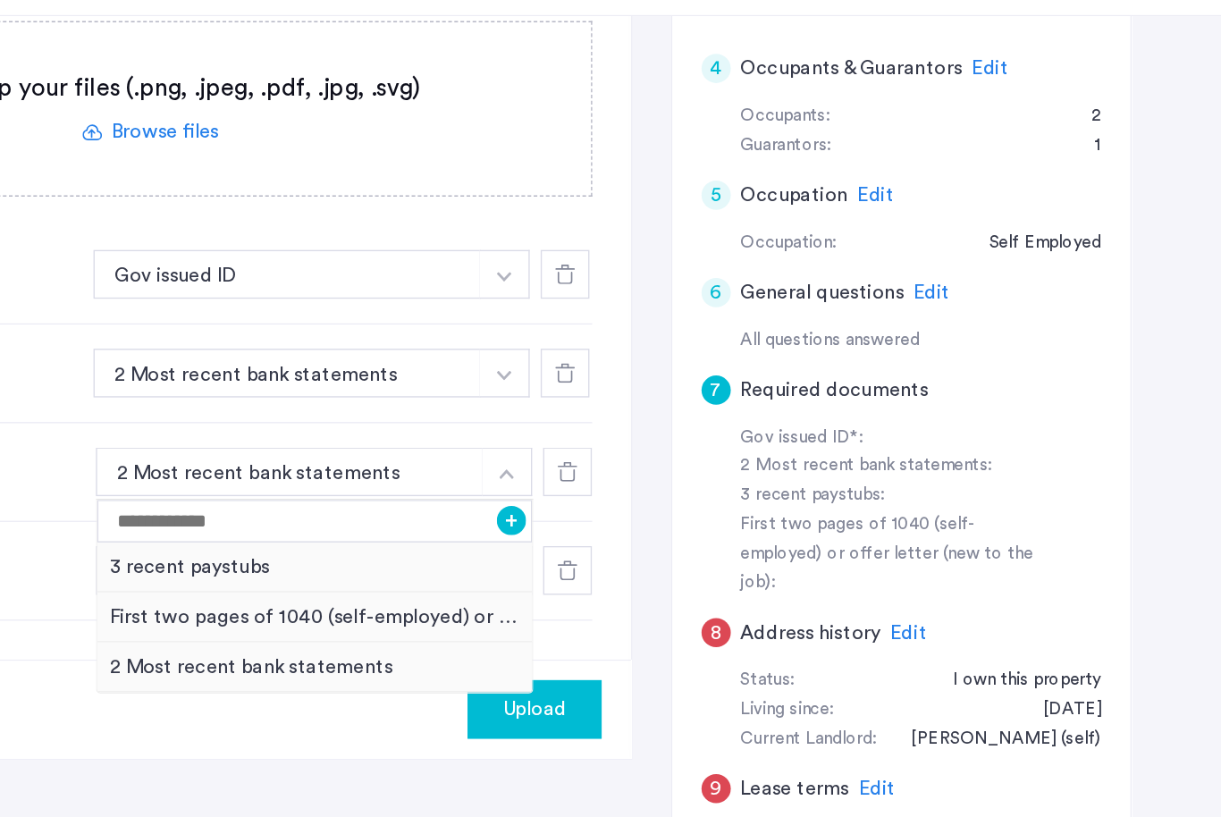
click at [683, 455] on img "button" at bounding box center [688, 458] width 11 height 7
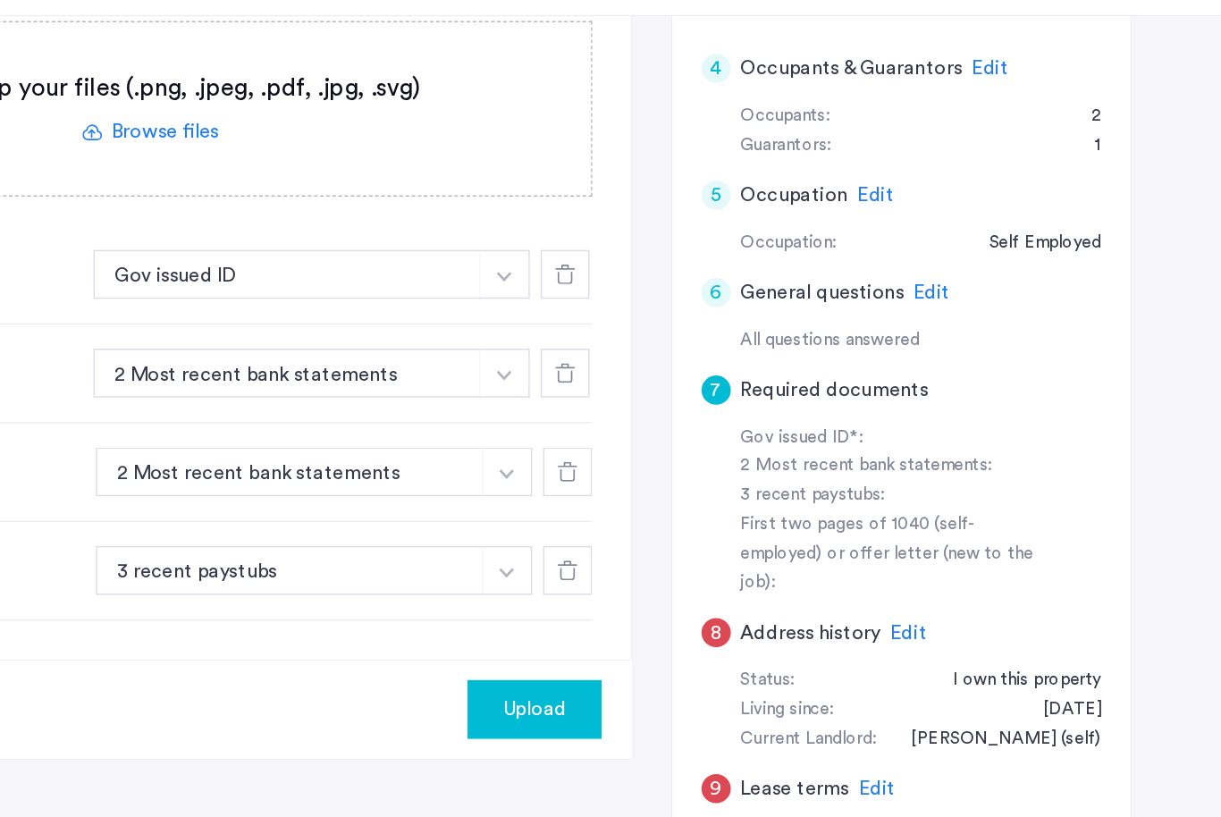
click at [681, 317] on img "button" at bounding box center [686, 313] width 11 height 7
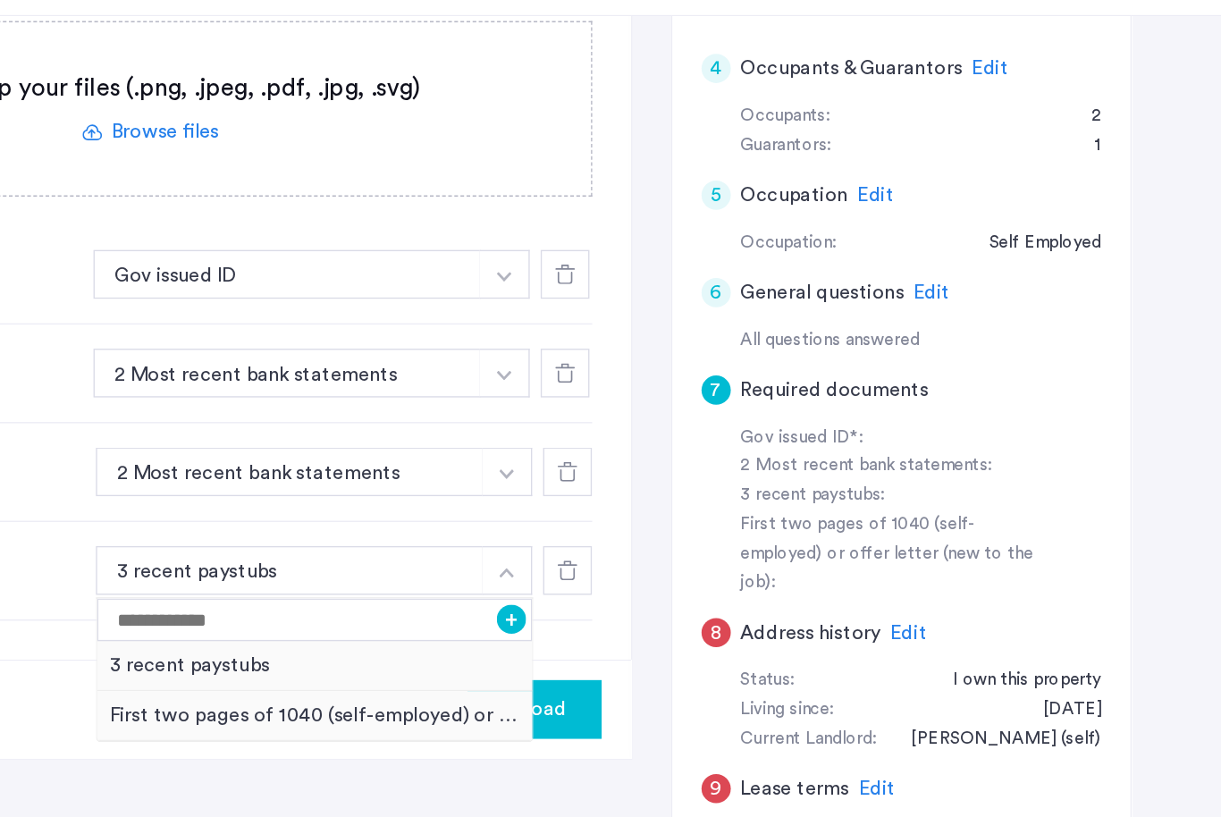
click at [670, 511] on button "button" at bounding box center [688, 529] width 37 height 36
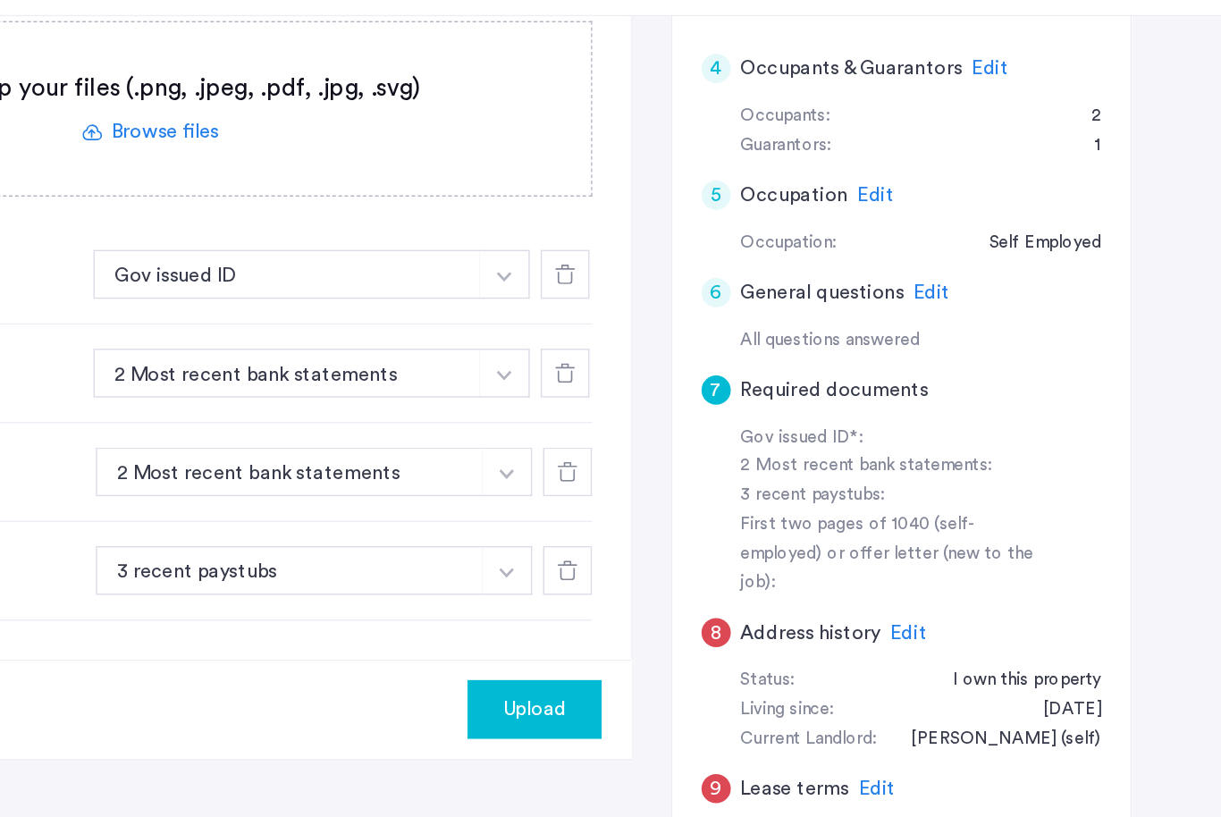
click at [681, 317] on img "button" at bounding box center [686, 313] width 11 height 7
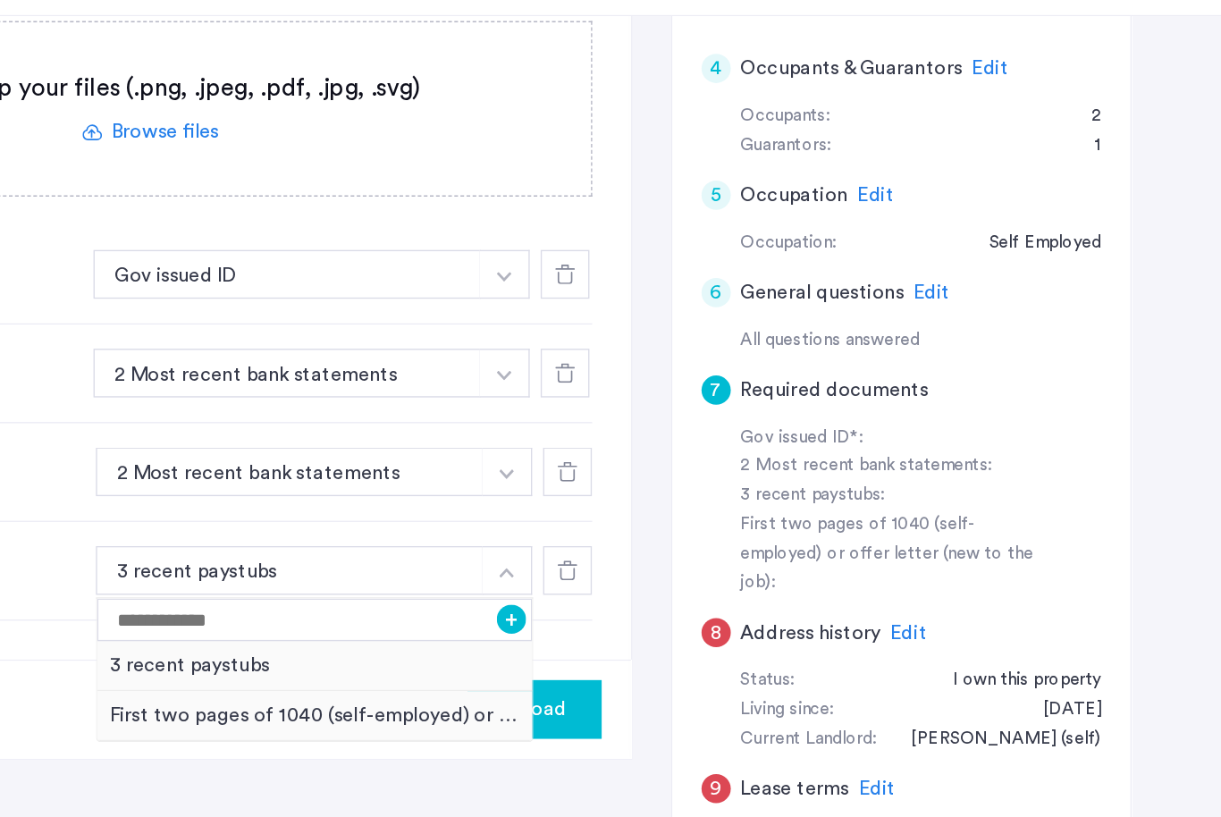
click at [374, 127] on label at bounding box center [427, 190] width 645 height 127
click at [0, 0] on input "file" at bounding box center [0, 0] width 0 height 0
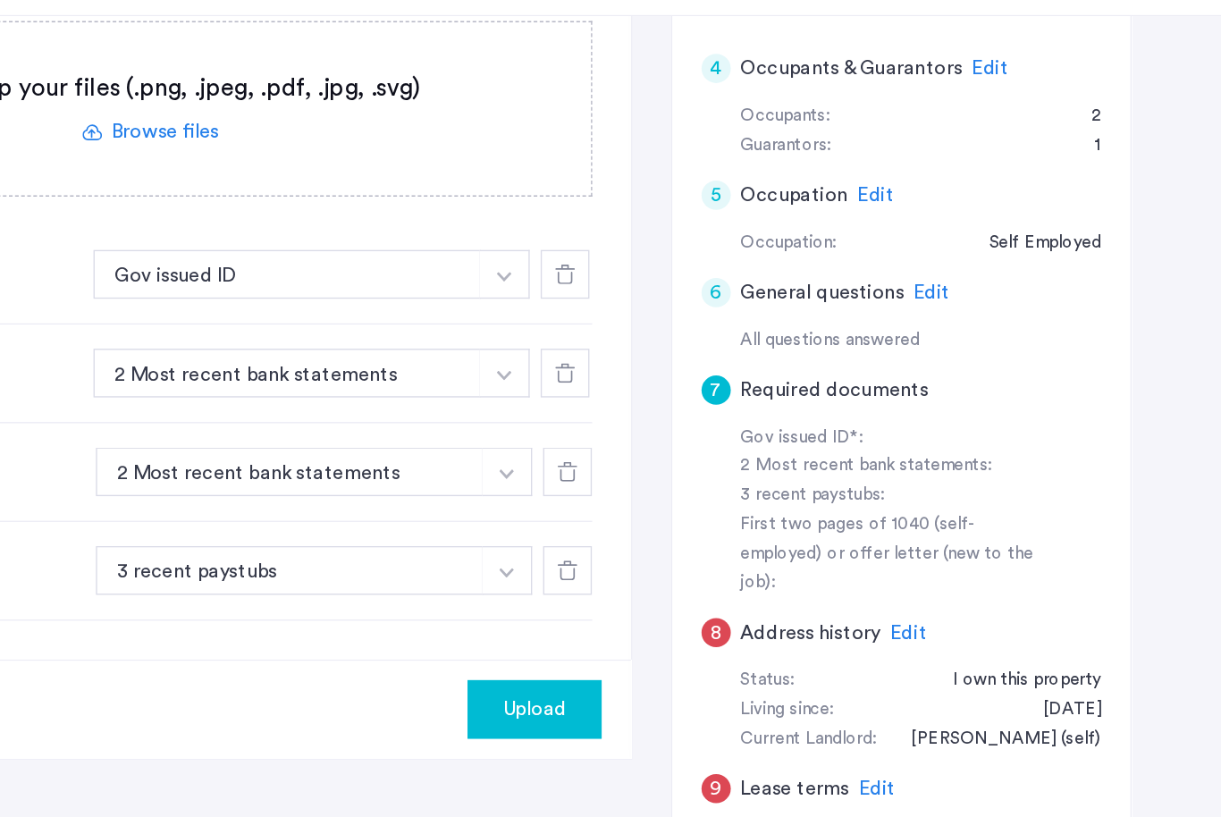
click at [685, 620] on span "Upload" at bounding box center [708, 630] width 46 height 21
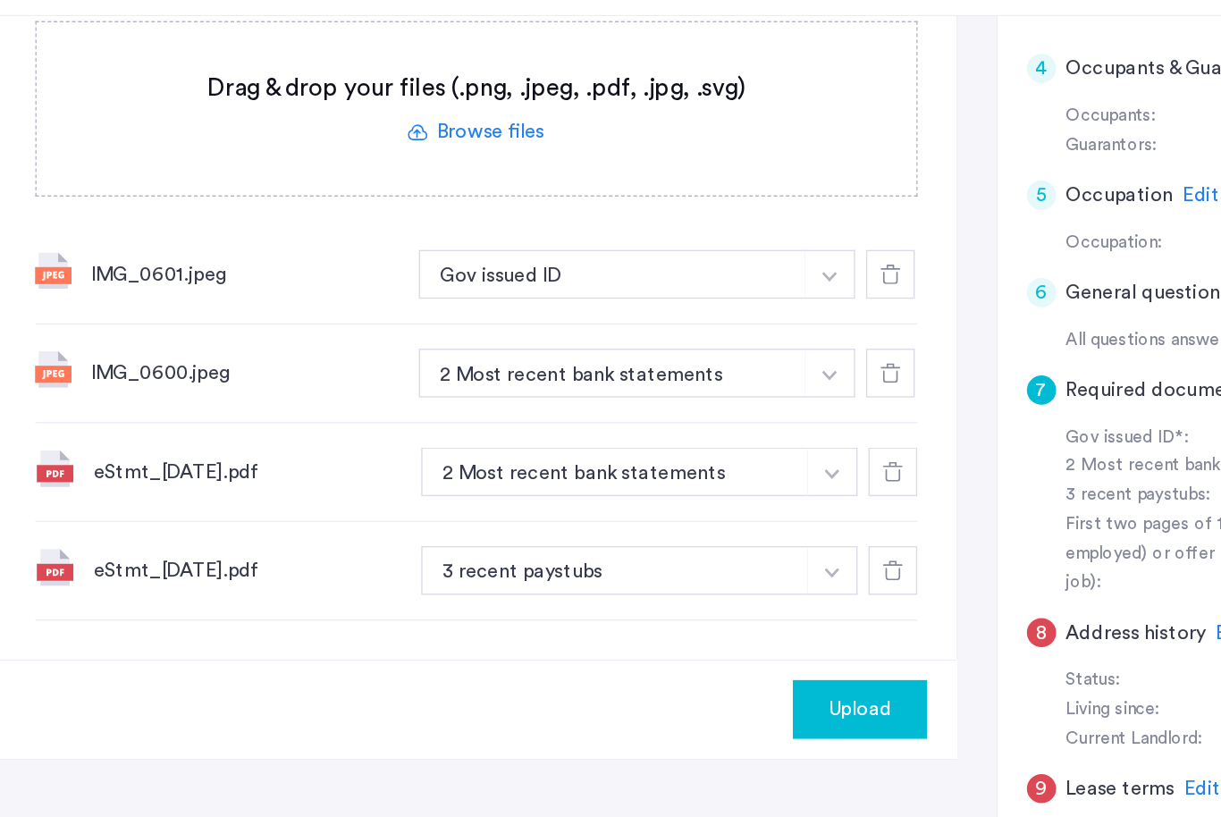
click at [681, 310] on img "button" at bounding box center [686, 313] width 11 height 7
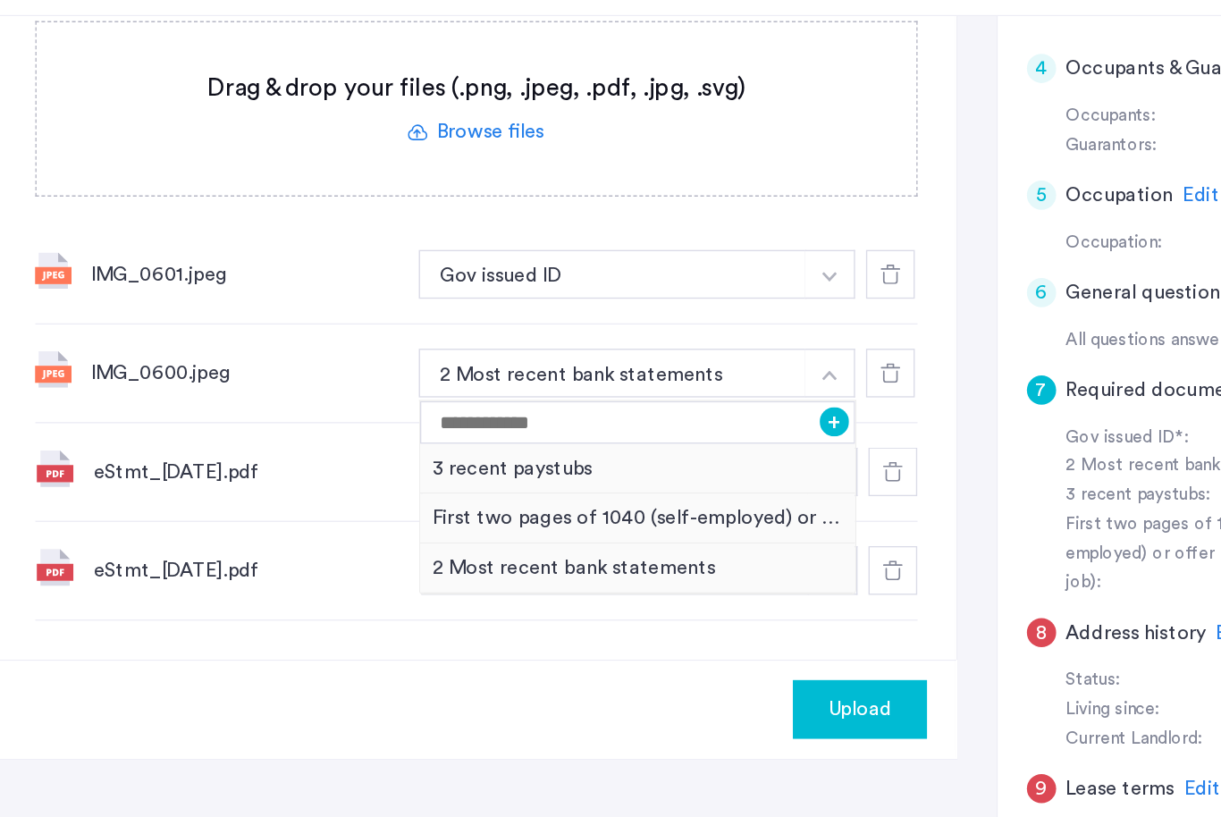
click at [668, 366] on button "button" at bounding box center [686, 384] width 37 height 36
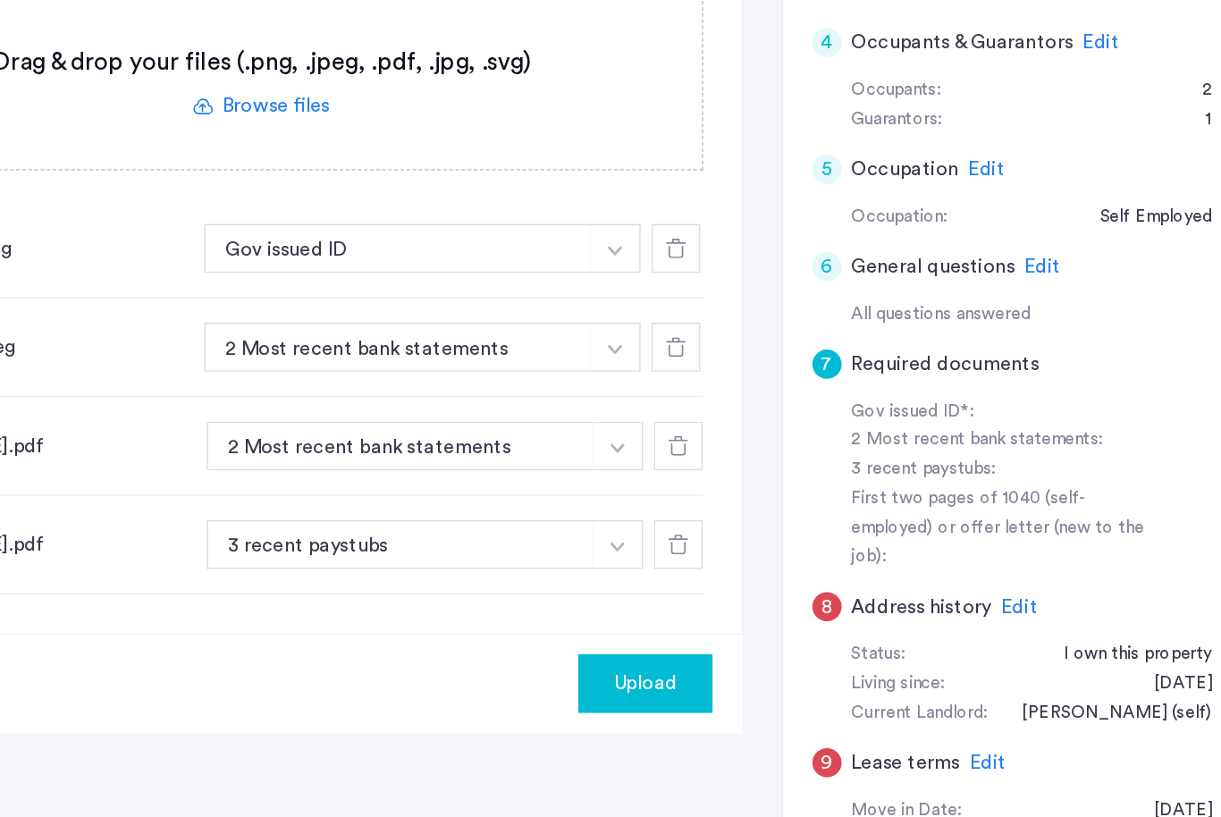
scroll to position [467, 0]
click at [685, 665] on span "Upload" at bounding box center [708, 675] width 46 height 21
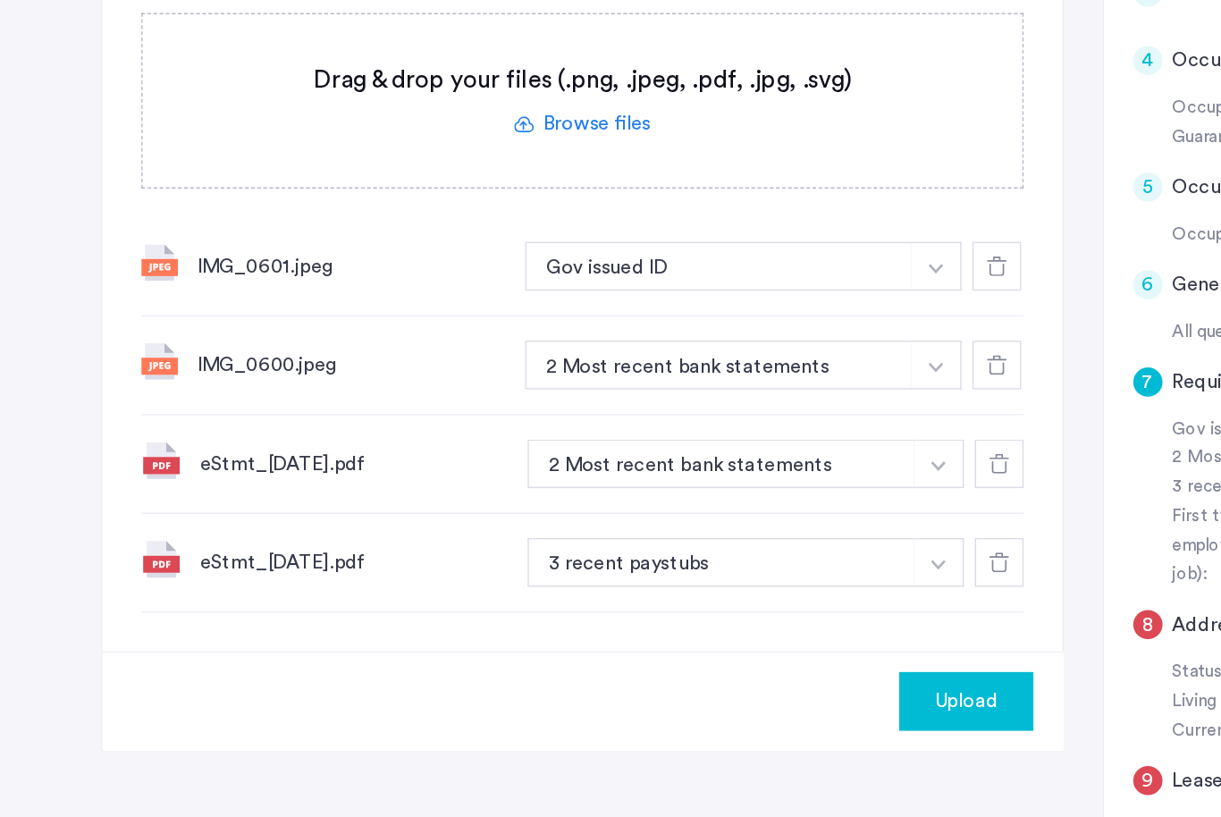
scroll to position [455, 0]
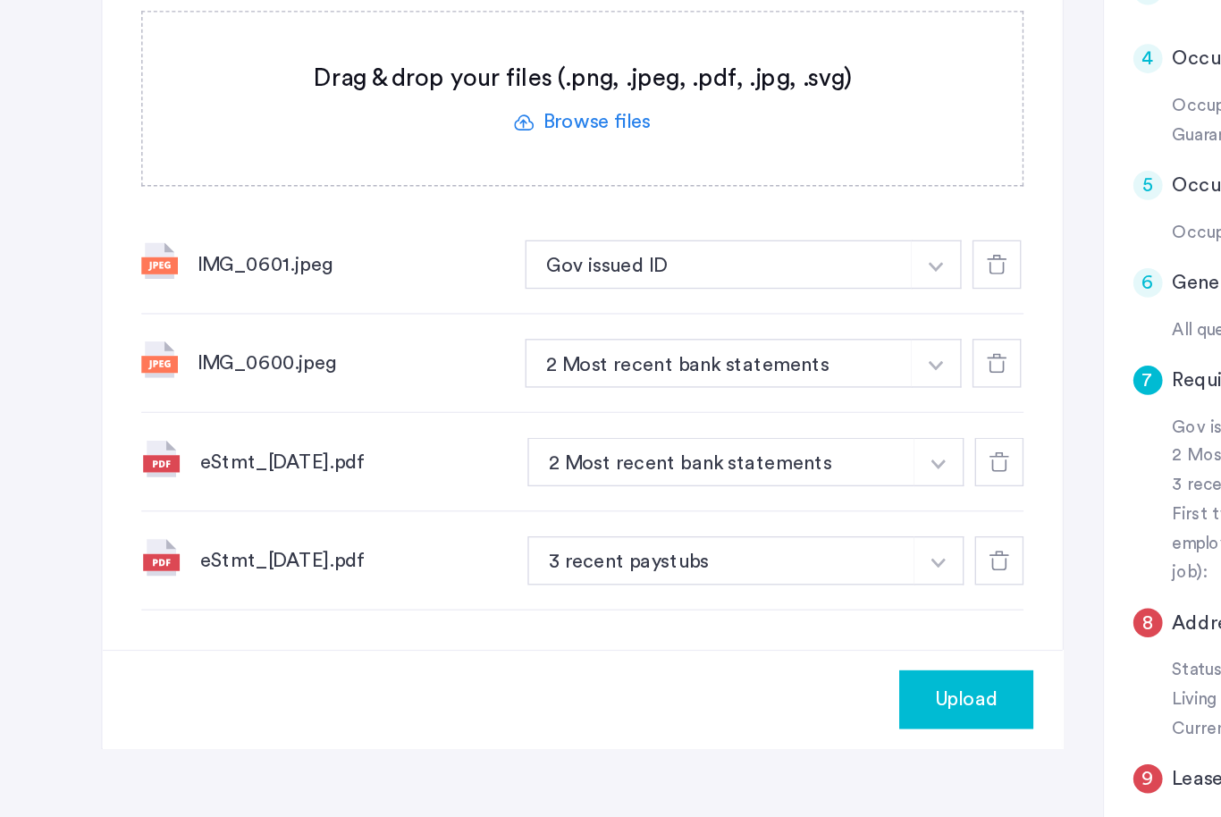
click at [227, 358] on div "IMG_0601.jpeg" at bounding box center [258, 368] width 226 height 21
click at [216, 358] on div "IMG_0601.jpeg" at bounding box center [258, 368] width 226 height 21
click at [199, 431] on div "IMG_0600.jpeg" at bounding box center [258, 441] width 226 height 21
click at [209, 478] on div "eStmt_[DATE].pdf 2 Most recent bank statements + 3 recent paystubs First two pa…" at bounding box center [427, 514] width 647 height 72
click at [216, 503] on div "eStmt_[DATE].pdf" at bounding box center [260, 513] width 226 height 21
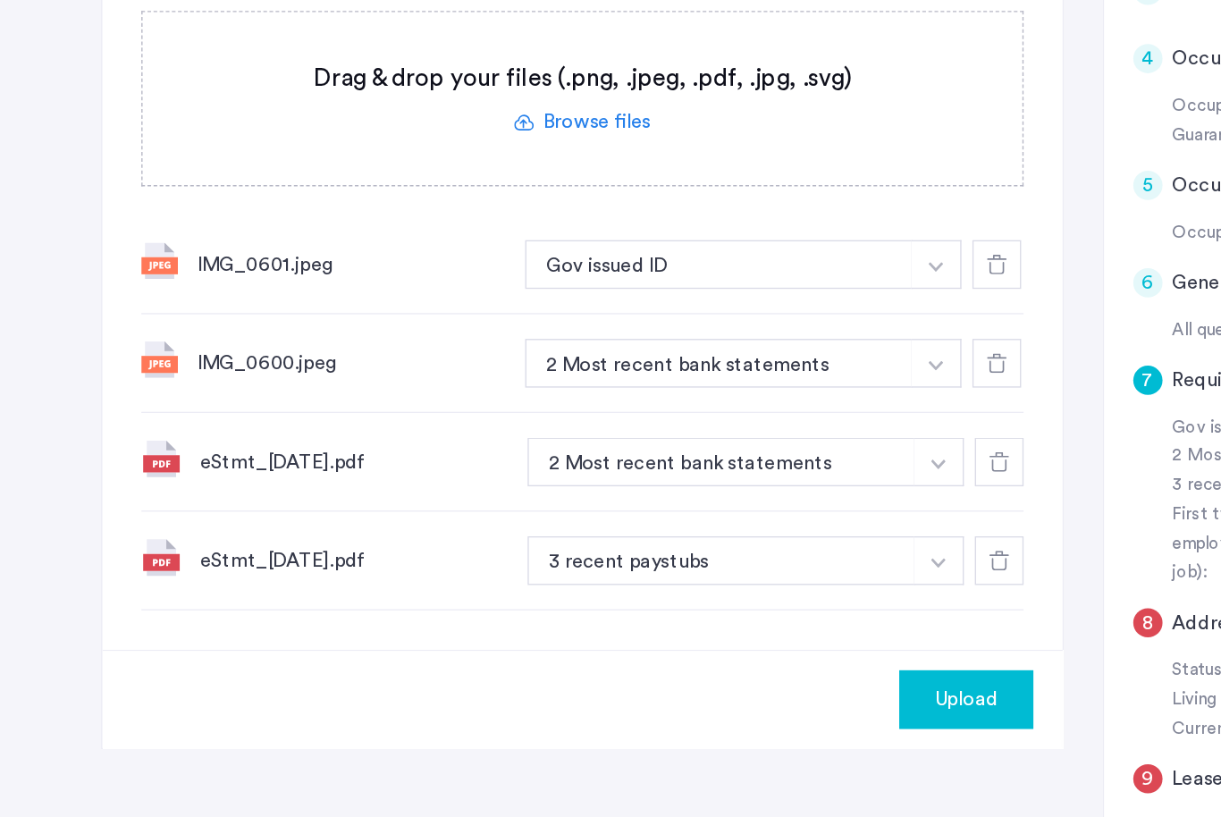
click at [206, 576] on div "eStmt_[DATE].pdf" at bounding box center [260, 586] width 226 height 21
click at [736, 362] on use at bounding box center [731, 369] width 14 height 14
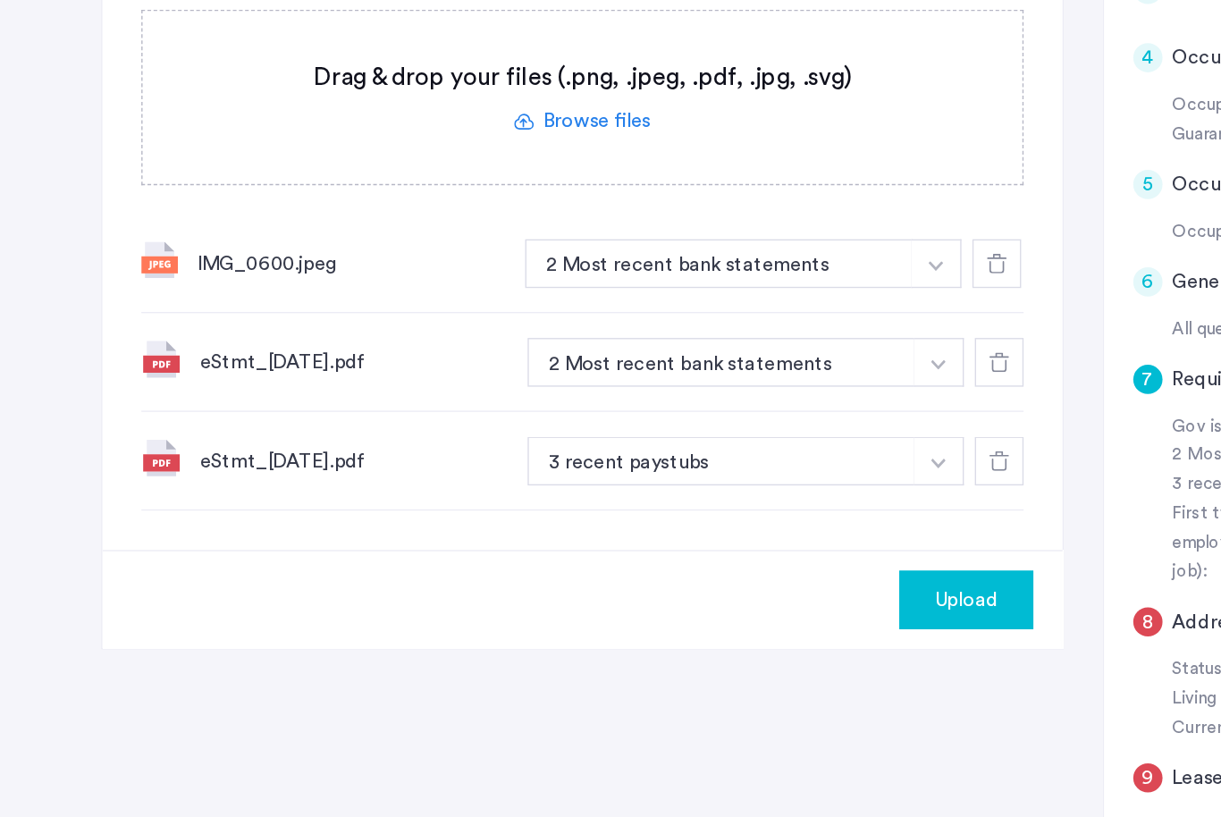
click at [731, 361] on icon at bounding box center [731, 368] width 14 height 14
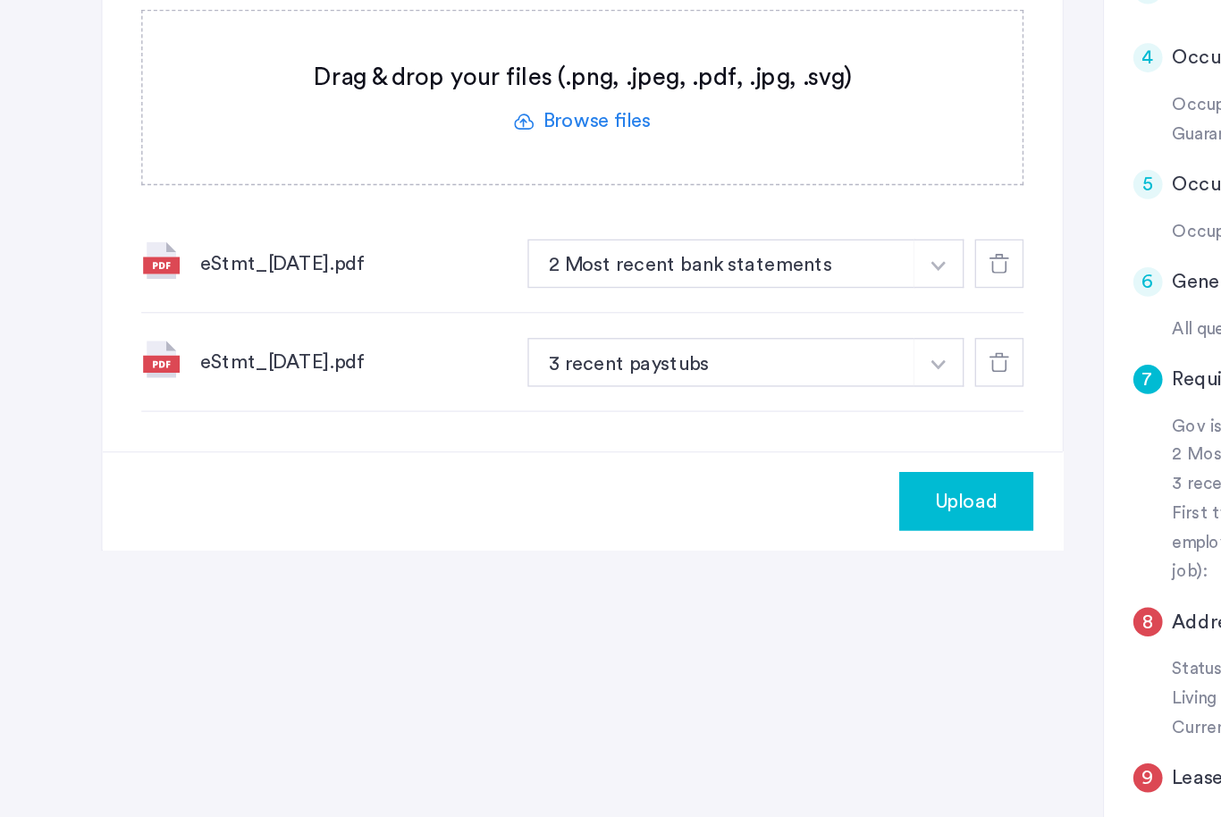
click at [726, 361] on icon at bounding box center [733, 368] width 14 height 14
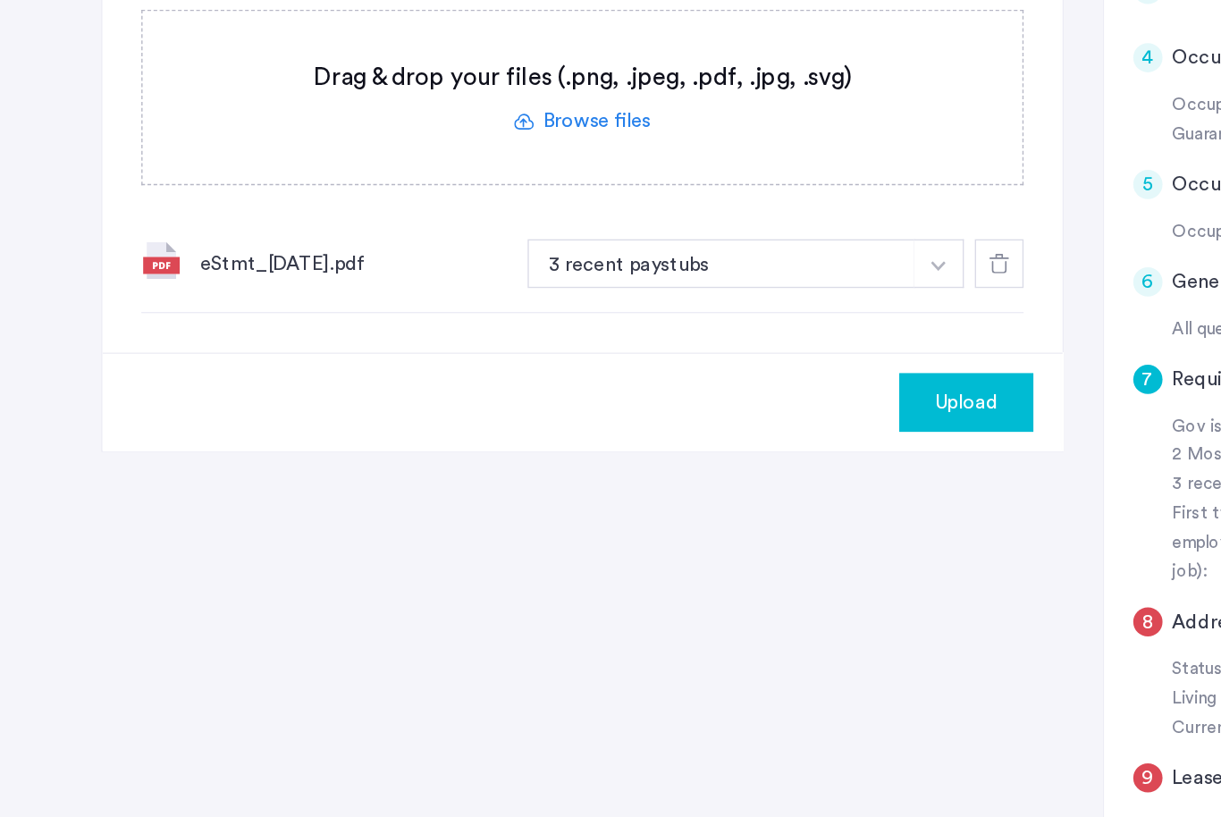
click at [736, 361] on icon at bounding box center [733, 368] width 14 height 14
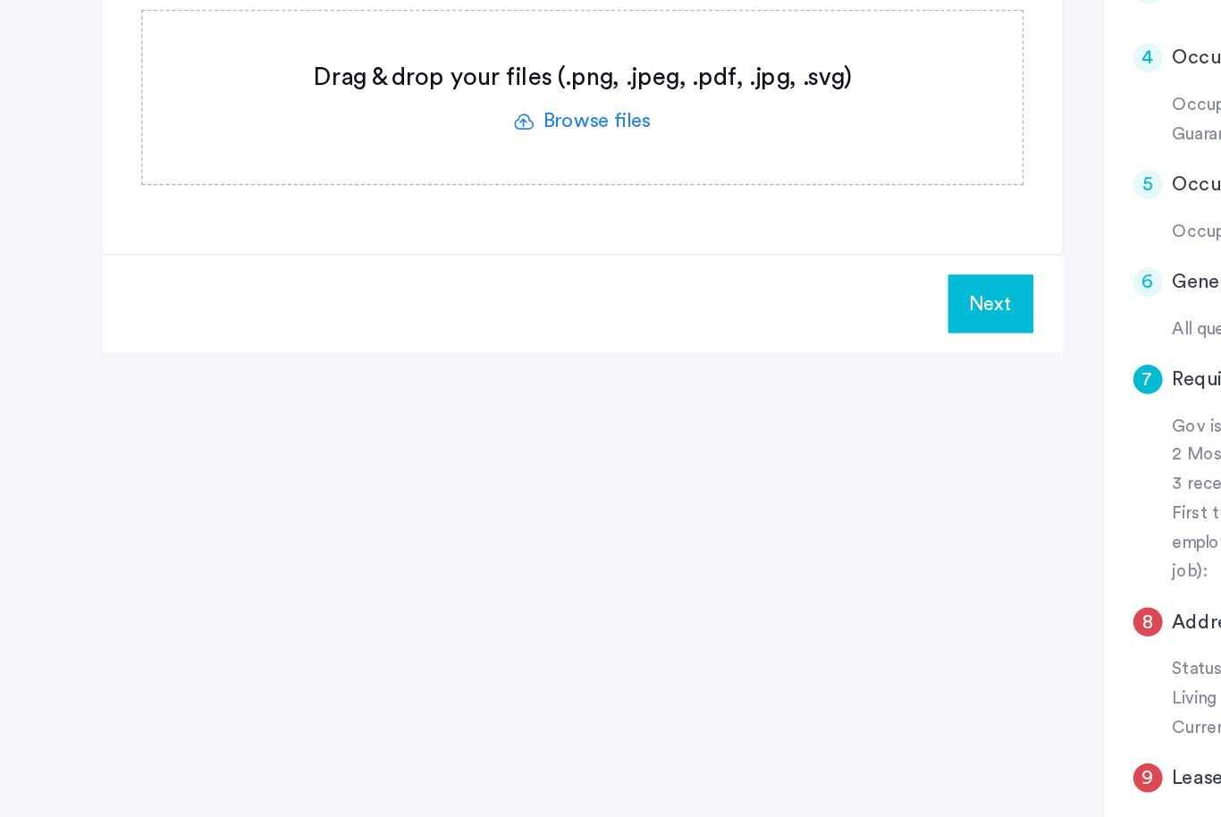
click at [447, 183] on label at bounding box center [427, 246] width 645 height 127
click at [0, 0] on input "file" at bounding box center [0, 0] width 0 height 0
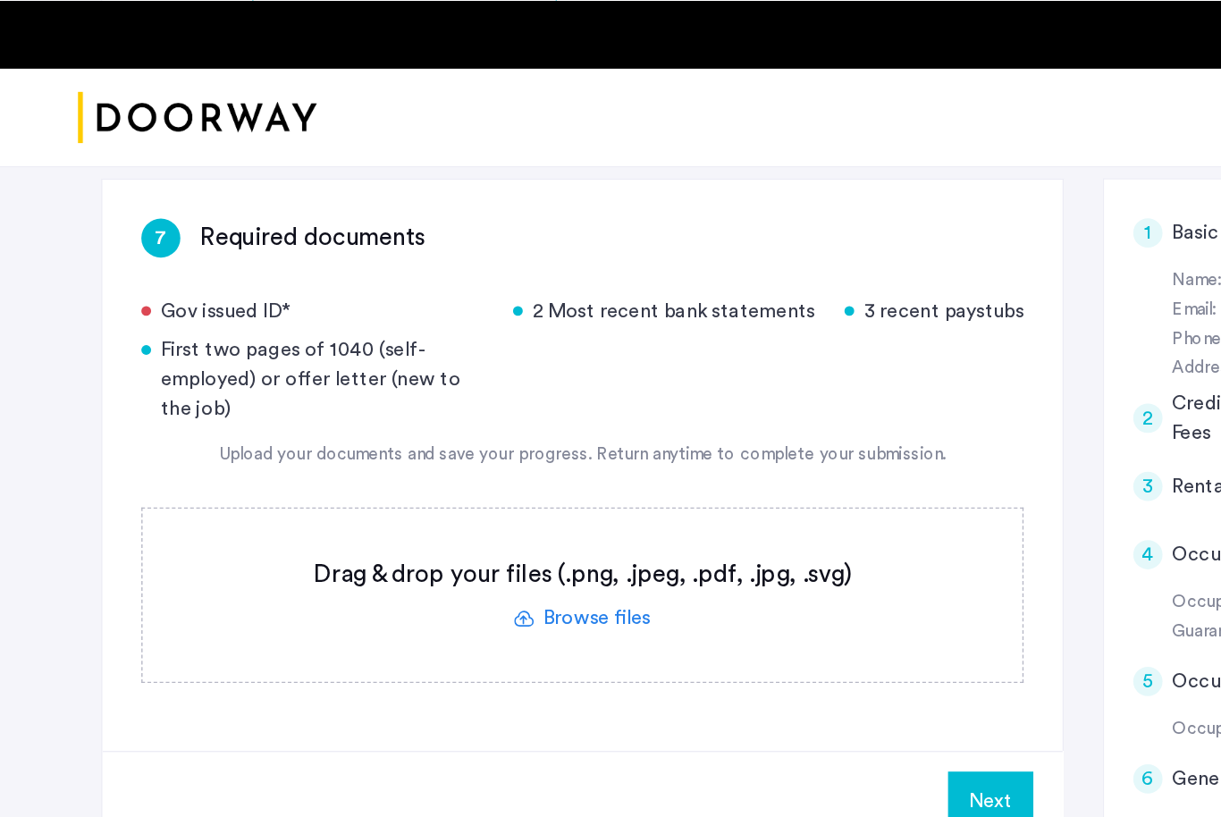
scroll to position [262, 0]
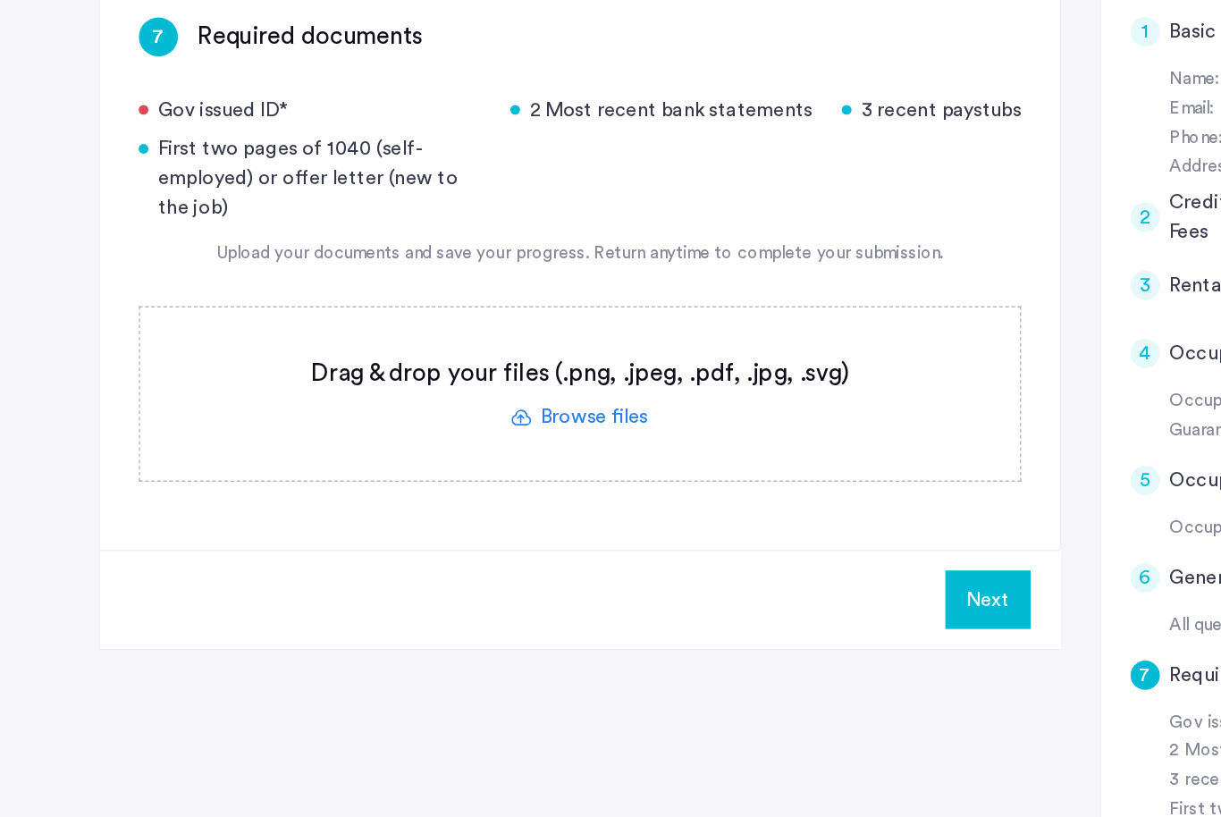
click at [438, 377] on label at bounding box center [427, 440] width 645 height 127
click at [0, 0] on input "file" at bounding box center [0, 0] width 0 height 0
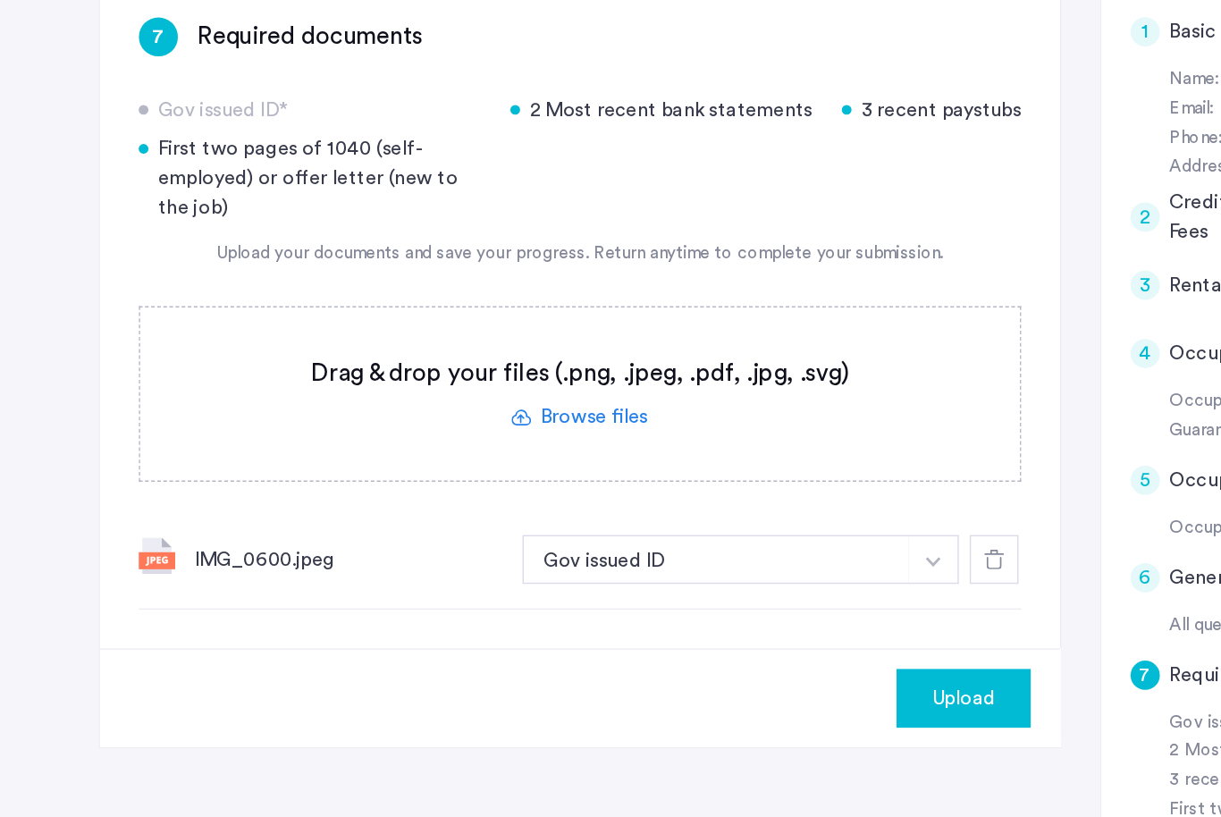
click at [443, 377] on label at bounding box center [427, 440] width 645 height 127
click at [0, 0] on input "file" at bounding box center [0, 0] width 0 height 0
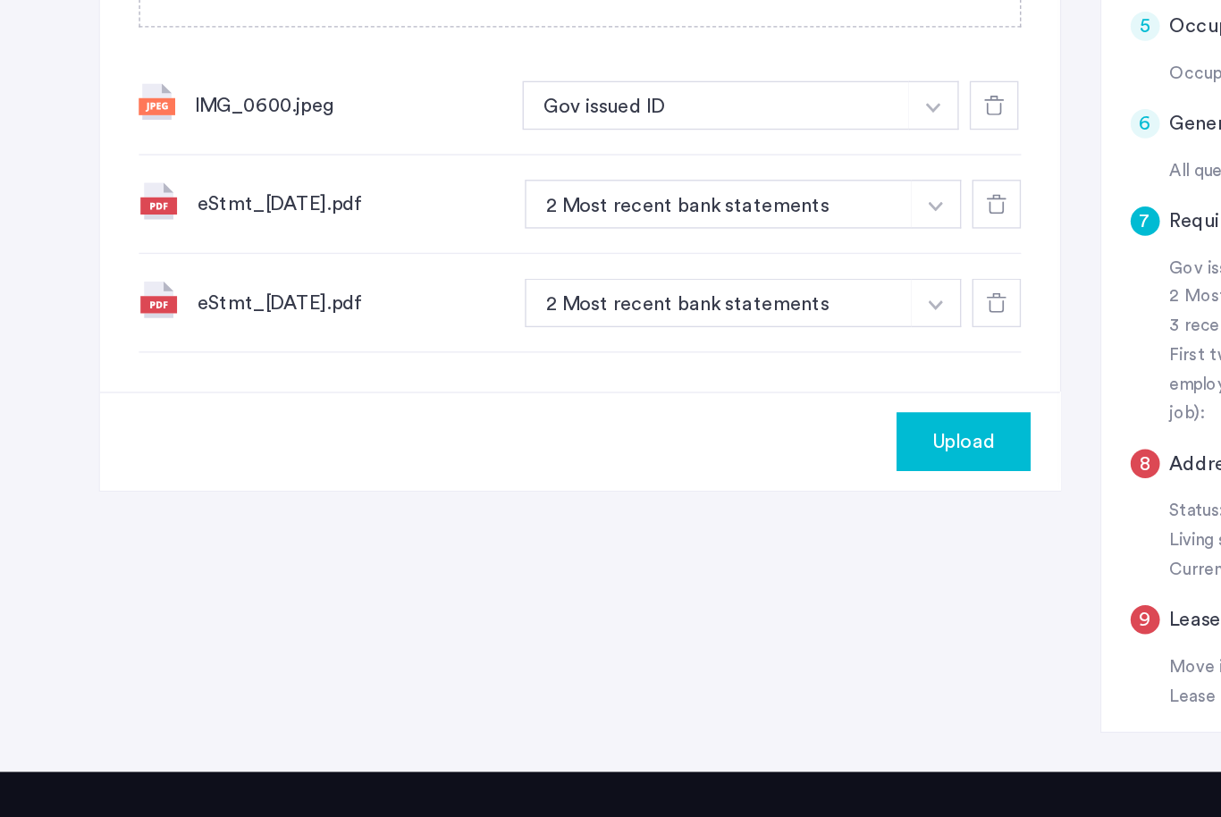
scroll to position [589, 0]
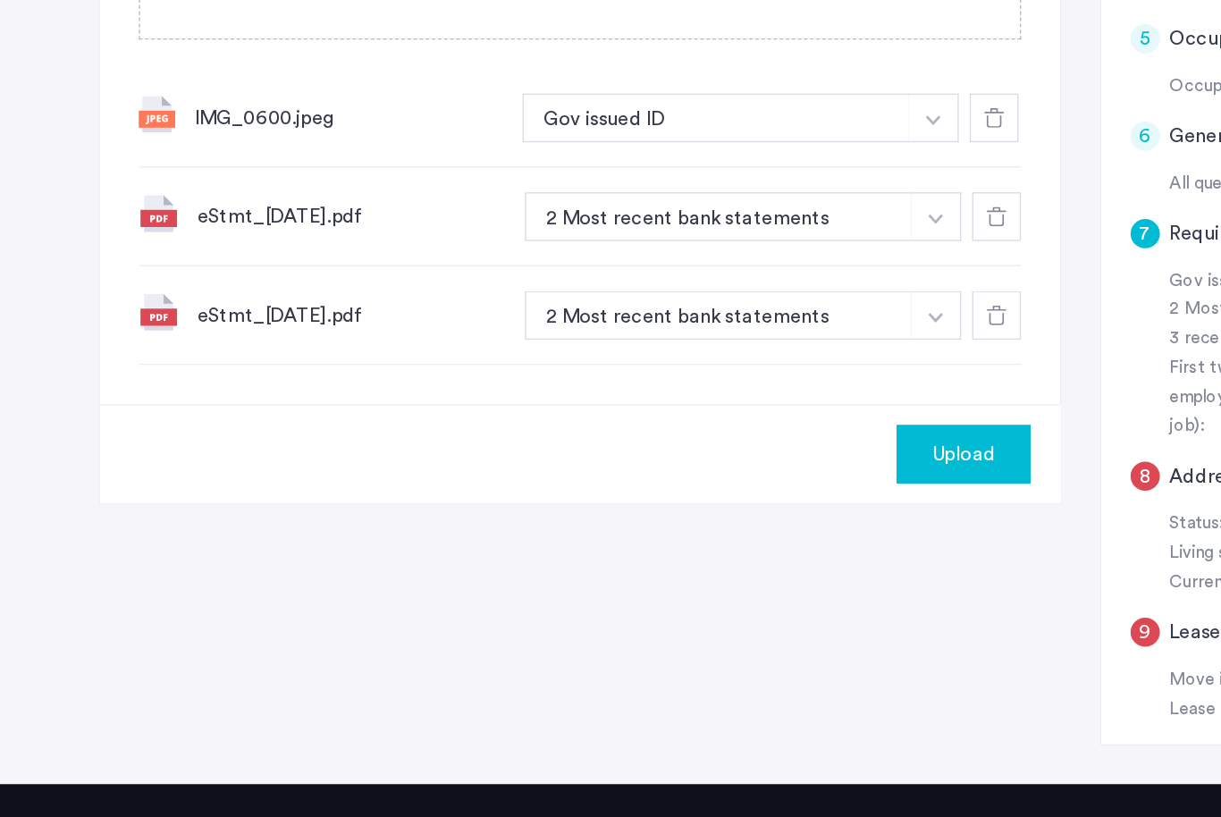
click at [718, 471] on span "Upload" at bounding box center [708, 481] width 46 height 21
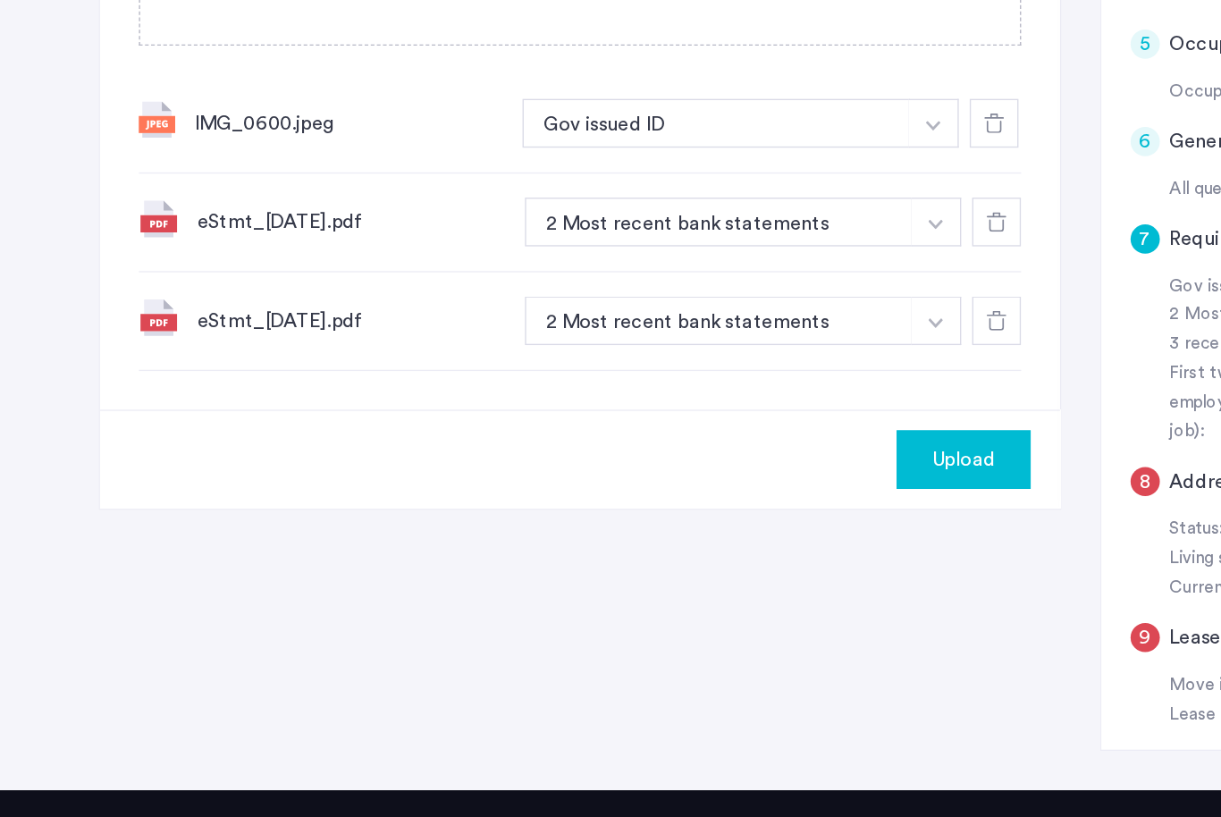
click at [718, 471] on span "Upload" at bounding box center [708, 481] width 46 height 21
click at [720, 471] on span "Upload" at bounding box center [708, 481] width 46 height 21
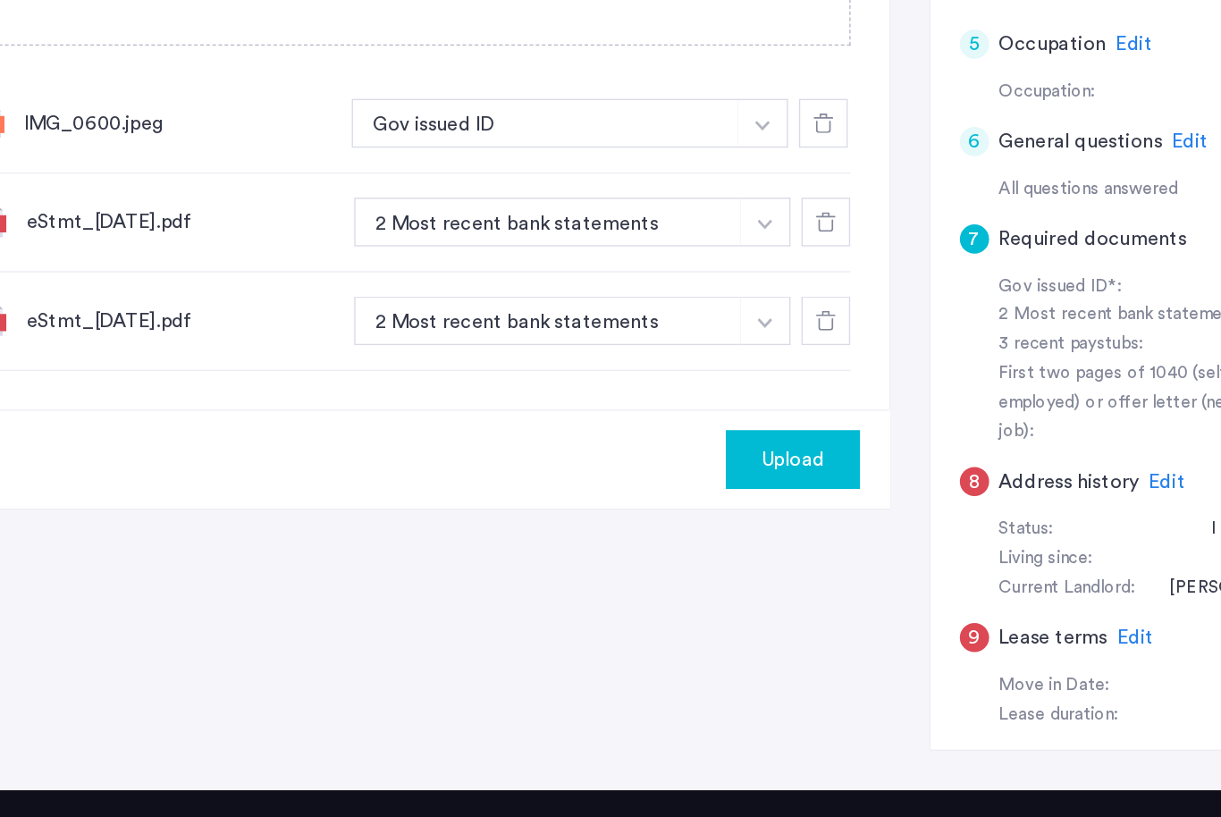
click at [685, 471] on span "Upload" at bounding box center [708, 481] width 46 height 21
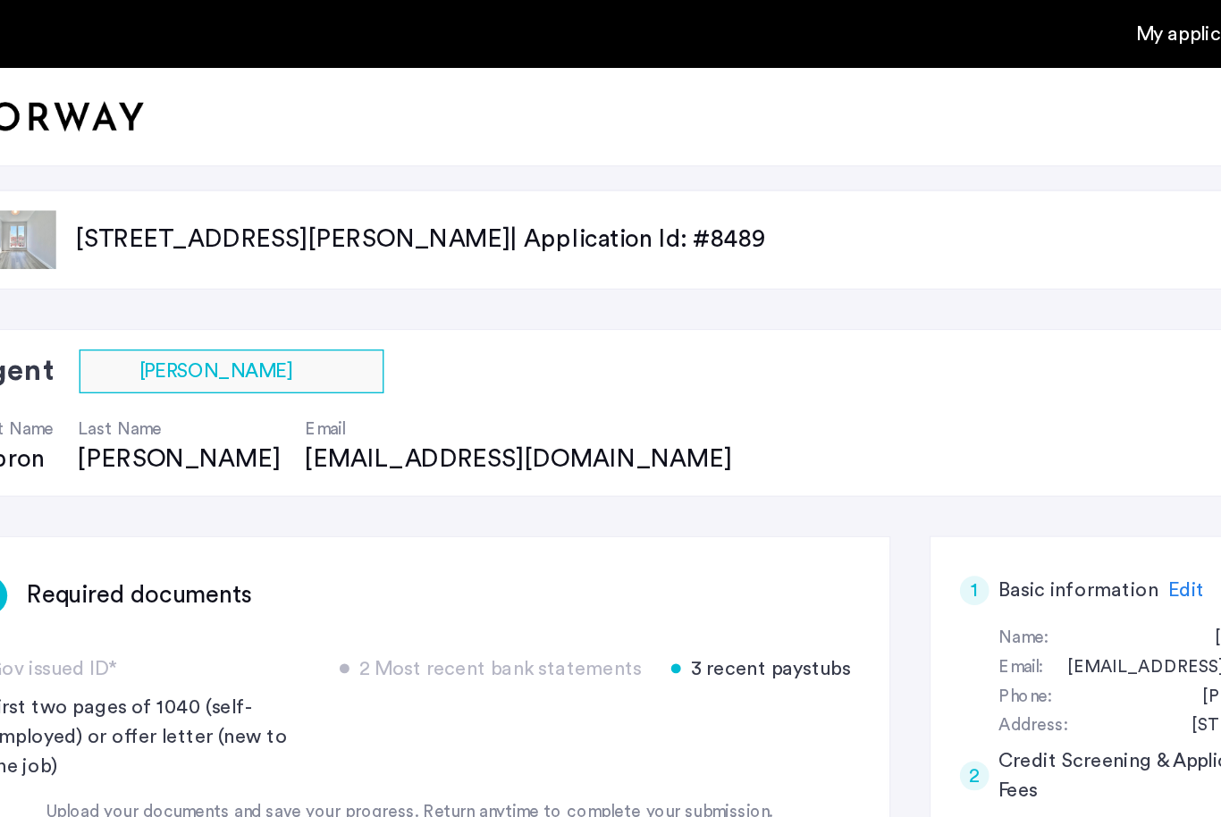
scroll to position [0, 0]
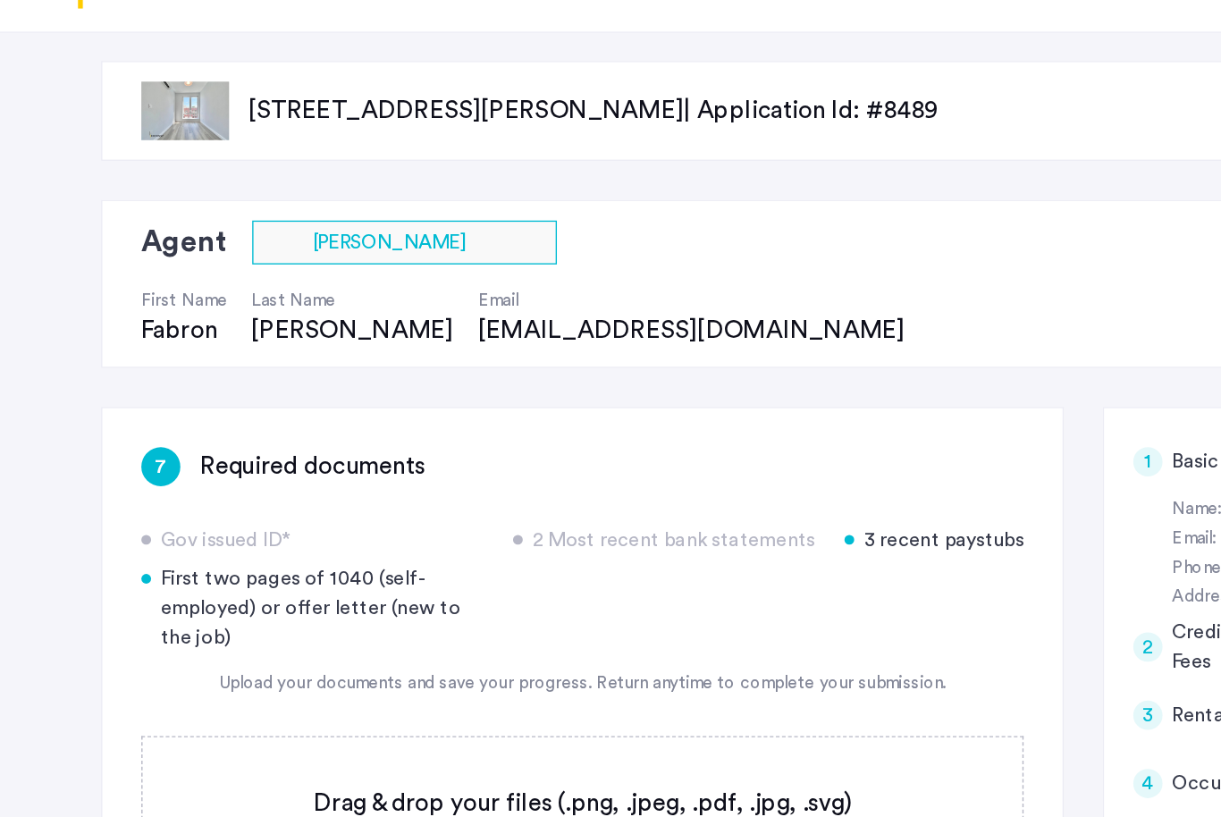
click at [697, 483] on div "3 recent paystubs" at bounding box center [684, 493] width 131 height 21
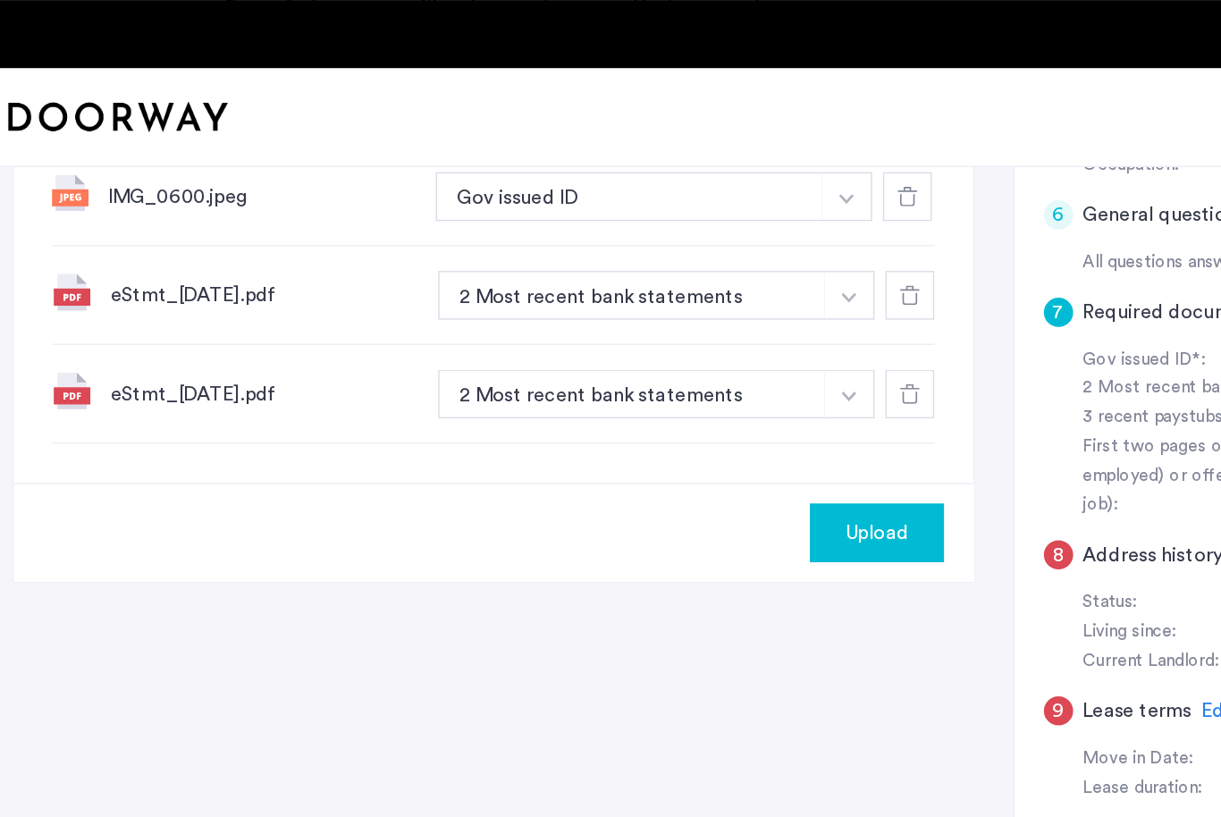
scroll to position [665, 0]
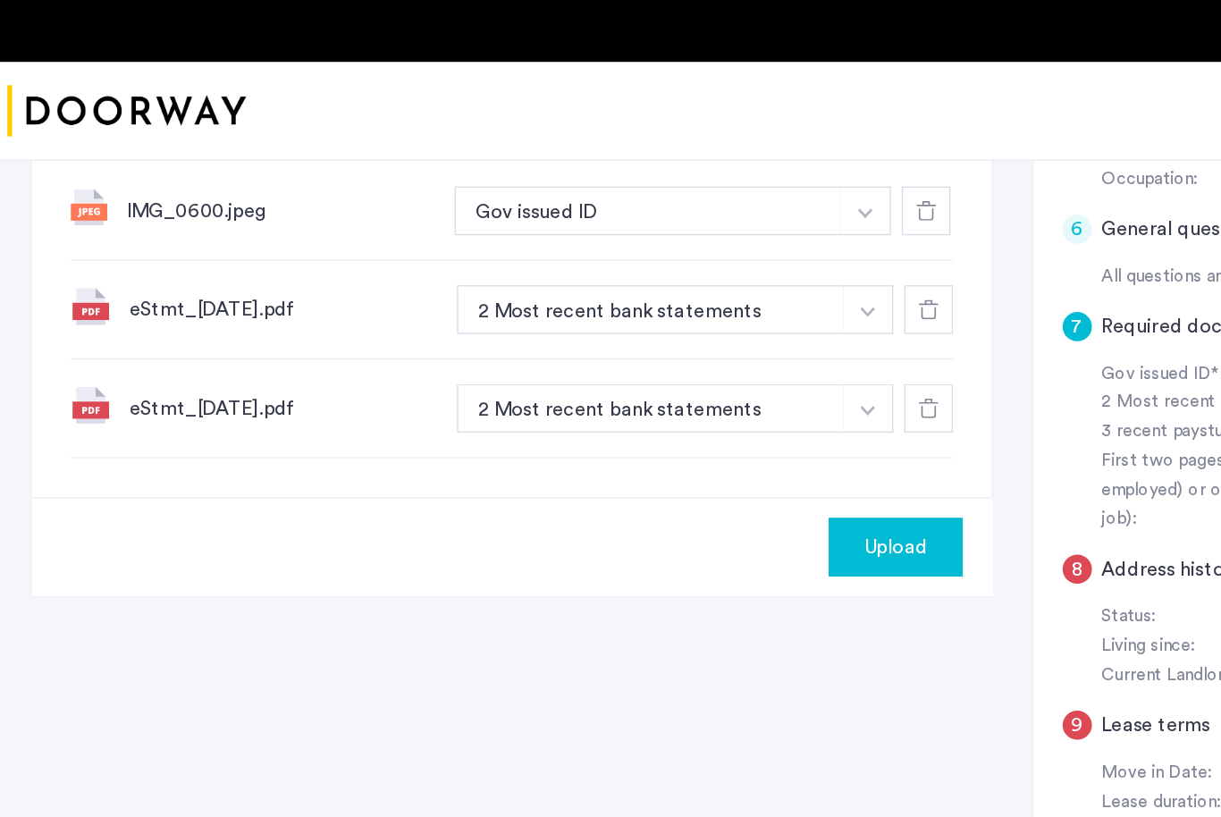
click at [685, 395] on span "Upload" at bounding box center [708, 405] width 46 height 21
click at [685, 399] on span "Upload" at bounding box center [708, 405] width 46 height 21
click at [685, 406] on span "Upload" at bounding box center [708, 405] width 46 height 21
click at [685, 398] on span "Upload" at bounding box center [708, 405] width 46 height 21
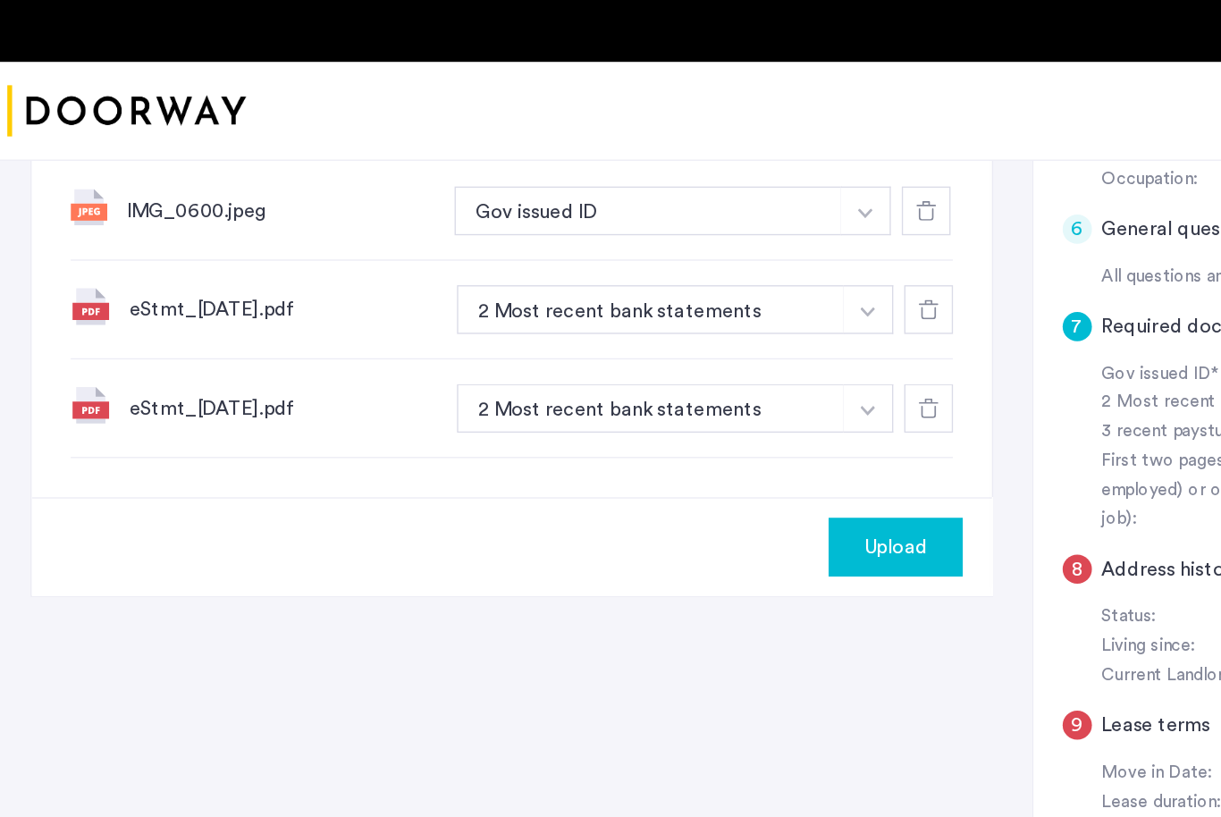
click at [685, 400] on span "Upload" at bounding box center [708, 405] width 46 height 21
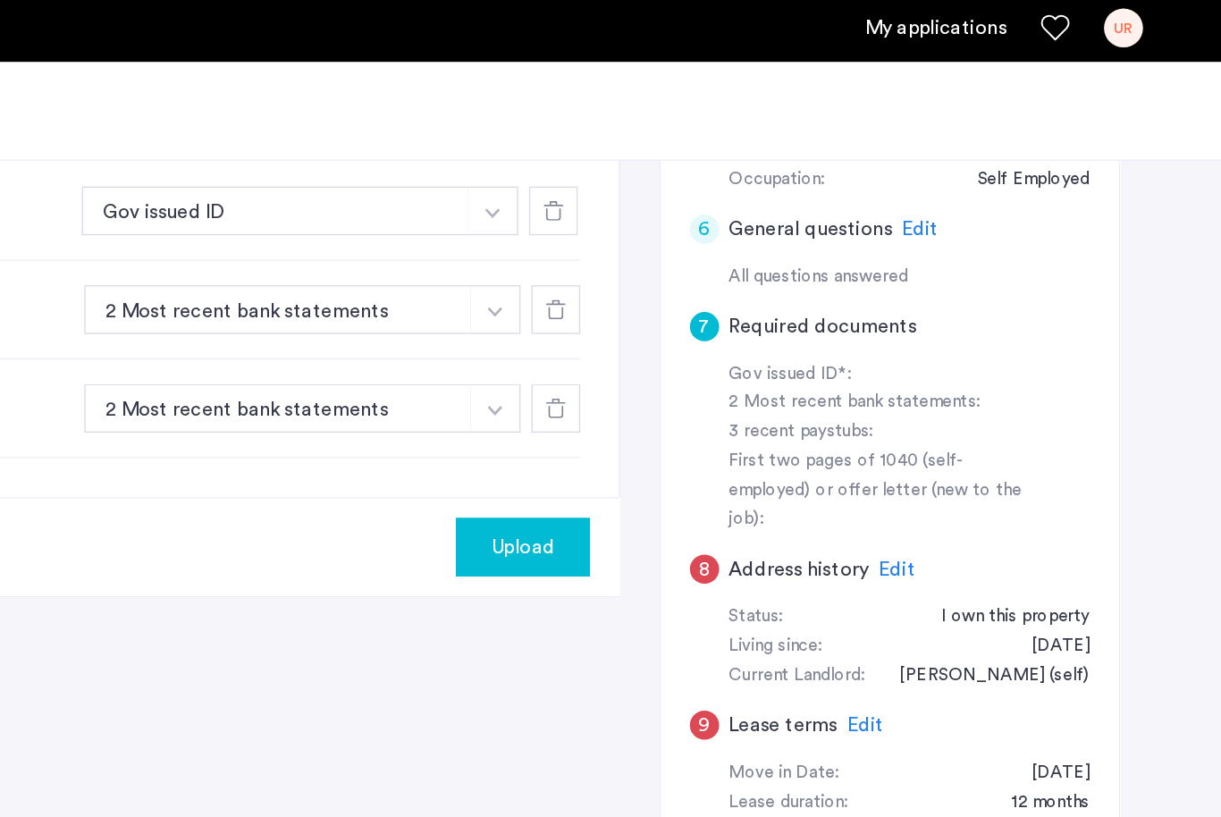
click at [870, 263] on div "[STREET_ADDRESS][PERSON_NAME] | Application Id: #8489 $3900 /month Agent Select…" at bounding box center [610, 48] width 1221 height 1198
click at [685, 396] on span "Upload" at bounding box center [708, 405] width 46 height 21
click at [371, 499] on div "7 Required documents Gov issued ID* 2 Most recent bank statements 3 recent pays…" at bounding box center [610, 190] width 1072 height 916
click at [685, 406] on span "Upload" at bounding box center [708, 405] width 46 height 21
click at [685, 401] on span "Upload" at bounding box center [708, 405] width 46 height 21
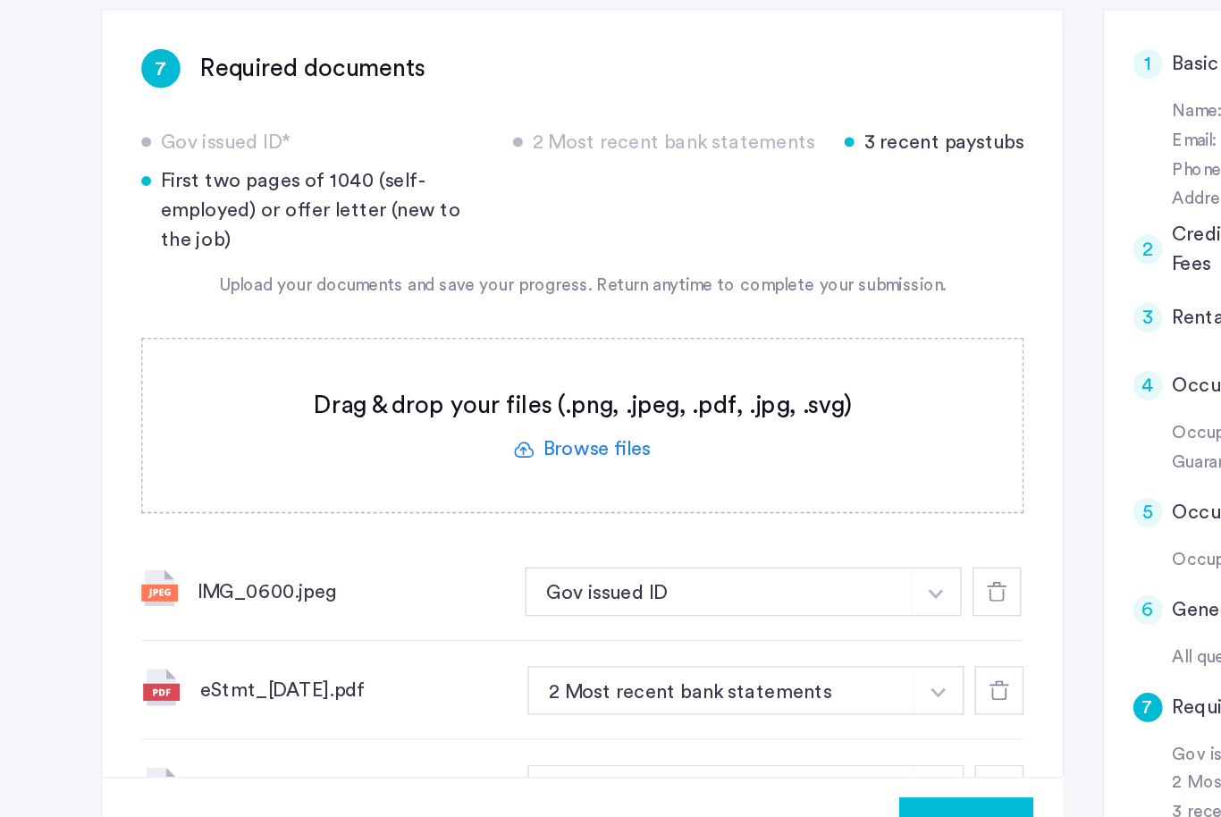
scroll to position [222, 0]
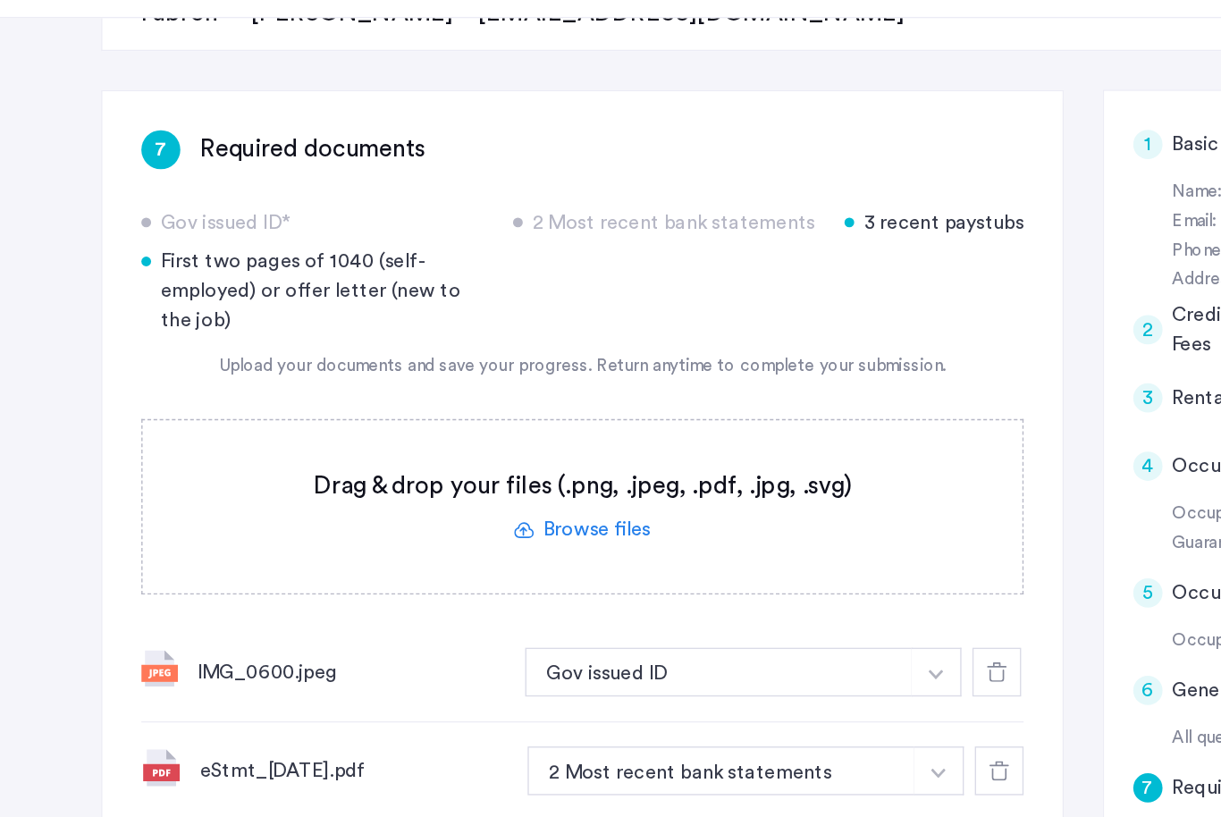
click at [702, 262] on div "Gov issued ID* 2 Most recent bank statements 3 recent paystubs First two pages …" at bounding box center [427, 308] width 647 height 93
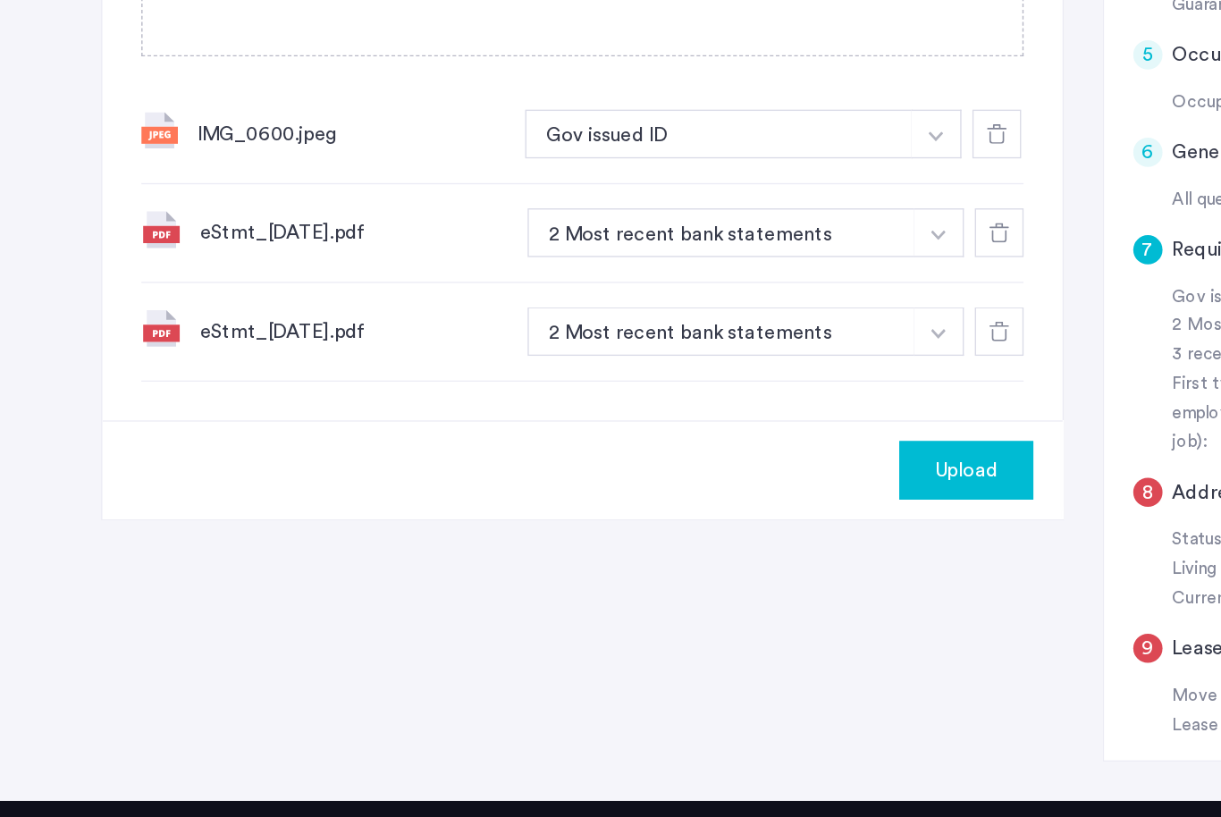
scroll to position [552, 0]
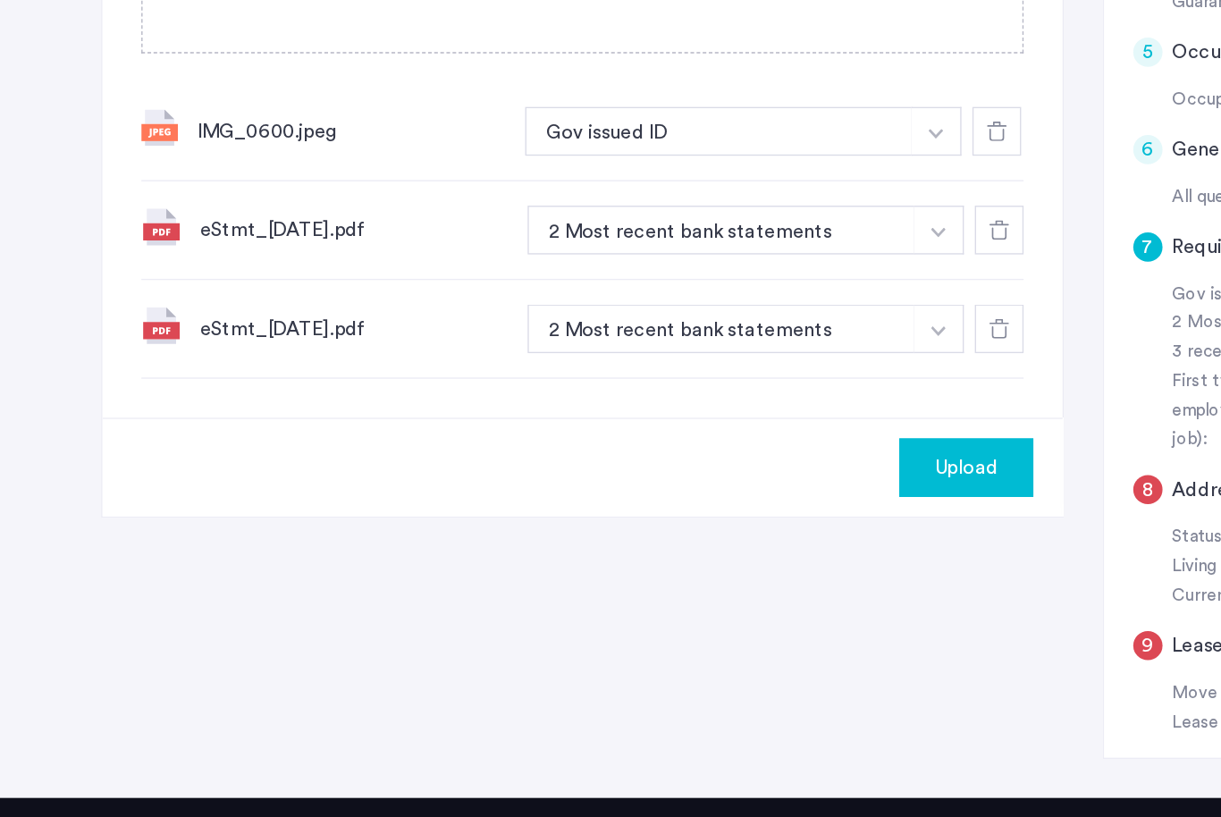
click at [701, 508] on span "Upload" at bounding box center [708, 518] width 46 height 21
click at [700, 508] on span "Upload" at bounding box center [708, 518] width 46 height 21
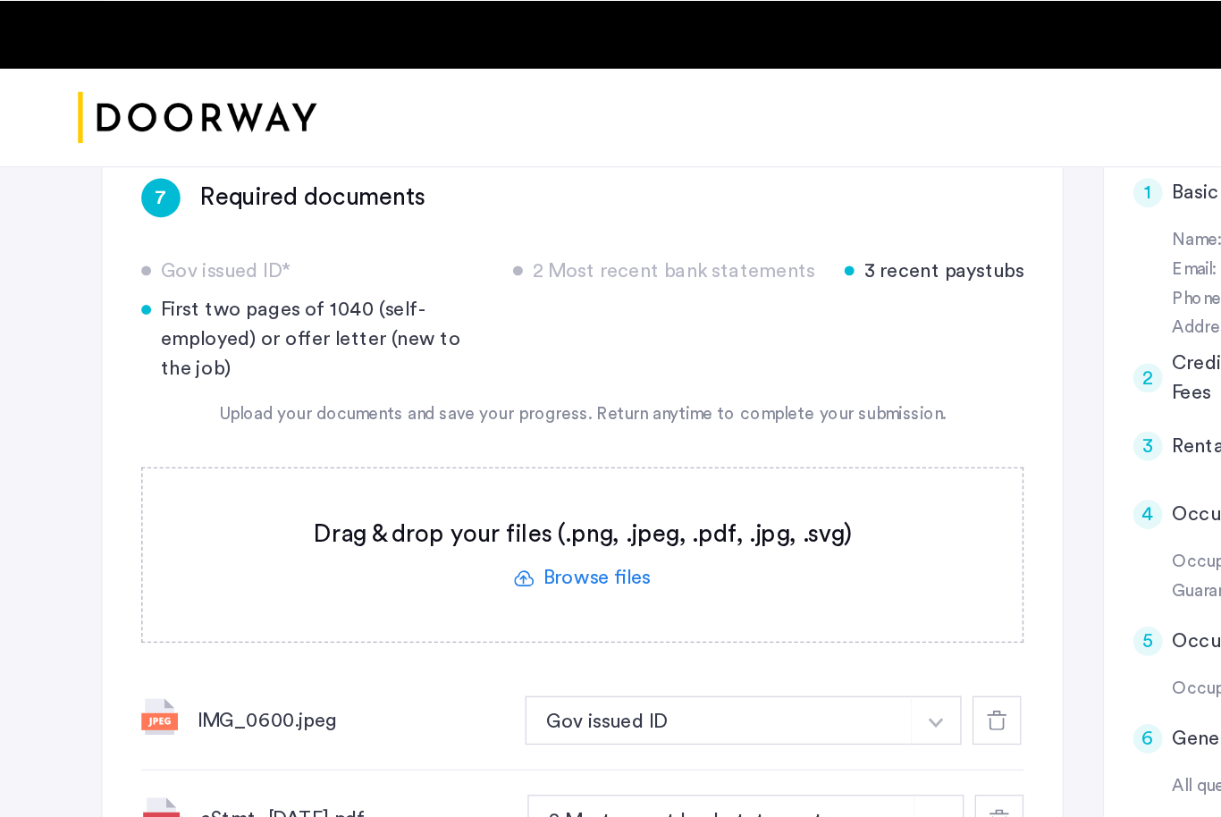
scroll to position [294, 0]
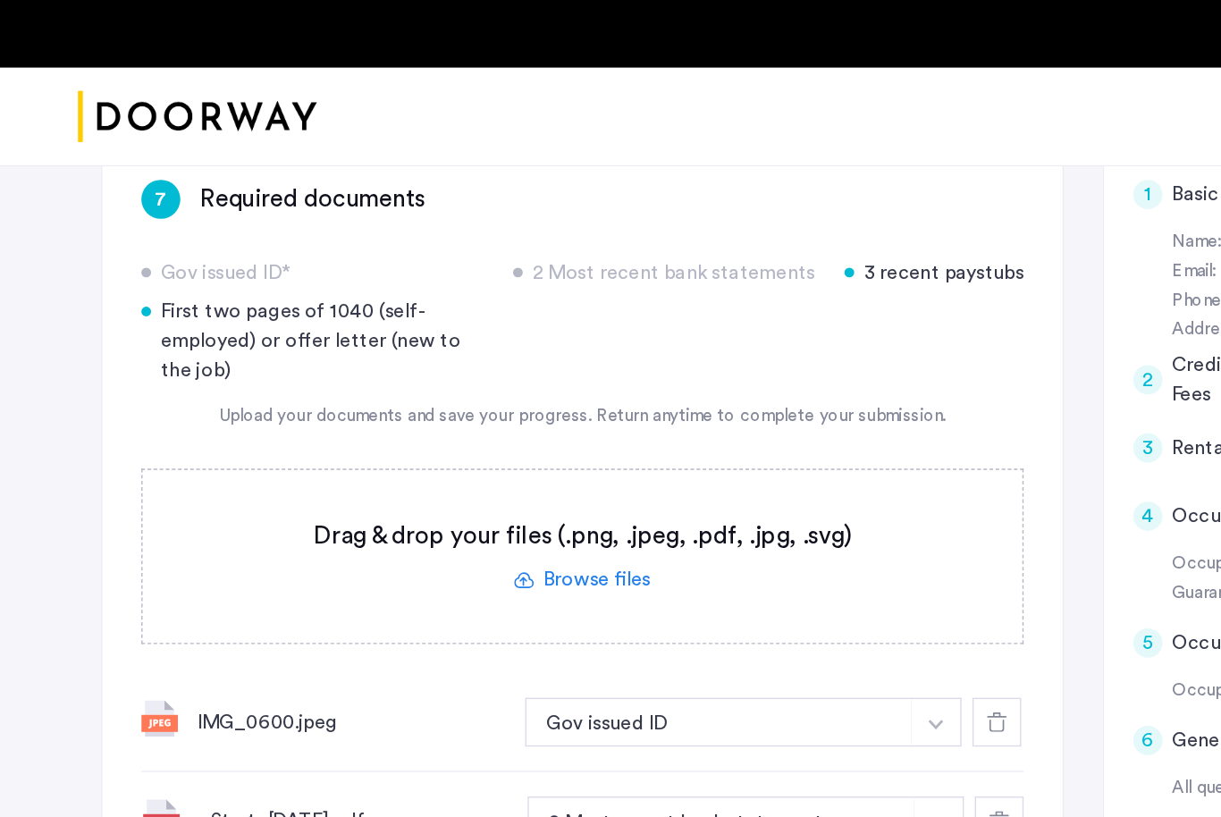
click at [247, 258] on div "First two pages of 1040 (self-employed) or offer letter (new to the job)" at bounding box center [229, 250] width 251 height 64
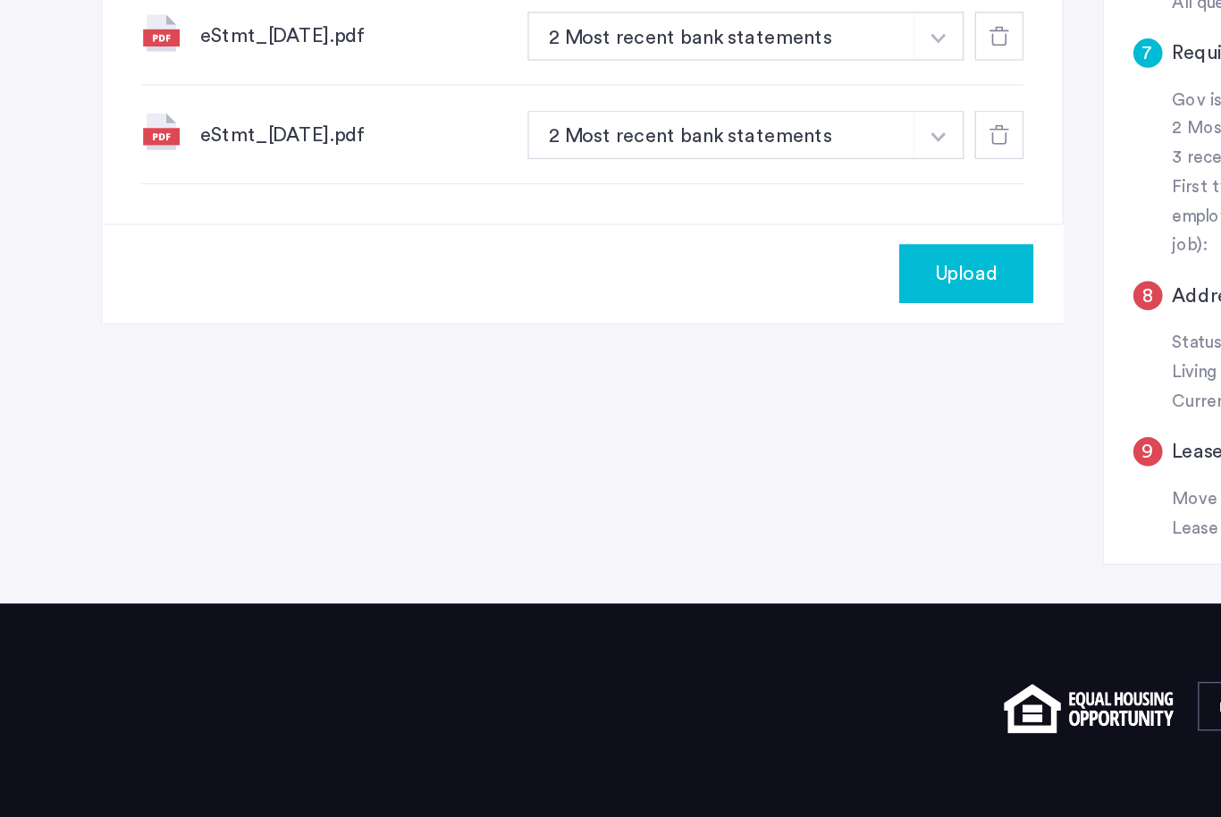
scroll to position [719, 0]
